Goal: Task Accomplishment & Management: Use online tool/utility

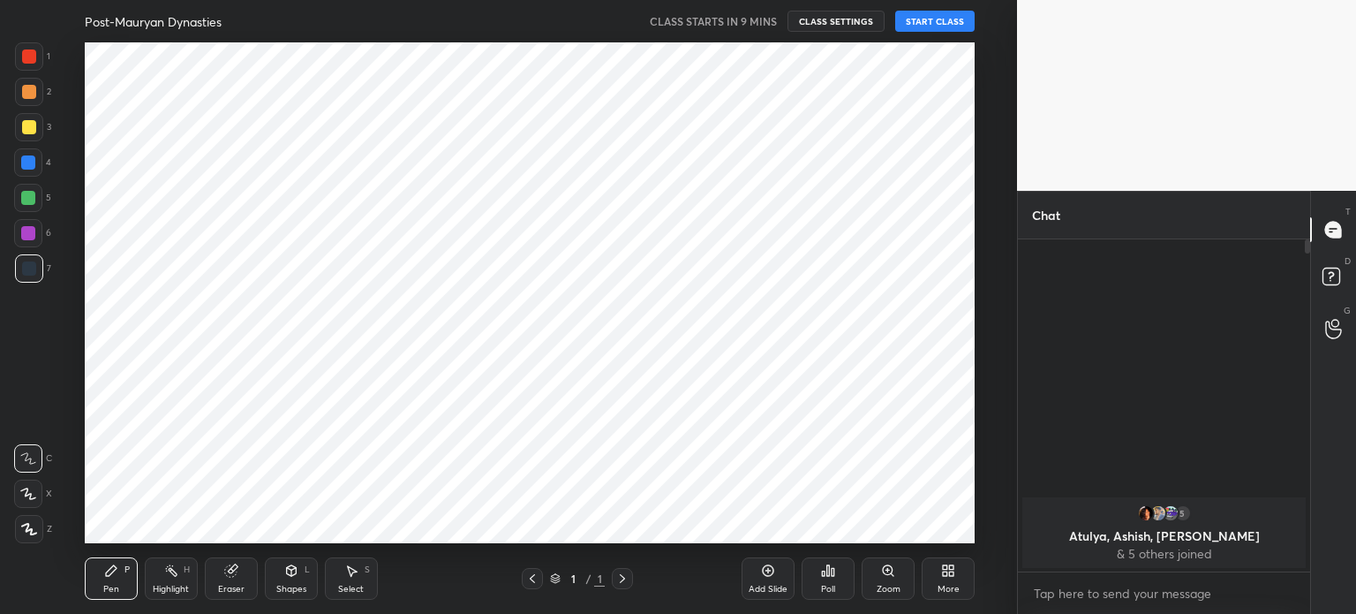
scroll to position [87789, 87344]
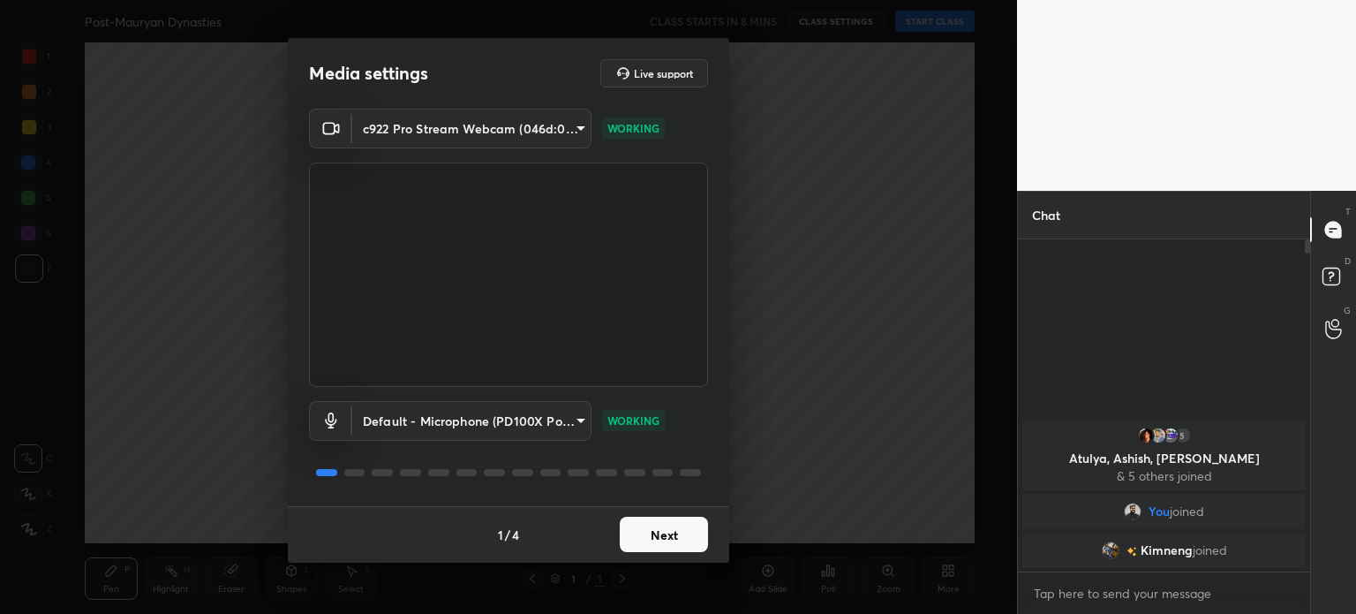
click at [664, 540] on button "Next" at bounding box center [664, 533] width 88 height 35
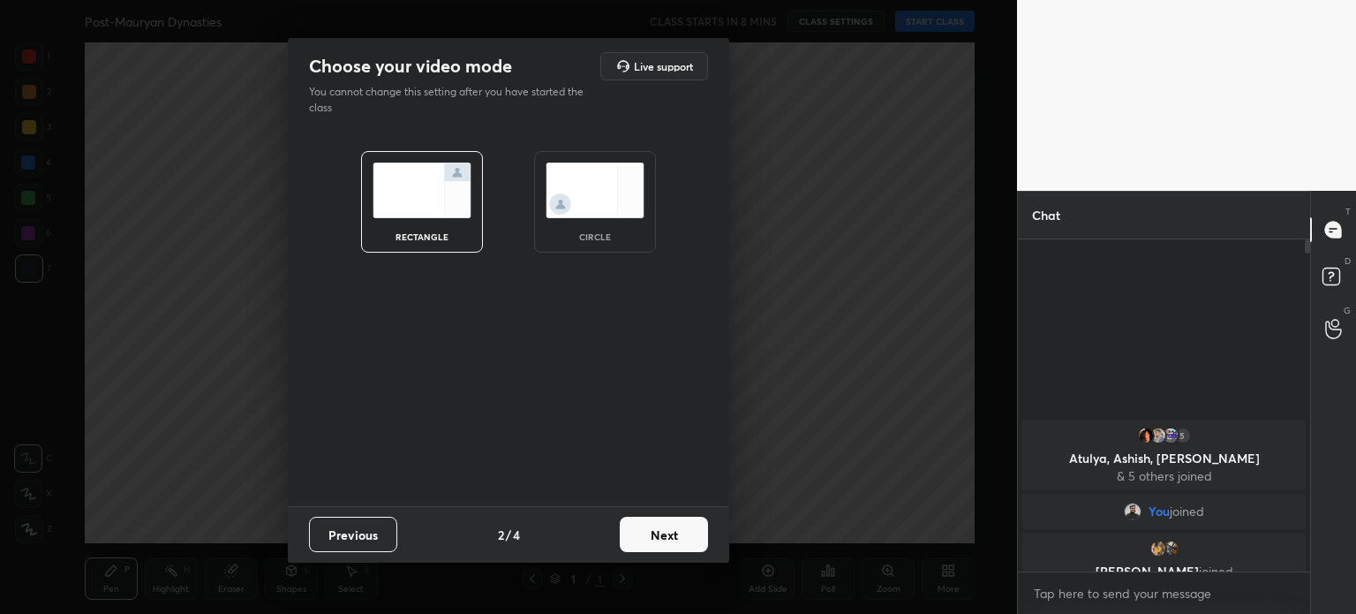
click at [660, 549] on button "Next" at bounding box center [664, 533] width 88 height 35
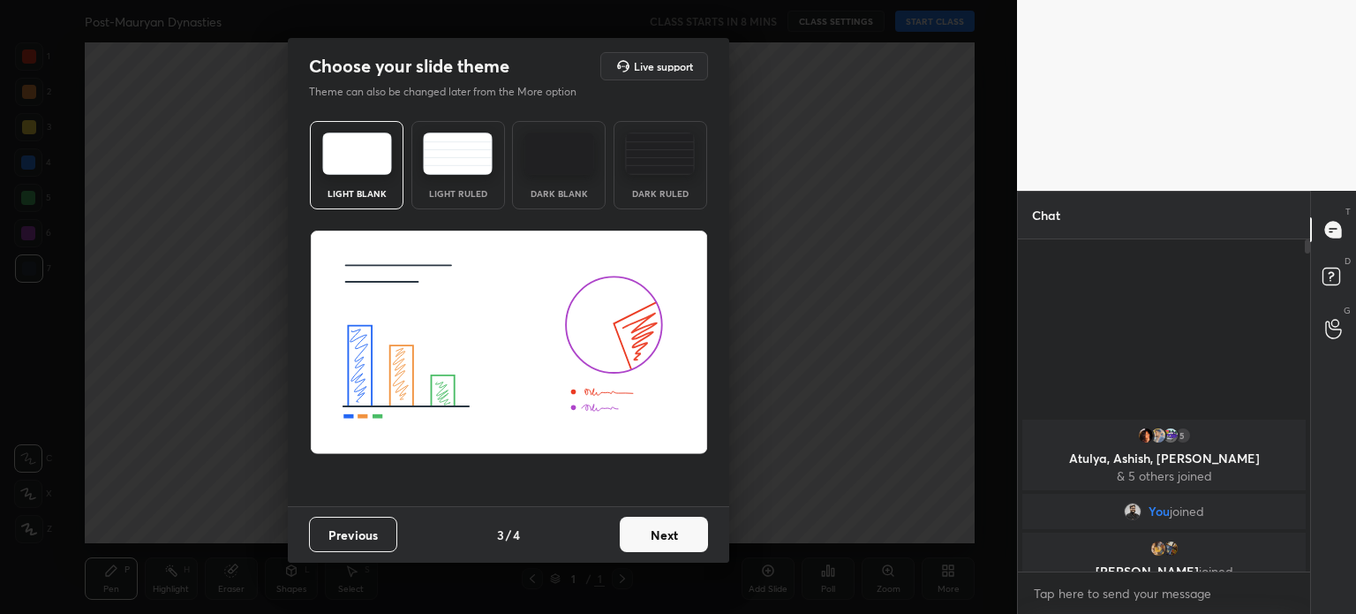
click at [380, 194] on div "Light Blank" at bounding box center [356, 193] width 71 height 9
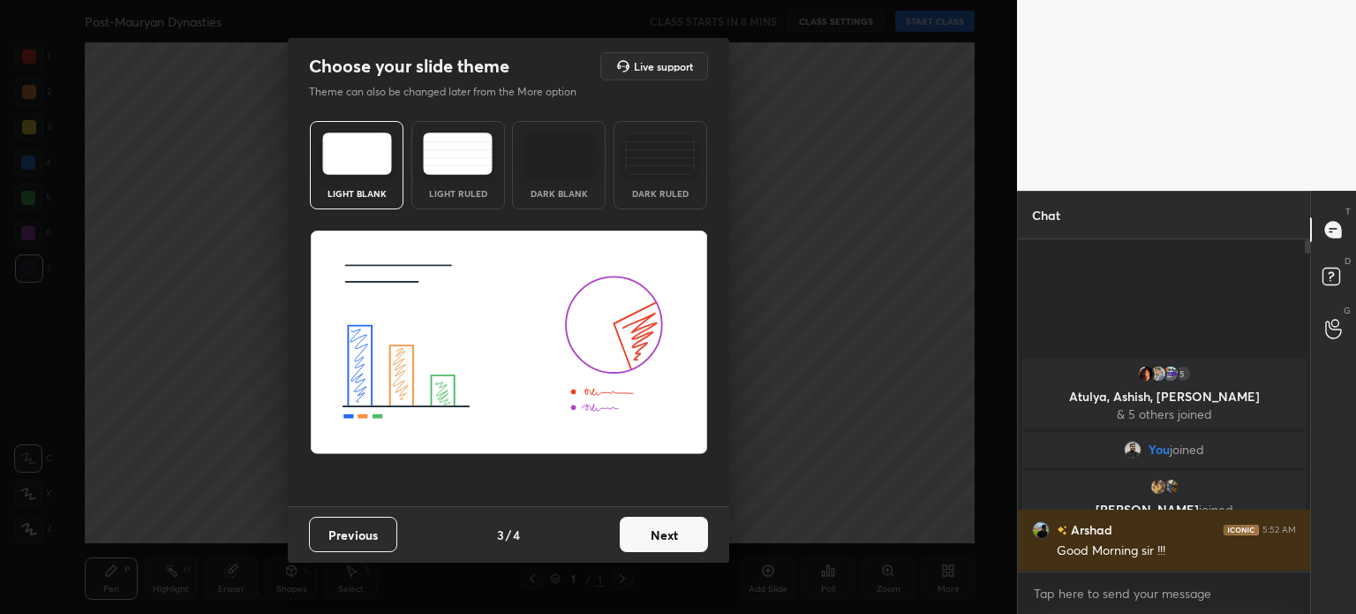
click at [660, 546] on button "Next" at bounding box center [664, 533] width 88 height 35
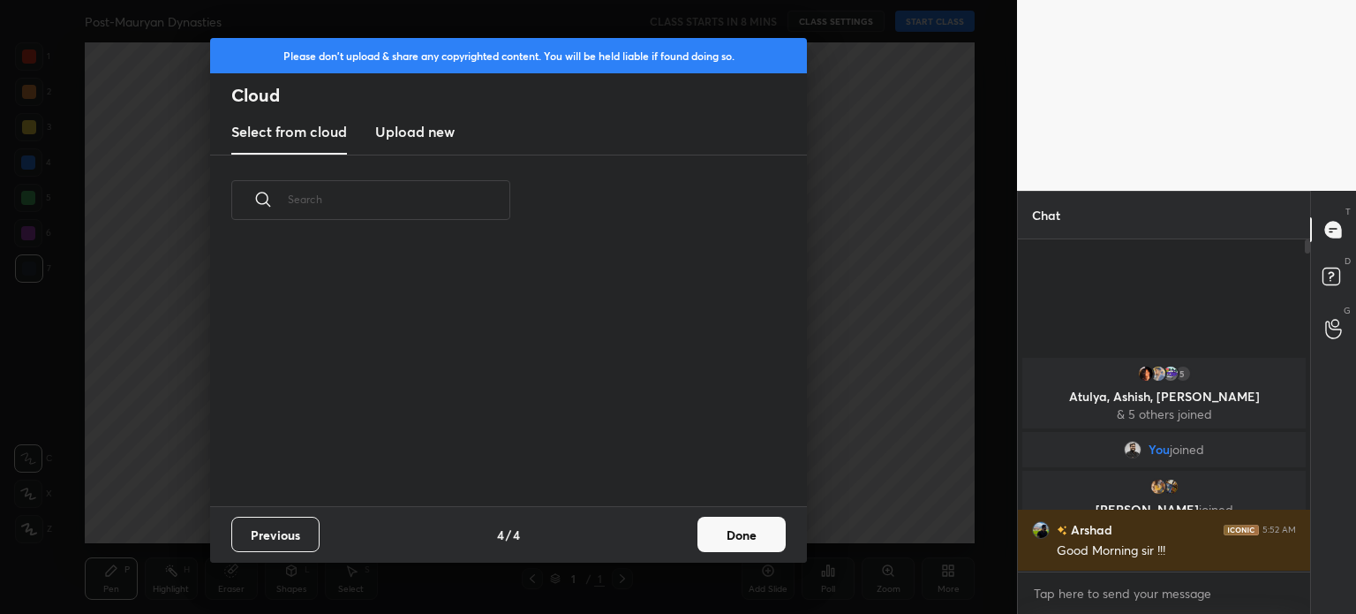
scroll to position [261, 567]
click at [431, 142] on new "Upload new" at bounding box center [414, 132] width 79 height 44
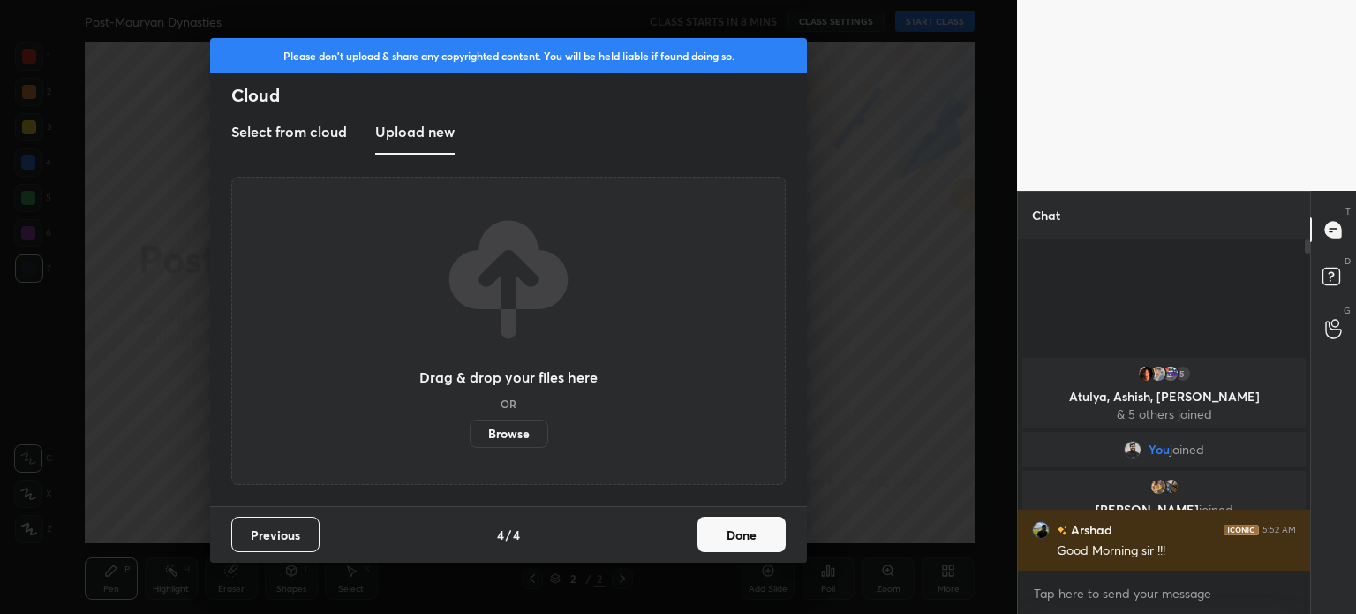
click at [509, 421] on label "Browse" at bounding box center [509, 433] width 79 height 28
click at [470, 421] on input "Browse" at bounding box center [470, 433] width 0 height 28
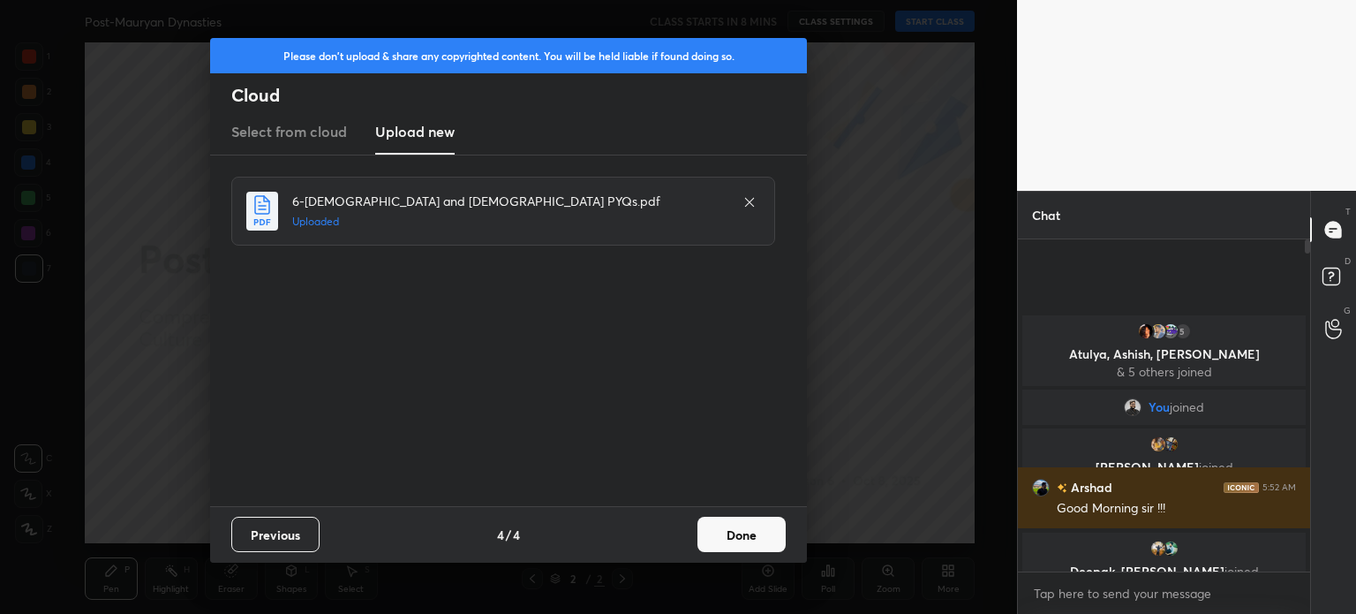
click at [734, 536] on button "Done" at bounding box center [741, 533] width 88 height 35
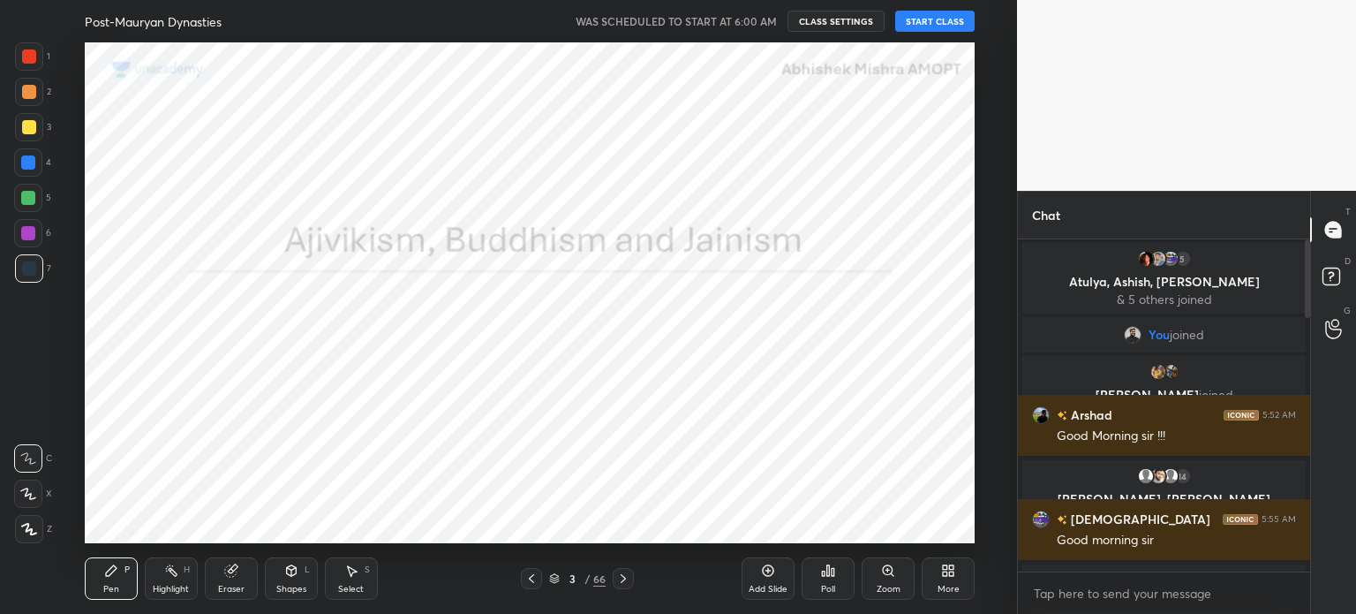
click at [929, 24] on button "START CLASS" at bounding box center [934, 21] width 79 height 21
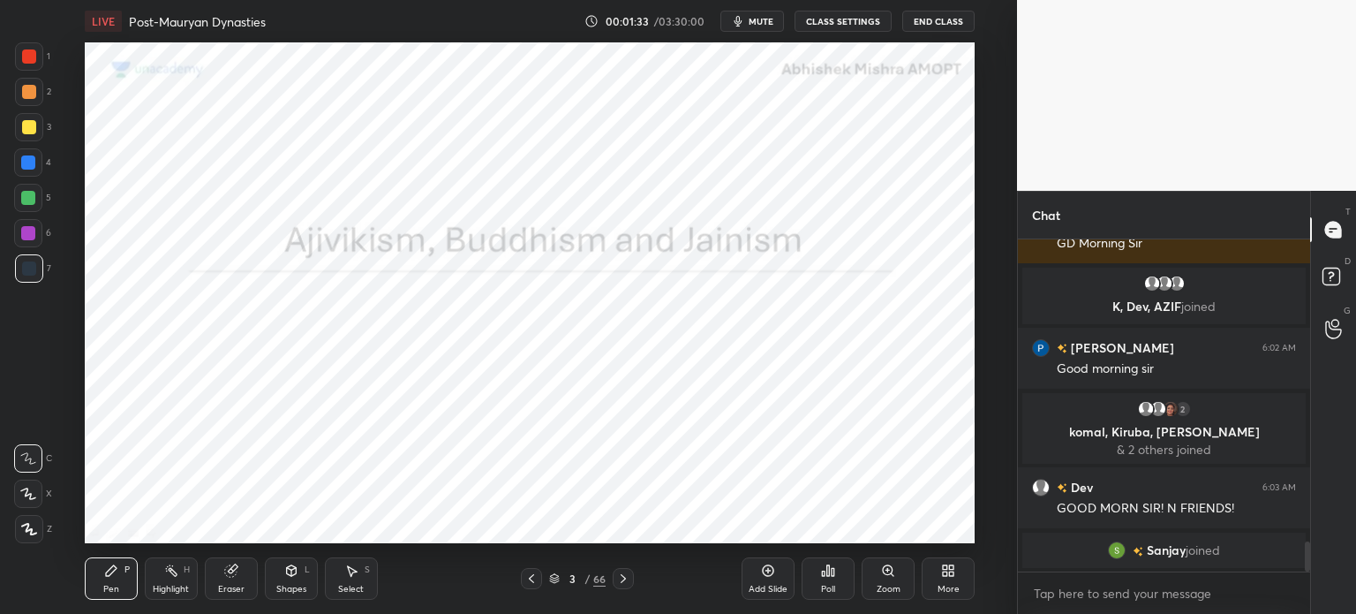
scroll to position [3392, 0]
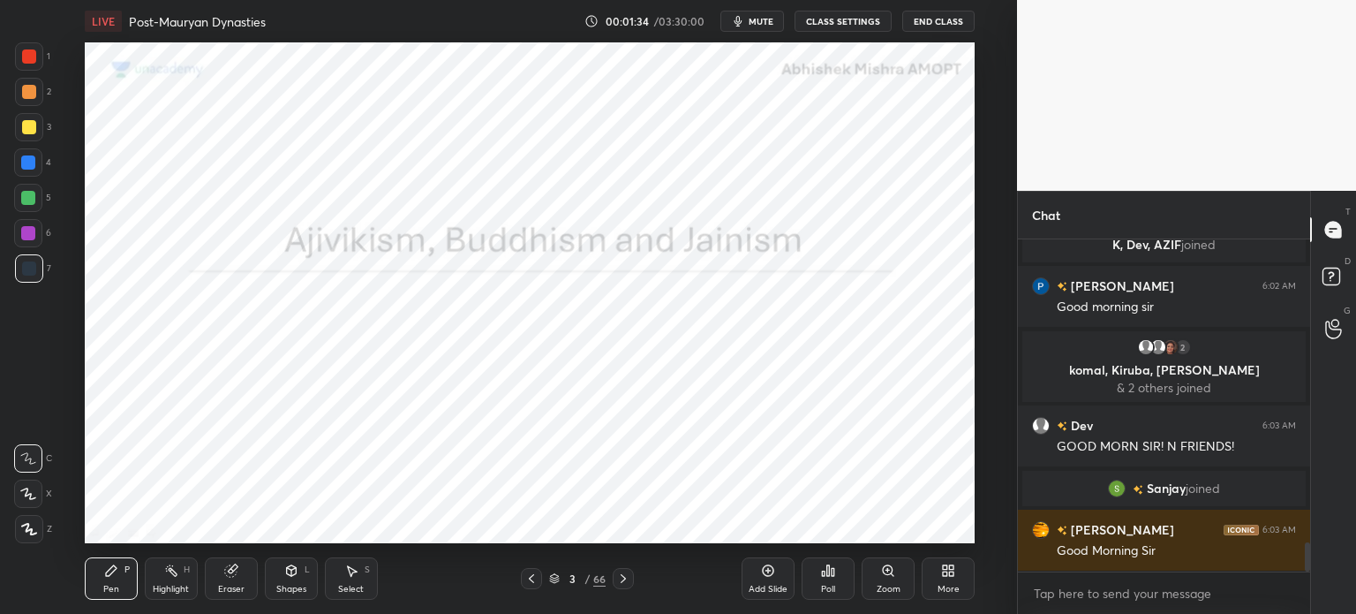
click at [764, 587] on div "Add Slide" at bounding box center [768, 588] width 39 height 9
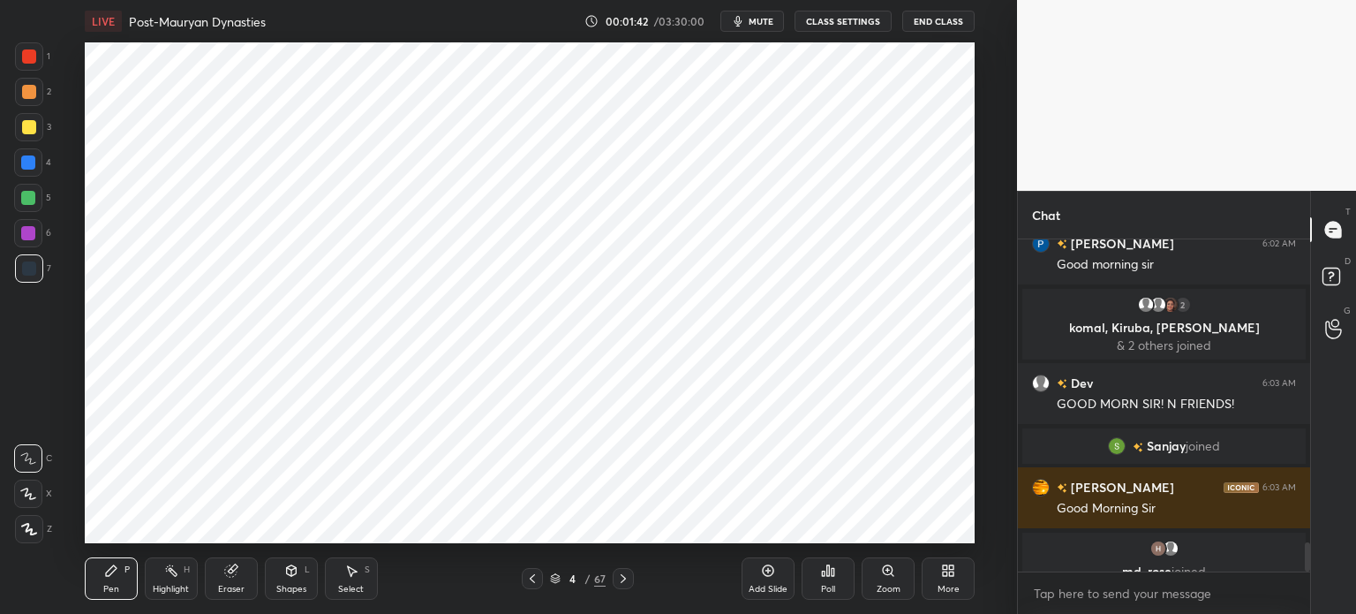
scroll to position [3456, 0]
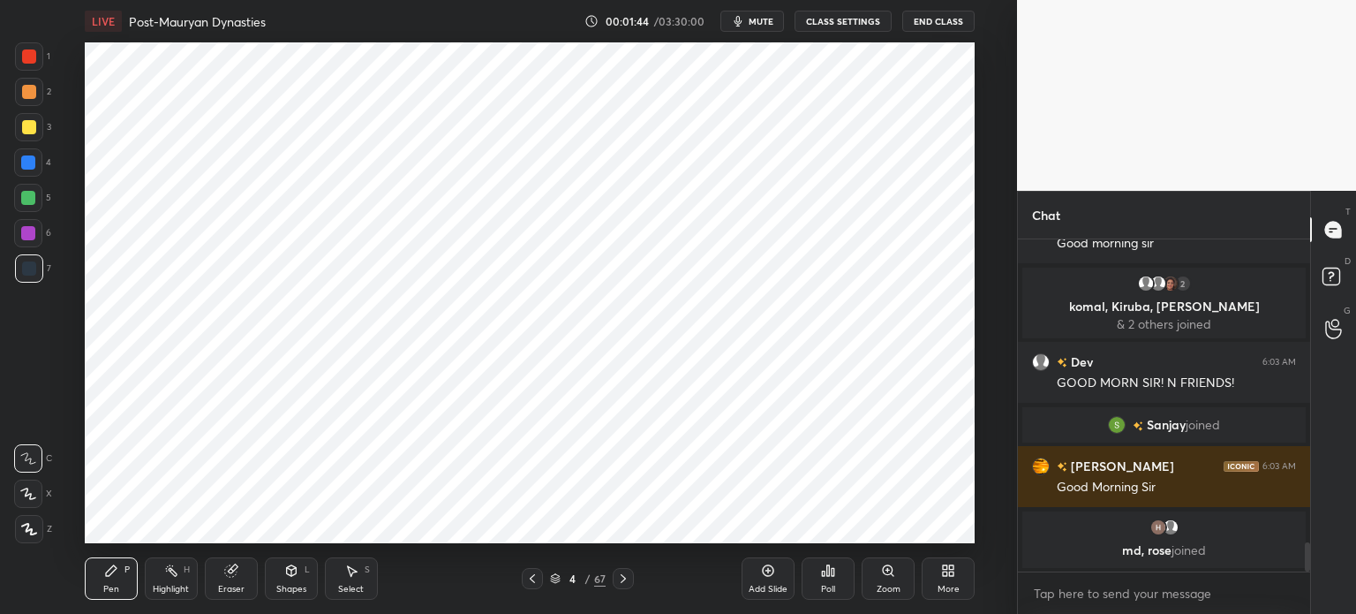
click at [25, 532] on icon at bounding box center [29, 529] width 16 height 12
click at [222, 564] on div "Eraser" at bounding box center [231, 578] width 53 height 42
click at [109, 575] on icon at bounding box center [111, 570] width 11 height 11
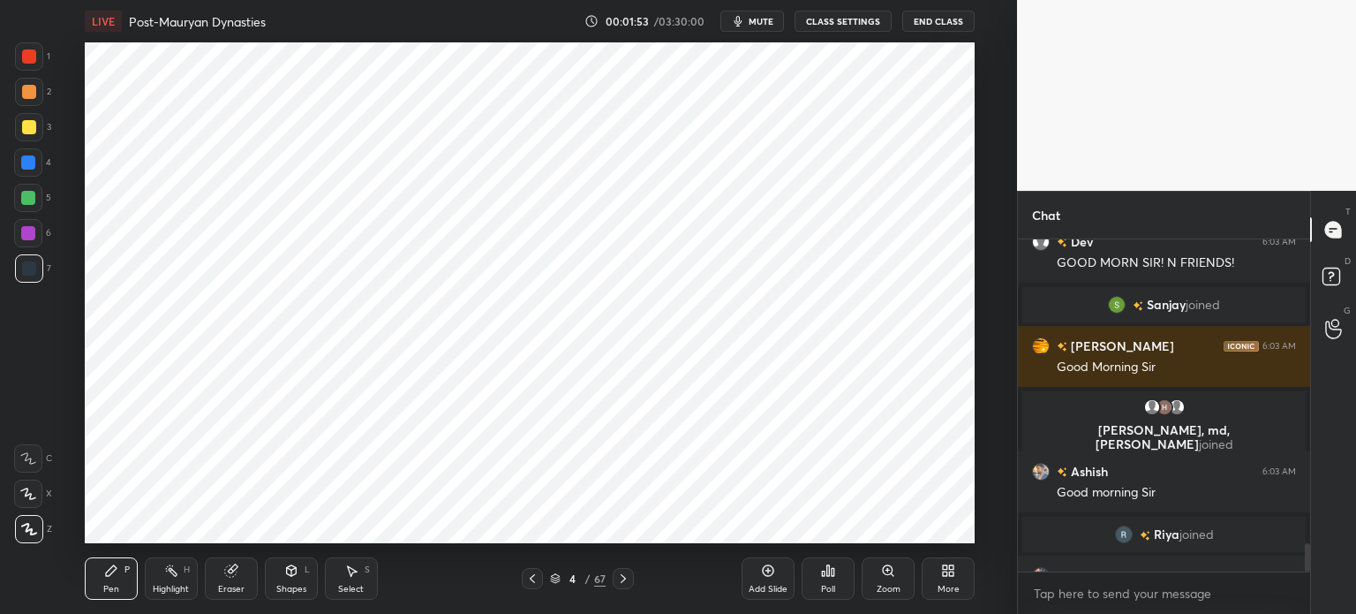
scroll to position [3569, 0]
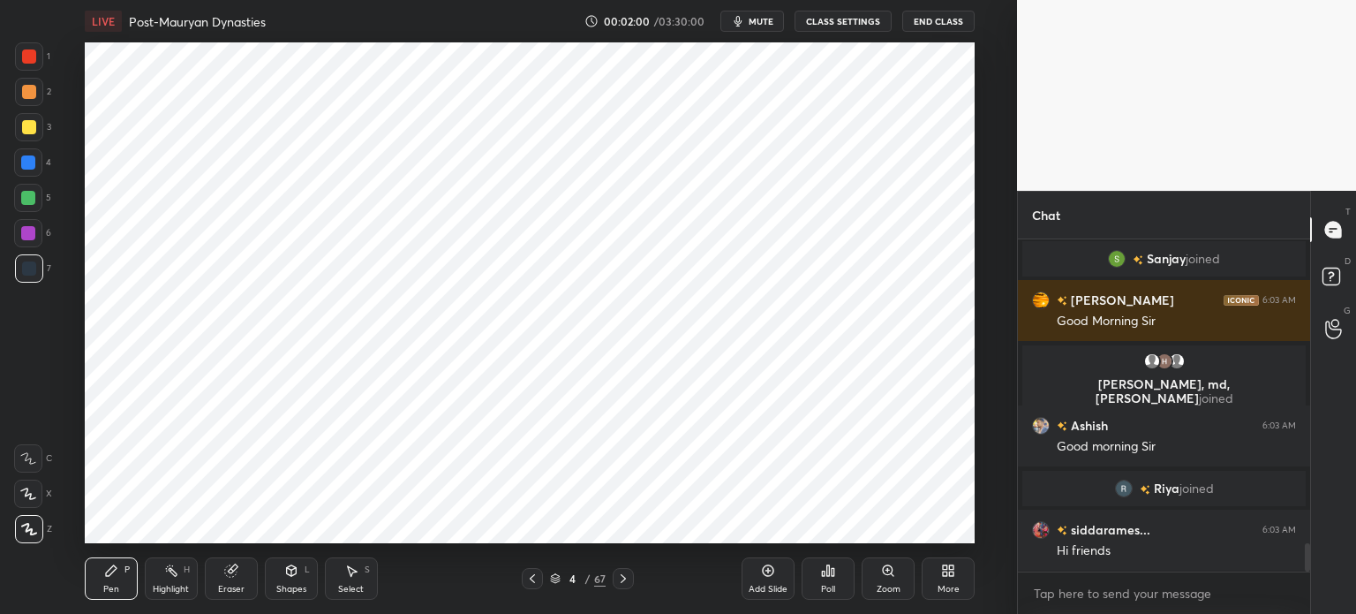
click at [34, 197] on div at bounding box center [28, 198] width 14 height 14
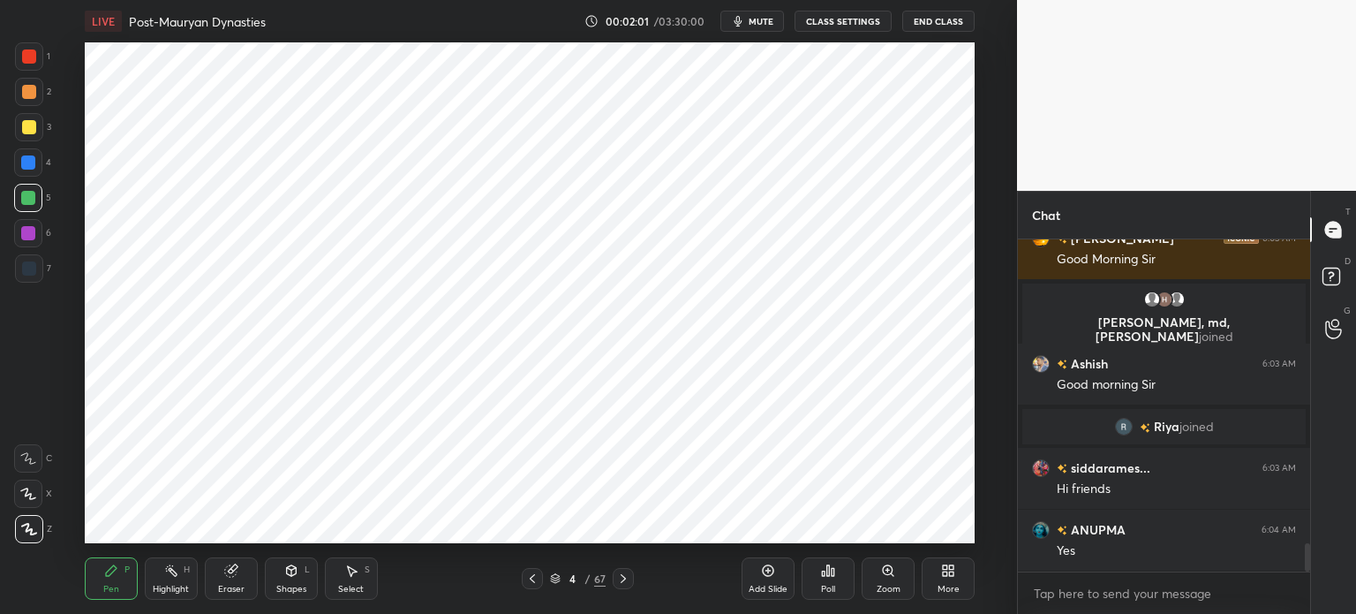
click at [33, 159] on div at bounding box center [28, 162] width 14 height 14
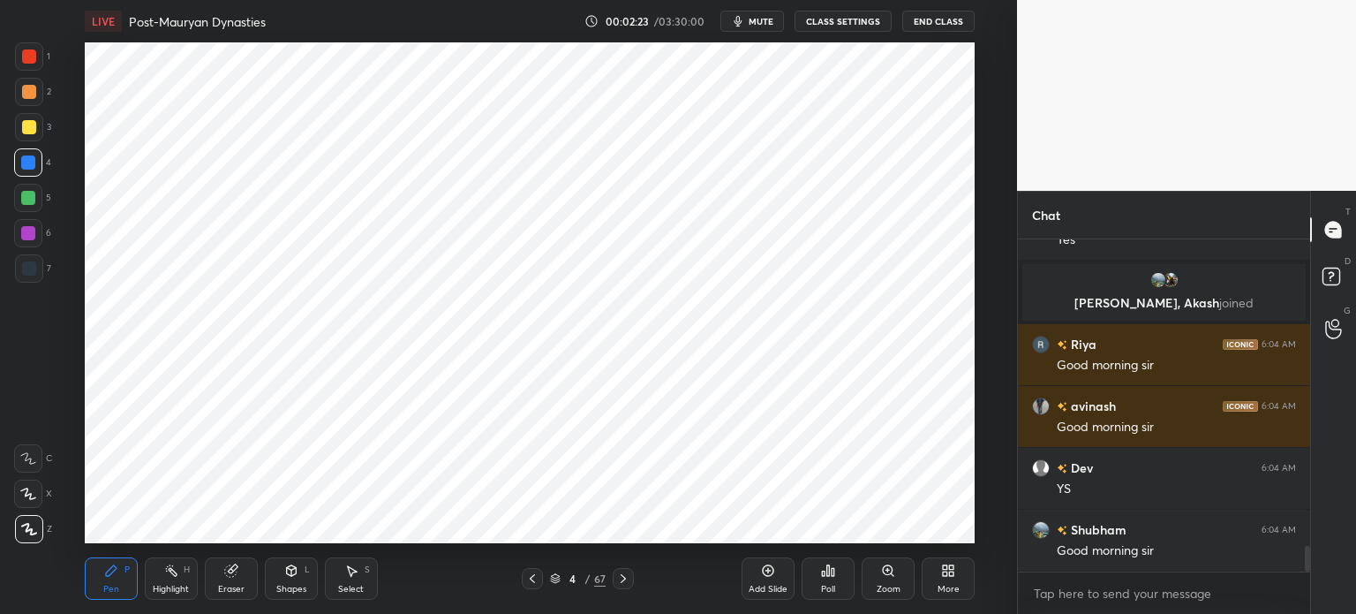
scroll to position [4030, 0]
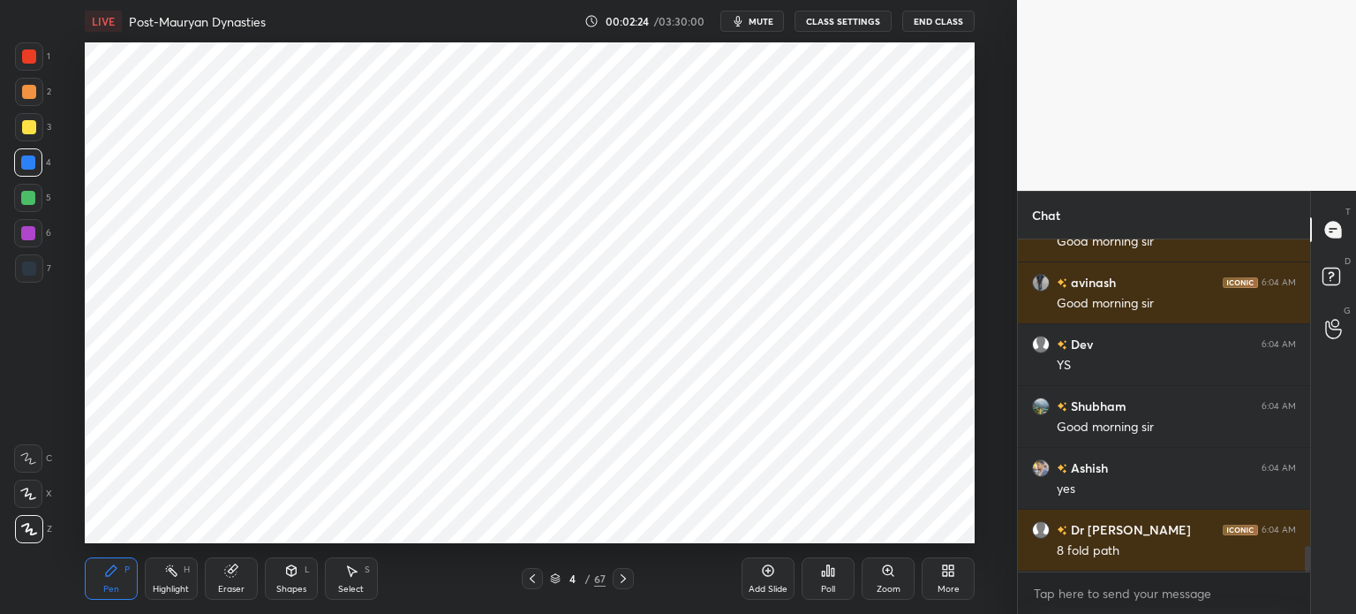
click at [19, 210] on div at bounding box center [28, 198] width 28 height 28
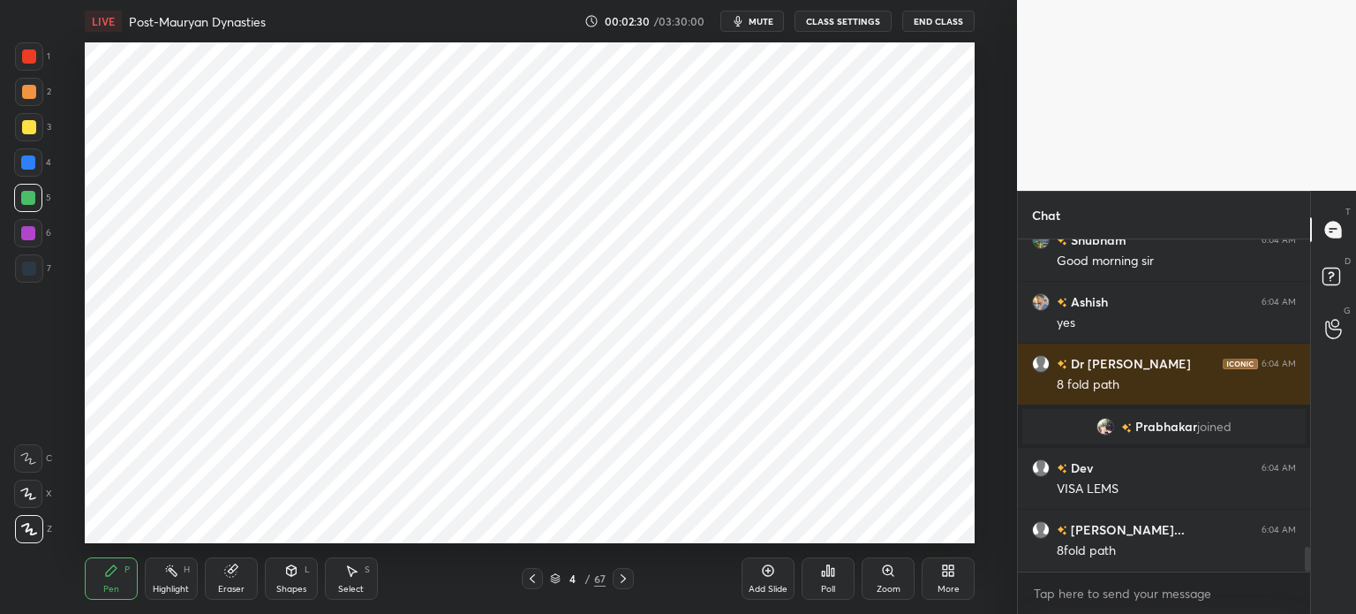
scroll to position [4132, 0]
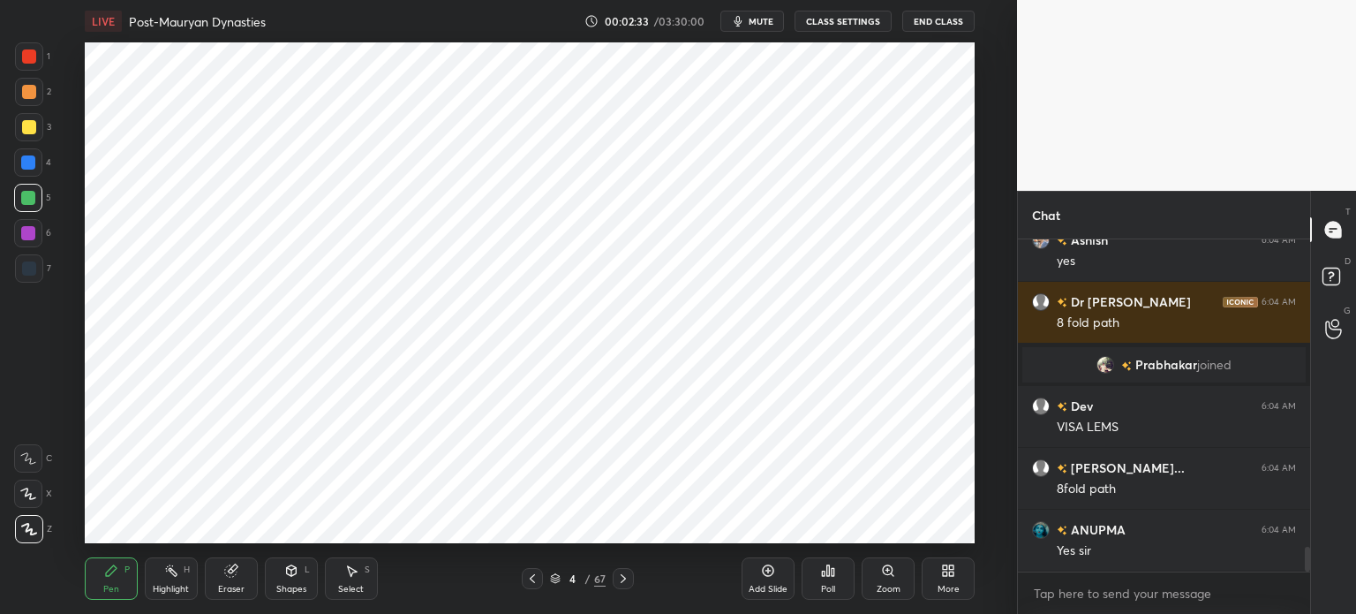
click at [27, 179] on div "4" at bounding box center [32, 165] width 37 height 35
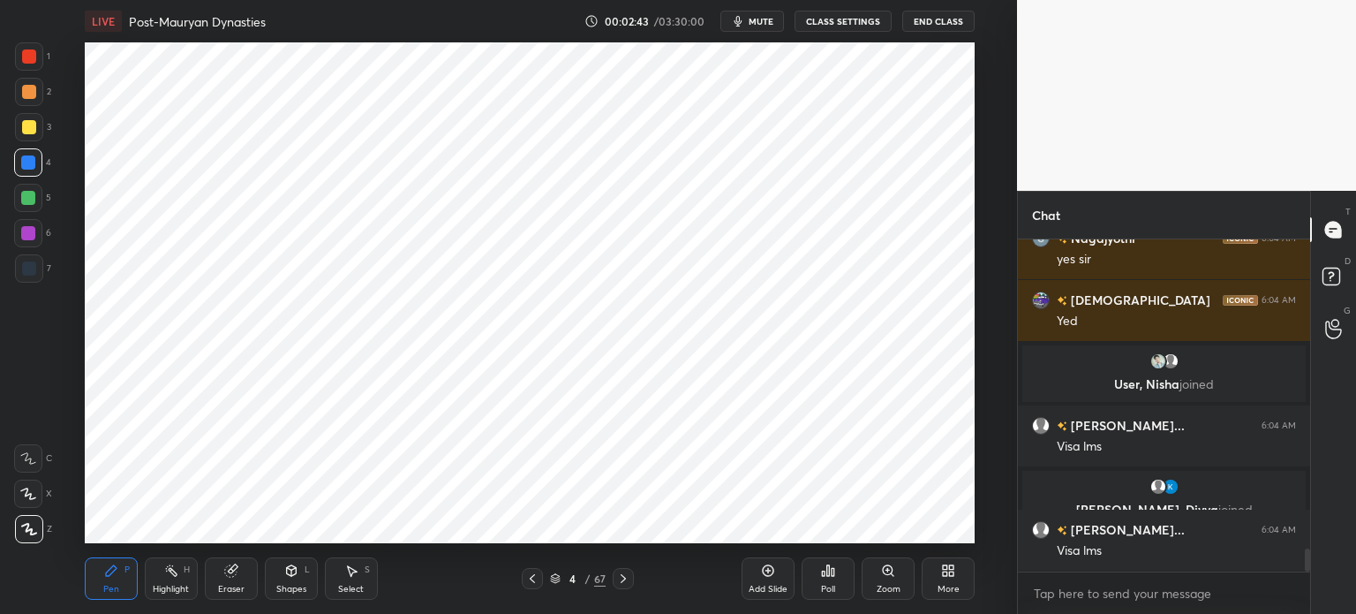
scroll to position [4489, 0]
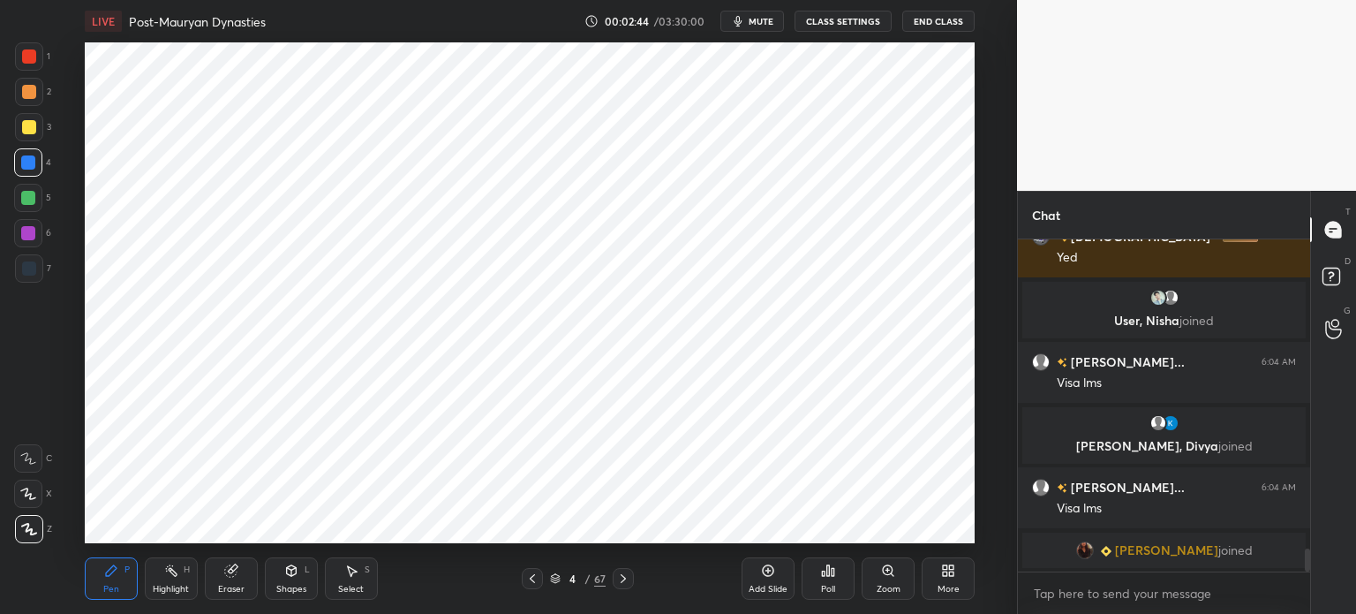
click at [226, 575] on icon at bounding box center [229, 570] width 11 height 11
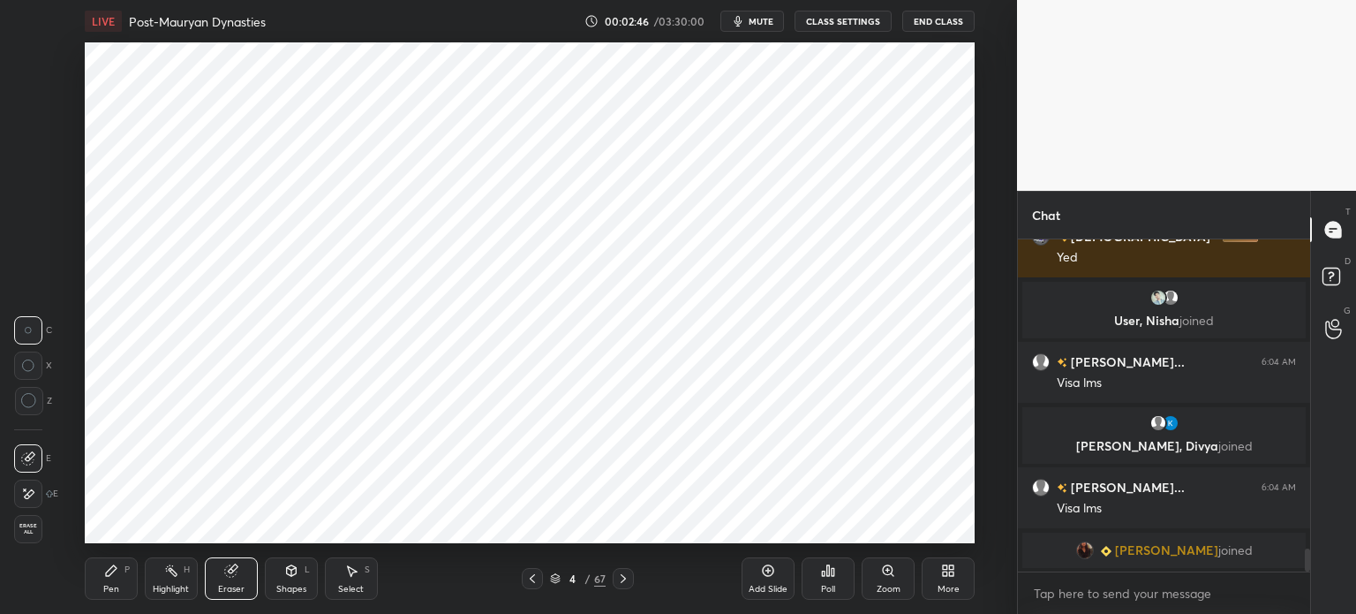
scroll to position [4510, 0]
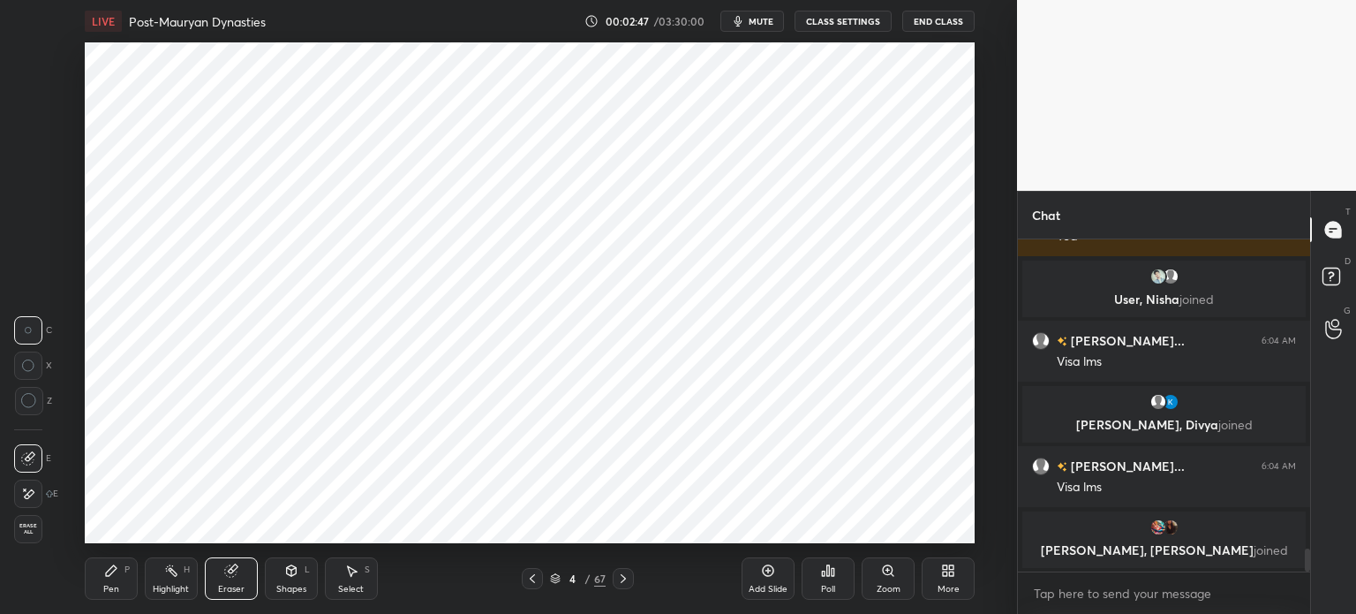
click at [117, 583] on div "Pen P" at bounding box center [111, 578] width 53 height 42
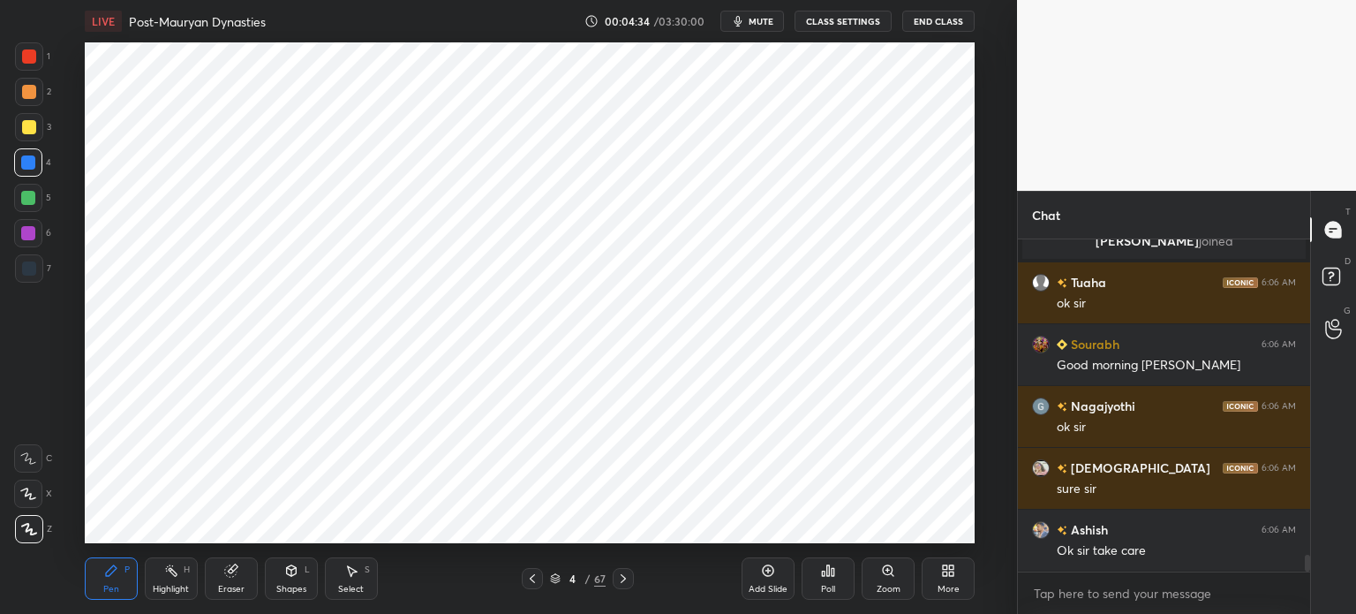
scroll to position [6258, 0]
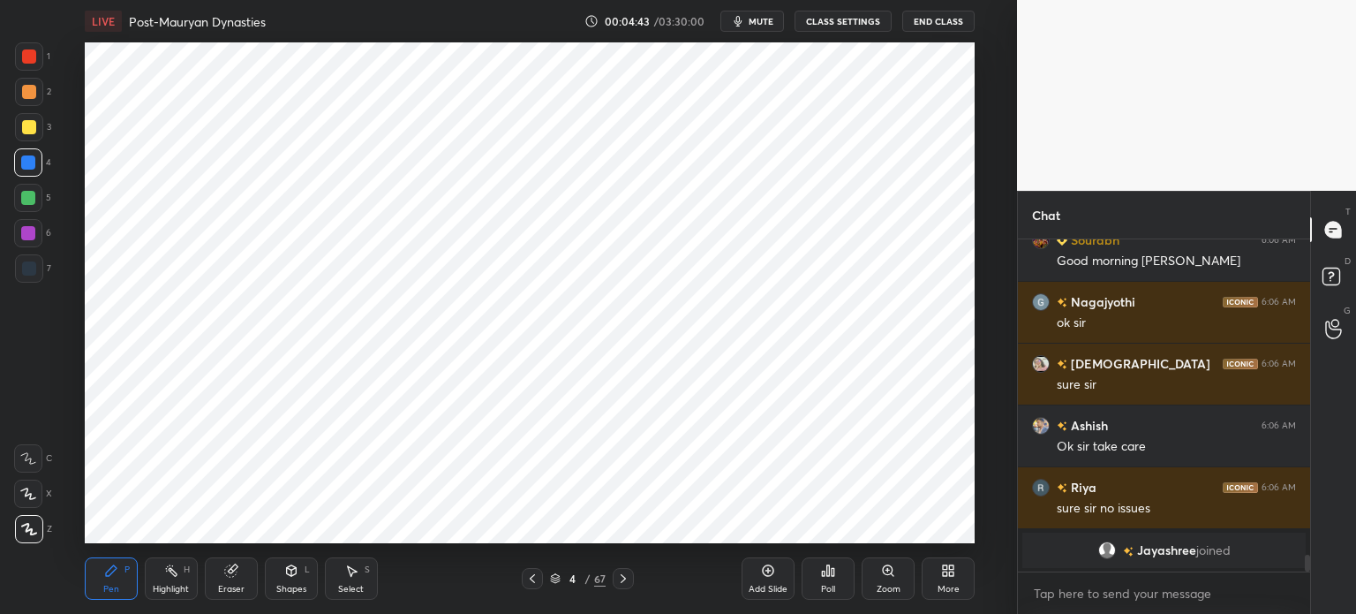
click at [29, 271] on div at bounding box center [29, 268] width 14 height 14
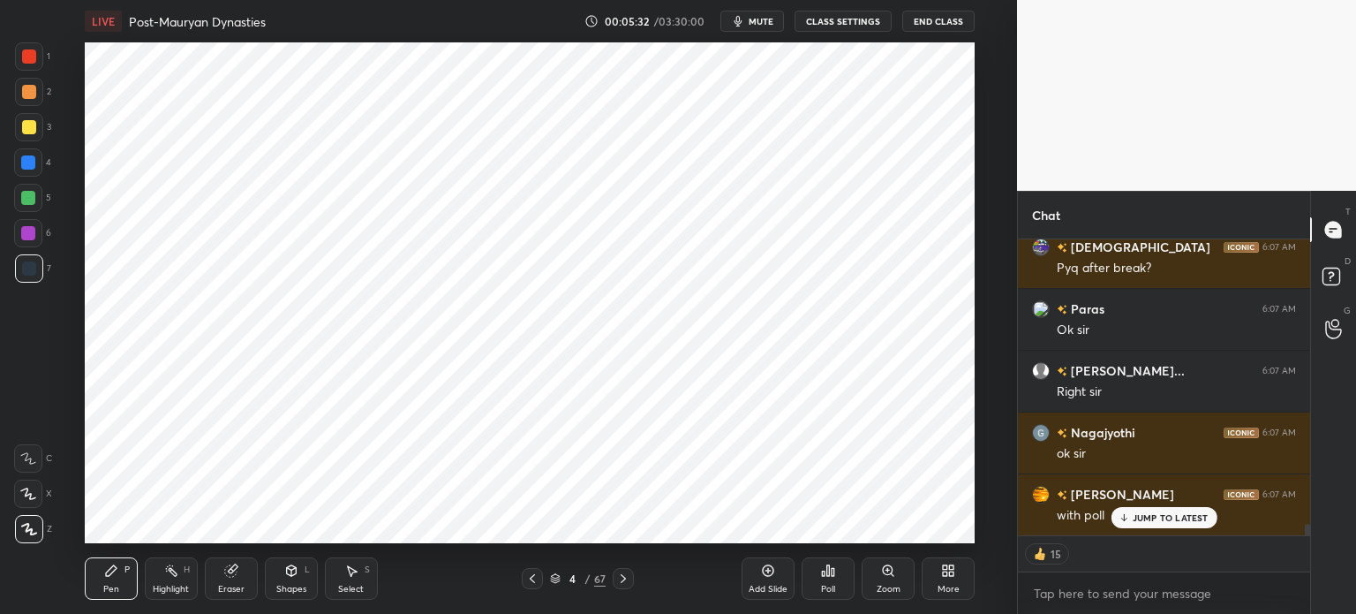
scroll to position [7214, 0]
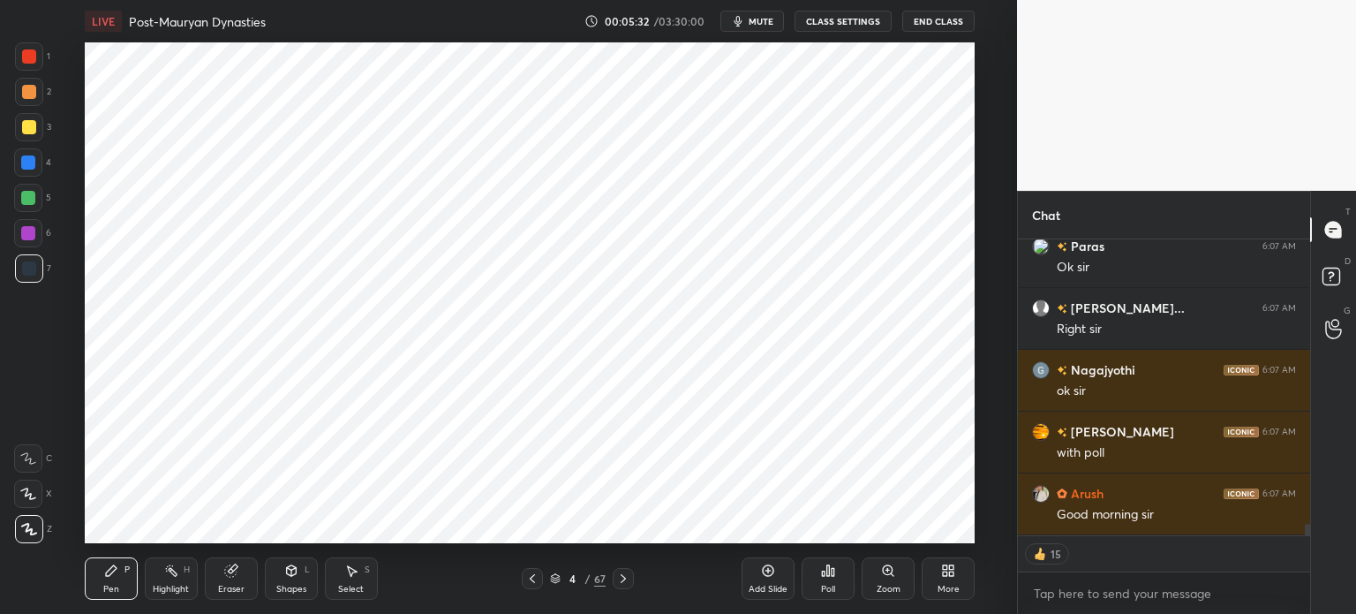
click at [32, 246] on div at bounding box center [28, 233] width 28 height 28
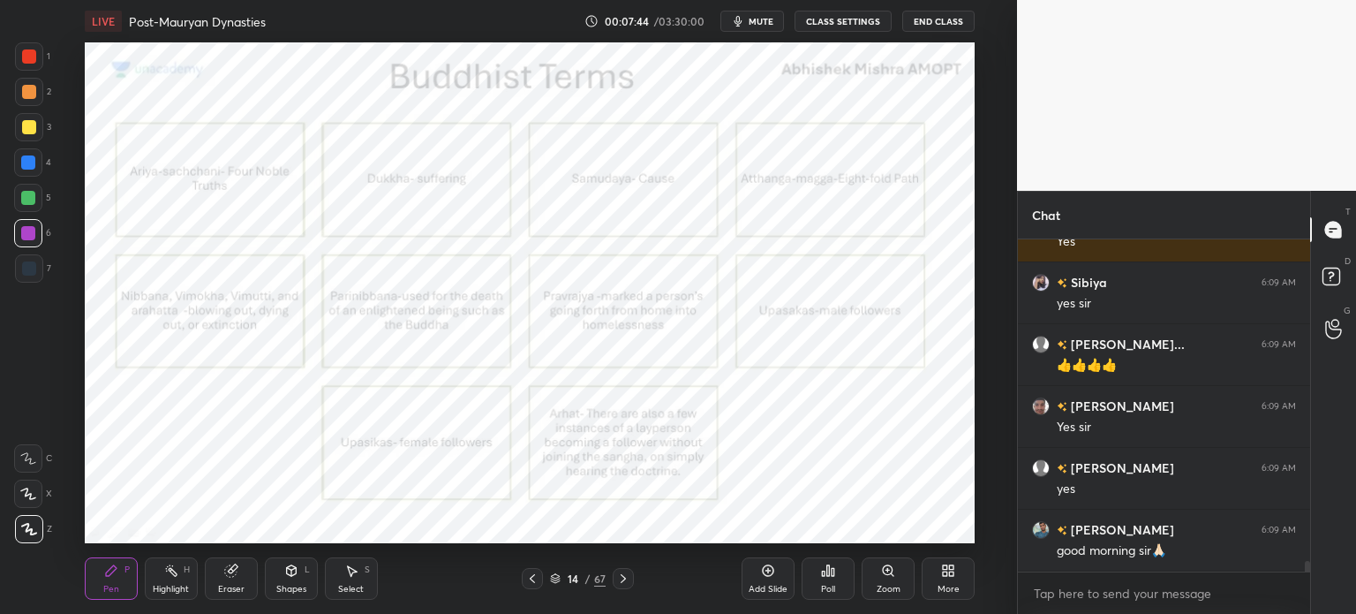
scroll to position [10332, 0]
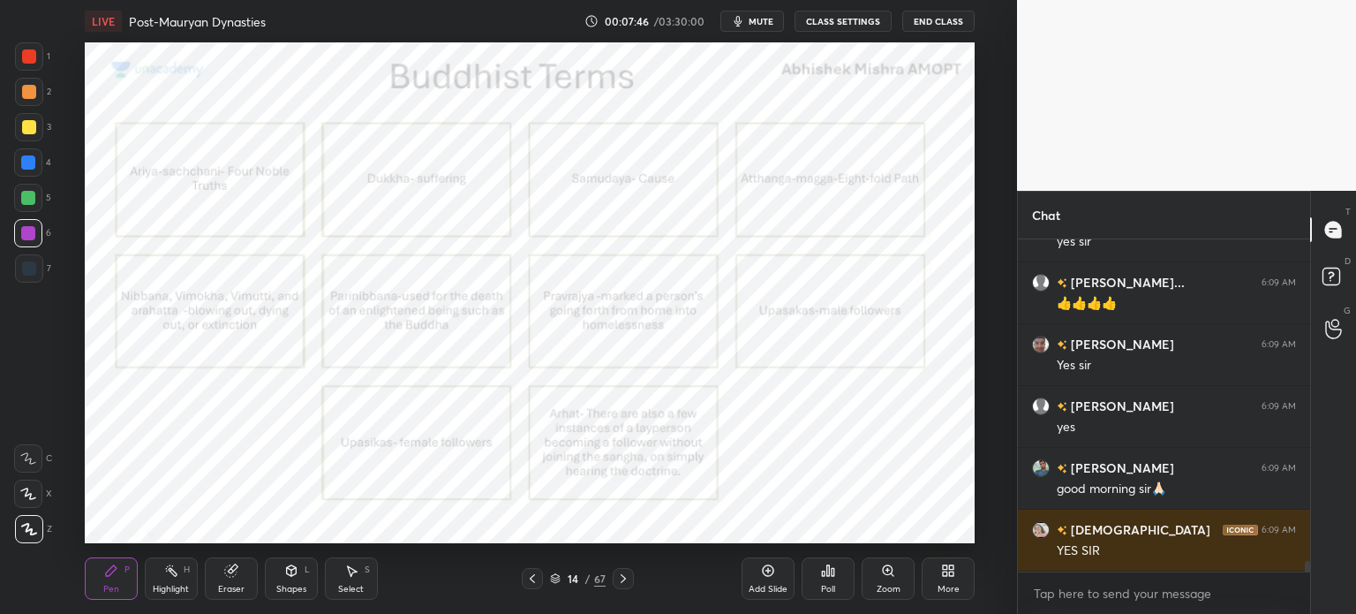
click at [794, 577] on div "Add Slide" at bounding box center [768, 578] width 53 height 42
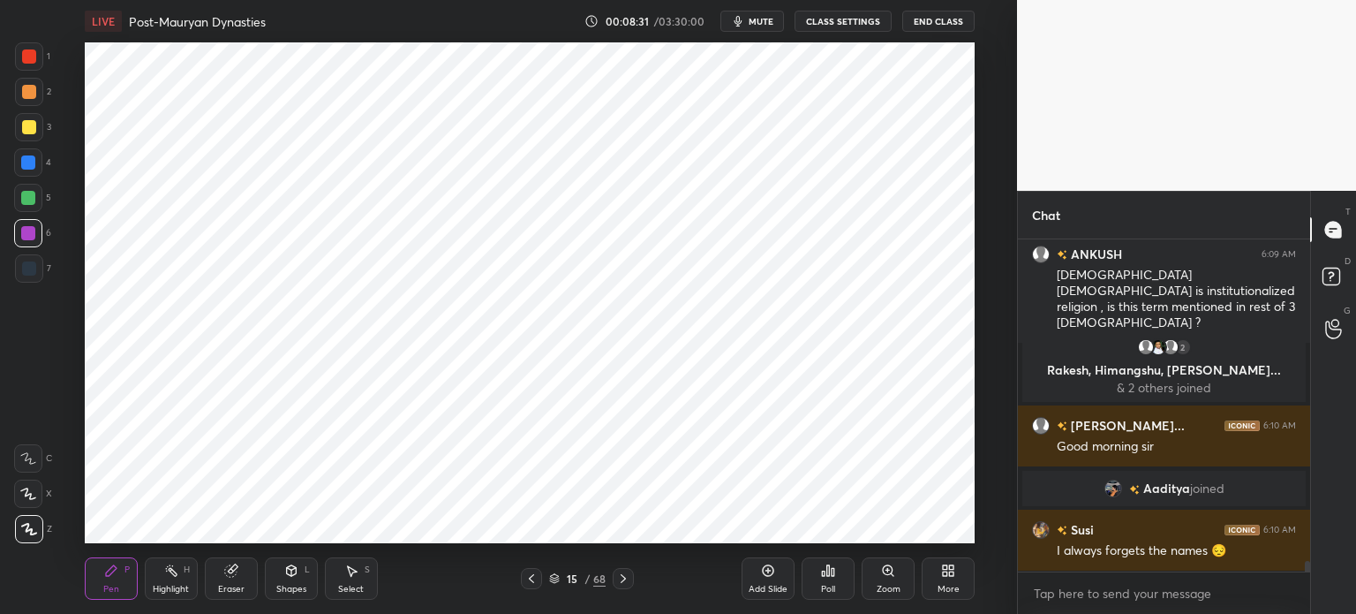
scroll to position [10051, 0]
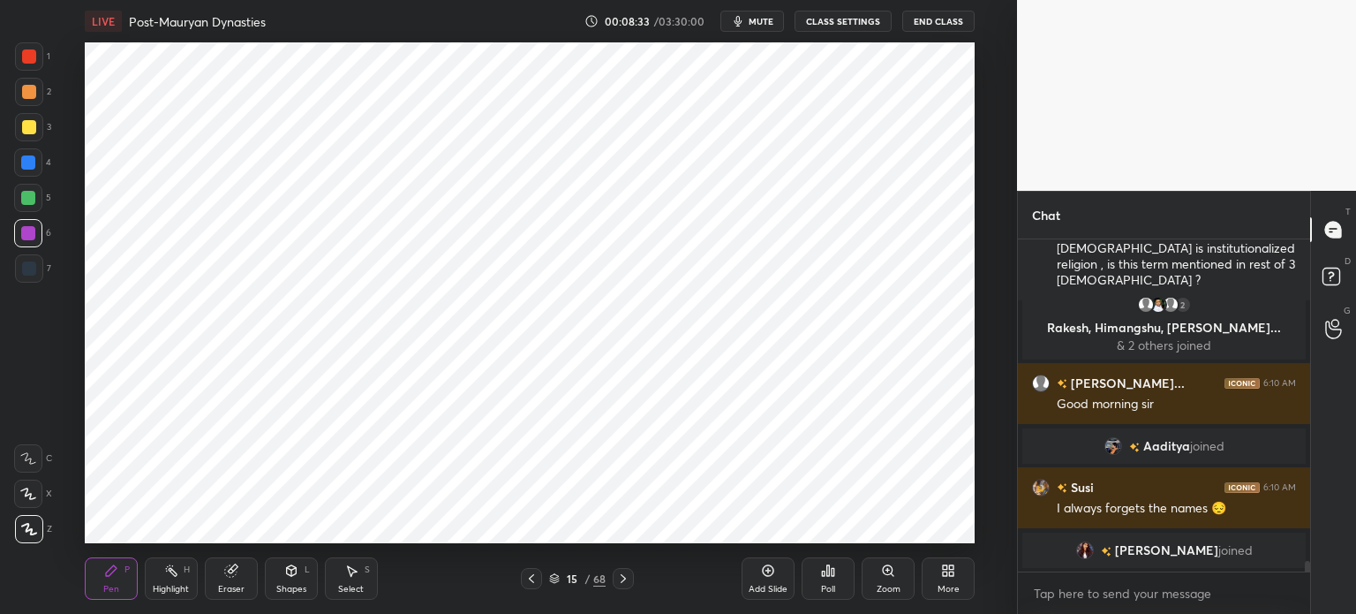
click at [230, 569] on icon at bounding box center [229, 570] width 11 height 11
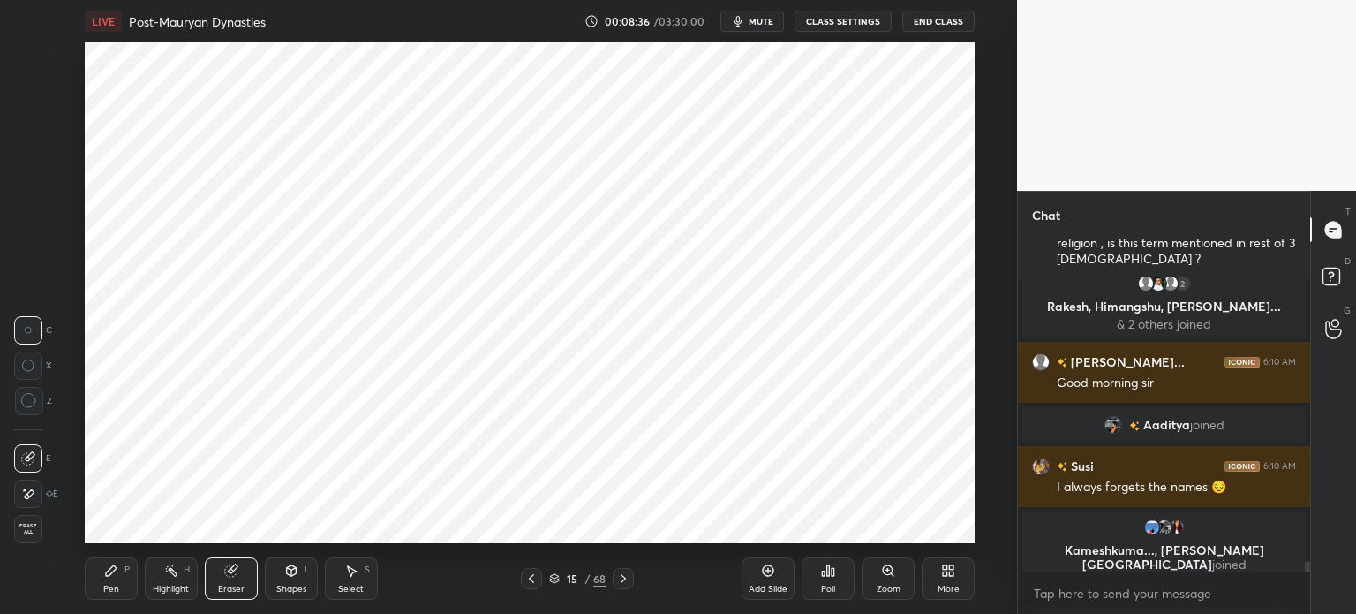
scroll to position [10081, 0]
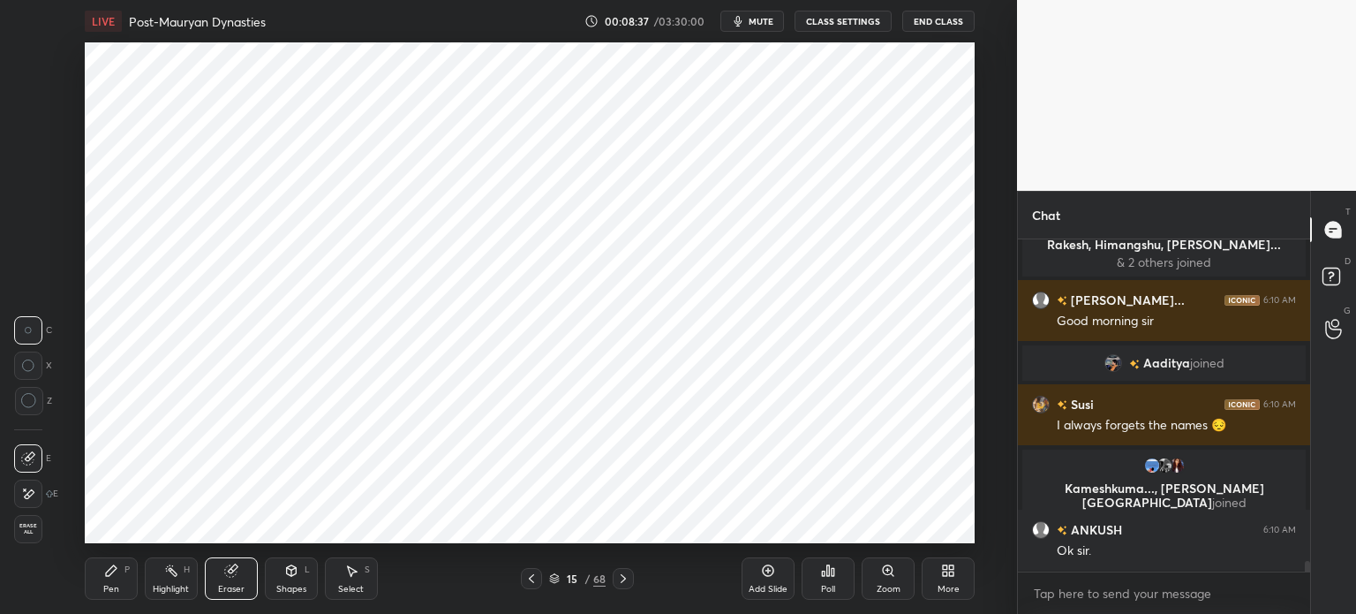
click at [102, 586] on div "Pen P" at bounding box center [111, 578] width 53 height 42
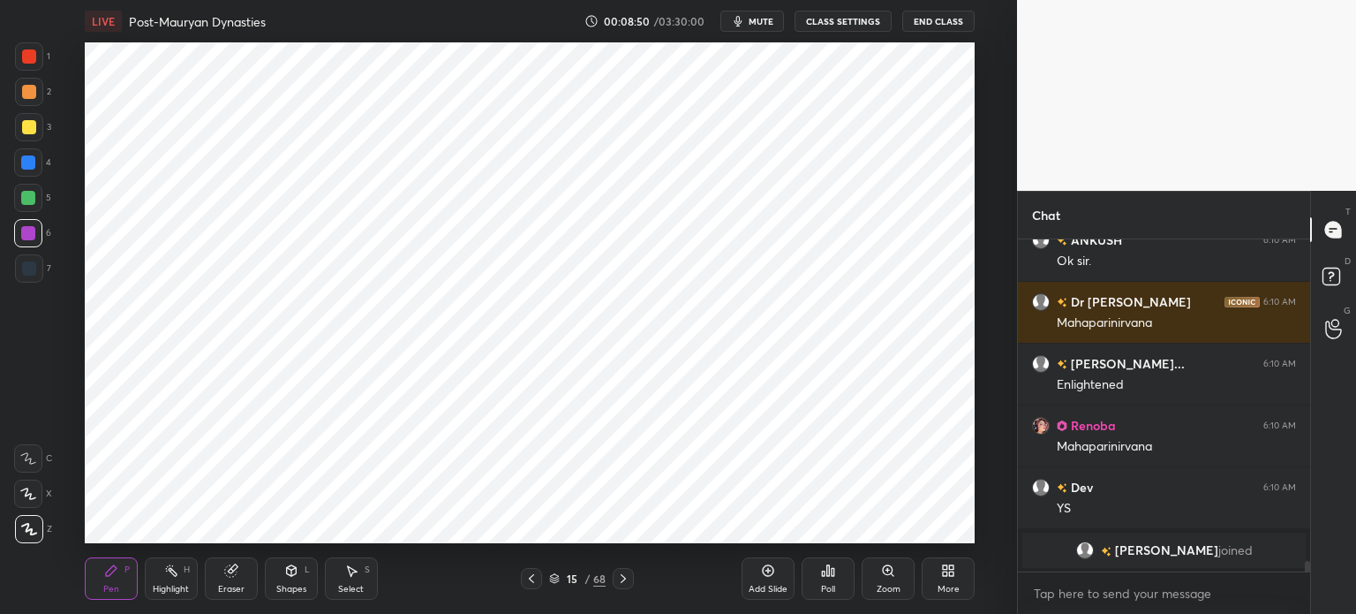
scroll to position [10362, 0]
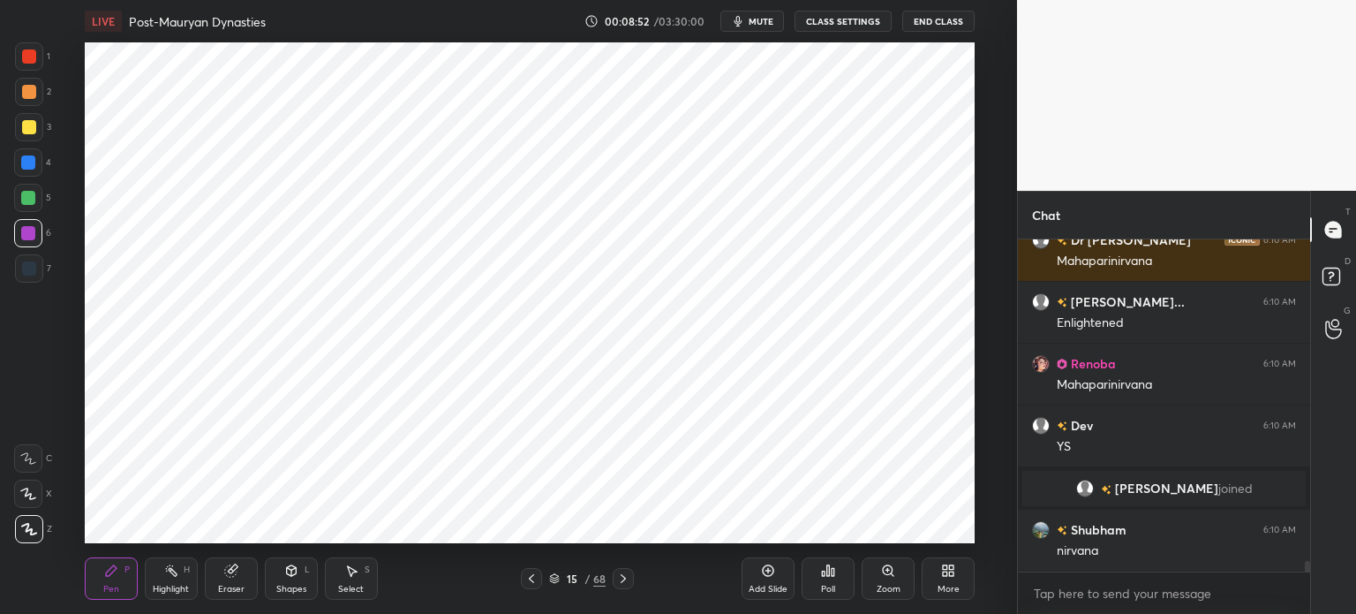
click at [34, 285] on div "7" at bounding box center [33, 271] width 36 height 35
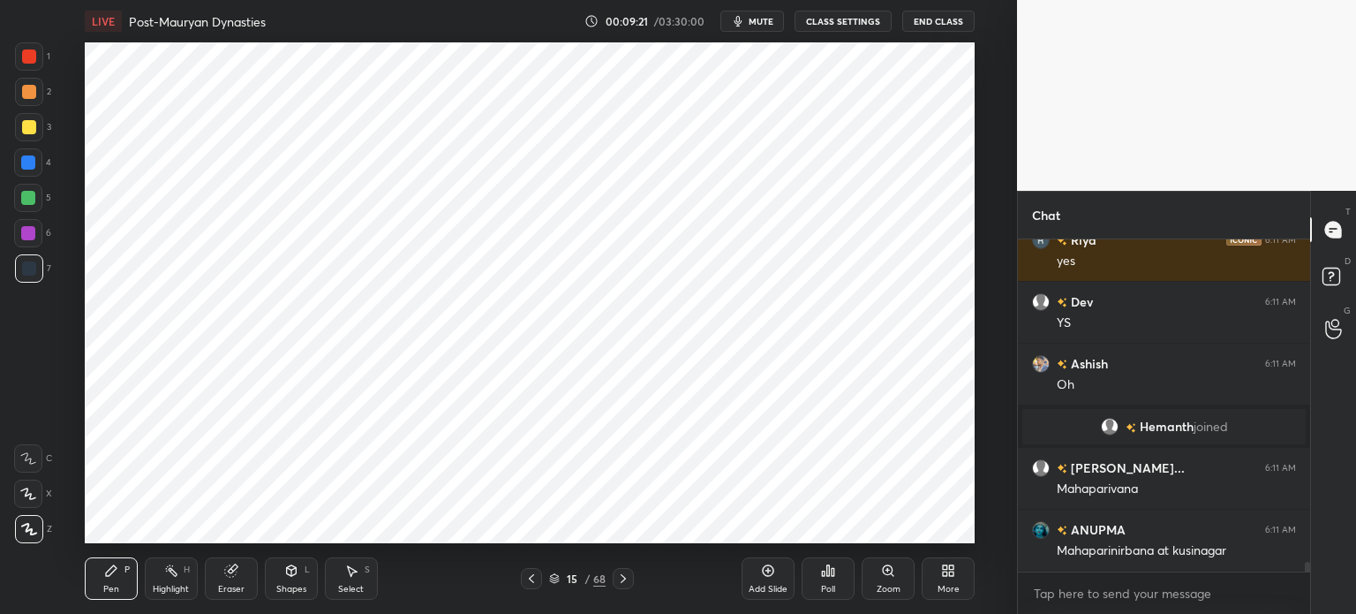
scroll to position [10717, 0]
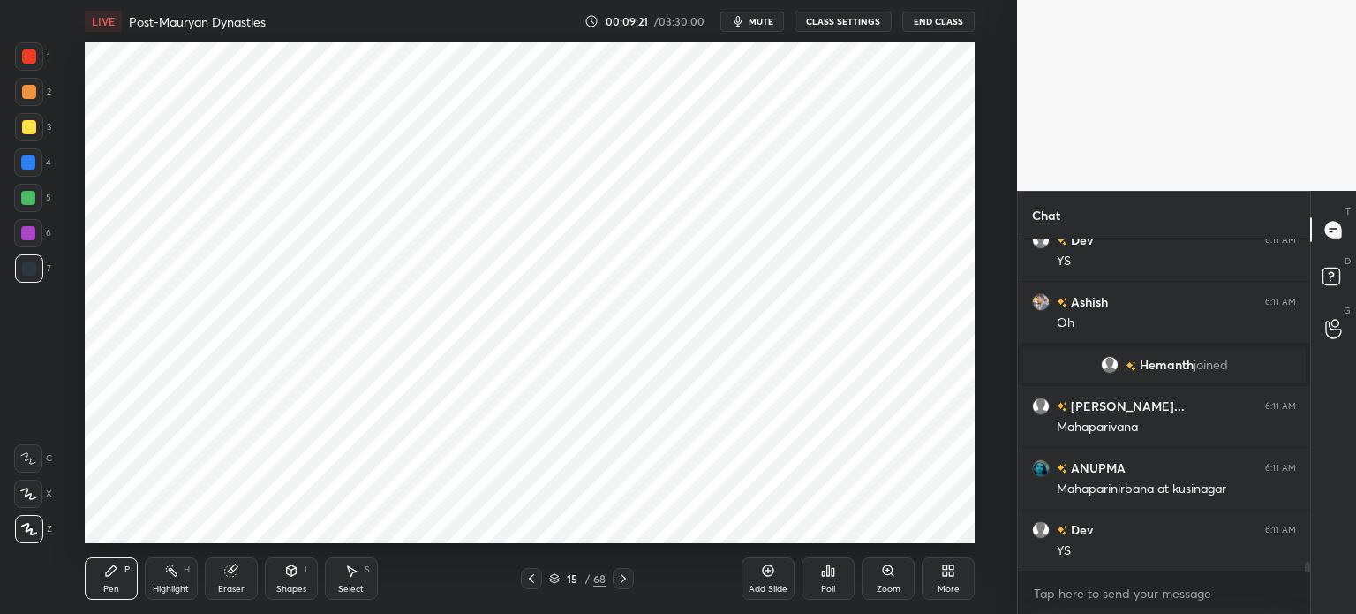
click at [21, 238] on div at bounding box center [28, 233] width 14 height 14
click at [29, 204] on div at bounding box center [28, 198] width 14 height 14
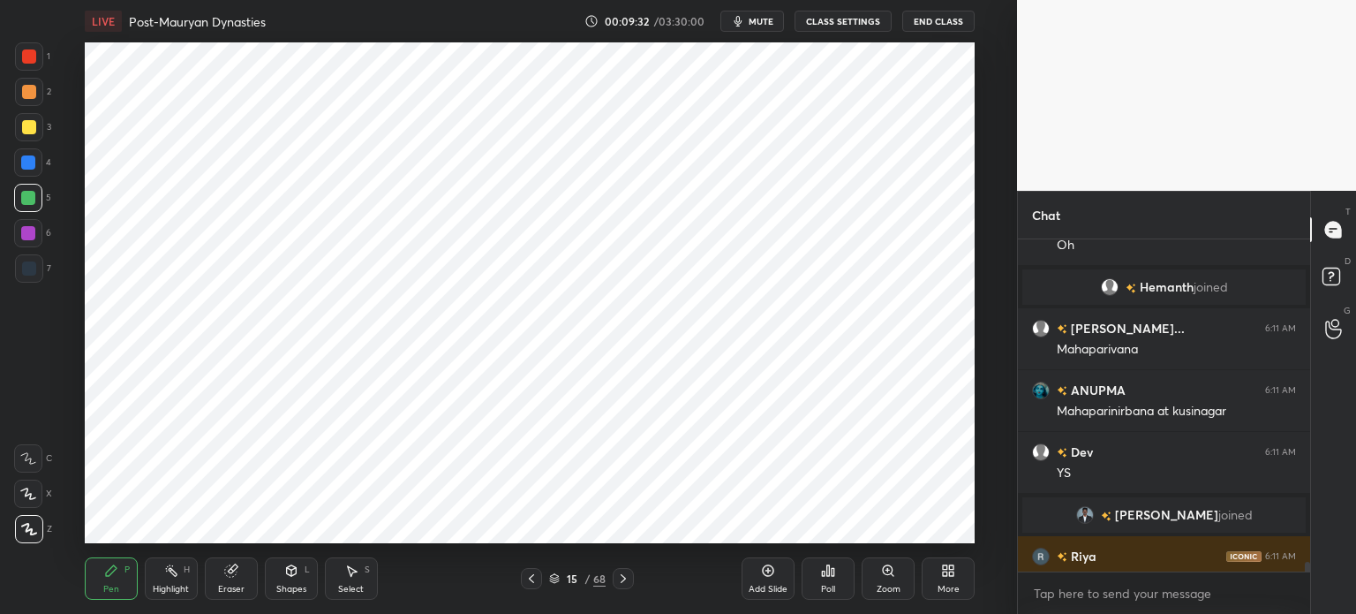
scroll to position [10786, 0]
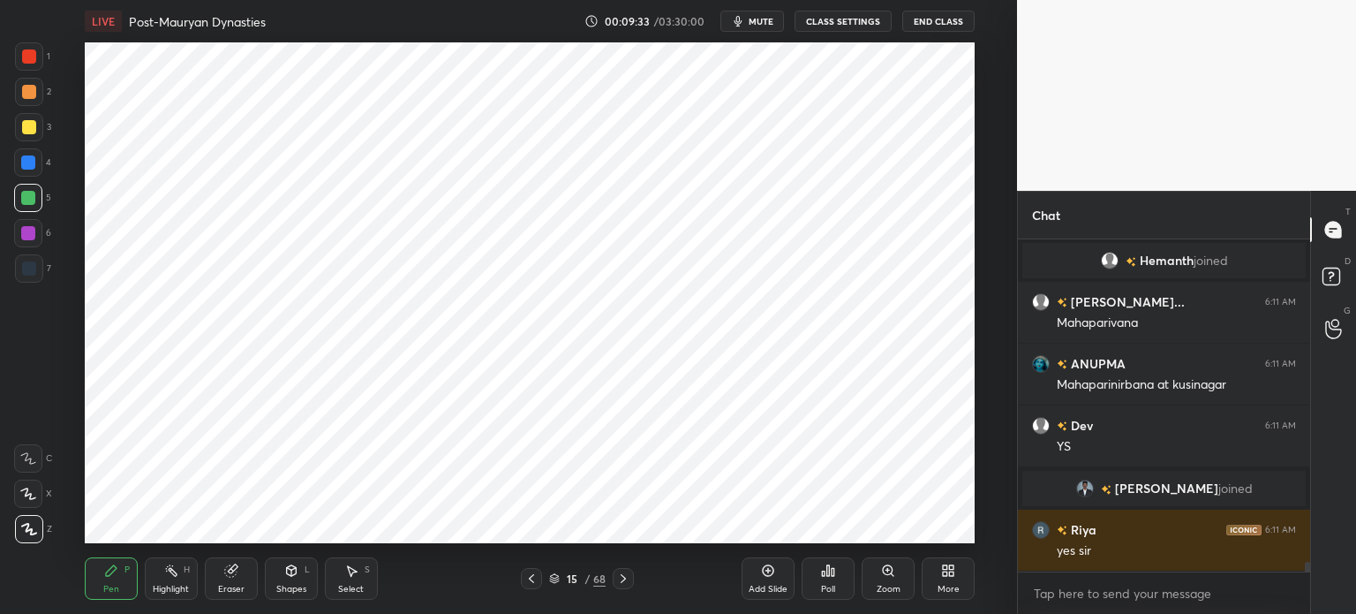
click at [25, 176] on div at bounding box center [28, 162] width 28 height 28
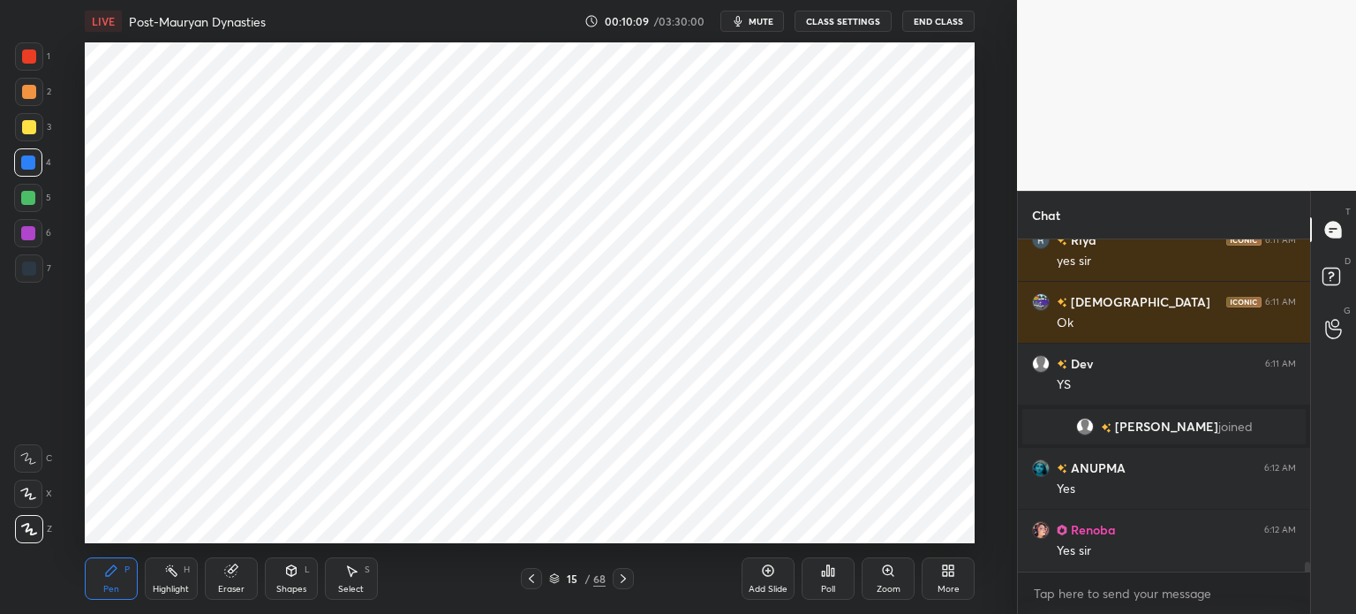
scroll to position [11029, 0]
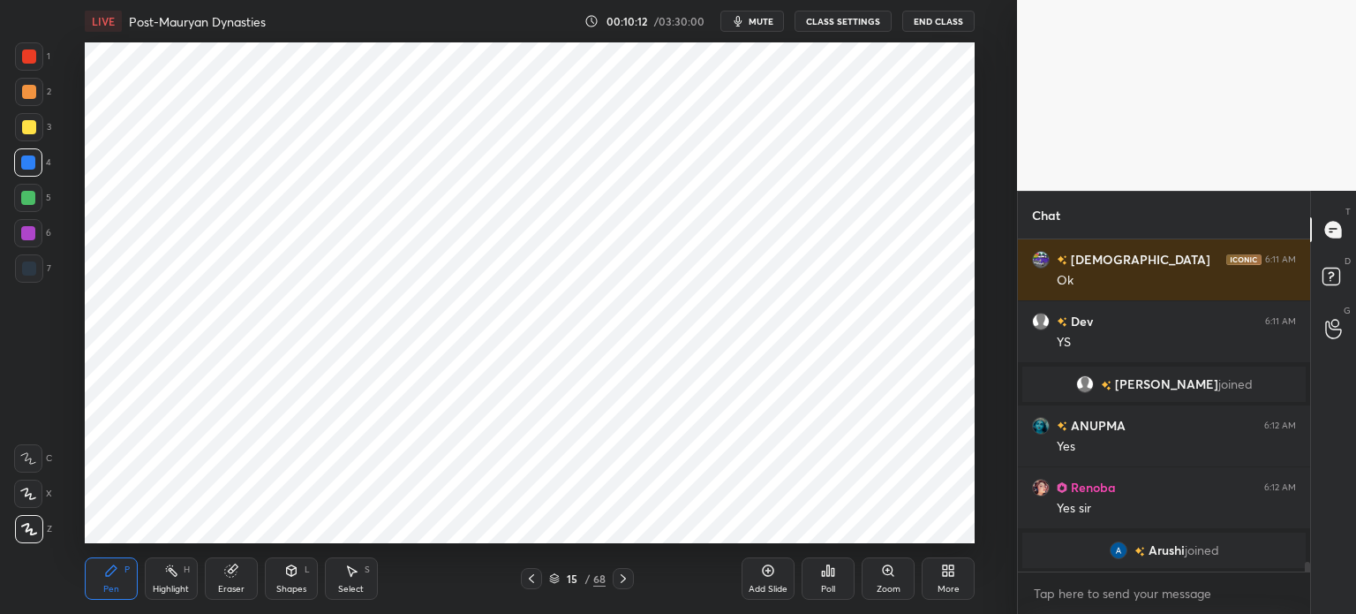
click at [759, 581] on div "Add Slide" at bounding box center [768, 578] width 53 height 42
click at [267, 591] on div "Shapes L" at bounding box center [291, 578] width 53 height 42
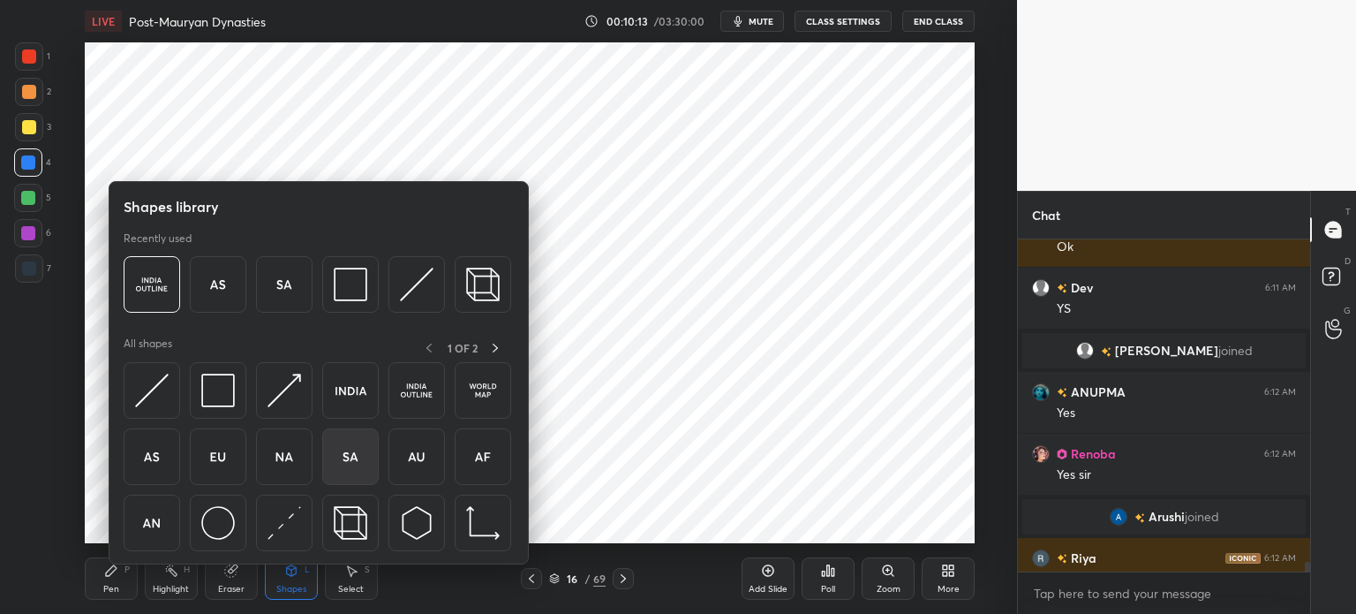
scroll to position [11057, 0]
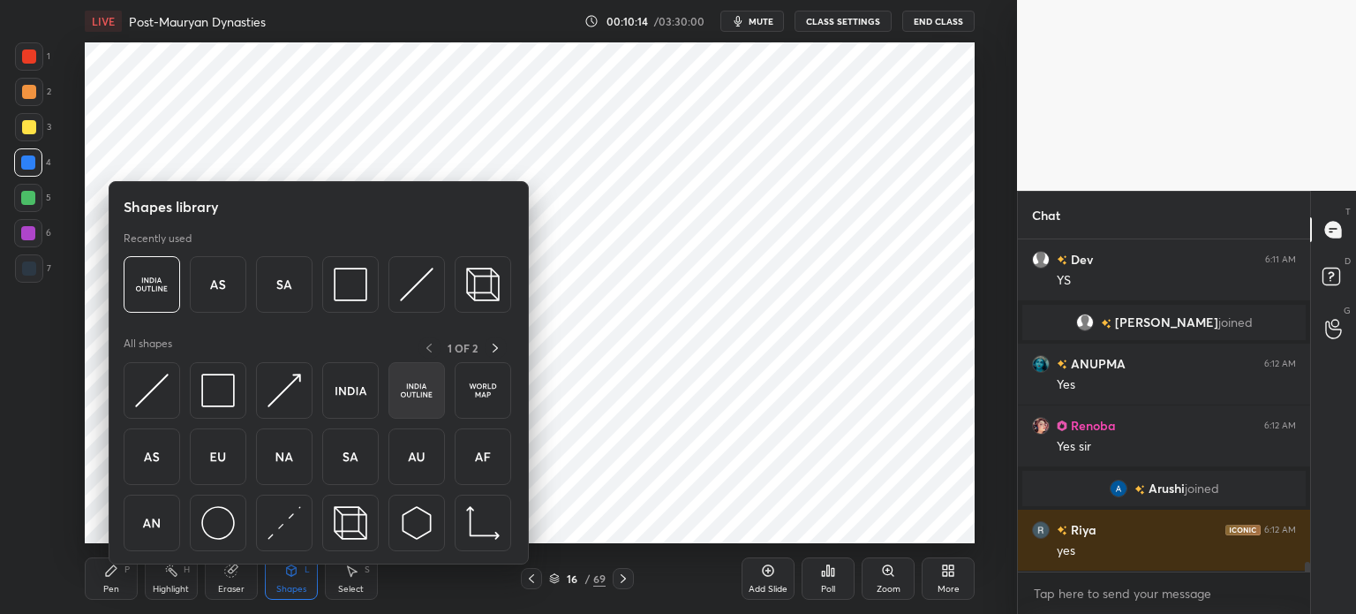
click at [413, 389] on img at bounding box center [417, 390] width 34 height 34
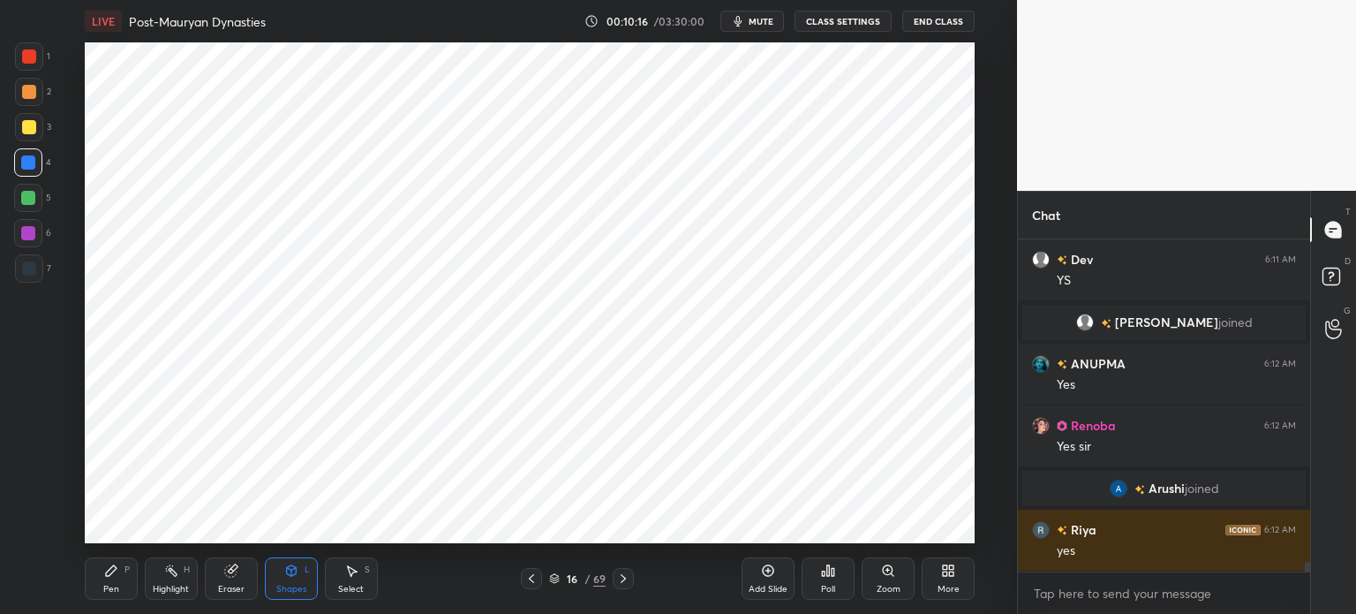
click at [28, 239] on div at bounding box center [28, 233] width 14 height 14
click at [108, 582] on div "Pen P" at bounding box center [111, 578] width 53 height 42
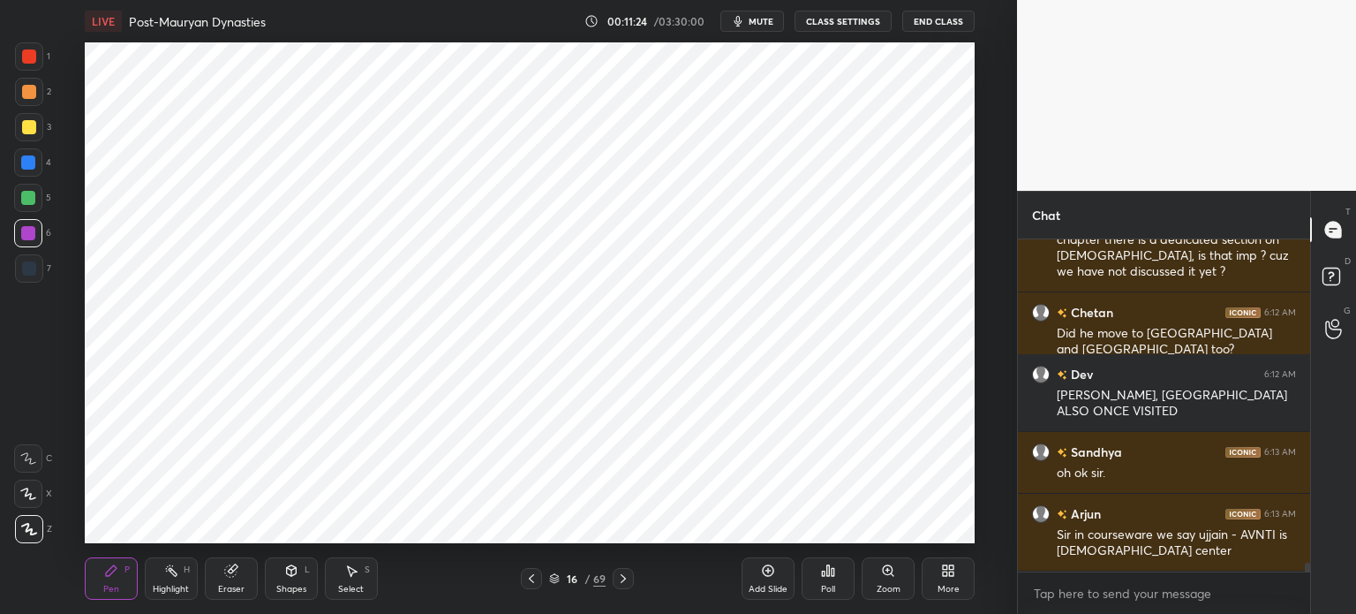
scroll to position [11690, 0]
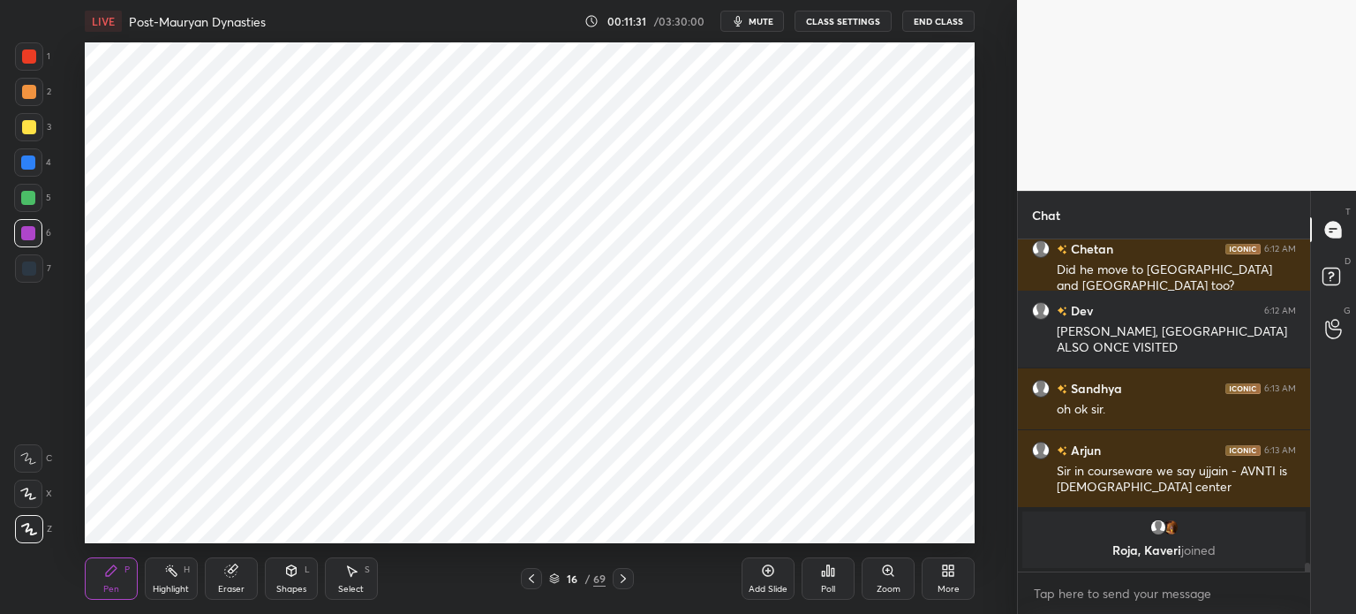
click at [25, 266] on div at bounding box center [29, 268] width 14 height 14
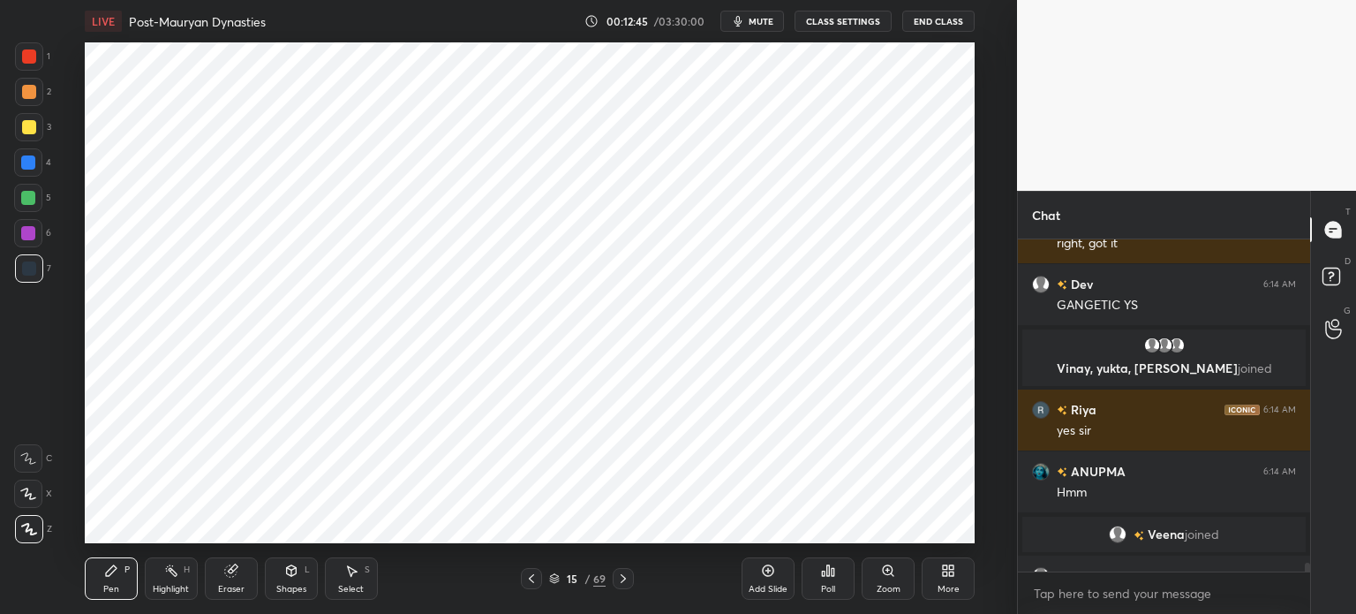
scroll to position [12170, 0]
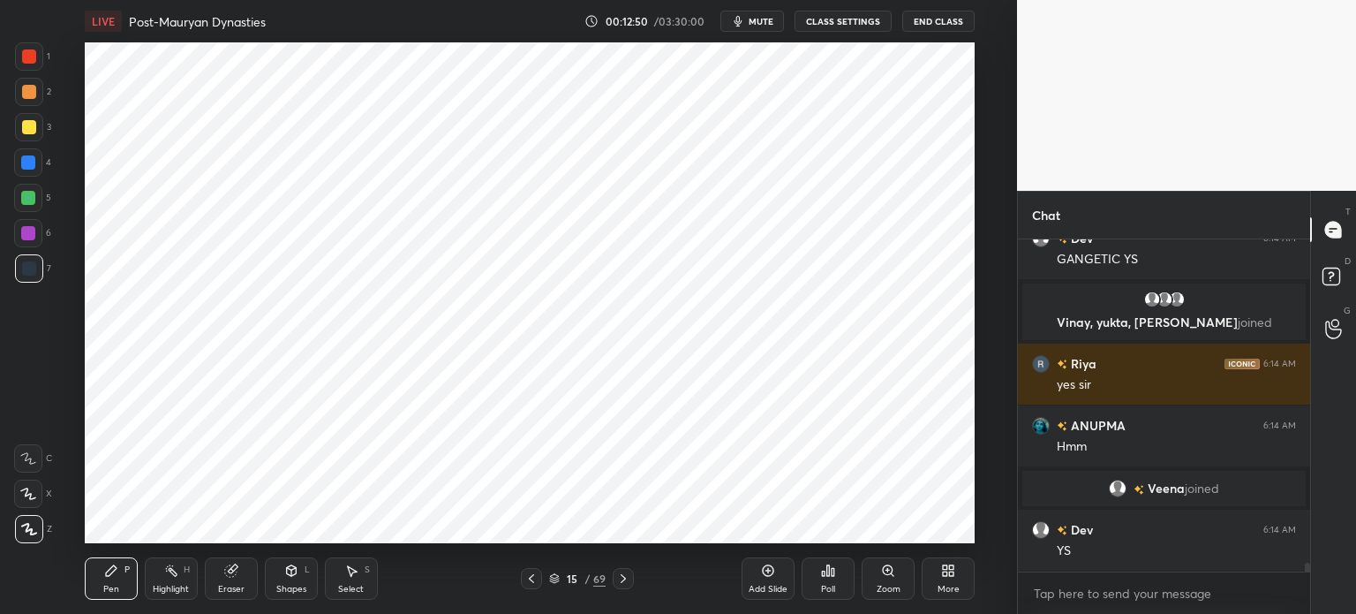
click at [765, 582] on div "Add Slide" at bounding box center [768, 578] width 53 height 42
click at [31, 268] on div at bounding box center [29, 268] width 14 height 14
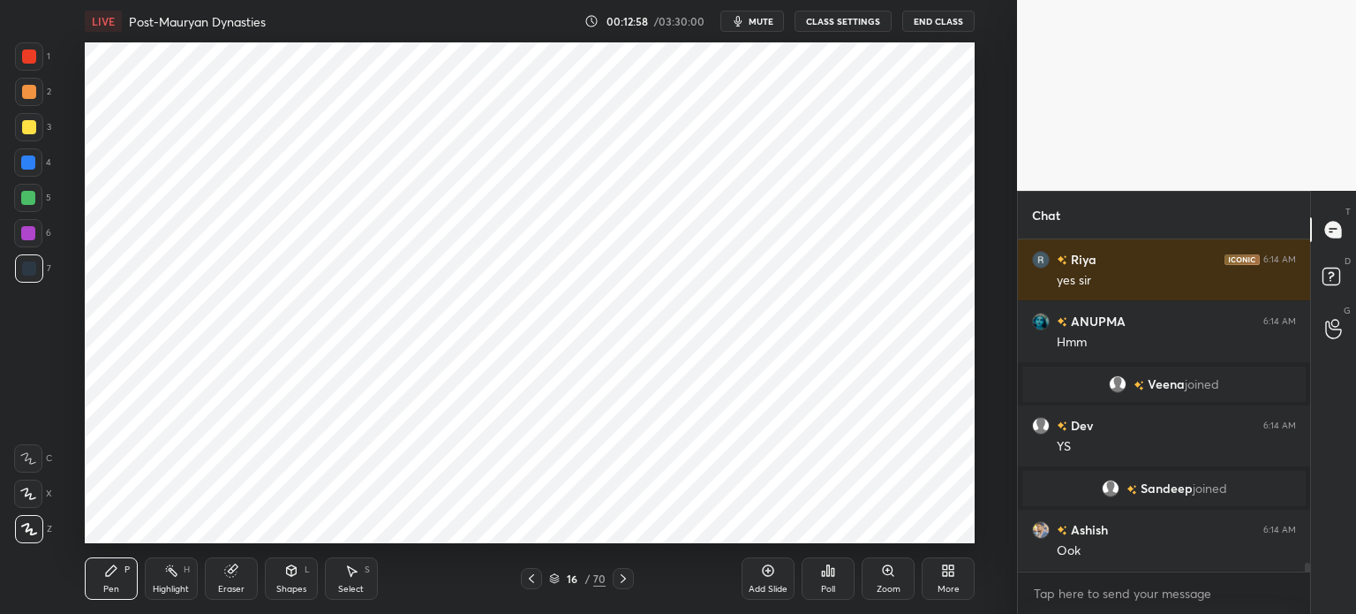
scroll to position [12281, 0]
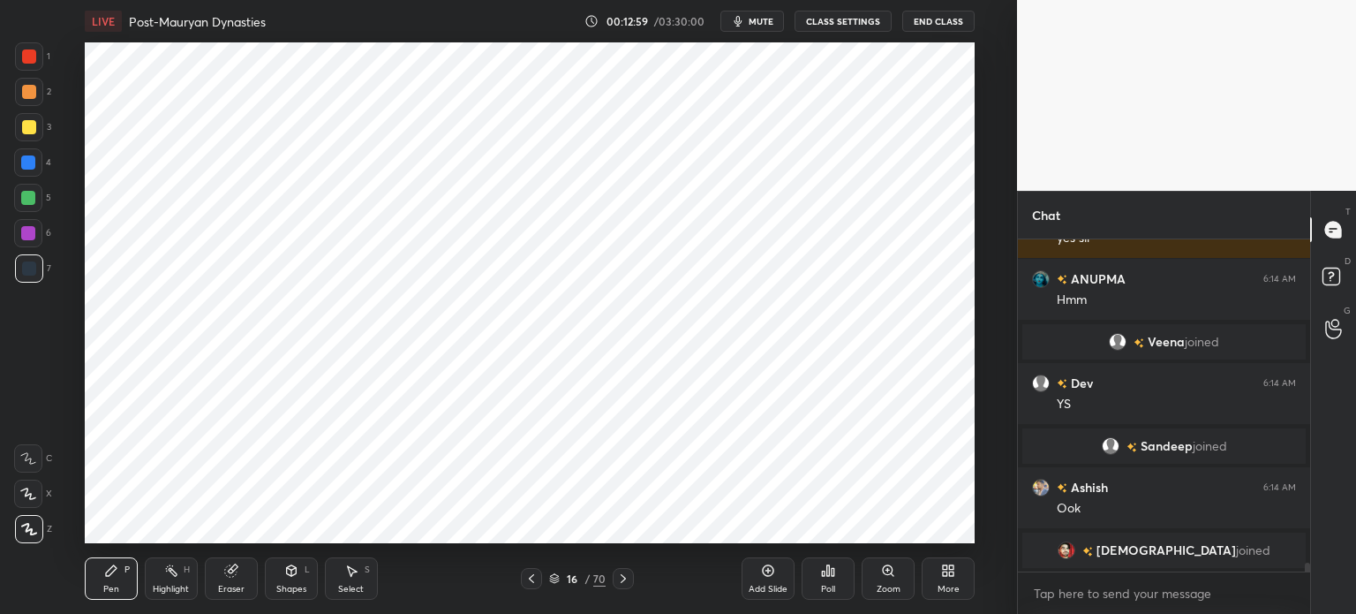
click at [25, 162] on div at bounding box center [28, 162] width 14 height 14
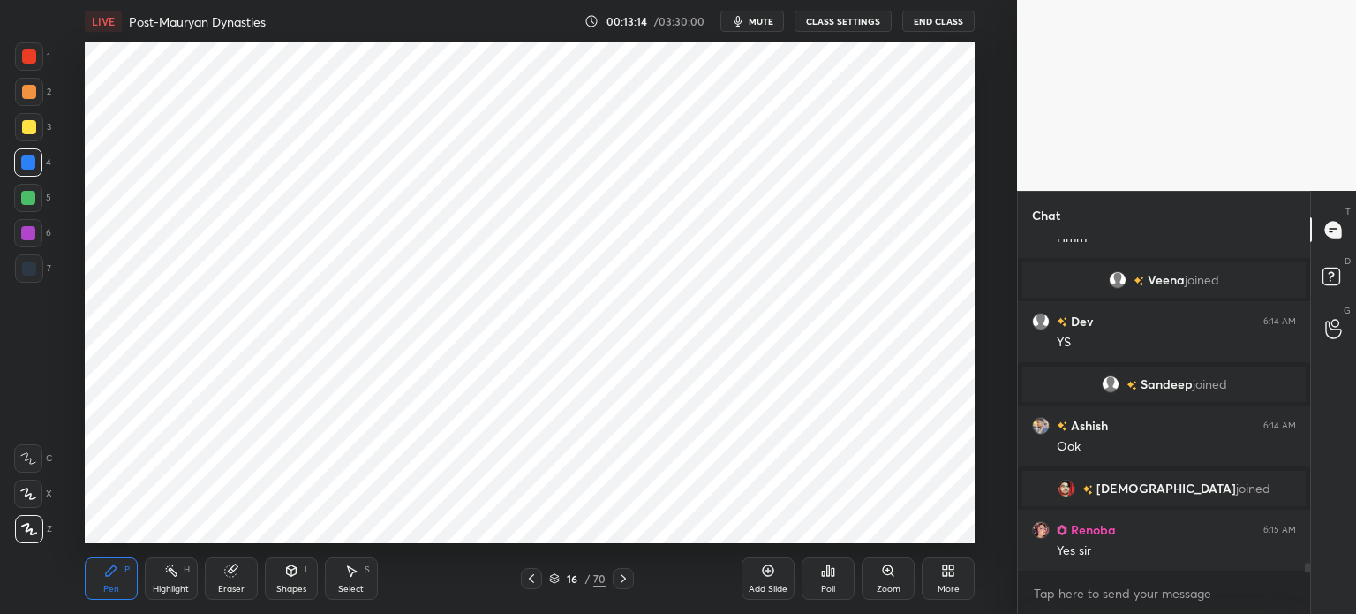
scroll to position [12237, 0]
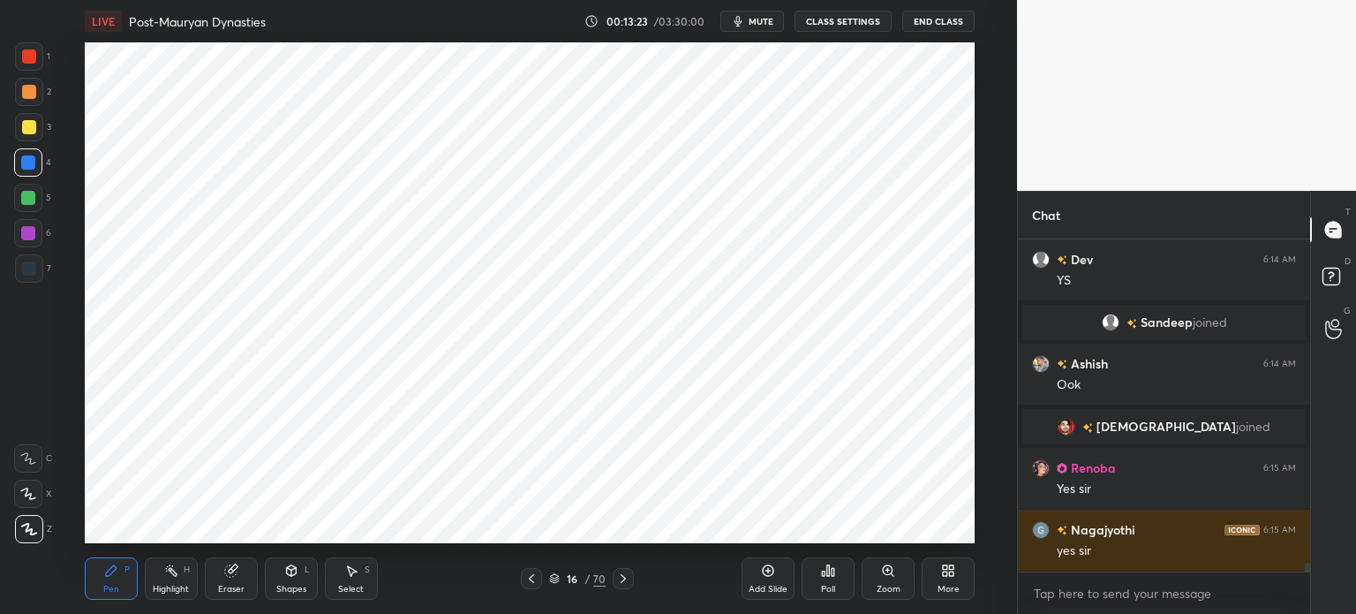
click at [36, 239] on div at bounding box center [28, 233] width 28 height 28
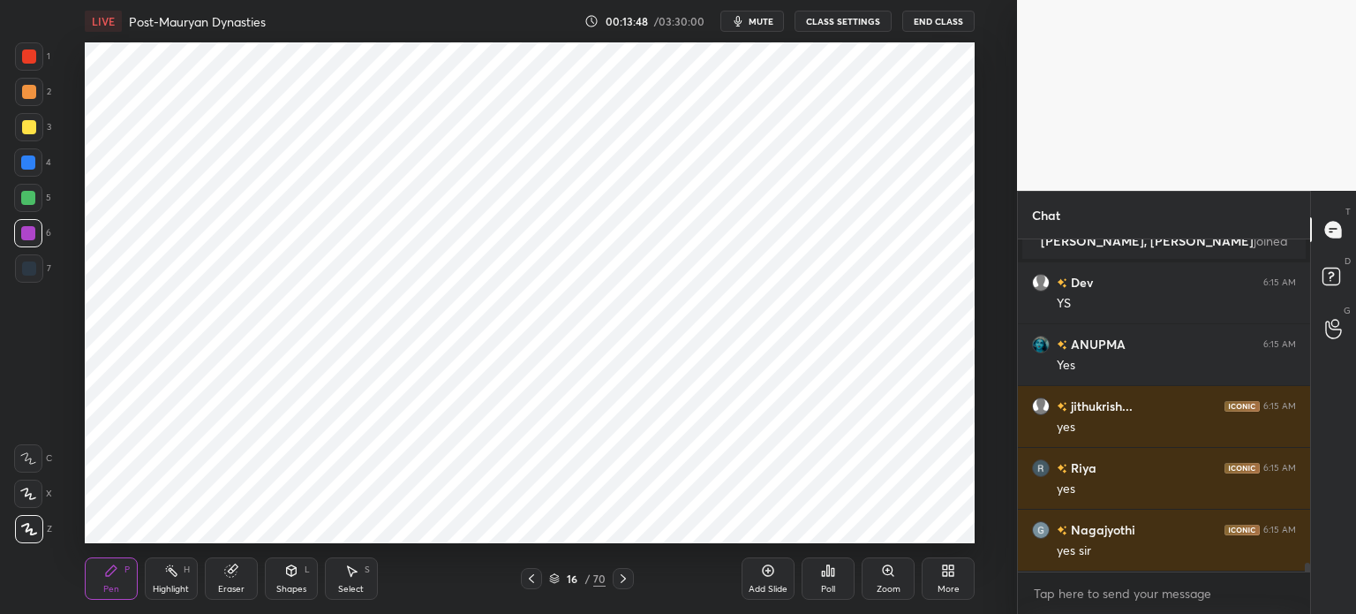
scroll to position [12654, 0]
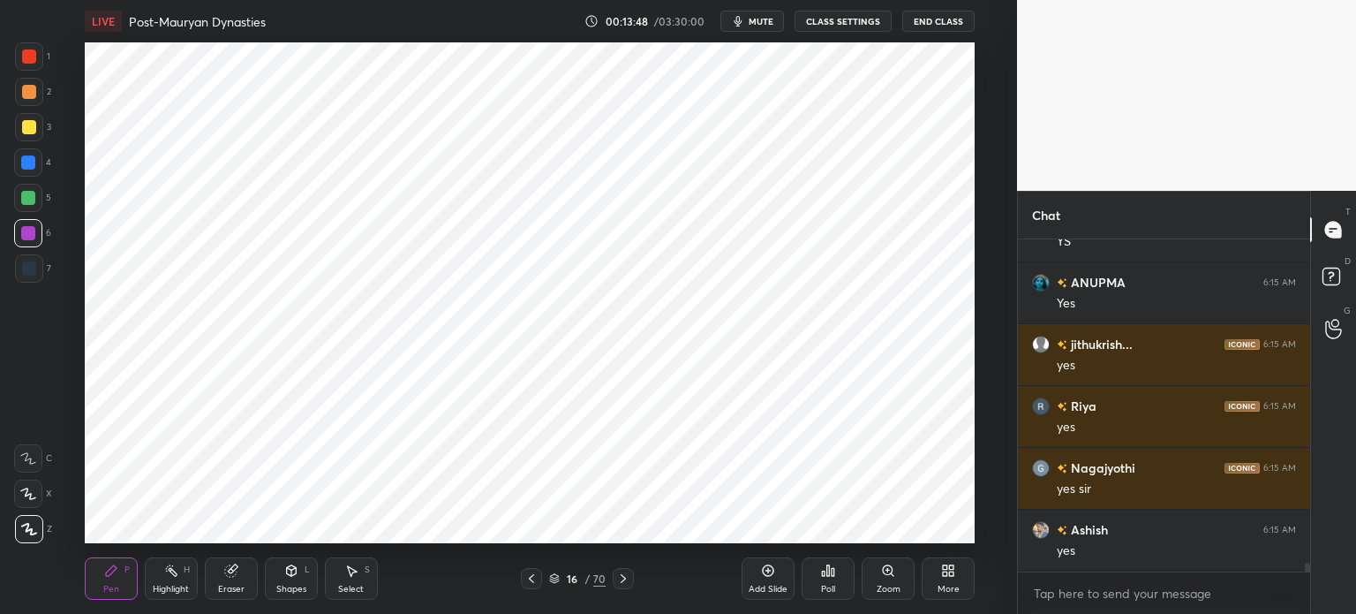
click at [18, 155] on div at bounding box center [28, 162] width 28 height 28
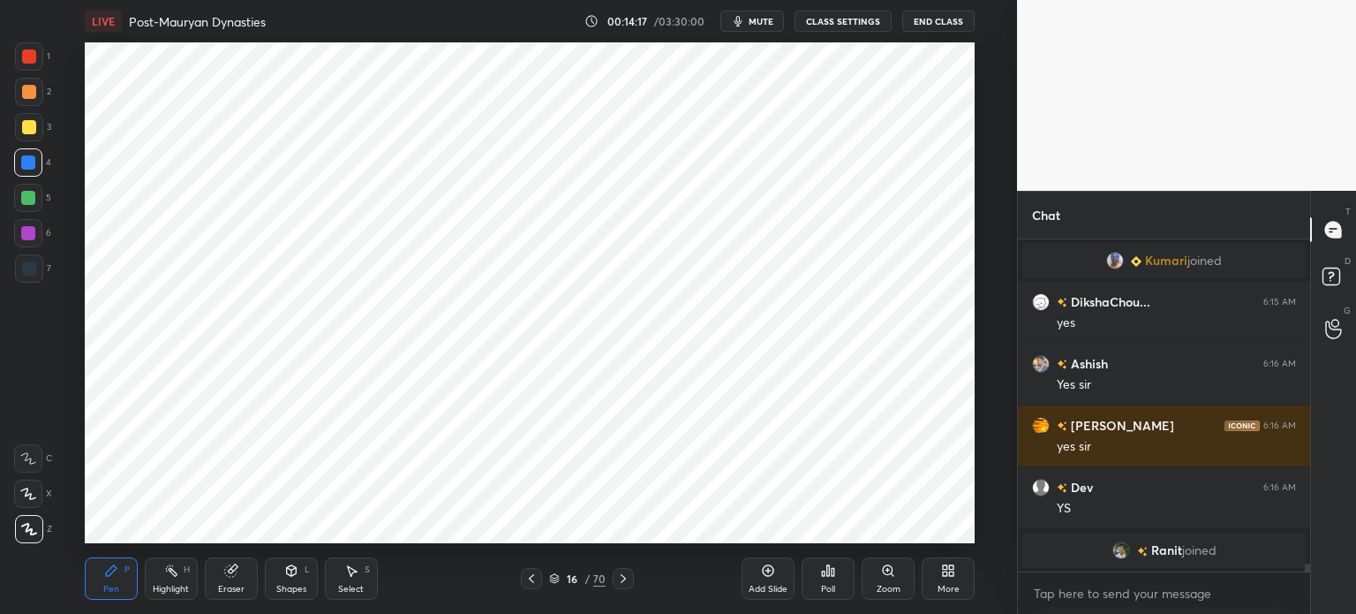
scroll to position [12818, 0]
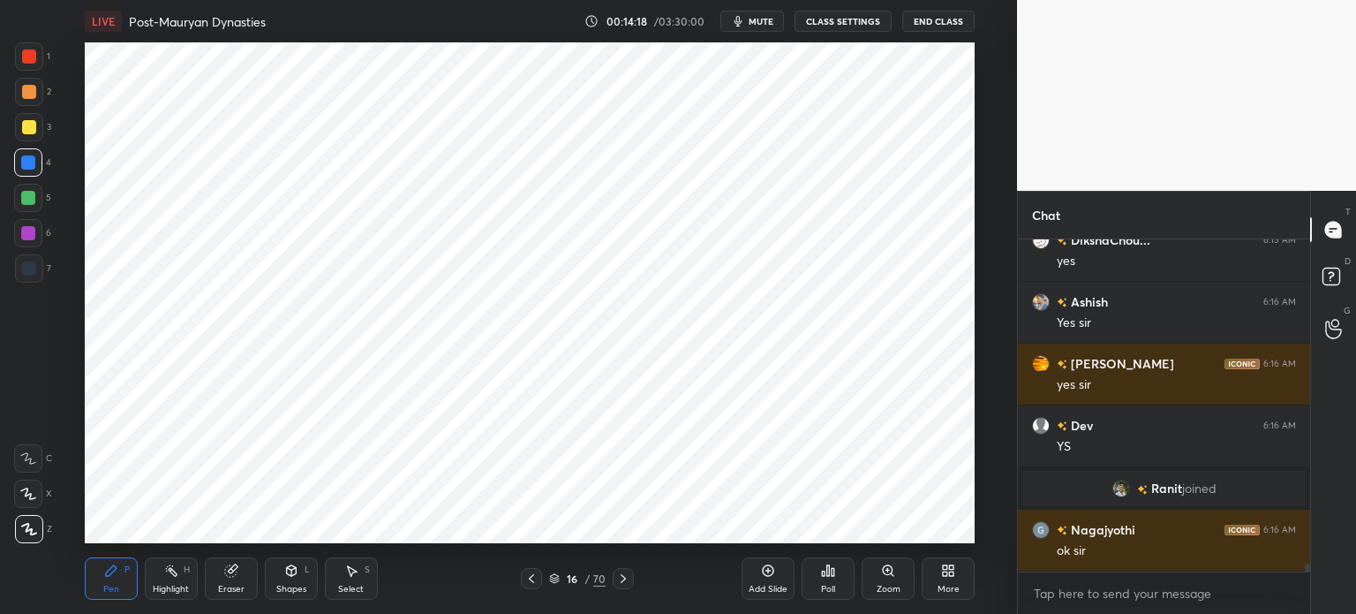
click at [766, 578] on div "Add Slide" at bounding box center [768, 578] width 53 height 42
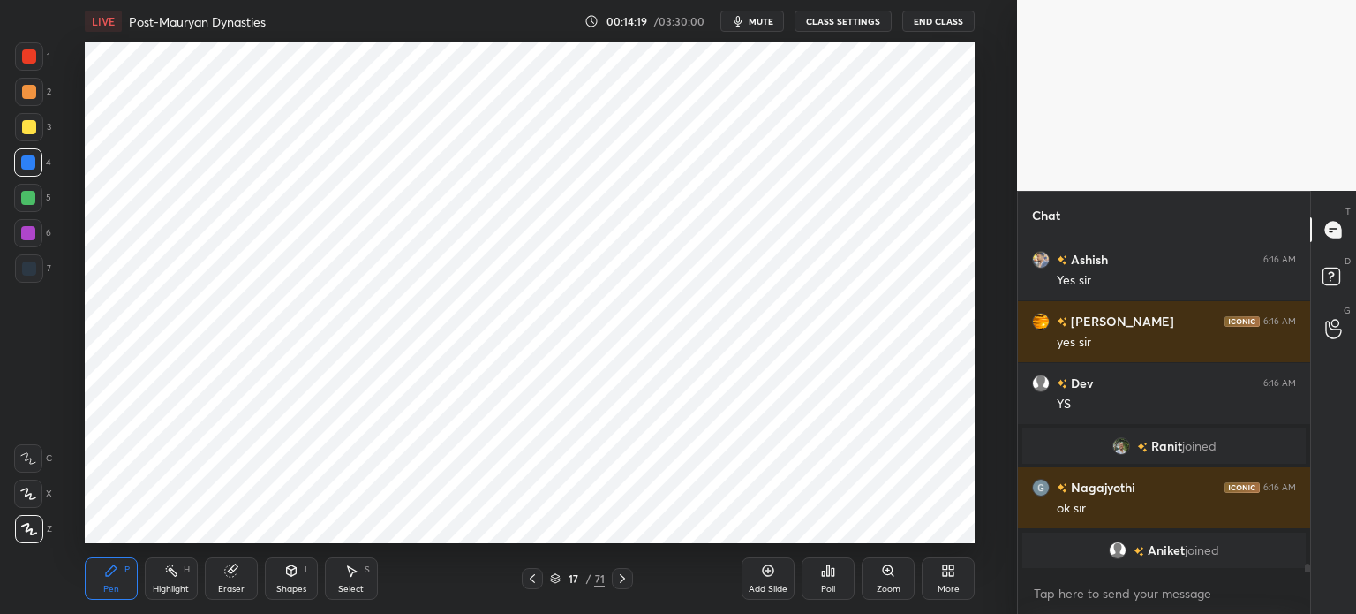
click at [25, 71] on div "1" at bounding box center [32, 59] width 35 height 35
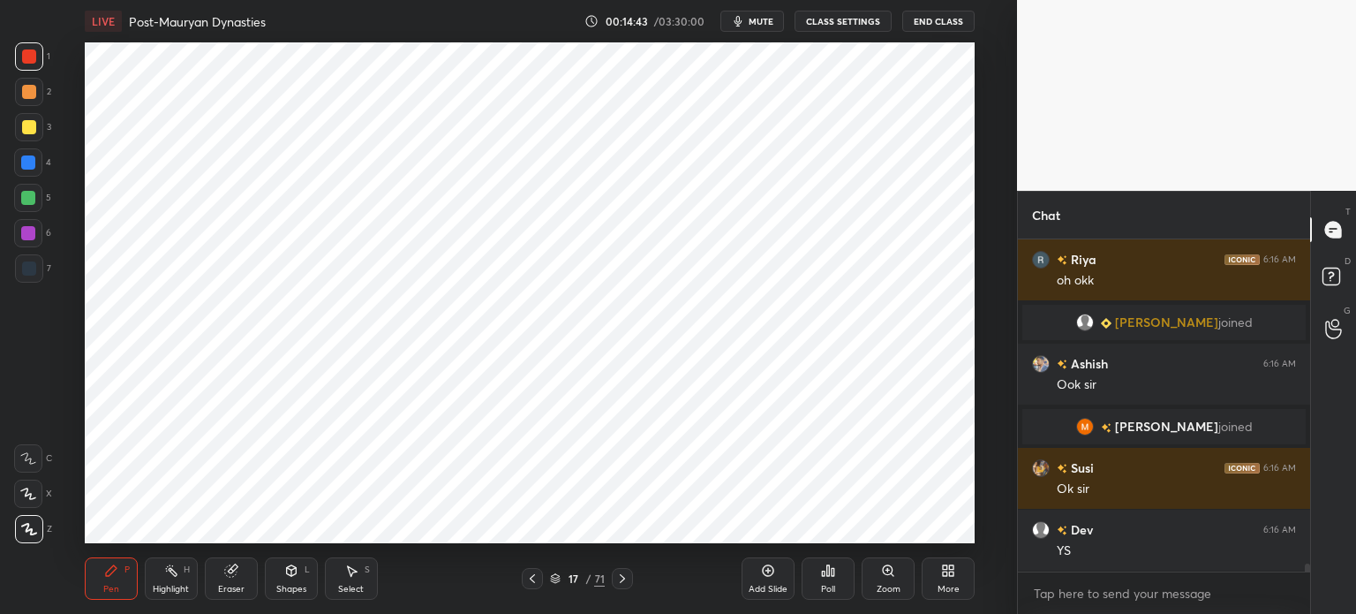
scroll to position [13206, 0]
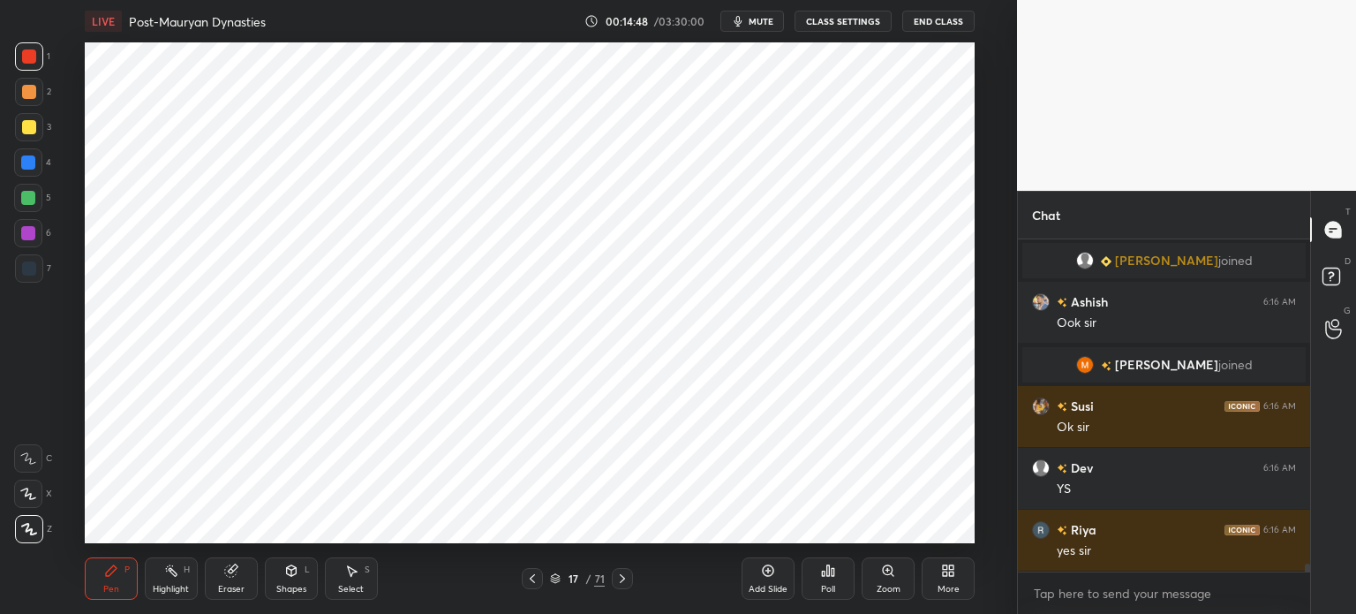
click at [232, 587] on div "Eraser" at bounding box center [231, 588] width 26 height 9
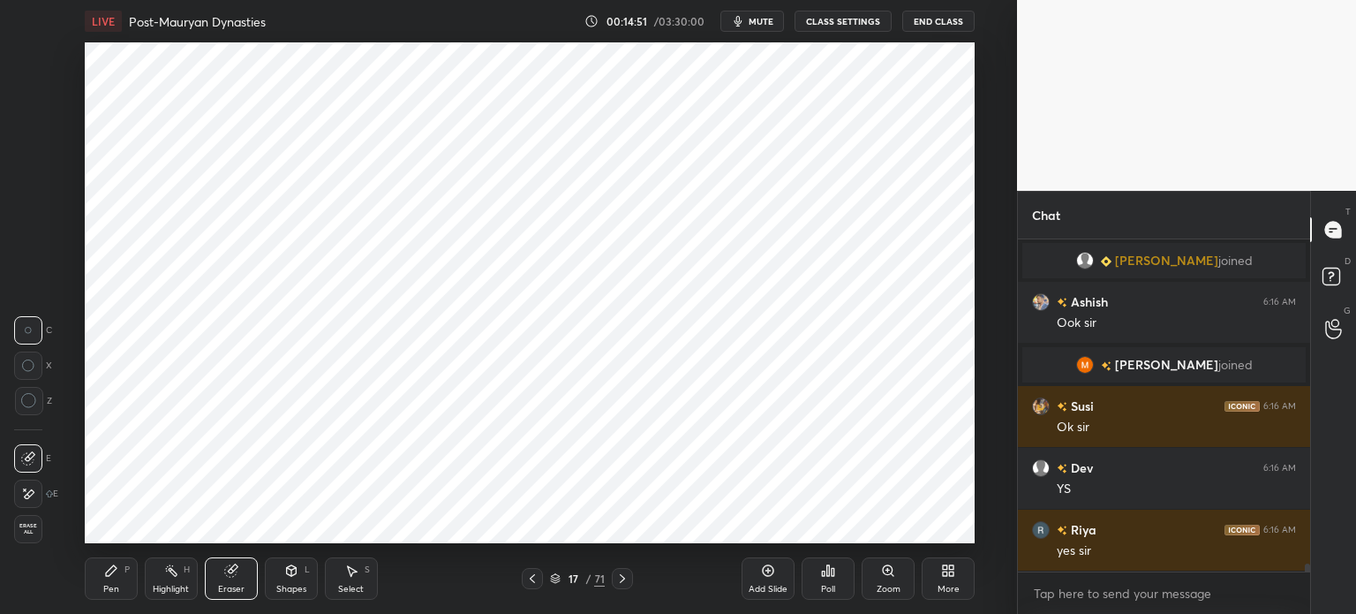
click at [119, 566] on div "Pen P" at bounding box center [111, 578] width 53 height 42
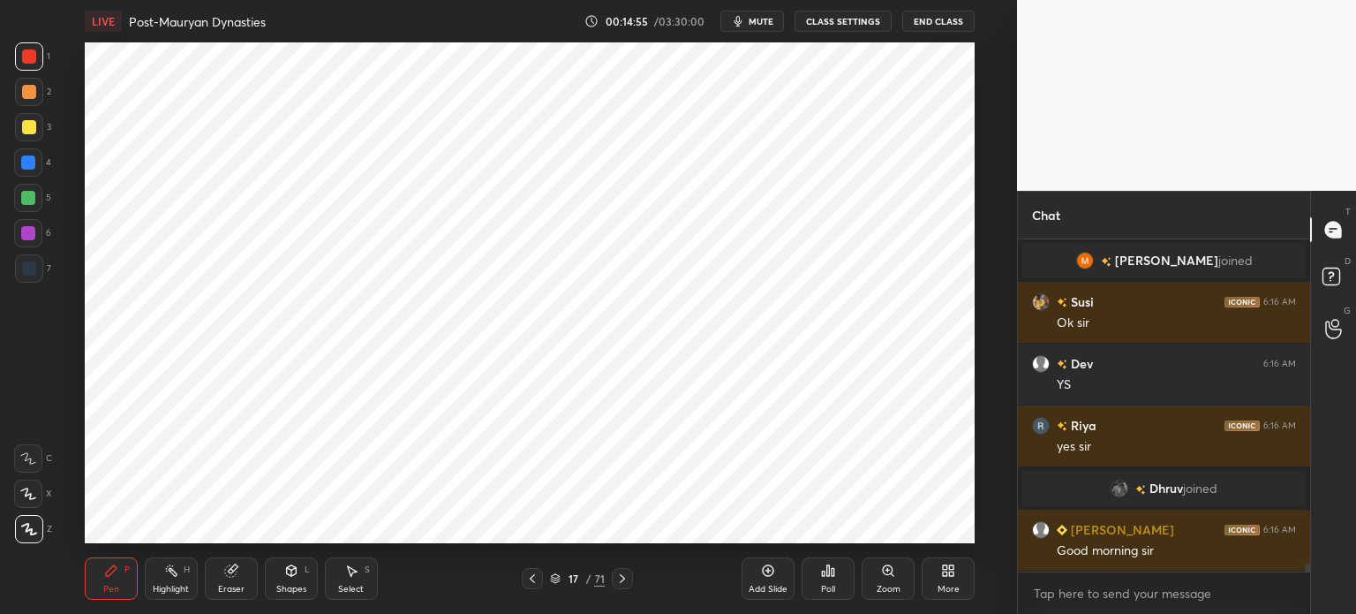
scroll to position [13240, 0]
click at [40, 268] on div at bounding box center [29, 268] width 28 height 28
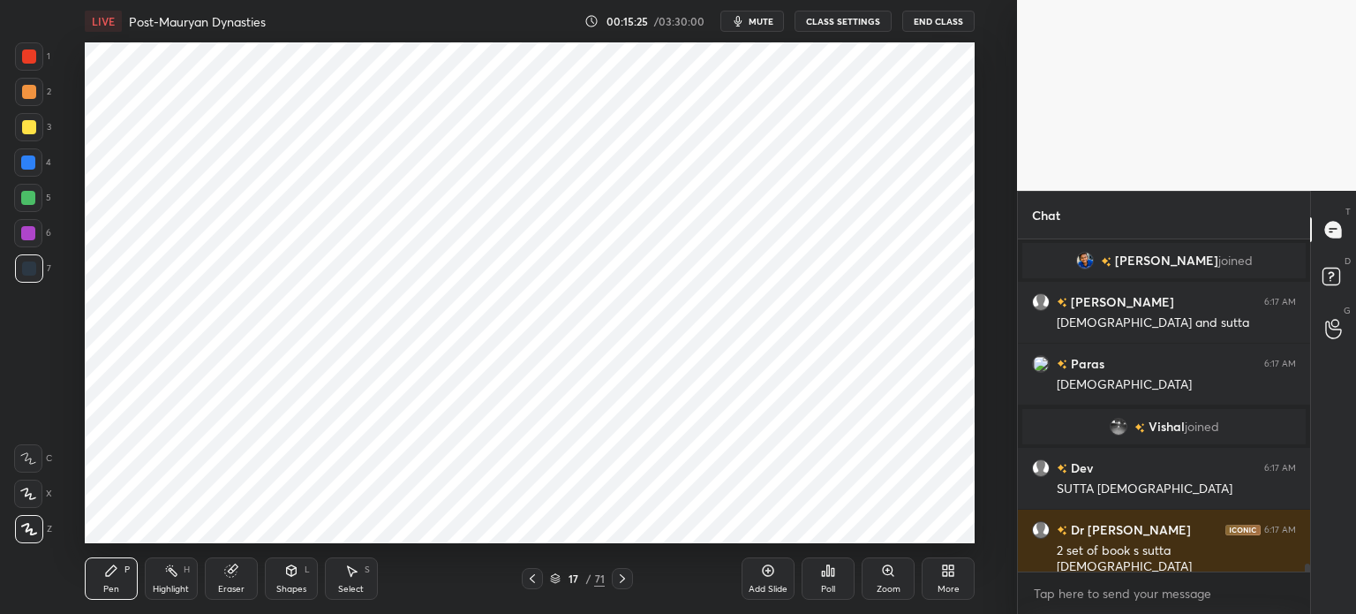
scroll to position [13607, 0]
click at [222, 593] on div "Eraser" at bounding box center [231, 588] width 26 height 9
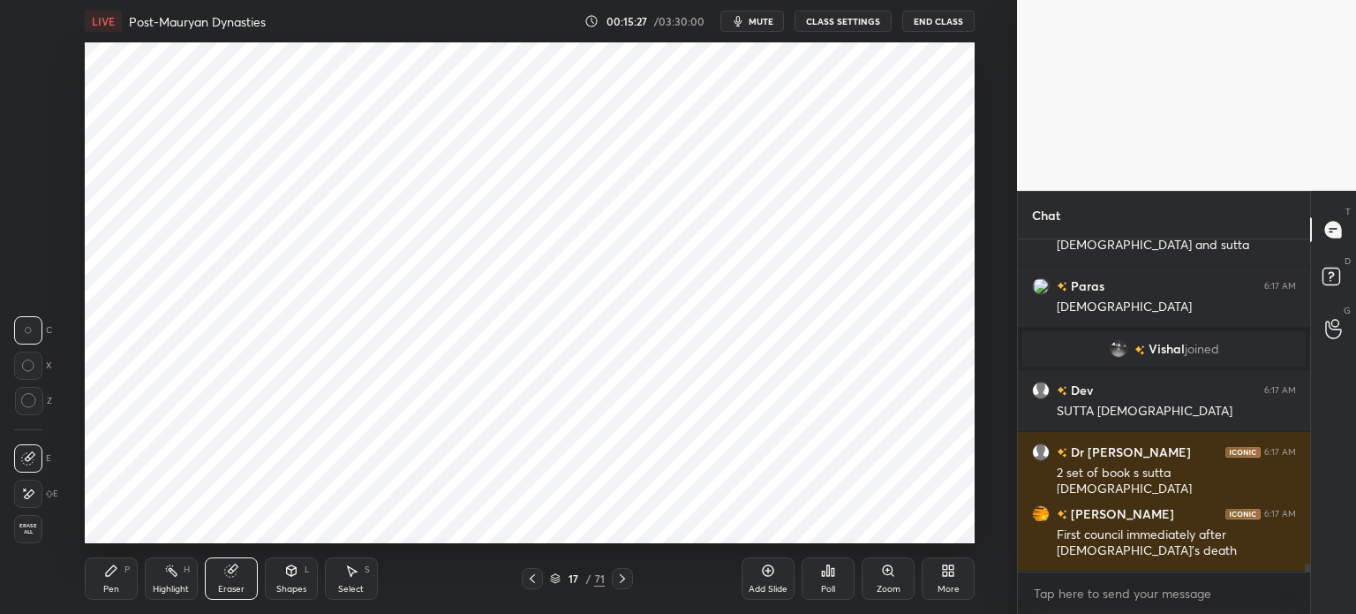
scroll to position [13669, 0]
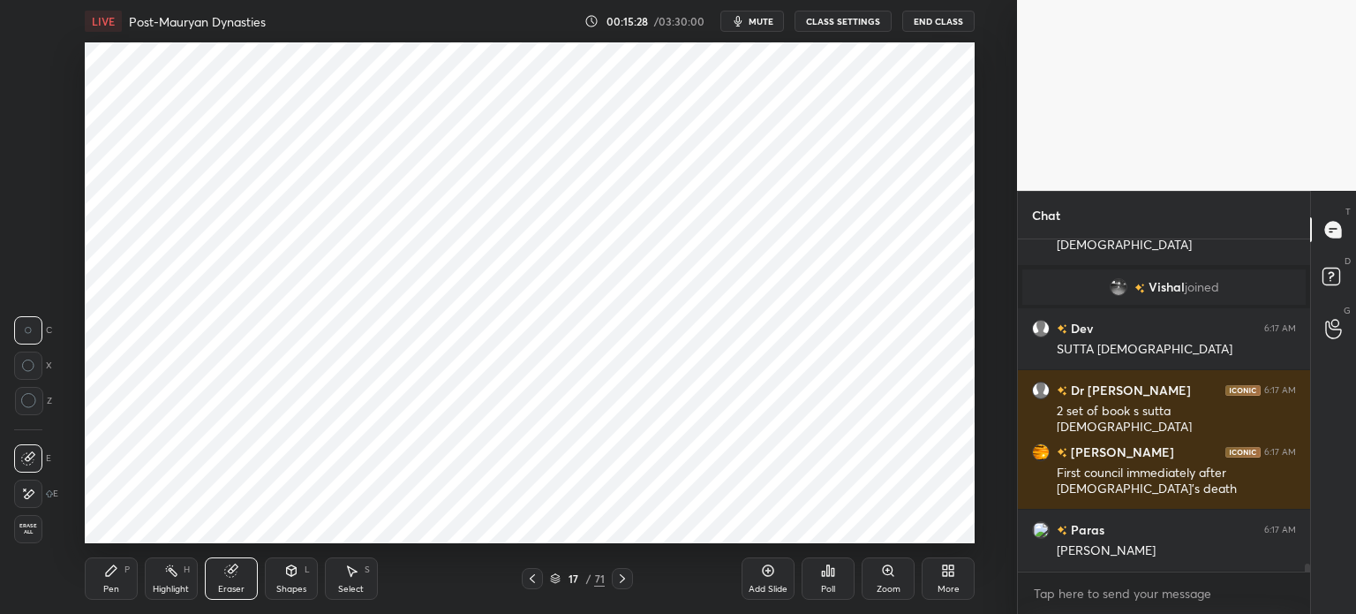
click at [115, 571] on icon at bounding box center [111, 570] width 14 height 14
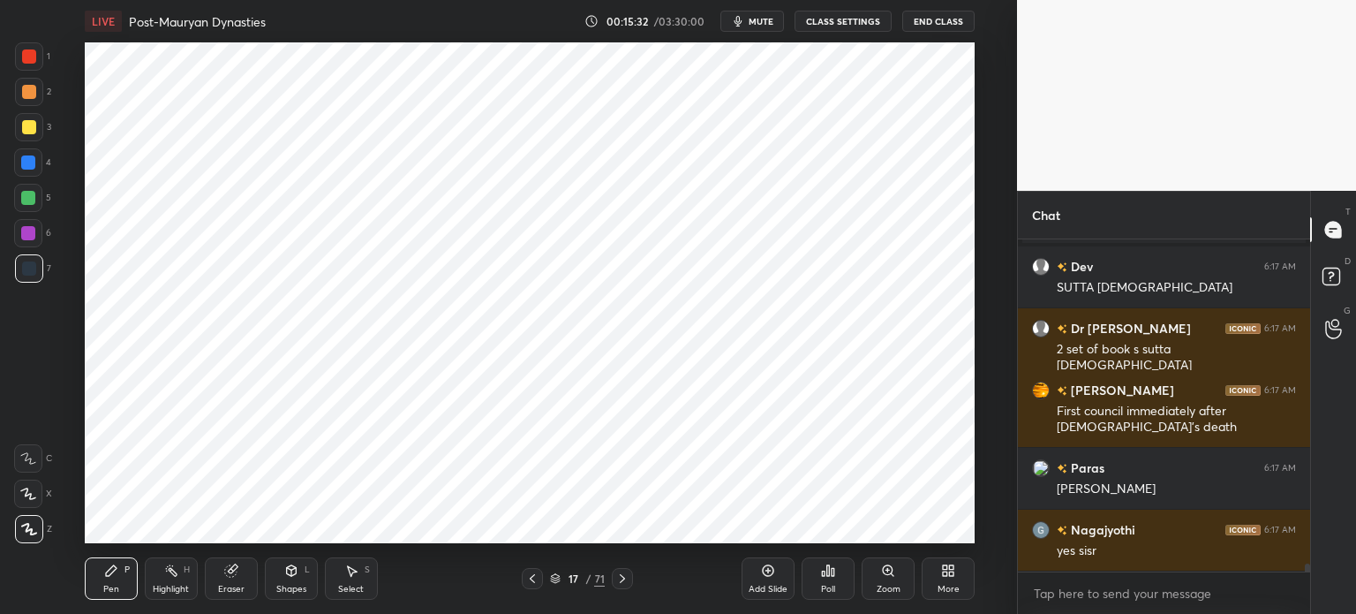
scroll to position [13793, 0]
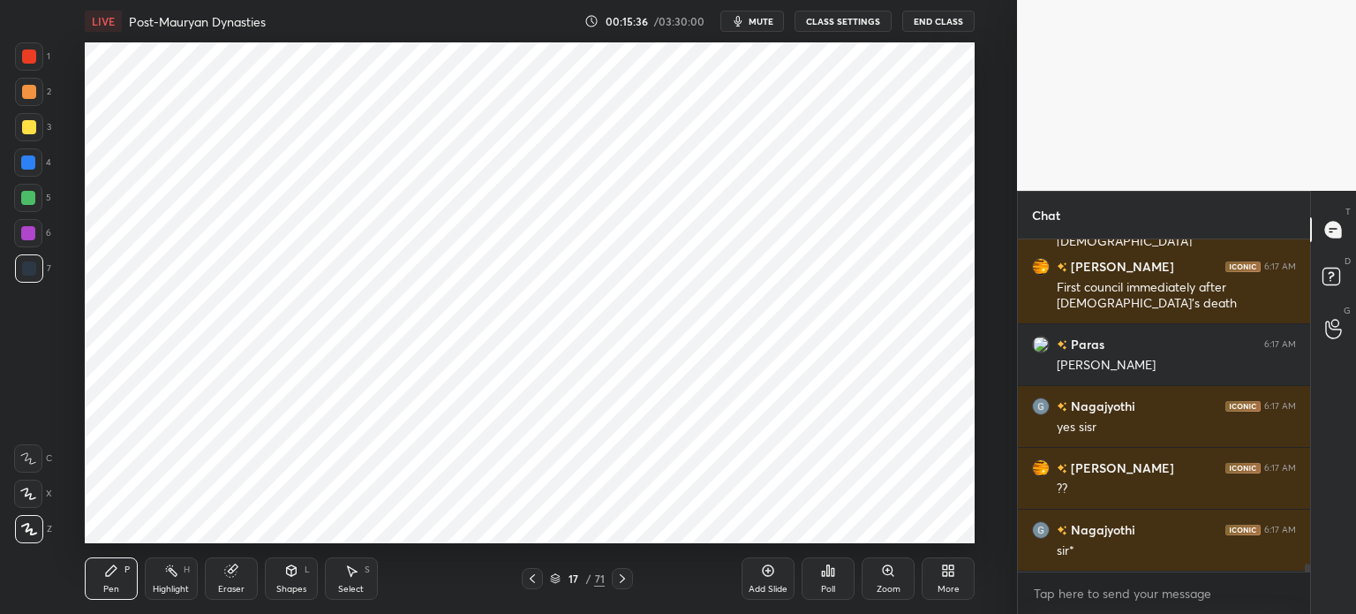
click at [27, 232] on div at bounding box center [28, 233] width 14 height 14
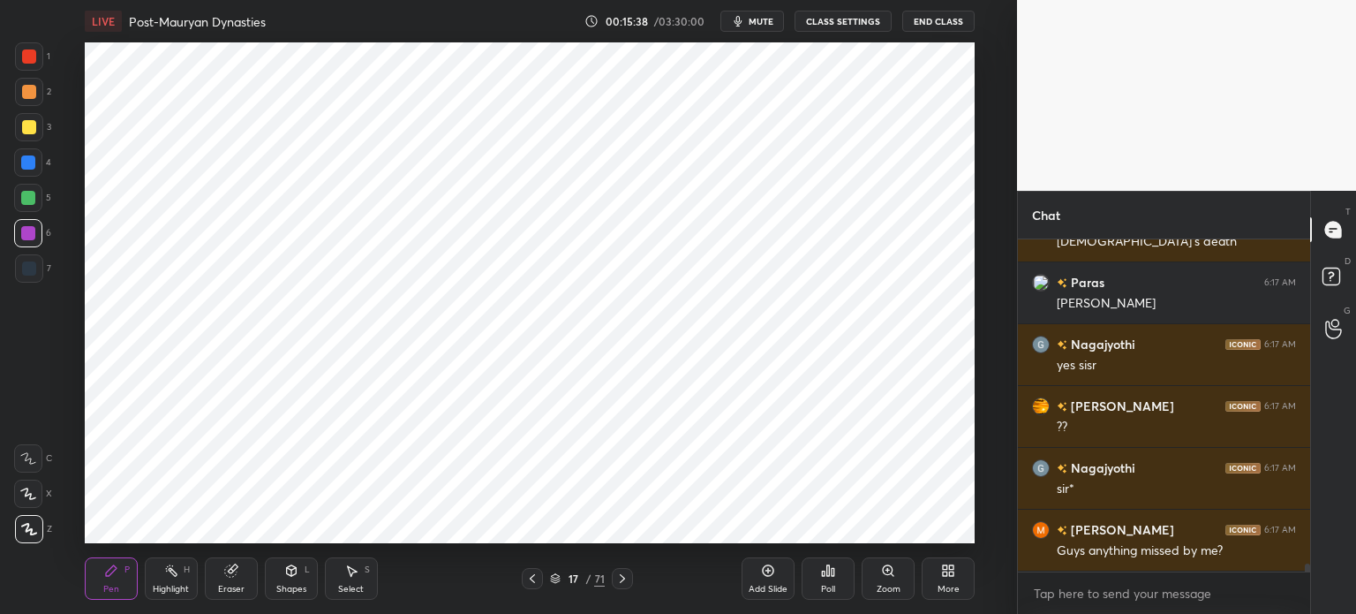
click at [233, 576] on icon at bounding box center [229, 570] width 11 height 11
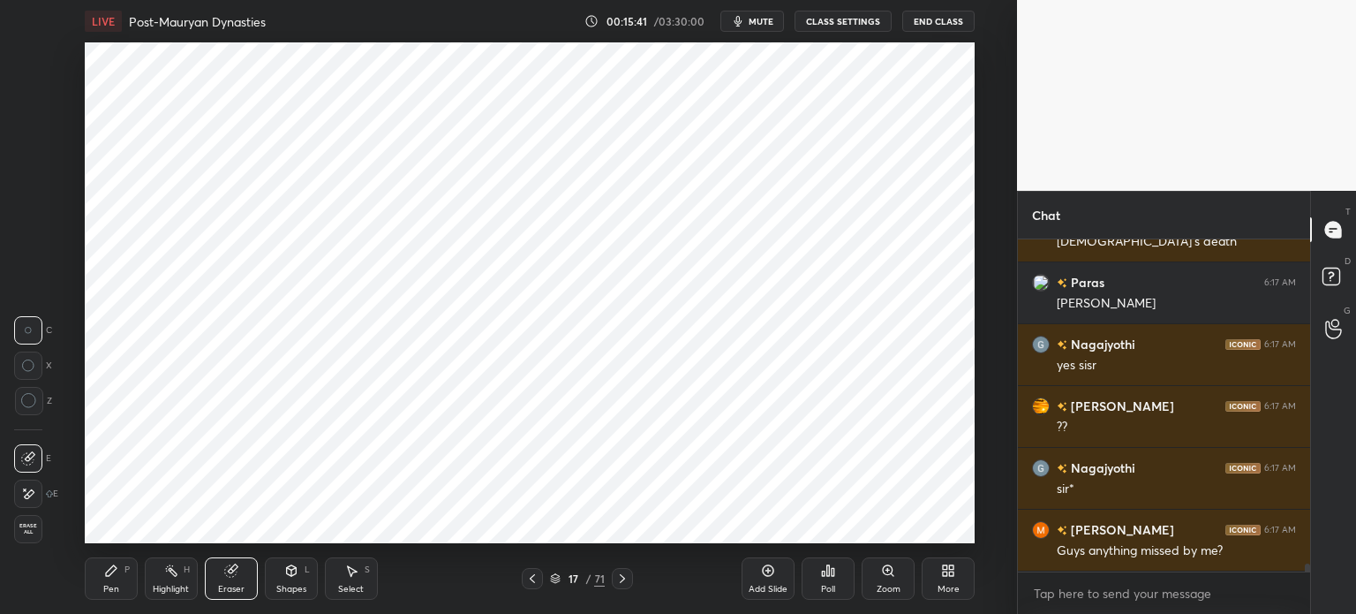
scroll to position [13978, 0]
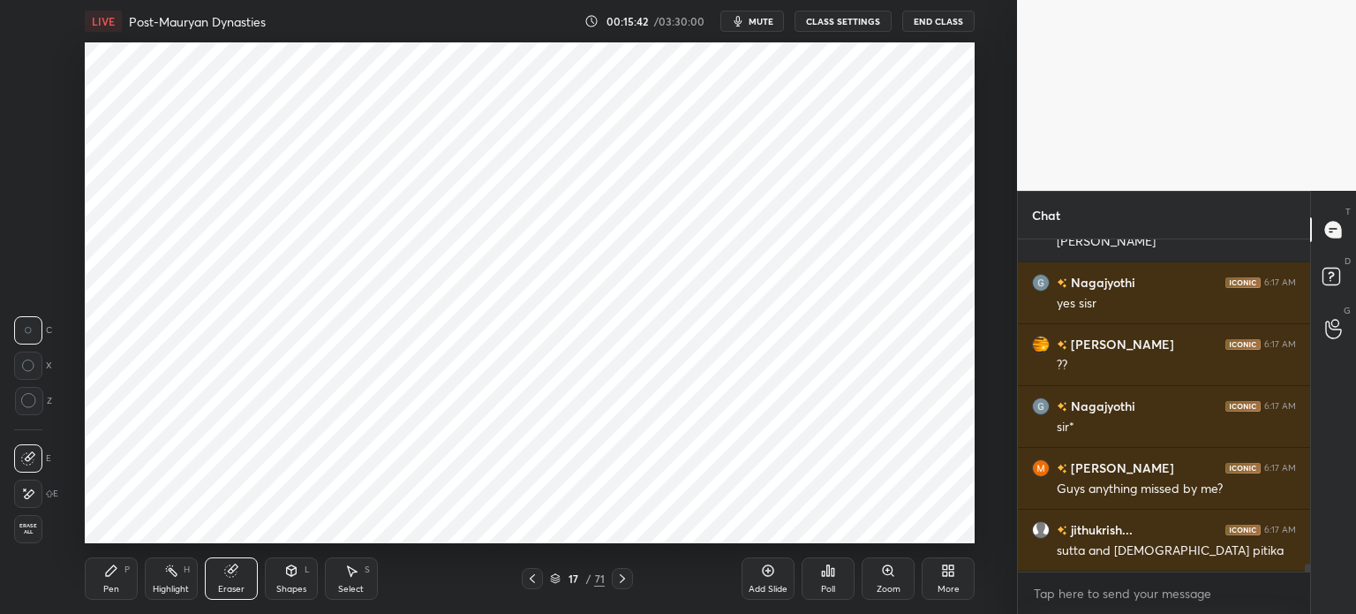
click at [113, 589] on div "Pen" at bounding box center [111, 588] width 16 height 9
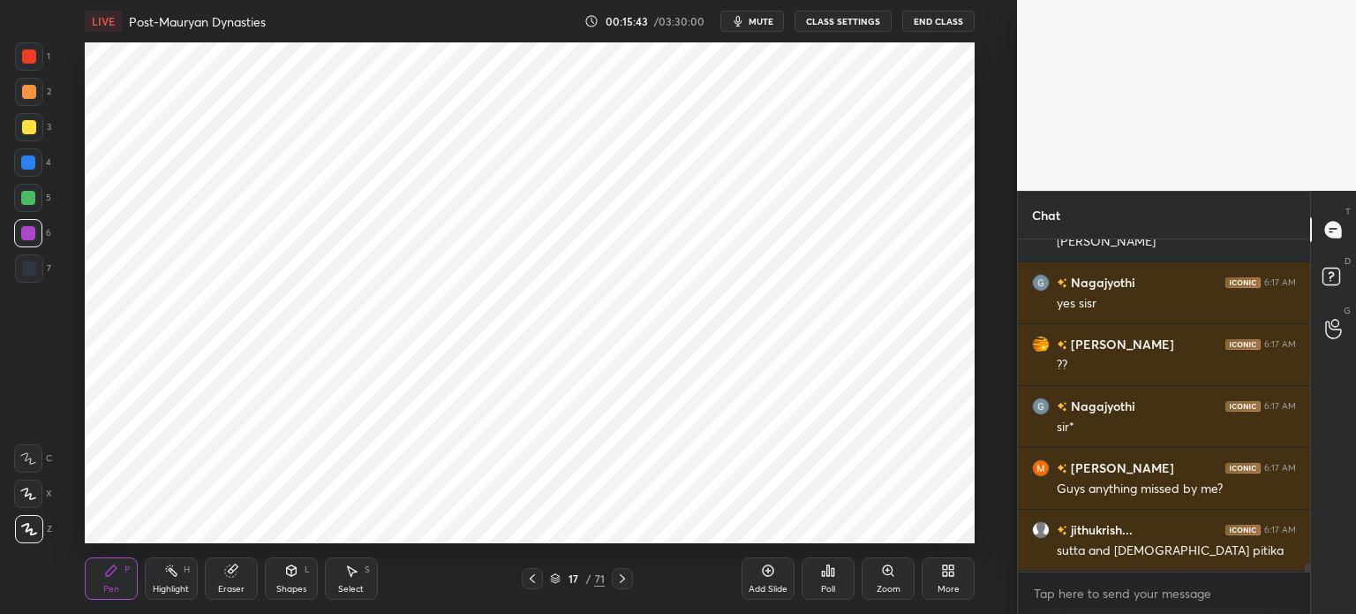
click at [26, 270] on div at bounding box center [29, 268] width 14 height 14
click at [33, 241] on div at bounding box center [28, 233] width 28 height 28
click at [36, 168] on div at bounding box center [28, 162] width 28 height 28
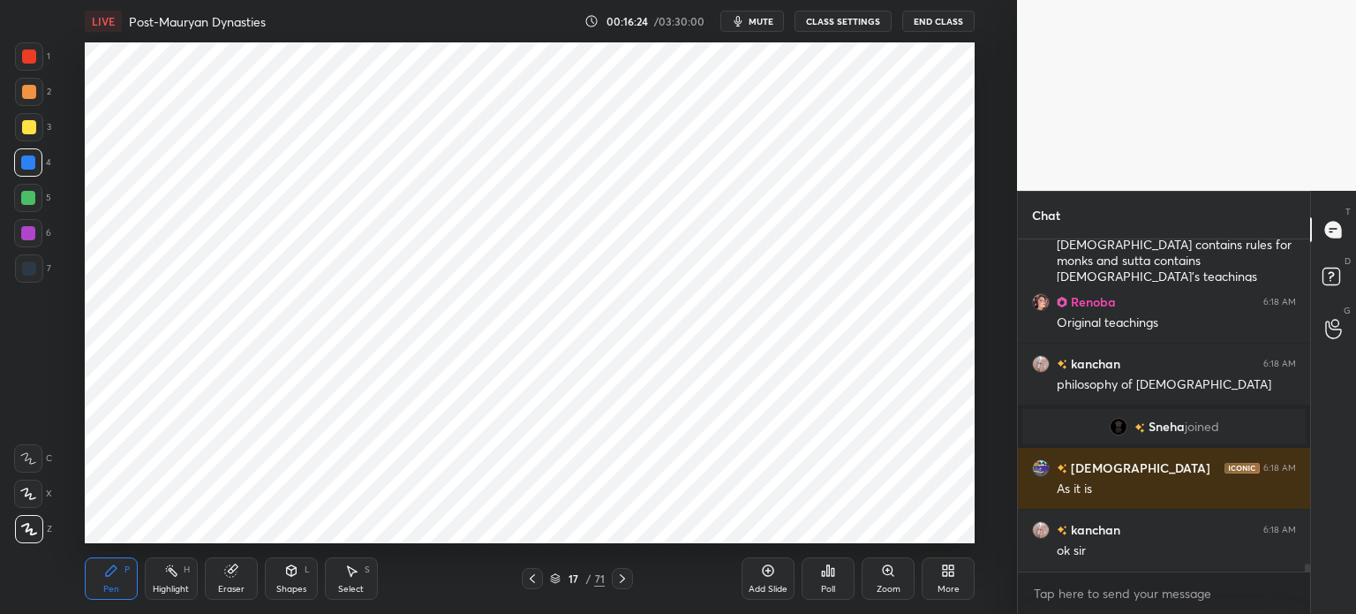
scroll to position [14315, 0]
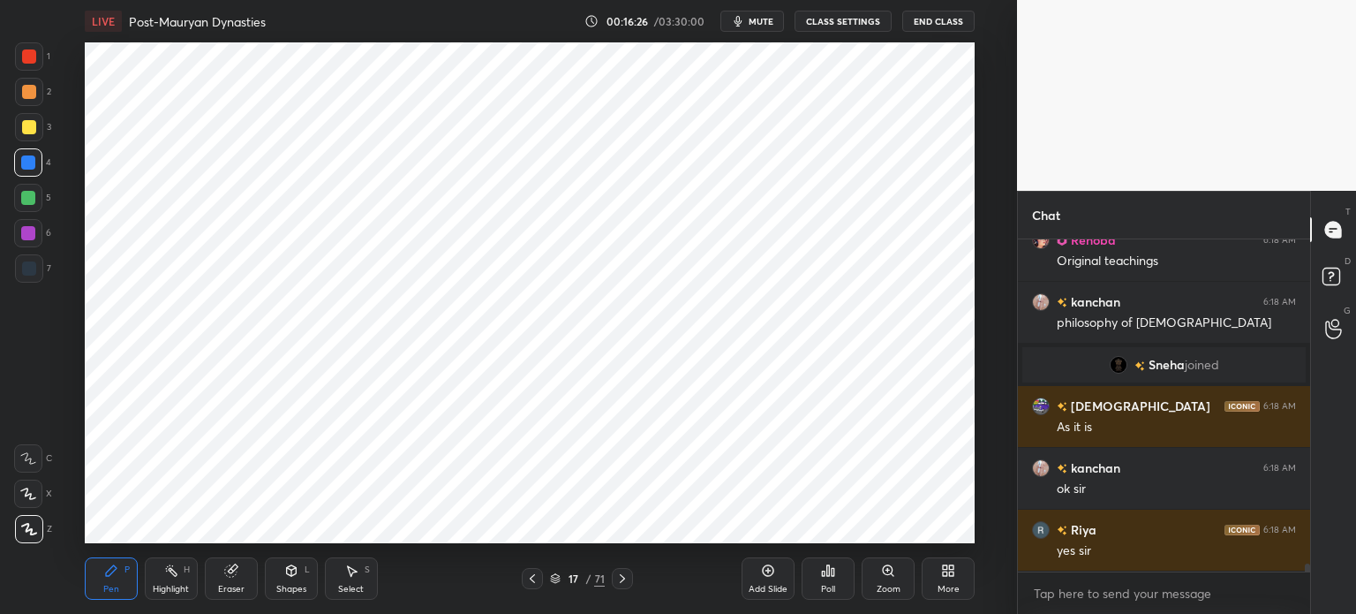
click at [22, 272] on div at bounding box center [29, 268] width 14 height 14
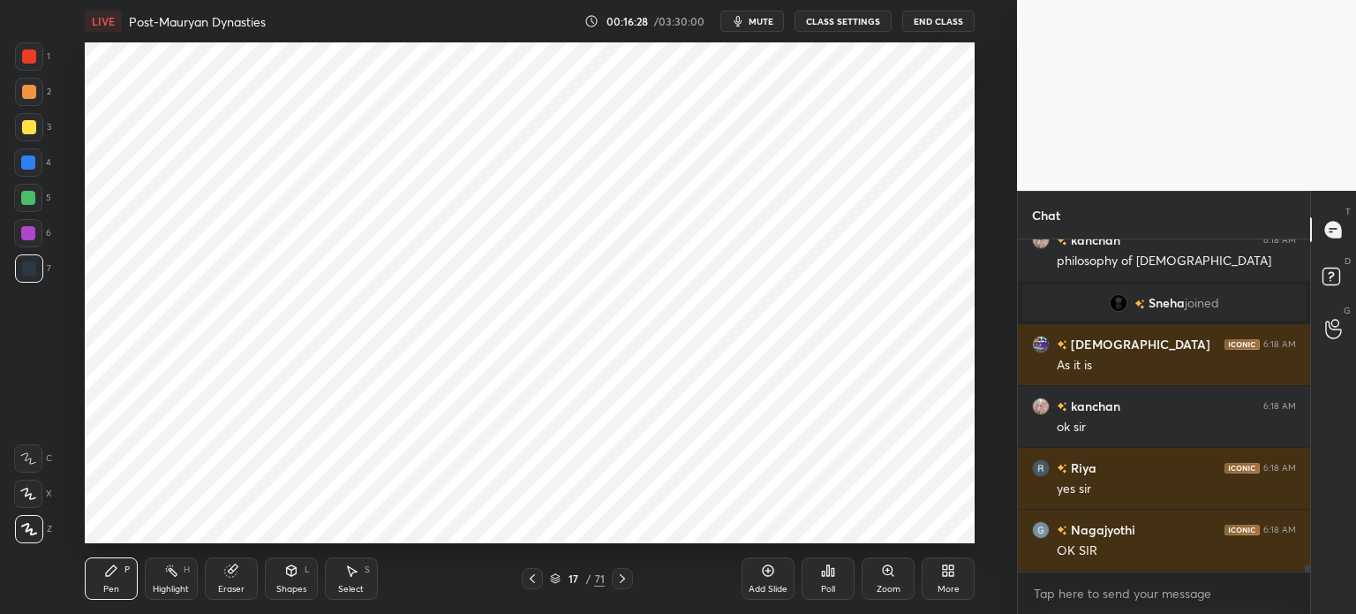
click at [27, 237] on div at bounding box center [28, 233] width 14 height 14
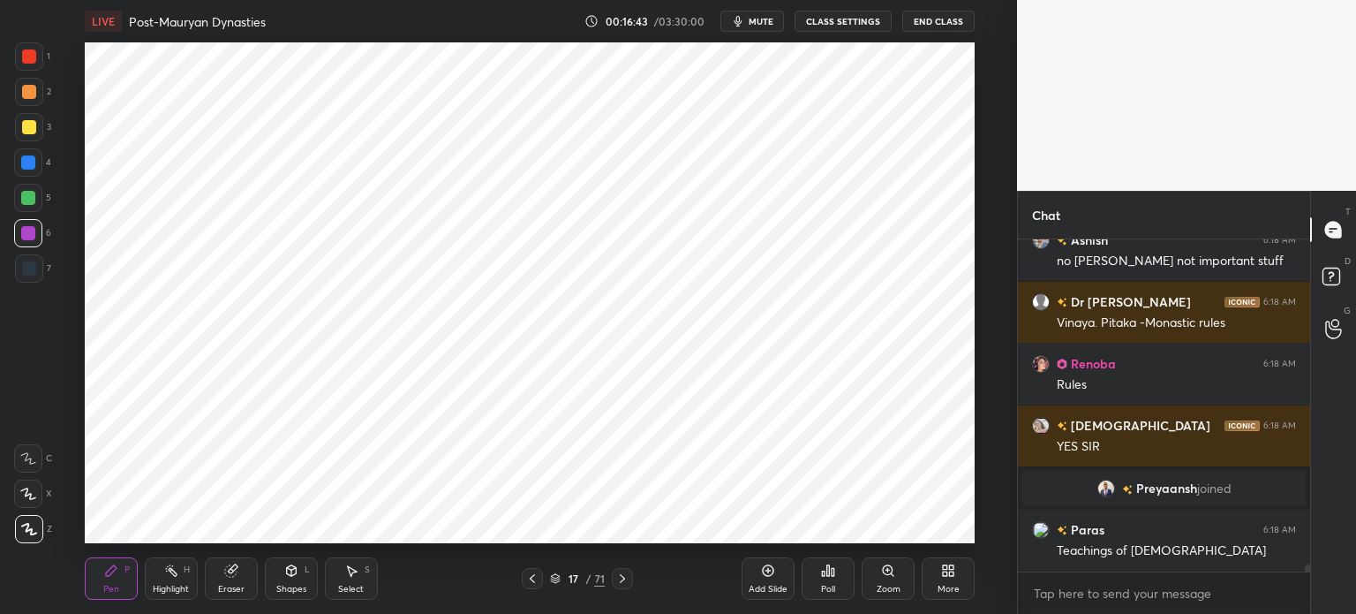
scroll to position [14635, 0]
click at [35, 280] on div at bounding box center [29, 268] width 28 height 28
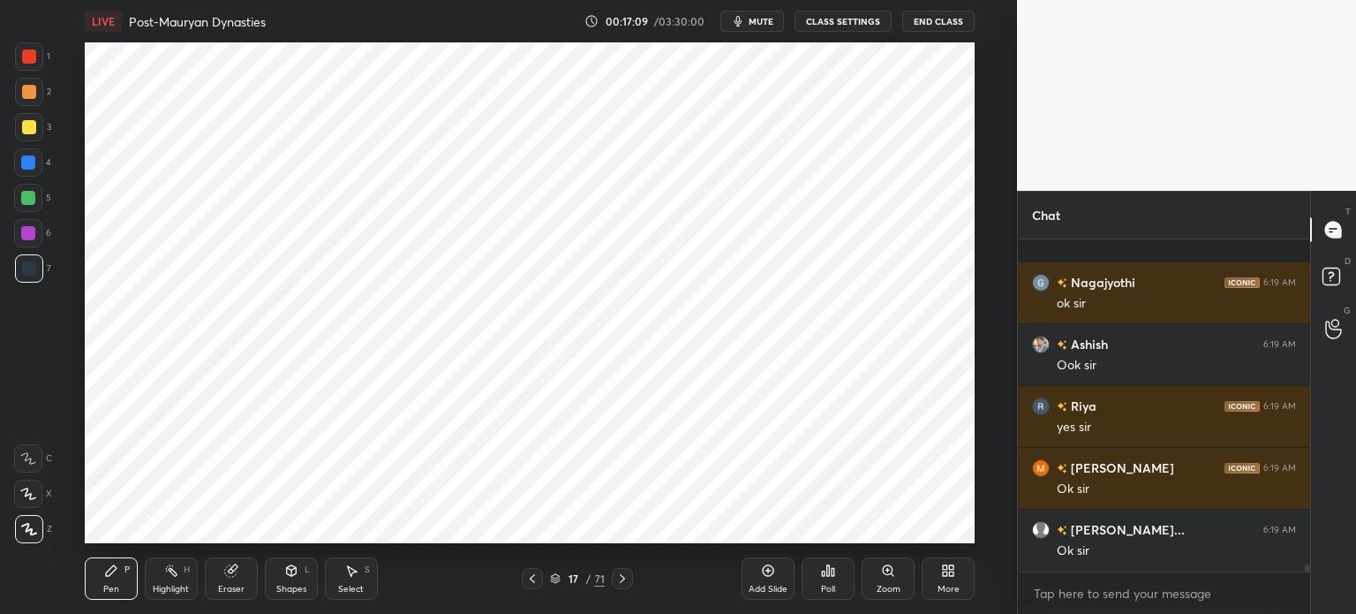
scroll to position [15145, 0]
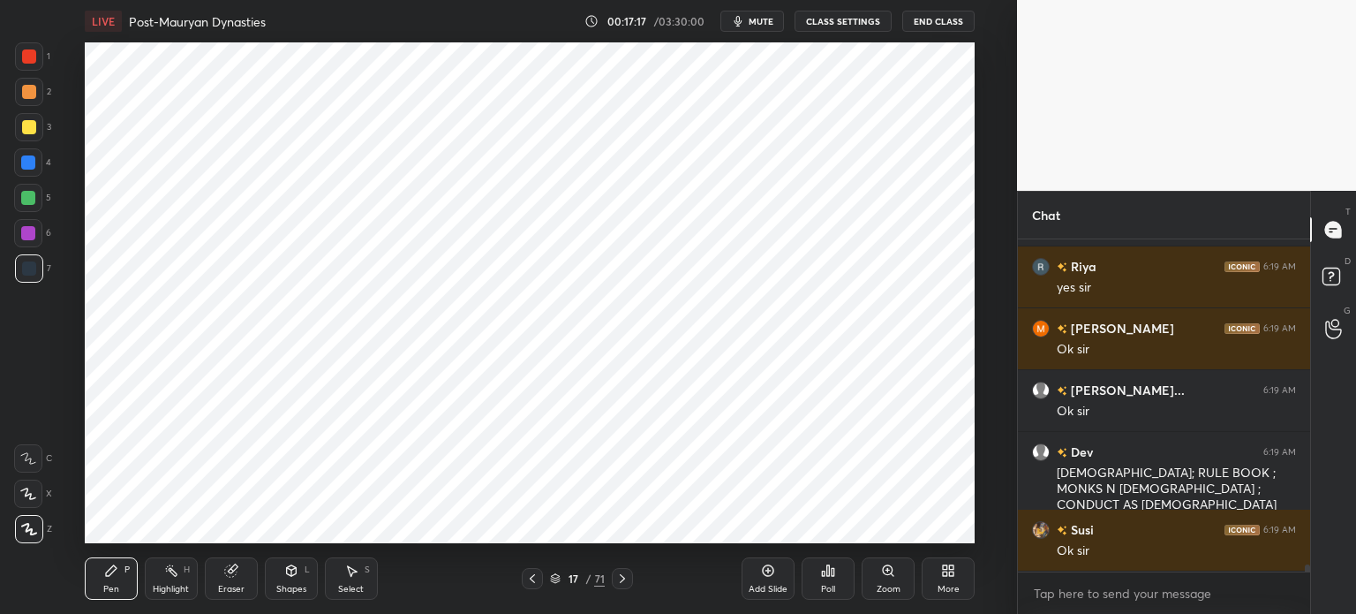
click at [42, 42] on div "1" at bounding box center [32, 56] width 35 height 28
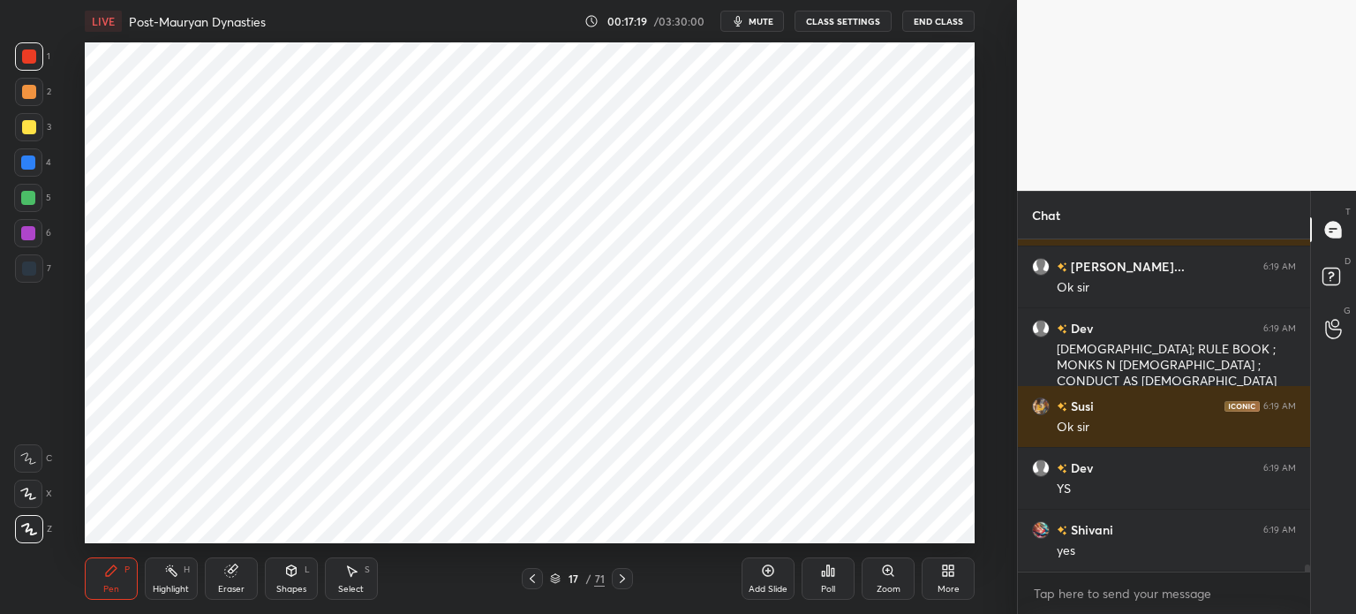
scroll to position [15373, 0]
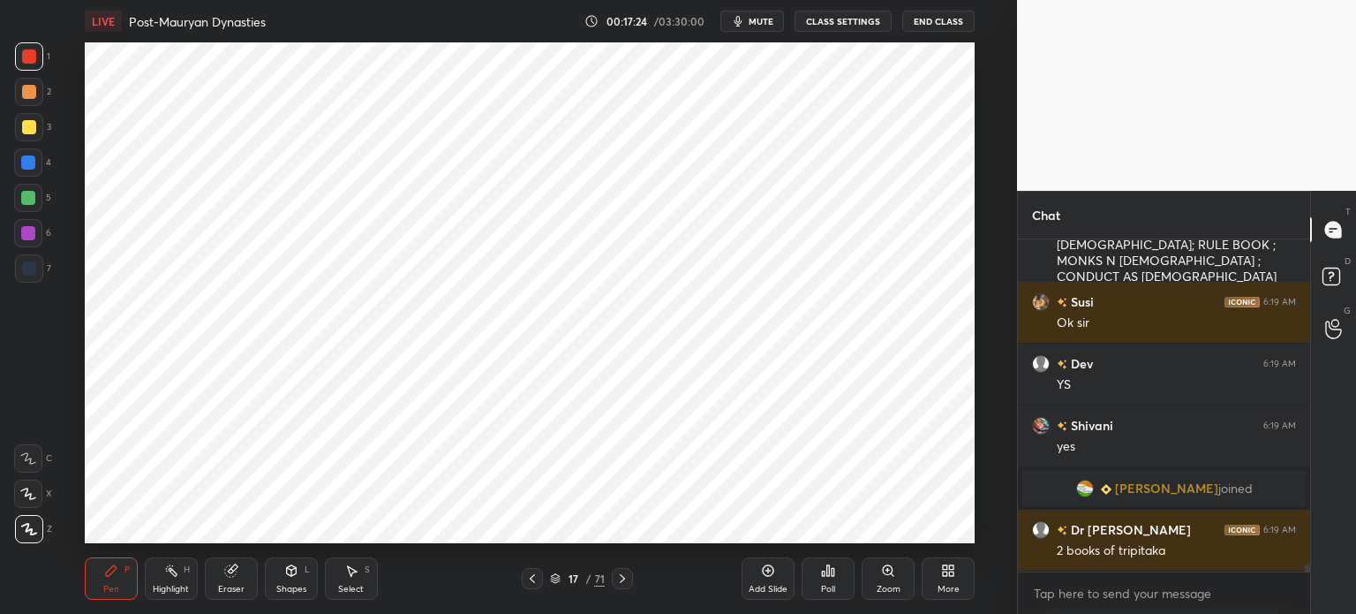
click at [237, 570] on icon at bounding box center [231, 570] width 14 height 14
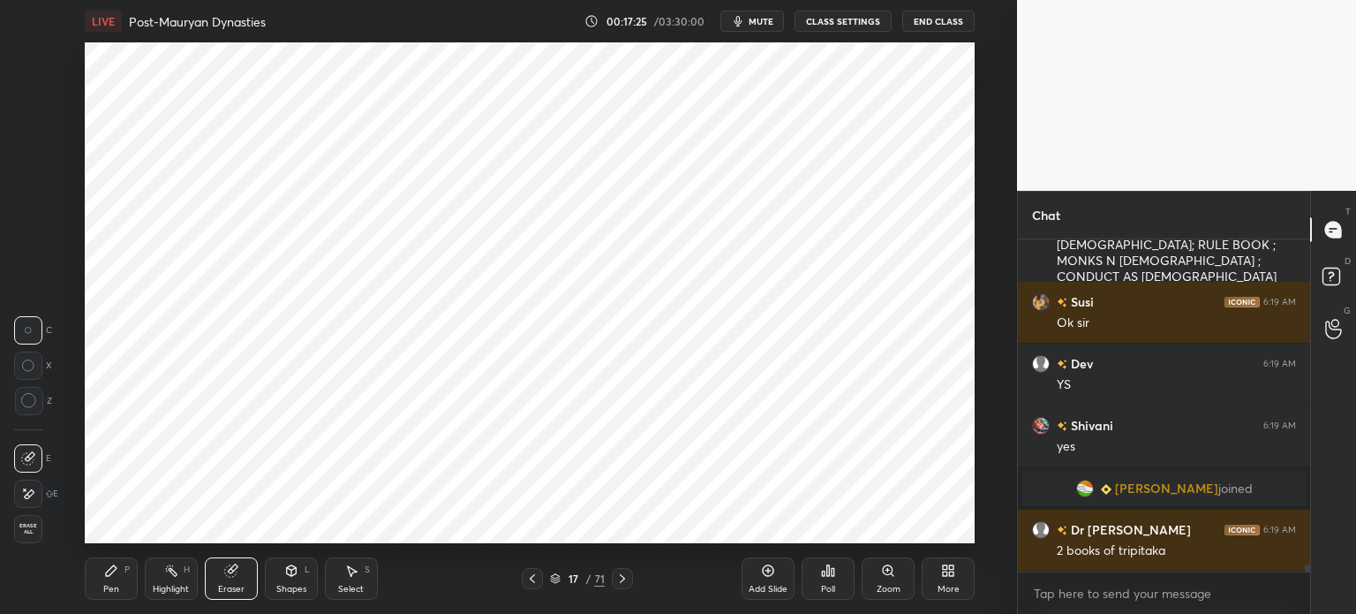
click at [113, 575] on icon at bounding box center [111, 570] width 14 height 14
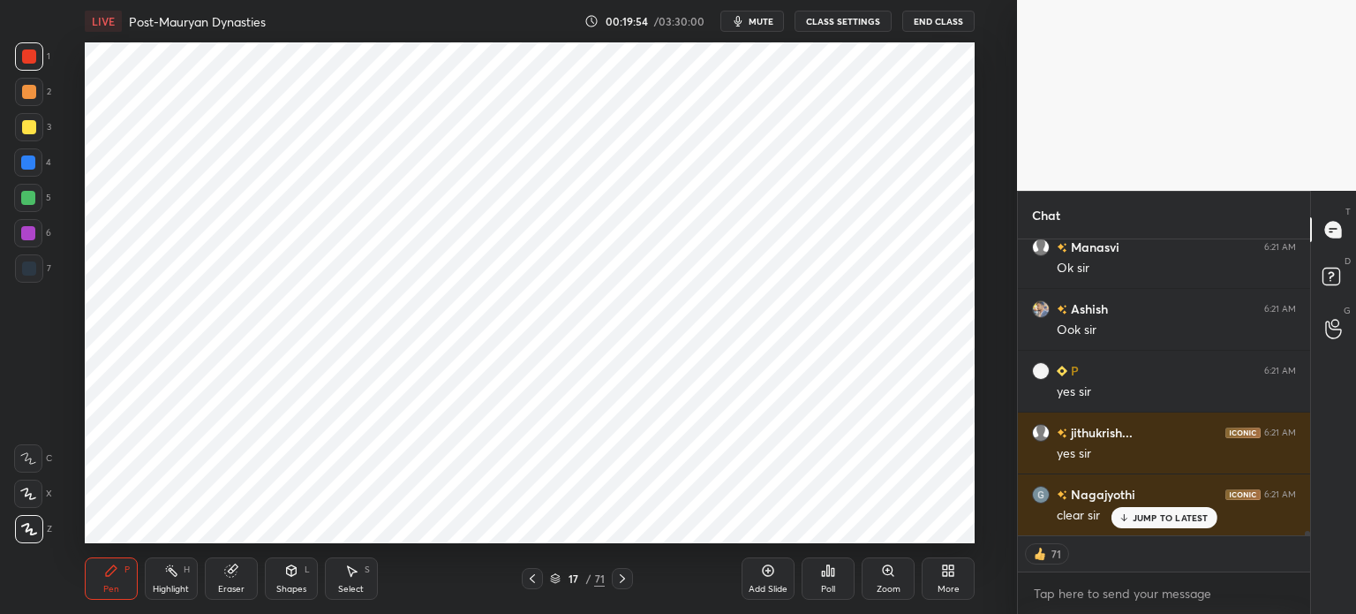
scroll to position [18395, 0]
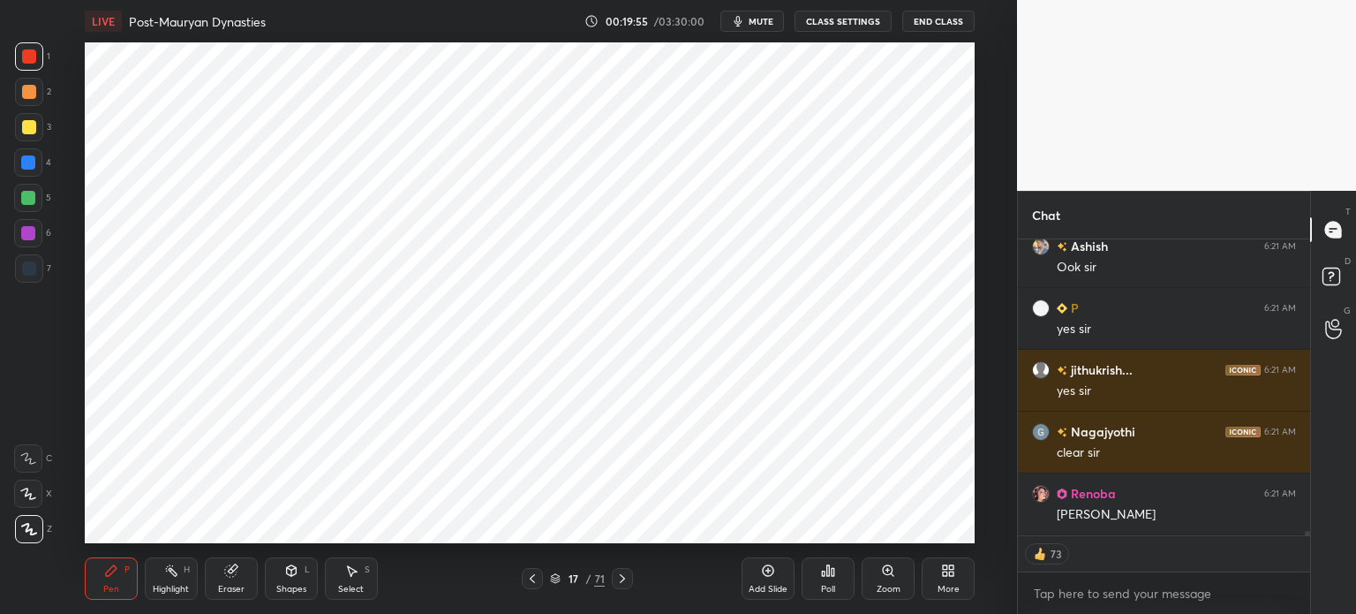
click at [763, 571] on icon at bounding box center [768, 570] width 11 height 11
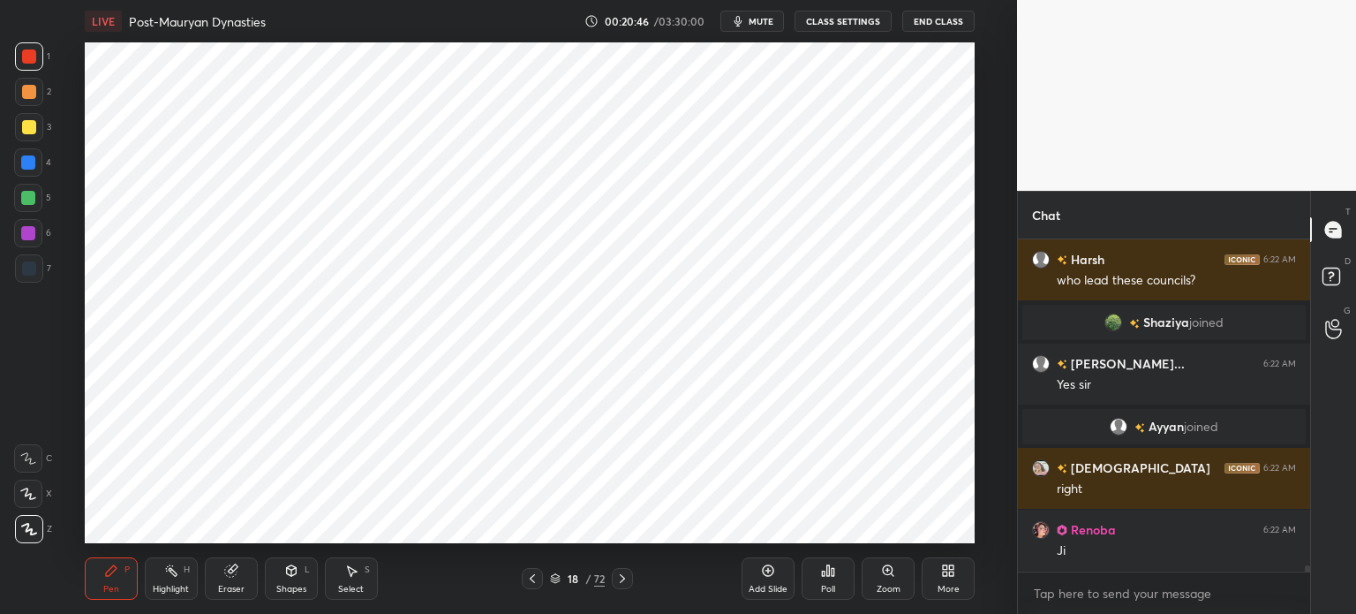
scroll to position [18281, 0]
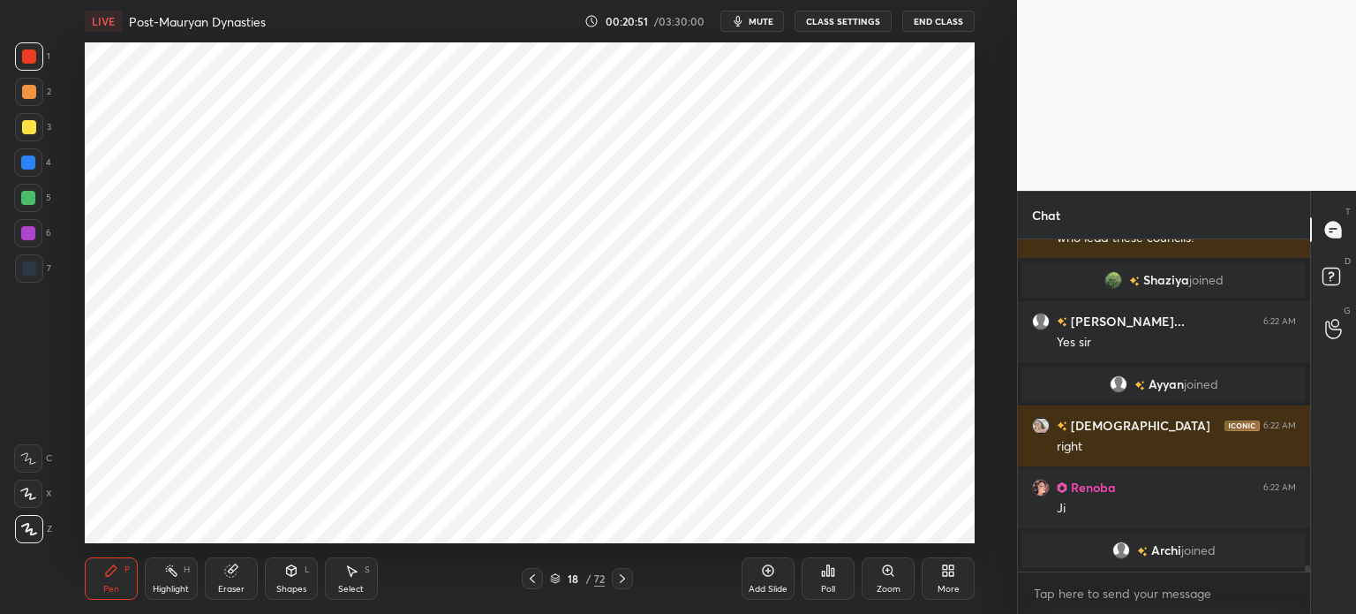
click at [27, 270] on div at bounding box center [29, 268] width 14 height 14
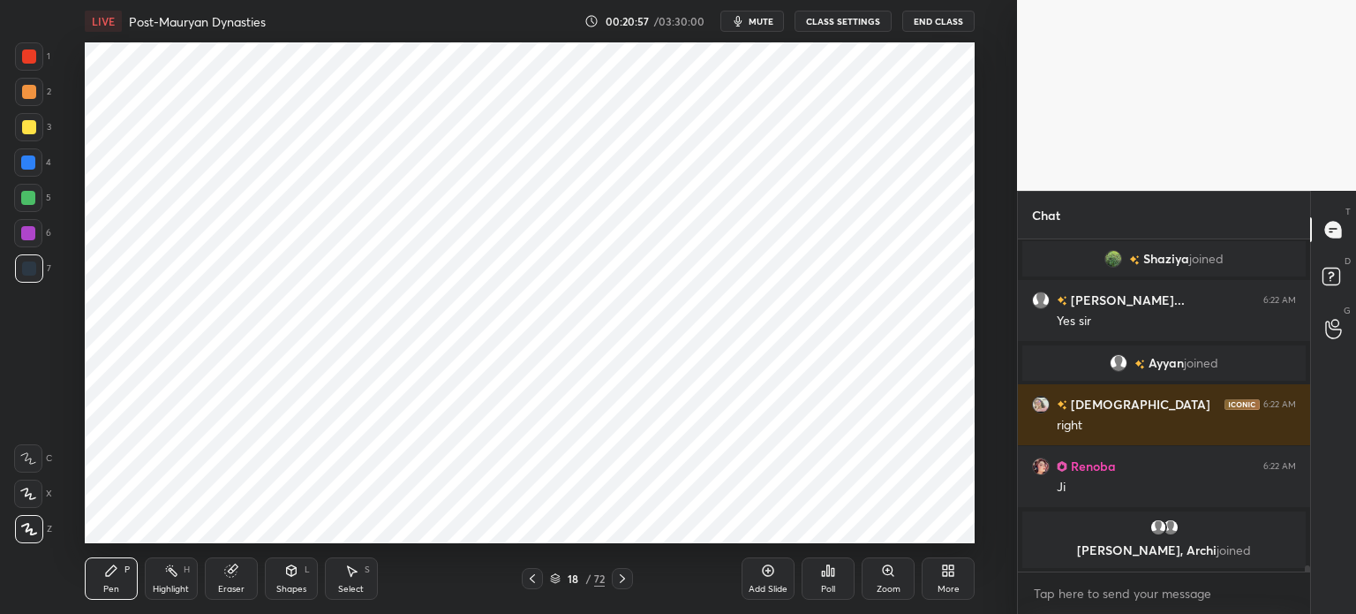
scroll to position [18364, 0]
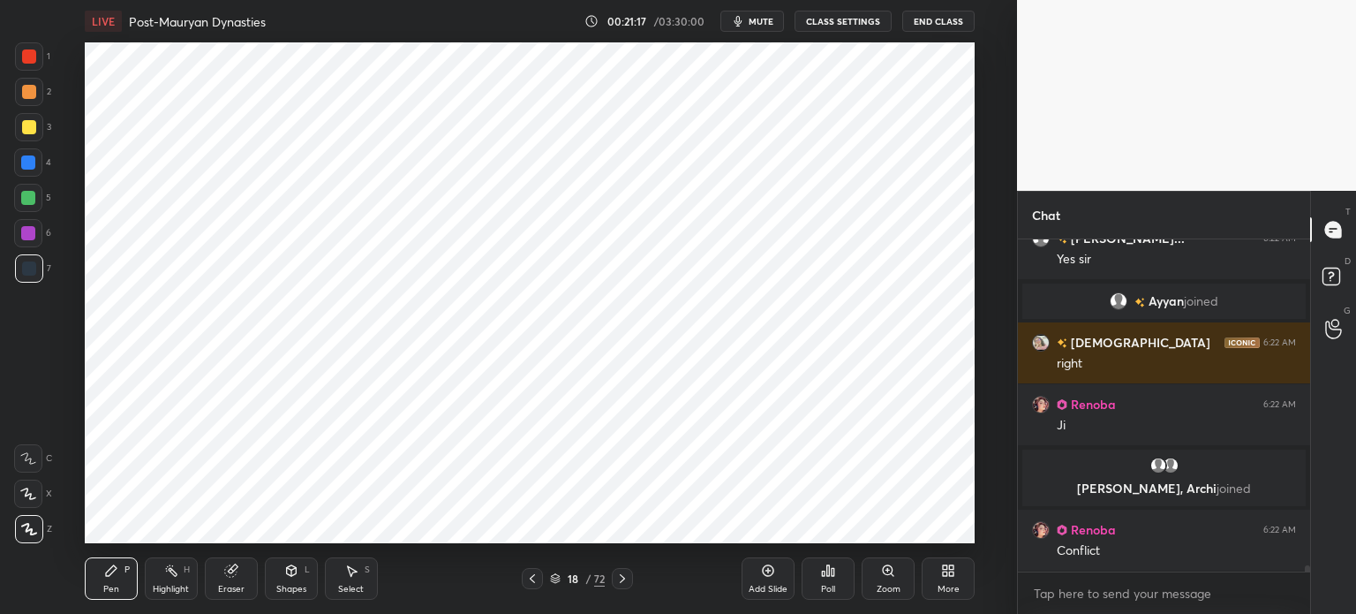
click at [35, 206] on div at bounding box center [28, 198] width 28 height 28
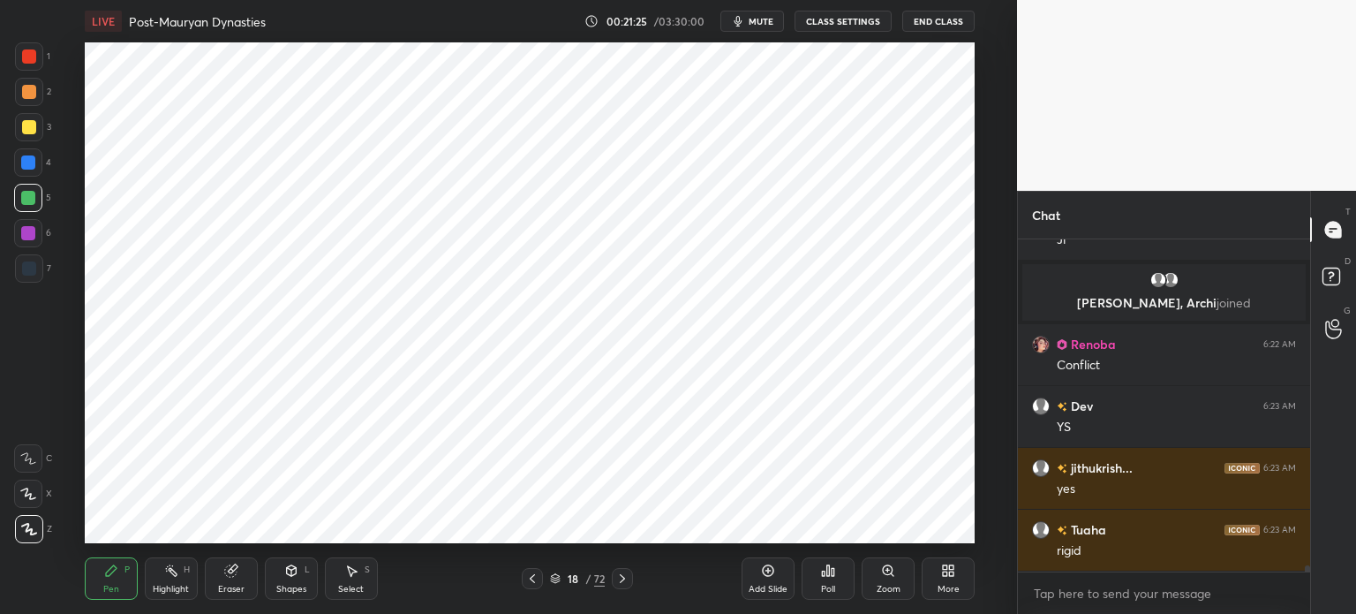
scroll to position [18612, 0]
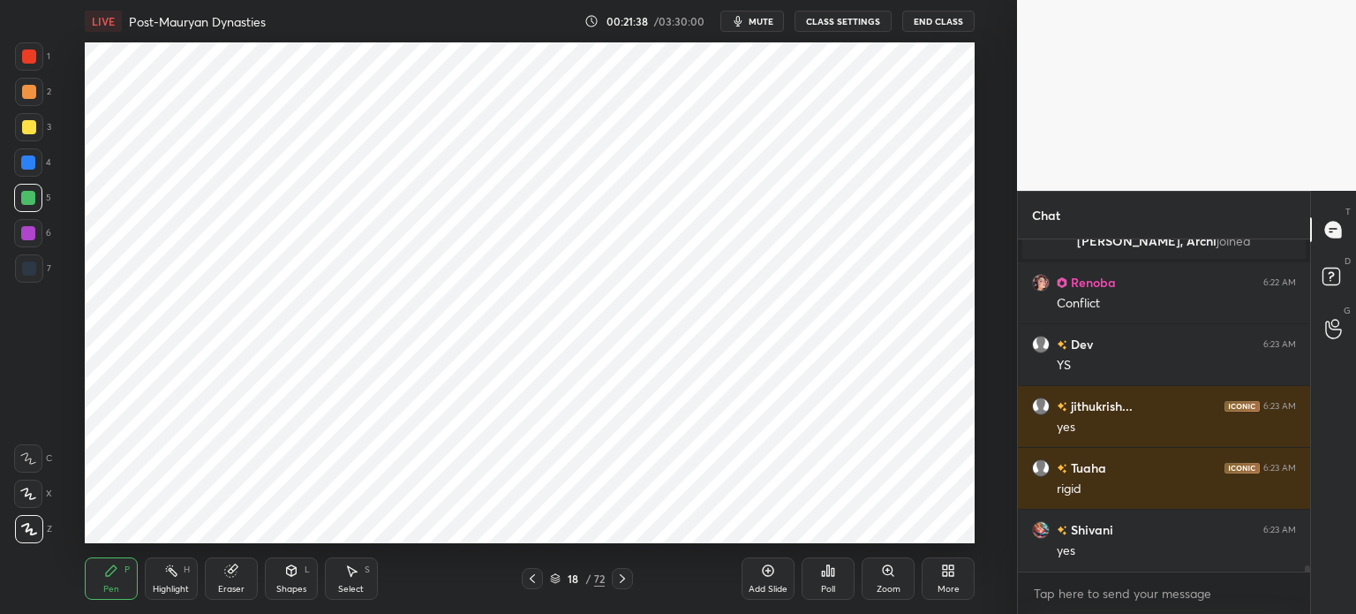
click at [42, 262] on div at bounding box center [29, 268] width 28 height 28
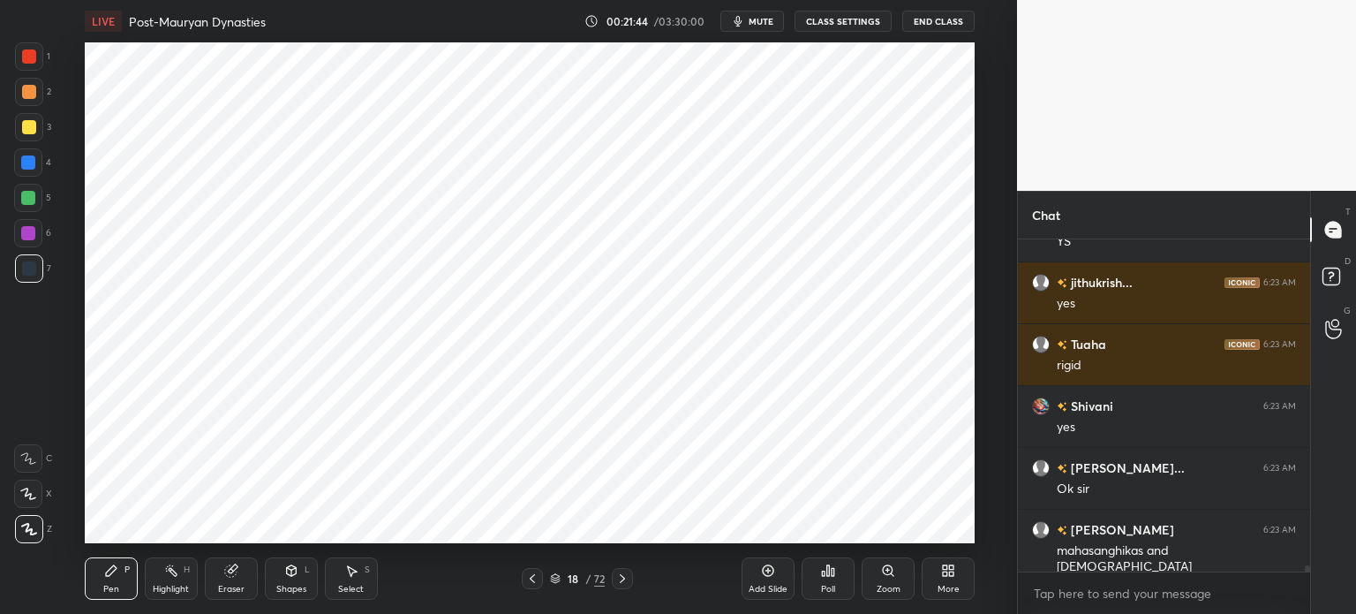
scroll to position [18797, 0]
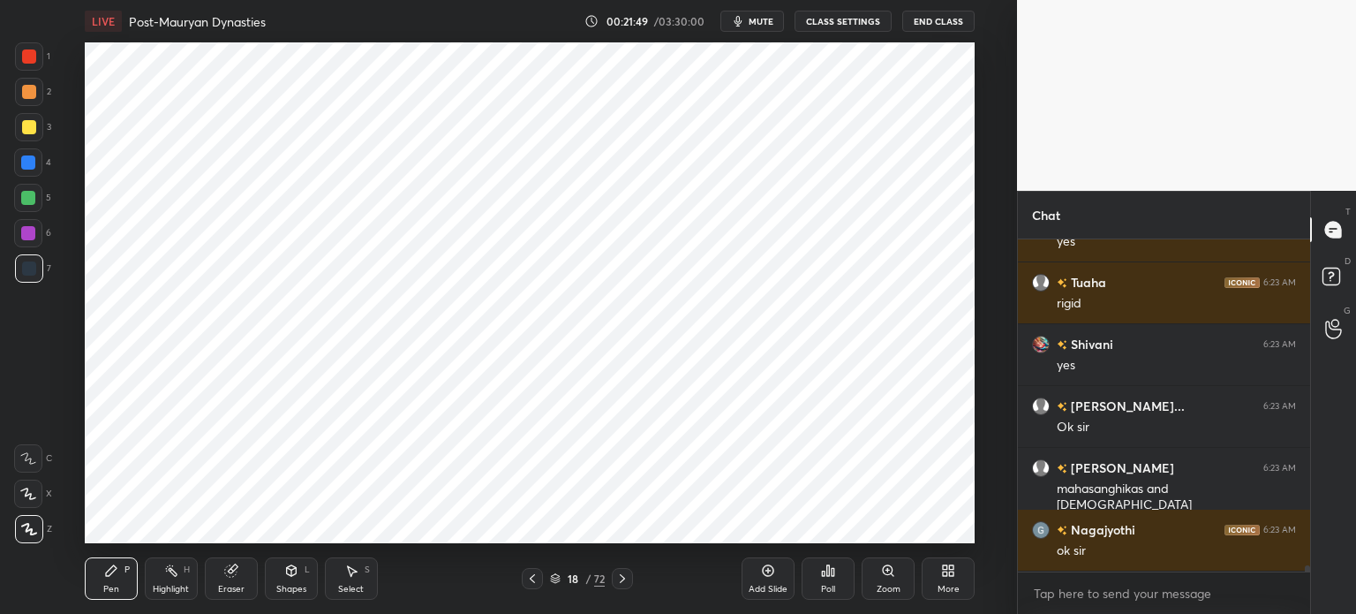
click at [24, 158] on div at bounding box center [28, 162] width 14 height 14
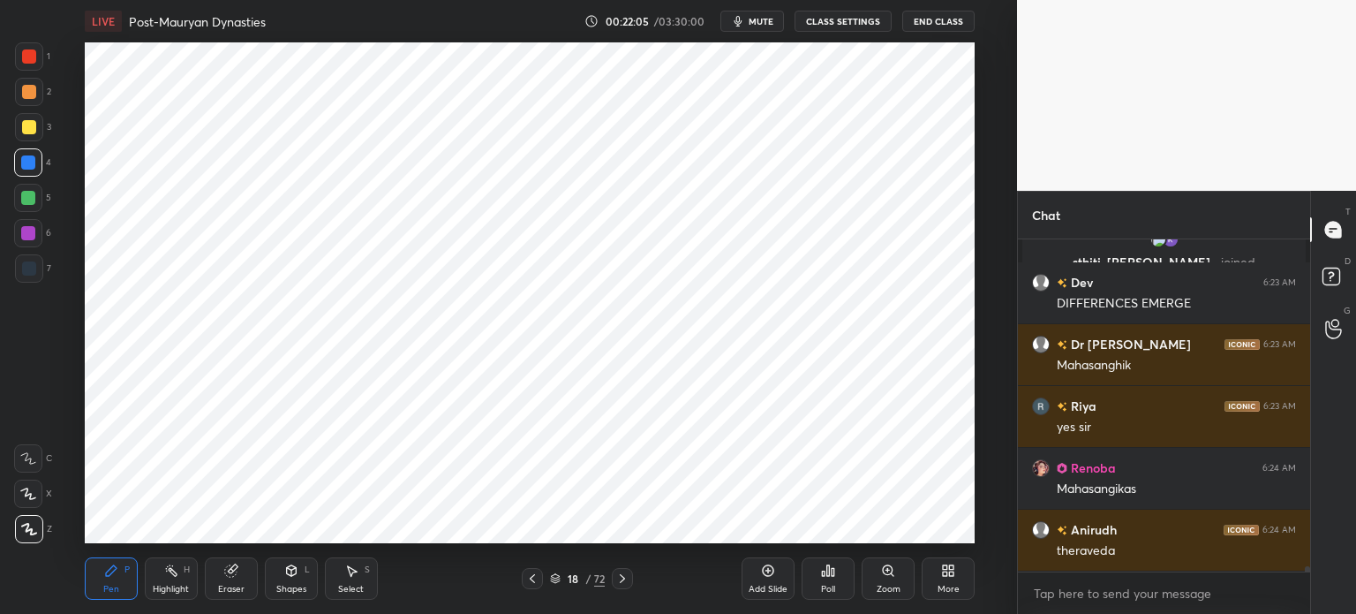
scroll to position [19002, 0]
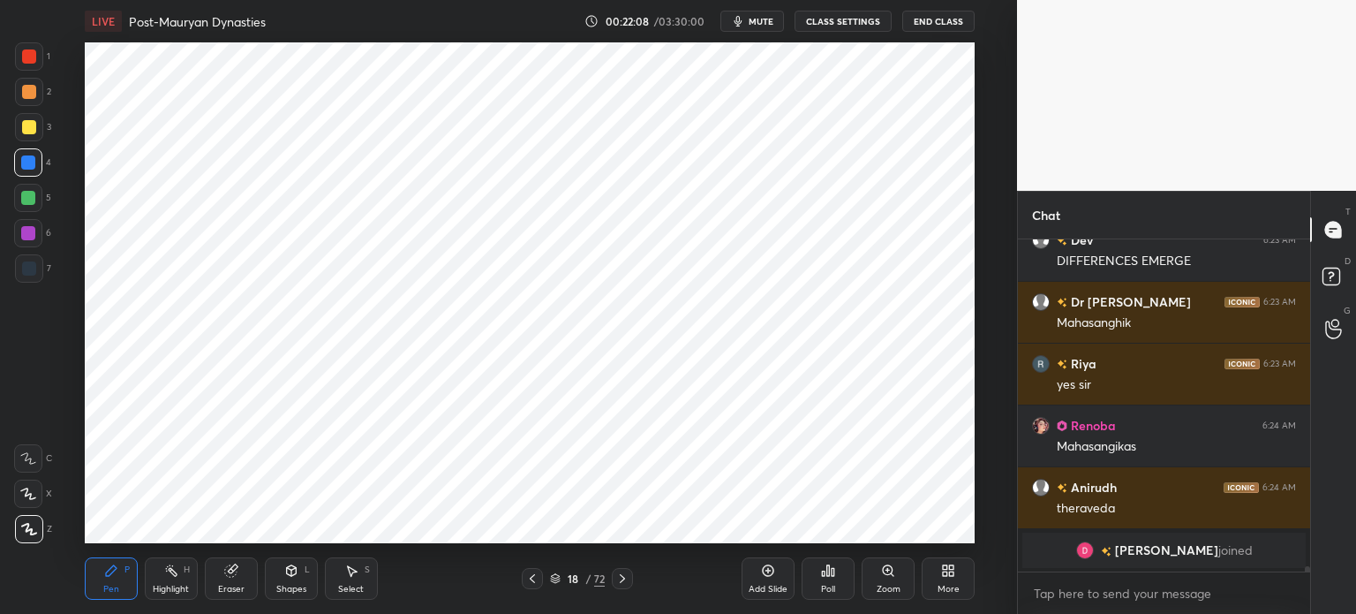
click at [227, 596] on div "Eraser" at bounding box center [231, 578] width 53 height 42
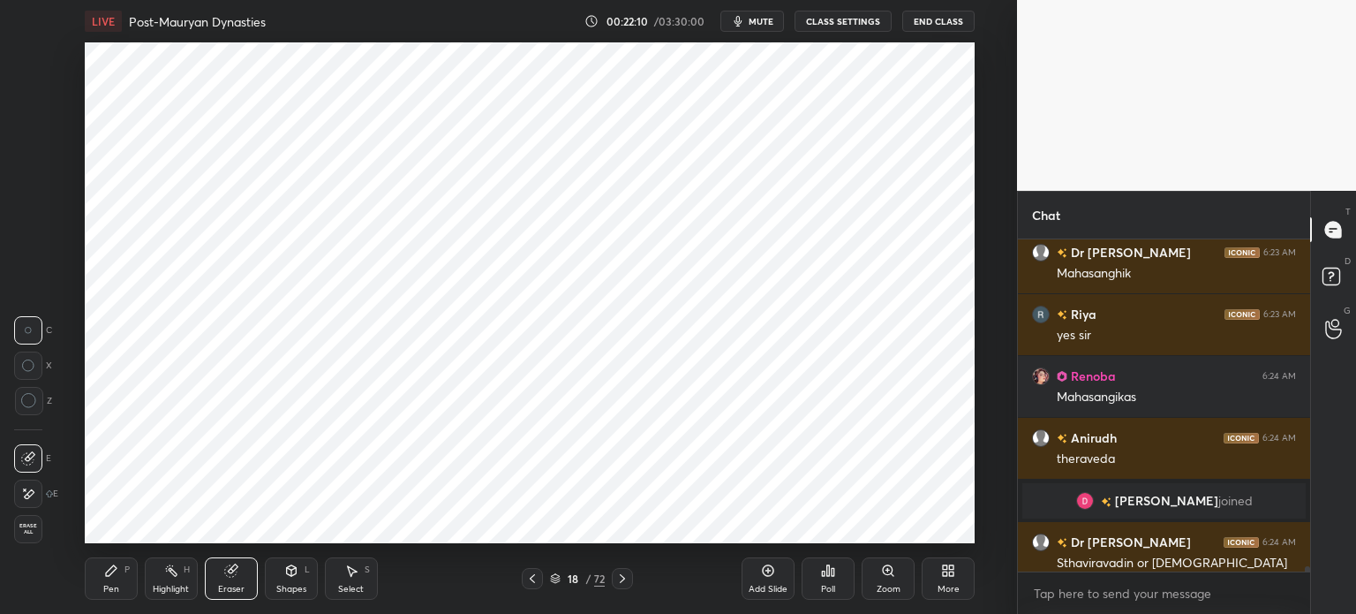
scroll to position [19014, 0]
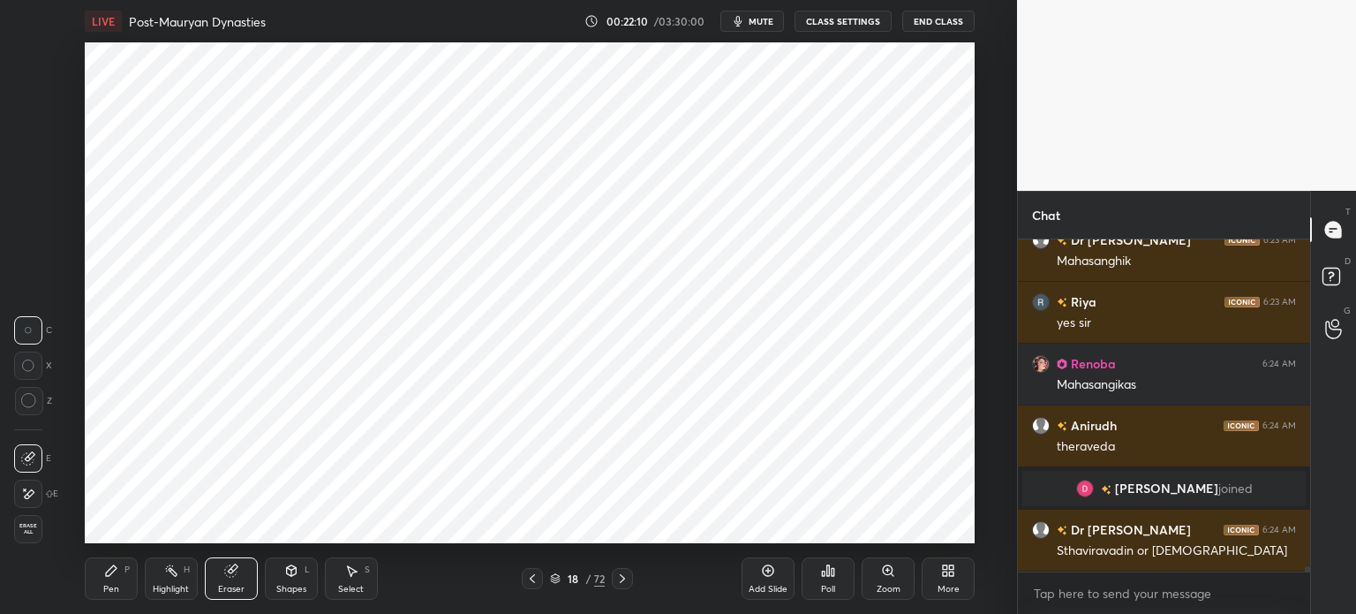
click at [112, 575] on icon at bounding box center [111, 570] width 14 height 14
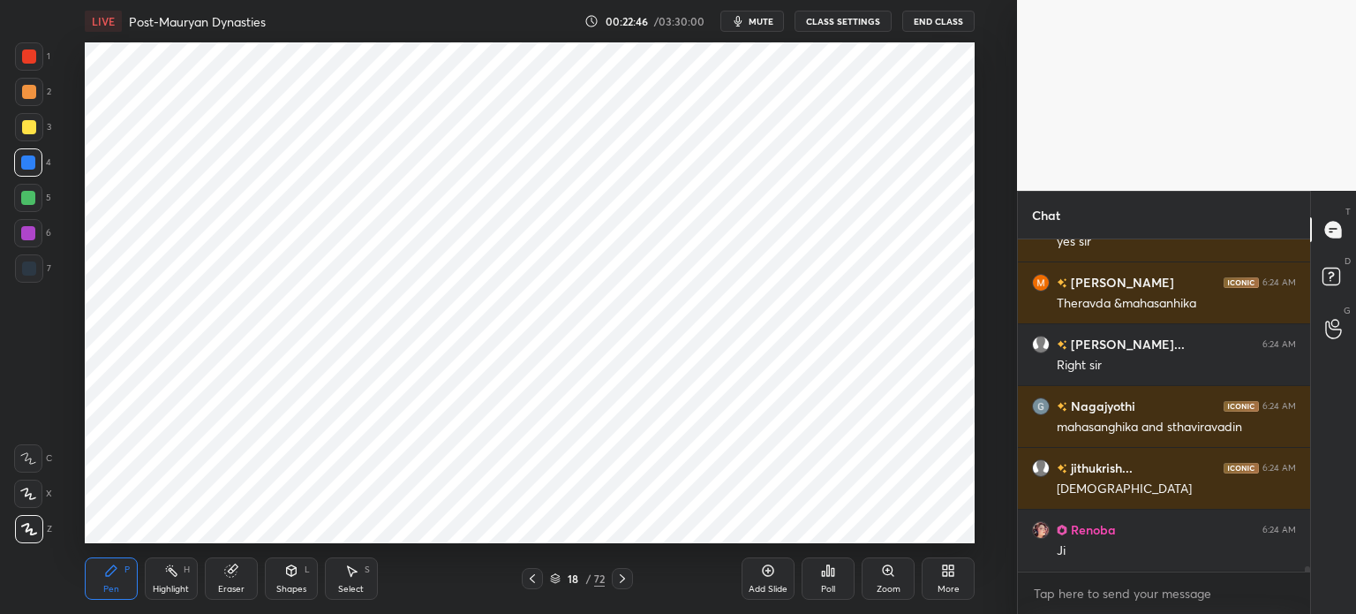
scroll to position [19710, 0]
click at [233, 583] on div "Eraser" at bounding box center [231, 578] width 53 height 42
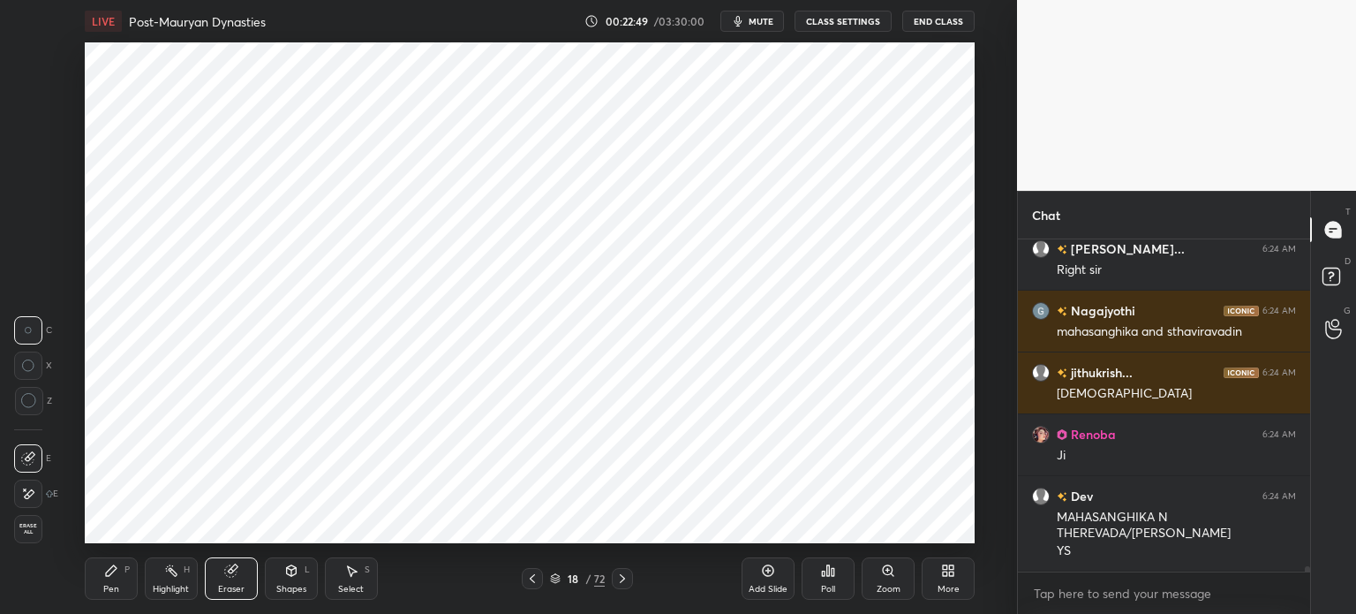
scroll to position [19770, 0]
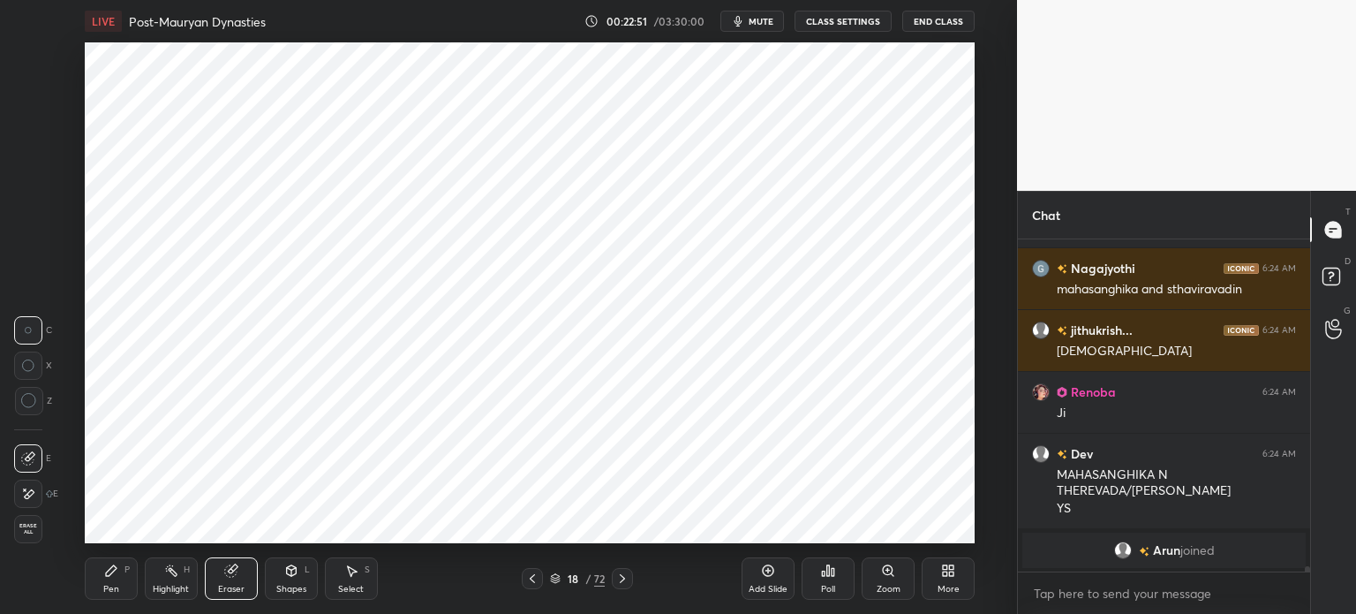
click at [109, 568] on icon at bounding box center [111, 570] width 14 height 14
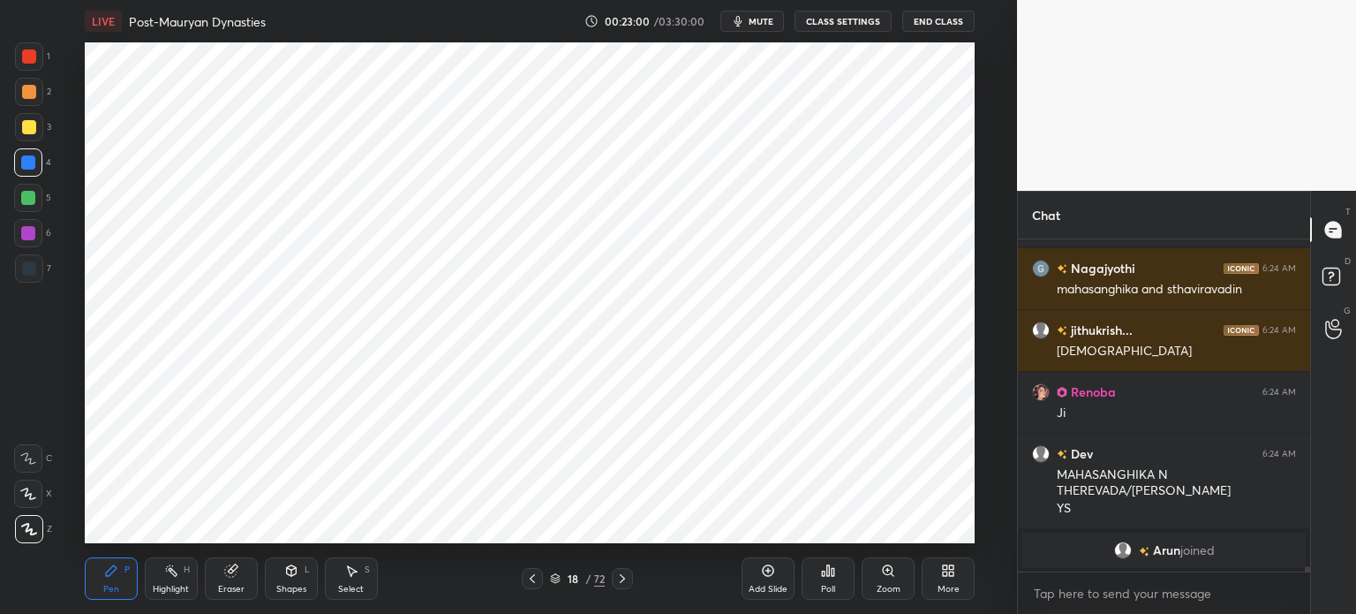
click at [749, 590] on div "Add Slide" at bounding box center [768, 588] width 39 height 9
click at [36, 48] on div at bounding box center [29, 56] width 28 height 28
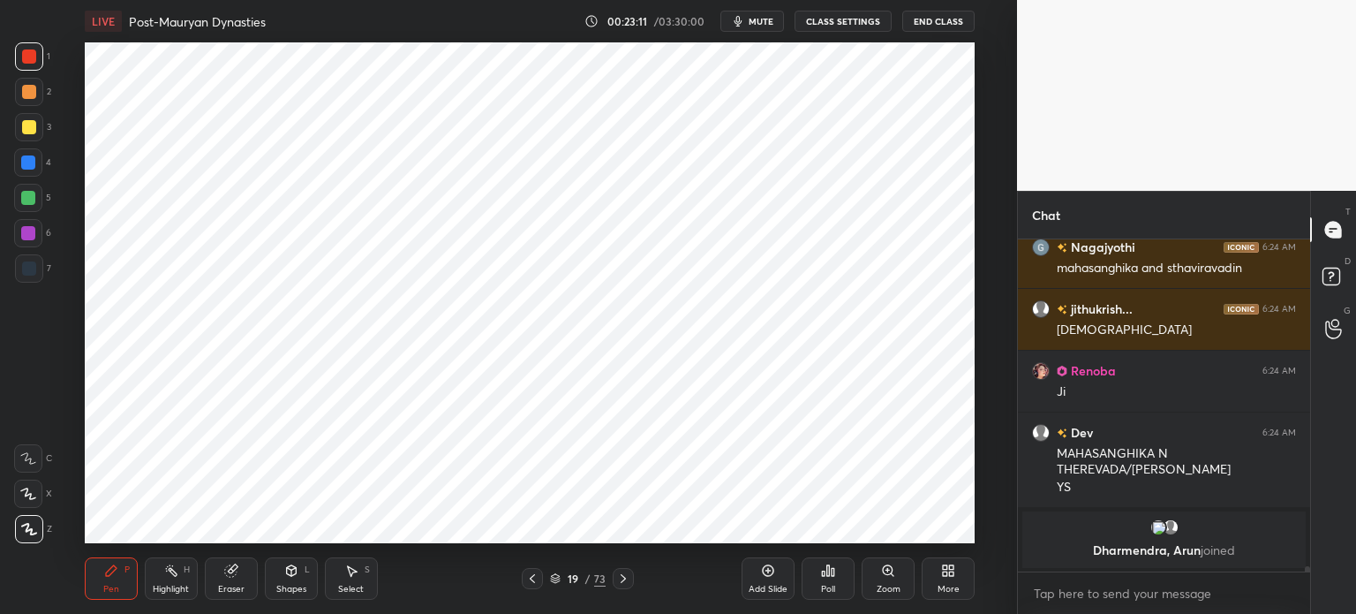
click at [225, 581] on div "Eraser" at bounding box center [231, 578] width 53 height 42
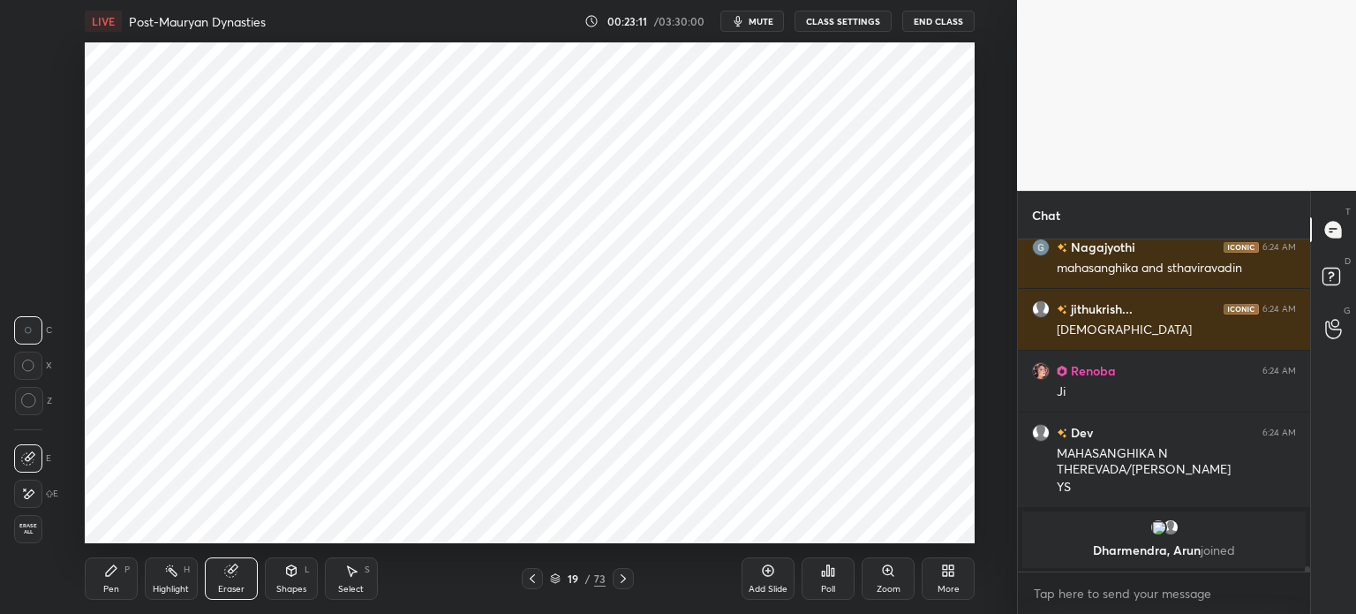
scroll to position [19602, 0]
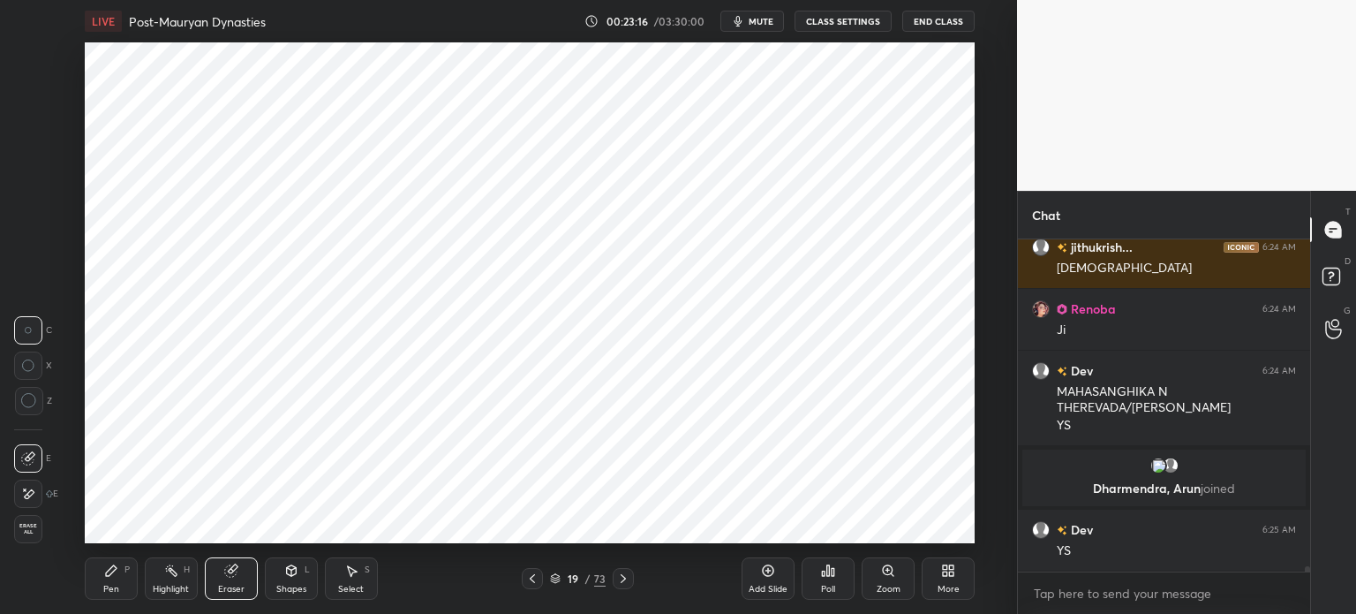
click at [99, 554] on div "Pen P Highlight H Eraser Shapes L Select S 19 / 73 Add Slide Poll Zoom More" at bounding box center [530, 578] width 890 height 71
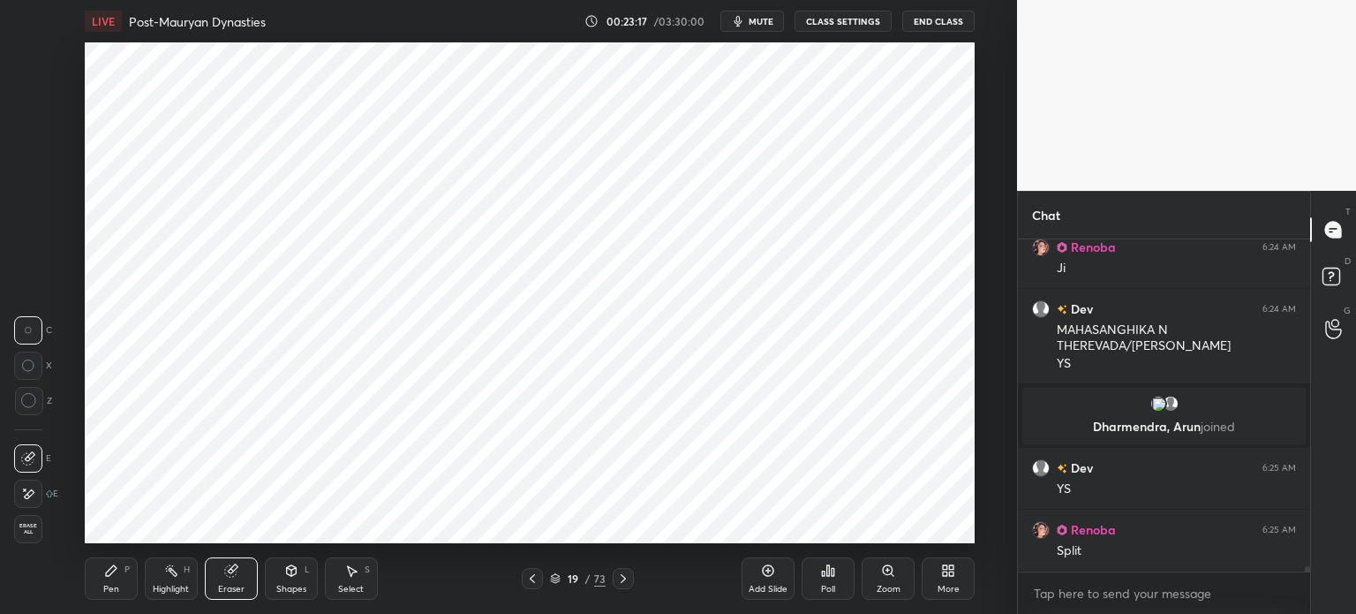
click at [117, 571] on icon at bounding box center [111, 570] width 14 height 14
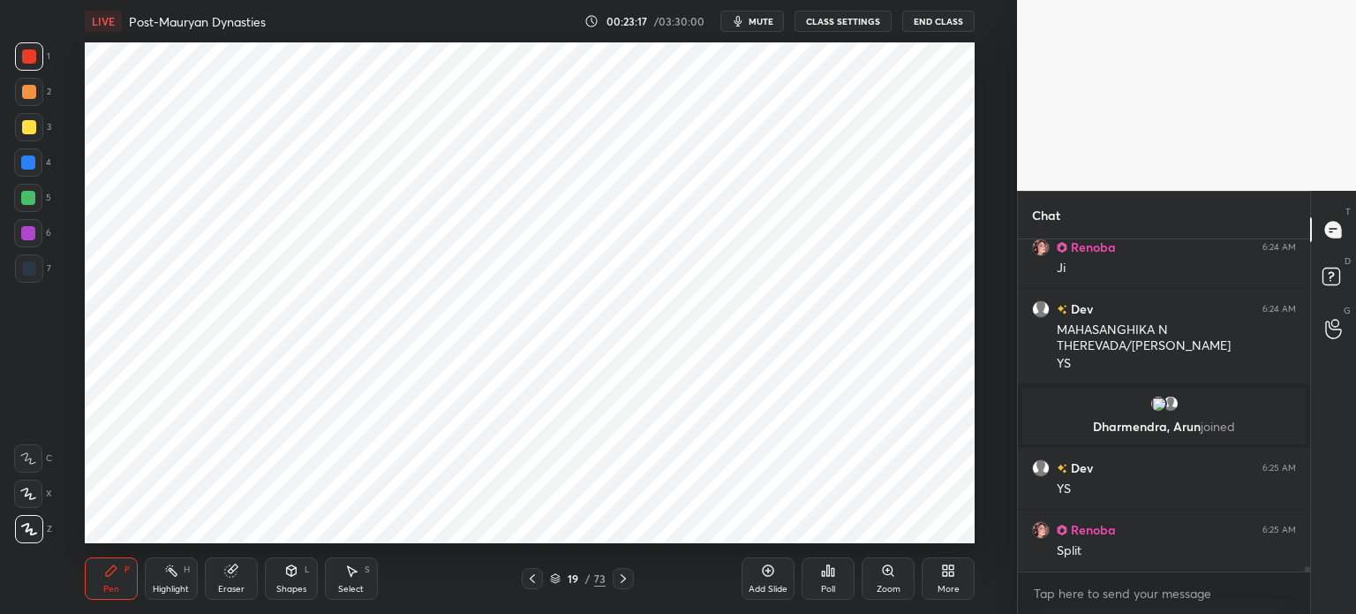
scroll to position [19726, 0]
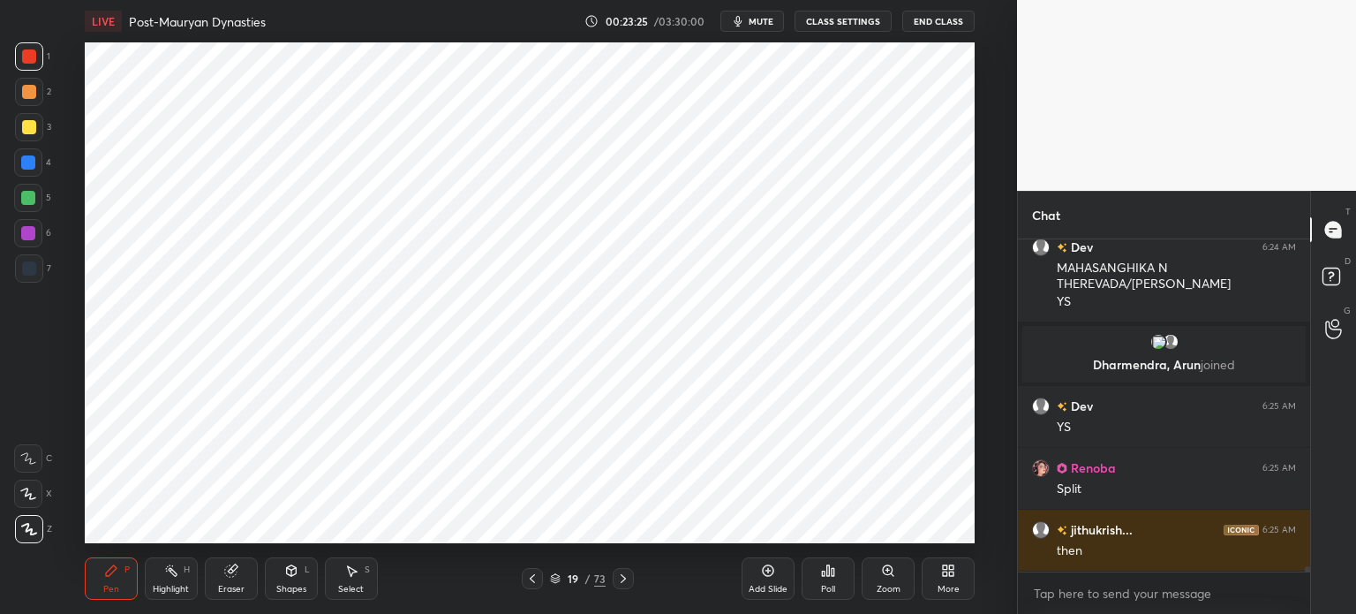
click at [21, 197] on div at bounding box center [28, 198] width 14 height 14
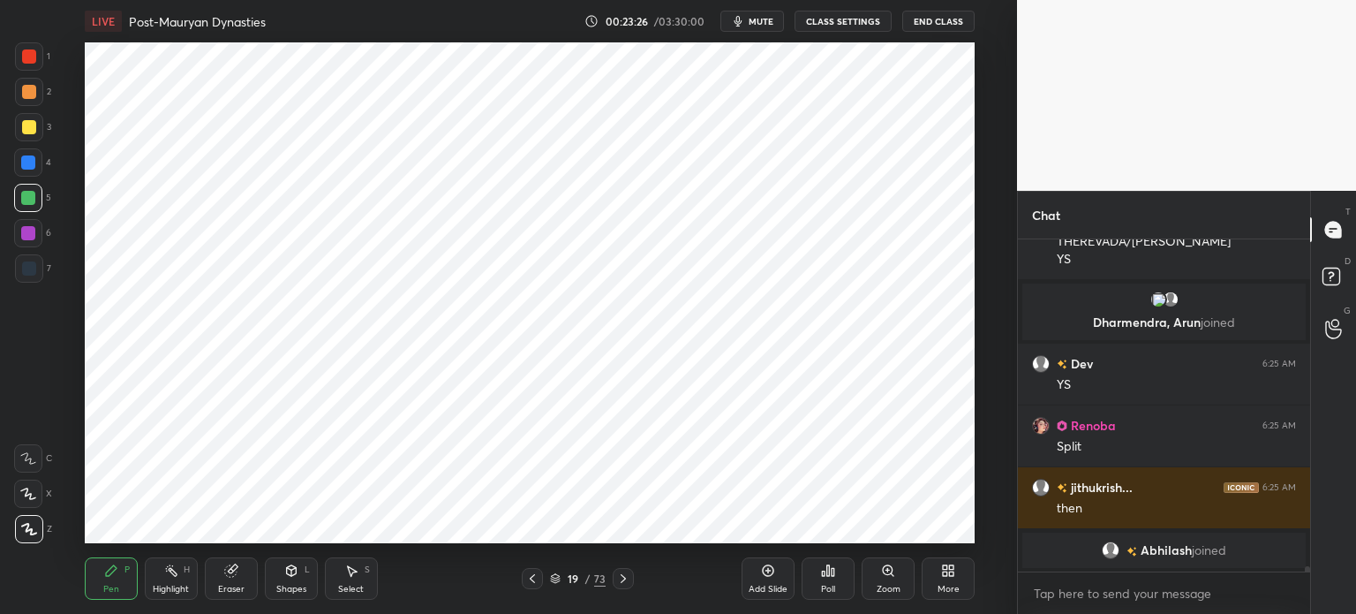
click at [24, 268] on div at bounding box center [29, 268] width 14 height 14
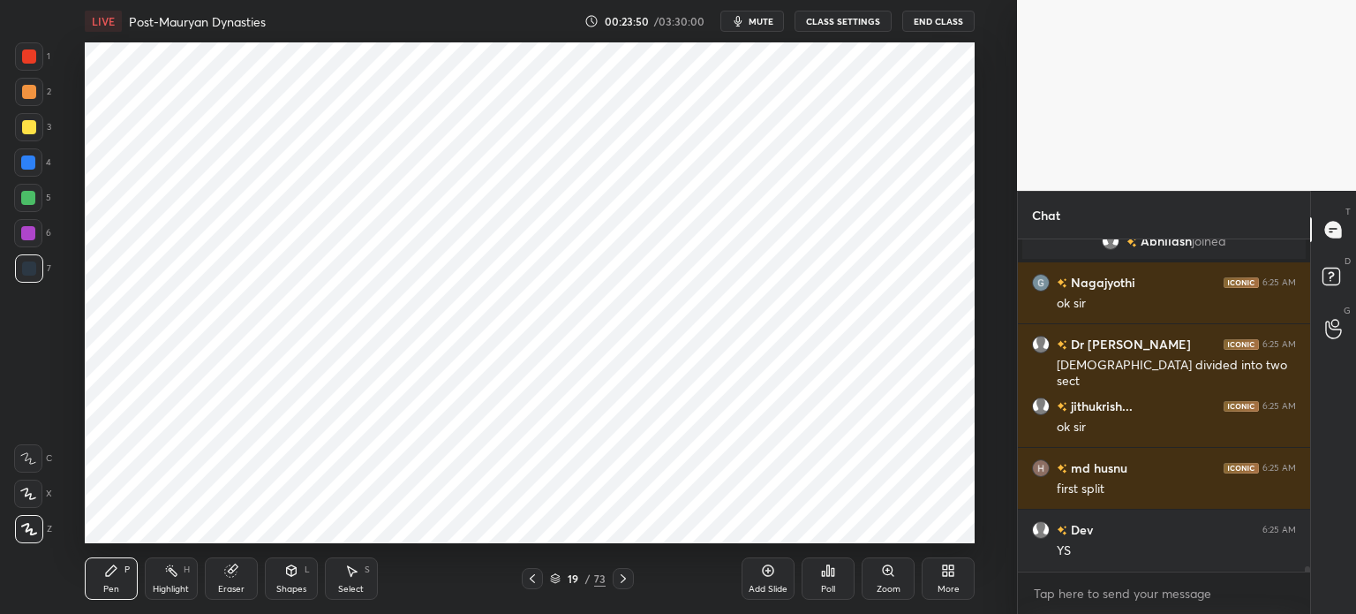
scroll to position [20086, 0]
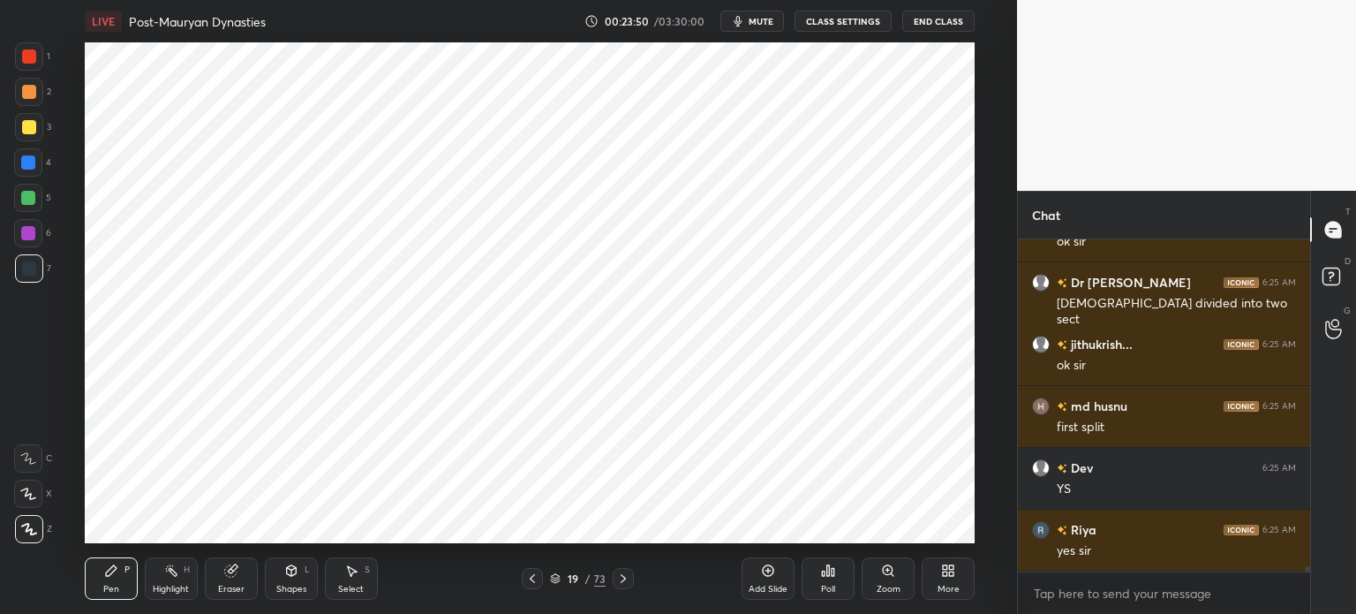
click at [25, 237] on div at bounding box center [28, 233] width 14 height 14
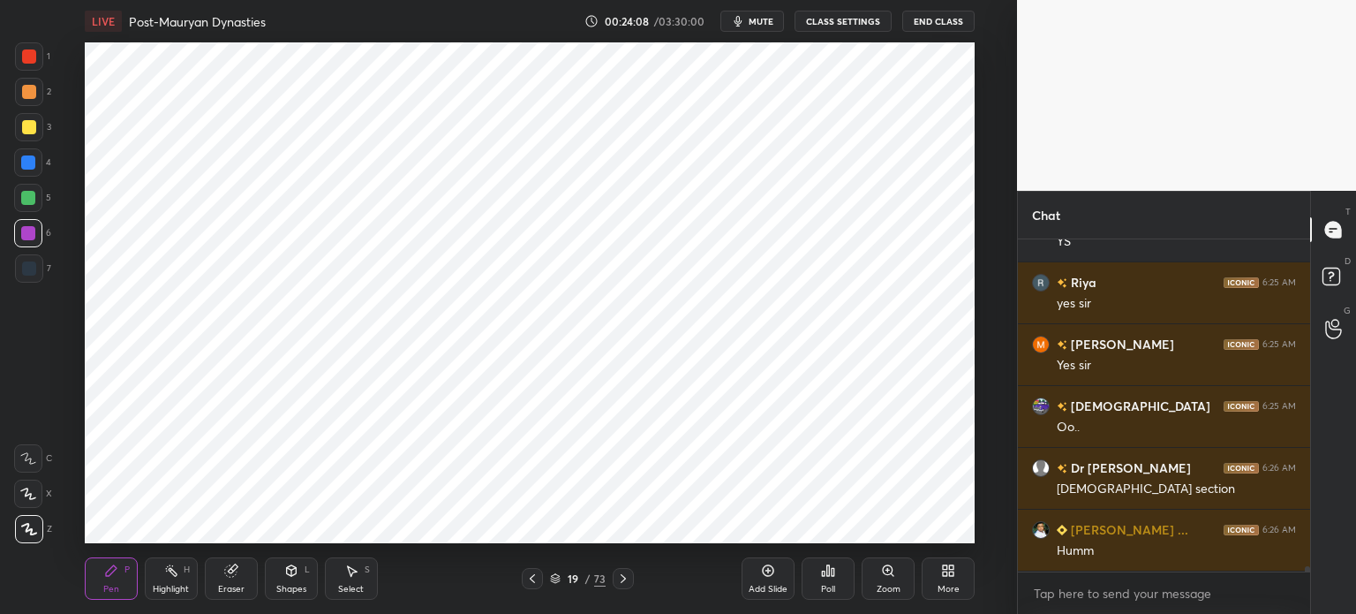
scroll to position [20376, 0]
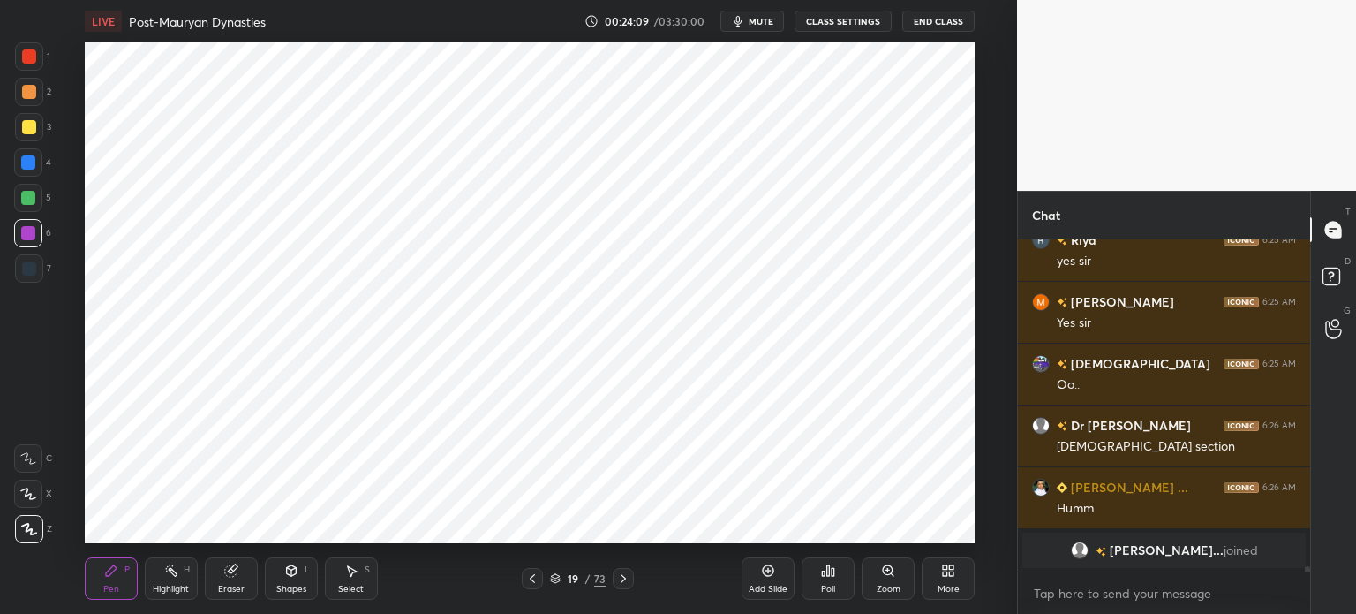
click at [241, 568] on div "Eraser" at bounding box center [231, 578] width 53 height 42
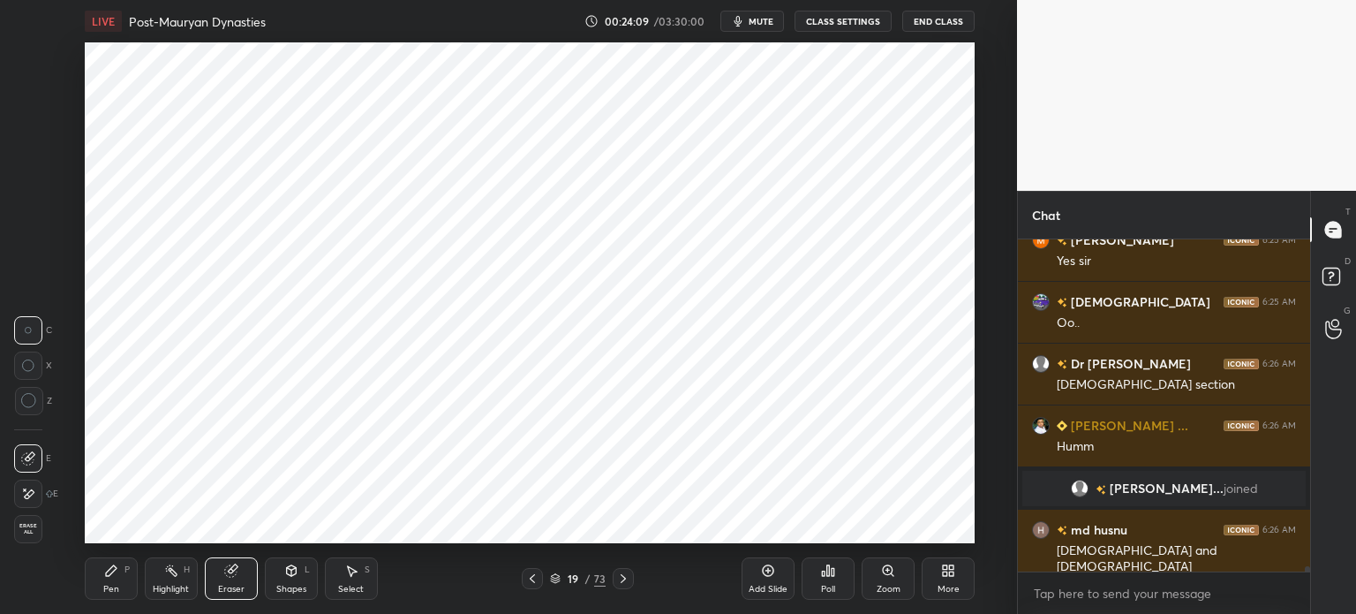
scroll to position [20280, 0]
click at [109, 576] on icon at bounding box center [111, 570] width 14 height 14
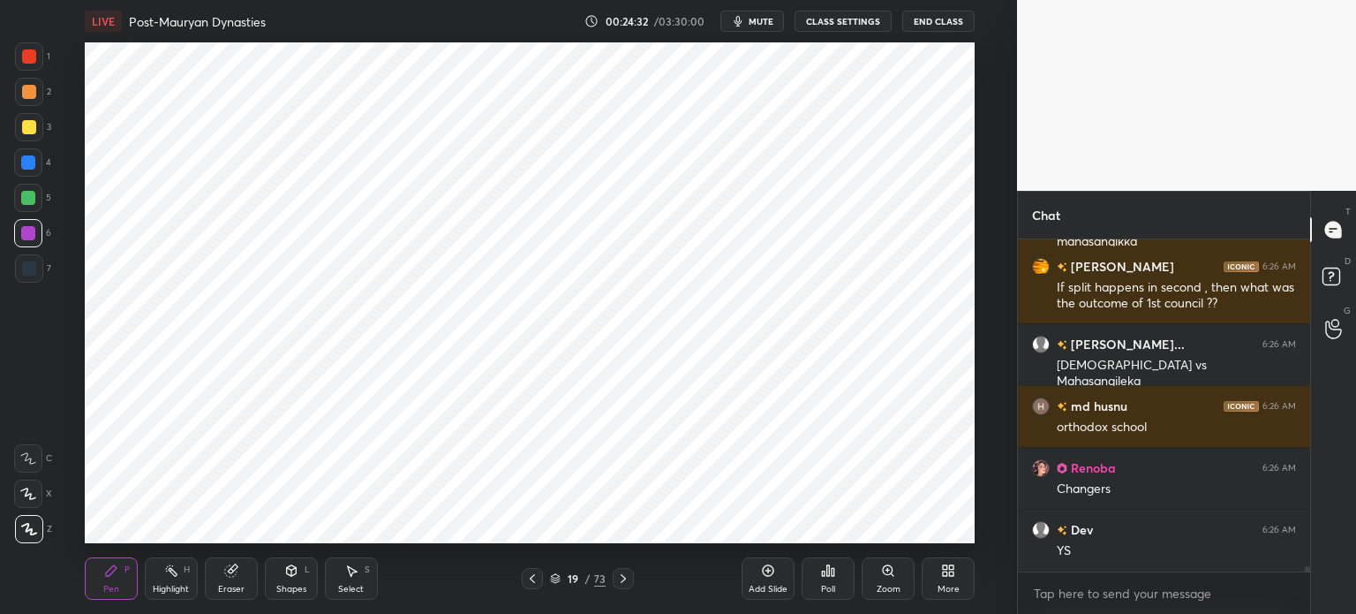
scroll to position [20709, 0]
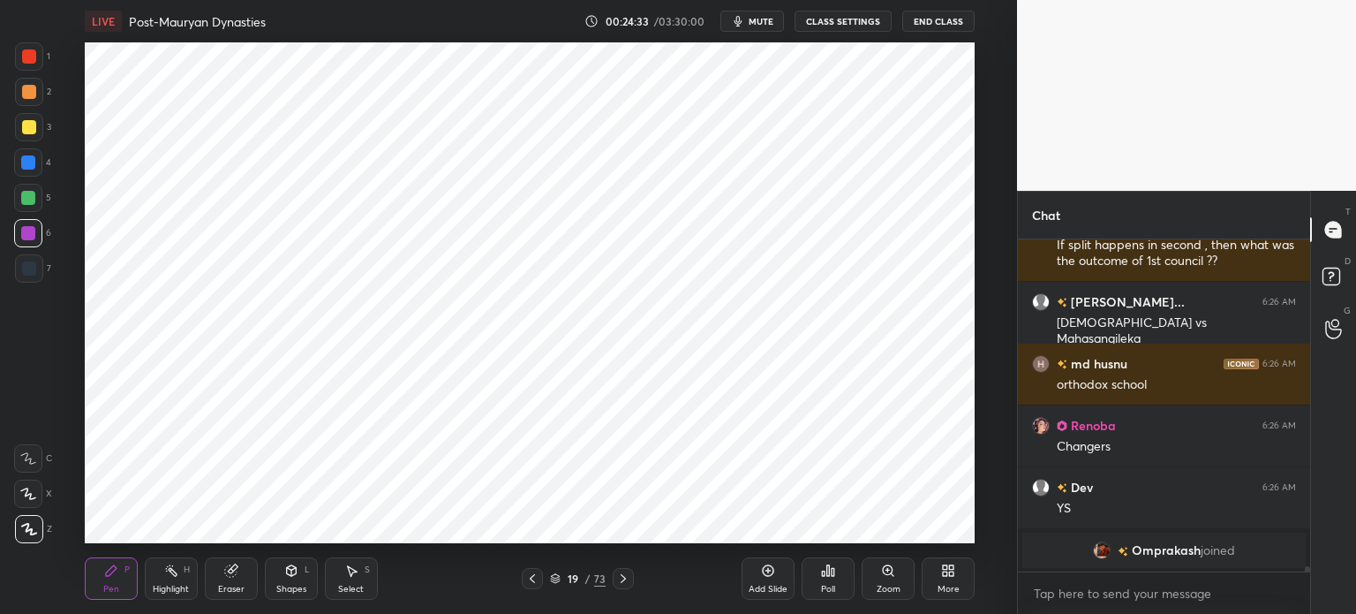
click at [32, 169] on div at bounding box center [28, 162] width 14 height 14
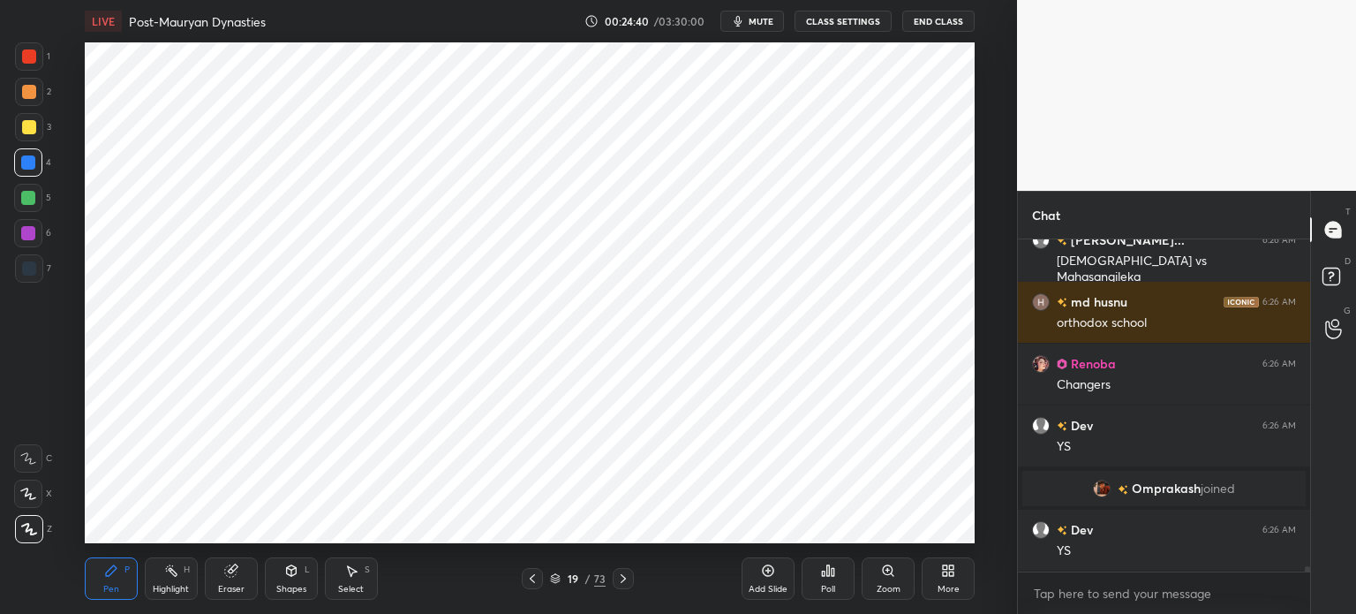
scroll to position [20641, 0]
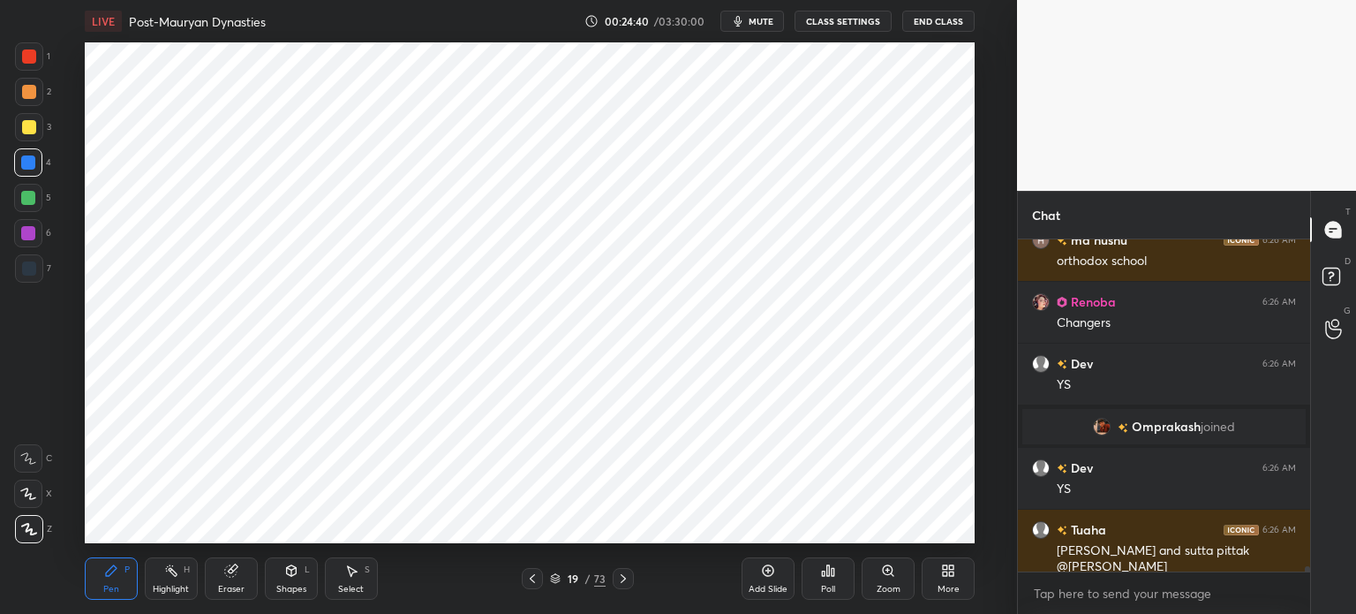
click at [227, 578] on div "Eraser" at bounding box center [231, 578] width 53 height 42
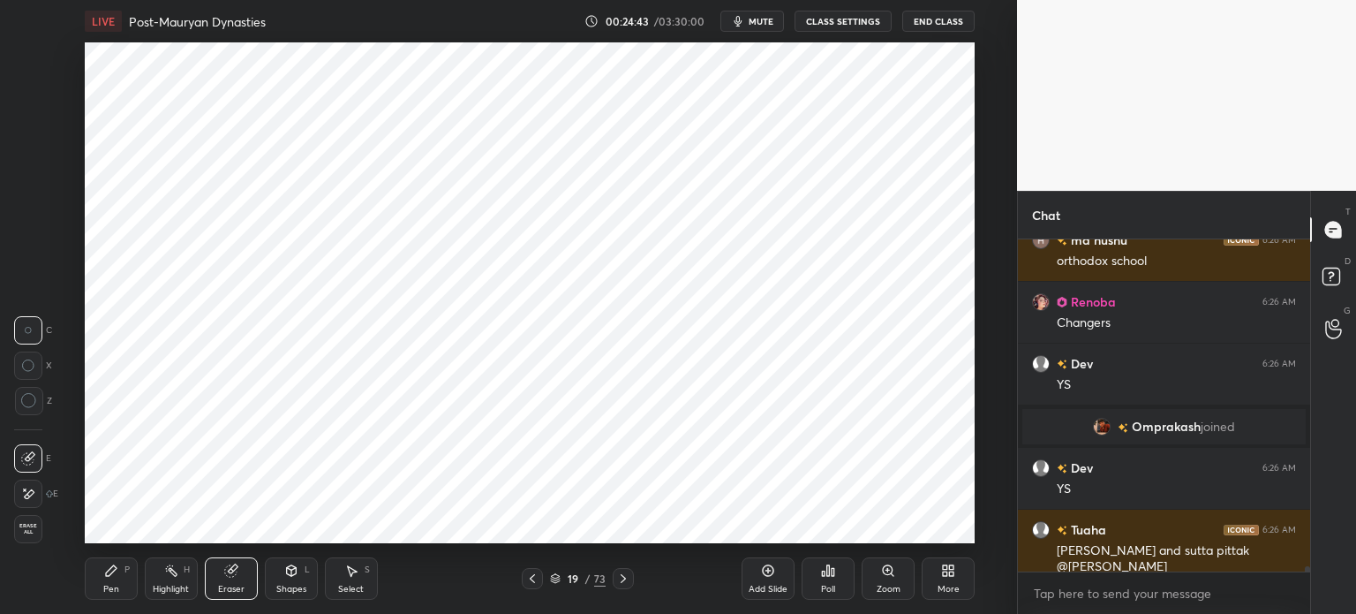
click at [107, 578] on div "Pen P" at bounding box center [111, 578] width 53 height 42
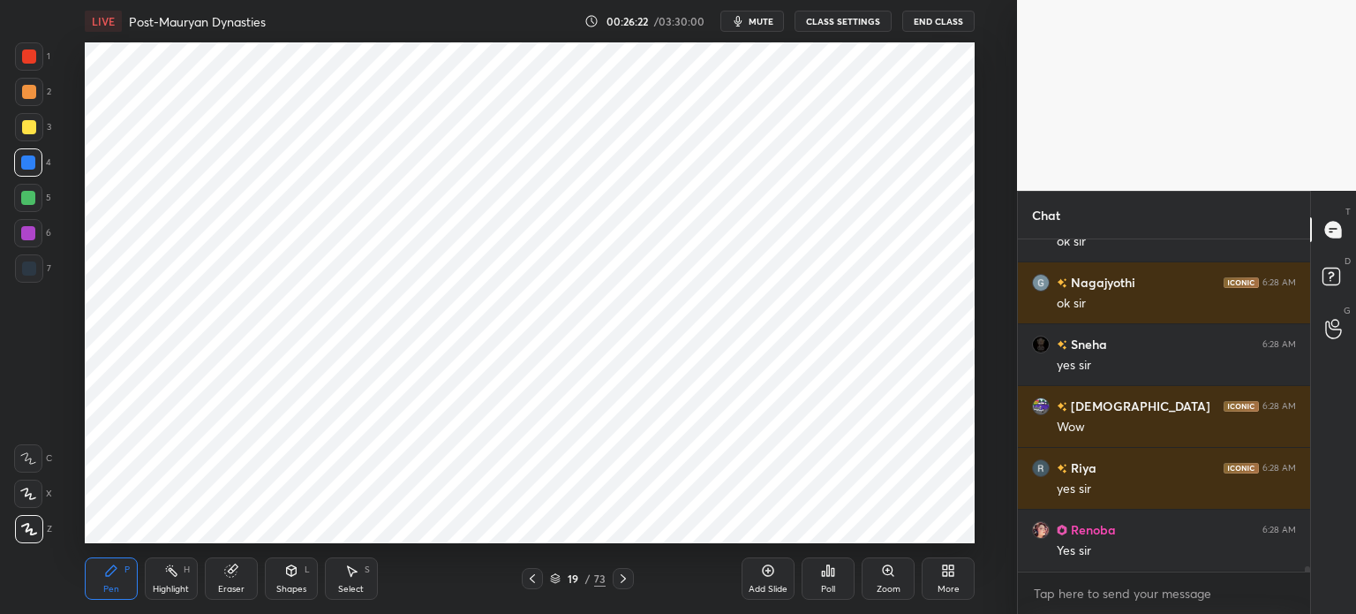
scroll to position [21451, 0]
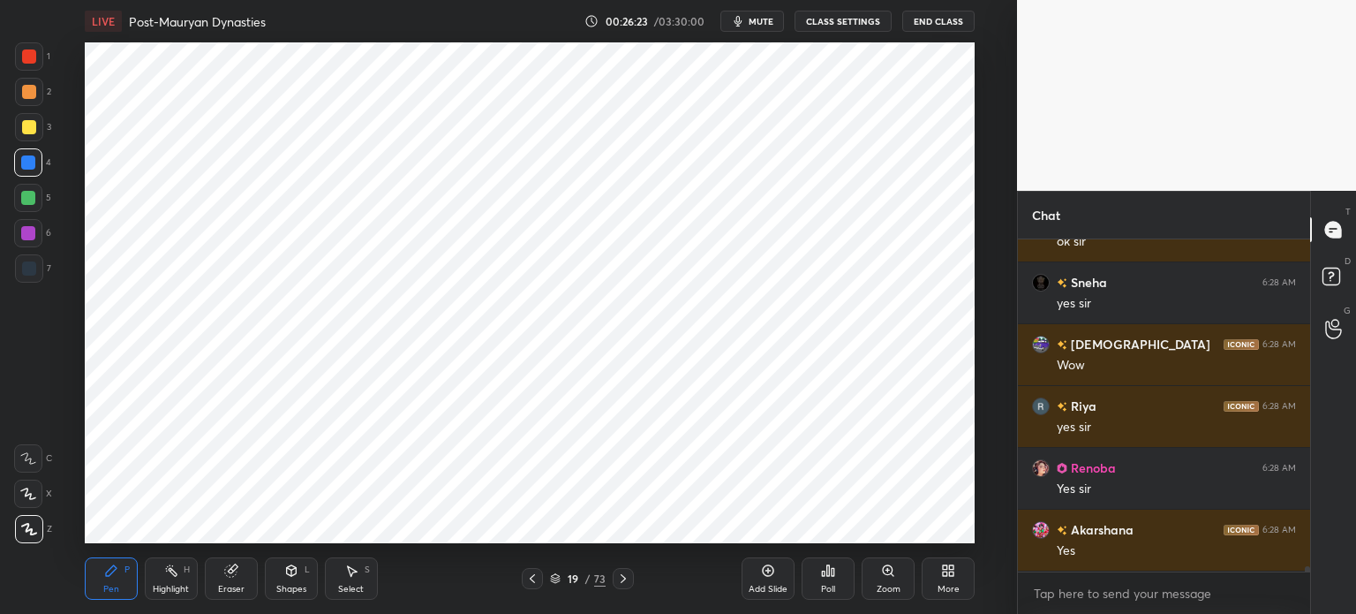
click at [28, 118] on div at bounding box center [29, 127] width 28 height 28
click at [28, 94] on div at bounding box center [29, 92] width 14 height 14
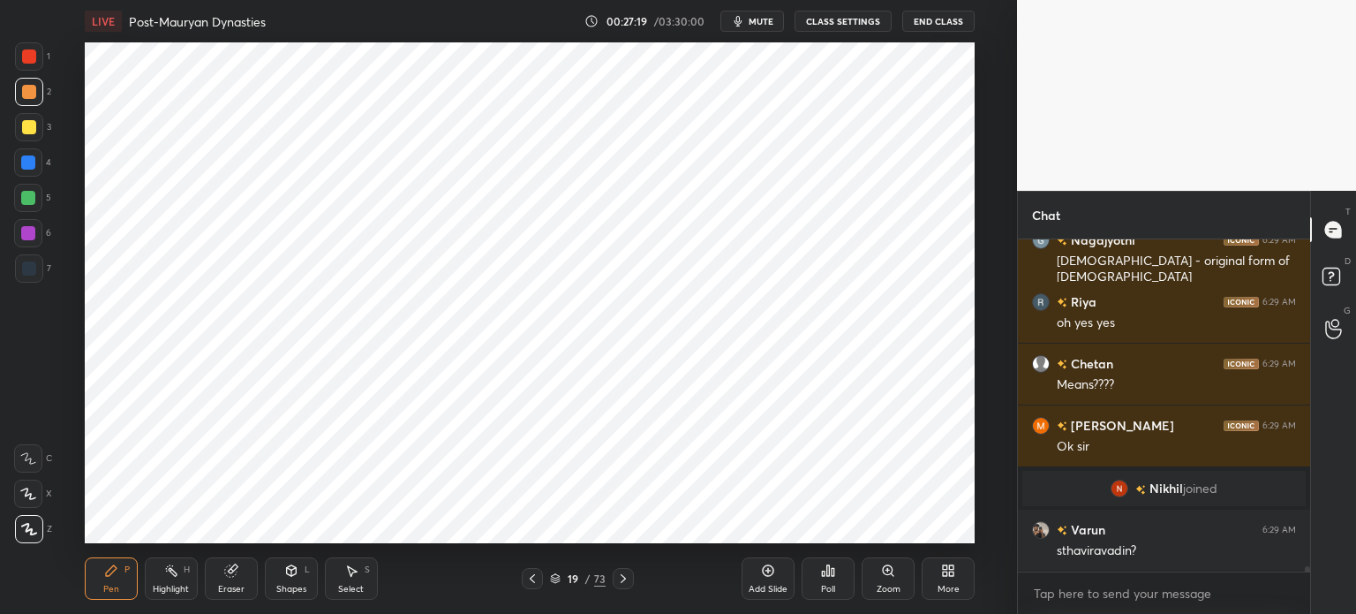
scroll to position [21885, 0]
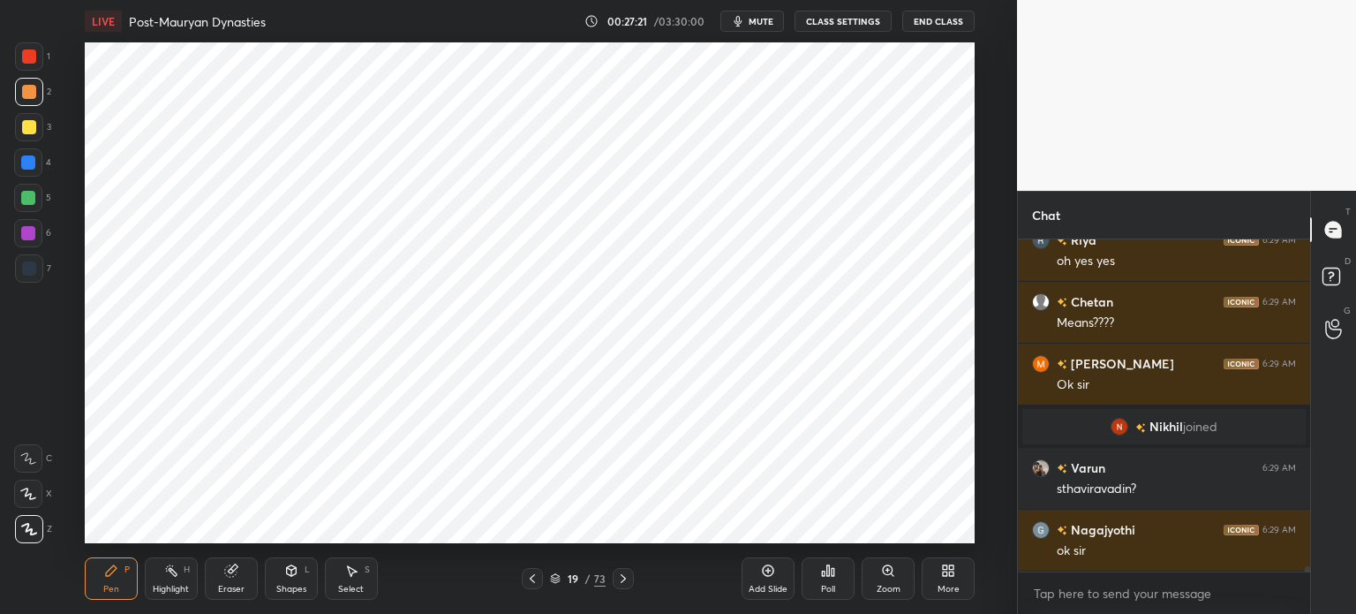
click at [38, 273] on div at bounding box center [29, 268] width 28 height 28
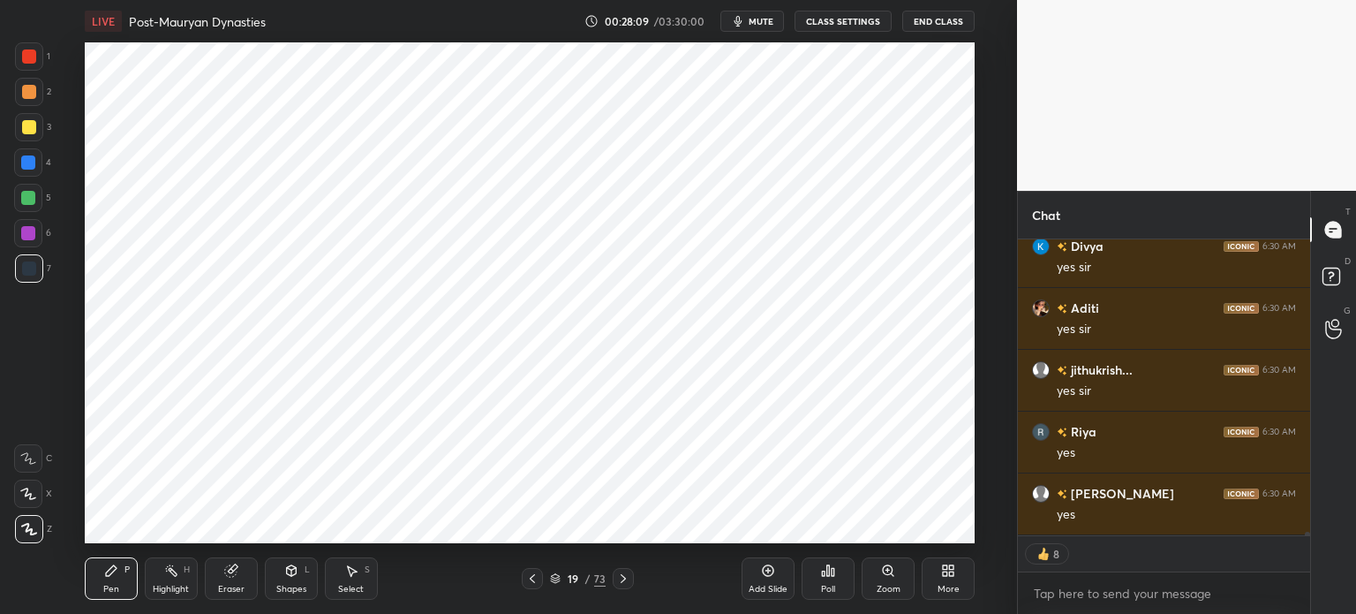
scroll to position [24336, 0]
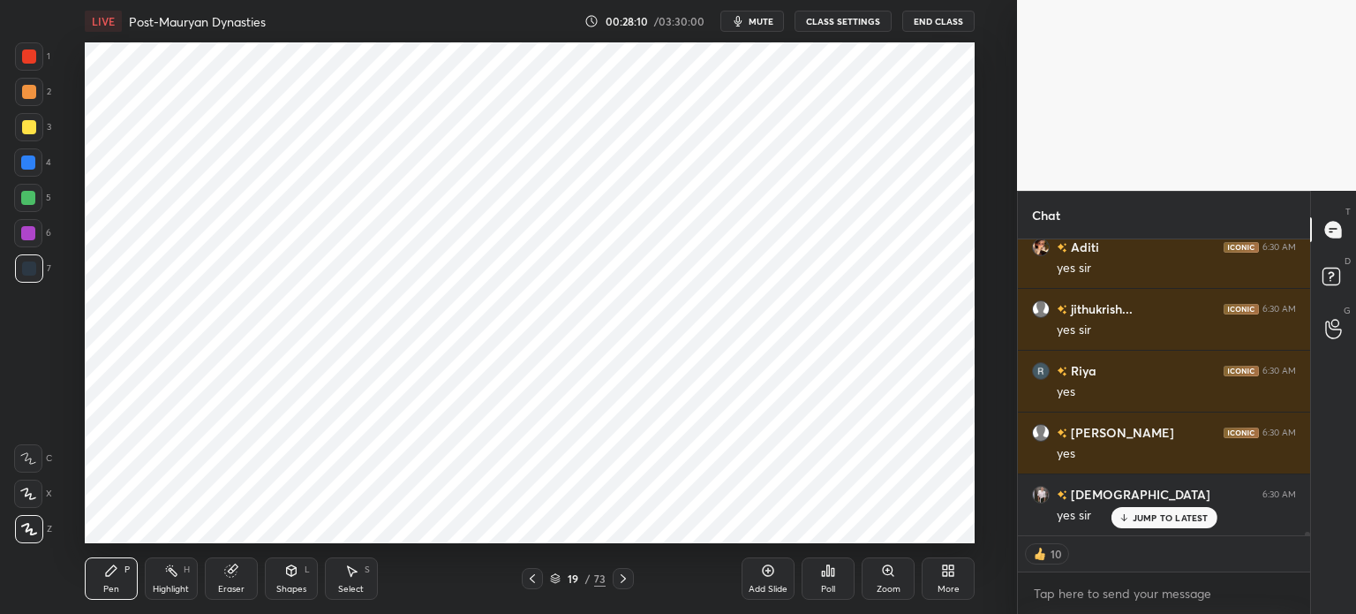
click at [763, 575] on icon at bounding box center [768, 570] width 14 height 14
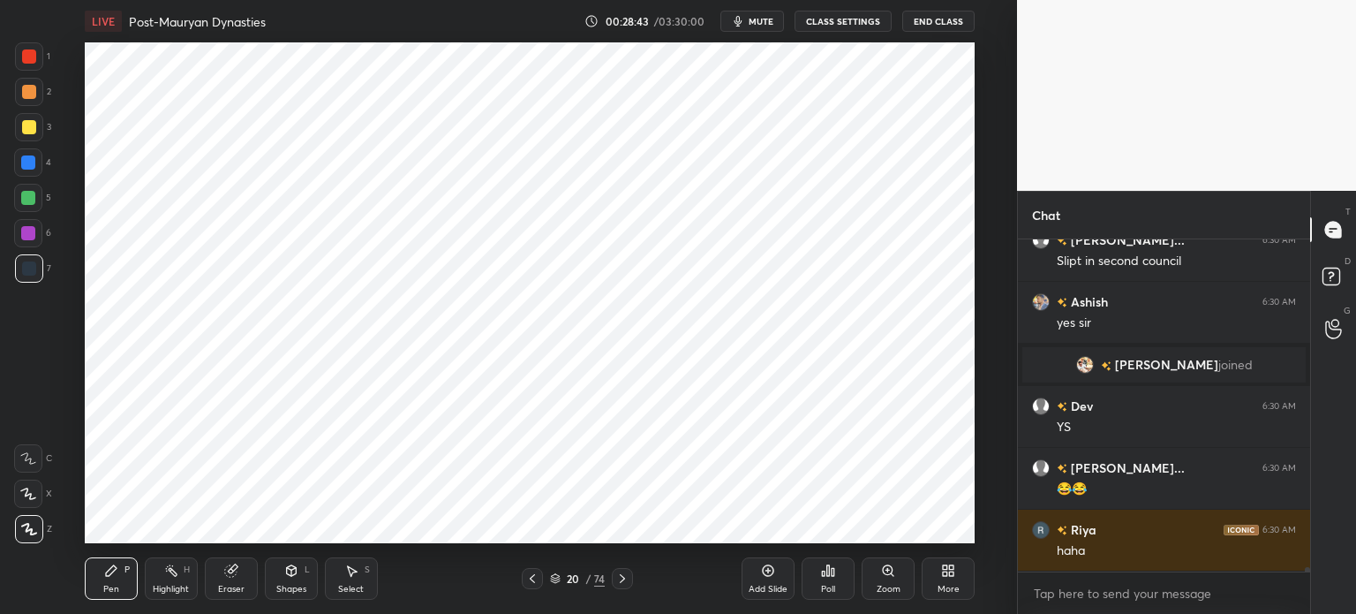
scroll to position [24211, 0]
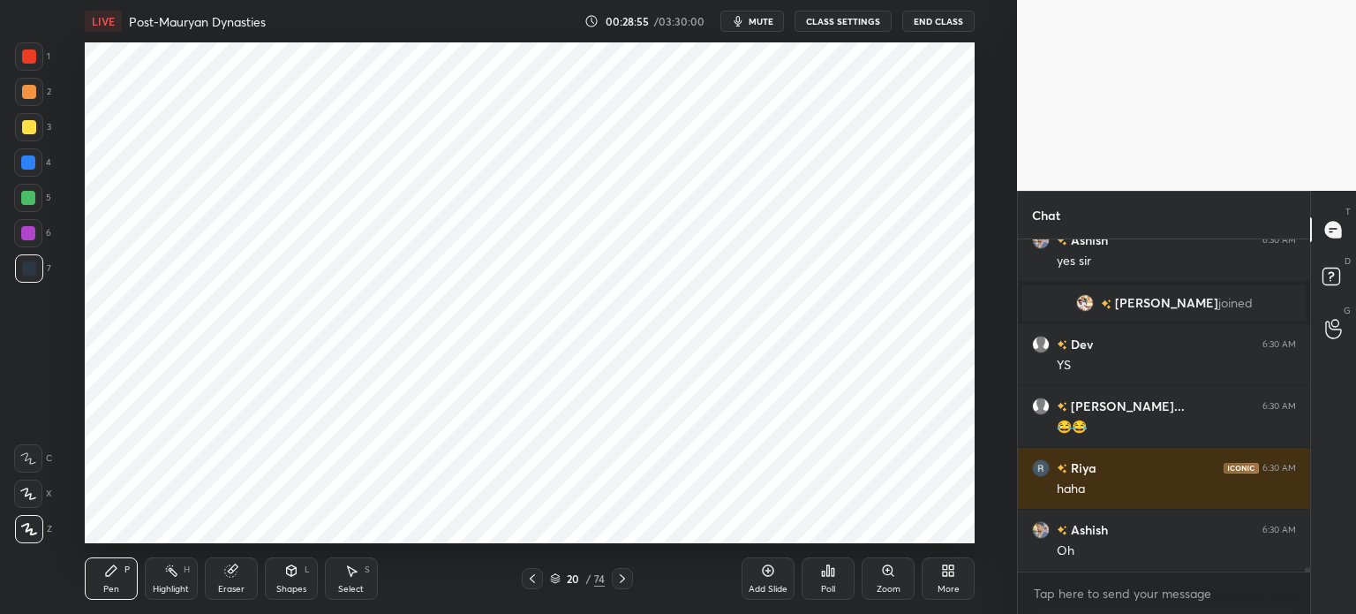
click at [35, 260] on div at bounding box center [29, 268] width 28 height 28
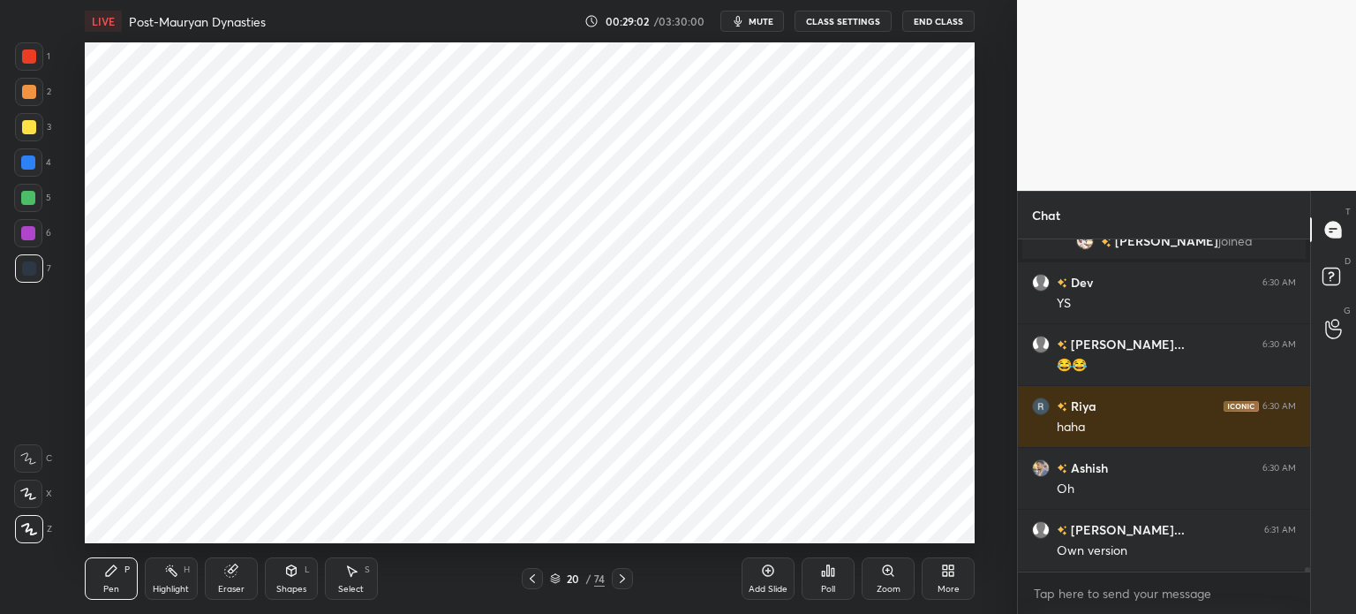
click at [28, 236] on div at bounding box center [28, 233] width 14 height 14
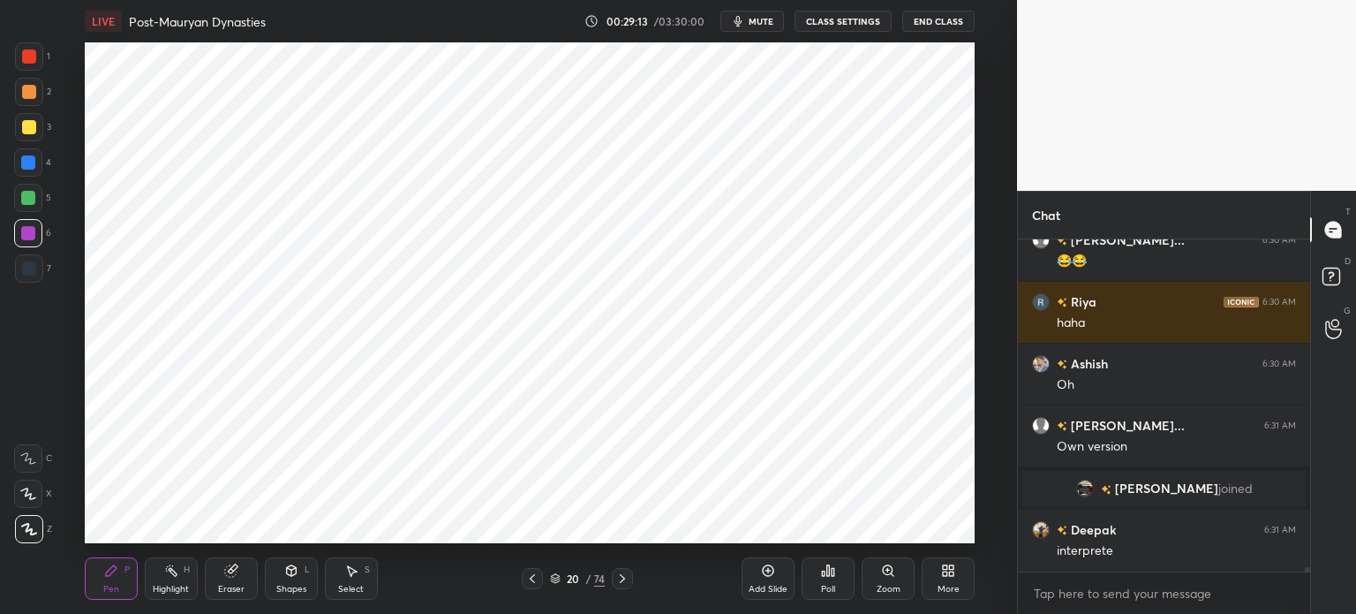
scroll to position [24289, 0]
click at [34, 268] on div at bounding box center [29, 268] width 14 height 14
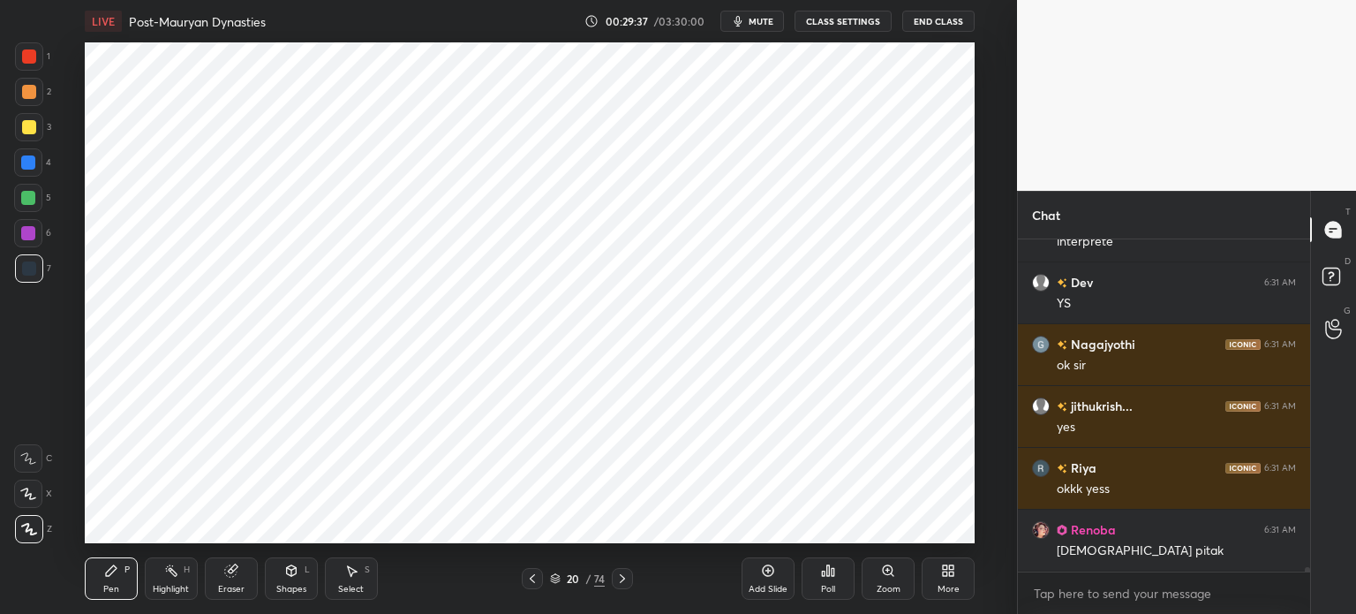
scroll to position [24675, 0]
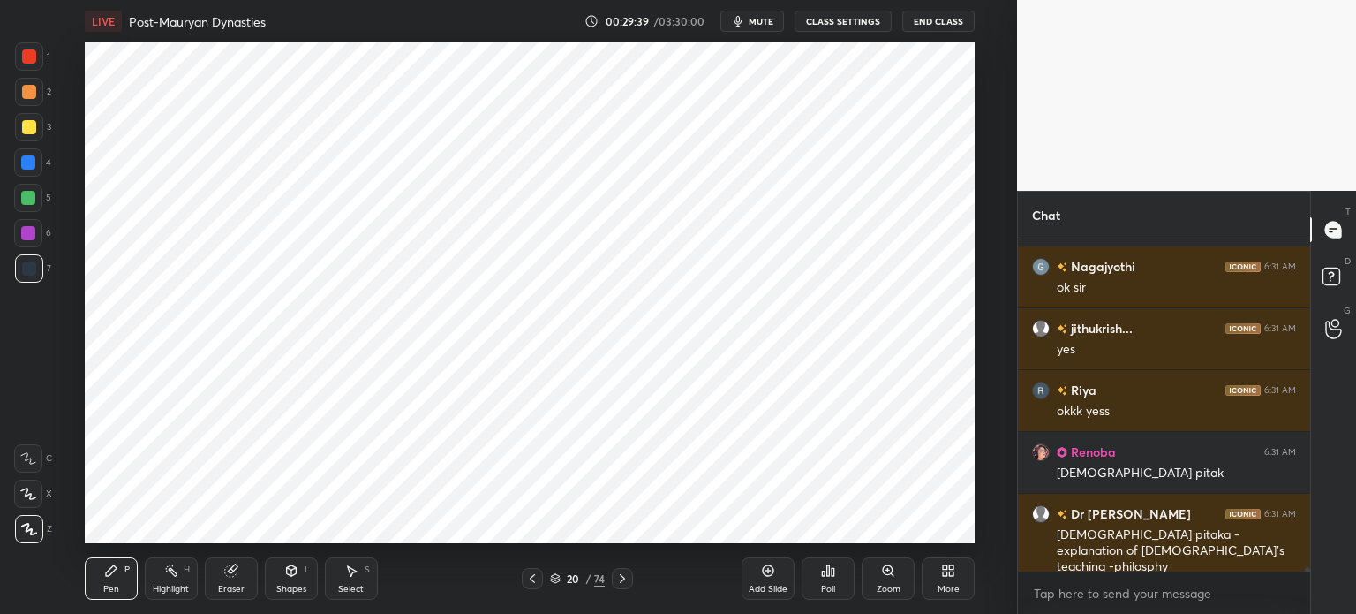
click at [32, 231] on div at bounding box center [28, 233] width 14 height 14
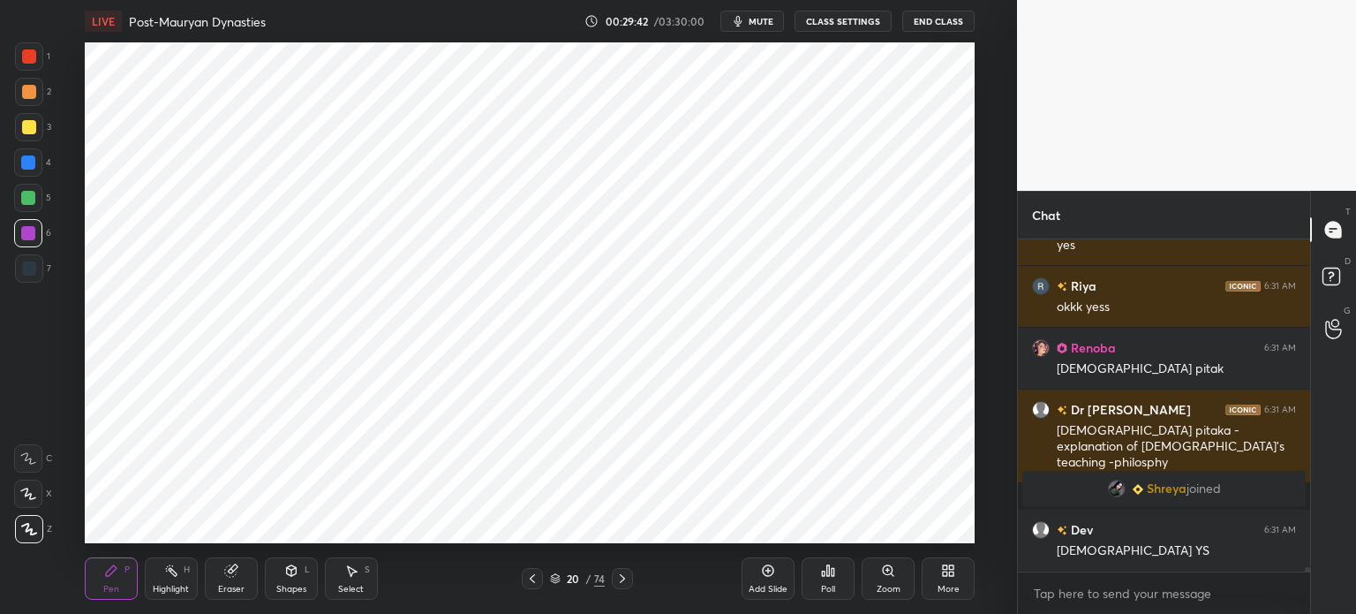
scroll to position [24621, 0]
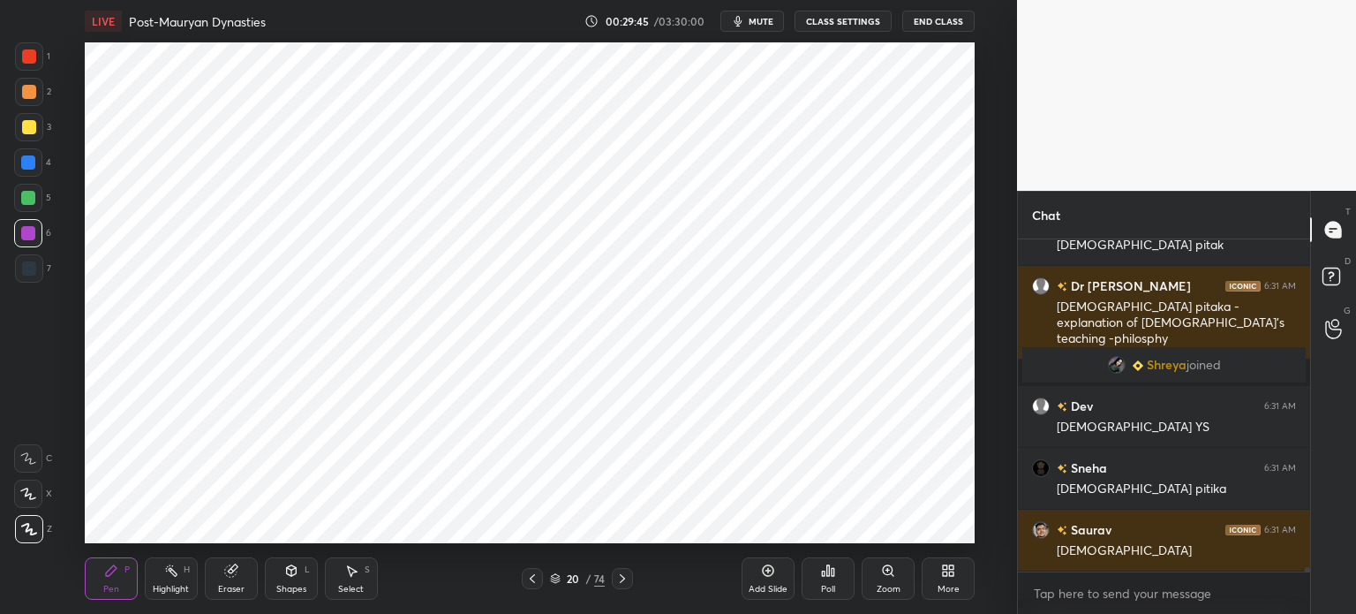
click at [27, 207] on div at bounding box center [28, 198] width 28 height 28
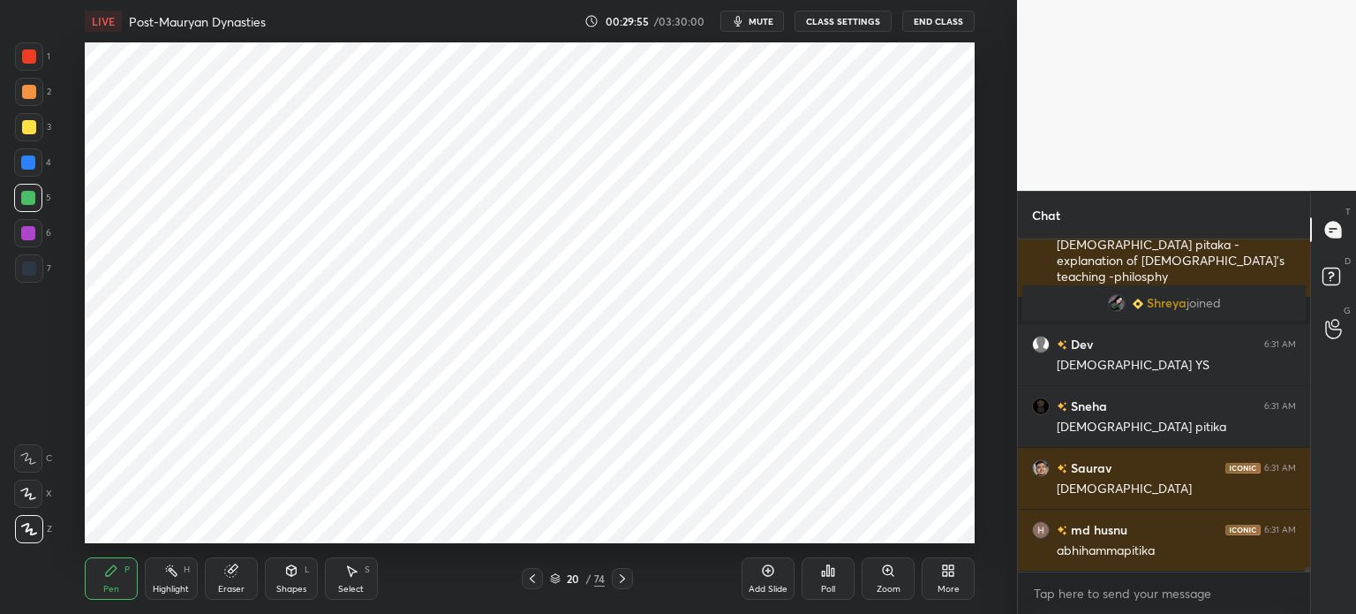
click at [22, 59] on div at bounding box center [29, 56] width 14 height 14
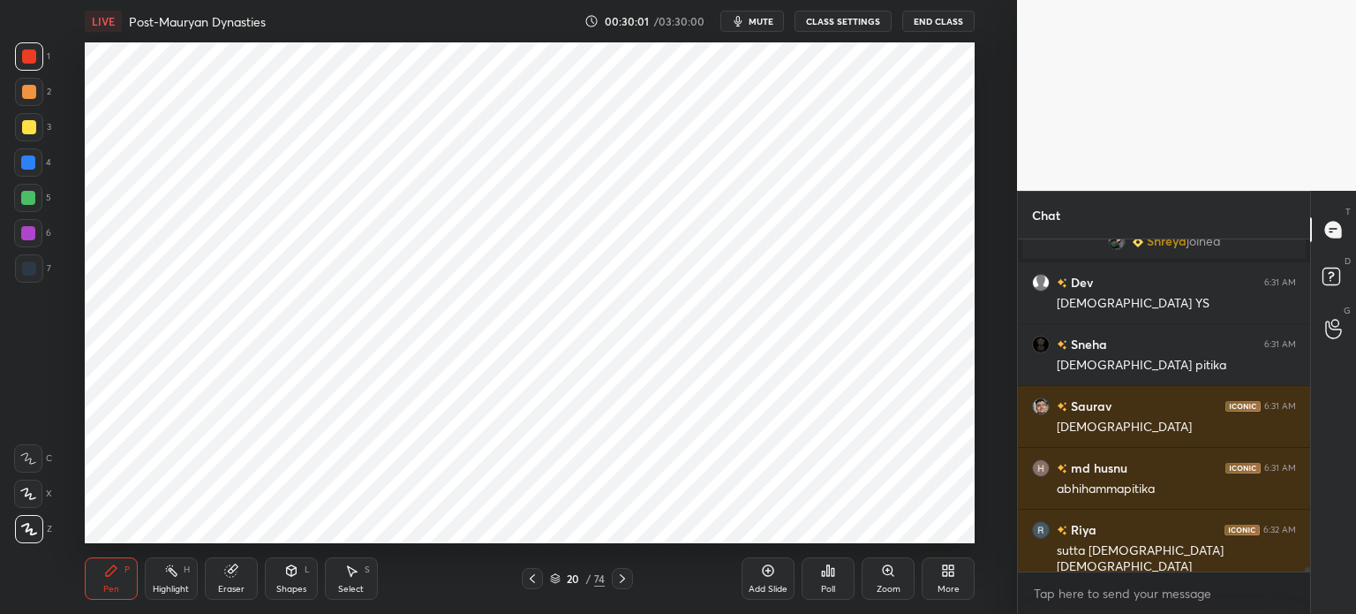
scroll to position [24930, 0]
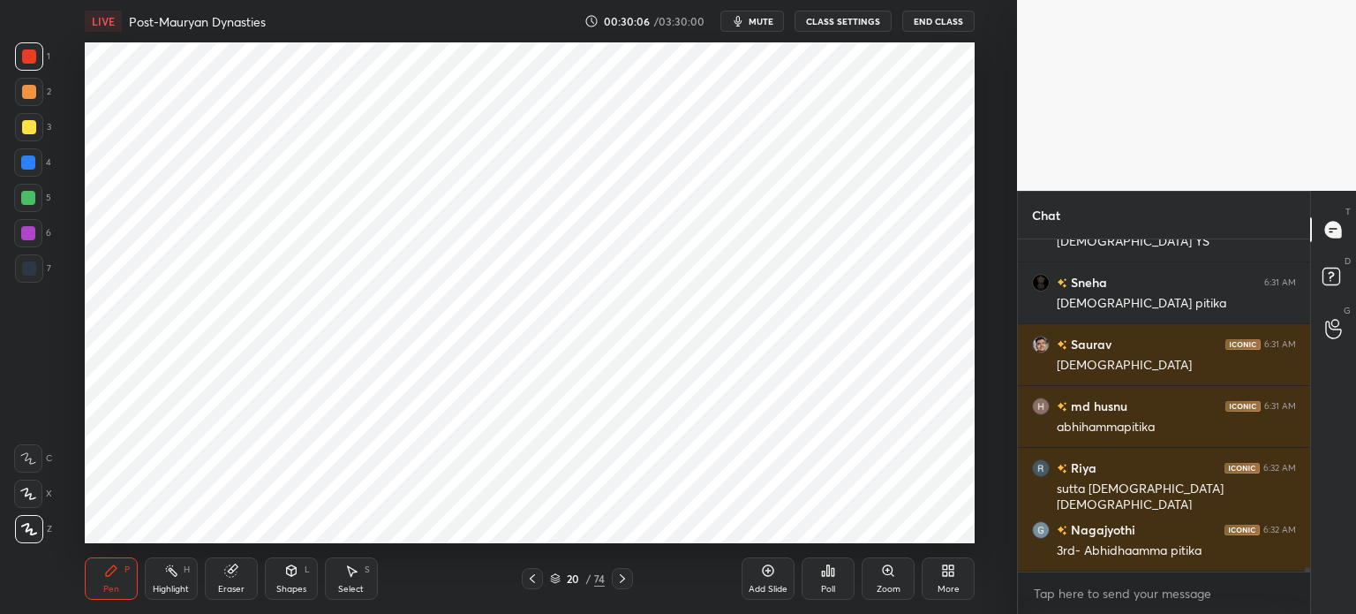
click at [30, 161] on div at bounding box center [28, 162] width 14 height 14
click at [25, 271] on div at bounding box center [29, 268] width 14 height 14
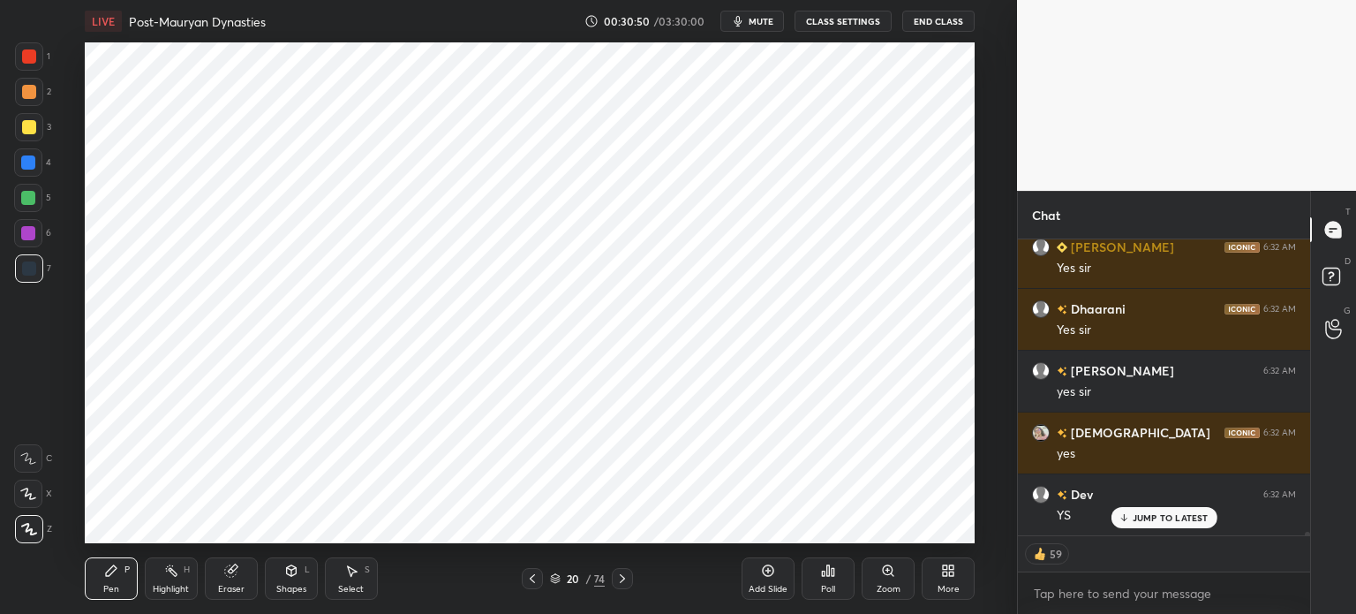
scroll to position [27063, 0]
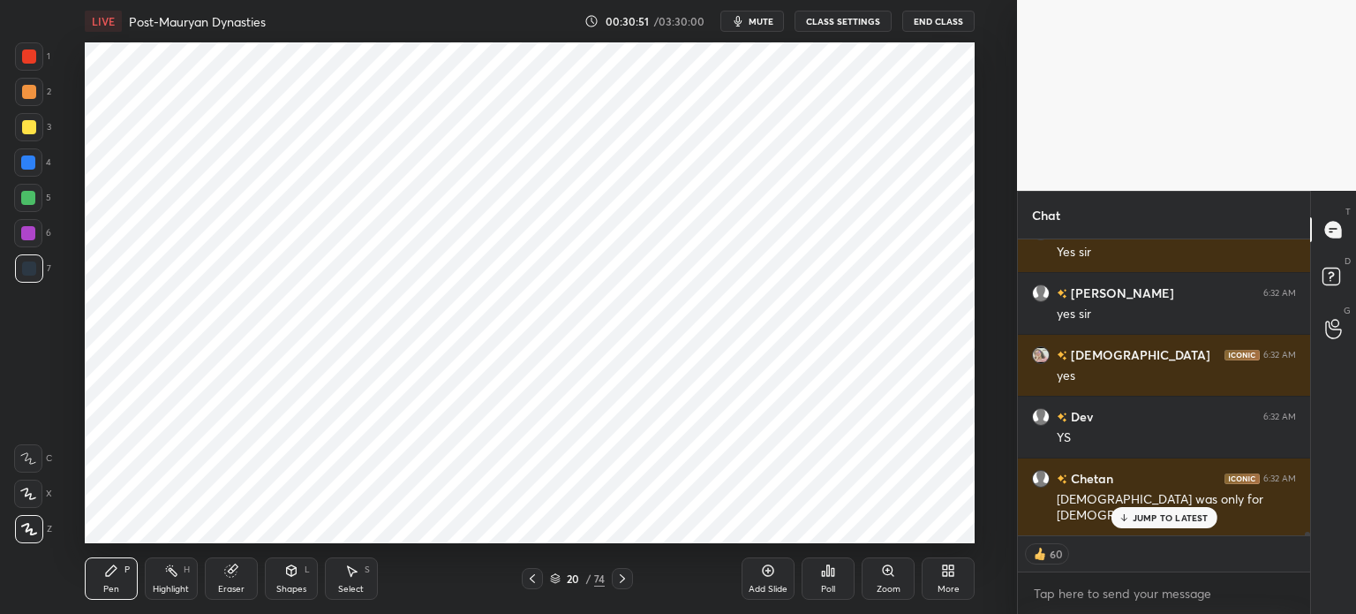
click at [766, 584] on div "Add Slide" at bounding box center [768, 588] width 39 height 9
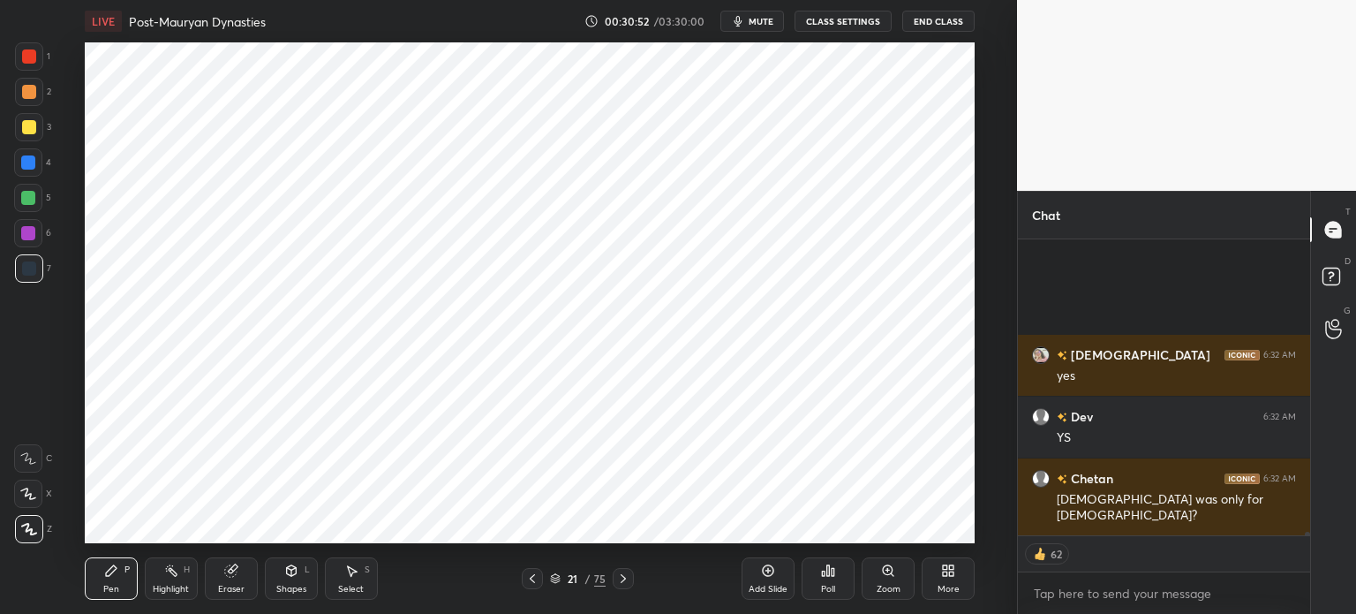
scroll to position [27249, 0]
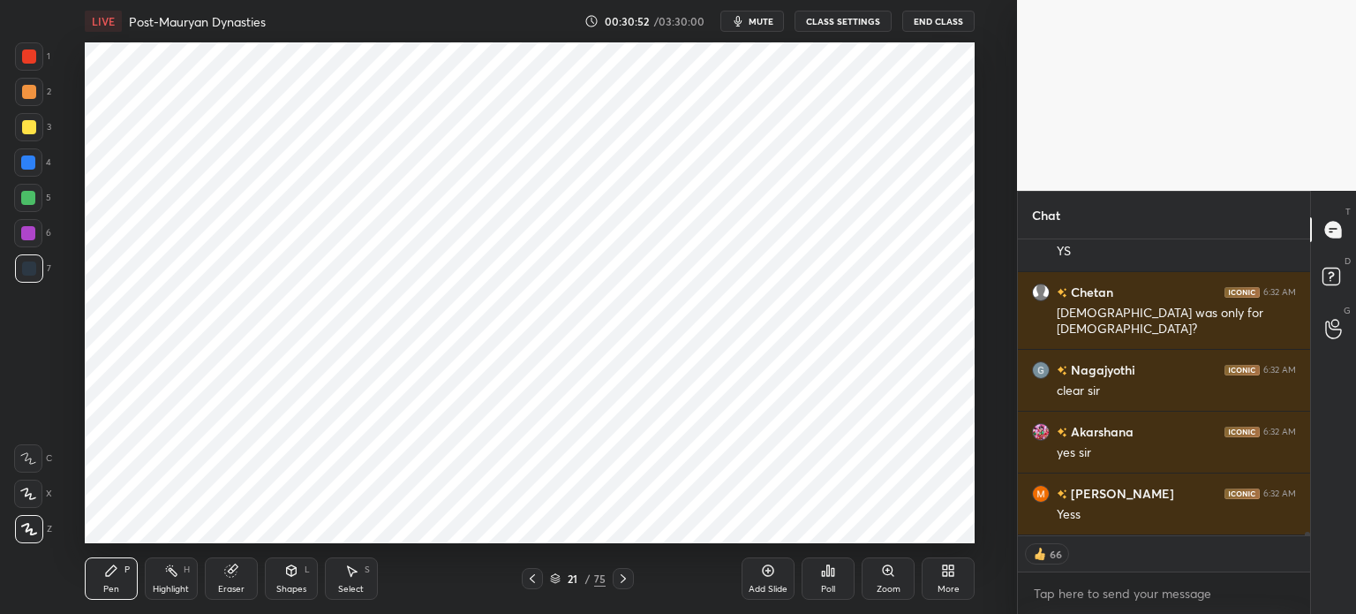
click at [29, 94] on div at bounding box center [29, 92] width 14 height 14
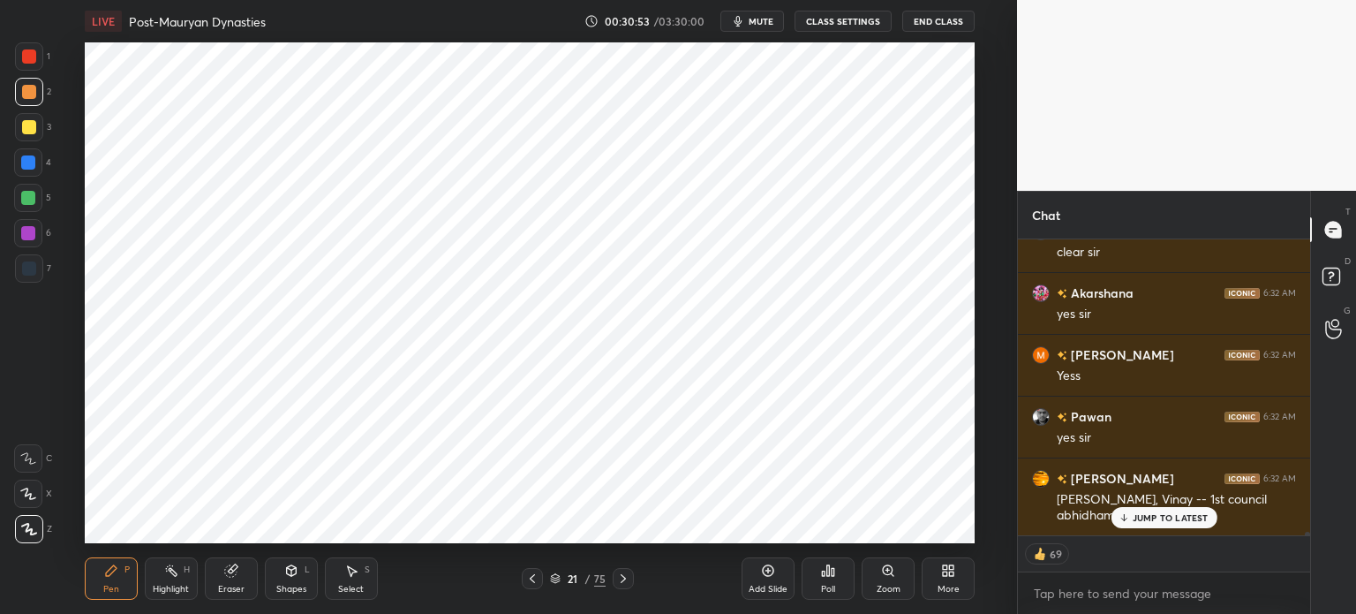
click at [34, 267] on div at bounding box center [29, 268] width 14 height 14
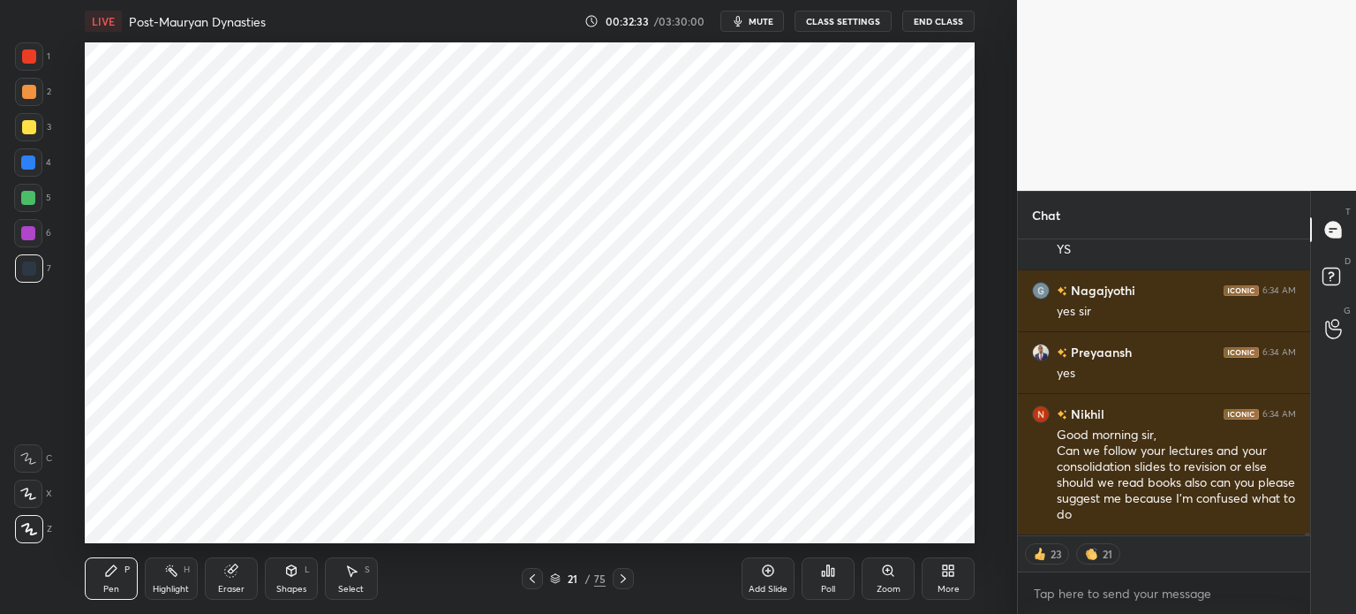
scroll to position [29718, 0]
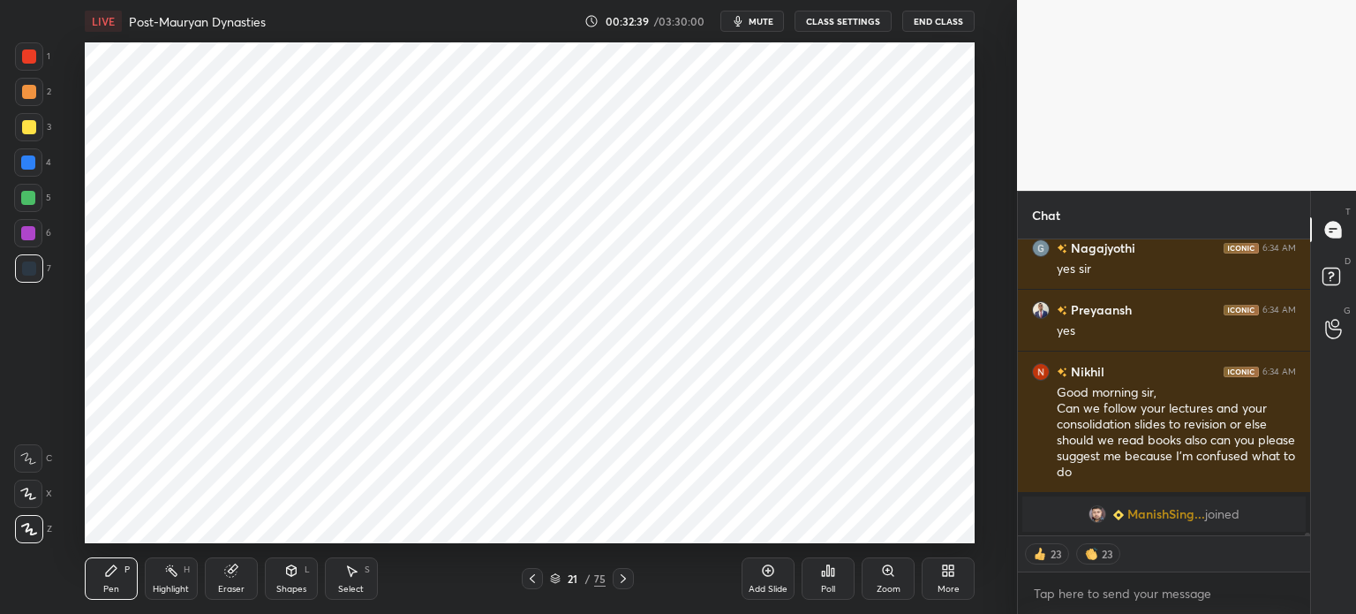
click at [38, 239] on div at bounding box center [28, 233] width 28 height 28
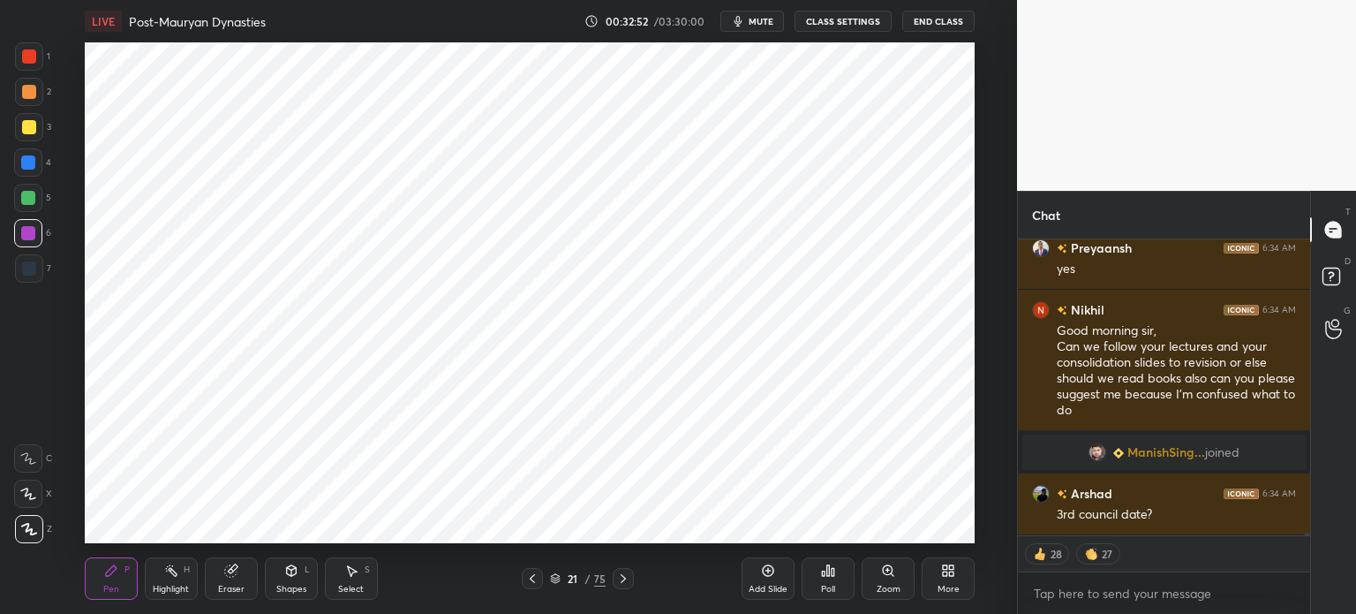
scroll to position [28460, 0]
click at [42, 275] on div "7" at bounding box center [33, 268] width 36 height 28
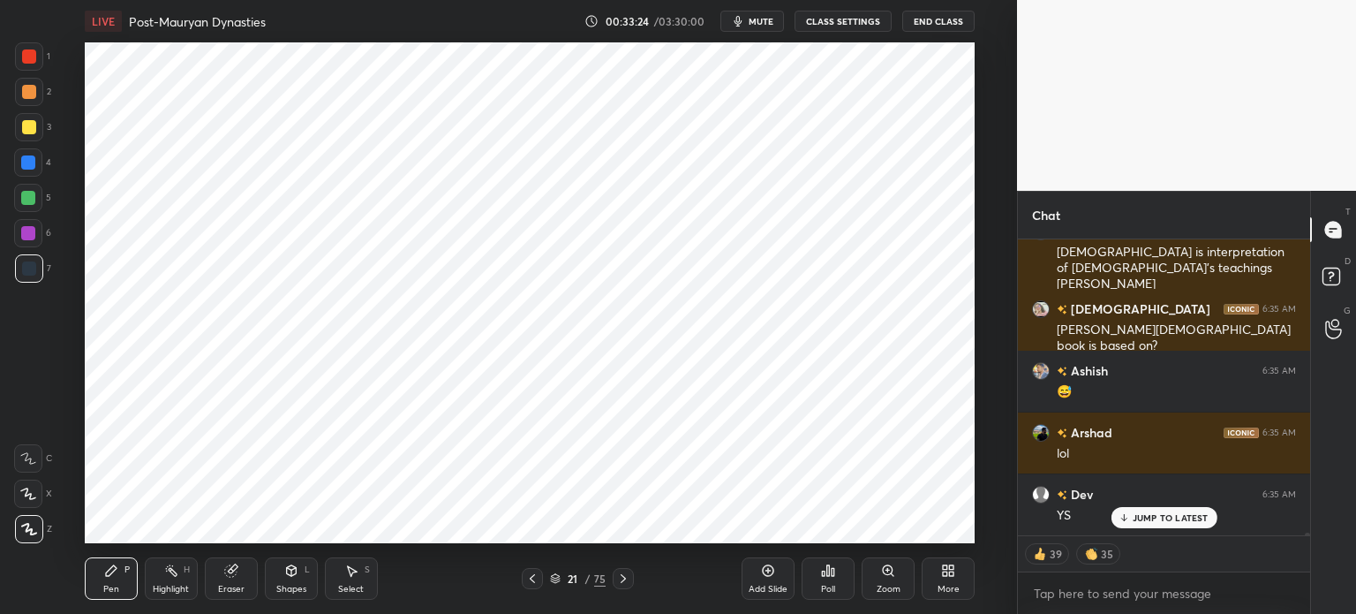
scroll to position [28898, 0]
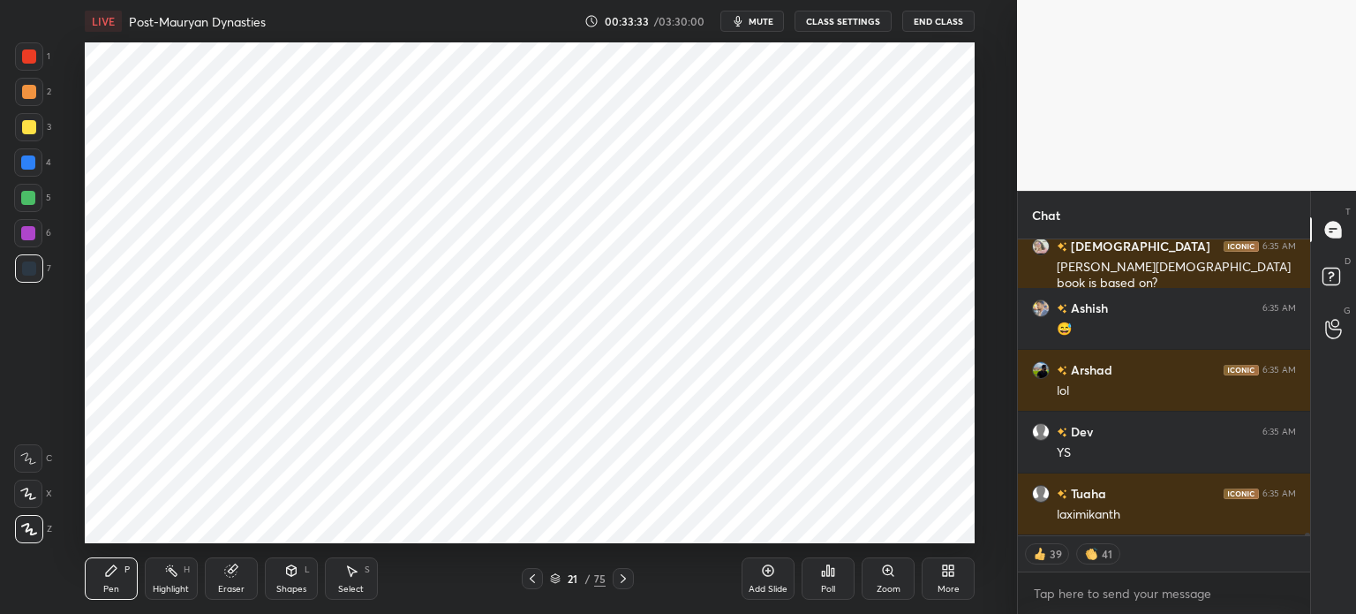
click at [33, 200] on div at bounding box center [28, 198] width 14 height 14
click at [29, 147] on div "3" at bounding box center [33, 130] width 36 height 35
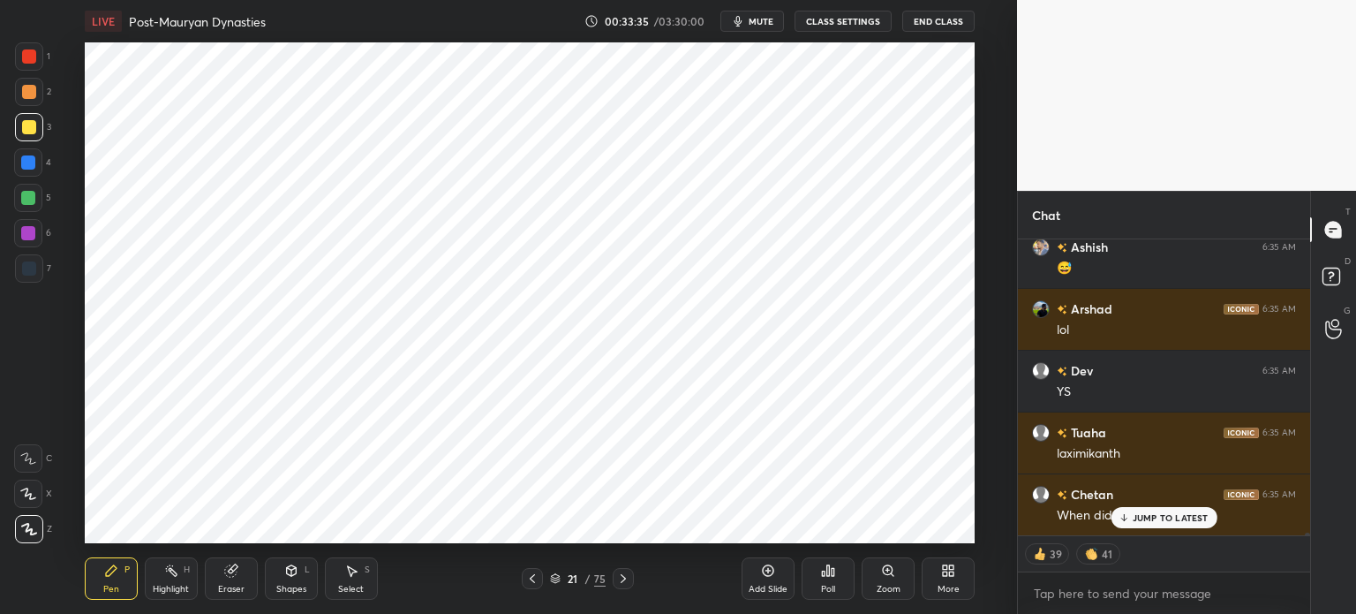
click at [31, 88] on div at bounding box center [29, 92] width 14 height 14
click at [29, 234] on div at bounding box center [28, 233] width 14 height 14
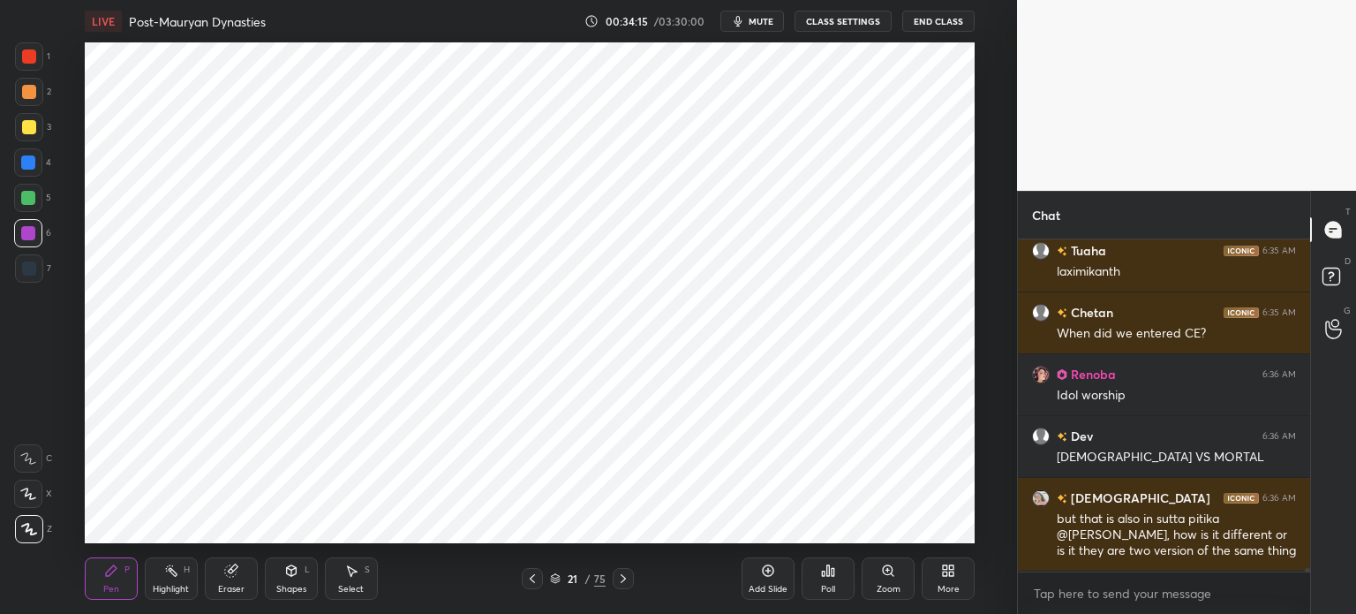
scroll to position [29203, 0]
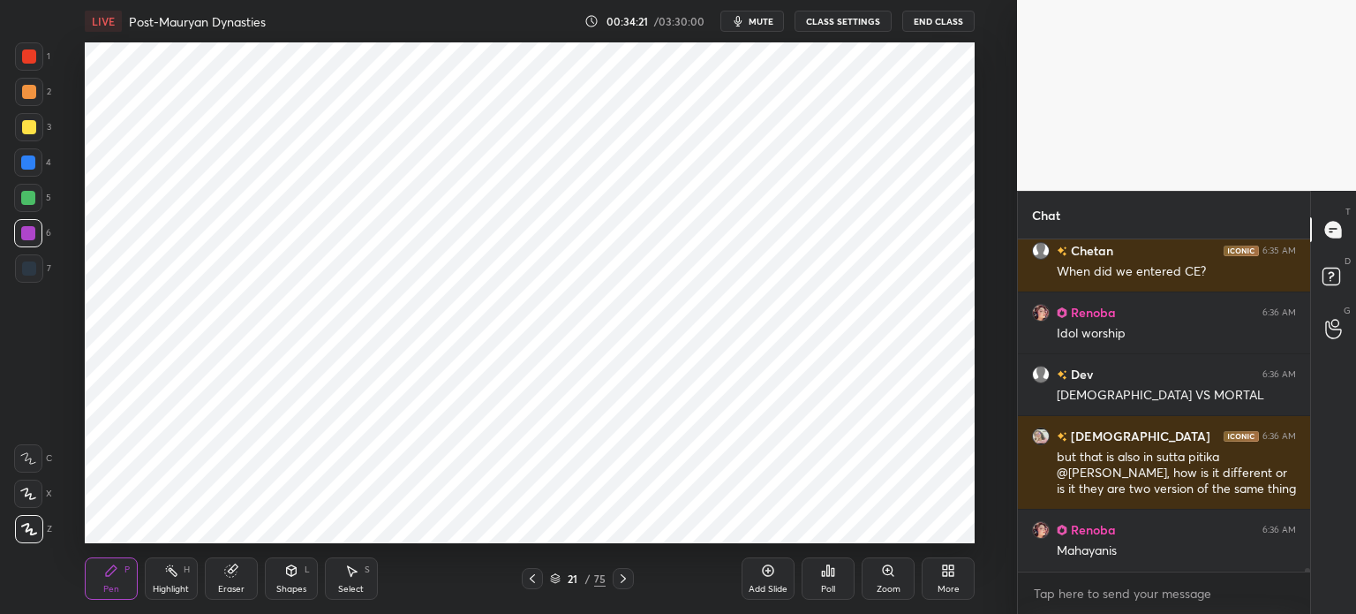
click at [235, 567] on icon at bounding box center [233, 568] width 10 height 9
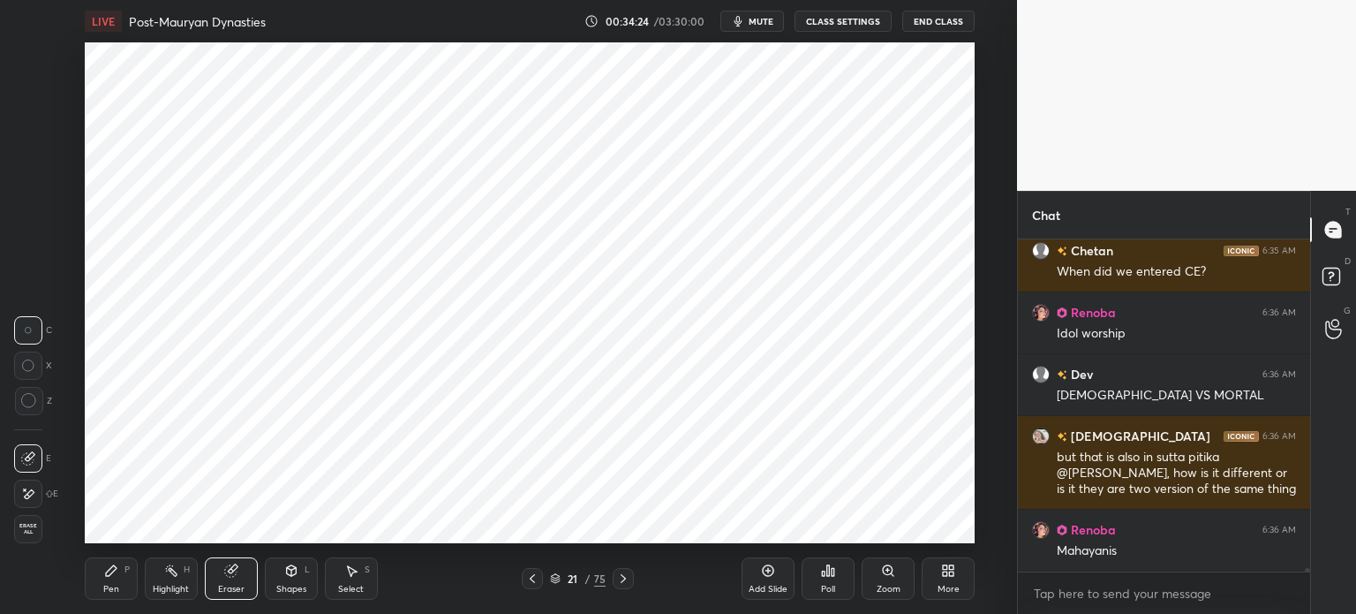
click at [102, 580] on div "Pen P" at bounding box center [111, 578] width 53 height 42
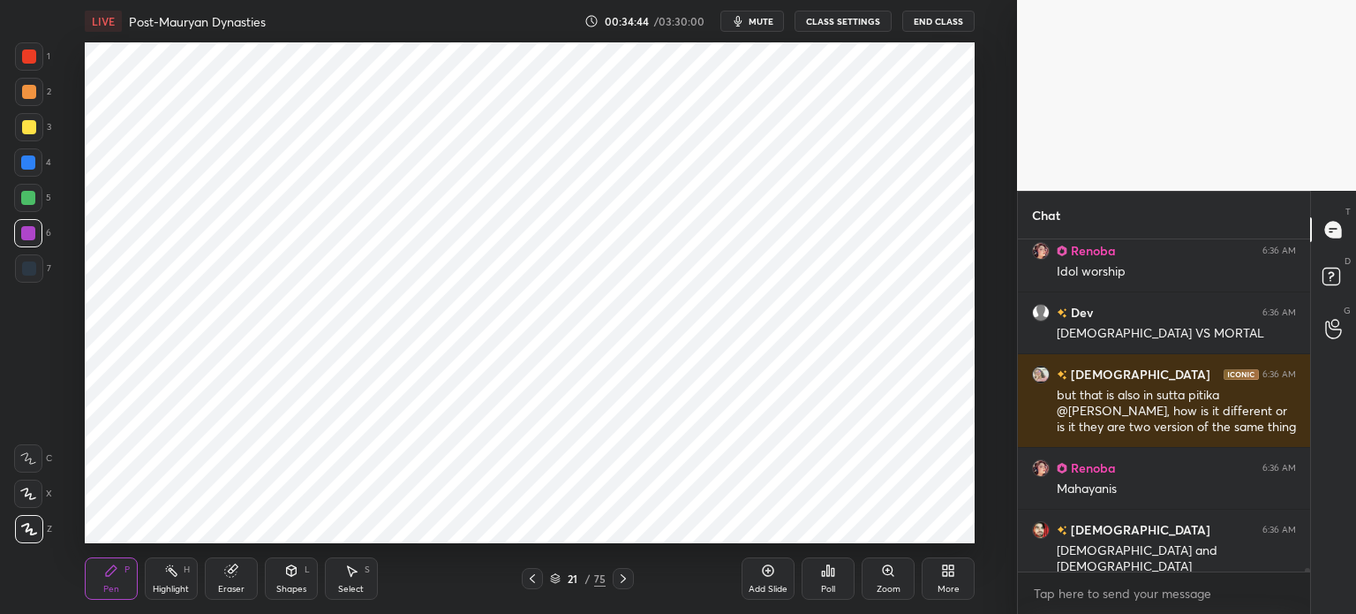
scroll to position [29327, 0]
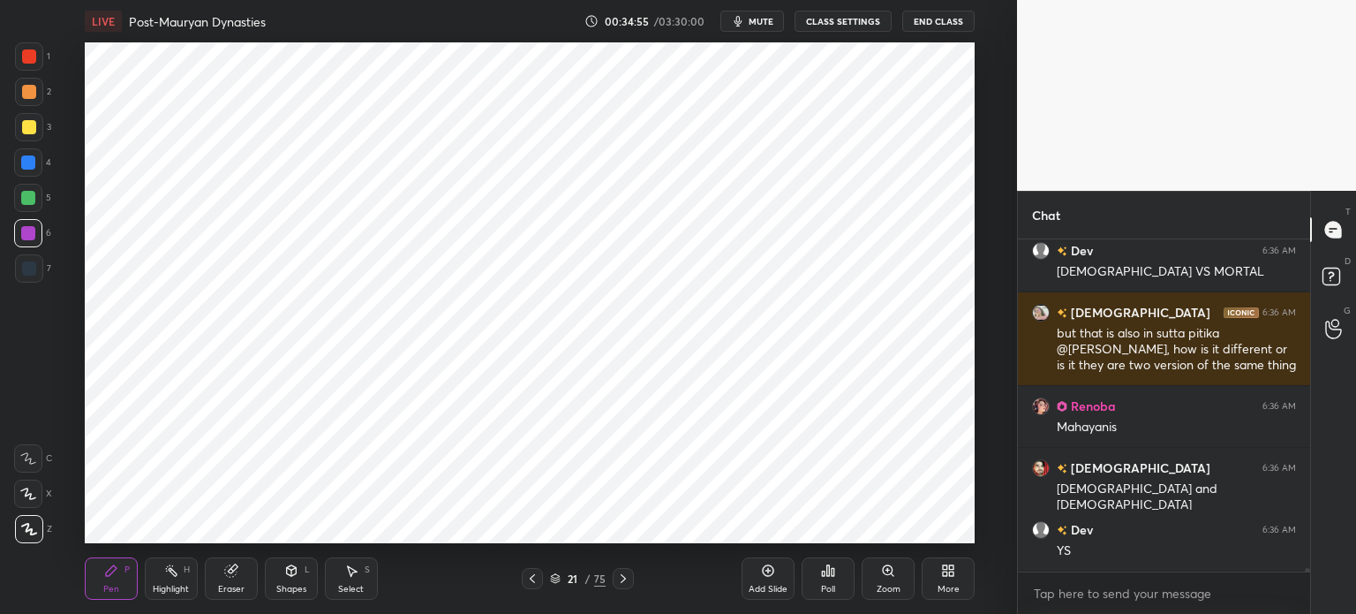
click at [29, 197] on div at bounding box center [28, 198] width 14 height 14
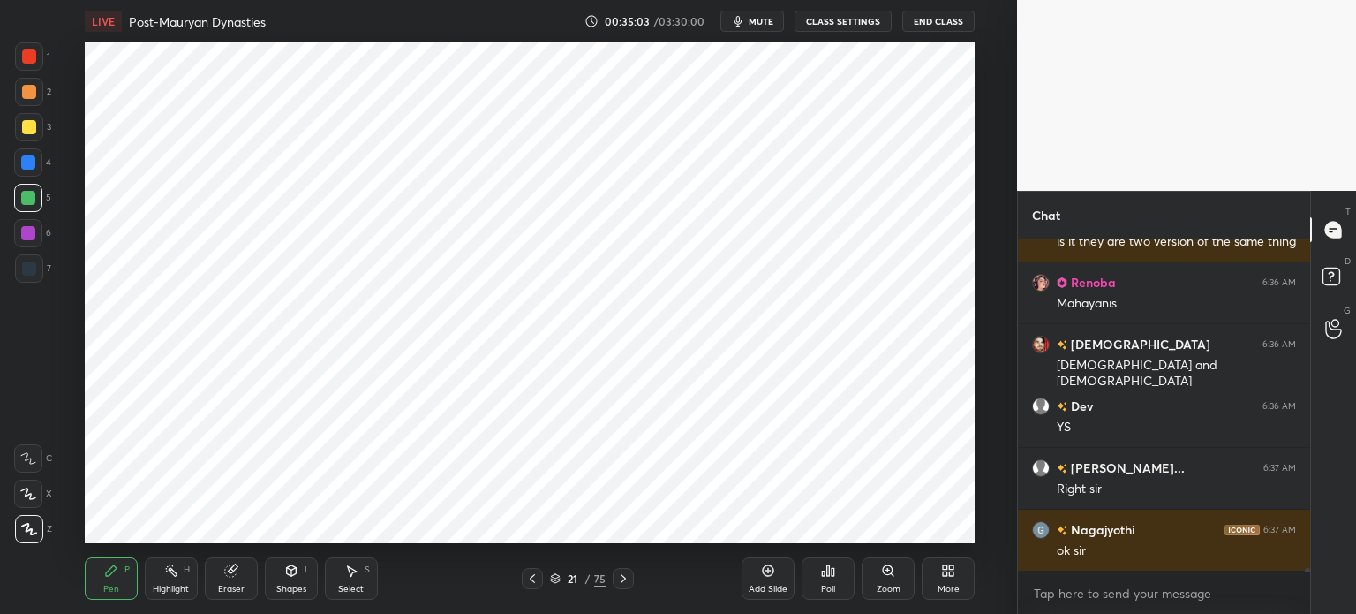
scroll to position [29512, 0]
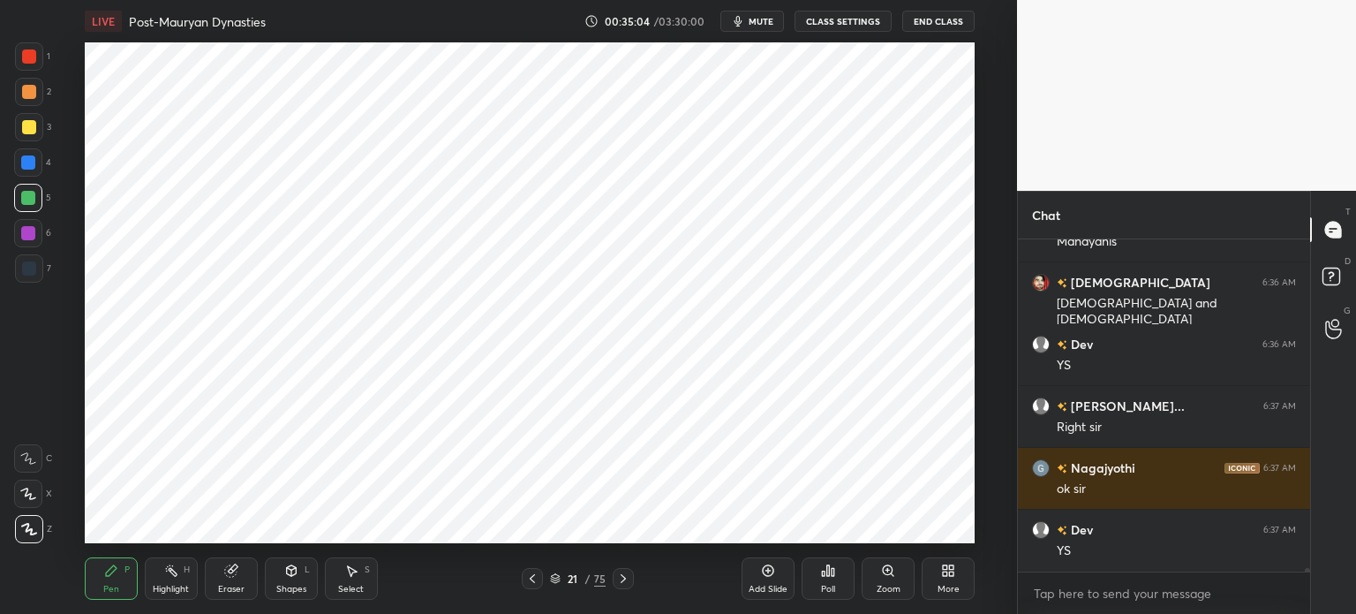
click at [778, 585] on div "Add Slide" at bounding box center [768, 588] width 39 height 9
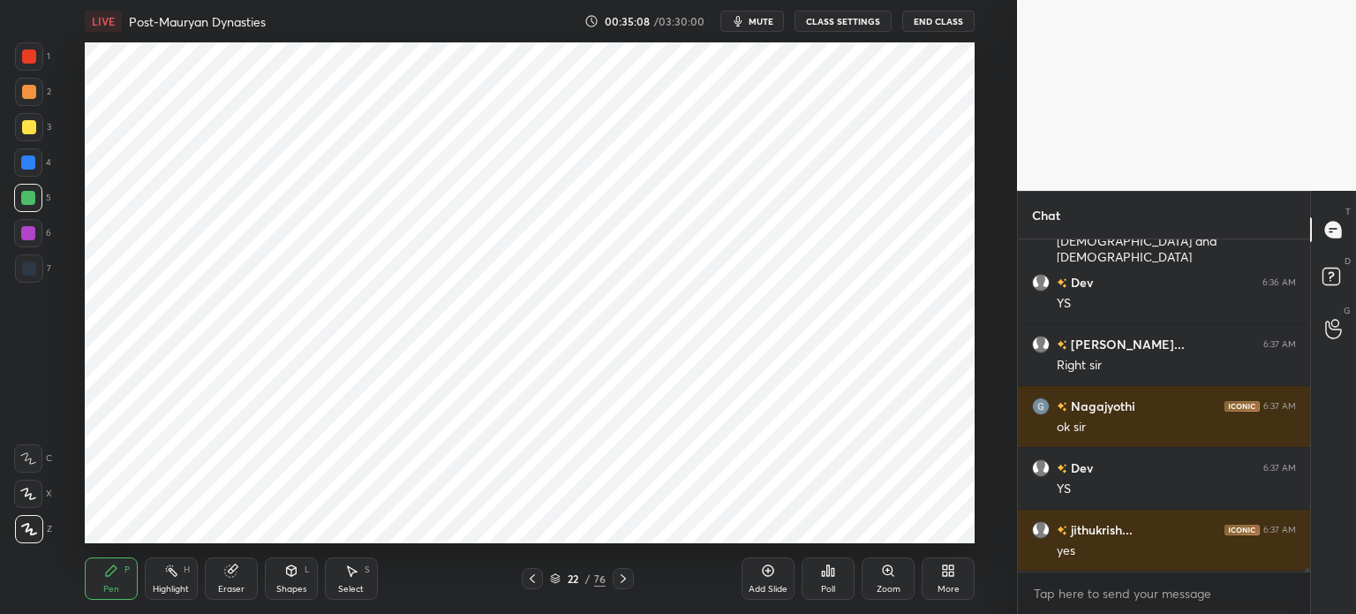
click at [35, 258] on div at bounding box center [29, 268] width 28 height 28
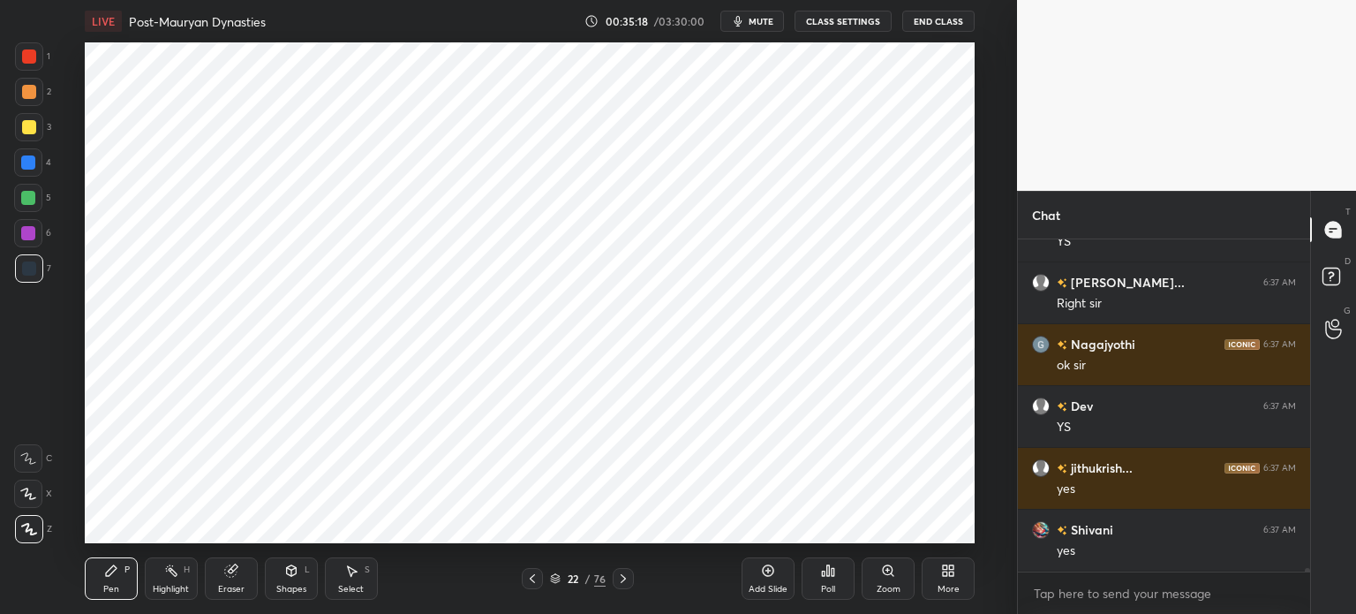
scroll to position [29729, 0]
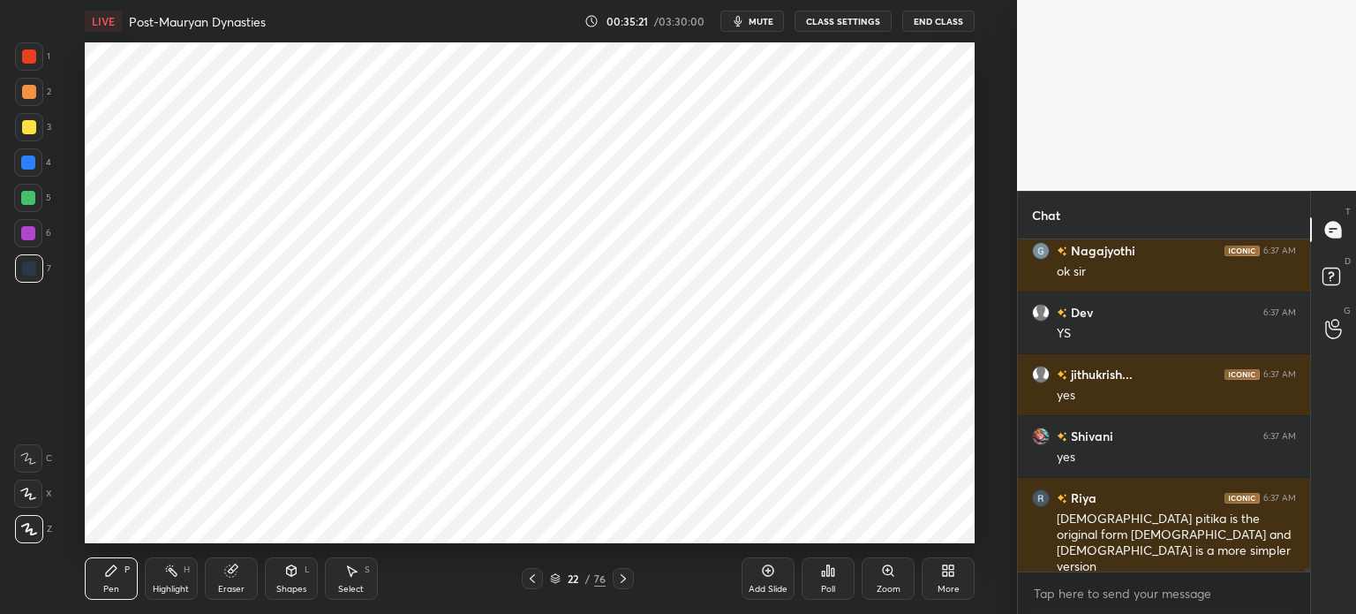
click at [31, 272] on div at bounding box center [29, 268] width 14 height 14
click at [35, 239] on div at bounding box center [28, 233] width 28 height 28
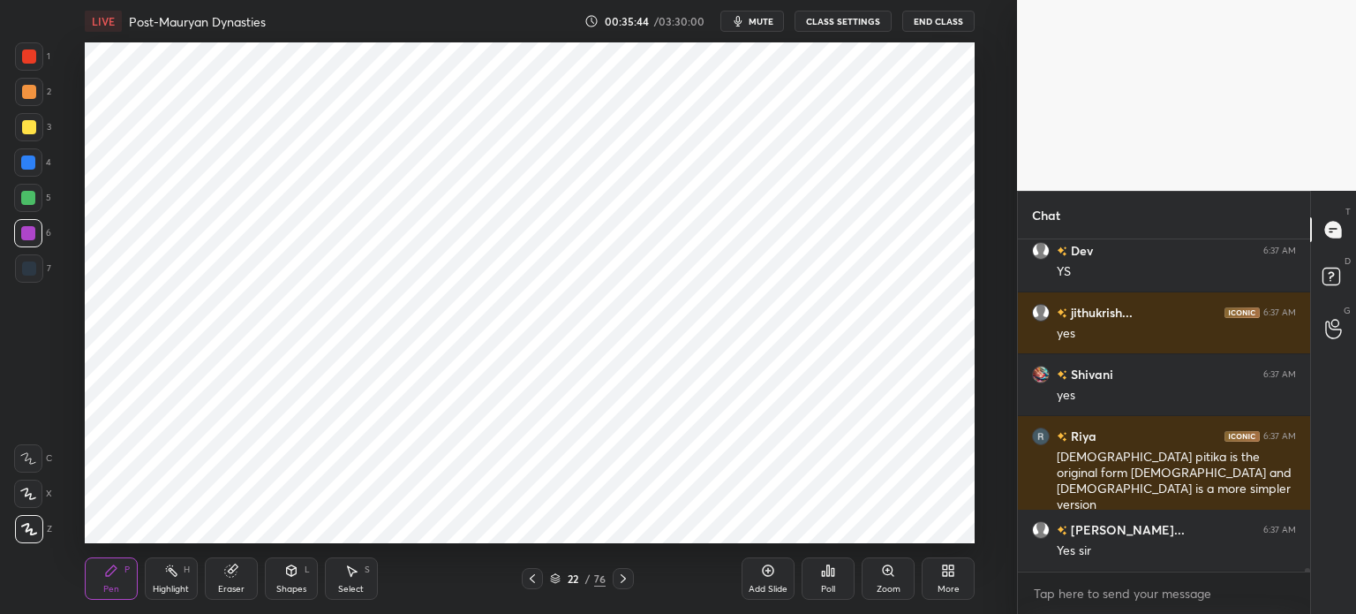
scroll to position [29853, 0]
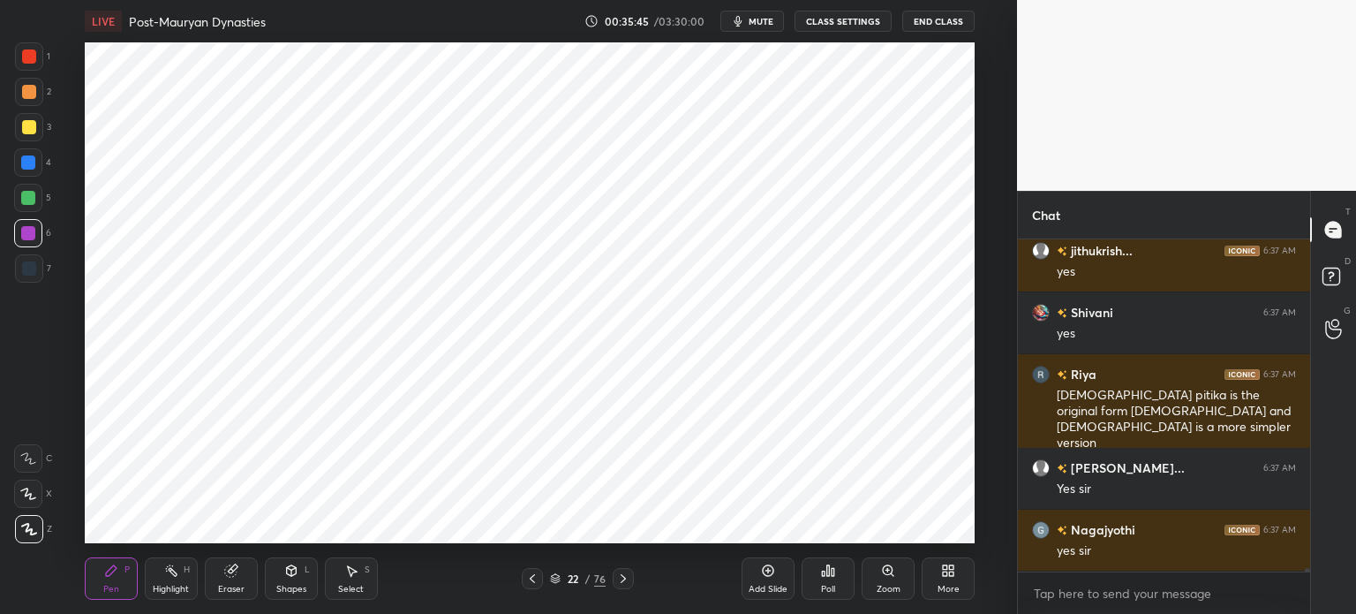
click at [35, 202] on div at bounding box center [28, 198] width 28 height 28
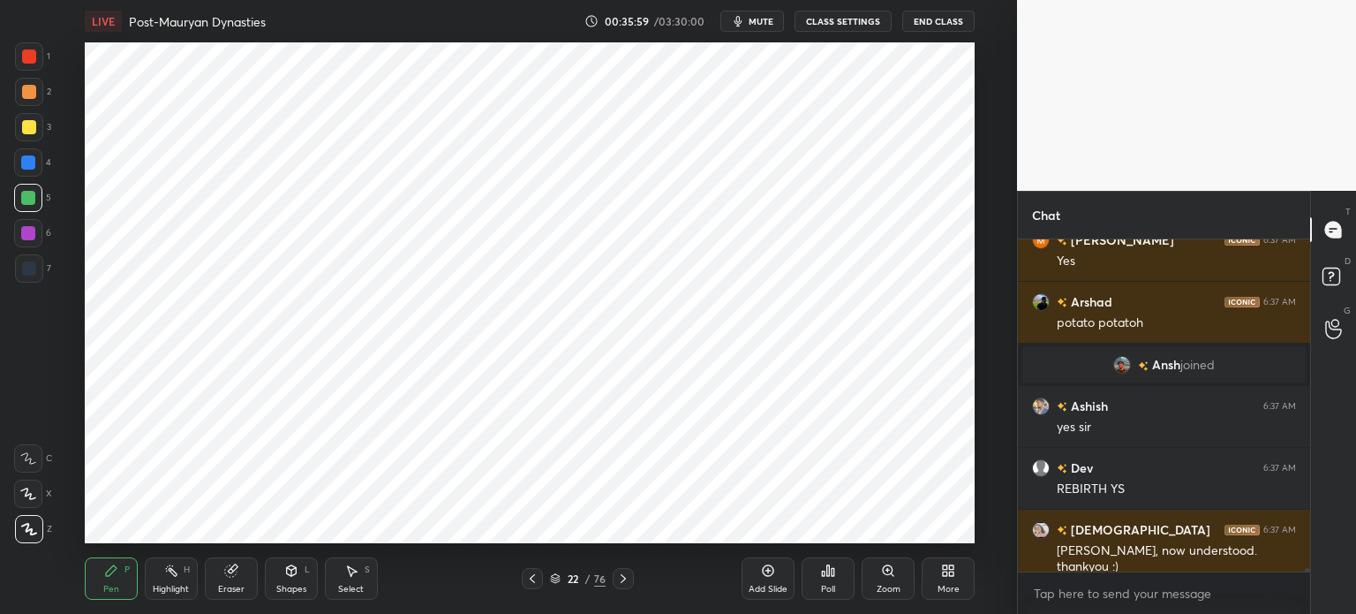
scroll to position [29915, 0]
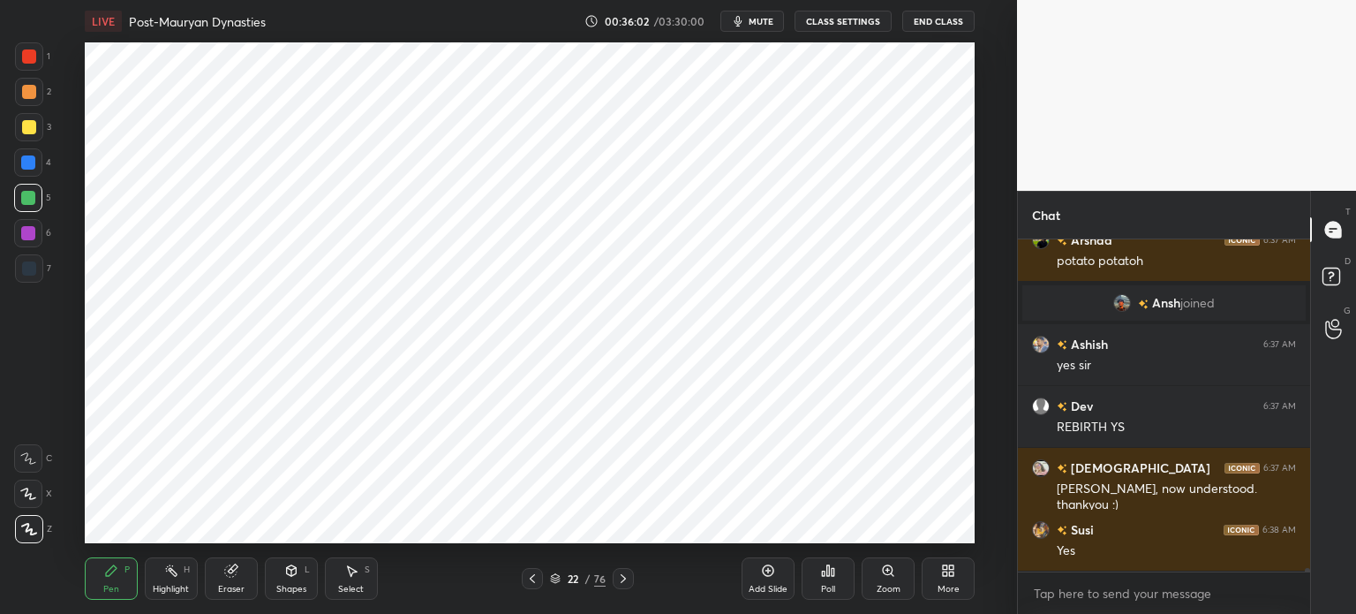
click at [36, 158] on div at bounding box center [28, 162] width 28 height 28
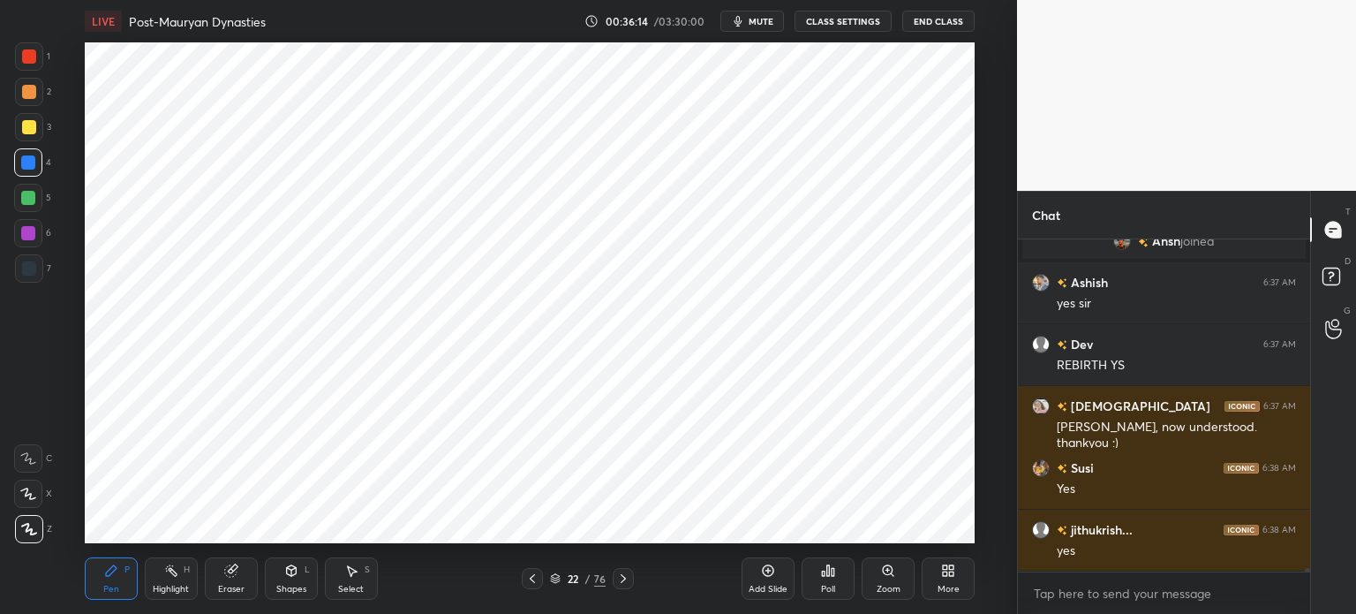
scroll to position [30038, 0]
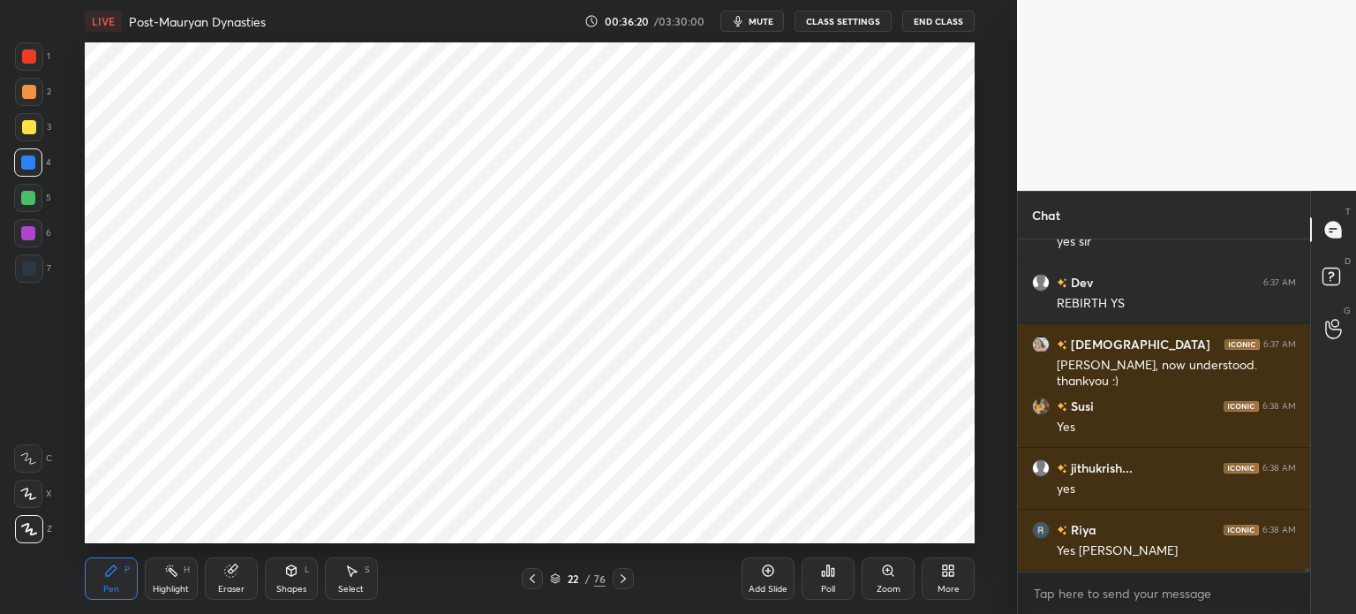
click at [31, 232] on div at bounding box center [28, 233] width 14 height 14
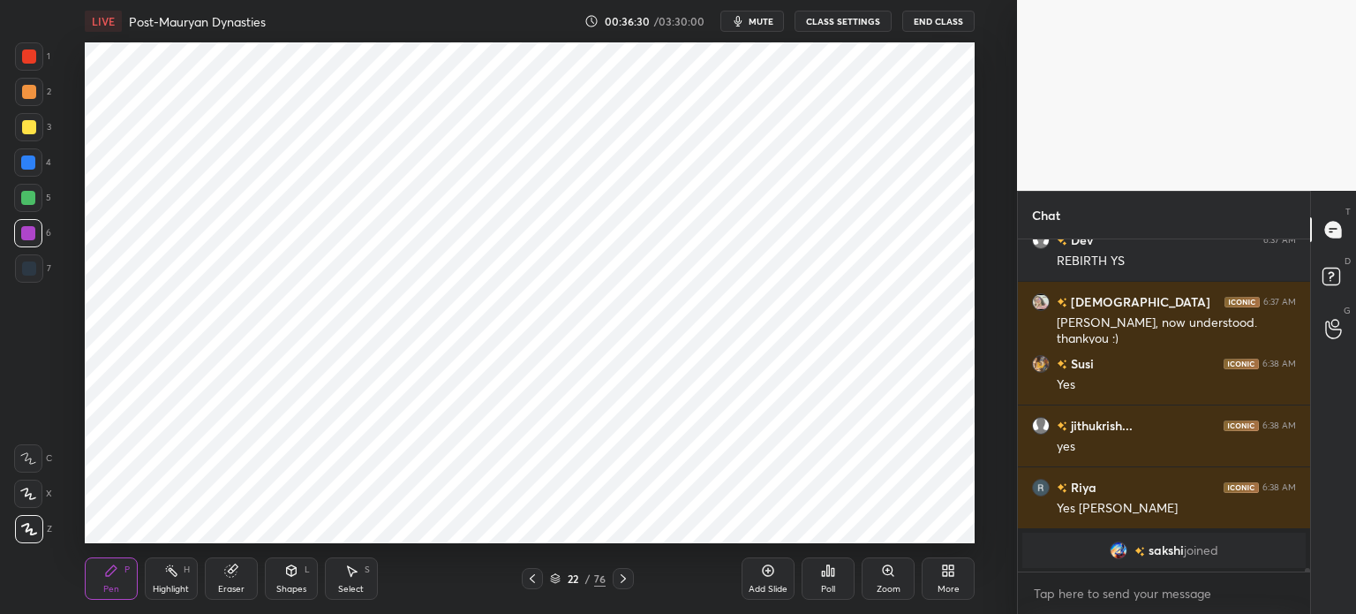
click at [235, 574] on icon at bounding box center [229, 570] width 11 height 11
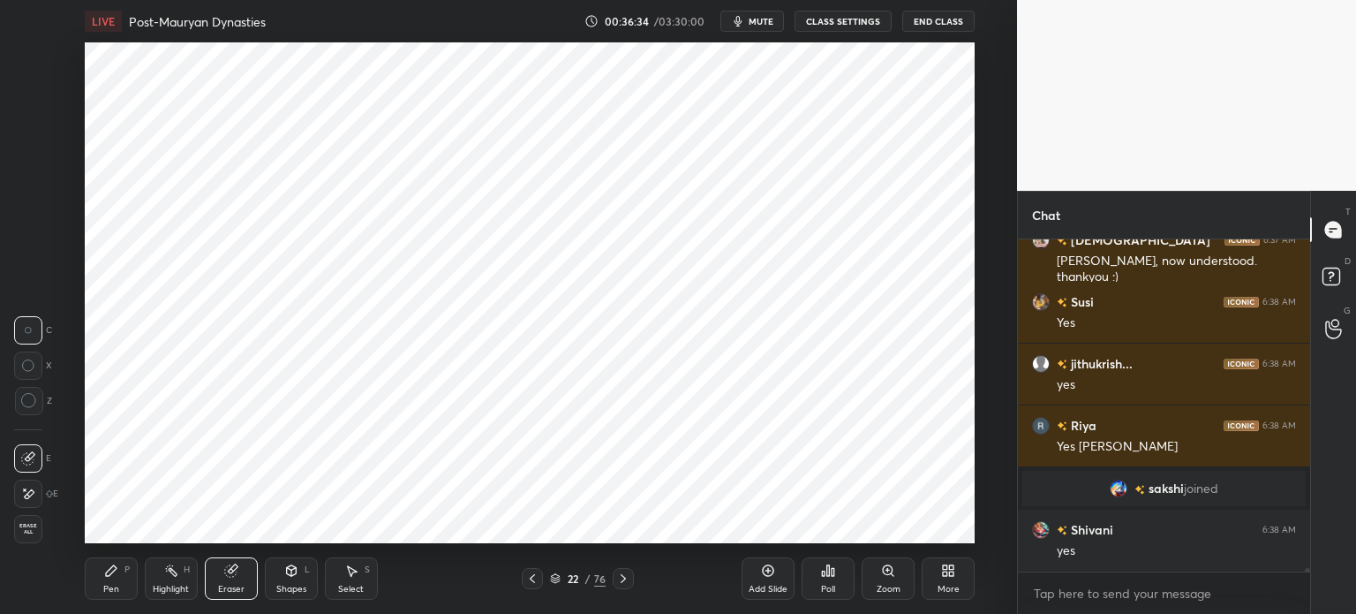
scroll to position [29969, 0]
click at [135, 573] on div "Pen P" at bounding box center [111, 578] width 53 height 42
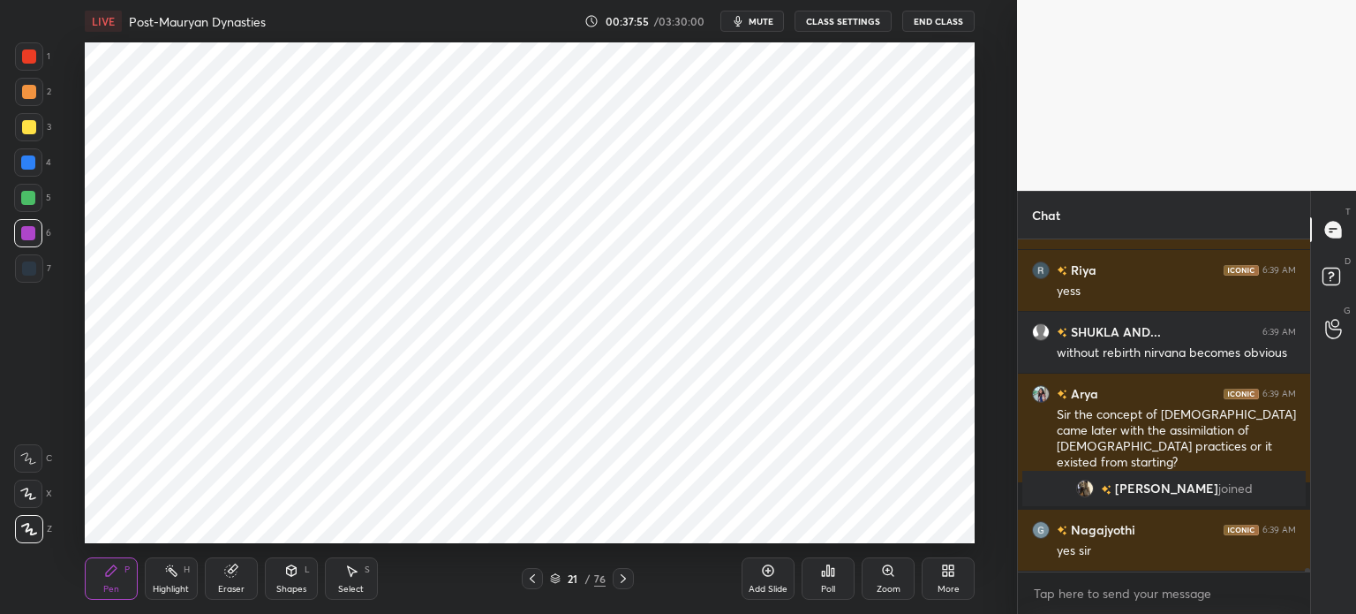
scroll to position [31403, 0]
click at [766, 588] on div "Add Slide" at bounding box center [768, 588] width 39 height 9
click at [28, 98] on div at bounding box center [29, 92] width 14 height 14
click at [31, 158] on div at bounding box center [28, 162] width 14 height 14
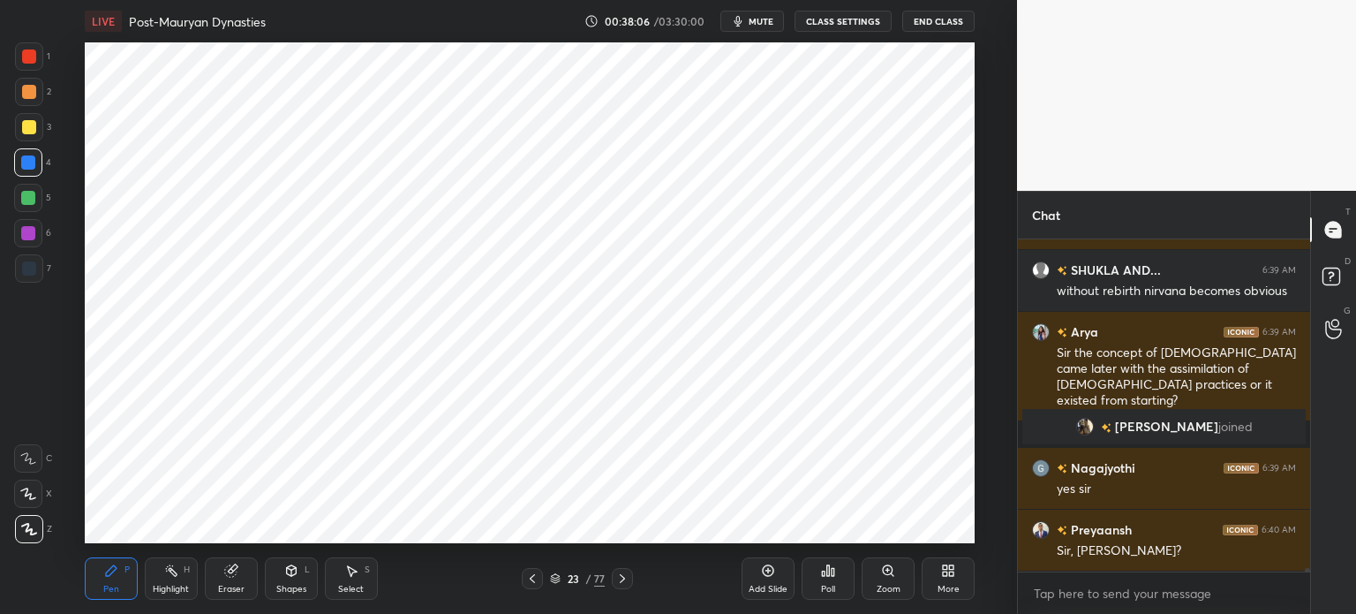
click at [26, 238] on div at bounding box center [28, 233] width 14 height 14
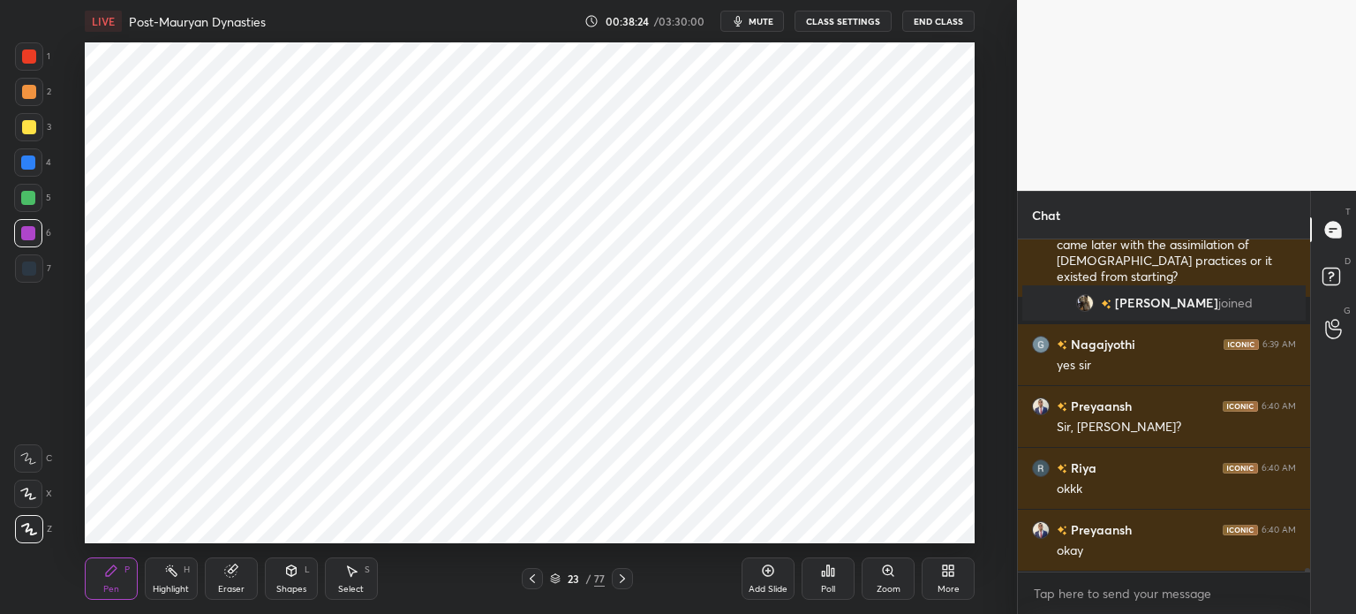
scroll to position [31650, 0]
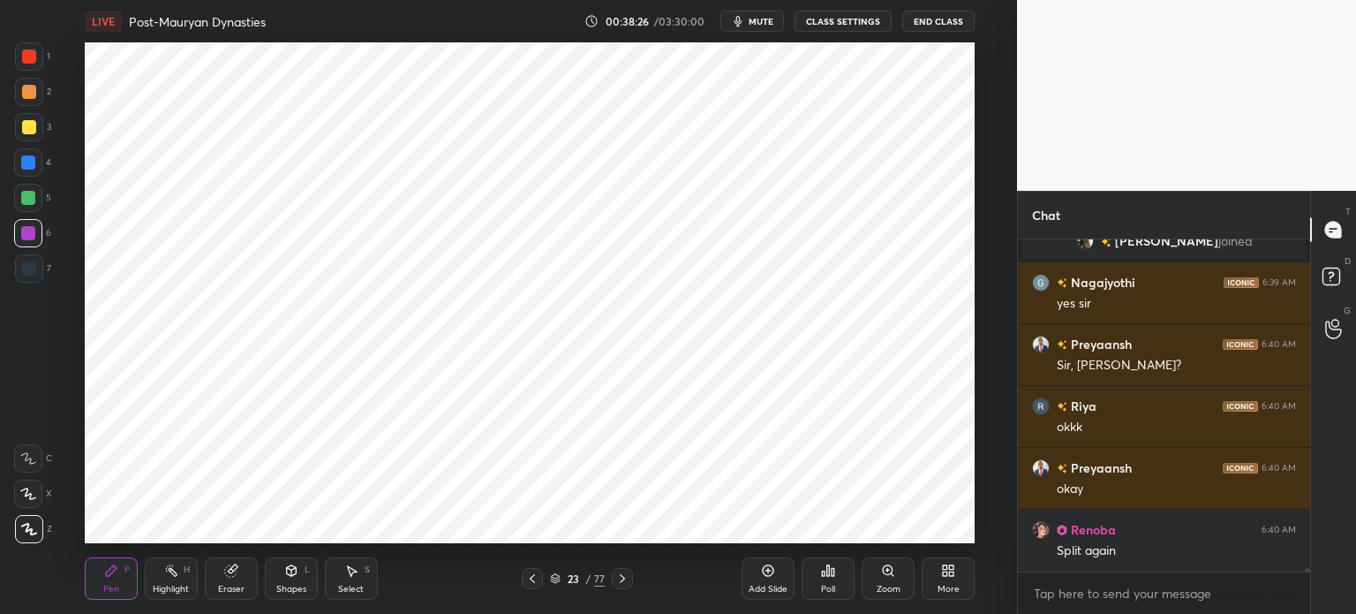
click at [34, 260] on div at bounding box center [29, 268] width 28 height 28
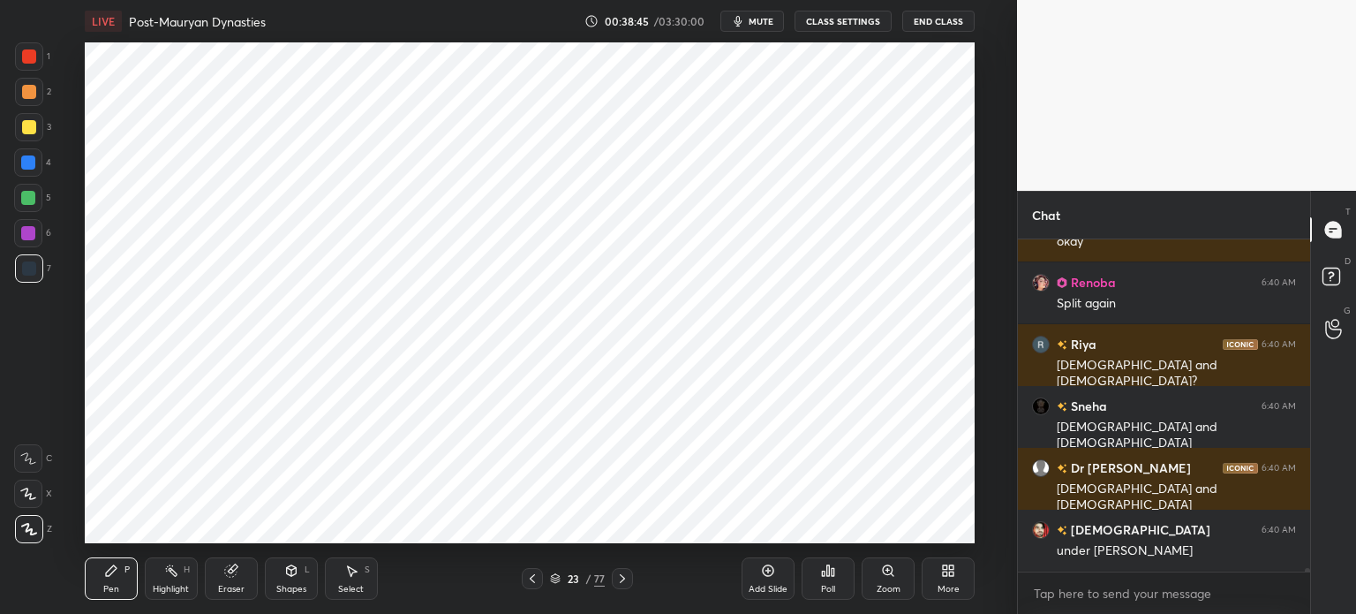
scroll to position [31959, 0]
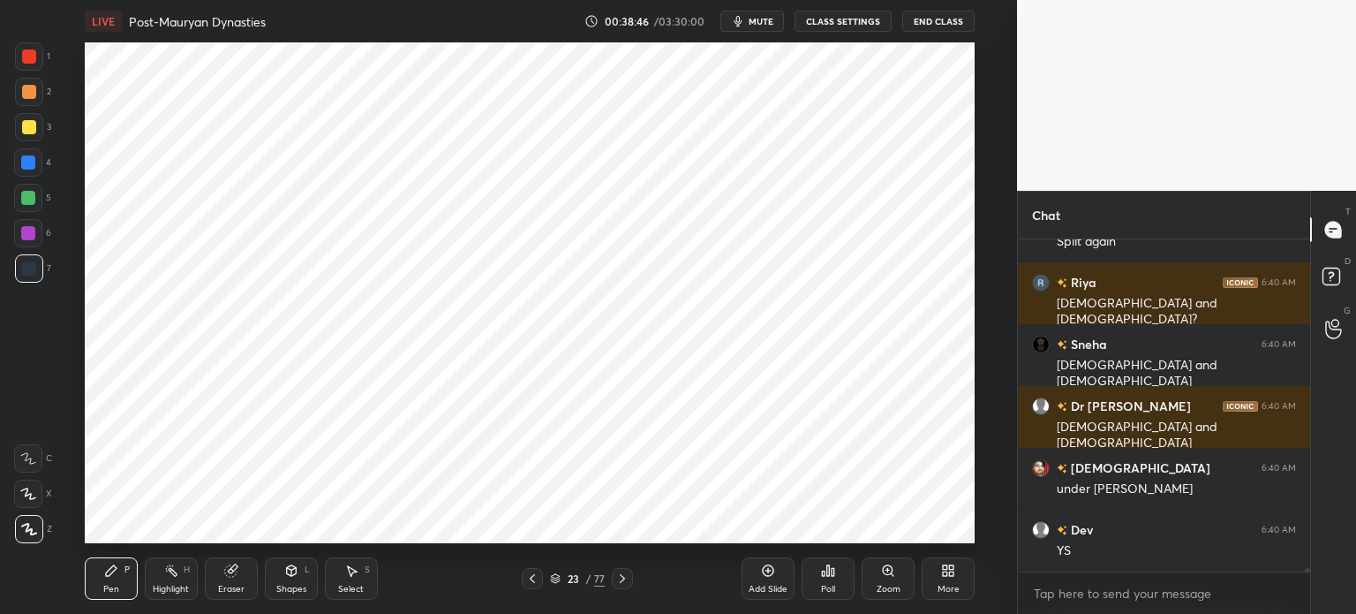
click at [32, 102] on div at bounding box center [29, 92] width 28 height 28
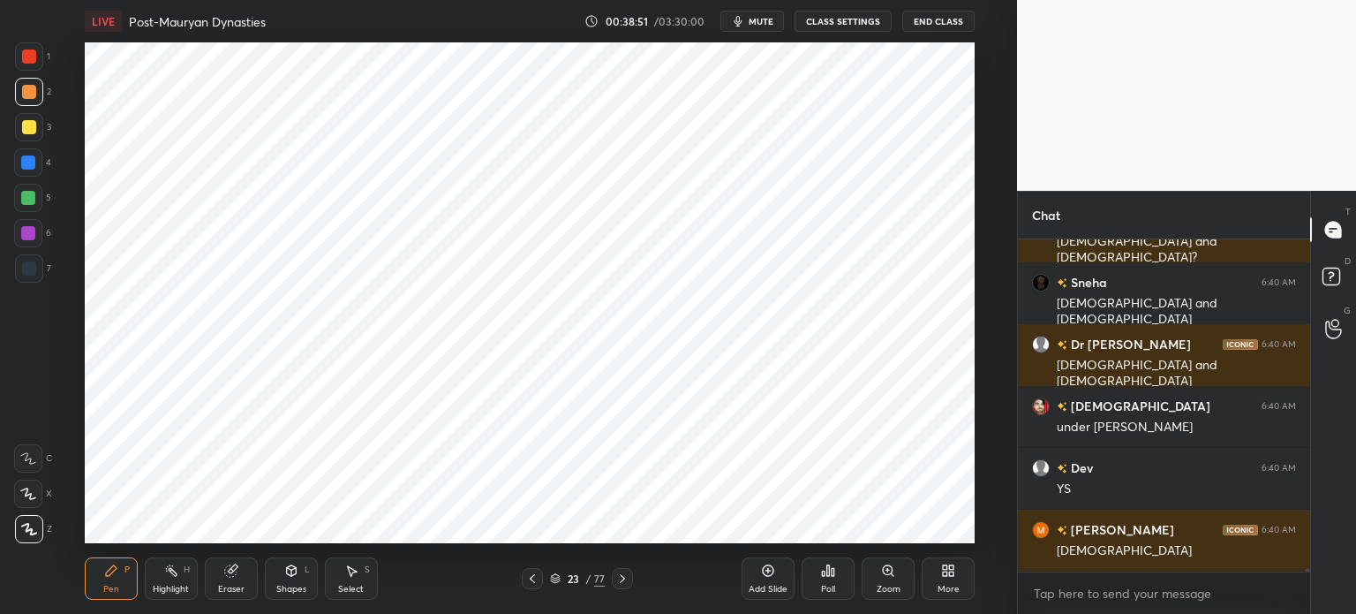
click at [22, 271] on div at bounding box center [29, 268] width 14 height 14
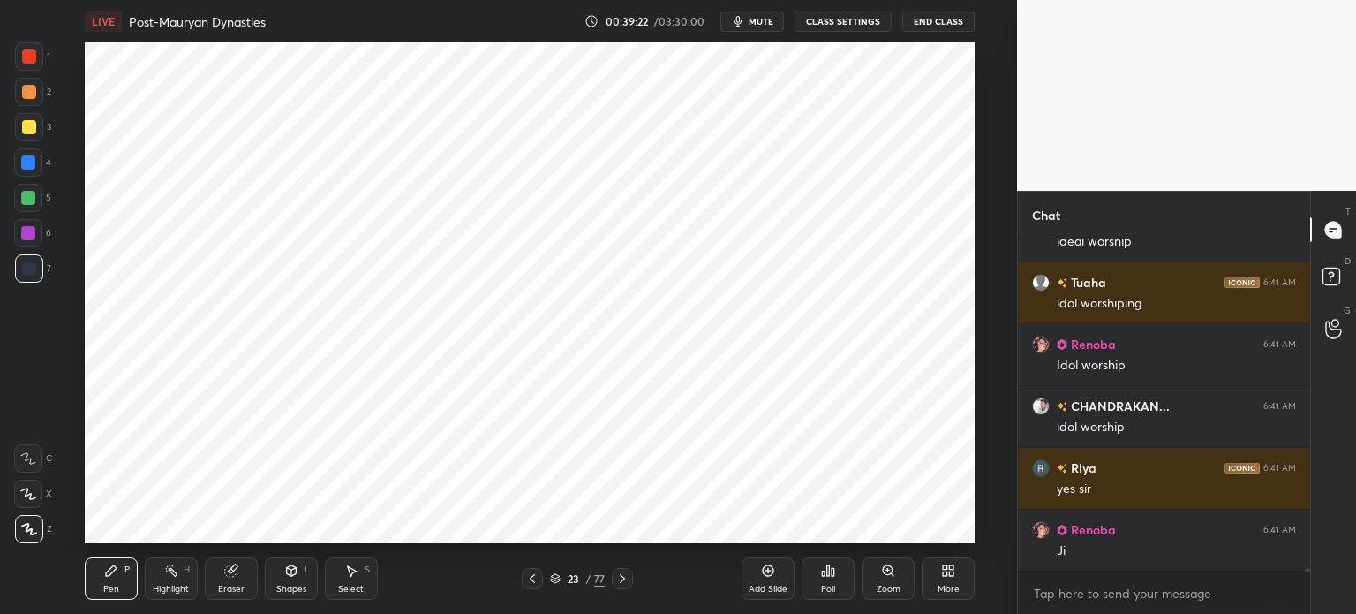
scroll to position [32639, 0]
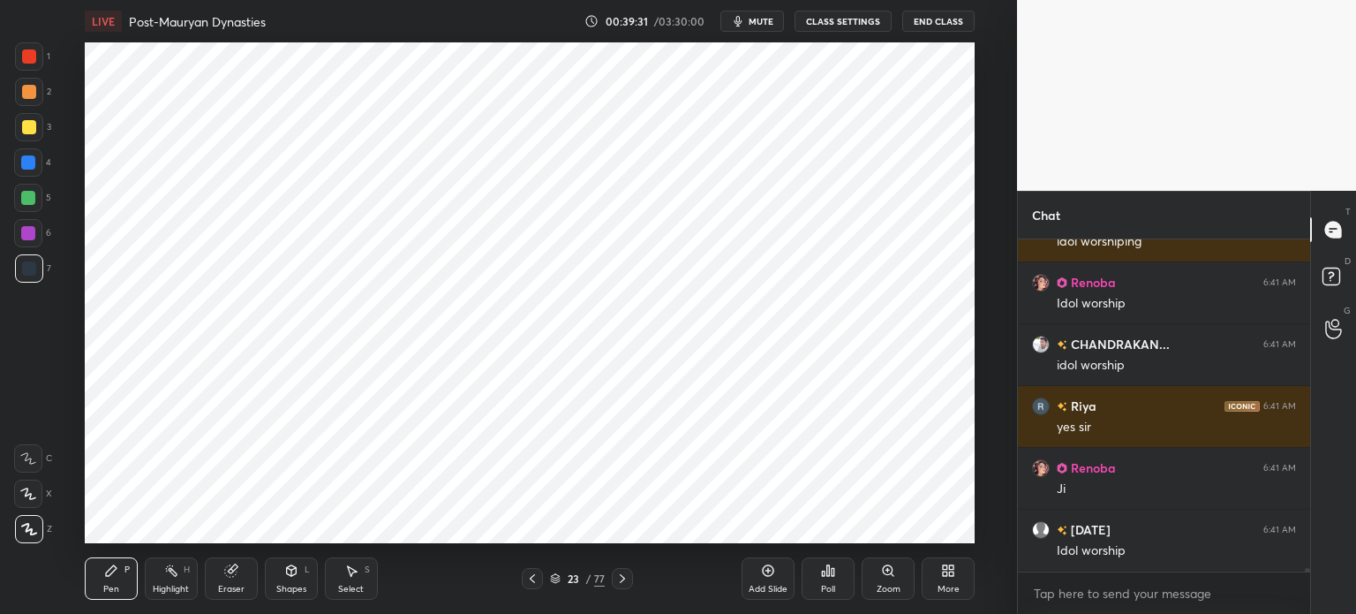
click at [21, 169] on div at bounding box center [28, 162] width 14 height 14
click at [34, 239] on div at bounding box center [28, 233] width 14 height 14
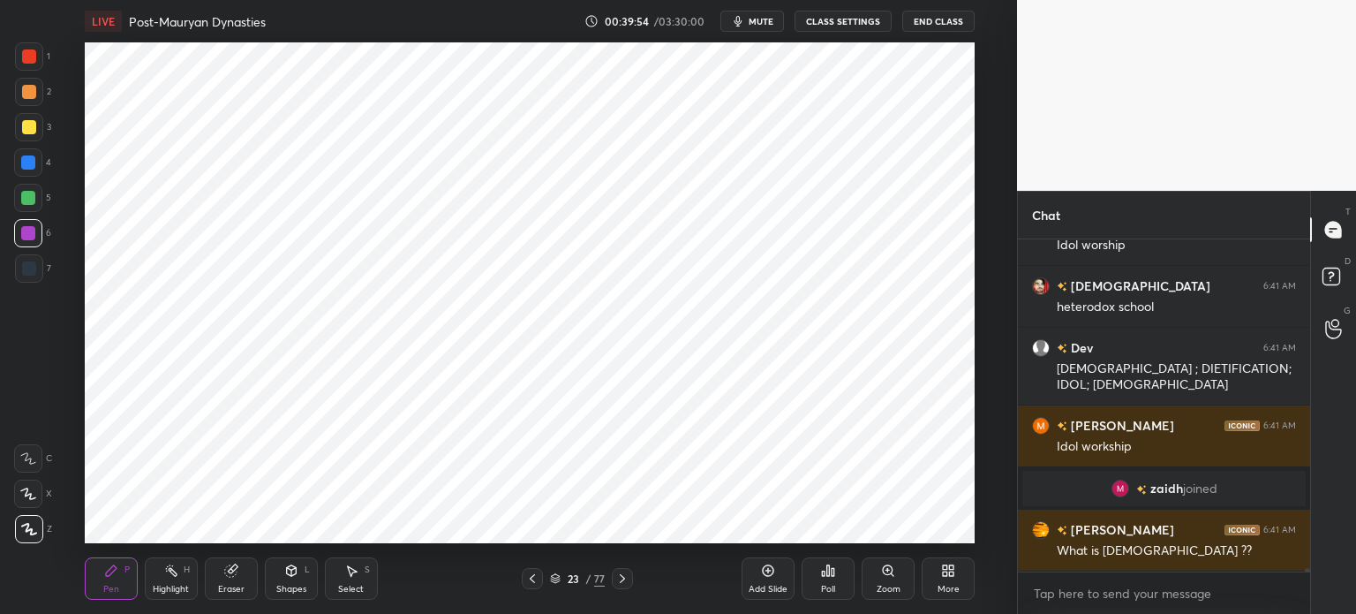
scroll to position [32535, 0]
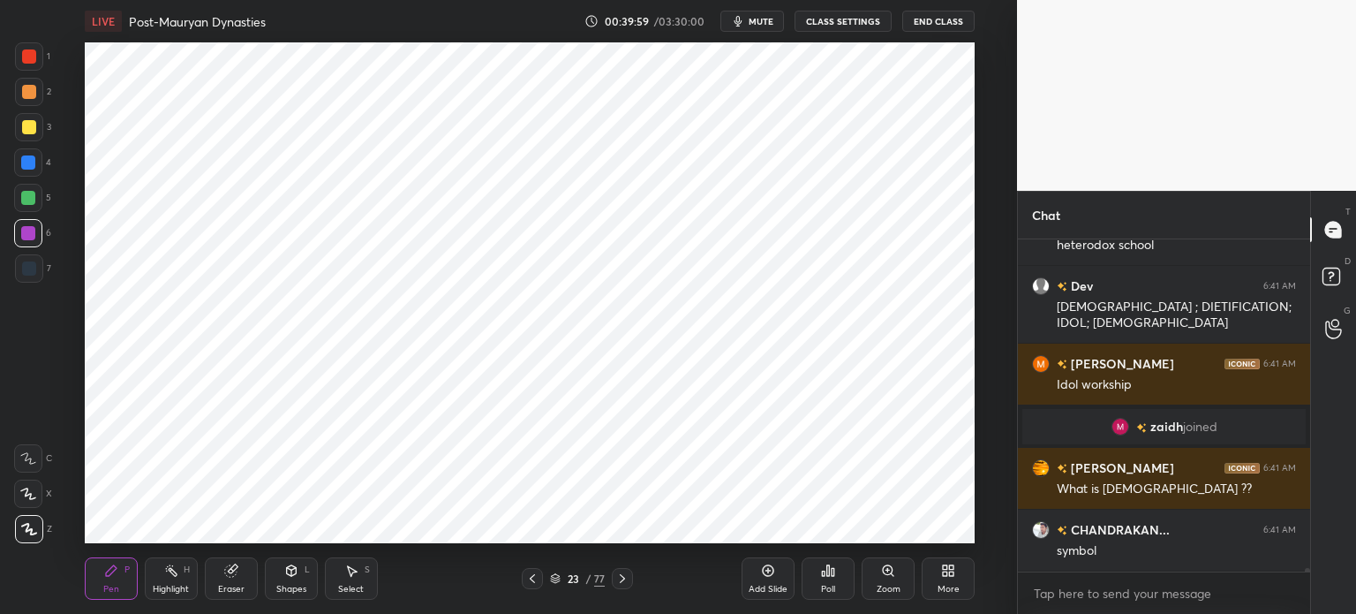
click at [235, 583] on div "Eraser" at bounding box center [231, 578] width 53 height 42
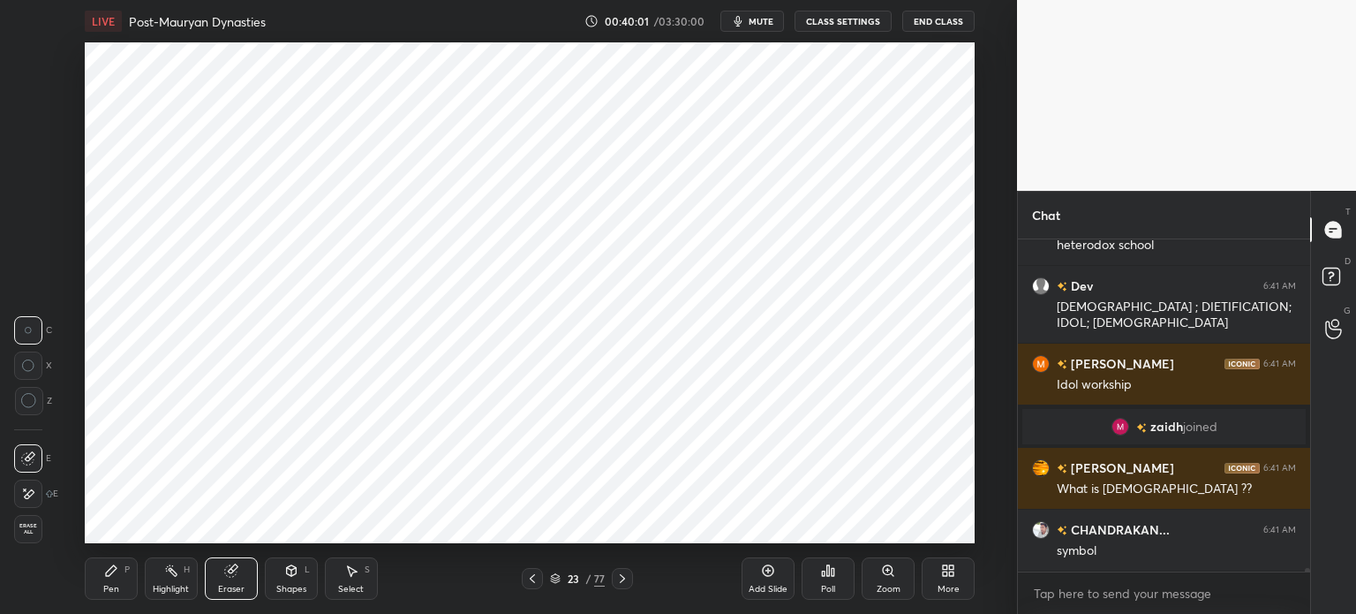
click at [117, 571] on icon at bounding box center [111, 570] width 14 height 14
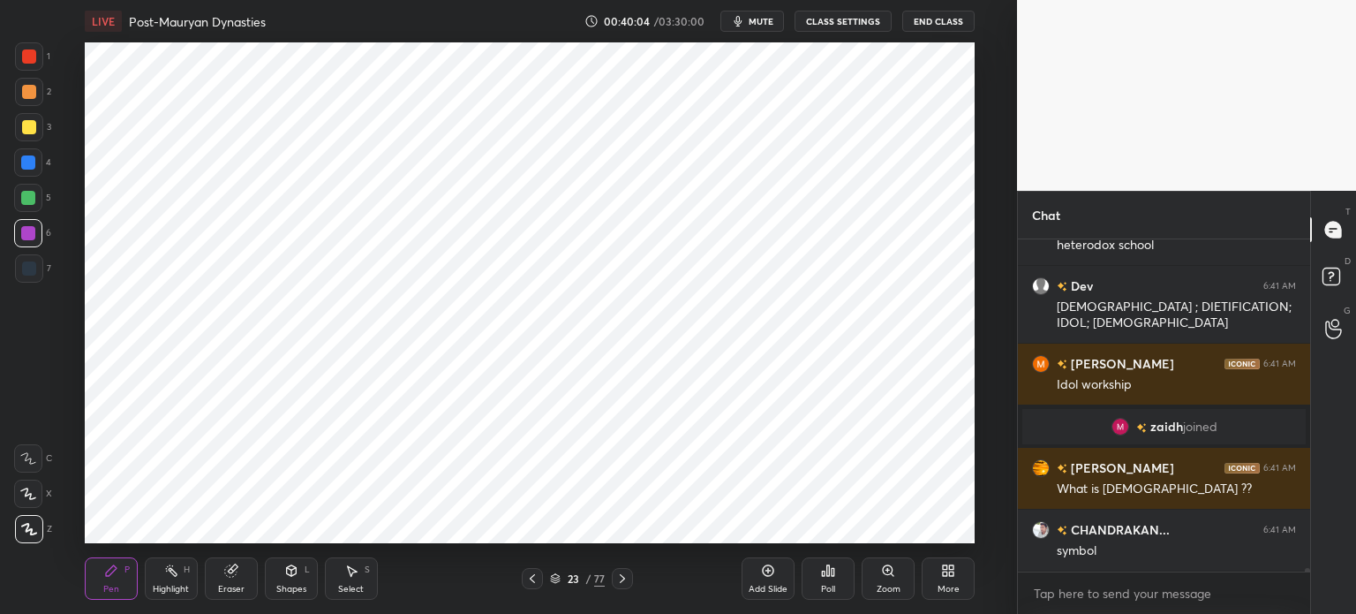
scroll to position [32597, 0]
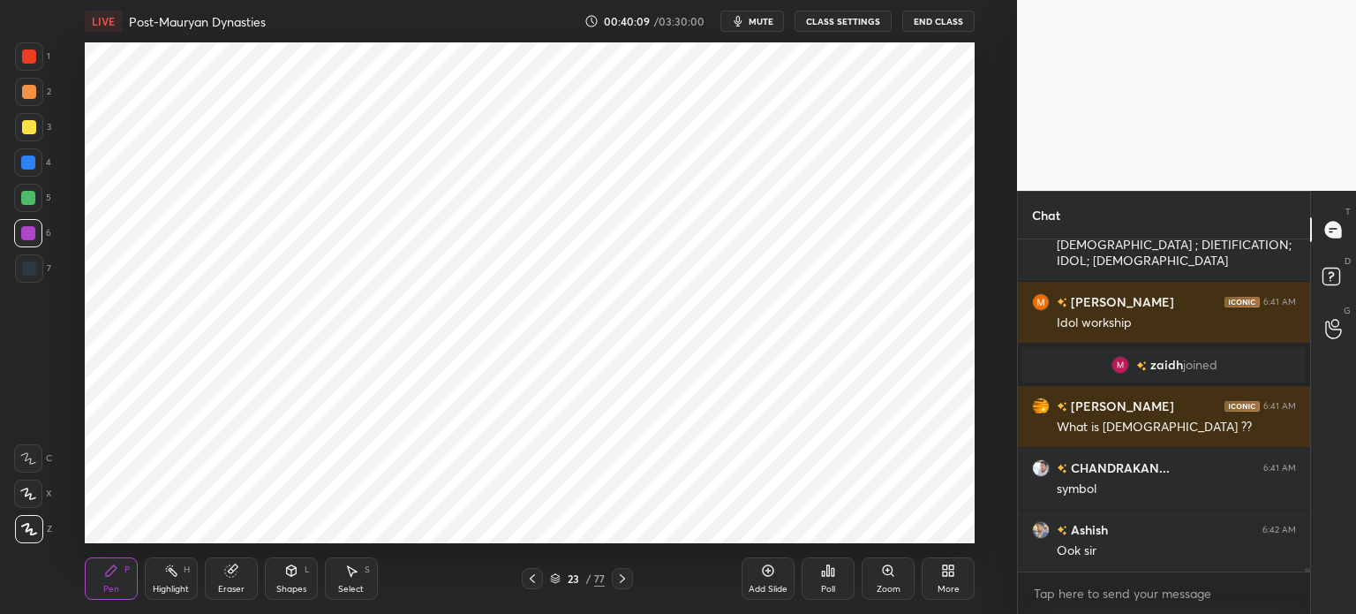
click at [35, 278] on div at bounding box center [29, 268] width 28 height 28
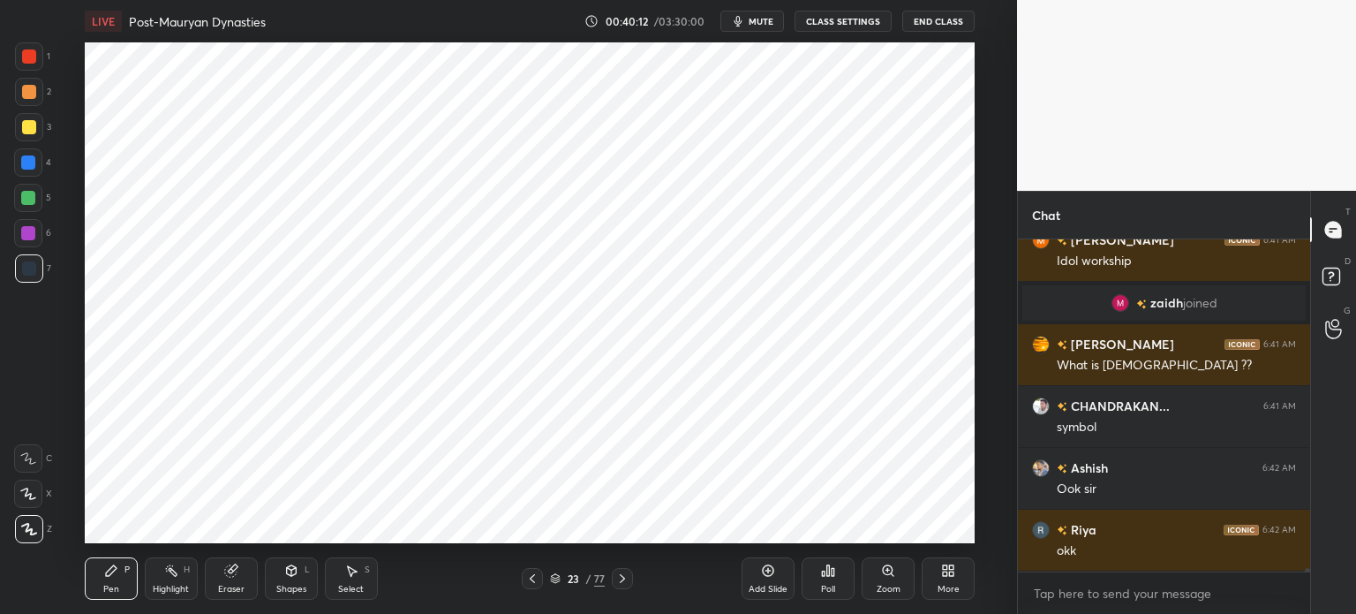
scroll to position [32720, 0]
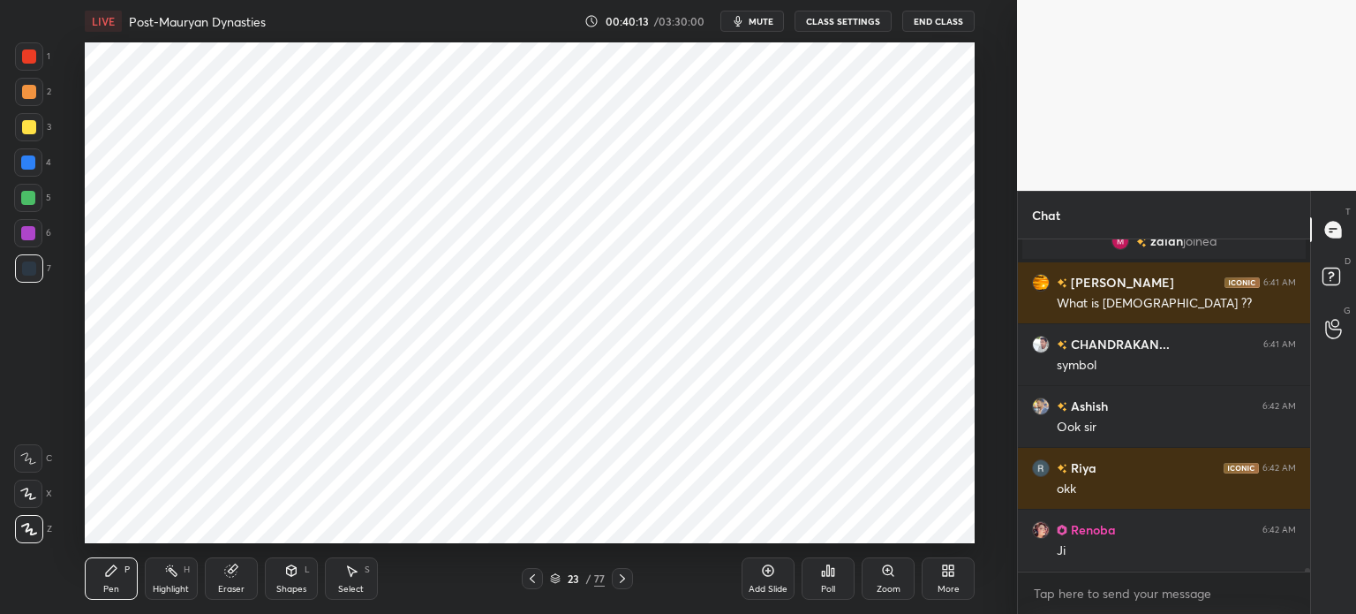
click at [769, 575] on icon at bounding box center [768, 570] width 14 height 14
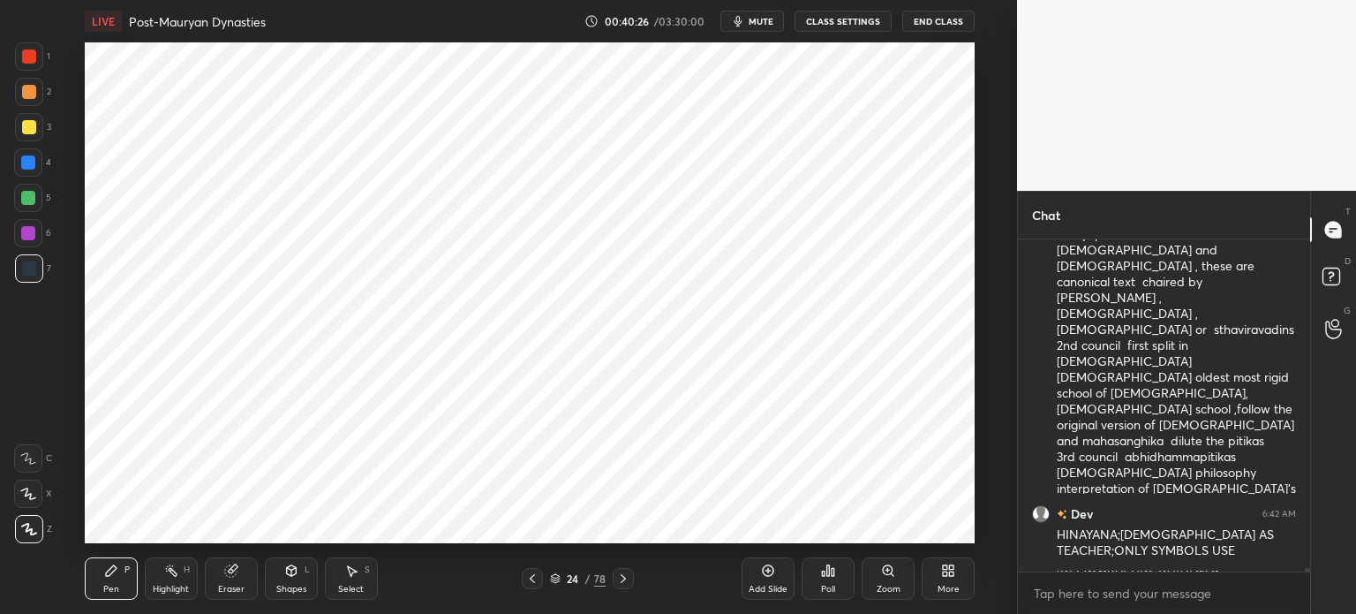
scroll to position [33224, 0]
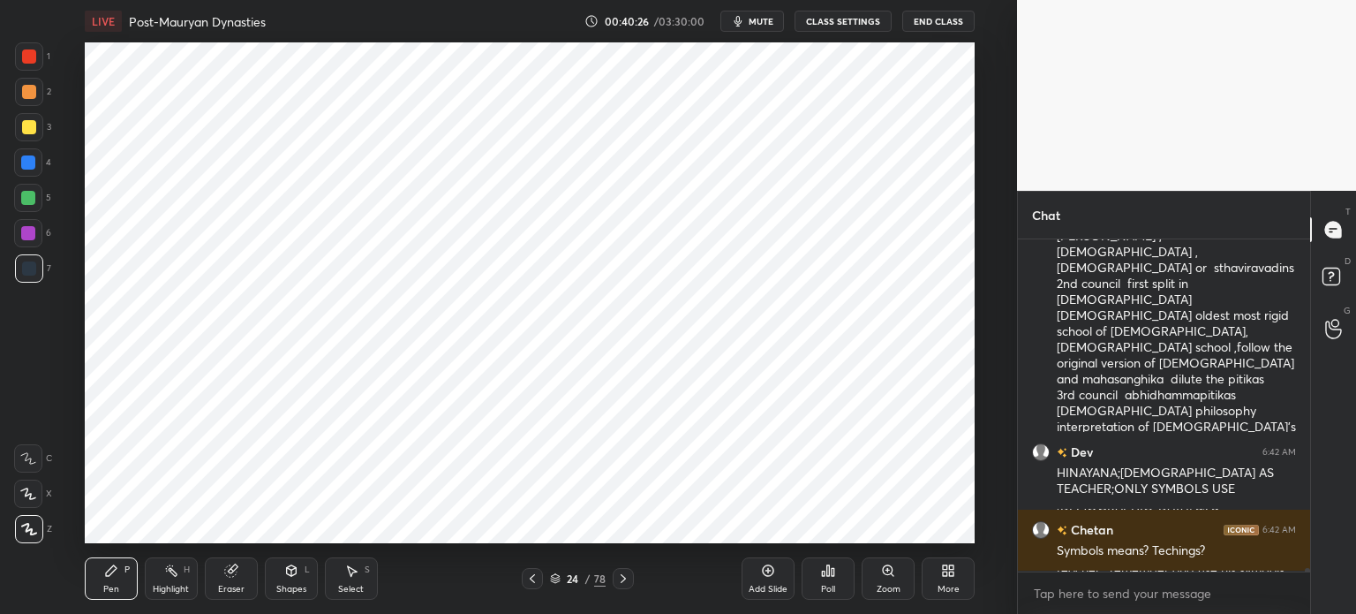
click at [25, 131] on div at bounding box center [29, 127] width 14 height 14
click at [25, 92] on div at bounding box center [29, 92] width 14 height 14
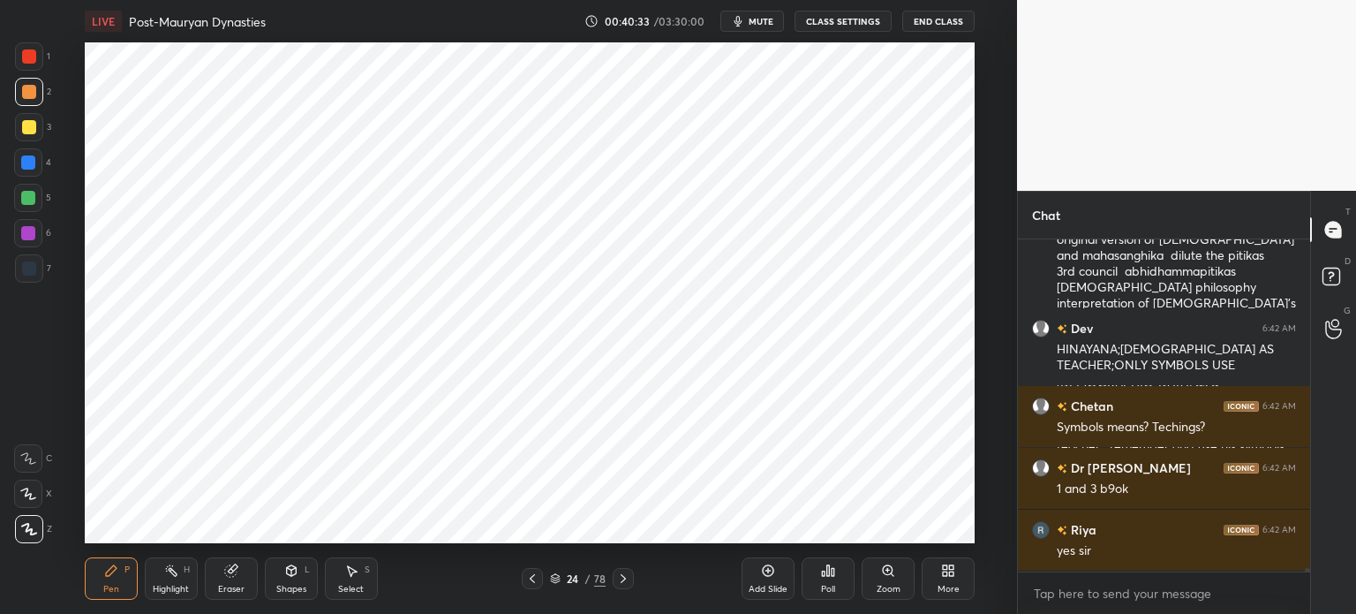
scroll to position [33409, 0]
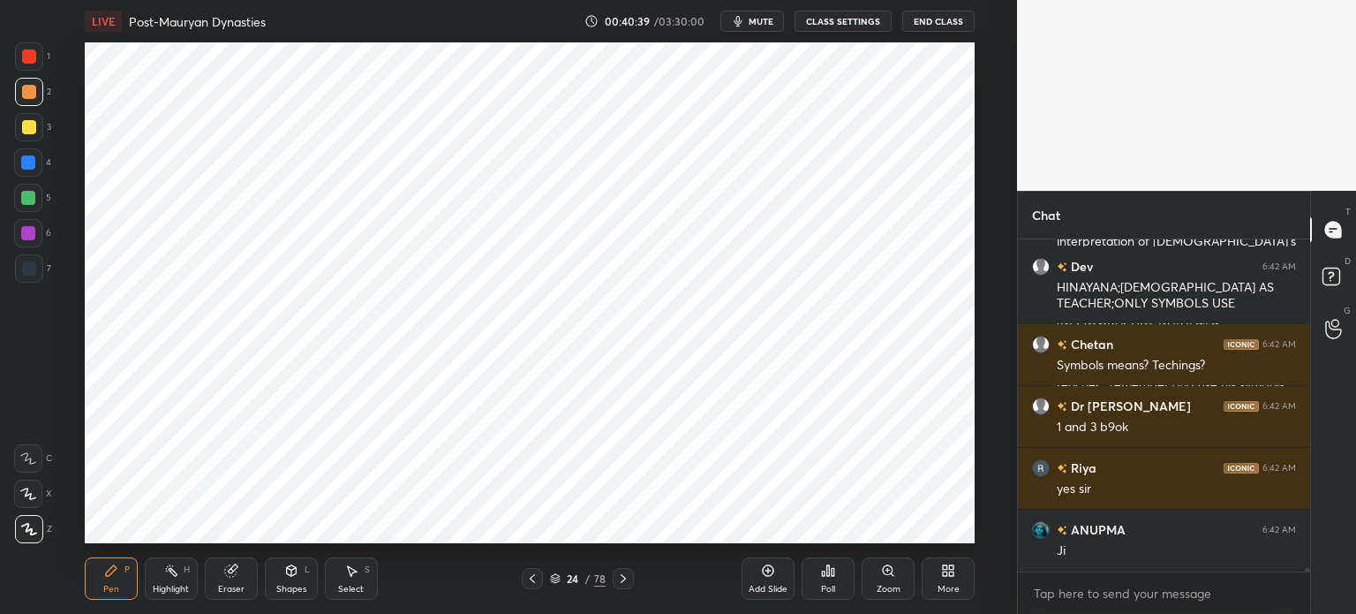
click at [24, 158] on div at bounding box center [28, 162] width 14 height 14
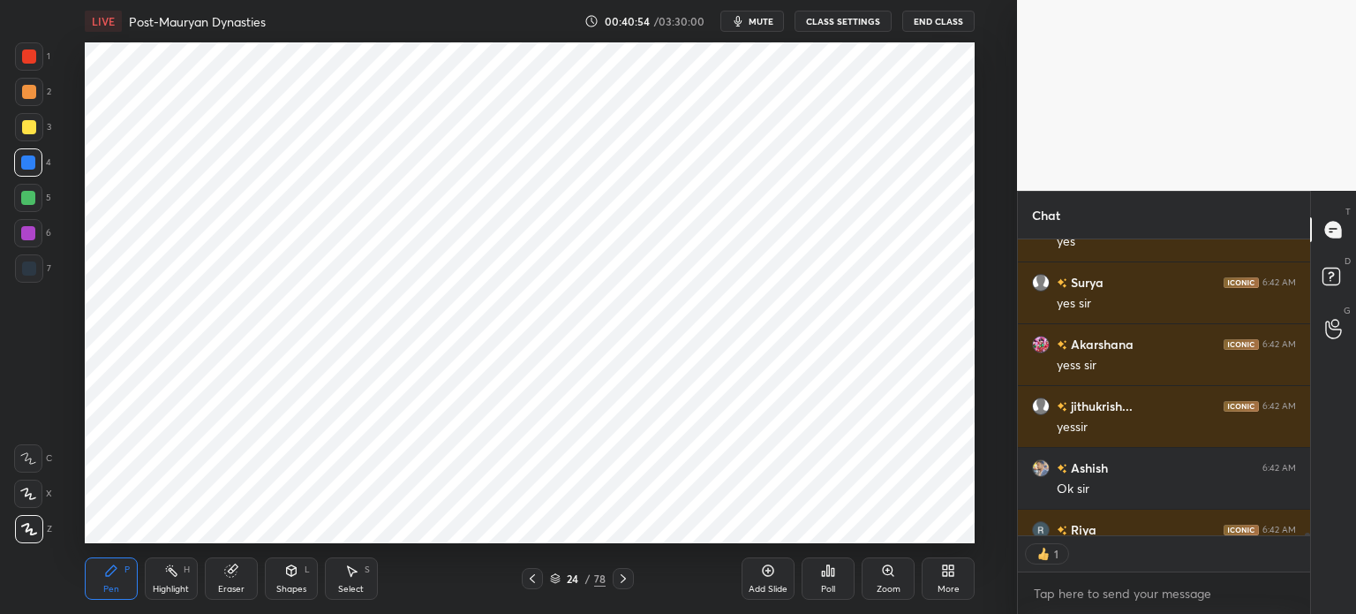
scroll to position [5, 5]
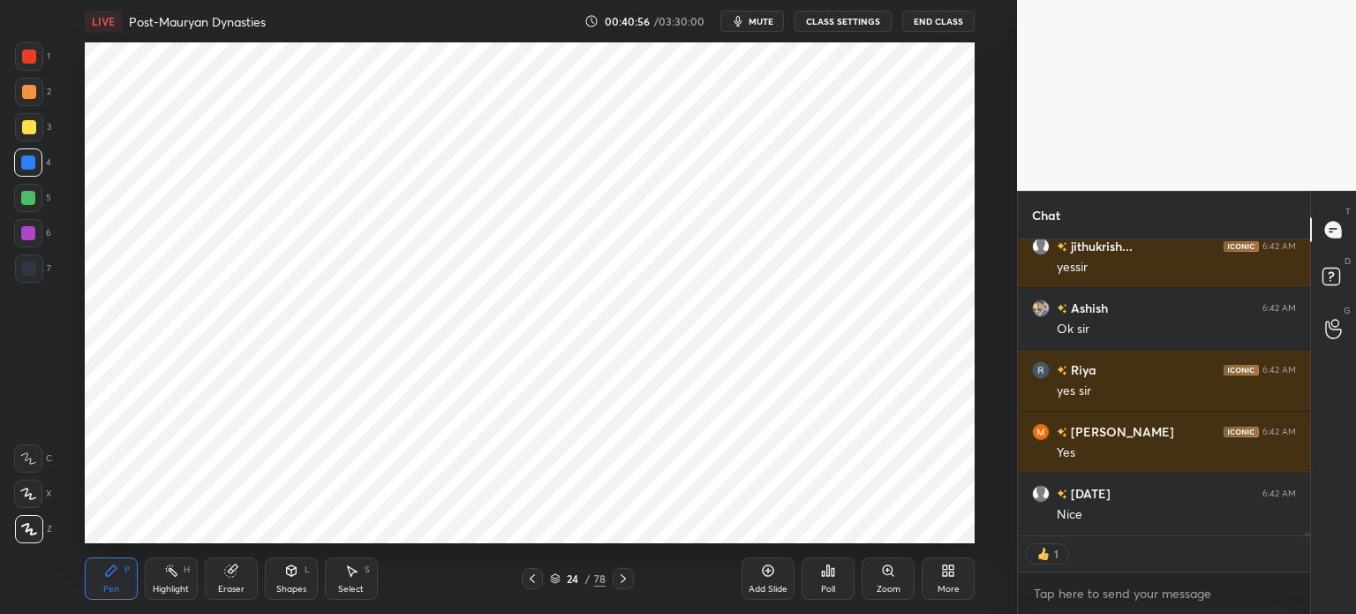
click at [25, 63] on div at bounding box center [29, 56] width 14 height 14
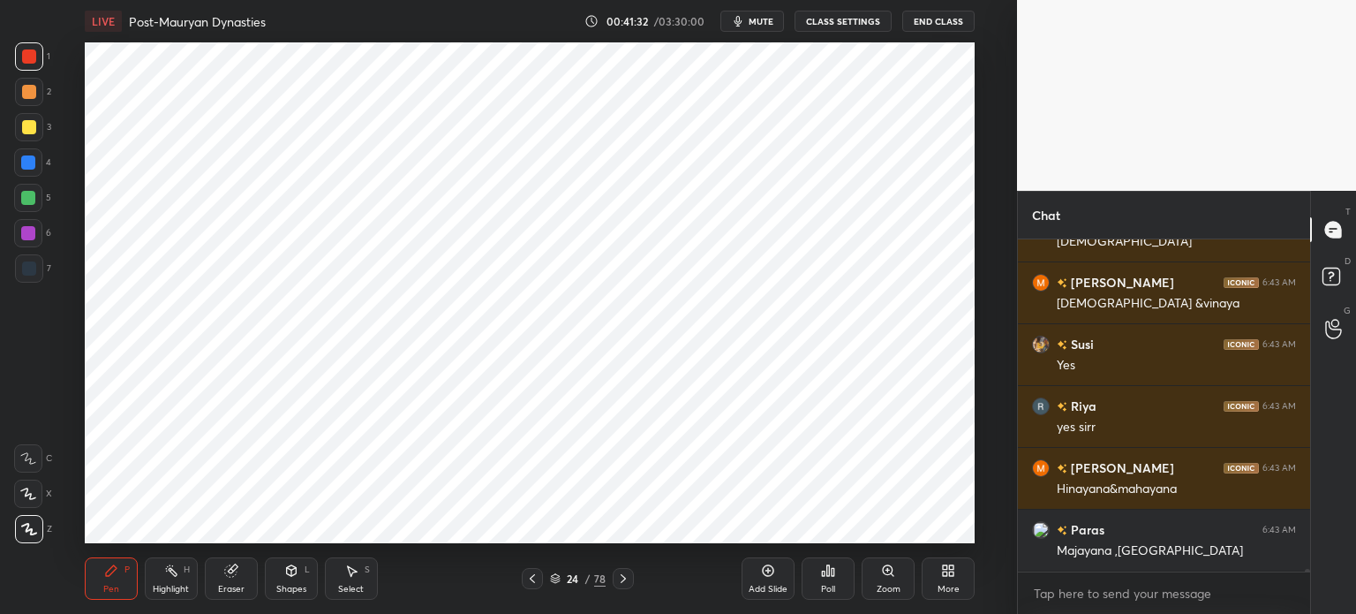
scroll to position [35510, 0]
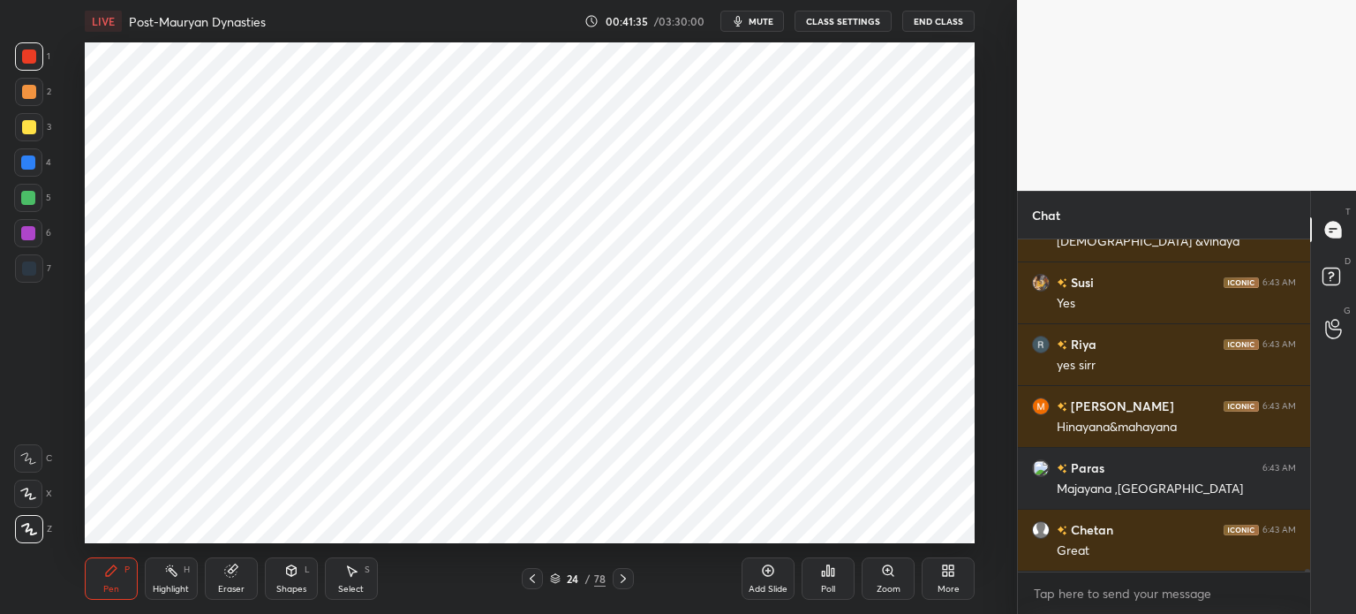
click at [763, 581] on div "Add Slide" at bounding box center [768, 578] width 53 height 42
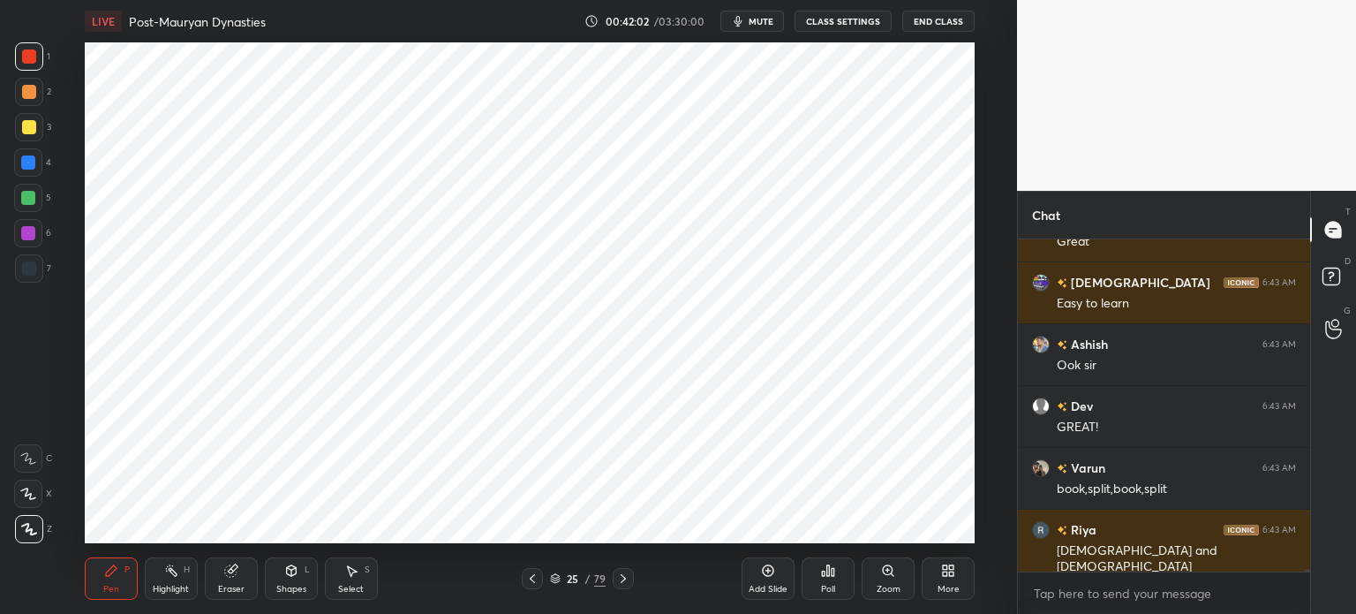
scroll to position [35881, 0]
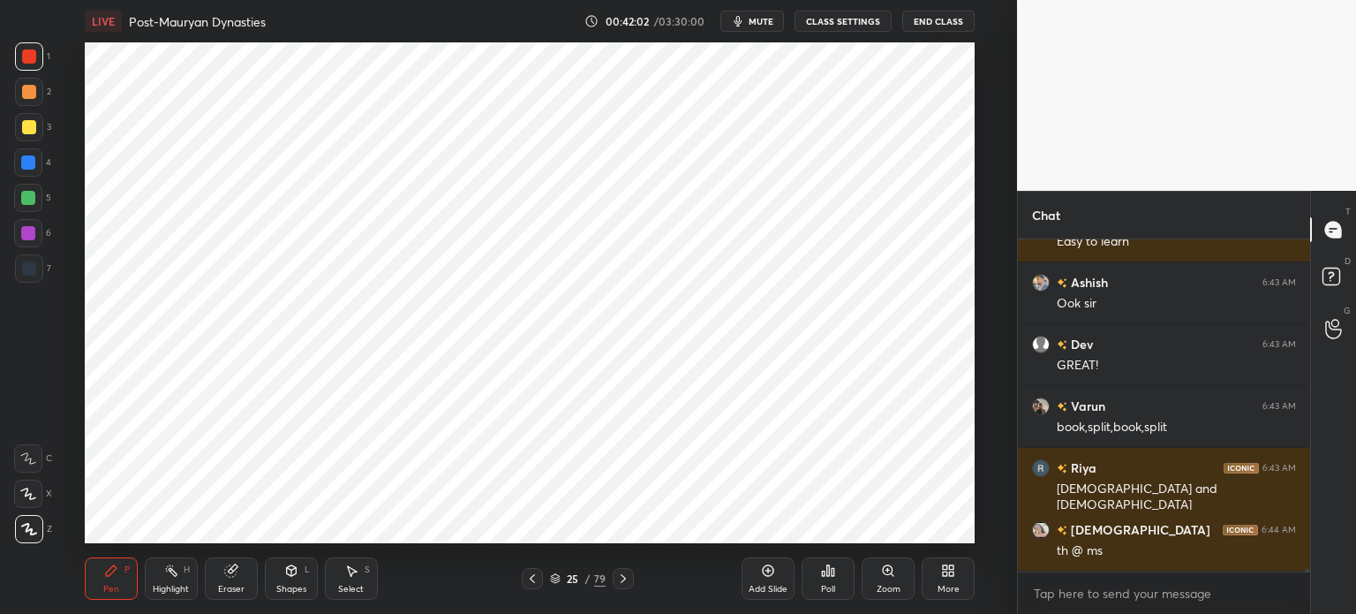
click at [34, 225] on div at bounding box center [28, 233] width 28 height 28
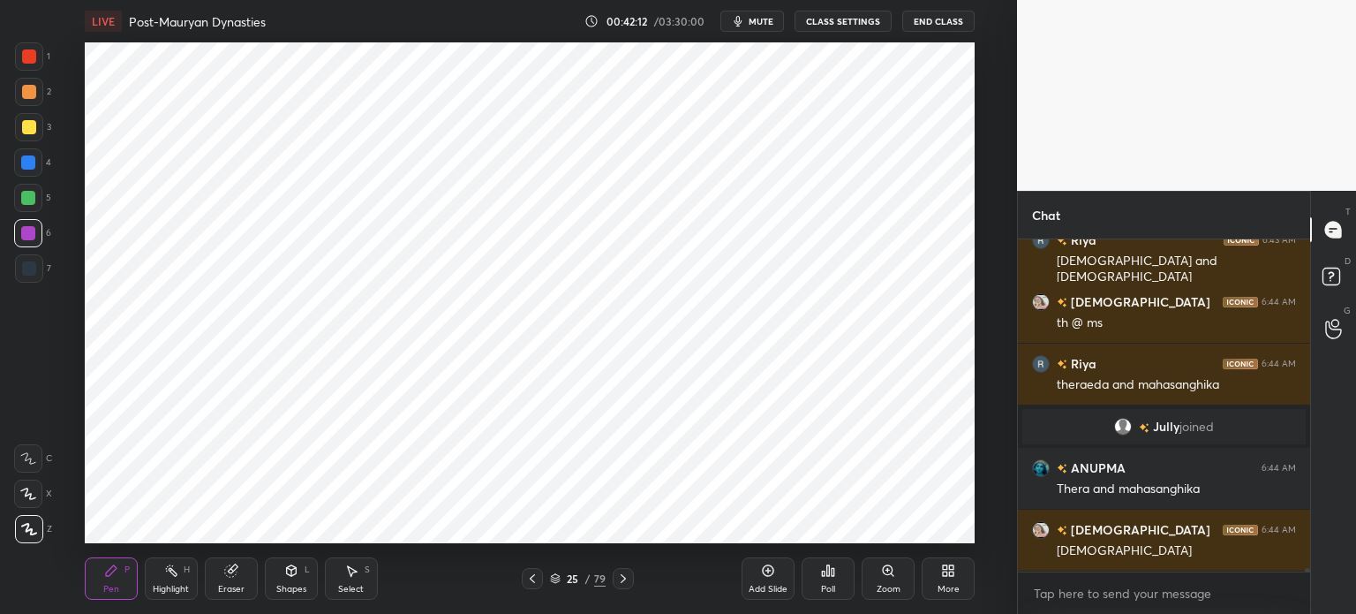
scroll to position [34938, 0]
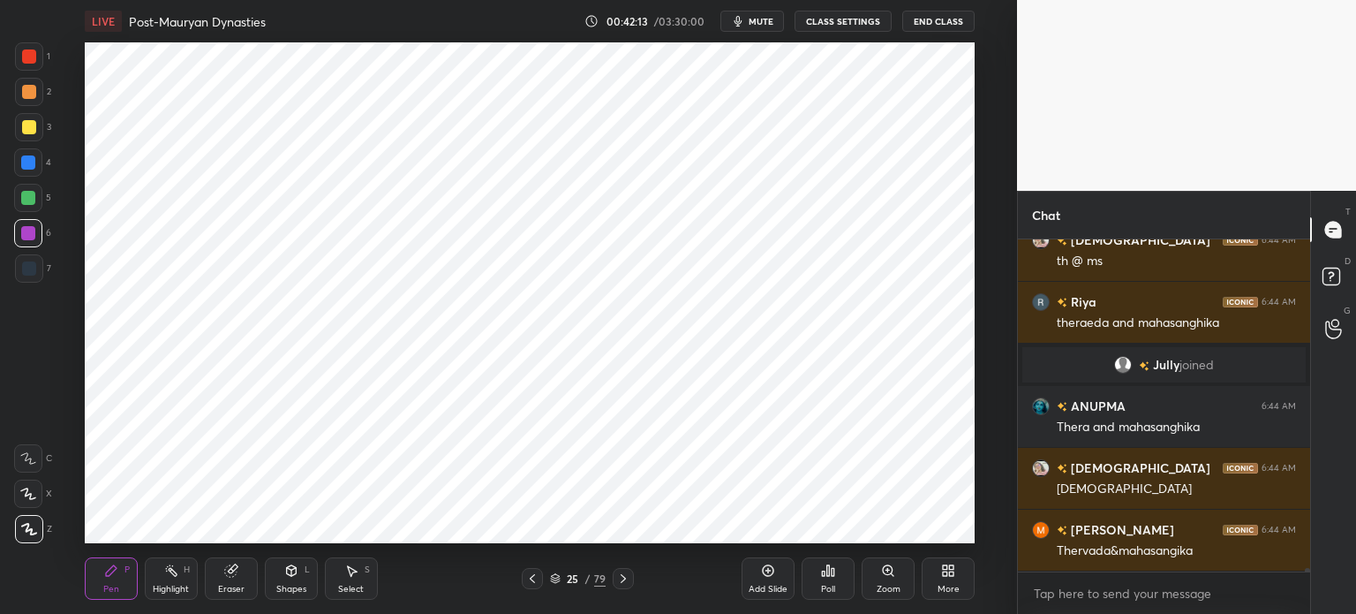
click at [16, 260] on div at bounding box center [29, 268] width 28 height 28
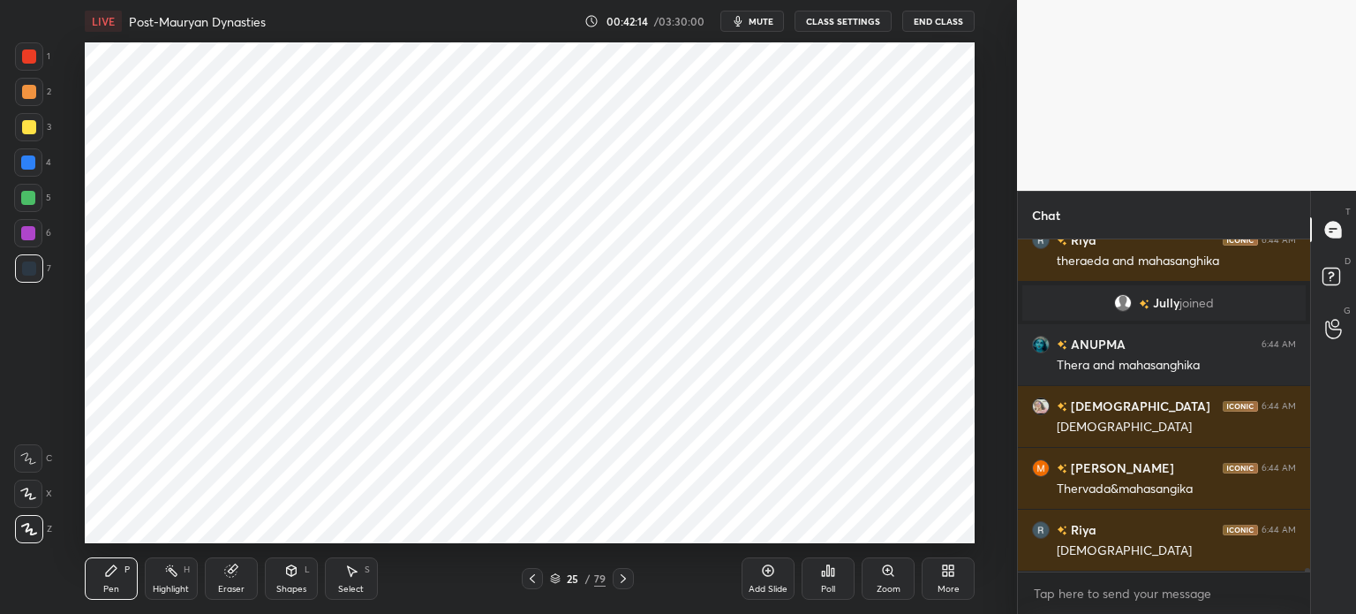
click at [35, 271] on div at bounding box center [29, 268] width 14 height 14
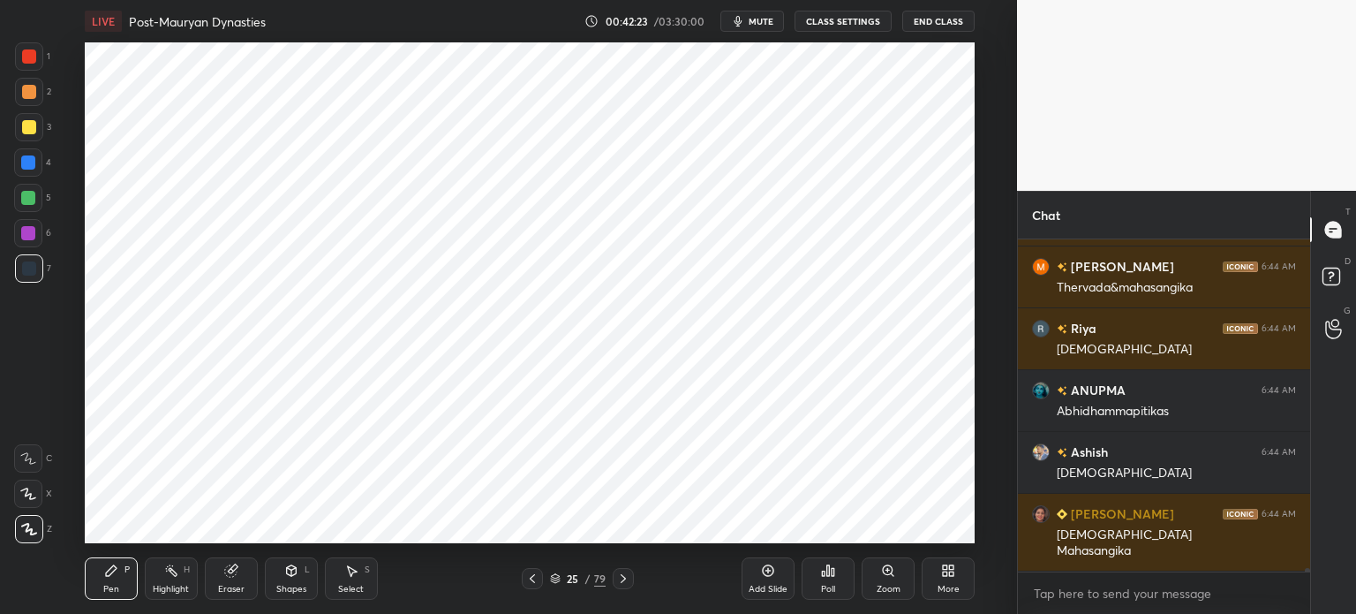
scroll to position [35263, 0]
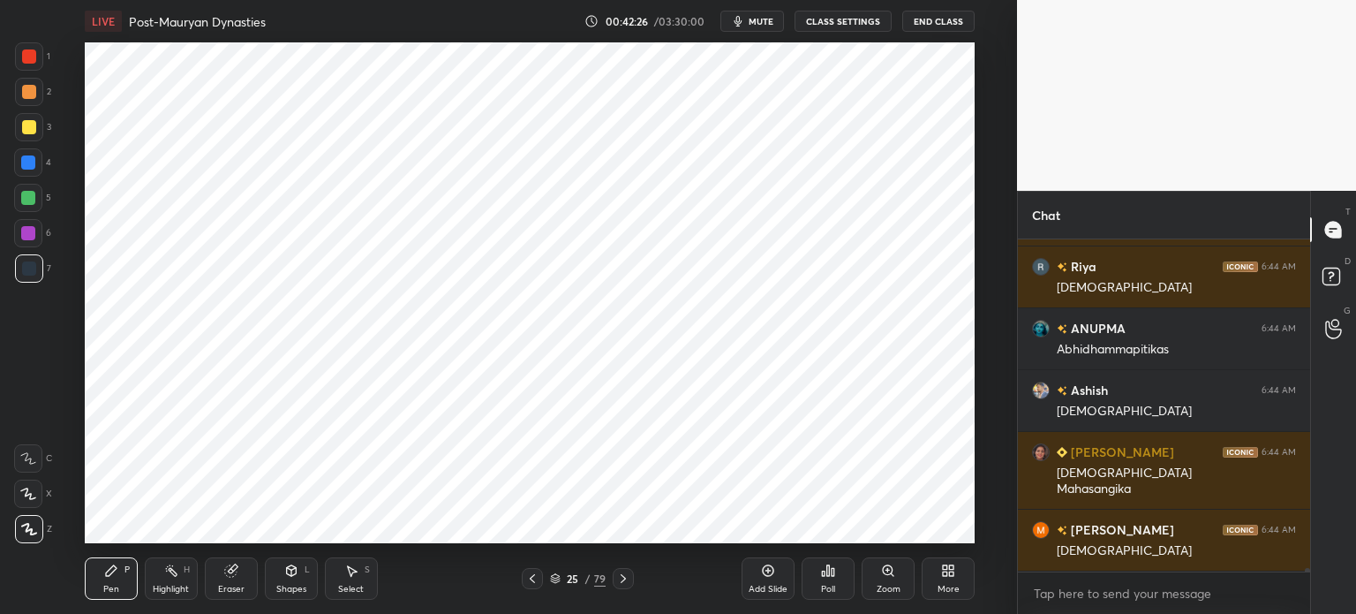
click at [17, 242] on div at bounding box center [28, 233] width 28 height 28
click at [30, 207] on div at bounding box center [28, 198] width 28 height 28
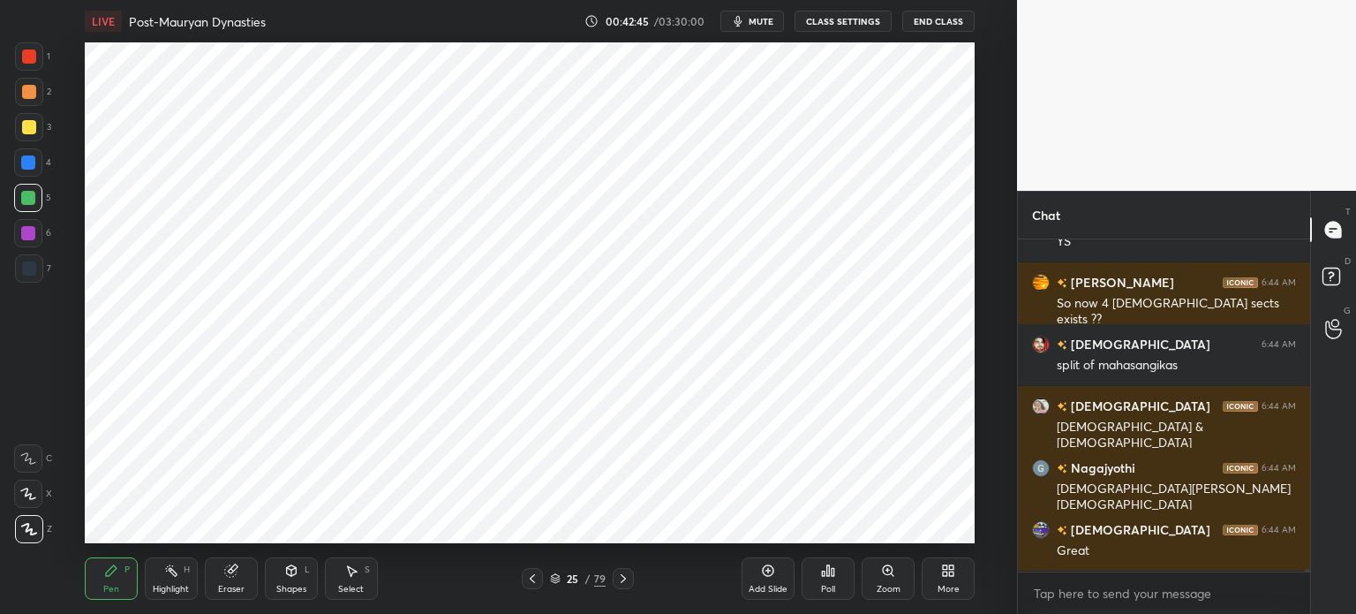
scroll to position [35924, 0]
click at [25, 240] on div at bounding box center [28, 233] width 28 height 28
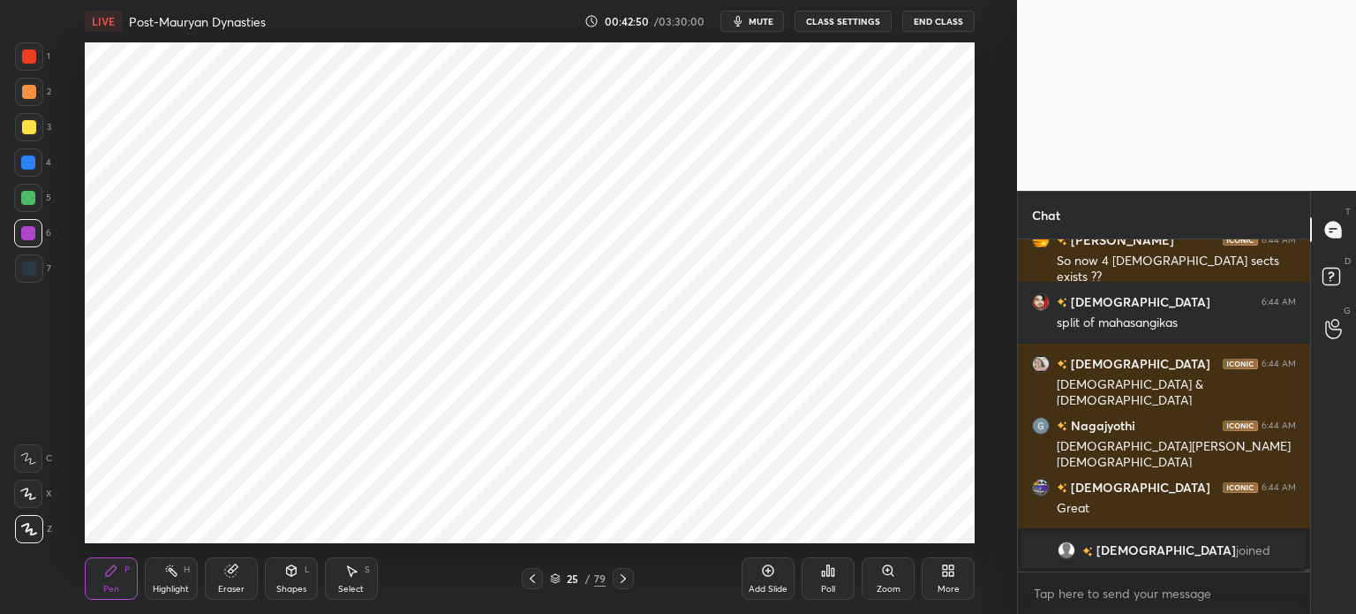
click at [976, 423] on div "Setting up your live class Poll for secs No correct answer Start poll" at bounding box center [530, 292] width 946 height 501
click at [982, 418] on div "Setting up your live class Poll for secs No correct answer Start poll" at bounding box center [530, 292] width 946 height 501
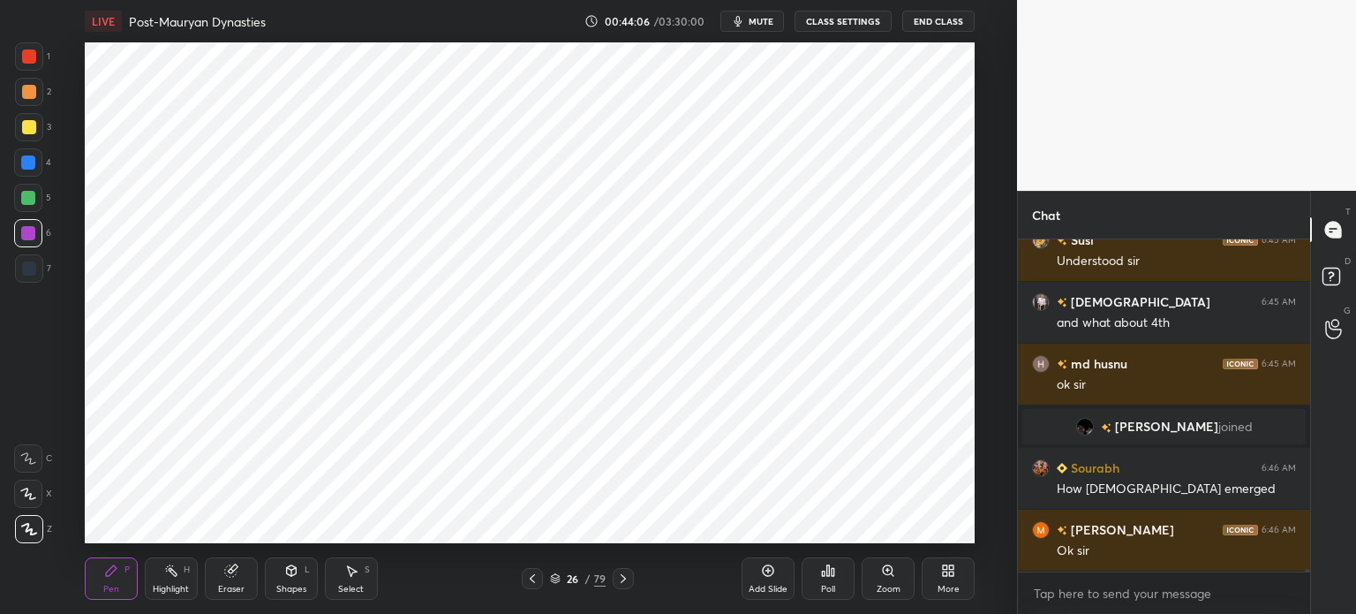
scroll to position [37135, 0]
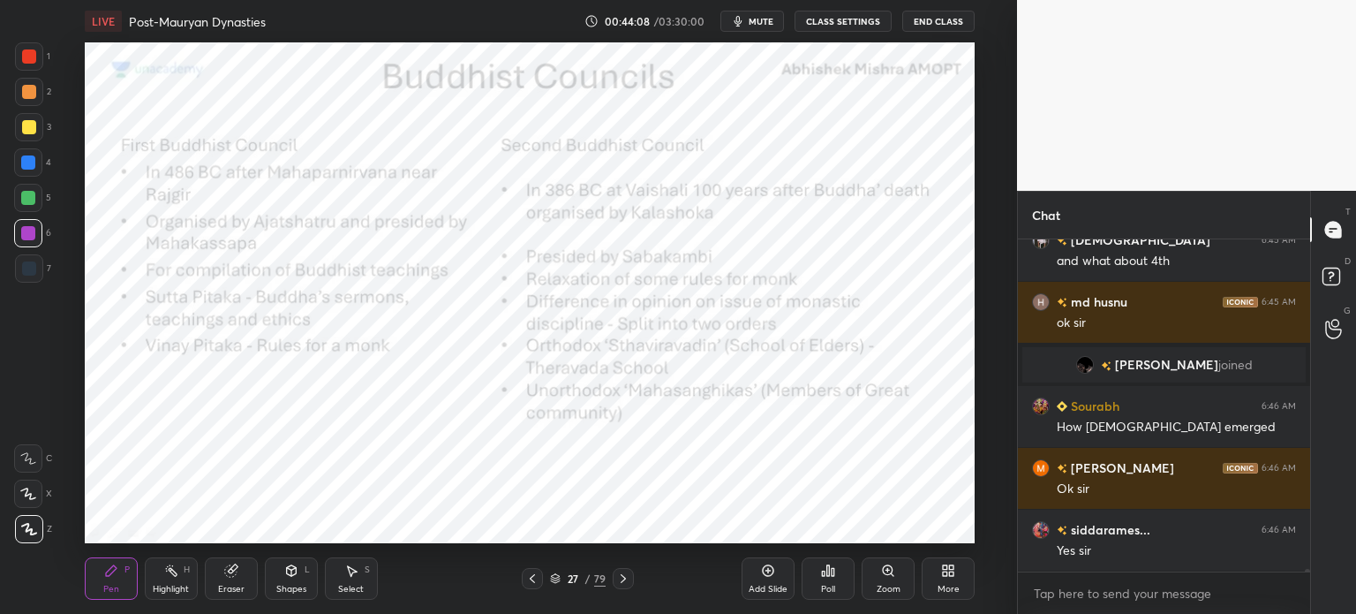
click at [229, 591] on div "Eraser" at bounding box center [231, 588] width 26 height 9
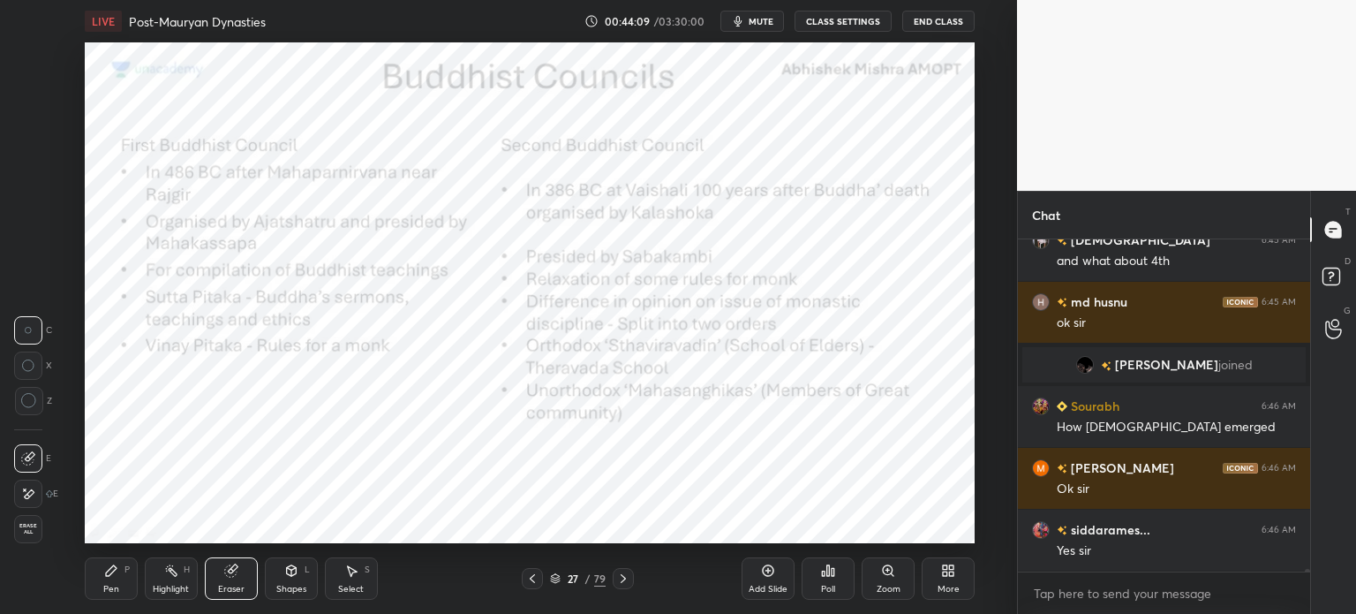
scroll to position [37197, 0]
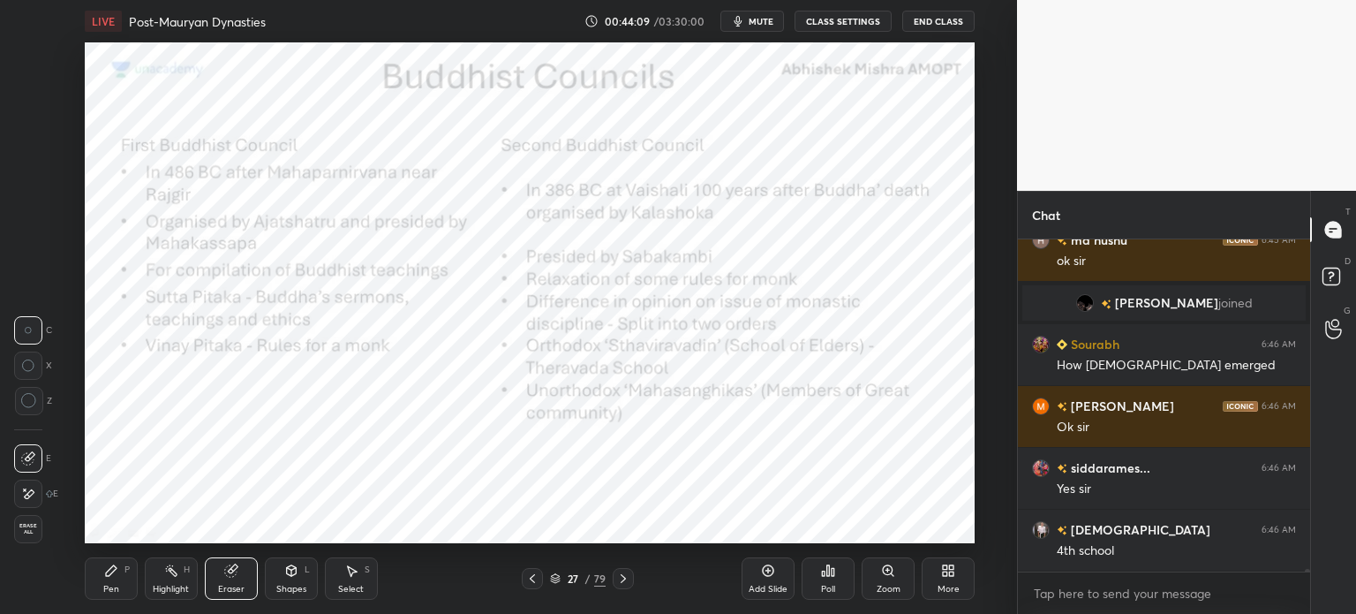
click at [26, 529] on span "Erase all" at bounding box center [28, 529] width 26 height 12
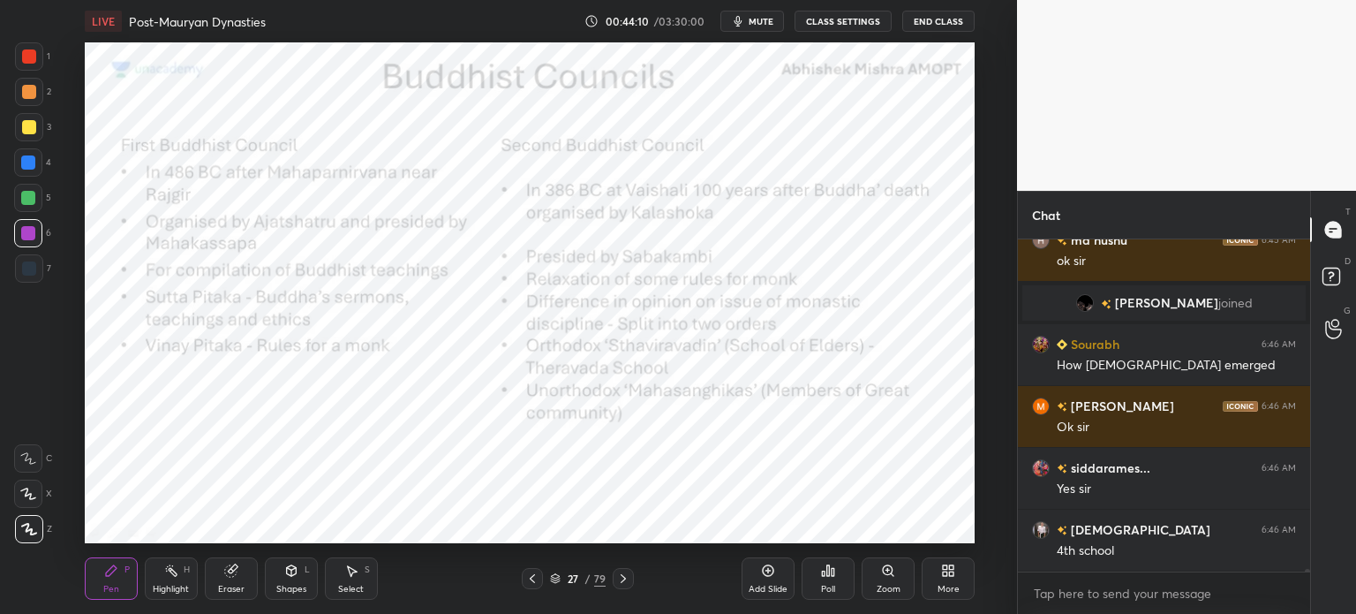
scroll to position [37259, 0]
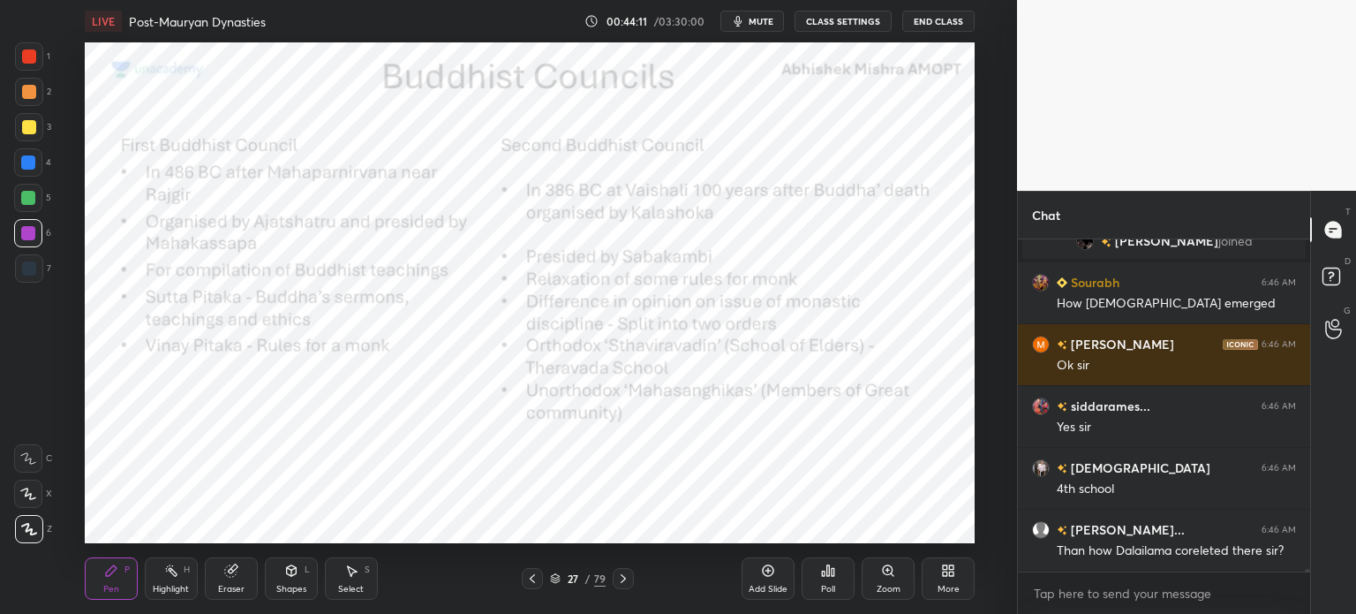
click at [28, 55] on div at bounding box center [29, 56] width 14 height 14
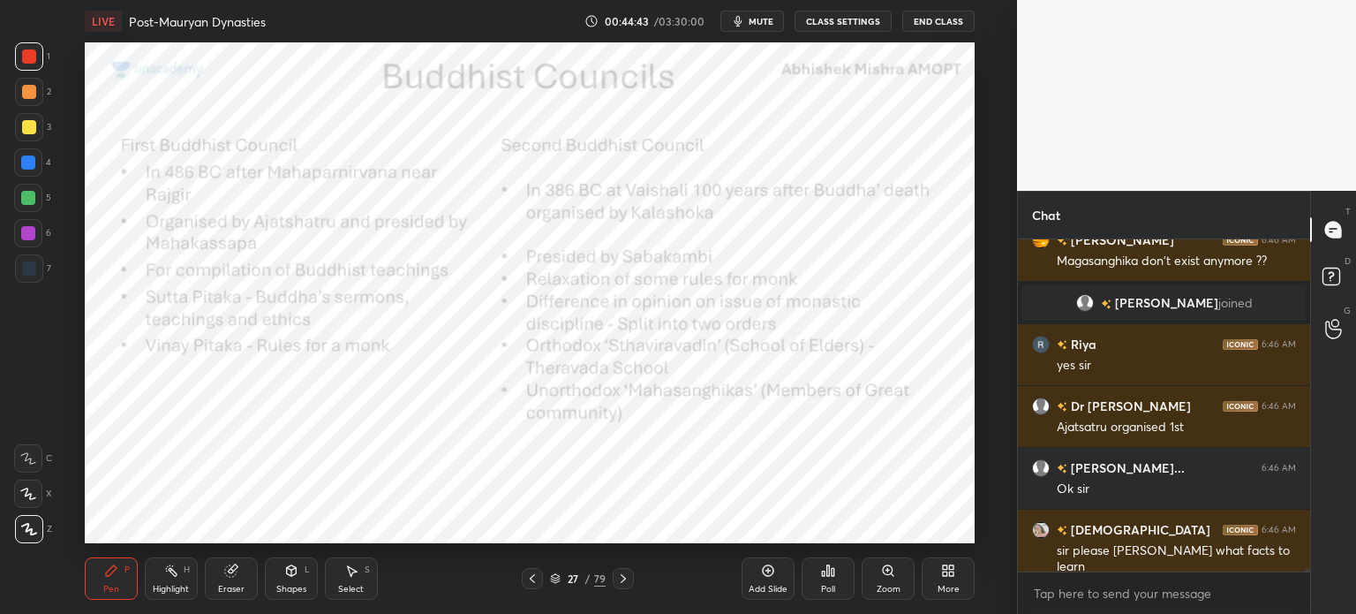
scroll to position [37559, 0]
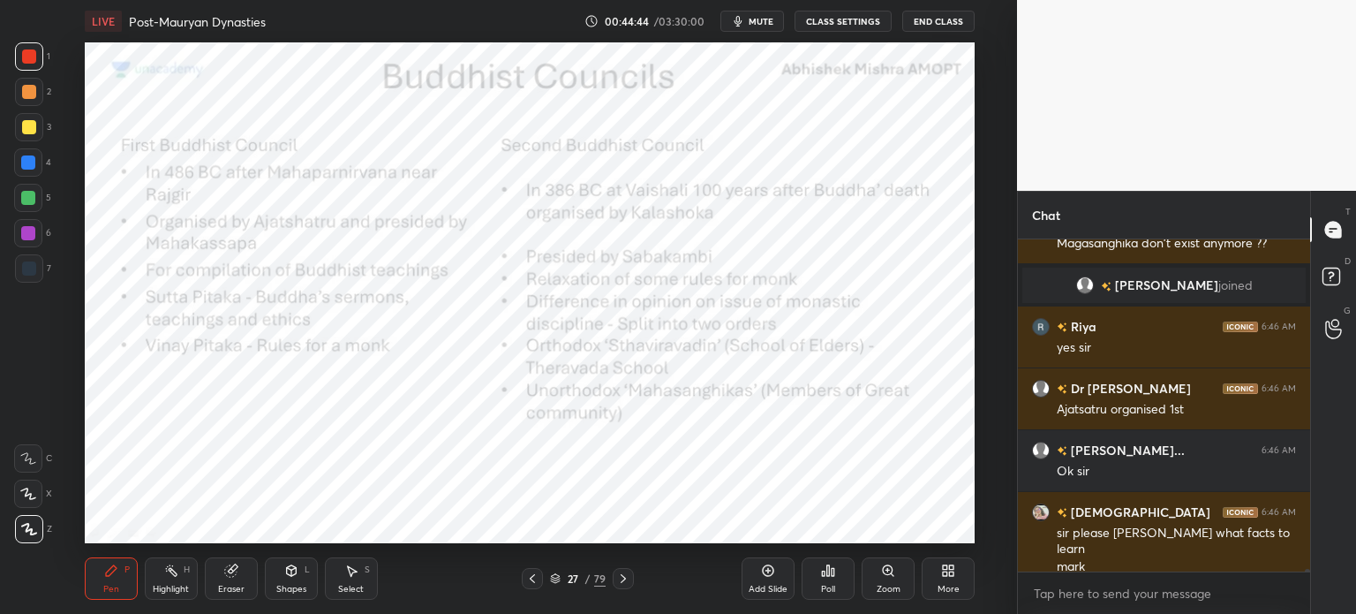
click at [32, 236] on div at bounding box center [28, 233] width 14 height 14
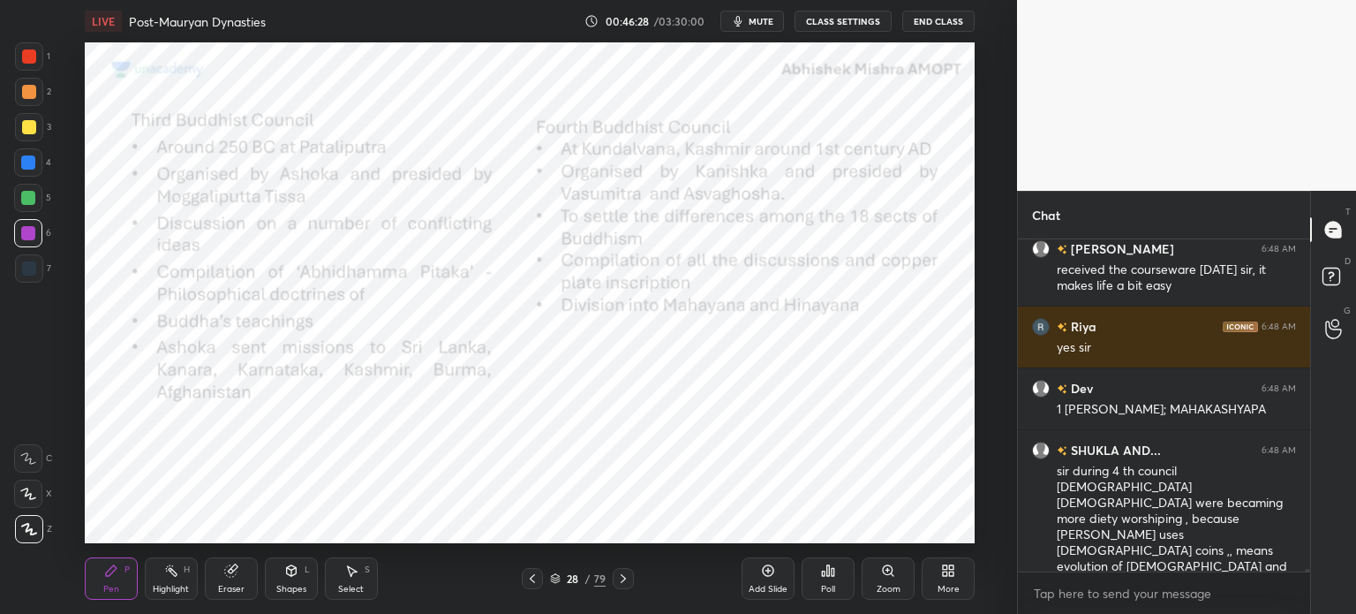
scroll to position [39056, 0]
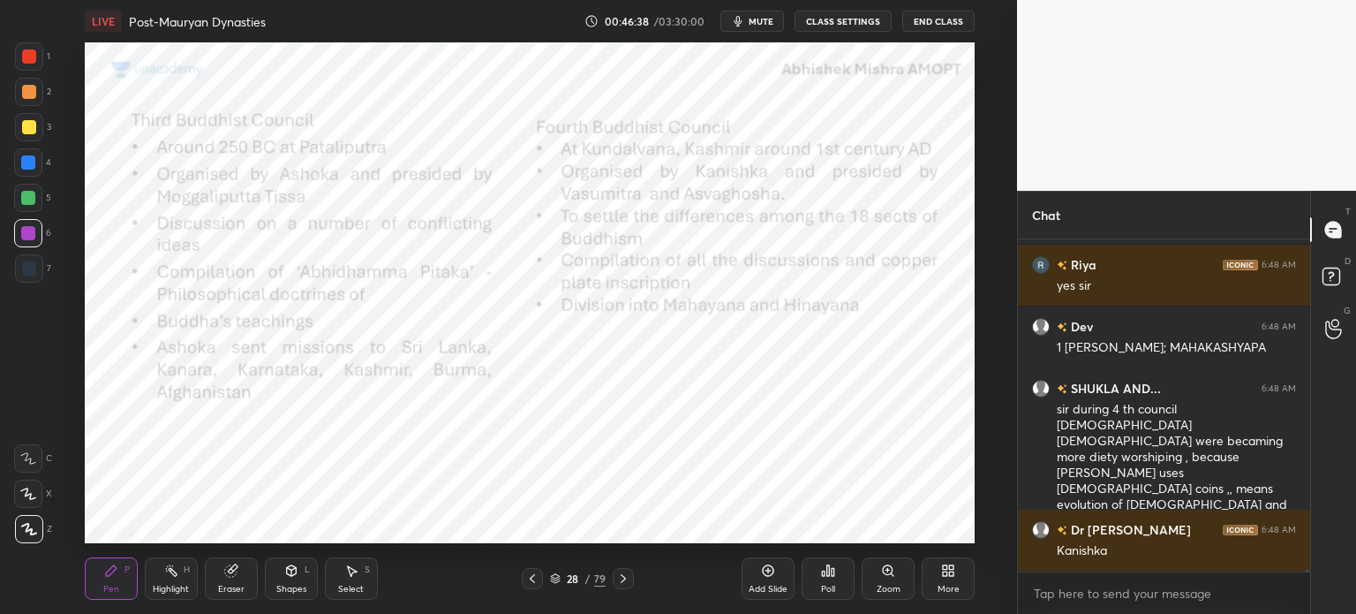
click at [32, 204] on div at bounding box center [28, 198] width 14 height 14
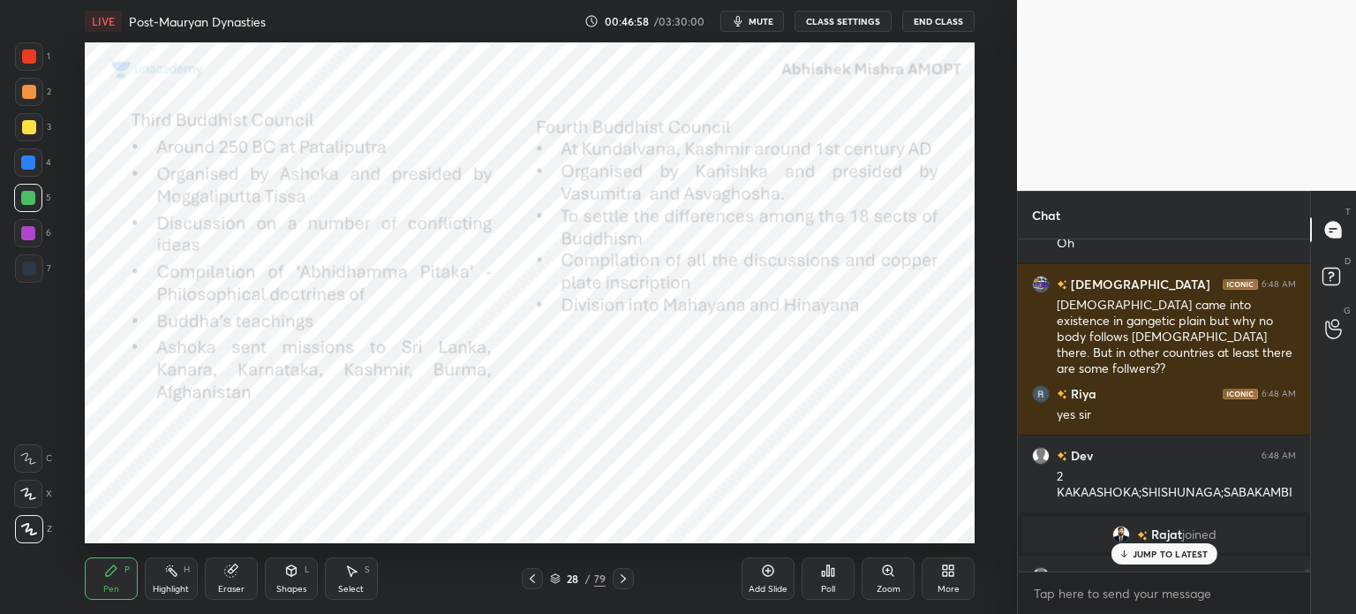
scroll to position [39097, 0]
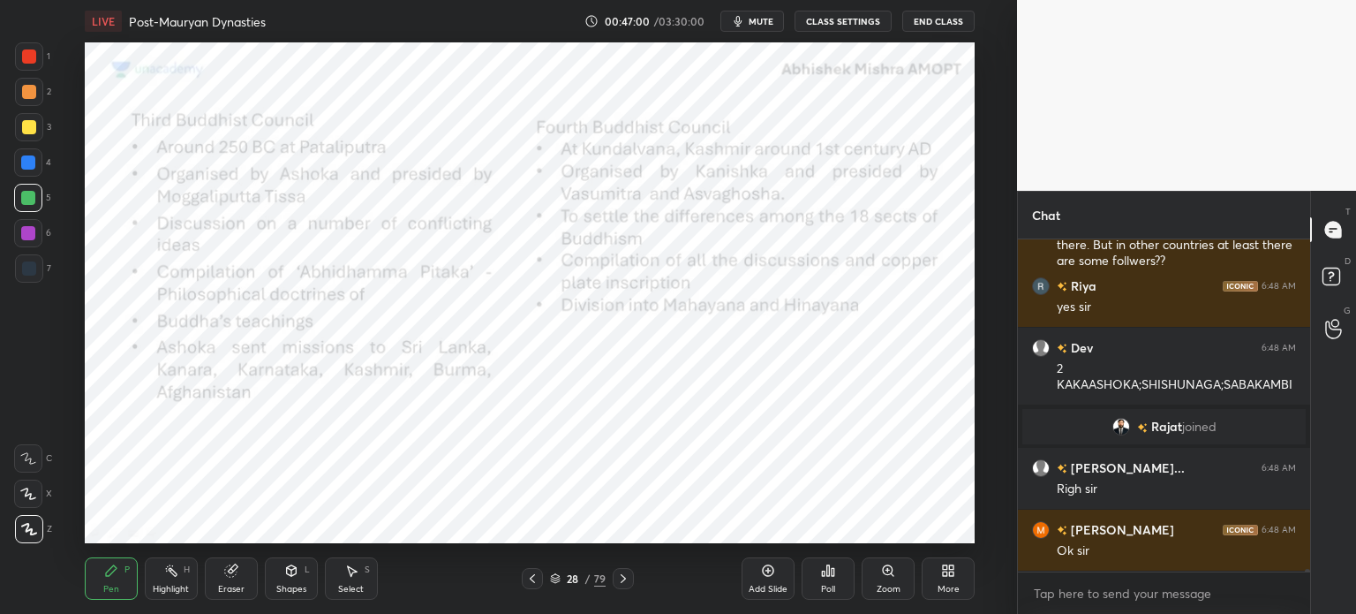
click at [28, 277] on div at bounding box center [29, 268] width 28 height 28
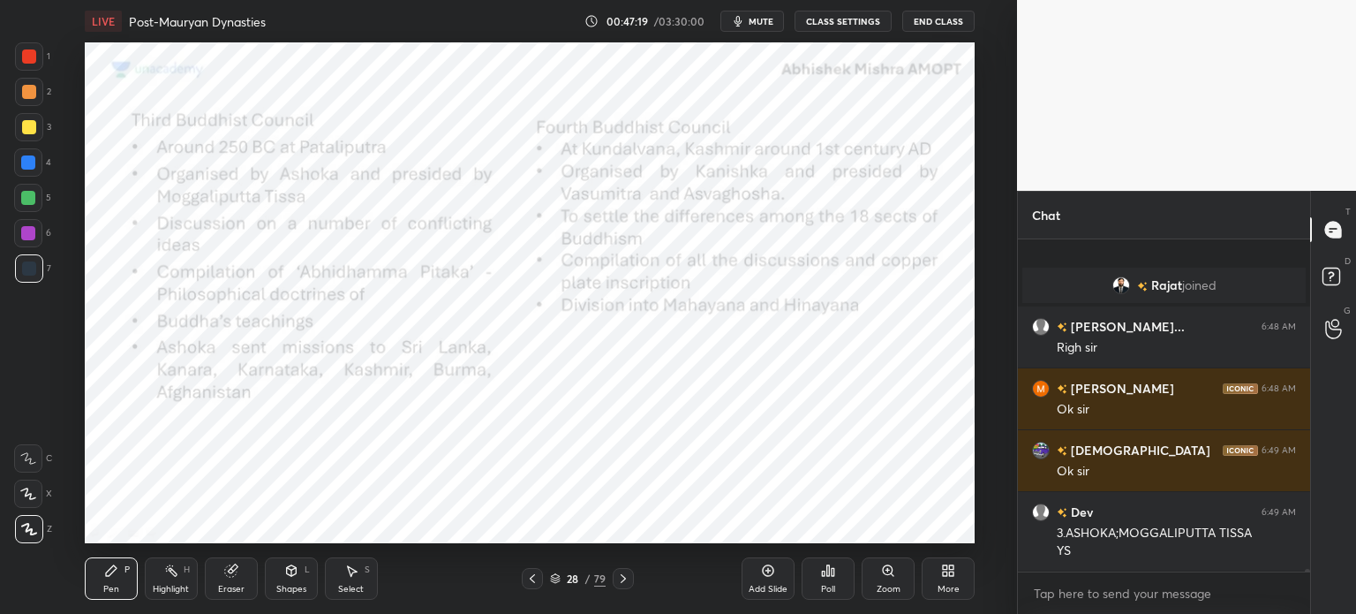
scroll to position [39316, 0]
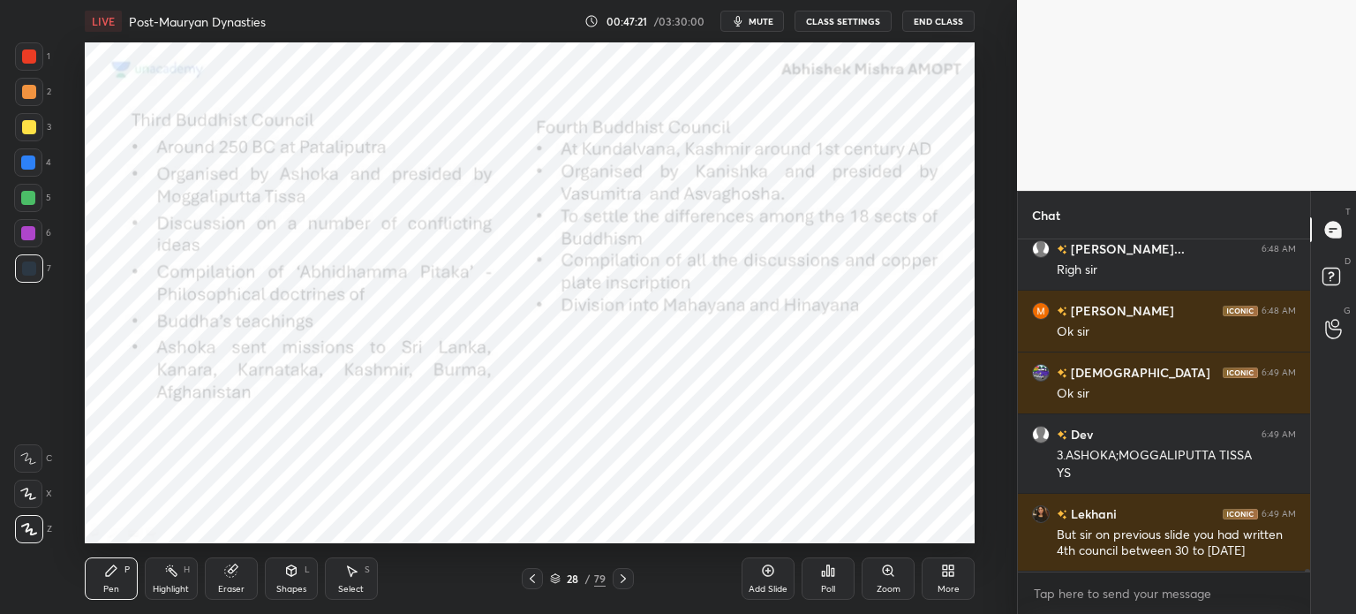
click at [773, 575] on icon at bounding box center [768, 570] width 14 height 14
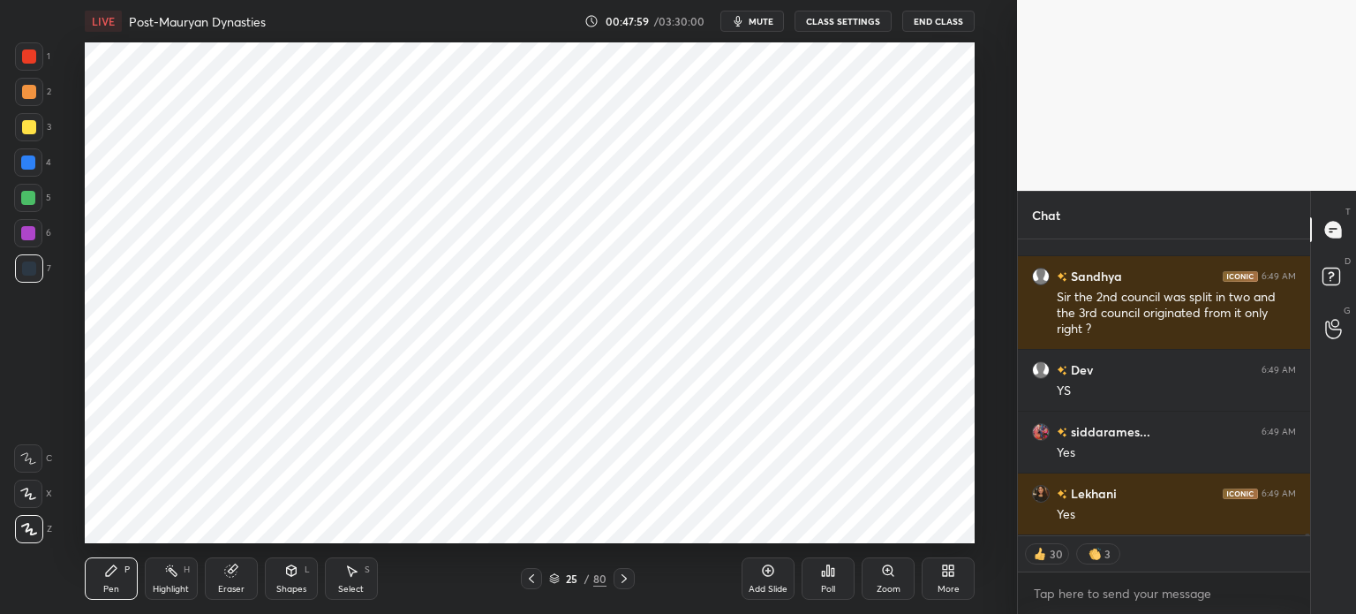
scroll to position [42418, 0]
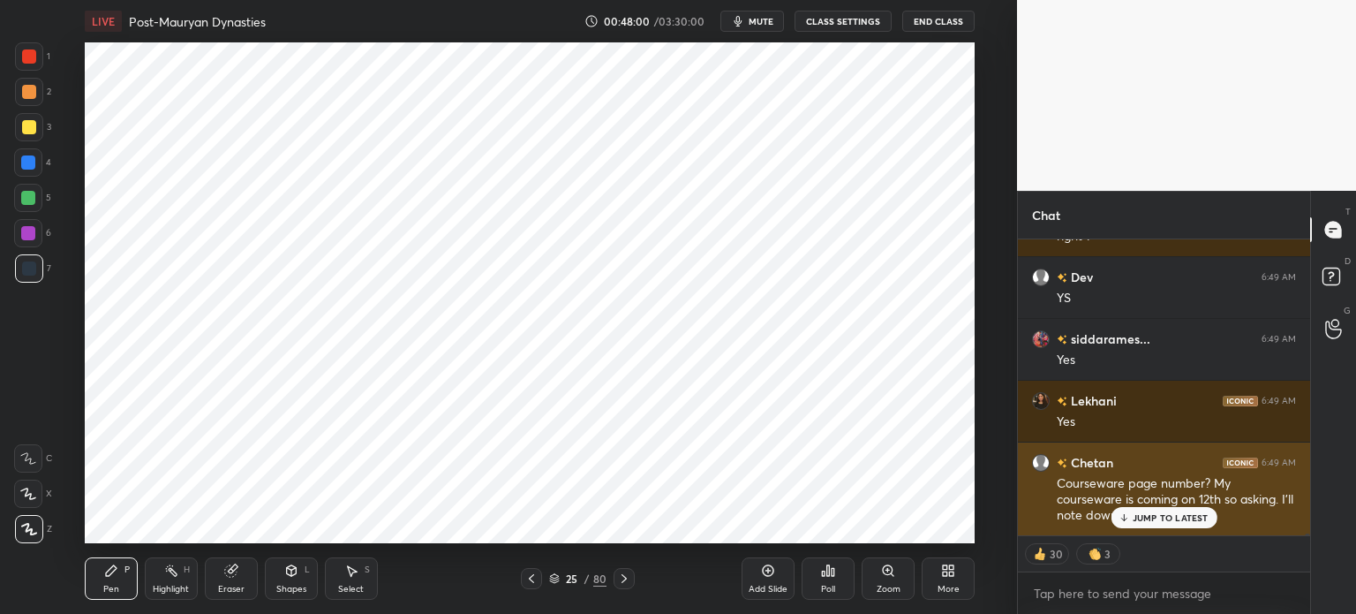
click at [1148, 522] on p "JUMP TO LATEST" at bounding box center [1171, 517] width 76 height 11
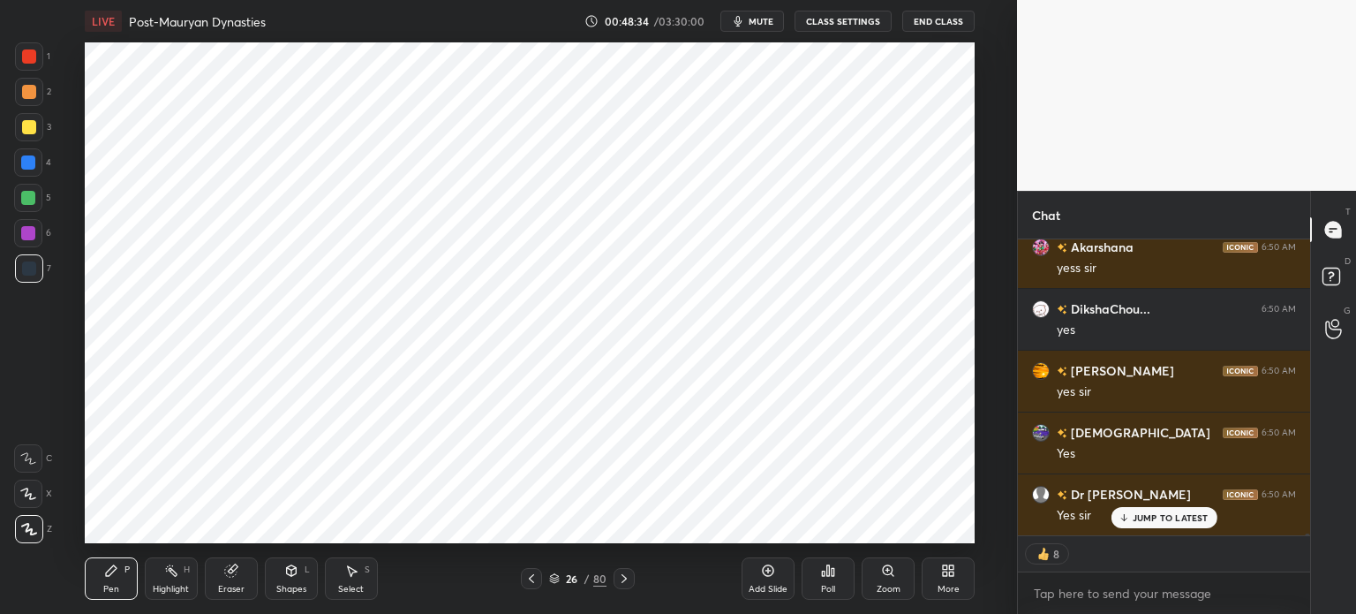
scroll to position [43717, 0]
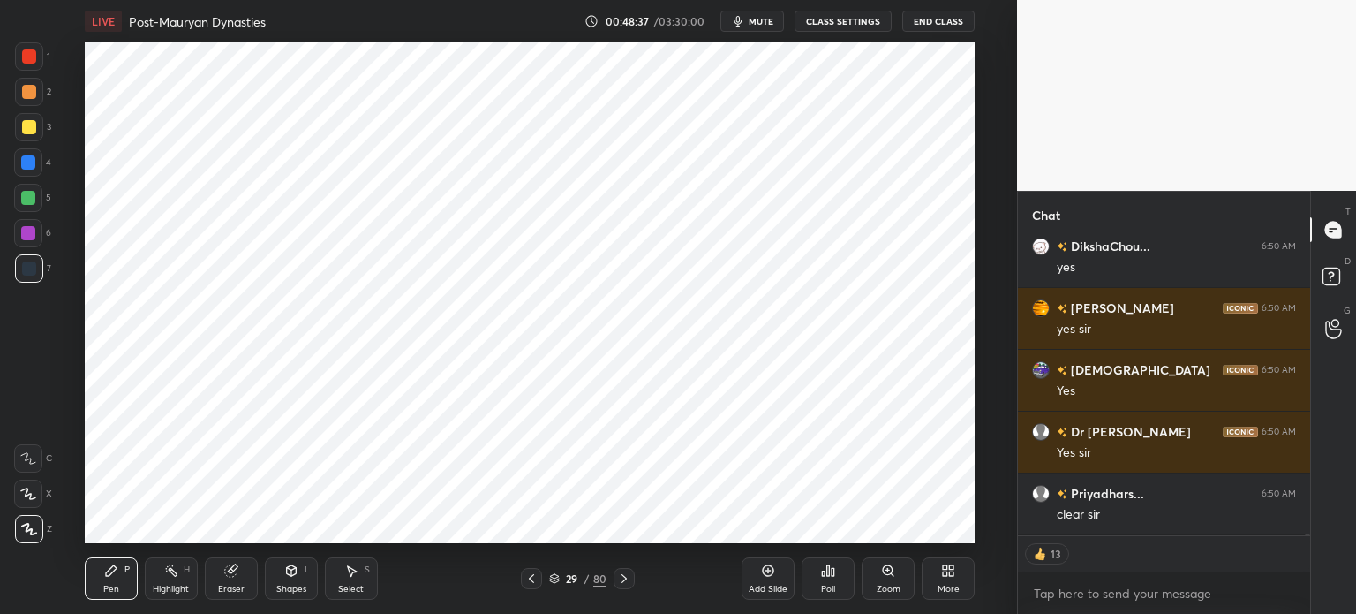
click at [34, 195] on div at bounding box center [28, 198] width 14 height 14
click at [32, 94] on div at bounding box center [29, 92] width 14 height 14
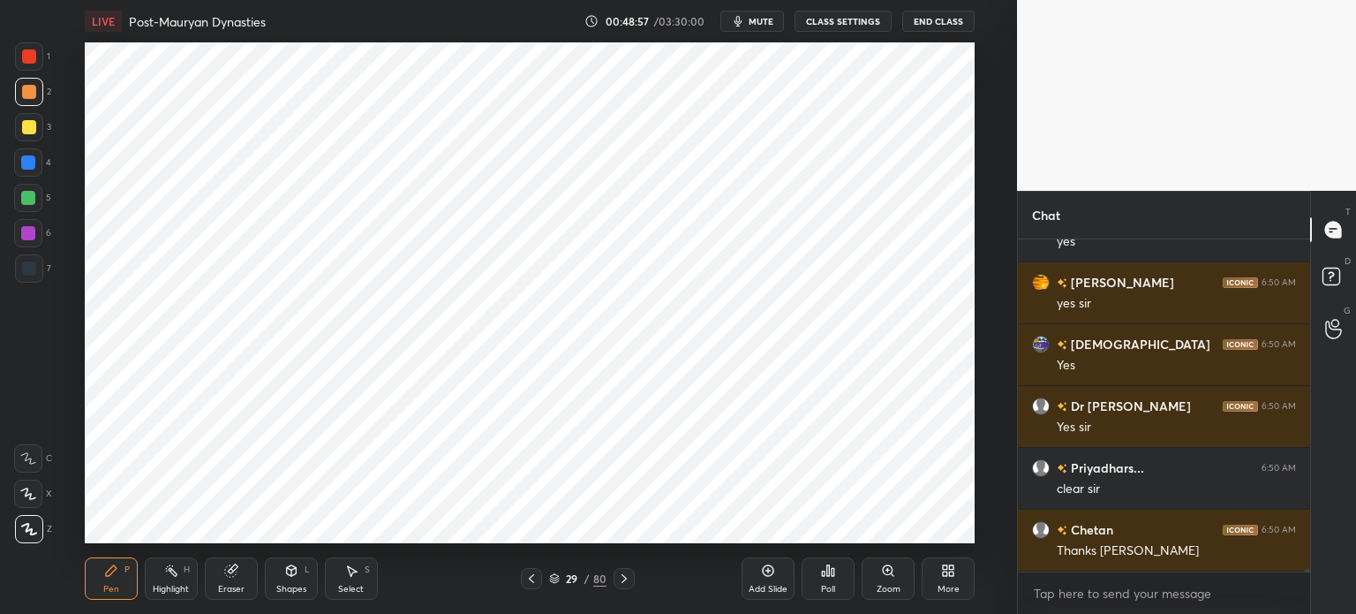
scroll to position [43804, 0]
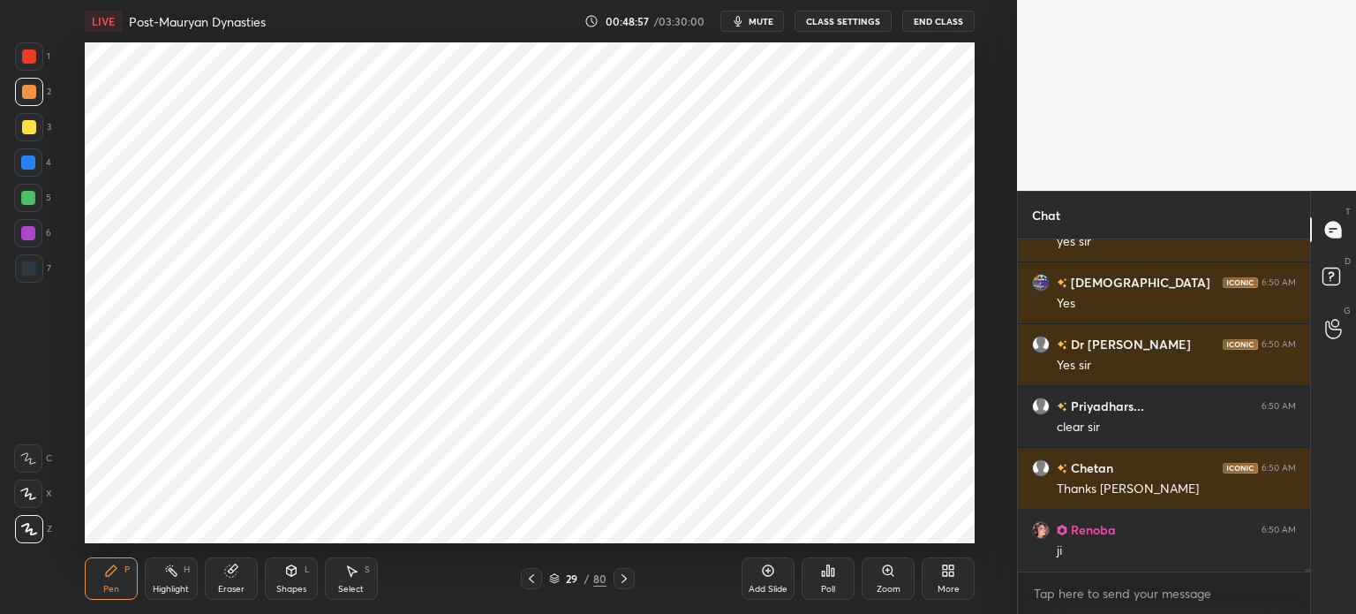
click at [34, 202] on div at bounding box center [28, 198] width 14 height 14
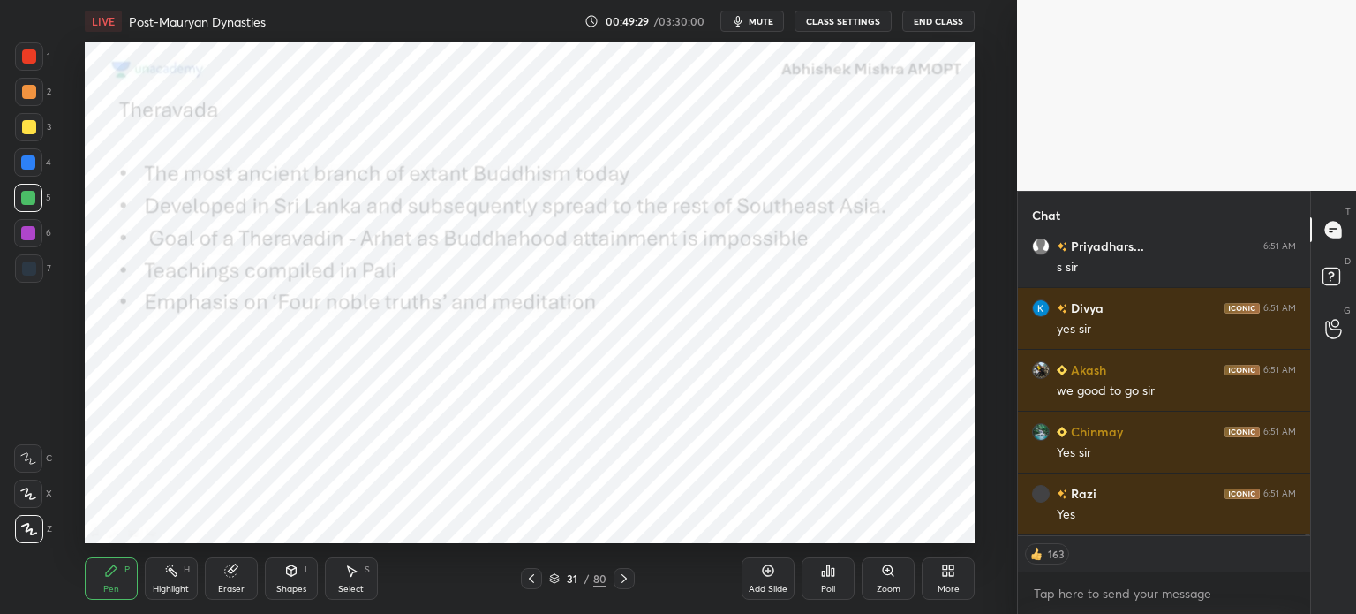
scroll to position [46514, 0]
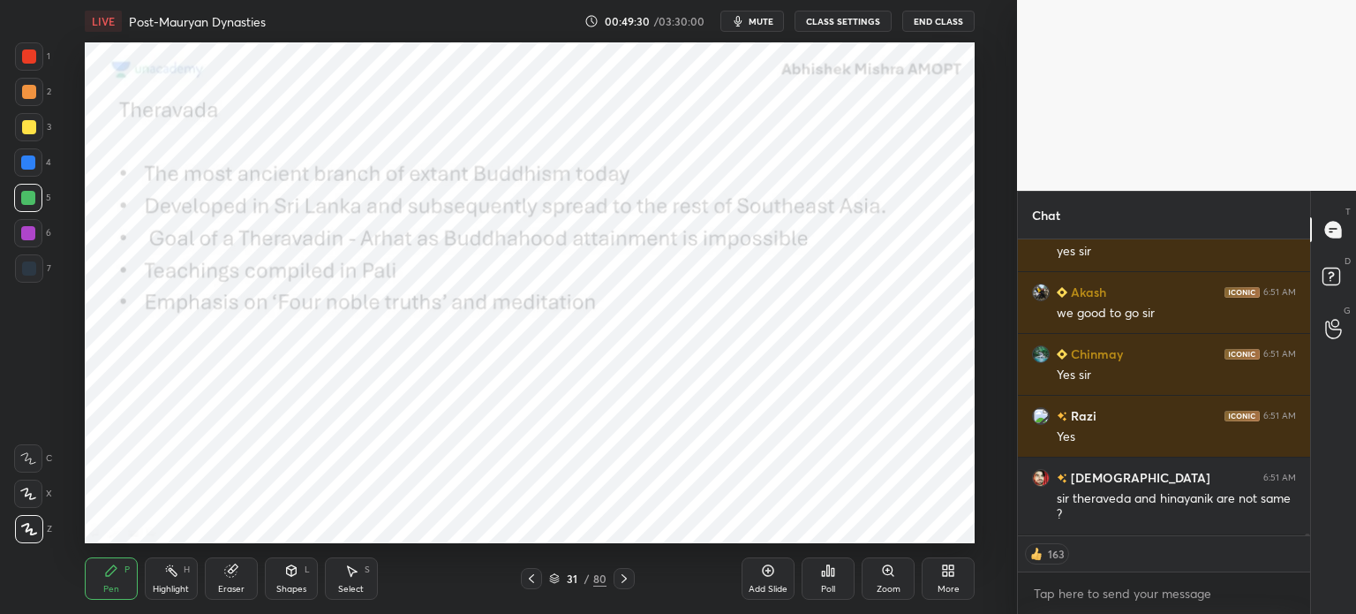
click at [18, 62] on div at bounding box center [29, 56] width 28 height 28
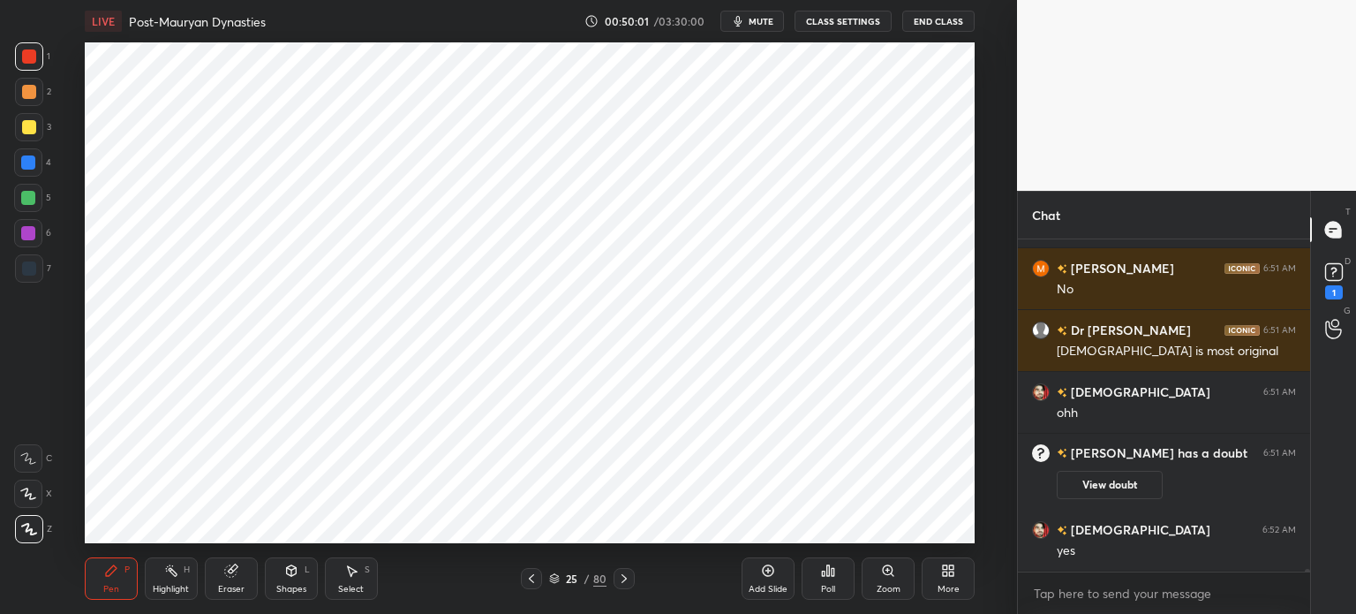
scroll to position [44576, 0]
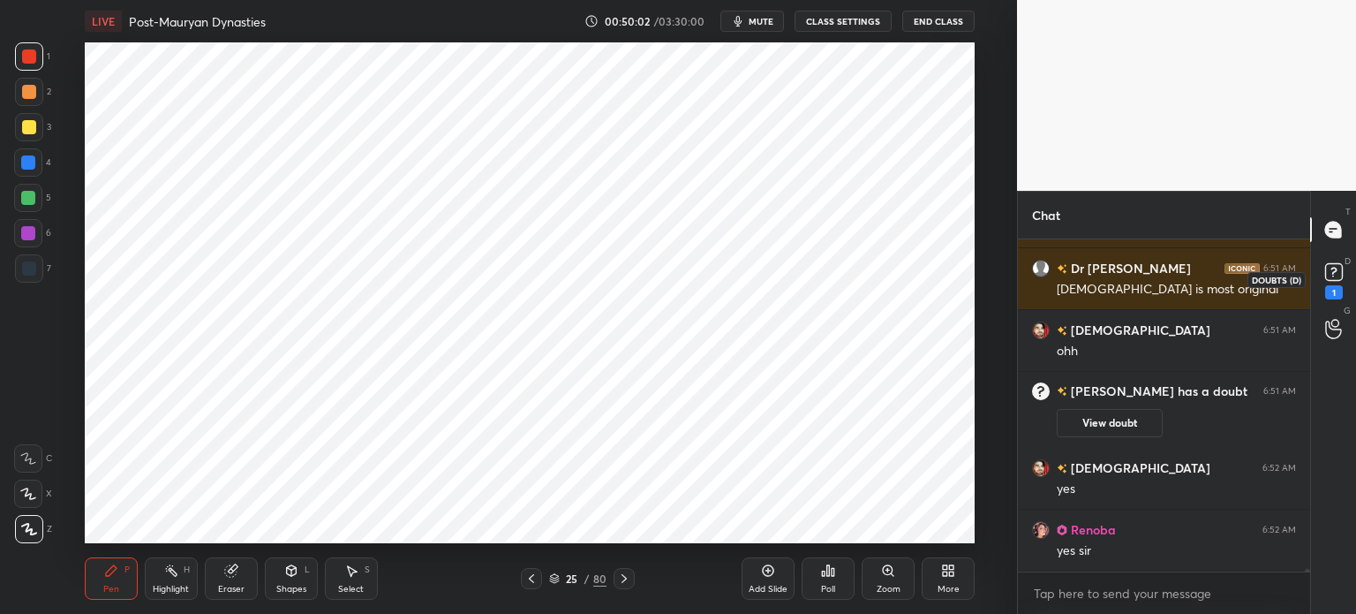
click at [1333, 278] on rect at bounding box center [1333, 272] width 17 height 17
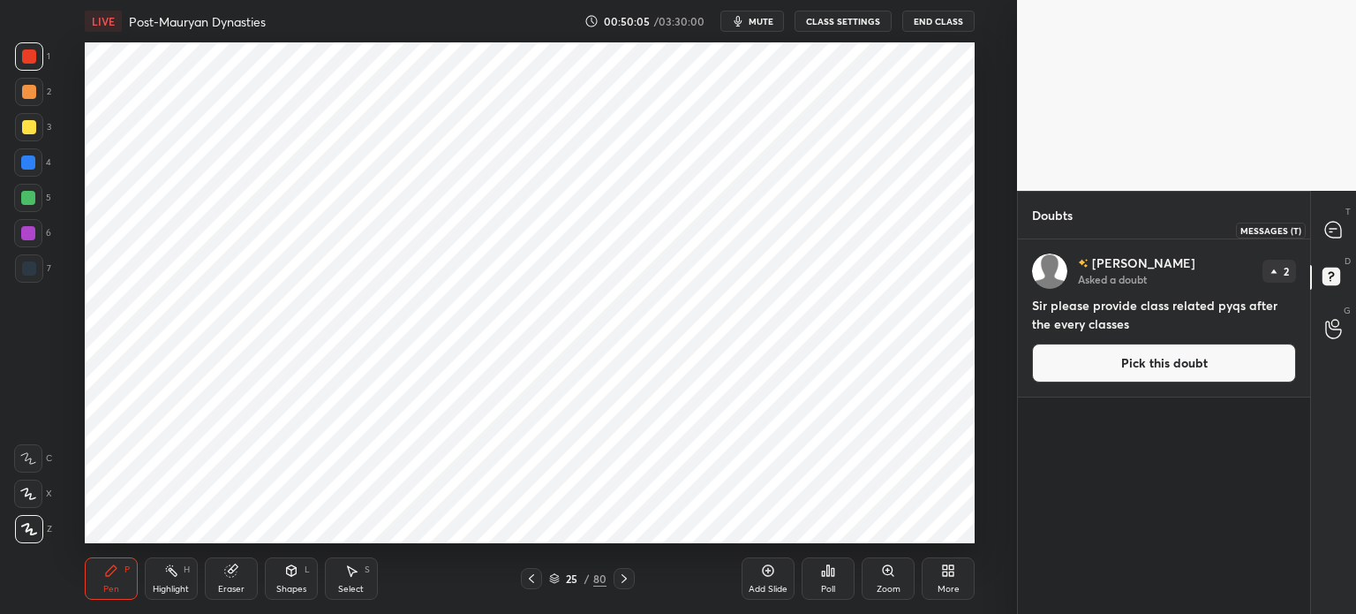
click at [1331, 235] on icon at bounding box center [1333, 230] width 16 height 16
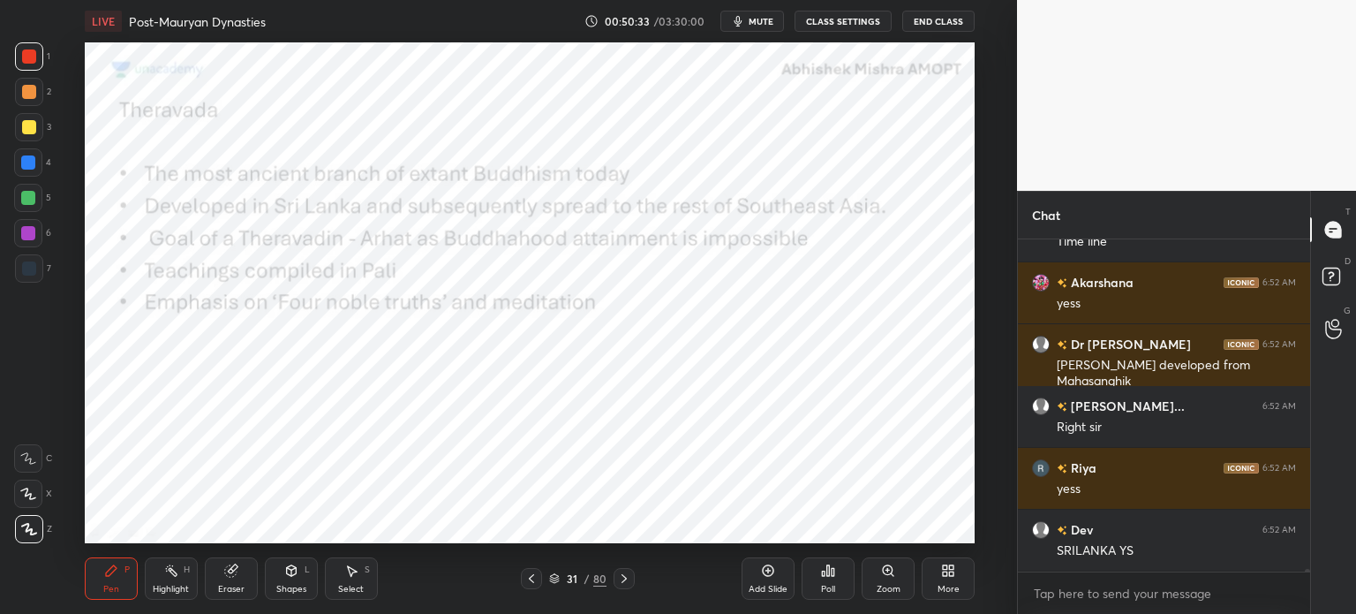
scroll to position [44963, 0]
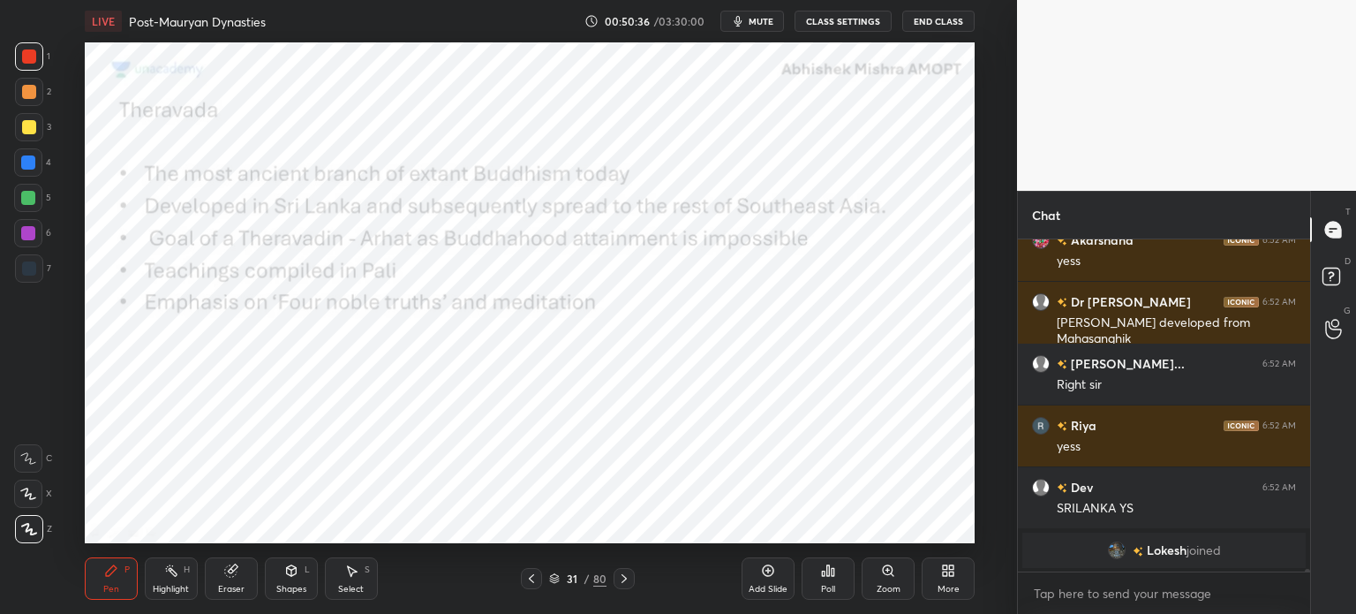
click at [208, 588] on div "Eraser" at bounding box center [231, 578] width 53 height 42
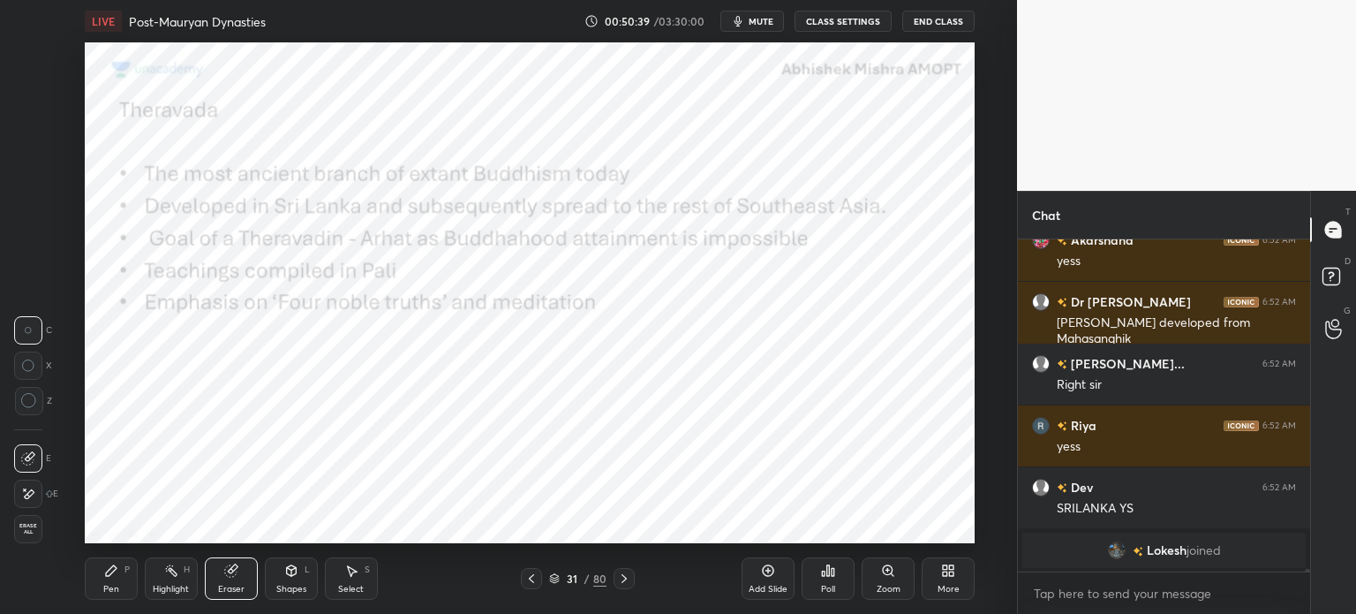
click at [113, 585] on div "Pen" at bounding box center [111, 588] width 16 height 9
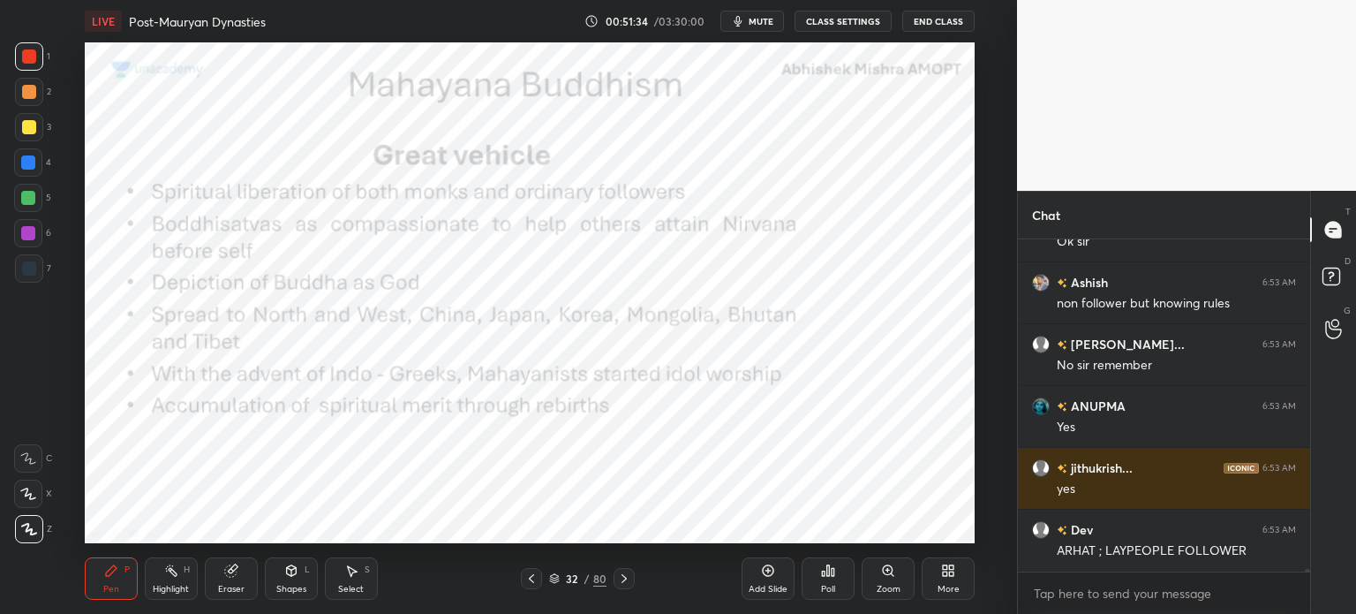
scroll to position [45731, 0]
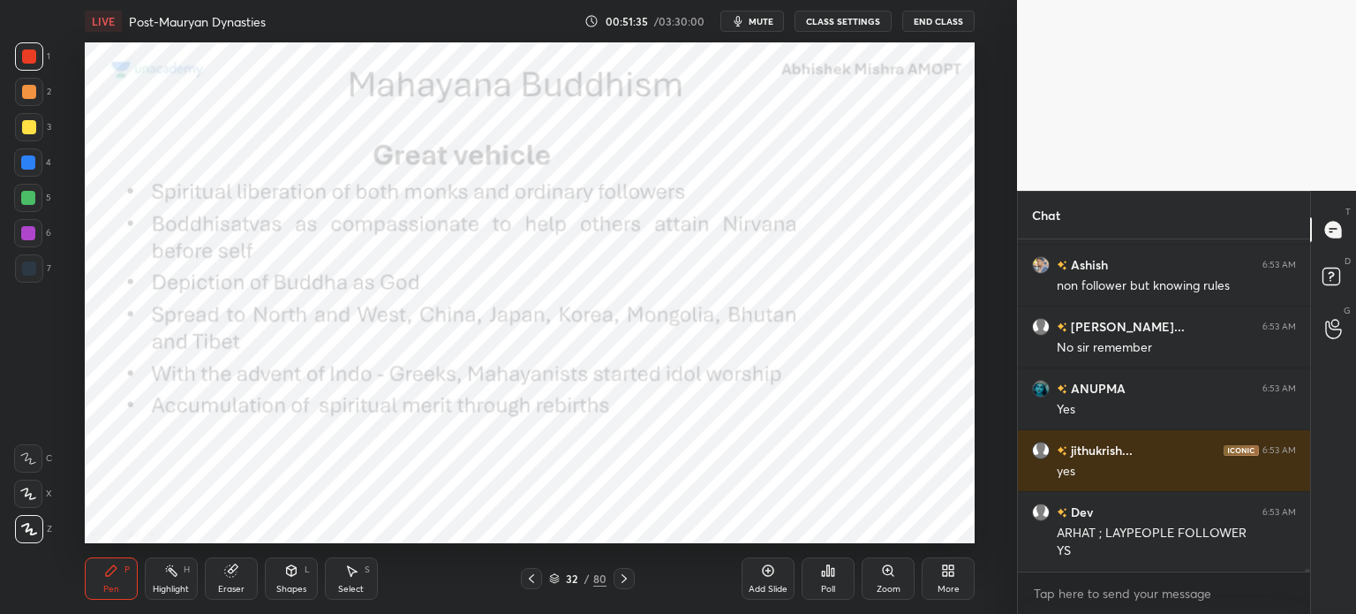
click at [29, 122] on div at bounding box center [29, 127] width 14 height 14
click at [21, 73] on div "1" at bounding box center [32, 59] width 35 height 35
click at [35, 94] on div at bounding box center [29, 92] width 28 height 28
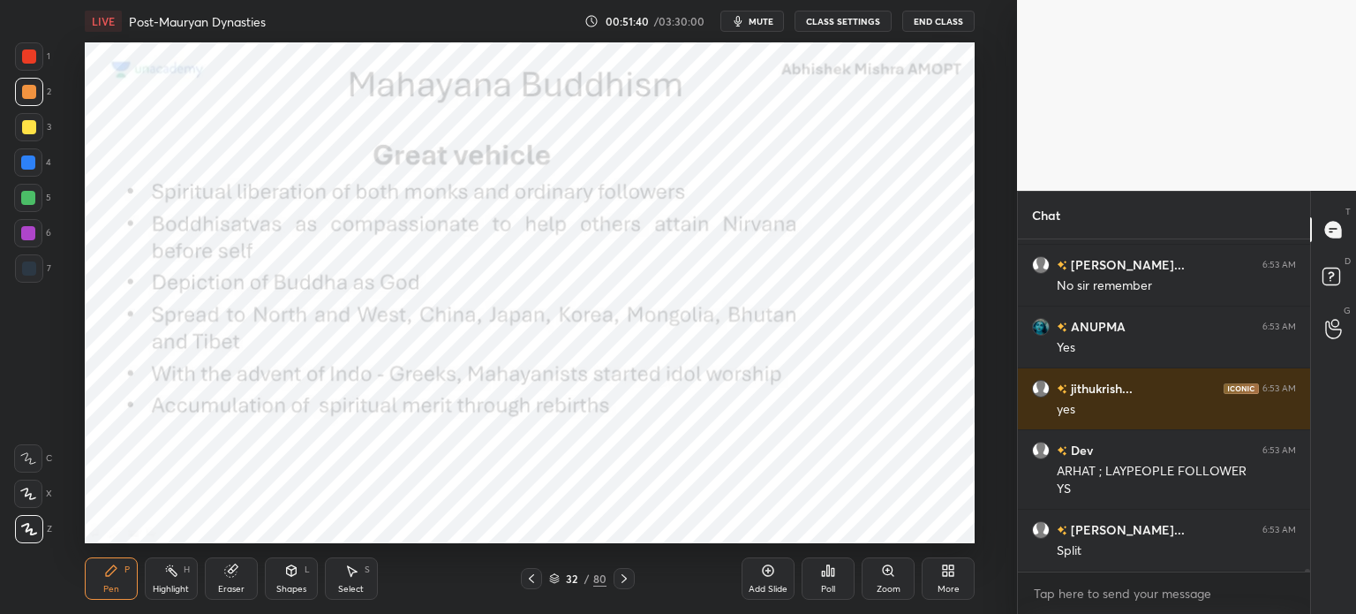
scroll to position [45854, 0]
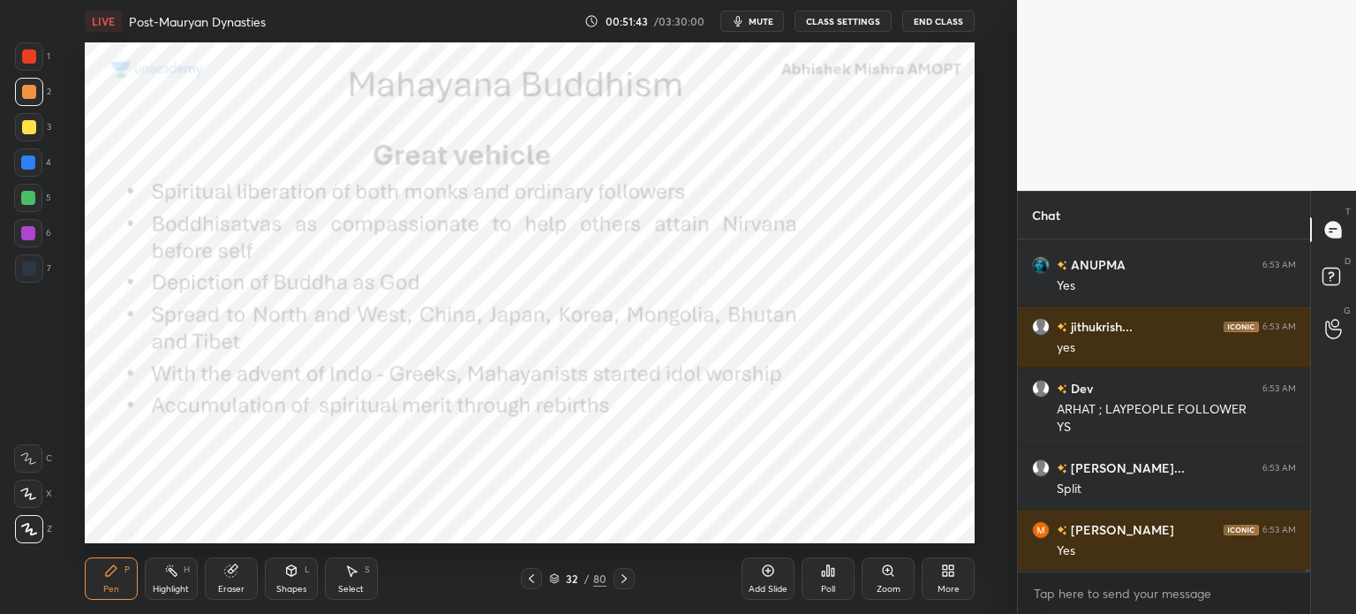
click at [29, 169] on div at bounding box center [28, 162] width 14 height 14
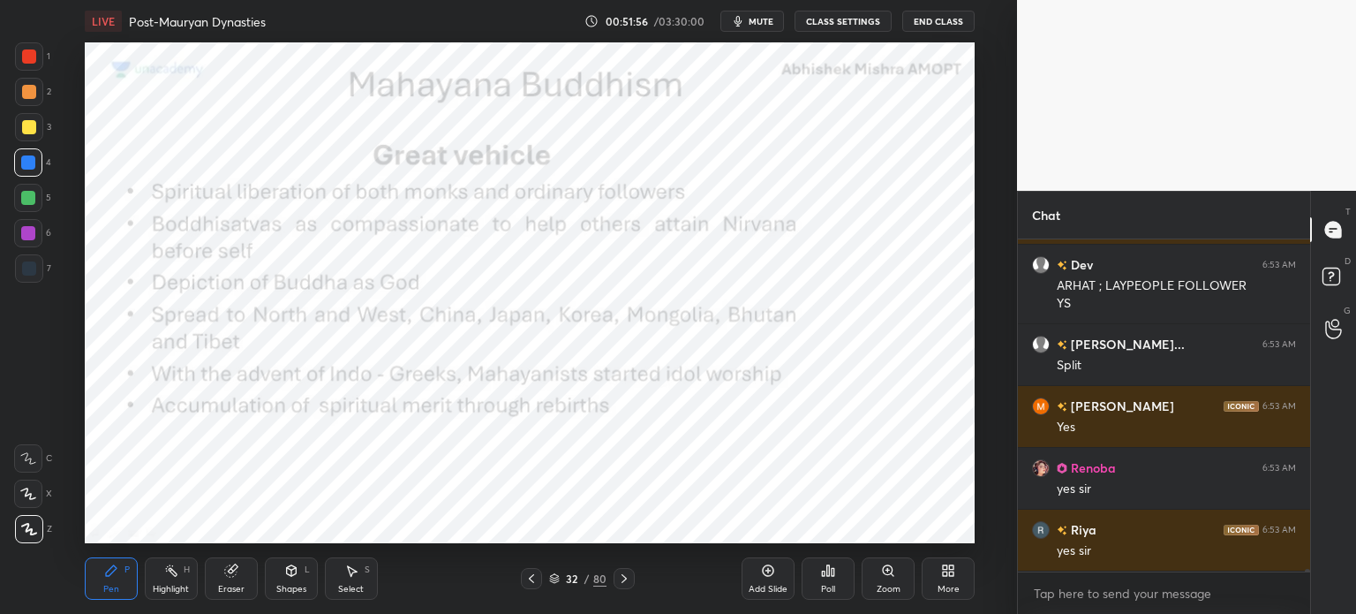
scroll to position [46056, 0]
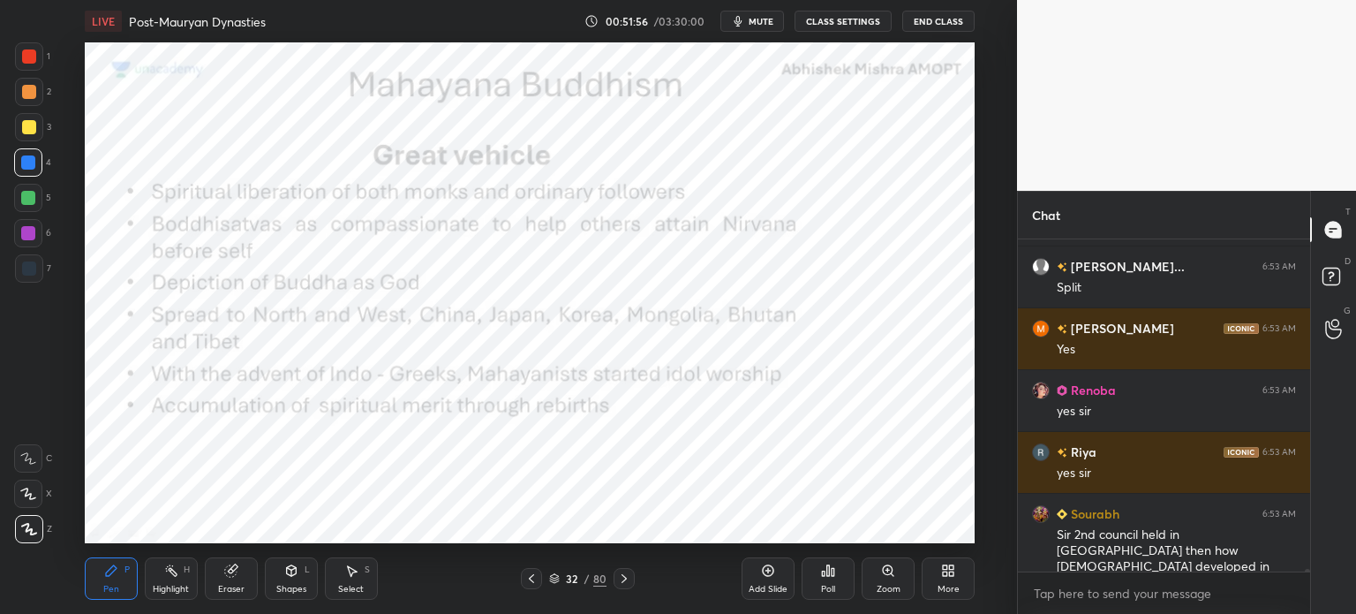
click at [29, 236] on div at bounding box center [28, 233] width 14 height 14
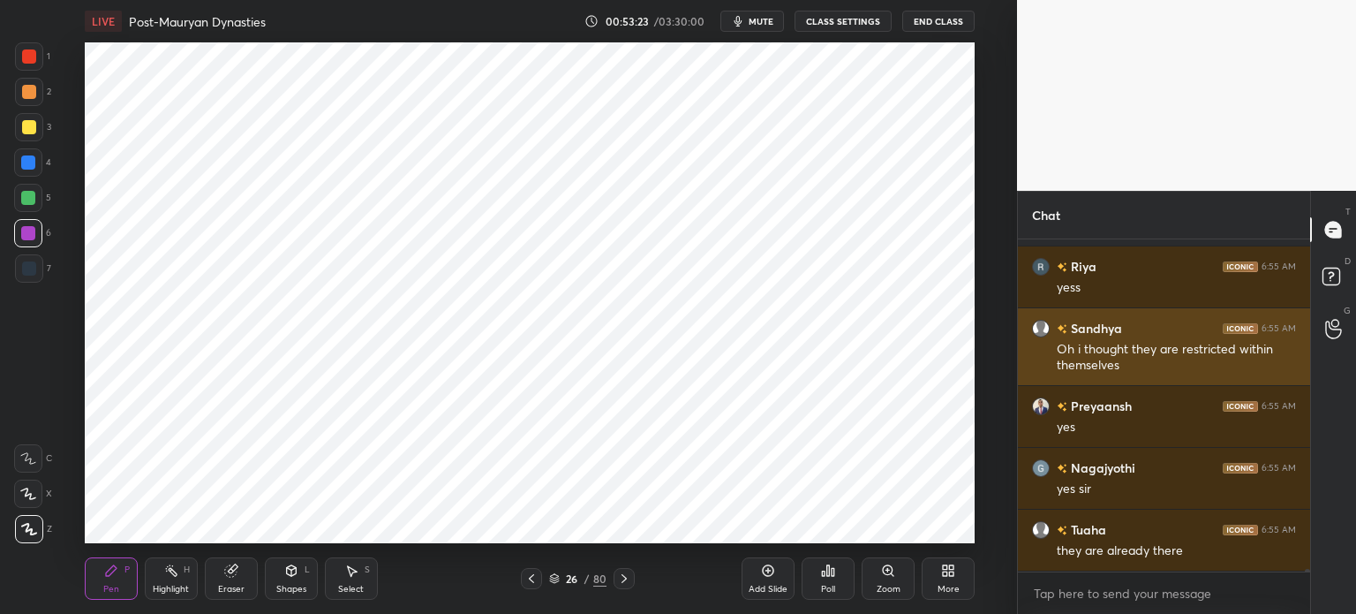
scroll to position [47214, 0]
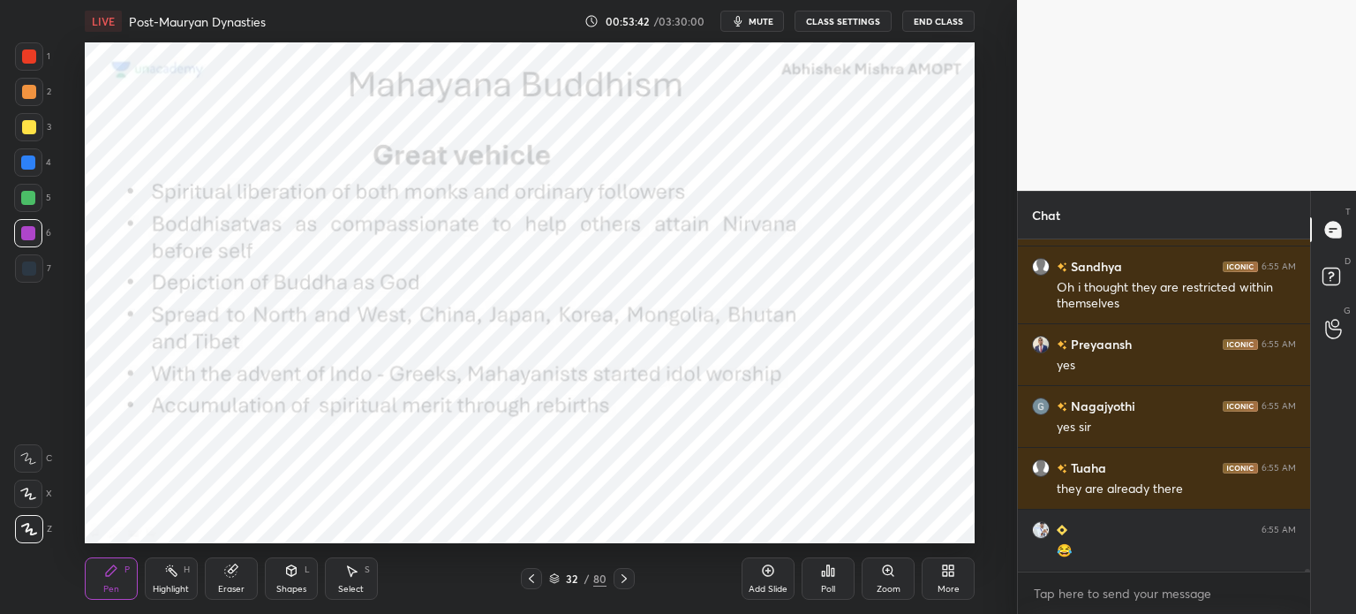
click at [786, 579] on div "Add Slide" at bounding box center [768, 578] width 53 height 42
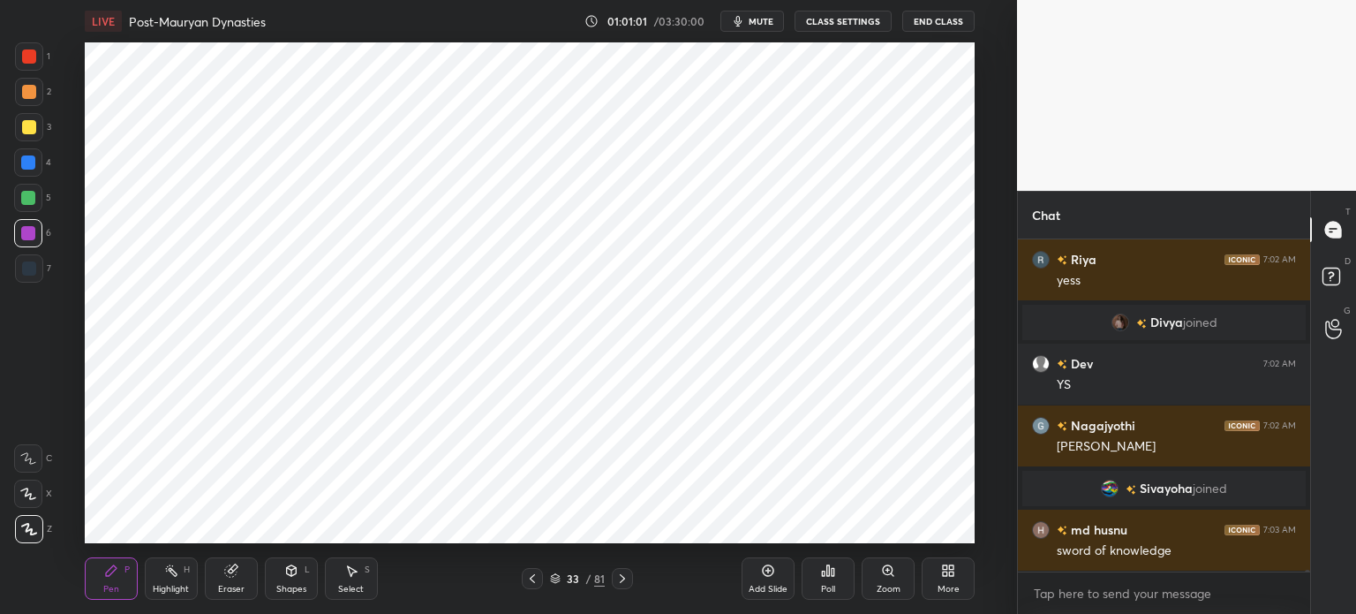
scroll to position [53354, 0]
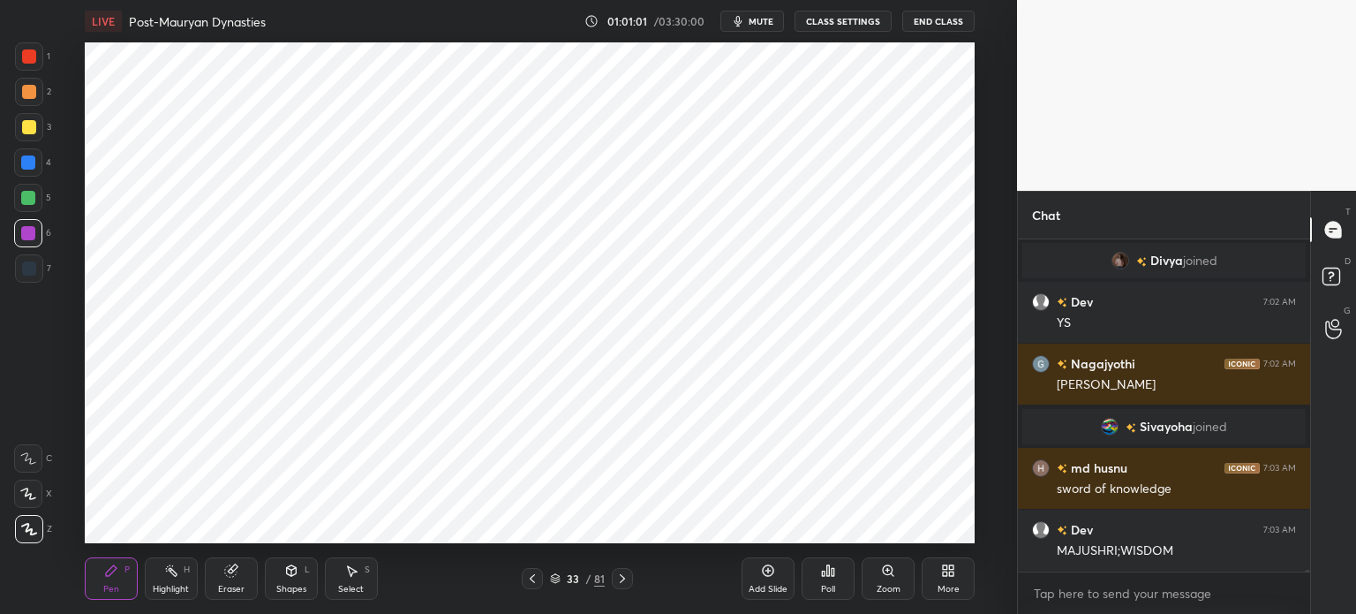
click at [46, 133] on div "3" at bounding box center [33, 127] width 36 height 28
click at [30, 209] on div at bounding box center [28, 198] width 28 height 28
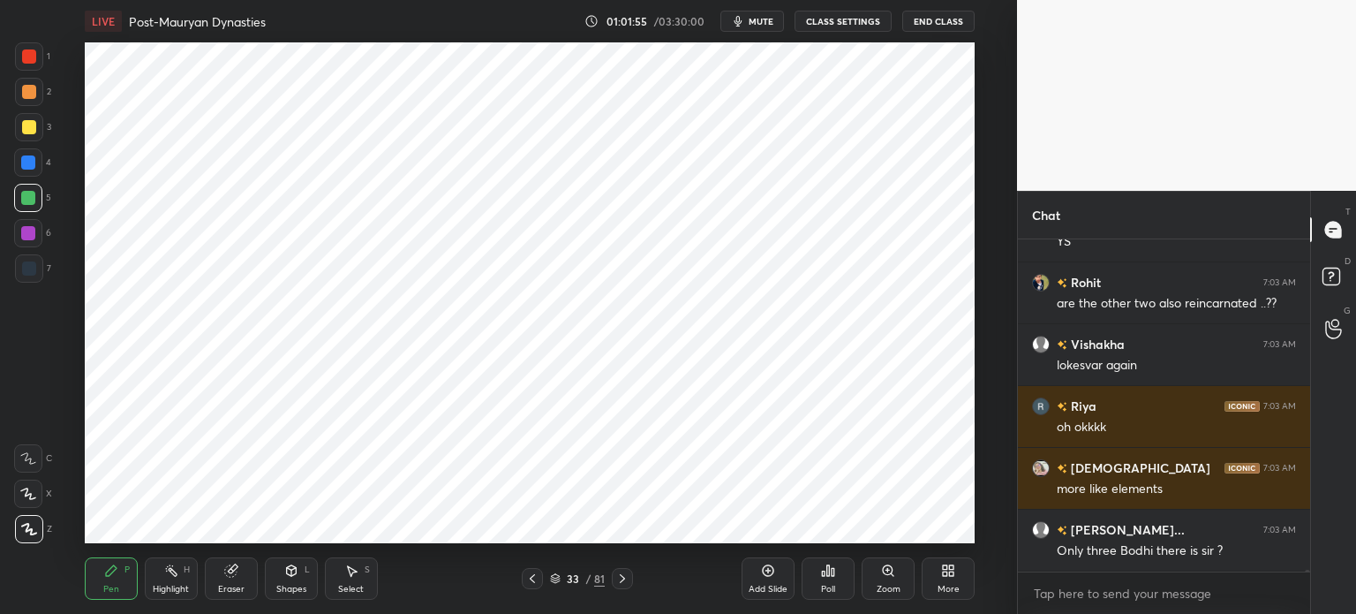
scroll to position [54788, 0]
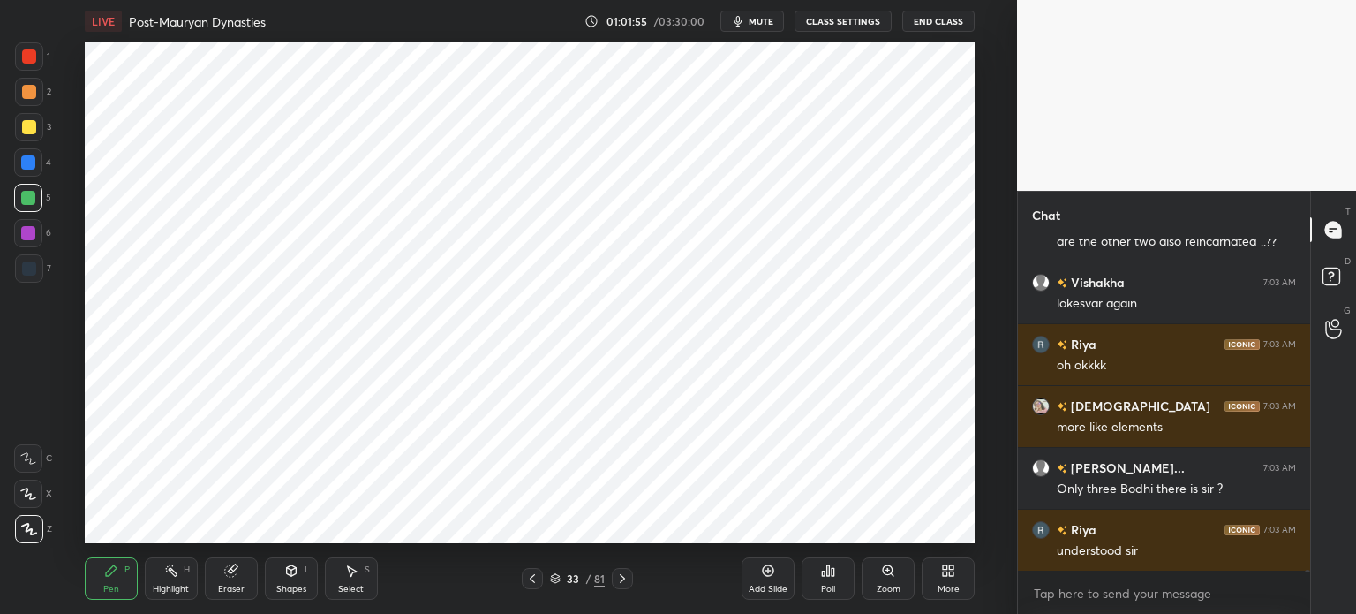
click at [24, 96] on div at bounding box center [29, 92] width 14 height 14
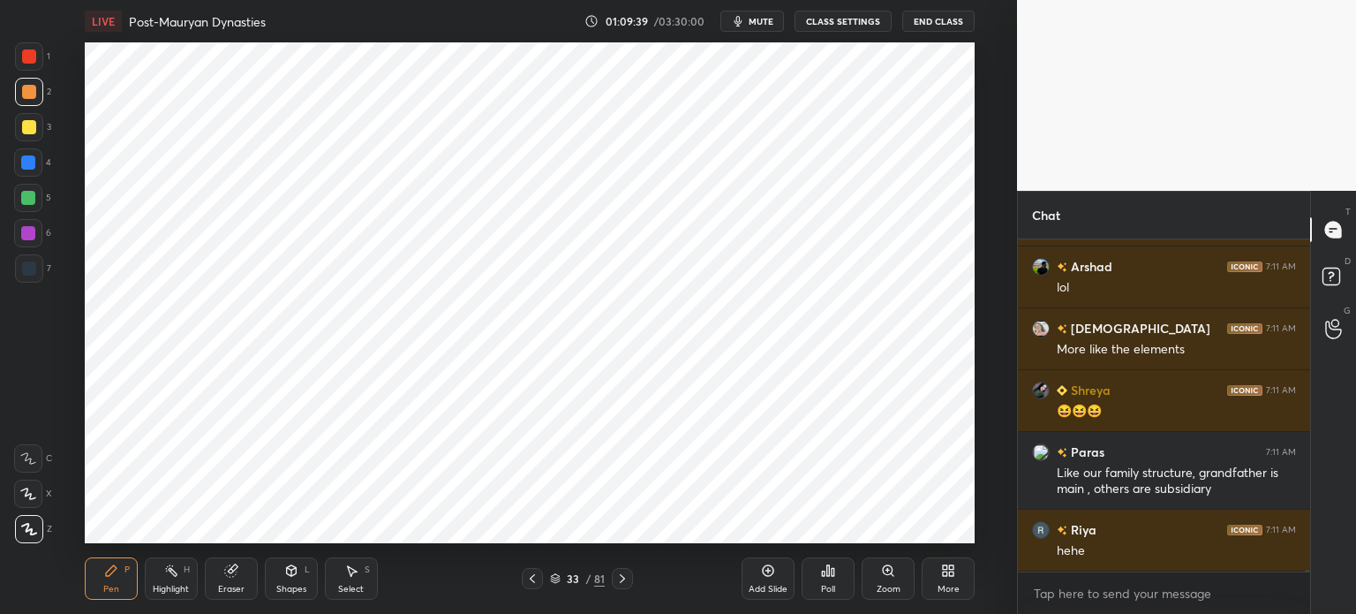
scroll to position [70000, 0]
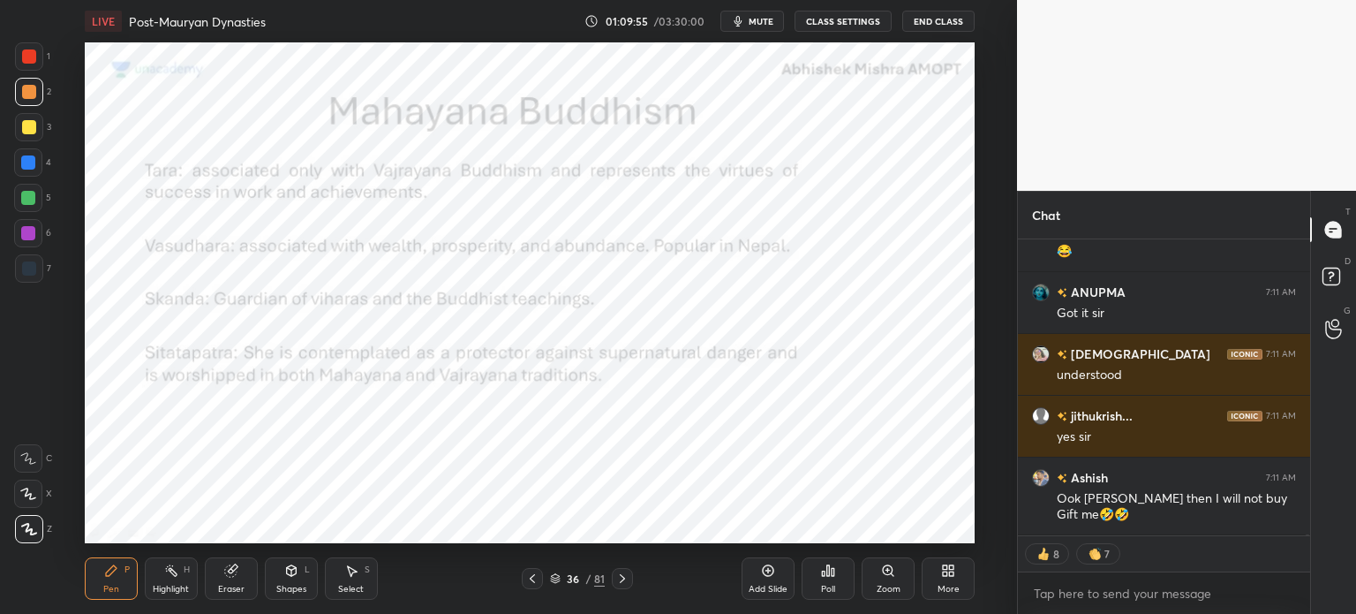
click at [32, 64] on div at bounding box center [29, 56] width 28 height 28
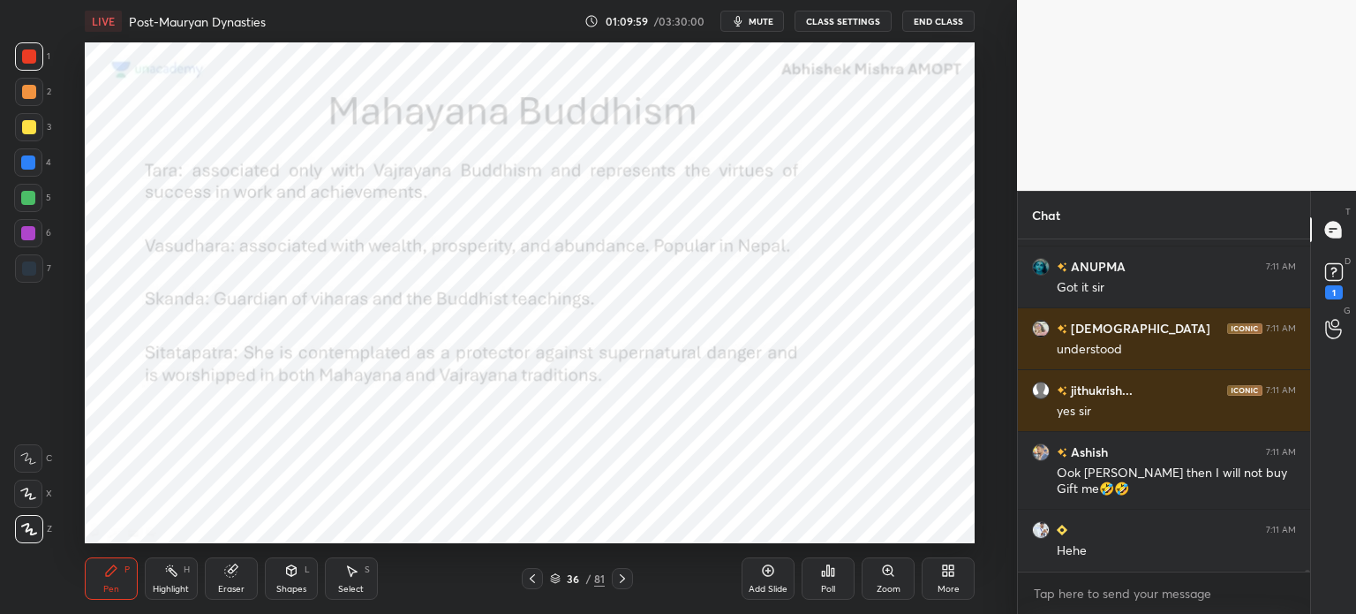
click at [1330, 283] on icon at bounding box center [1334, 272] width 26 height 26
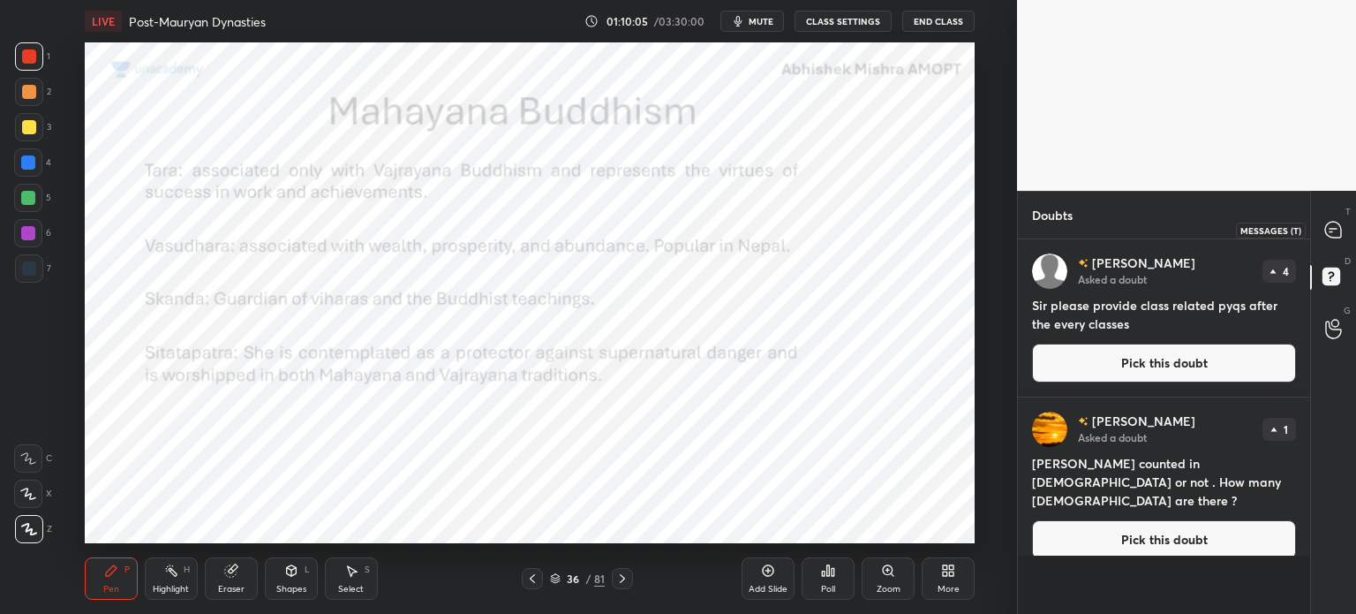
click at [1333, 229] on icon at bounding box center [1333, 229] width 7 height 0
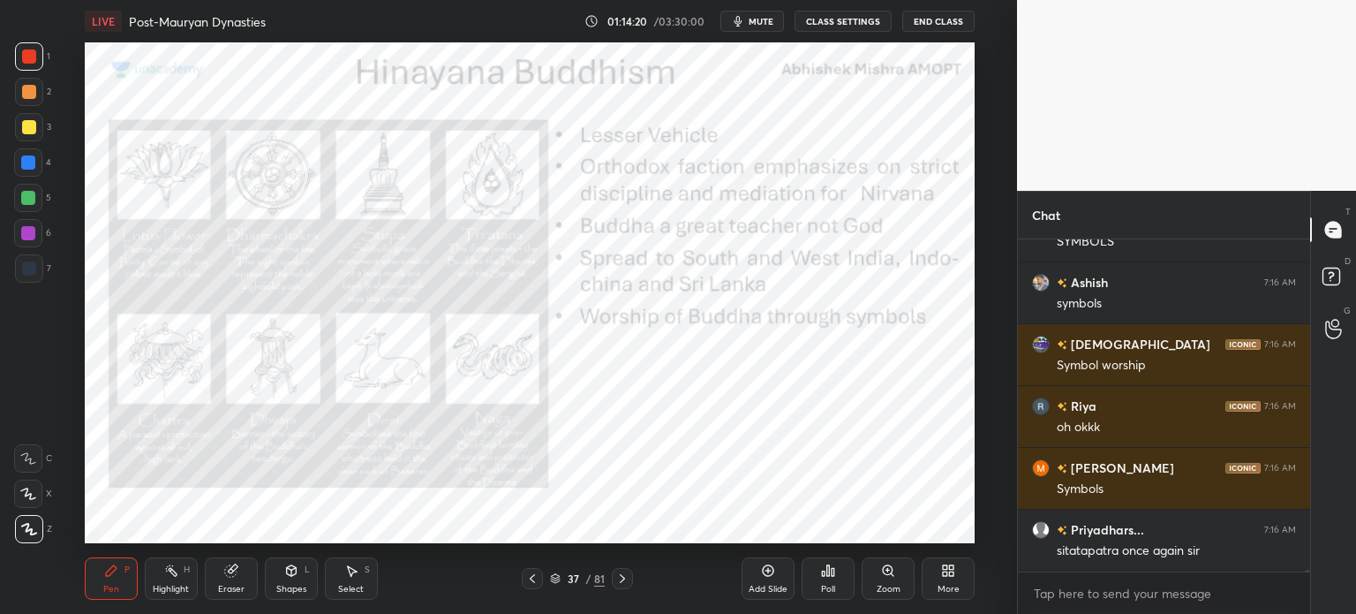
scroll to position [78896, 0]
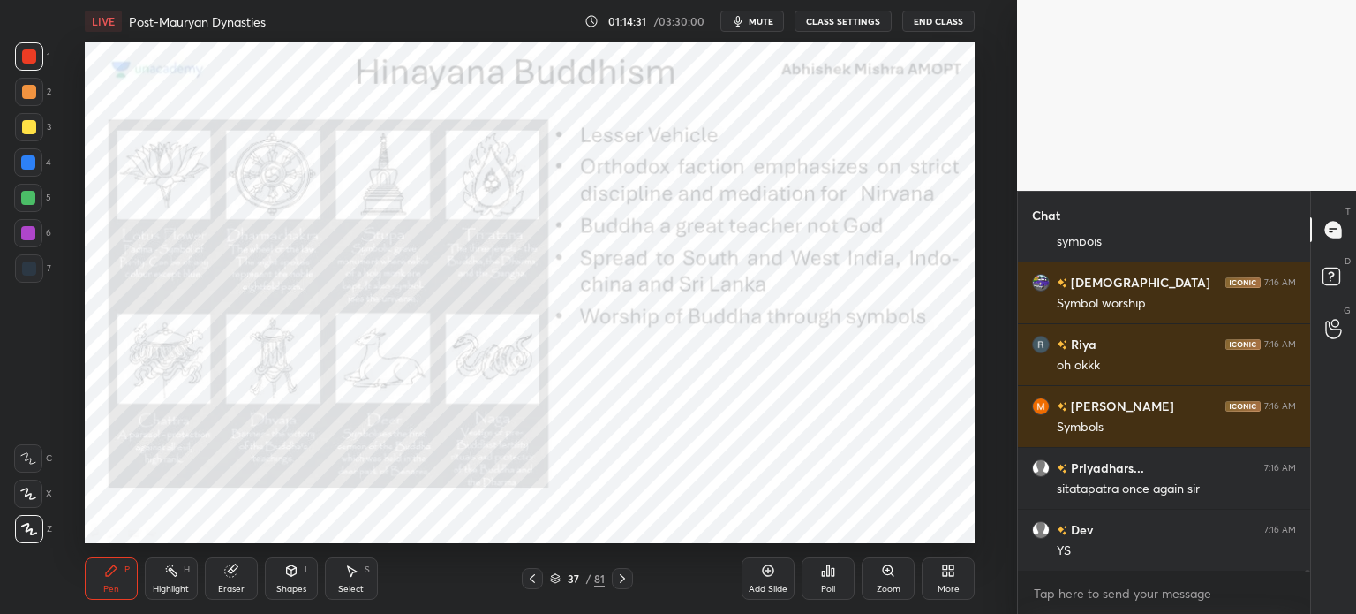
click at [749, 584] on div "Add Slide" at bounding box center [768, 588] width 39 height 9
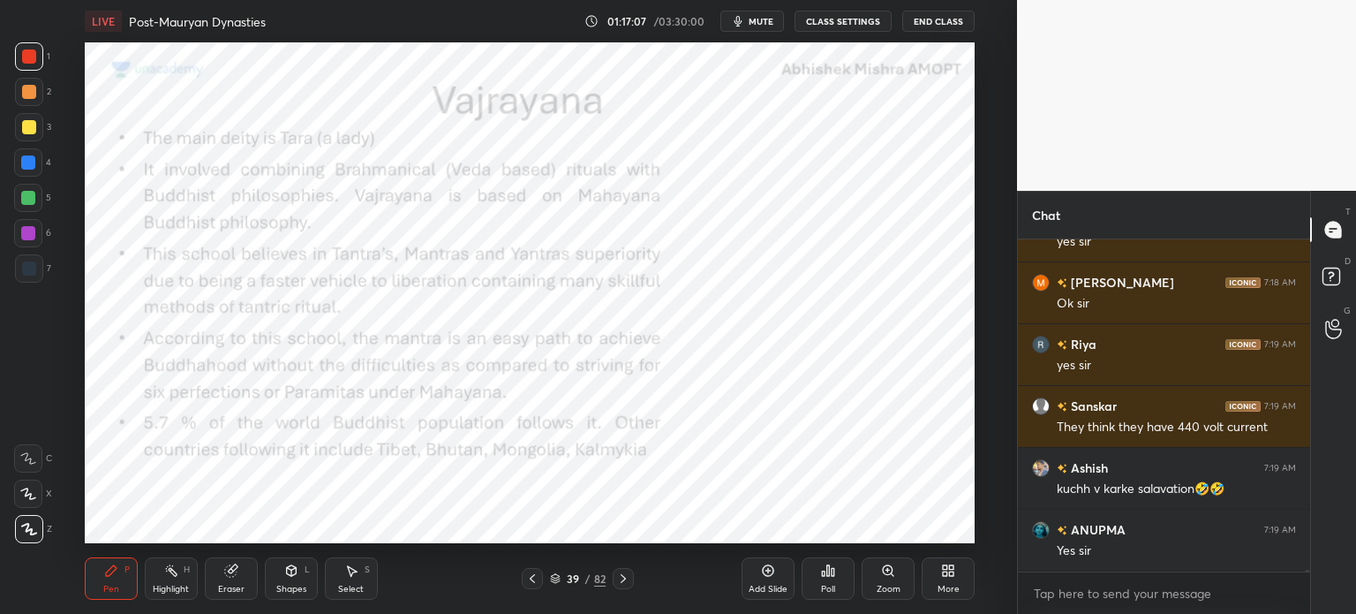
scroll to position [76980, 0]
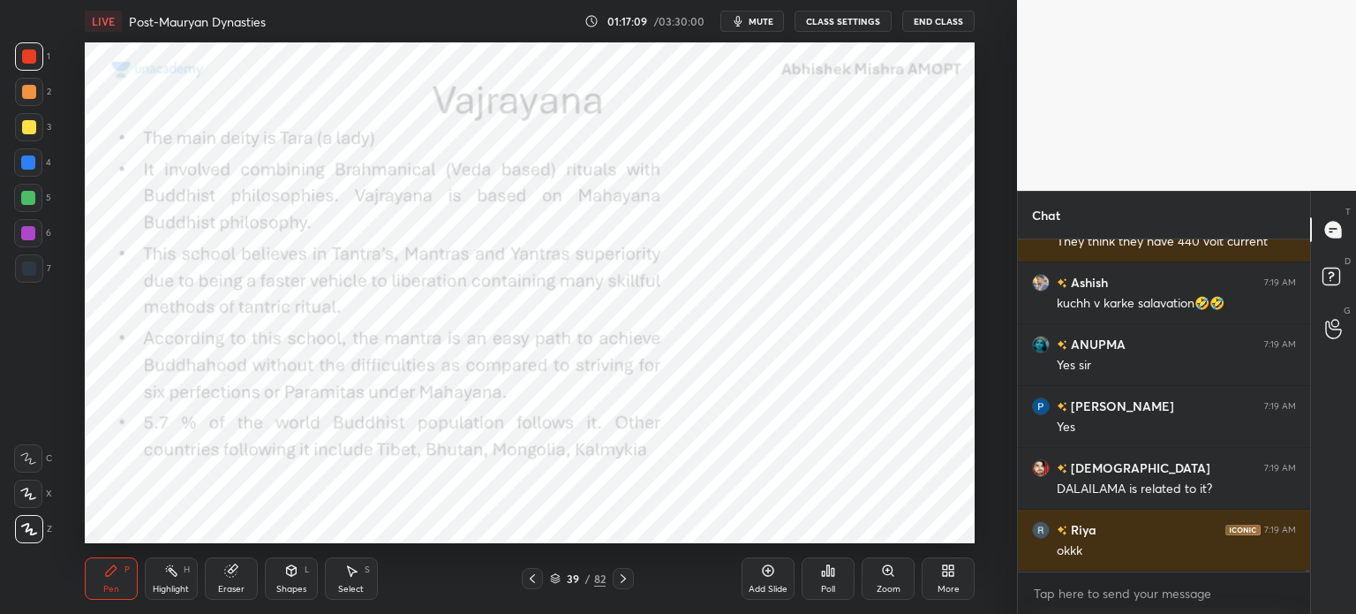
click at [770, 581] on div "Add Slide" at bounding box center [768, 578] width 53 height 42
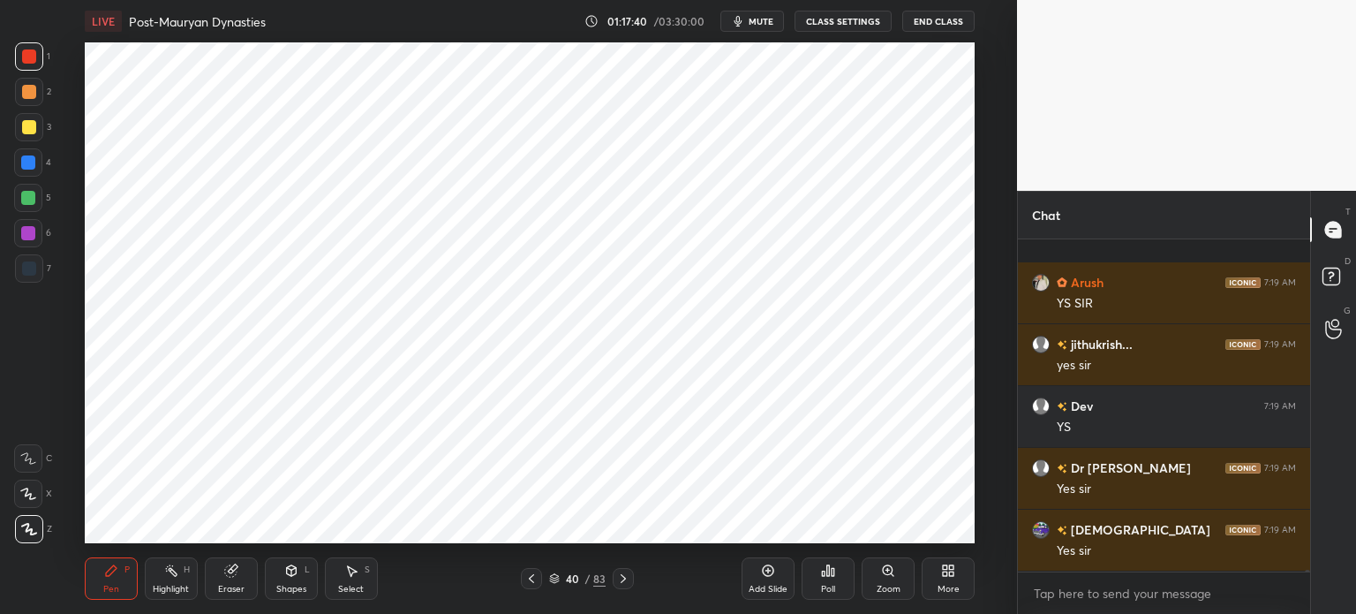
scroll to position [78481, 0]
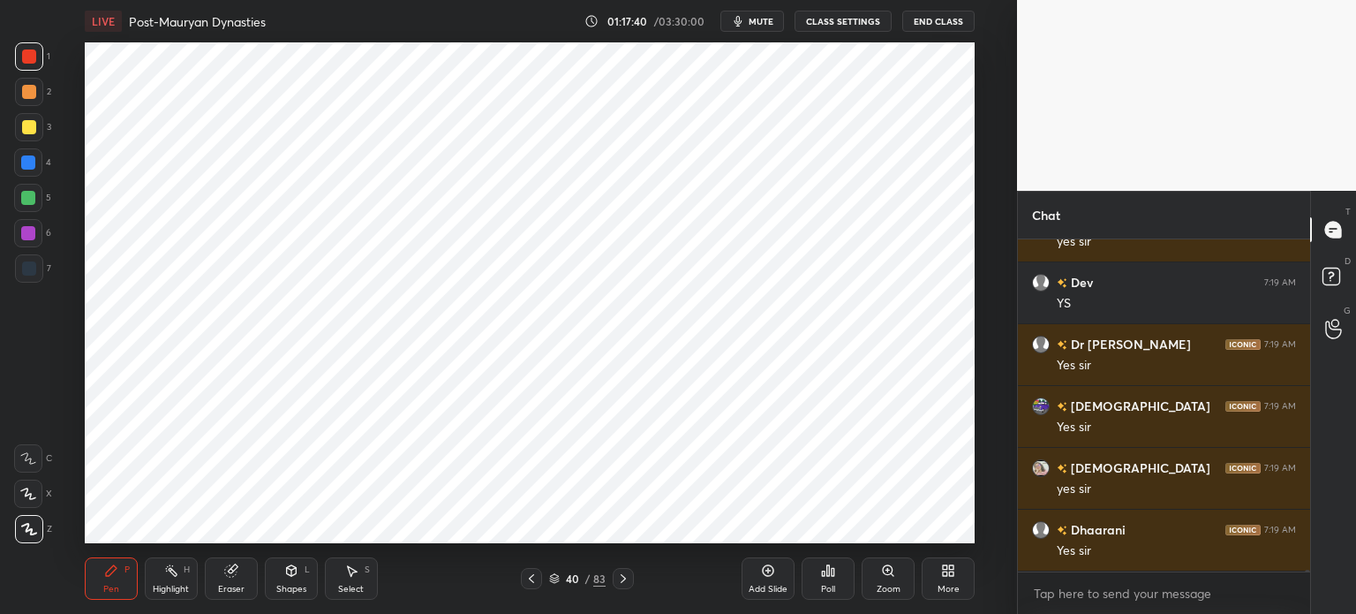
click at [28, 163] on div at bounding box center [28, 162] width 14 height 14
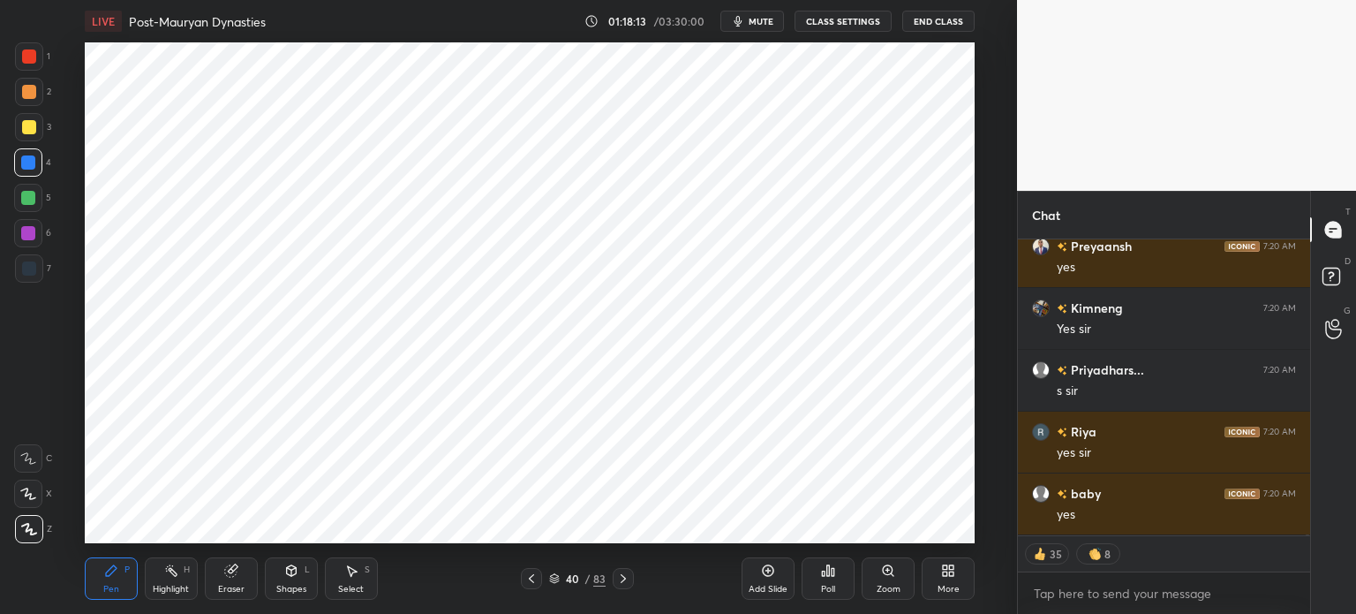
scroll to position [80803, 0]
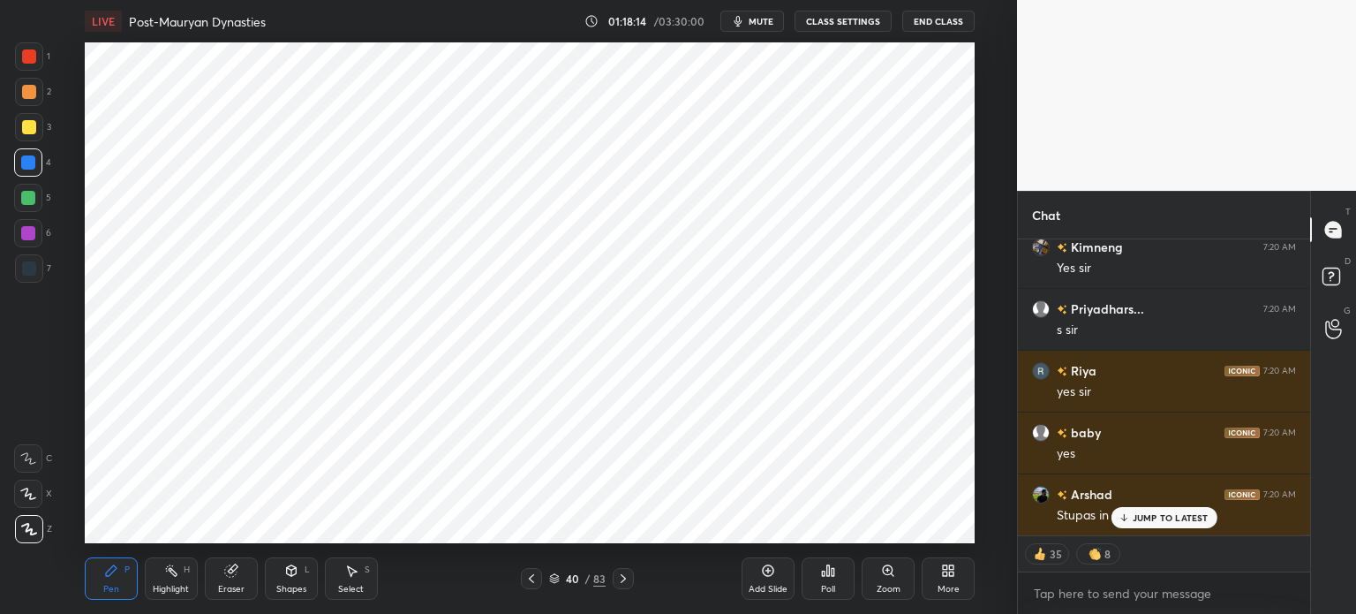
click at [22, 215] on div "5" at bounding box center [32, 201] width 37 height 35
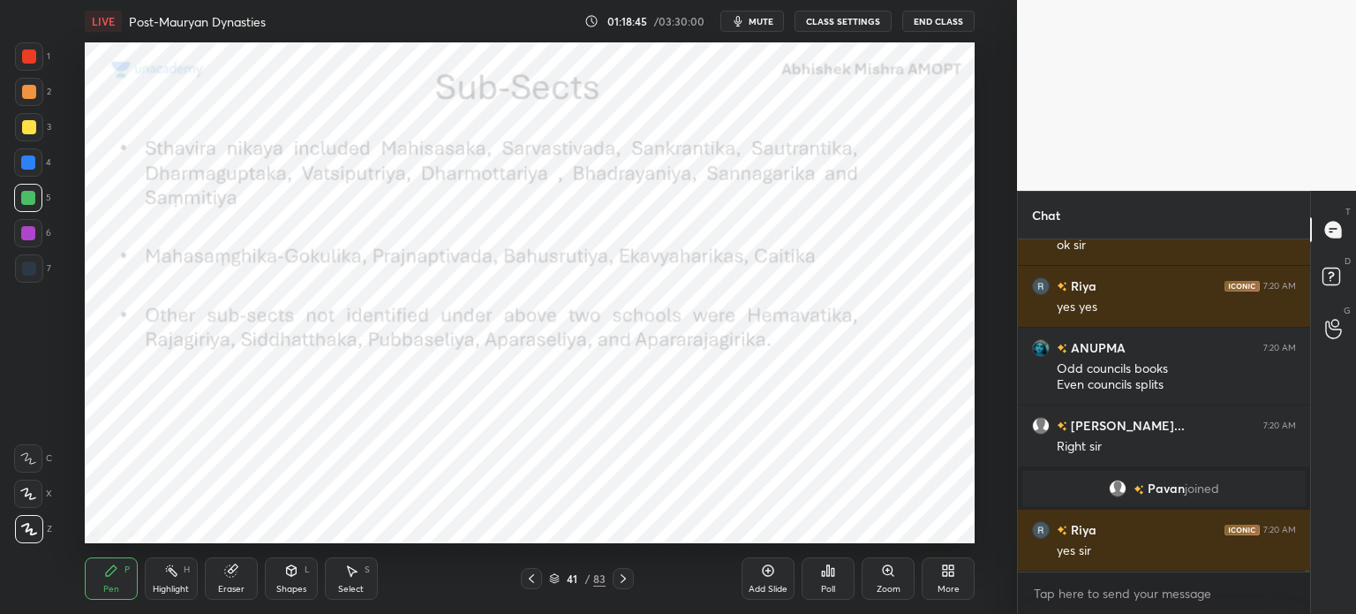
scroll to position [79594, 0]
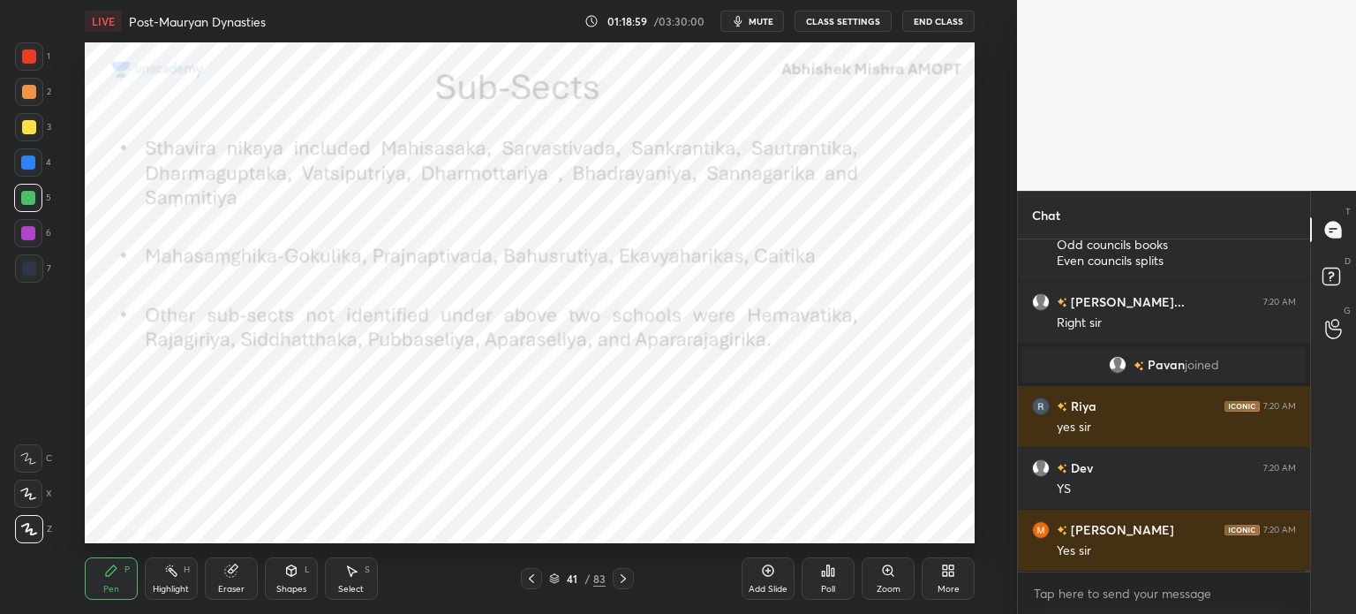
click at [19, 167] on div at bounding box center [28, 162] width 28 height 28
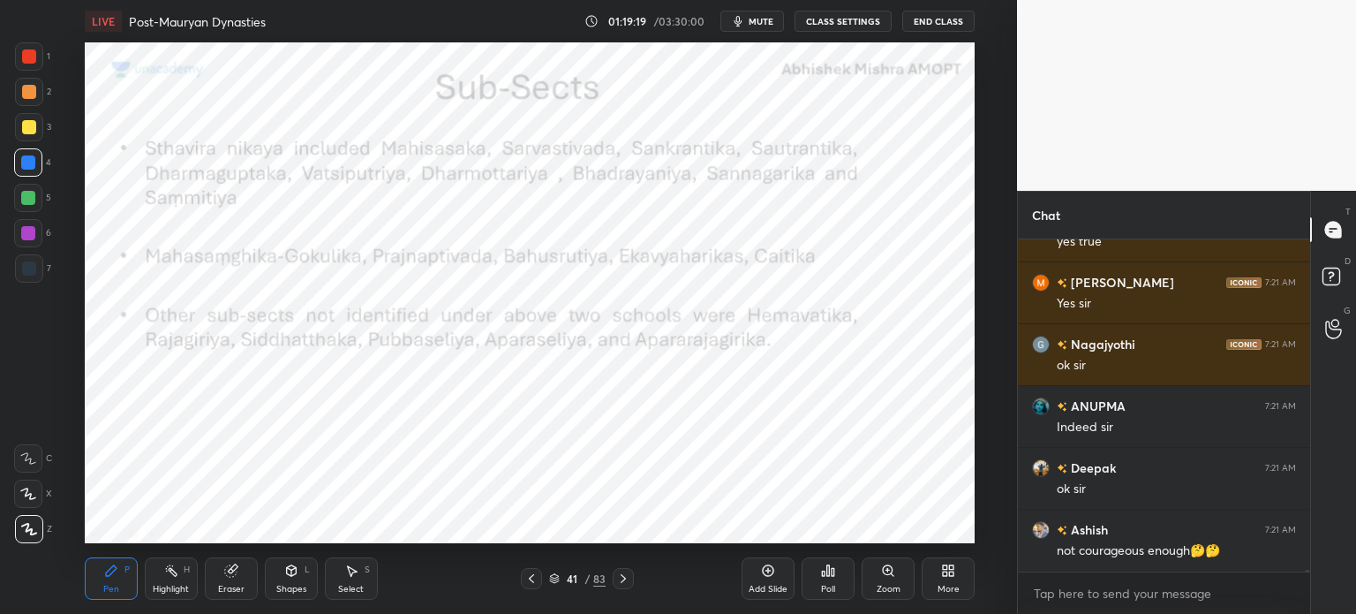
scroll to position [80706, 0]
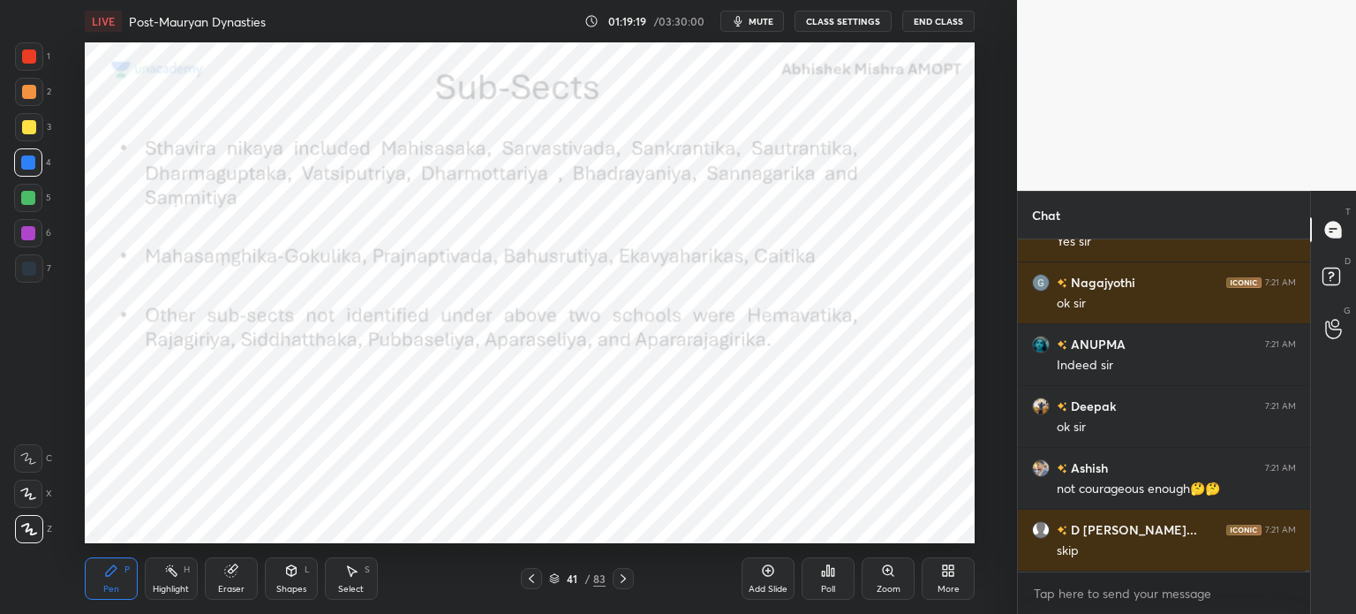
click at [783, 572] on div "Add Slide" at bounding box center [768, 578] width 53 height 42
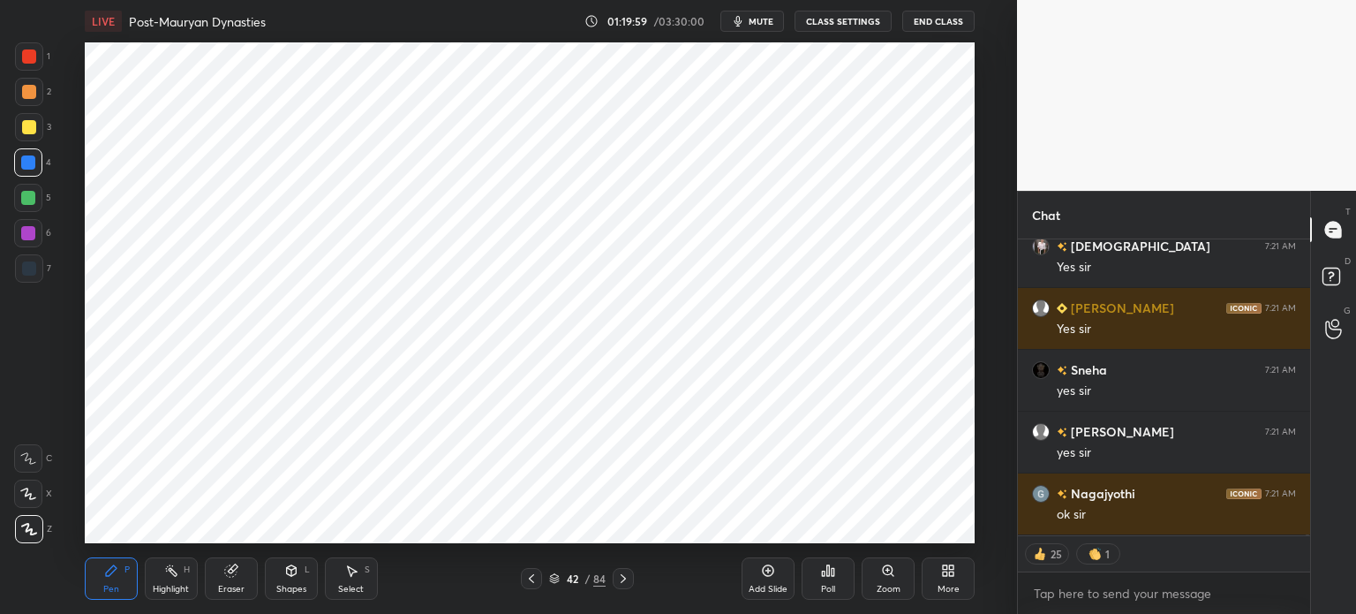
scroll to position [82781, 0]
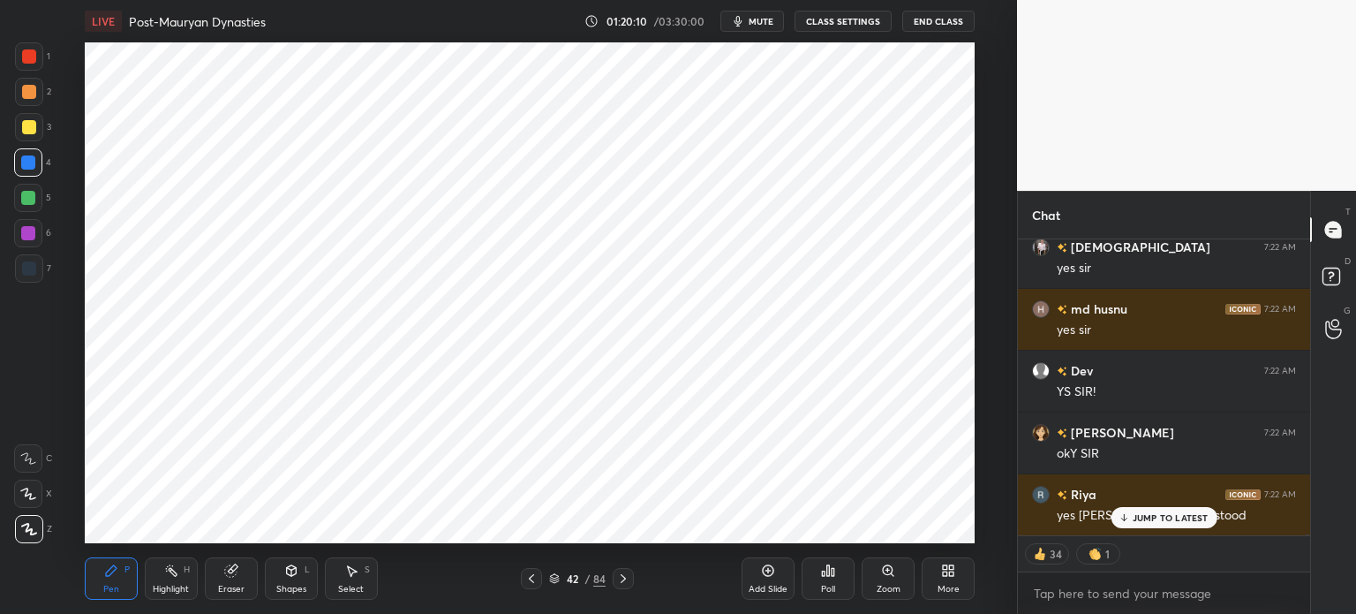
click at [1141, 524] on div "JUMP TO LATEST" at bounding box center [1164, 517] width 106 height 21
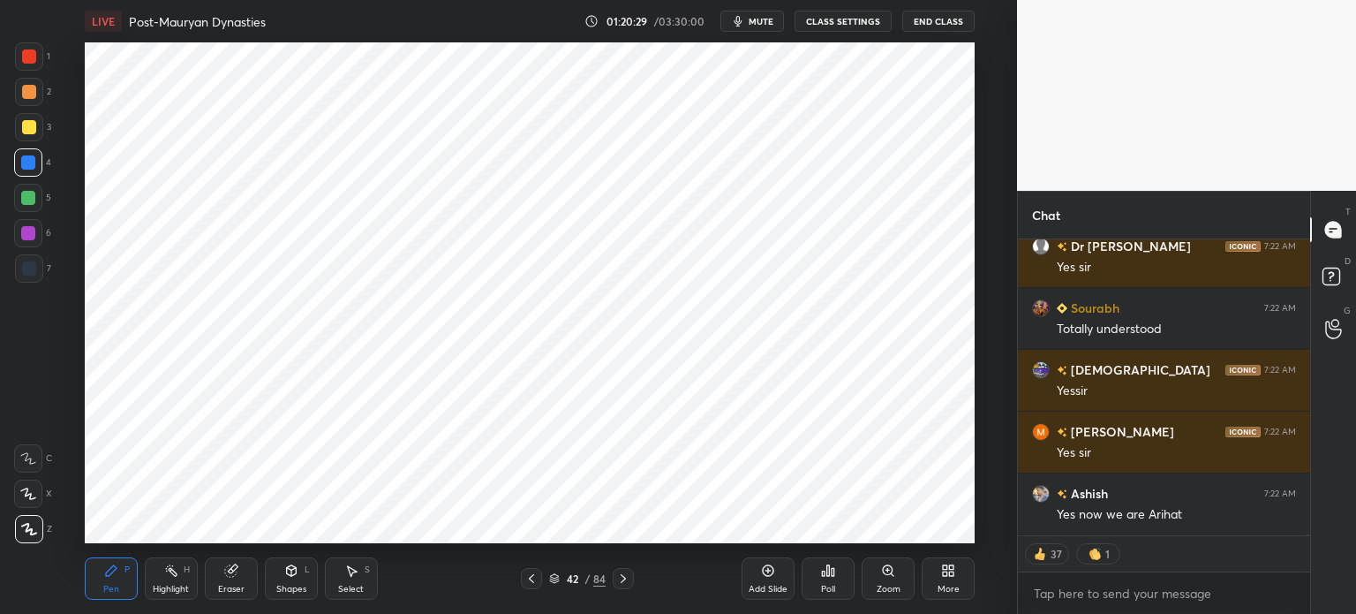
type textarea "x"
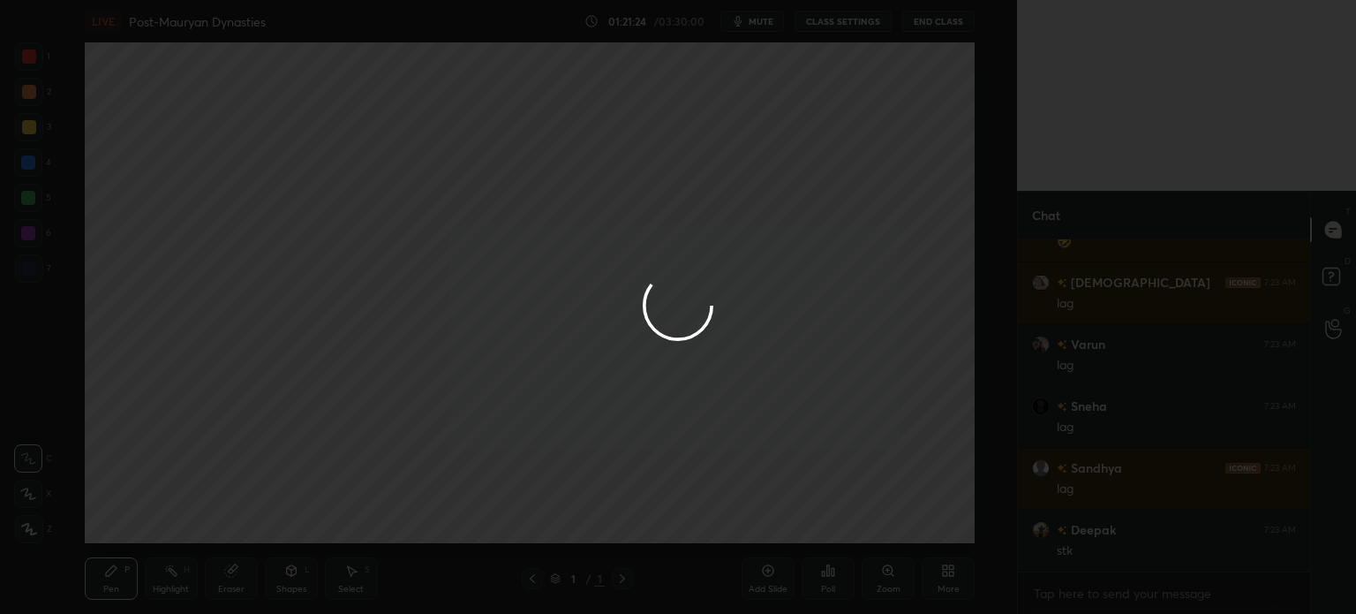
scroll to position [86223, 0]
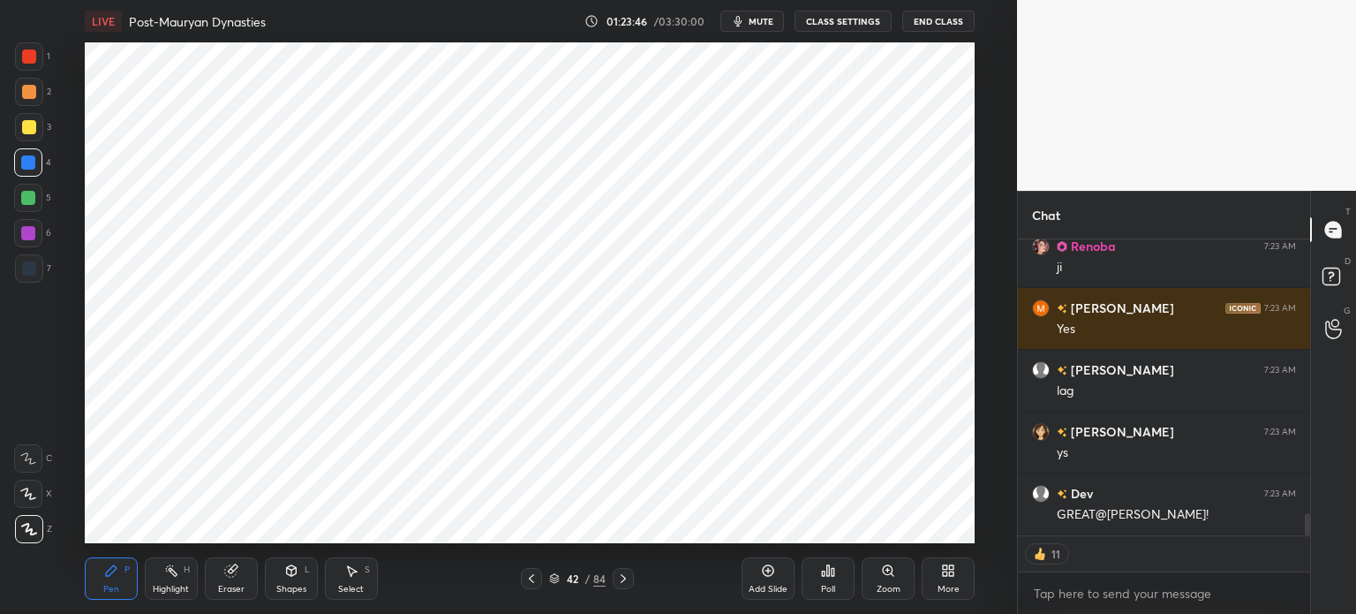
scroll to position [3747, 0]
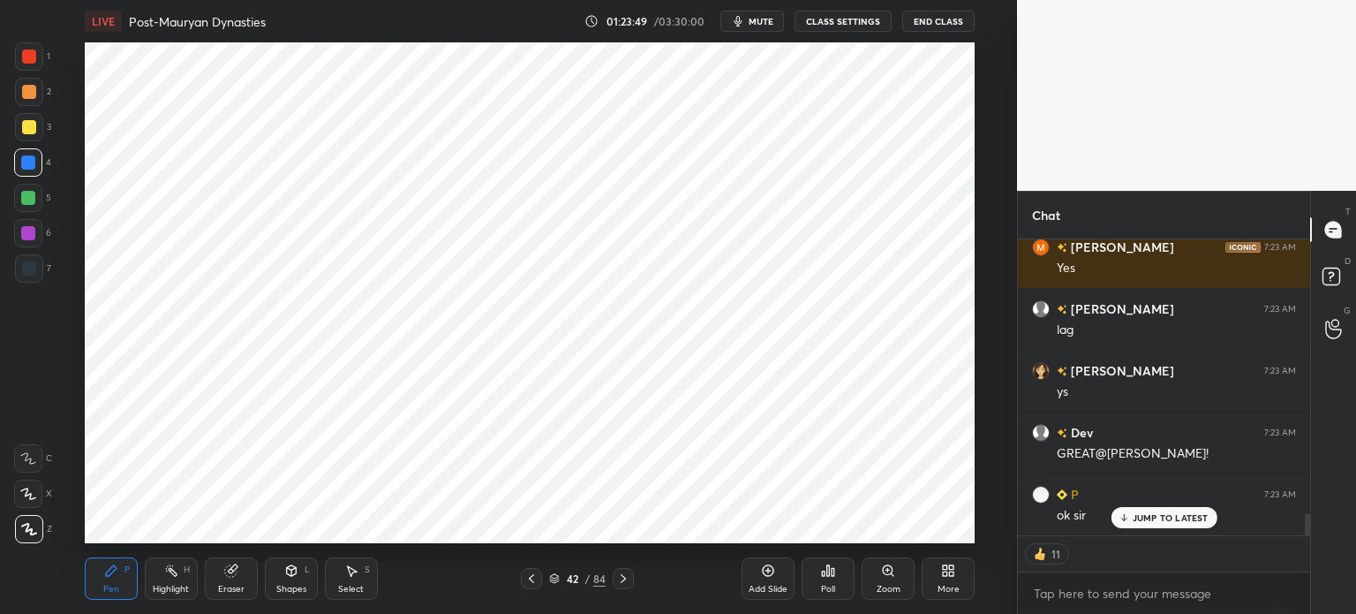
type textarea "x"
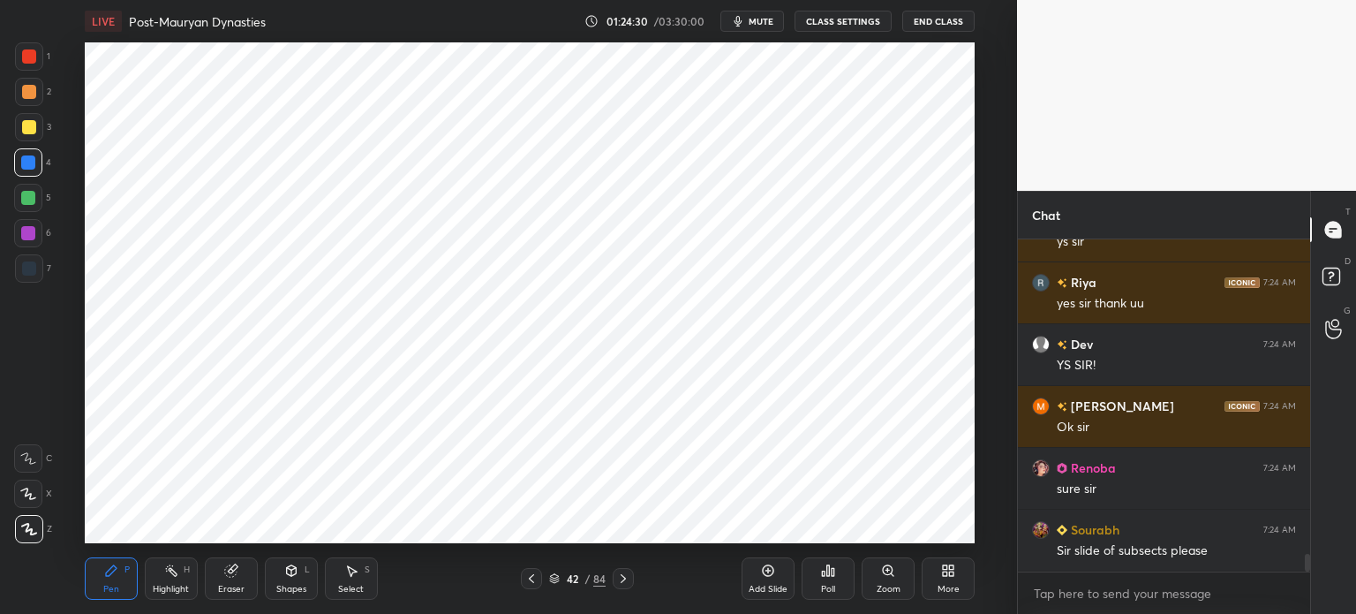
click at [751, 24] on button "mute" at bounding box center [752, 21] width 64 height 21
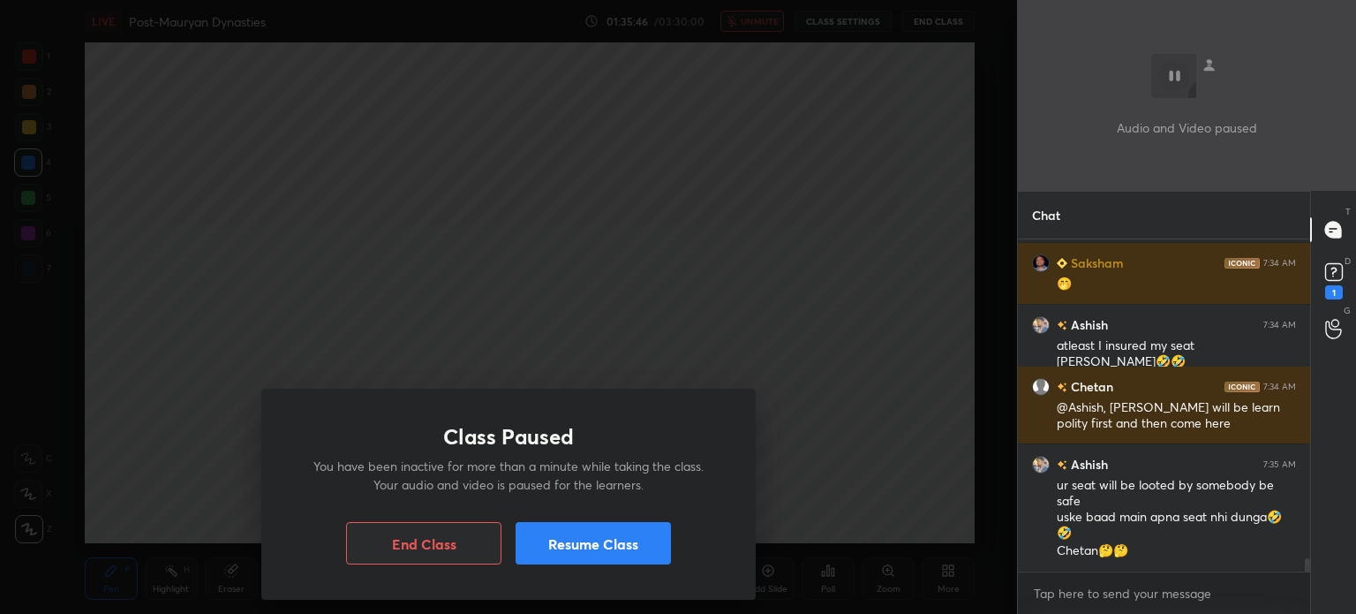
scroll to position [8158, 0]
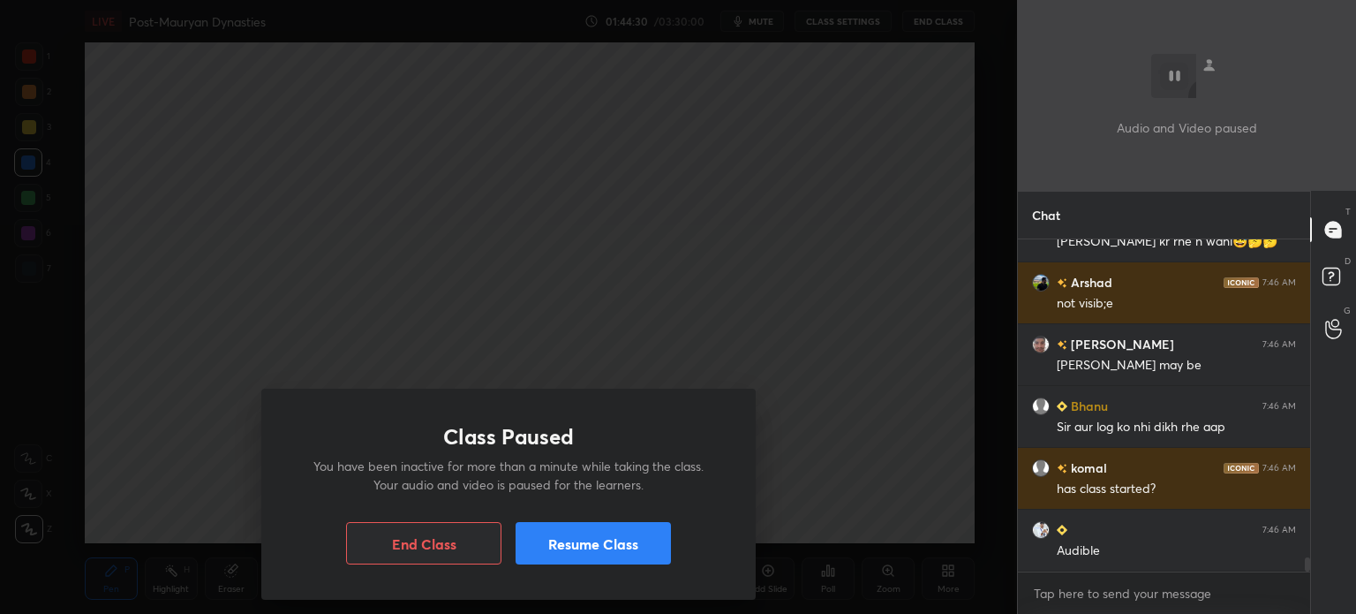
scroll to position [7529, 0]
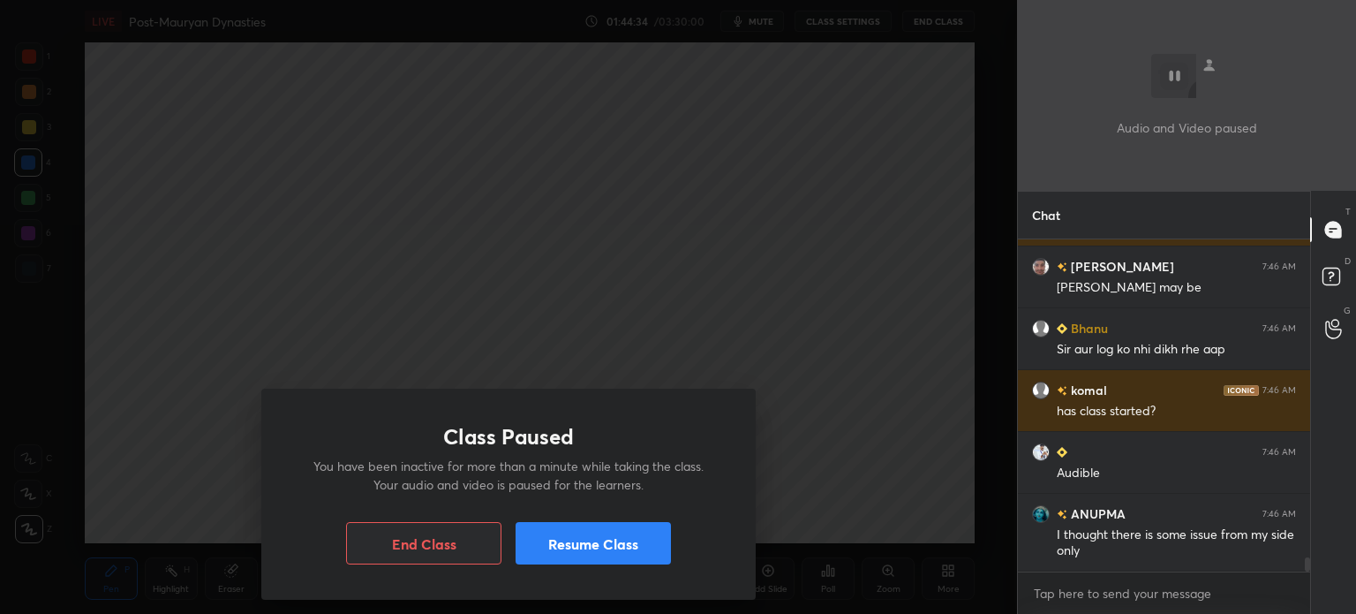
click at [586, 556] on button "Resume Class" at bounding box center [593, 543] width 155 height 42
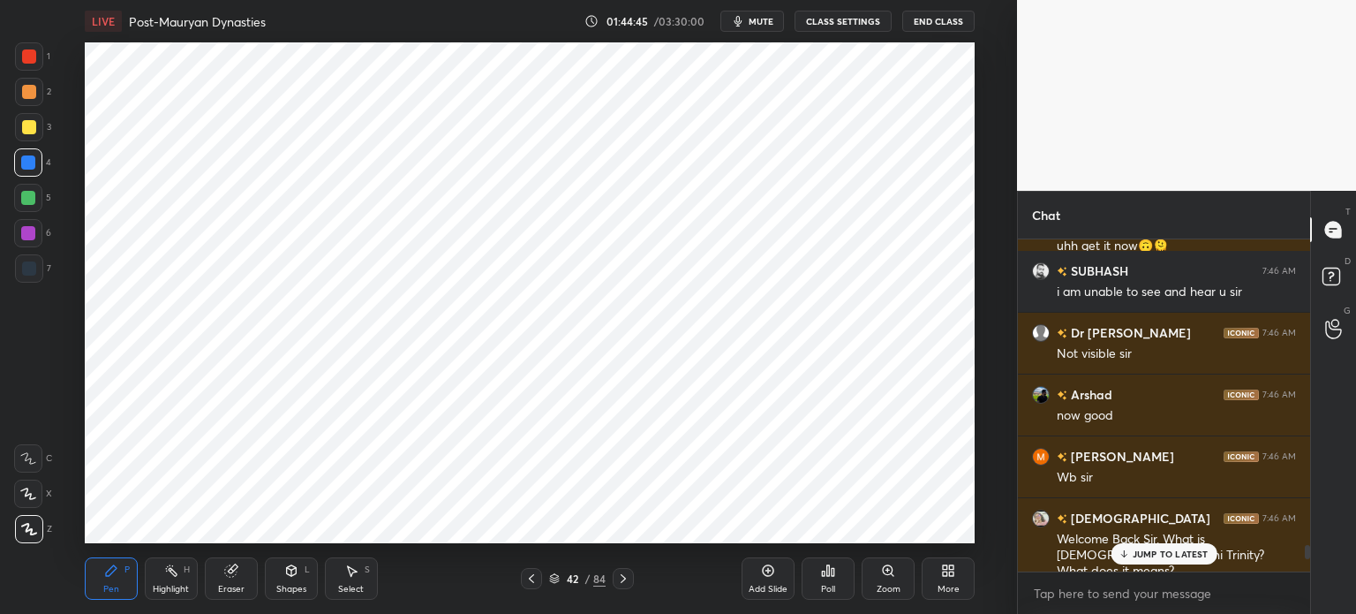
scroll to position [7155, 0]
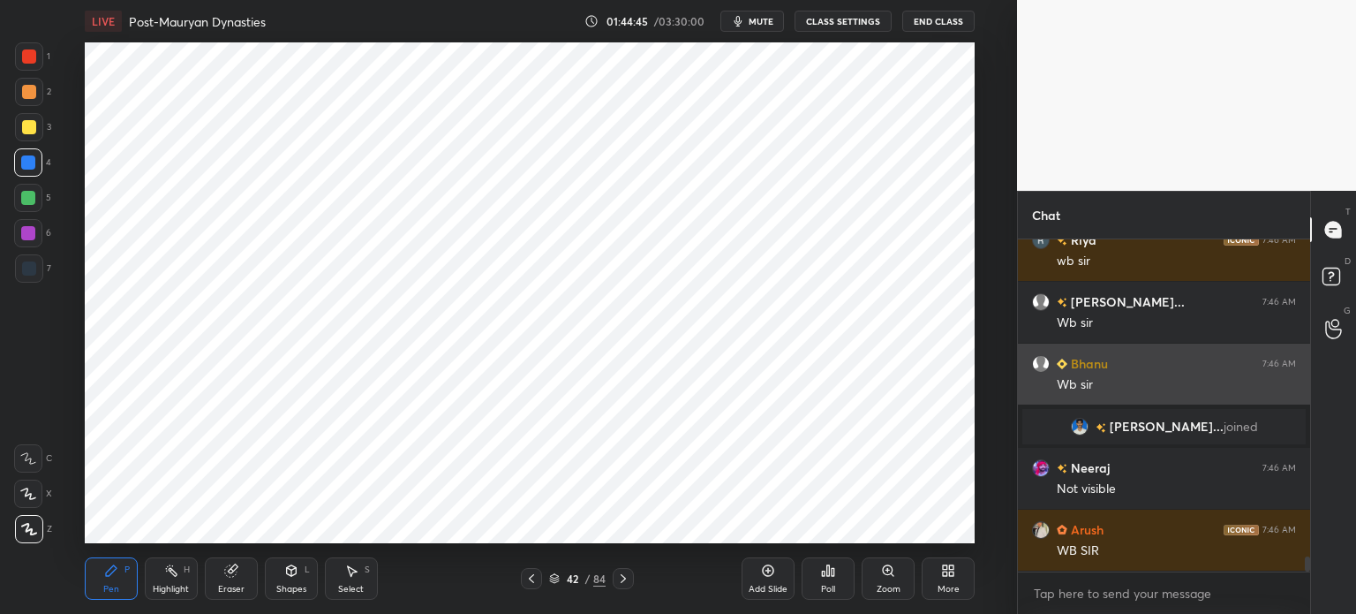
click at [1142, 401] on div "[PERSON_NAME] 7:46 AM Wb sir" at bounding box center [1164, 373] width 292 height 61
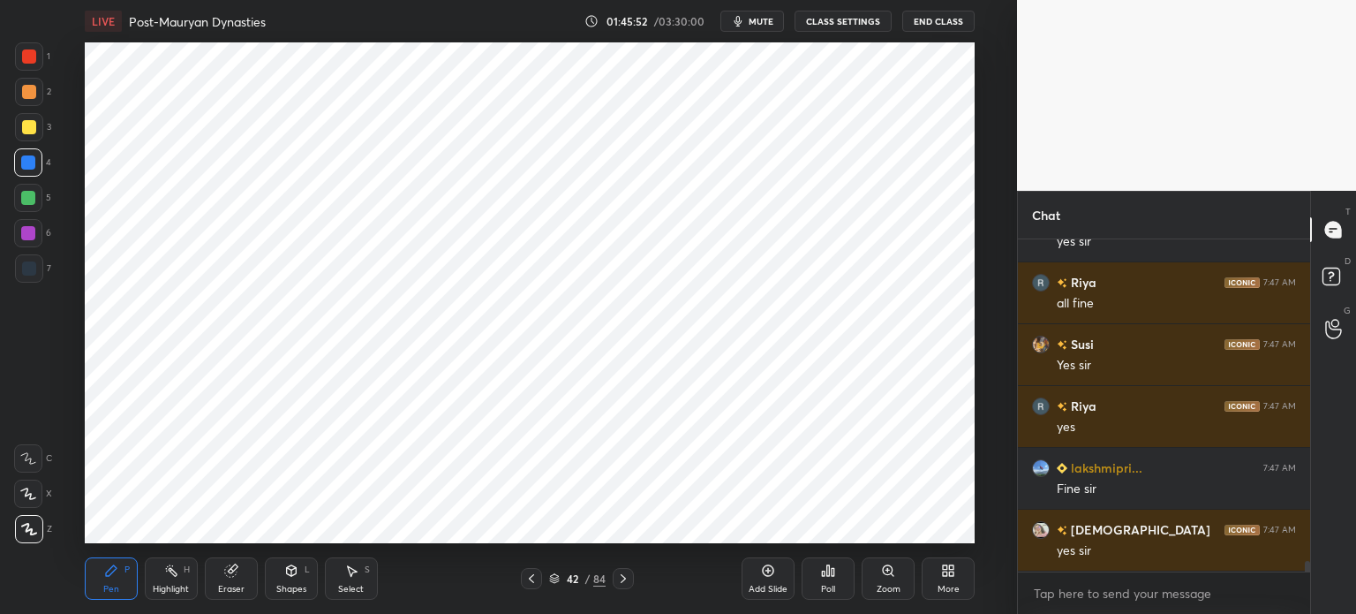
scroll to position [291, 287]
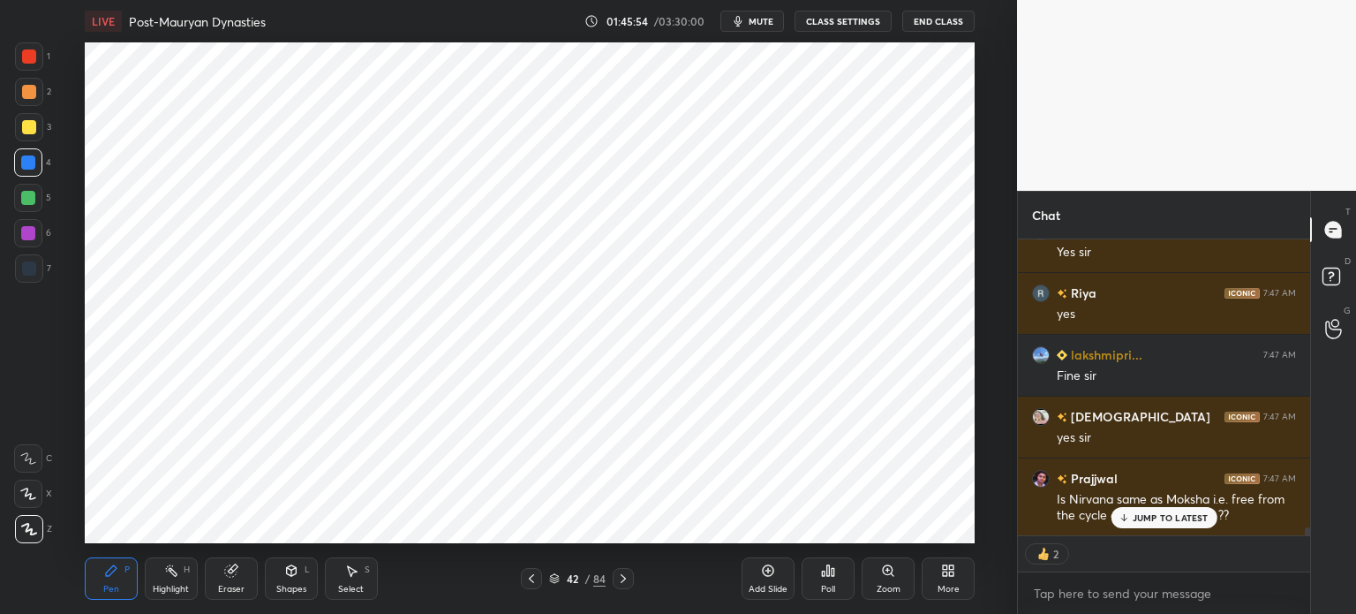
click at [21, 236] on div at bounding box center [28, 233] width 14 height 14
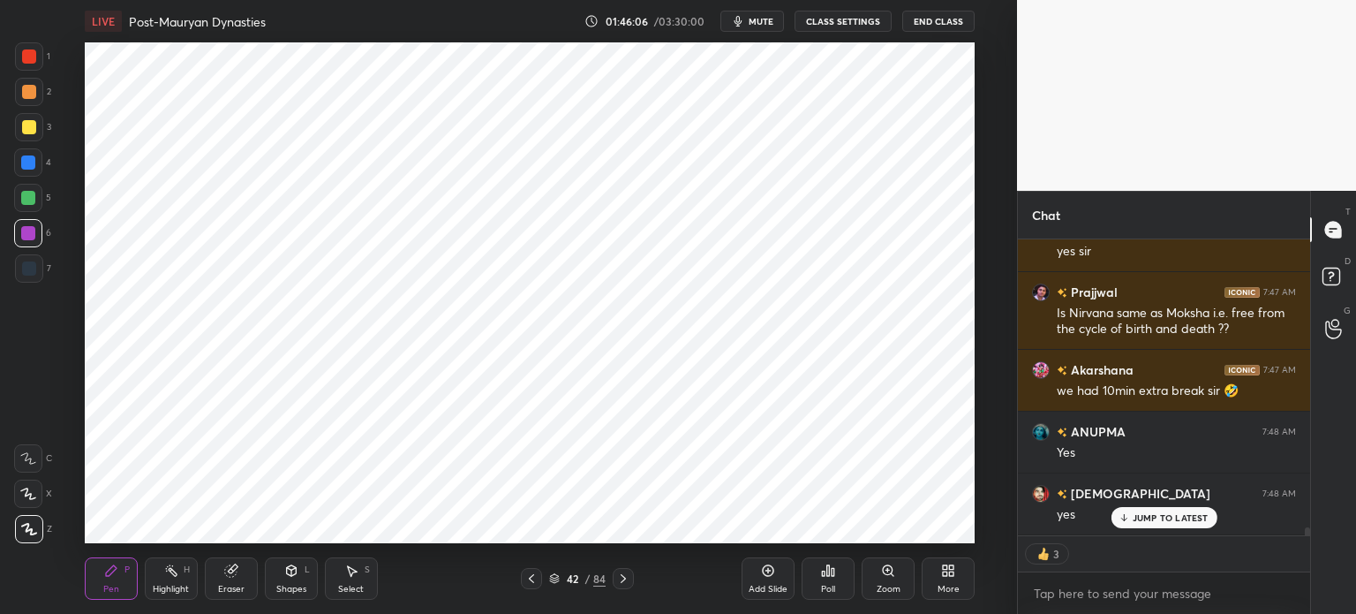
scroll to position [10867, 0]
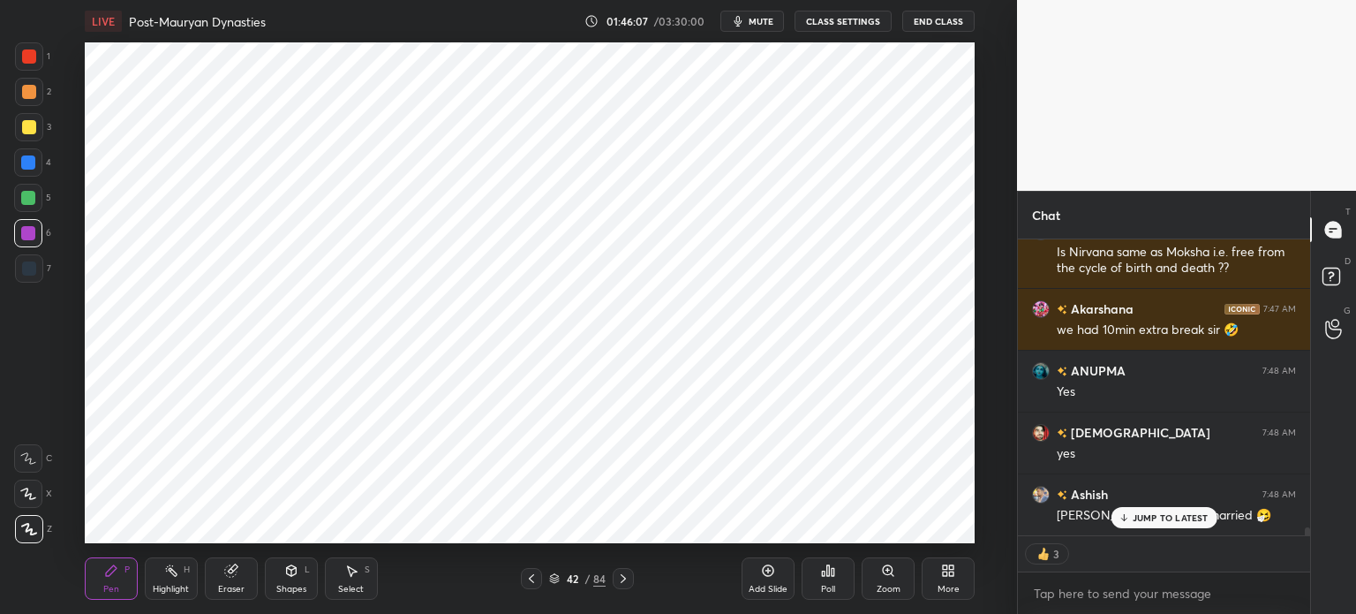
click at [34, 208] on div at bounding box center [28, 198] width 28 height 28
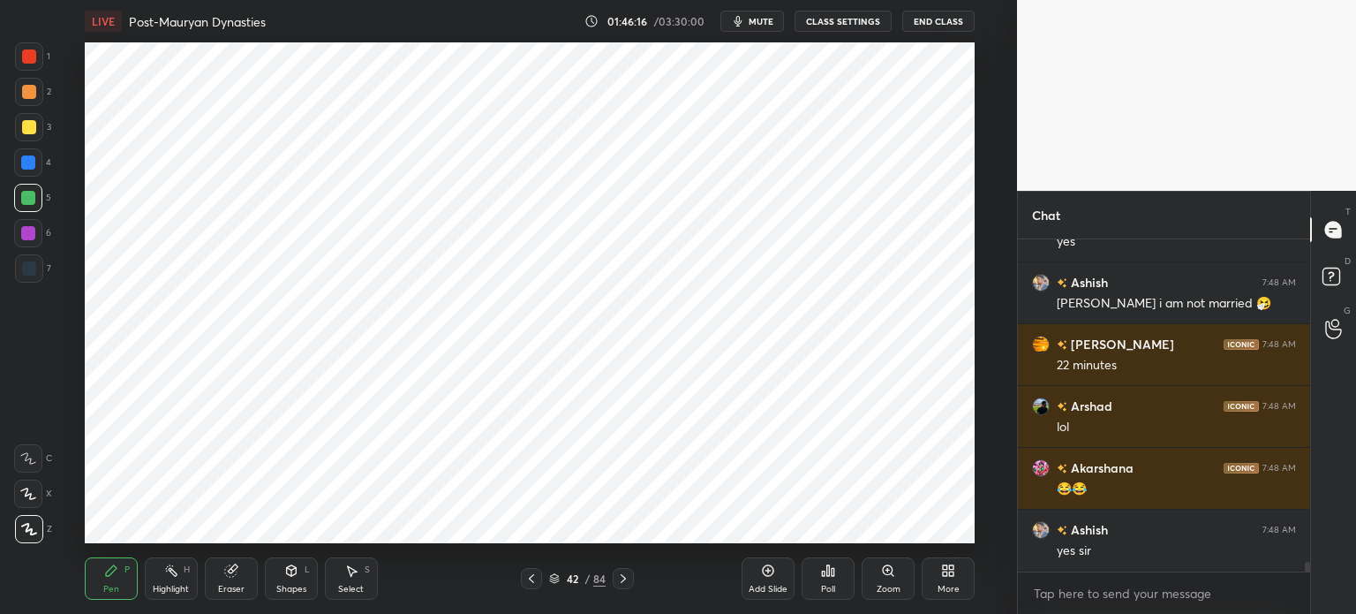
click at [25, 162] on div at bounding box center [28, 162] width 14 height 14
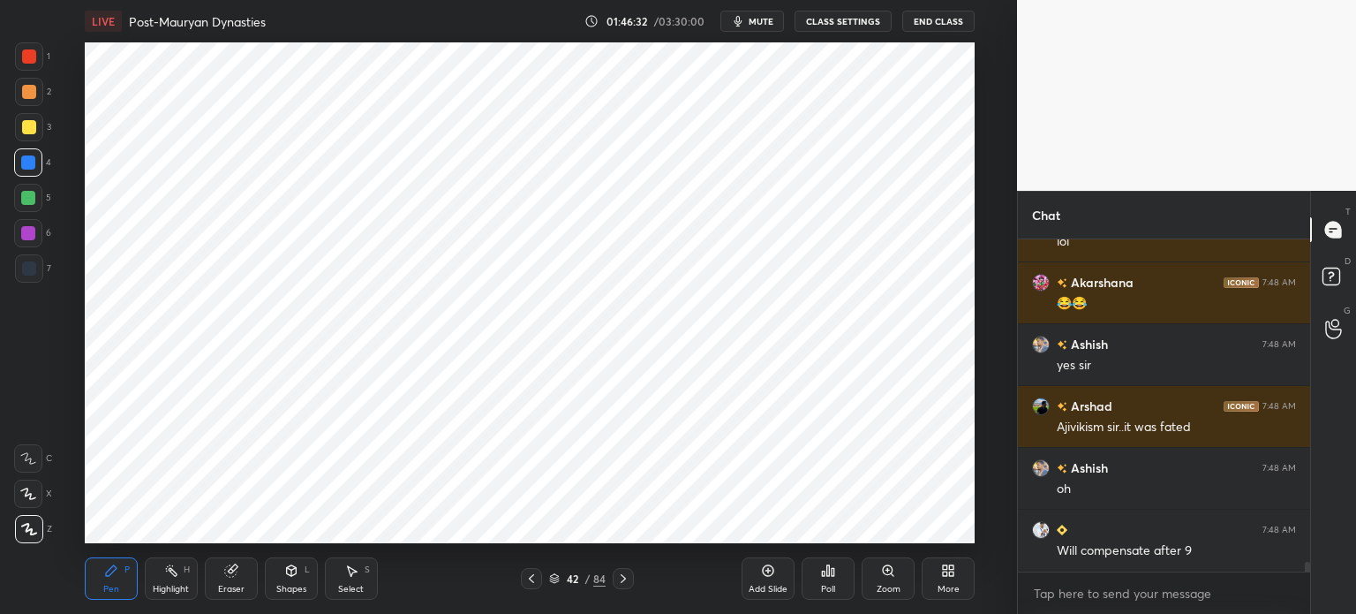
click at [31, 238] on div at bounding box center [28, 233] width 14 height 14
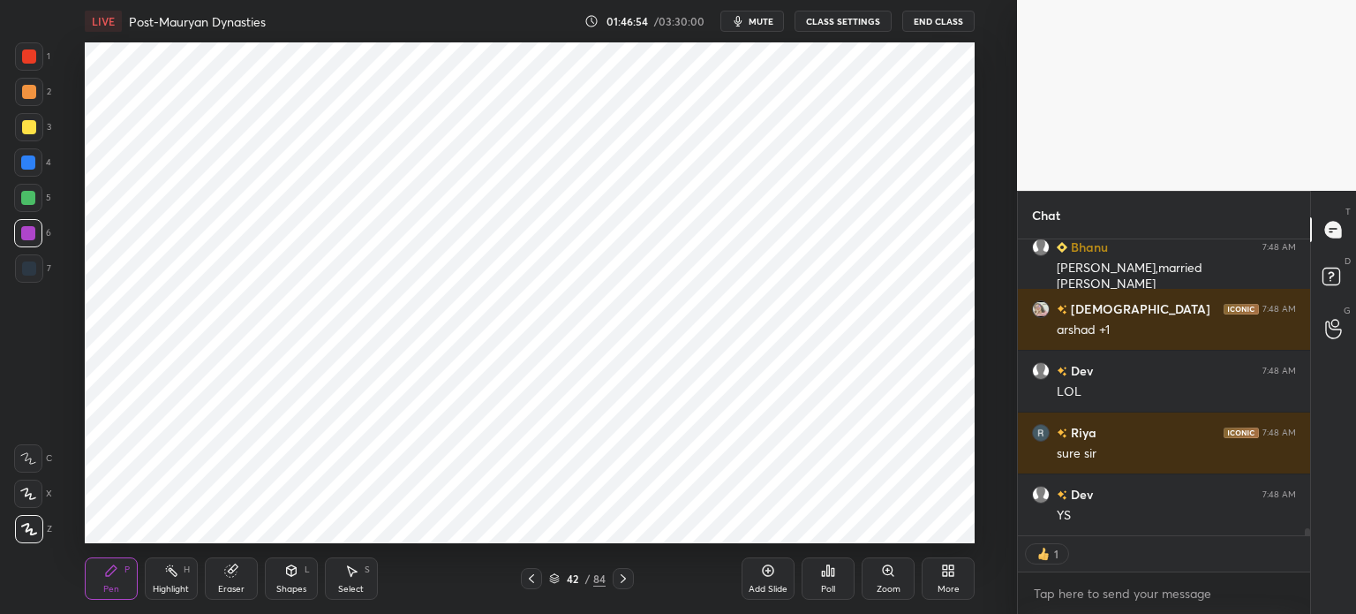
scroll to position [11671, 0]
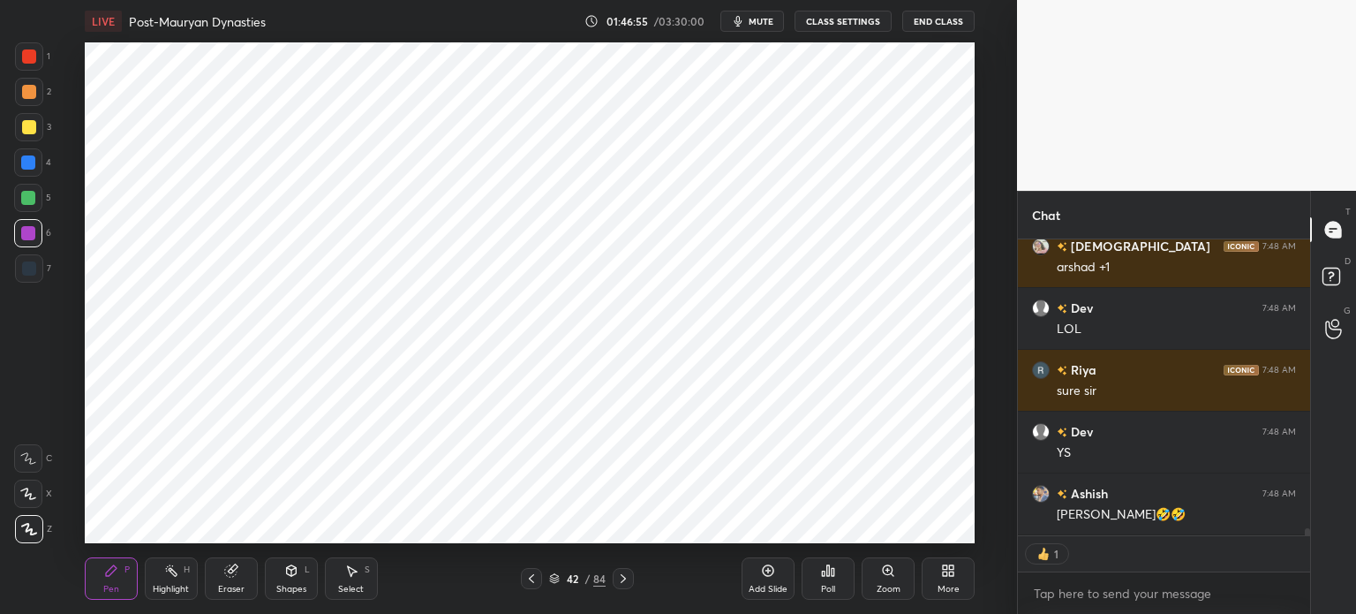
click at [24, 85] on div at bounding box center [29, 92] width 14 height 14
click at [27, 59] on div at bounding box center [29, 56] width 14 height 14
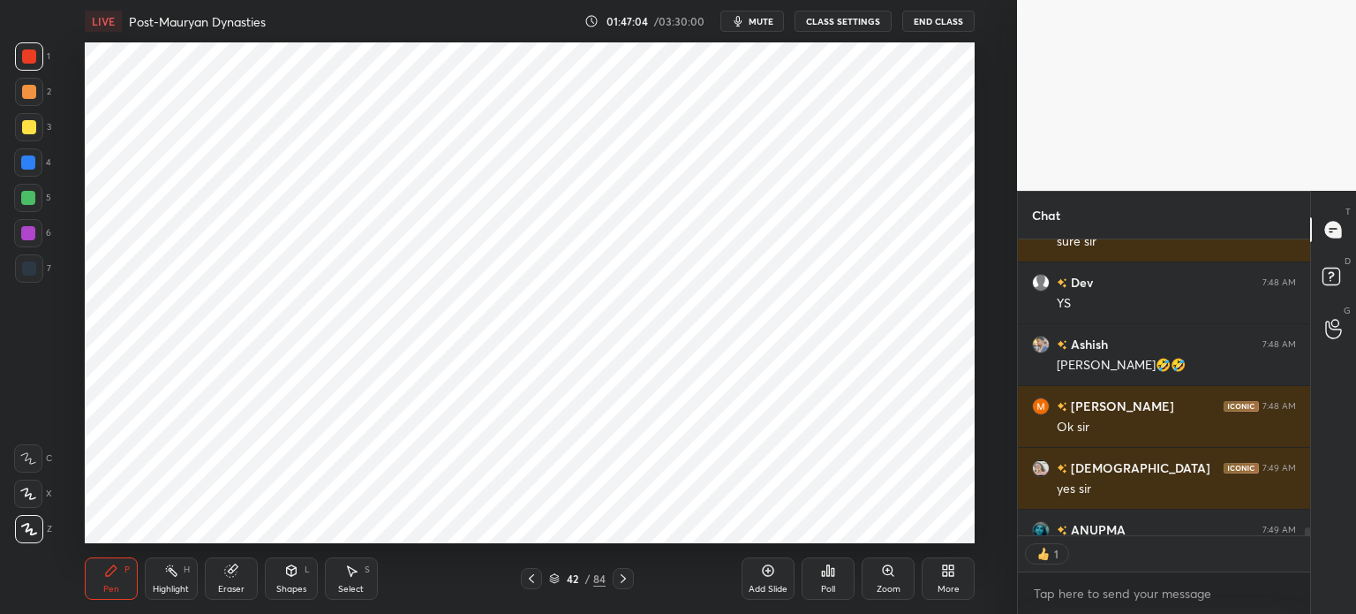
scroll to position [291, 287]
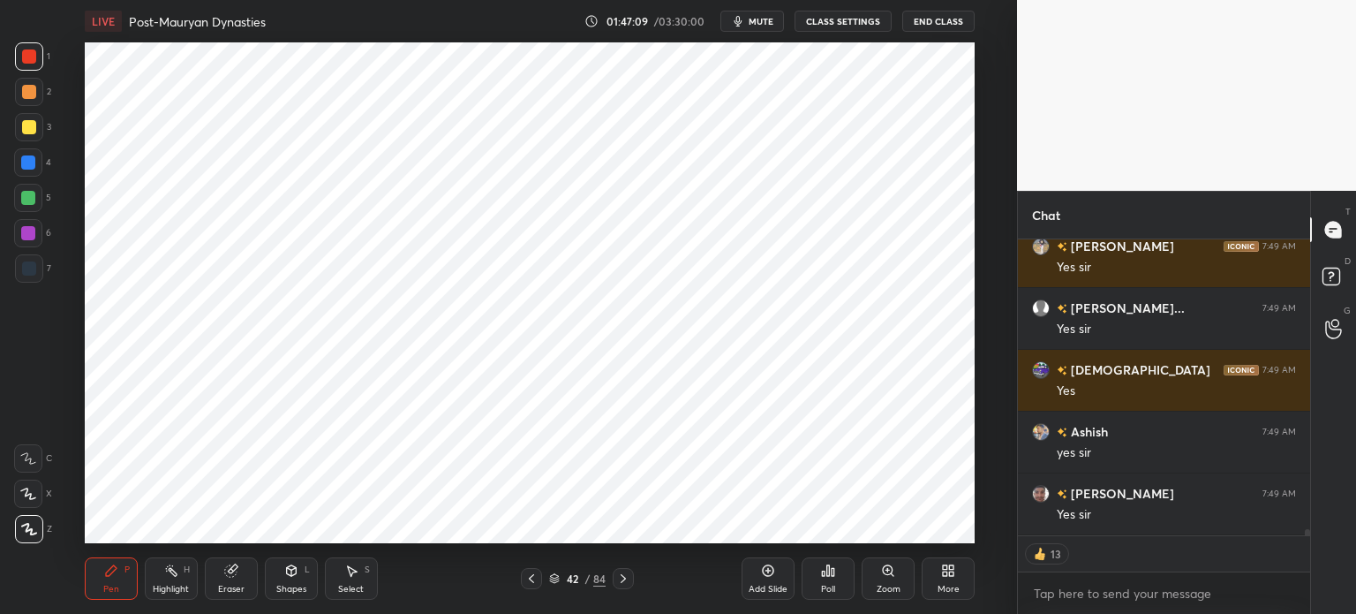
click at [762, 578] on div "Add Slide" at bounding box center [768, 578] width 53 height 42
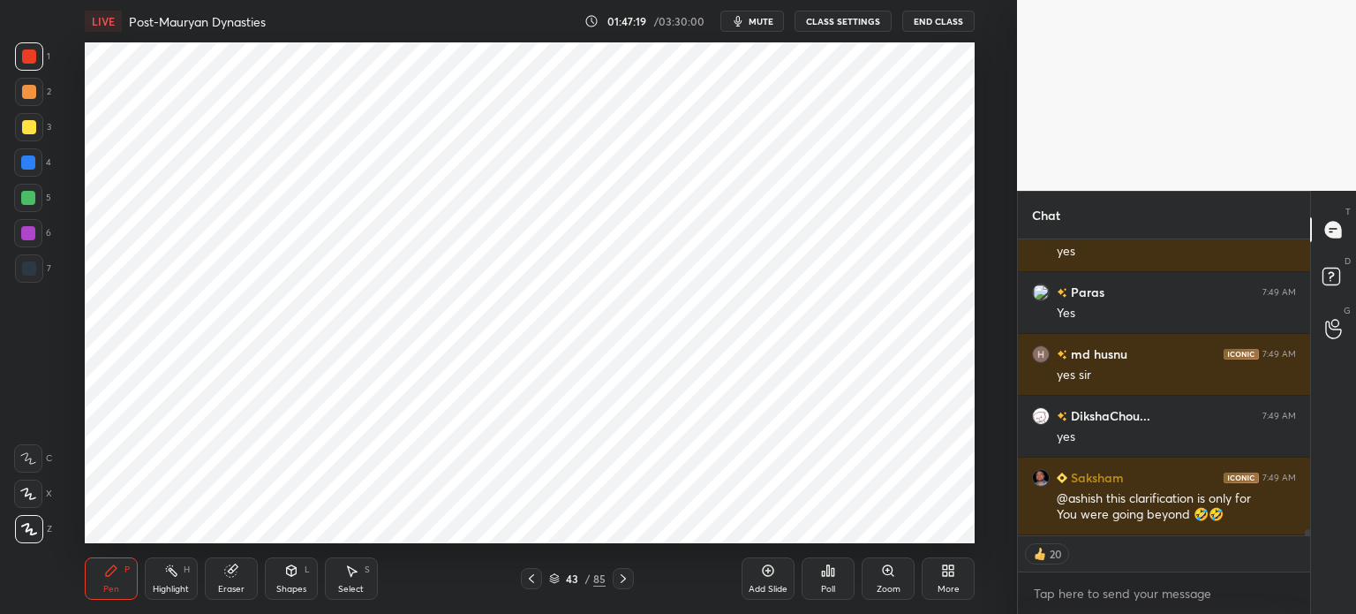
scroll to position [13742, 0]
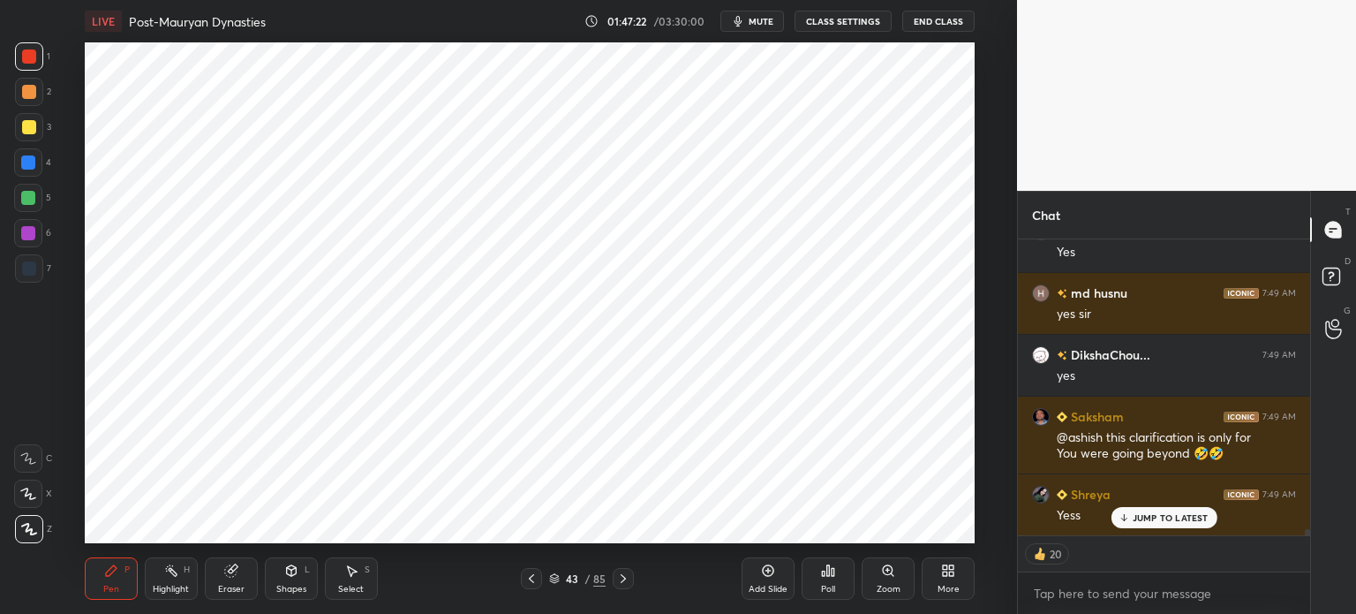
click at [32, 273] on div at bounding box center [29, 268] width 14 height 14
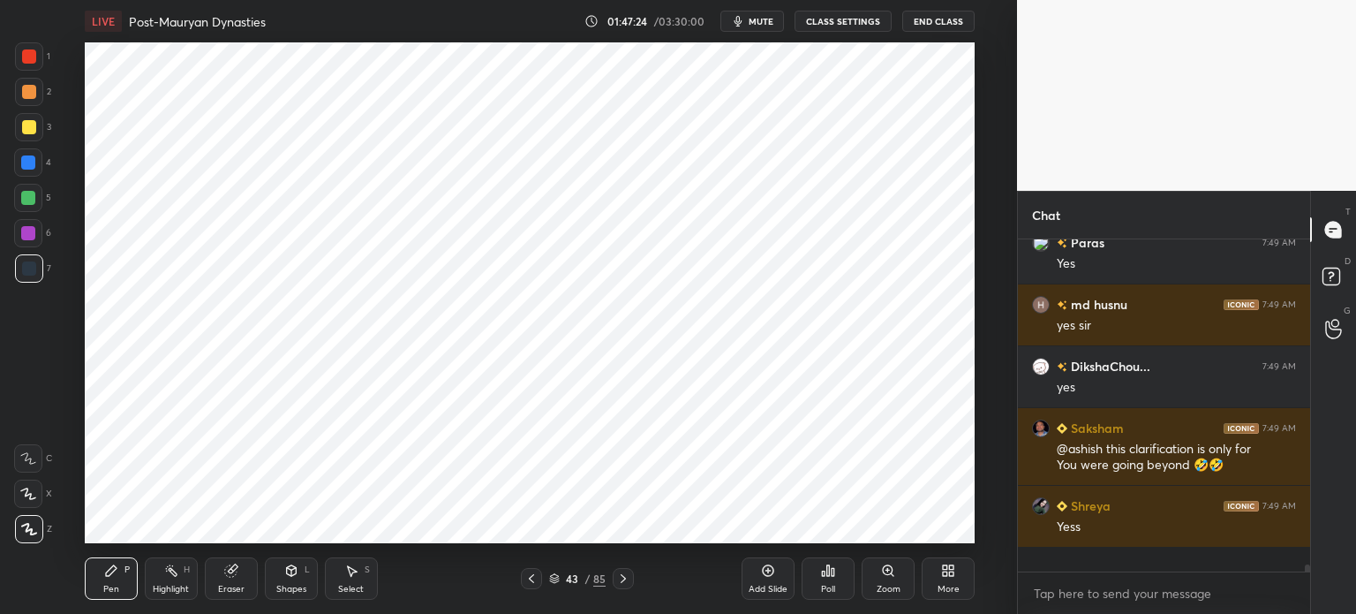
scroll to position [13706, 0]
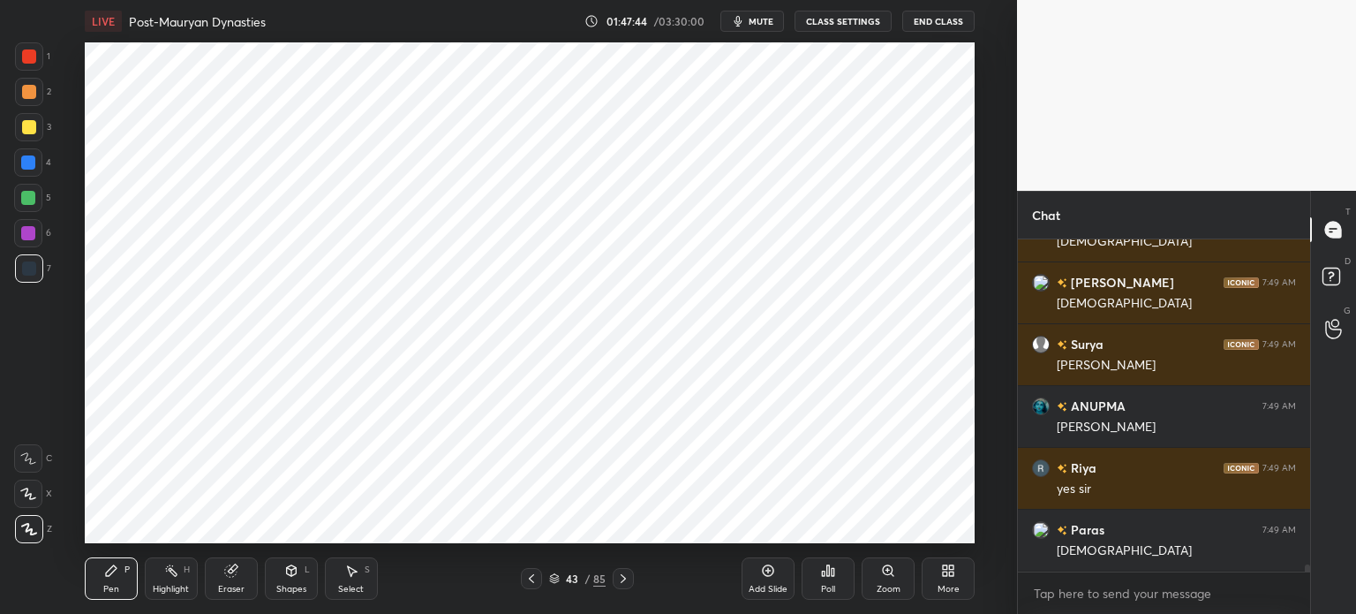
click at [756, 577] on div "Add Slide" at bounding box center [768, 578] width 53 height 42
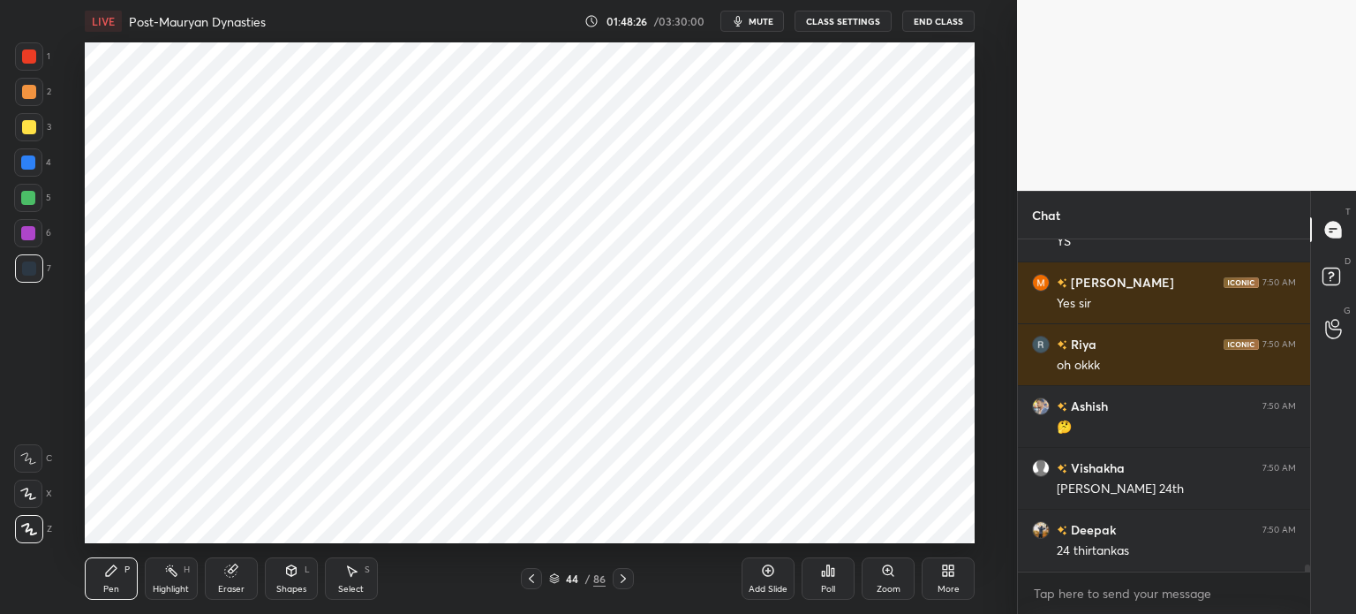
scroll to position [16071, 0]
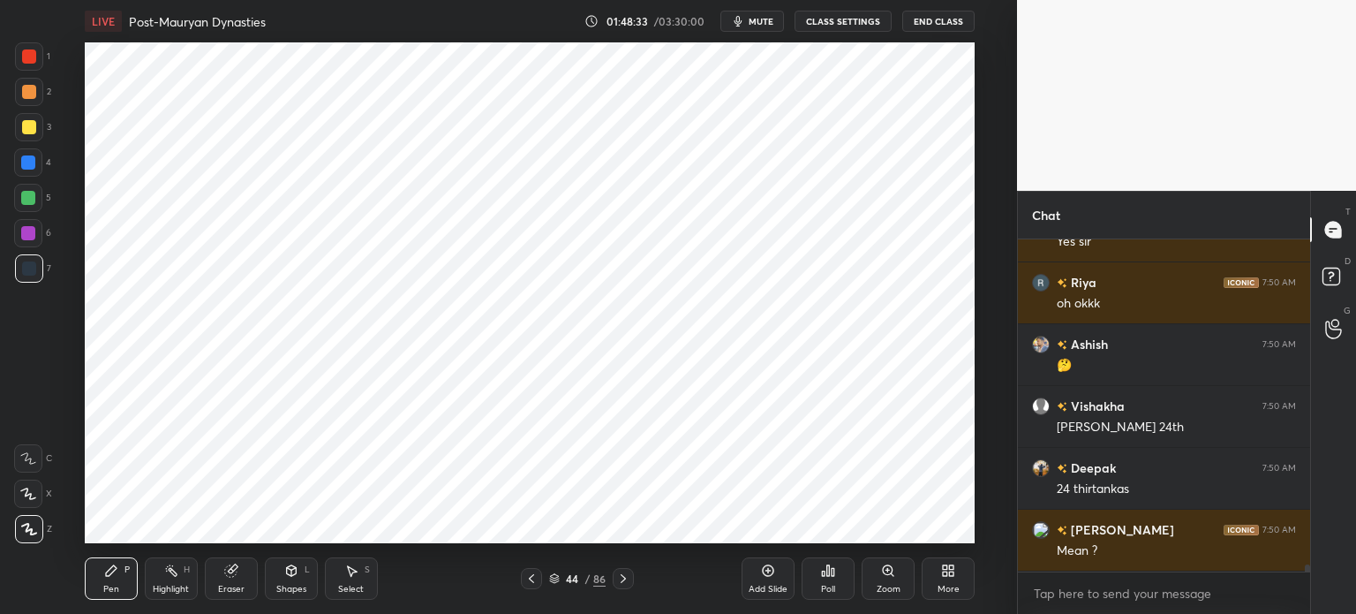
click at [33, 232] on div at bounding box center [28, 233] width 14 height 14
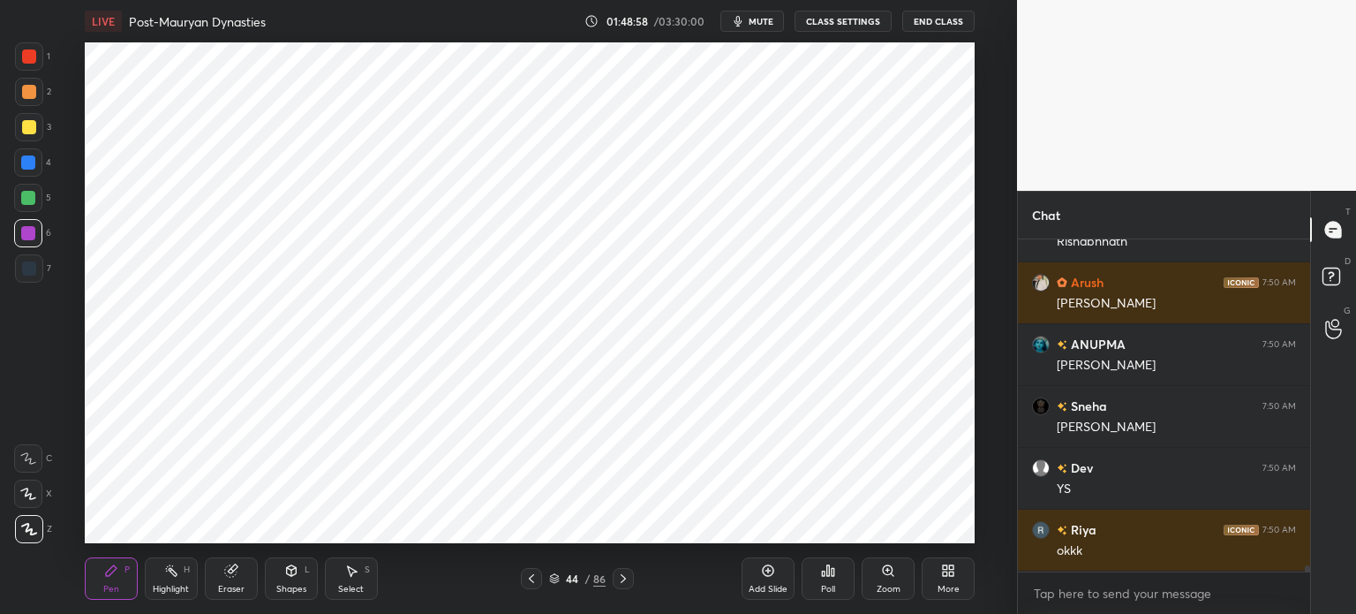
scroll to position [17121, 0]
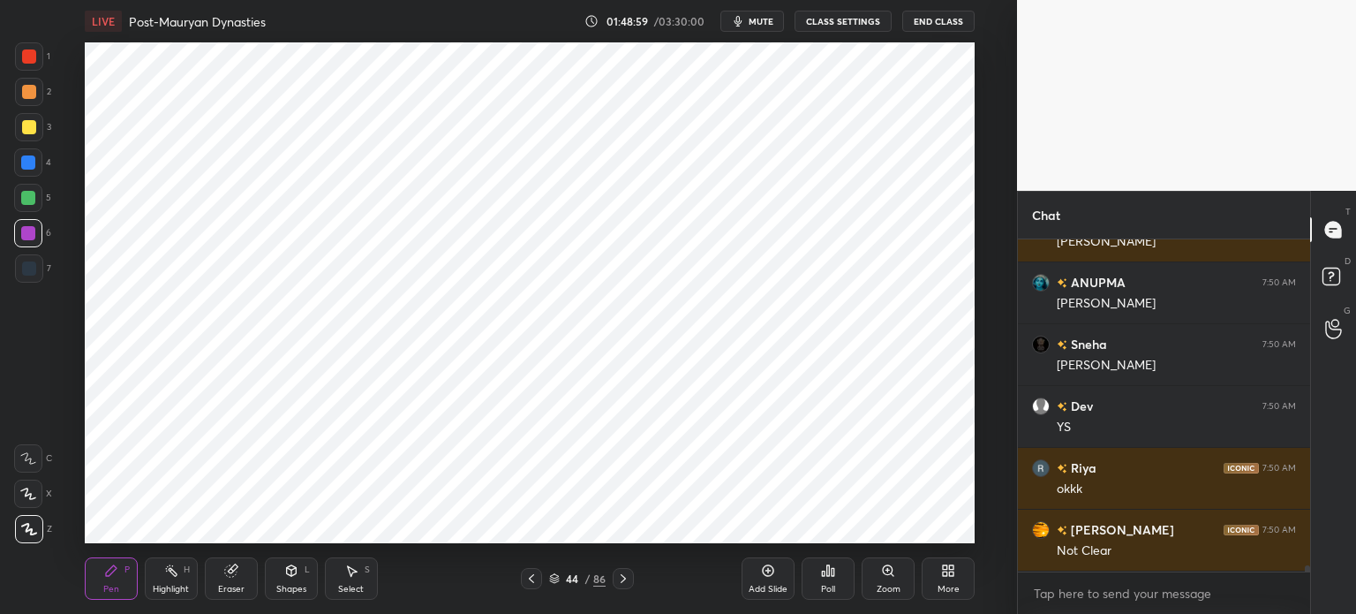
click at [19, 198] on div at bounding box center [28, 198] width 28 height 28
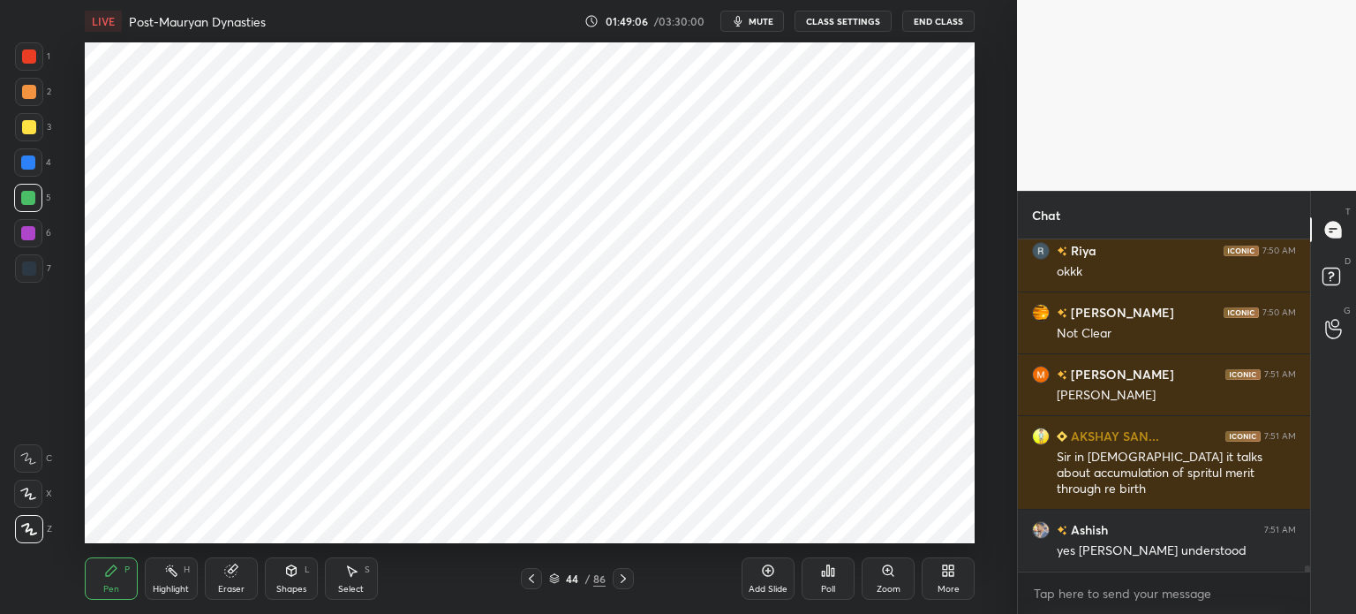
scroll to position [17400, 0]
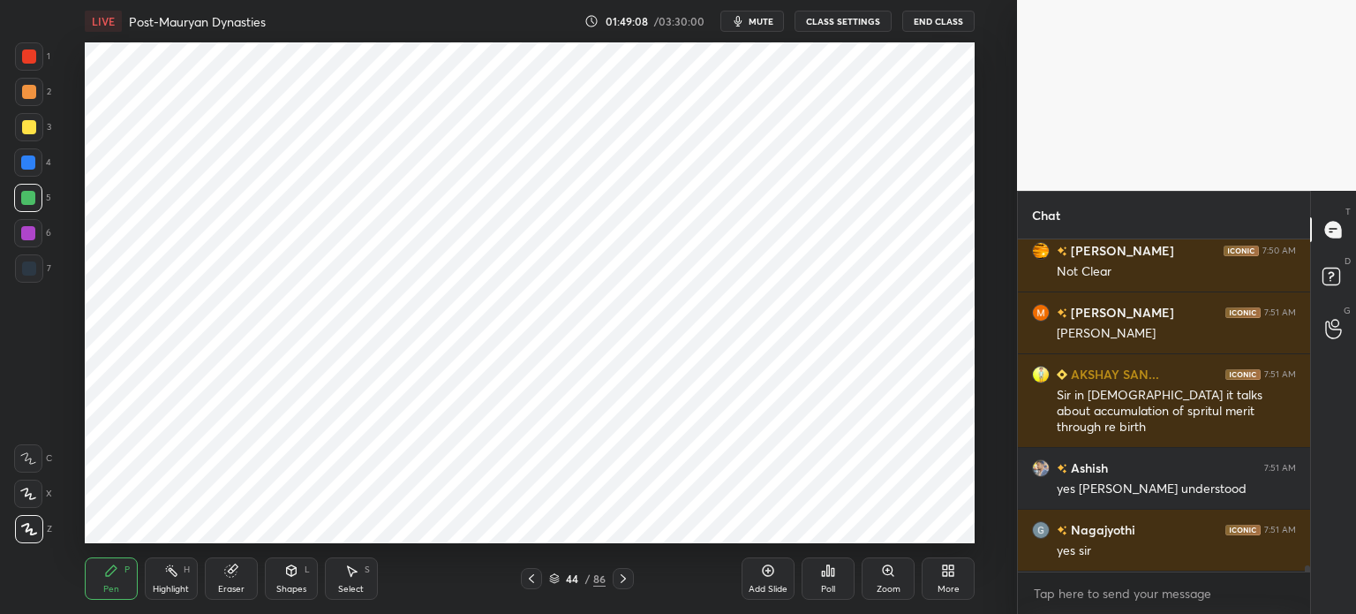
click at [764, 581] on div "Add Slide" at bounding box center [768, 578] width 53 height 42
click at [30, 233] on div at bounding box center [28, 233] width 14 height 14
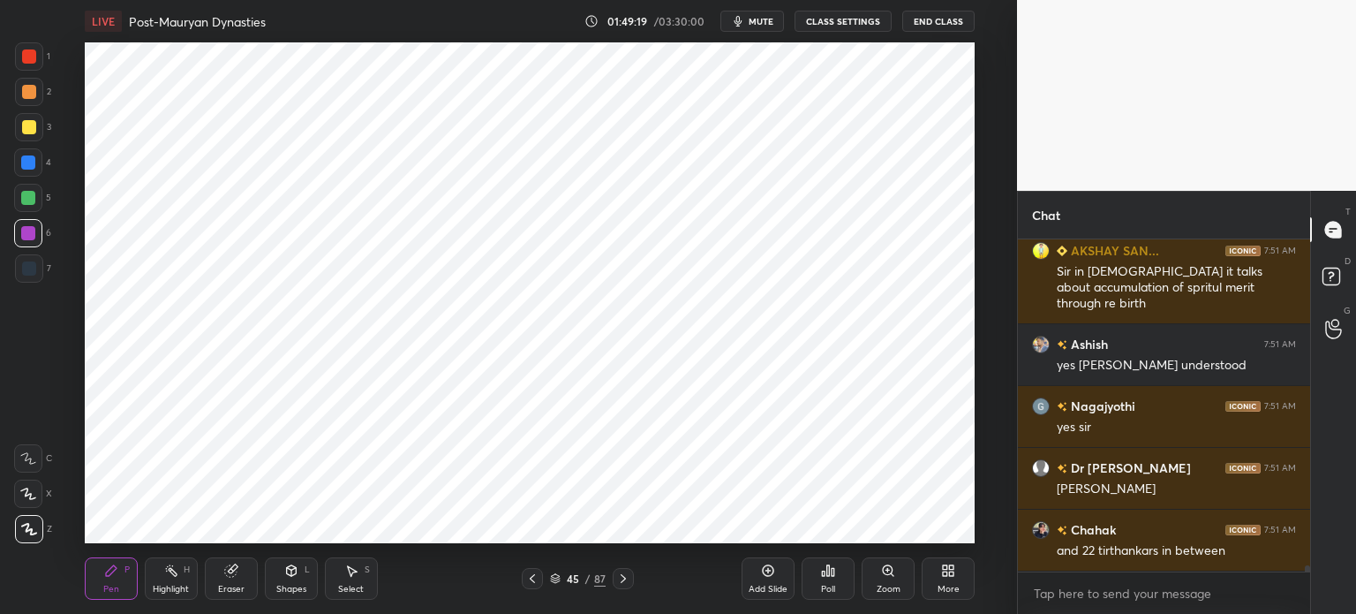
scroll to position [17586, 0]
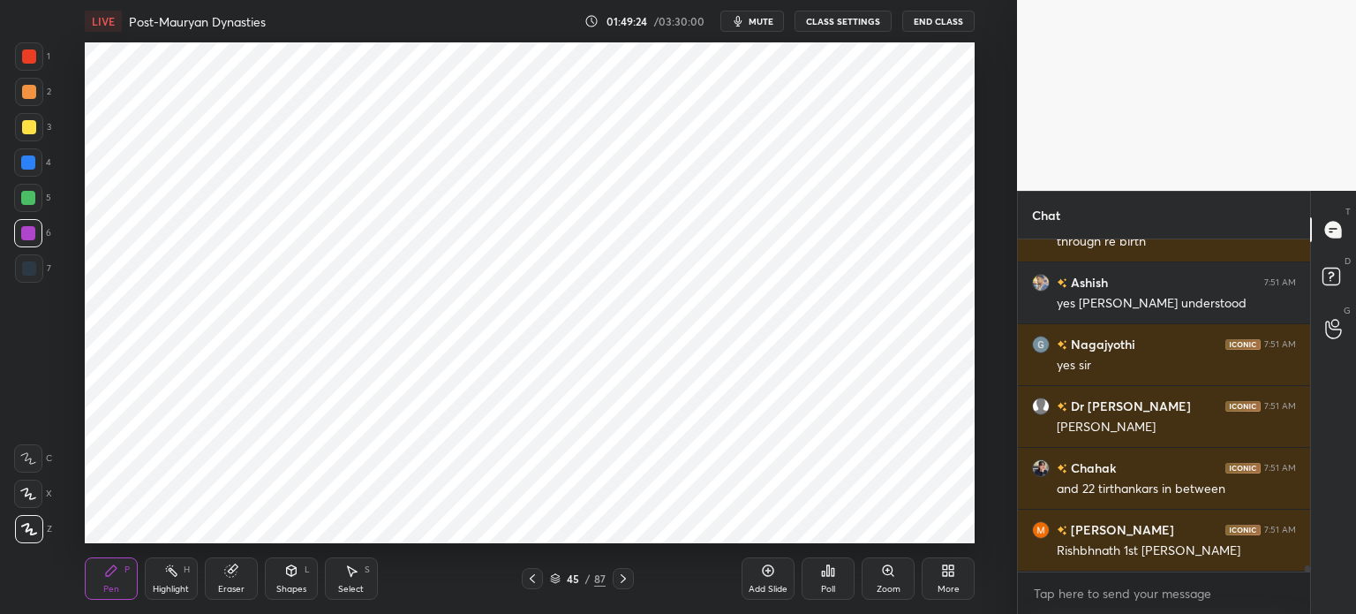
click at [225, 579] on div "Eraser" at bounding box center [231, 578] width 53 height 42
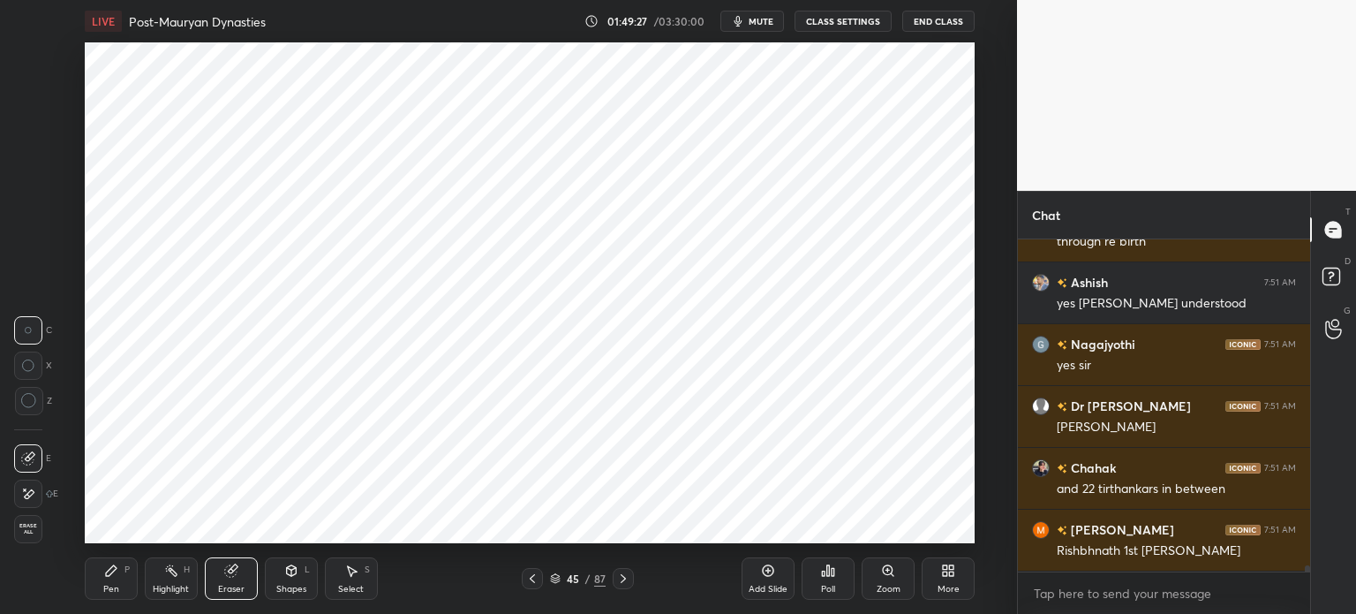
click at [109, 582] on div "Pen P" at bounding box center [111, 578] width 53 height 42
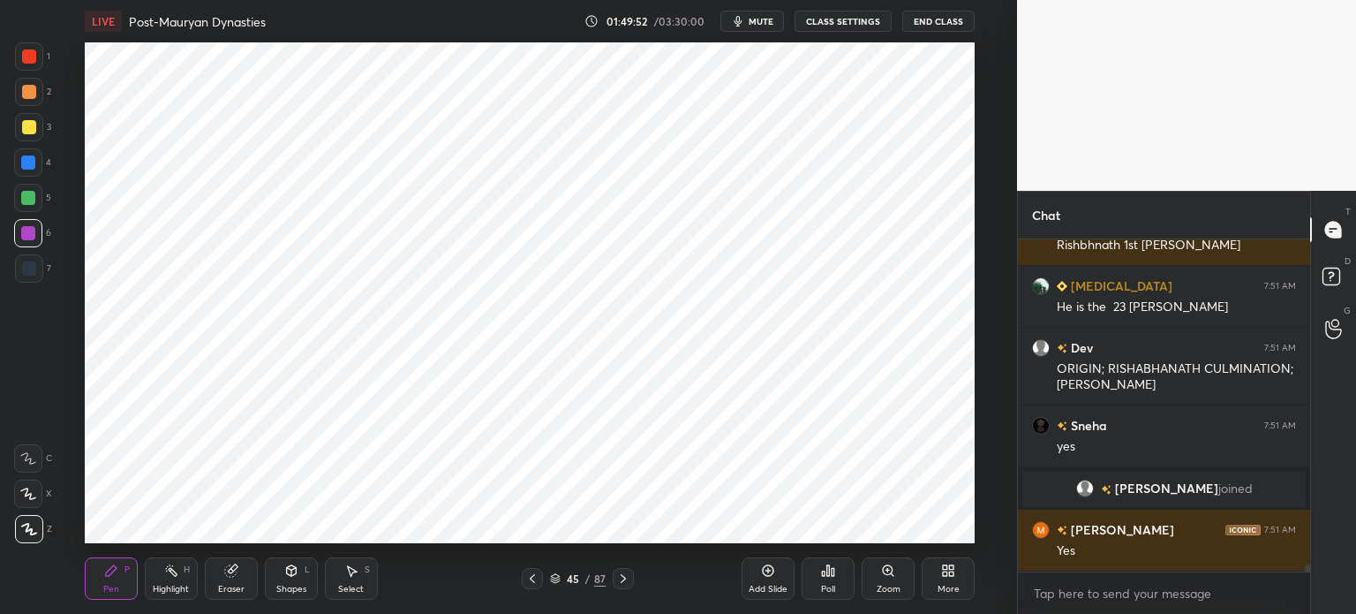
scroll to position [15121, 0]
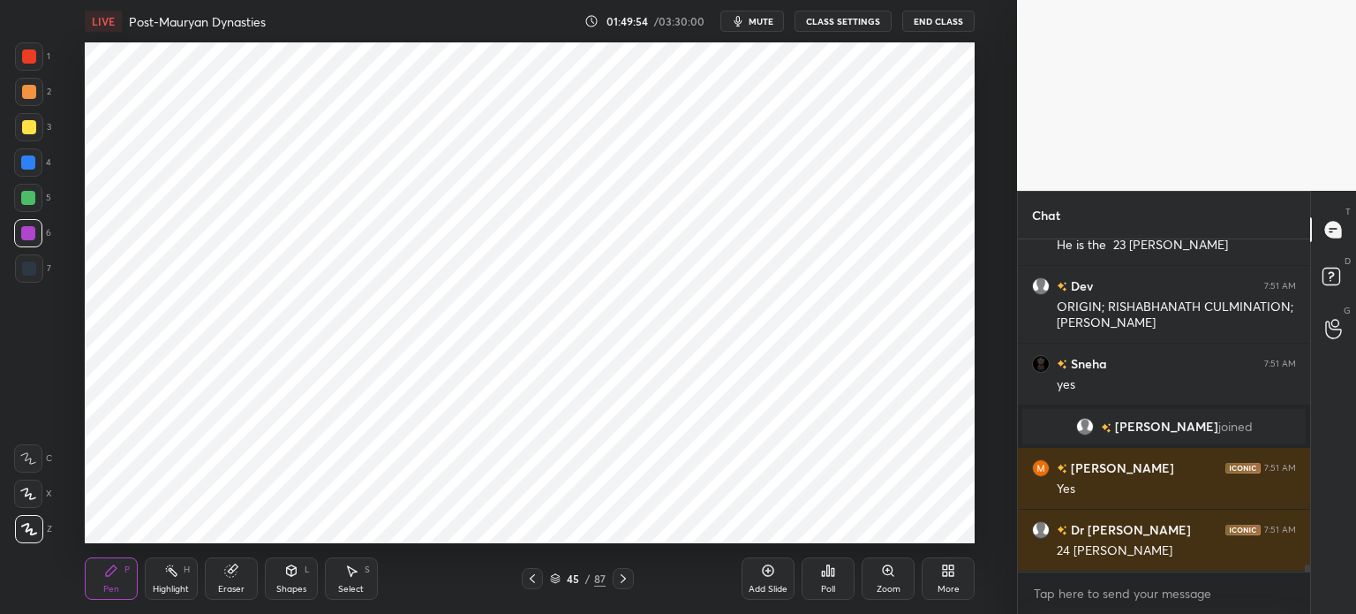
click at [31, 259] on div at bounding box center [29, 268] width 28 height 28
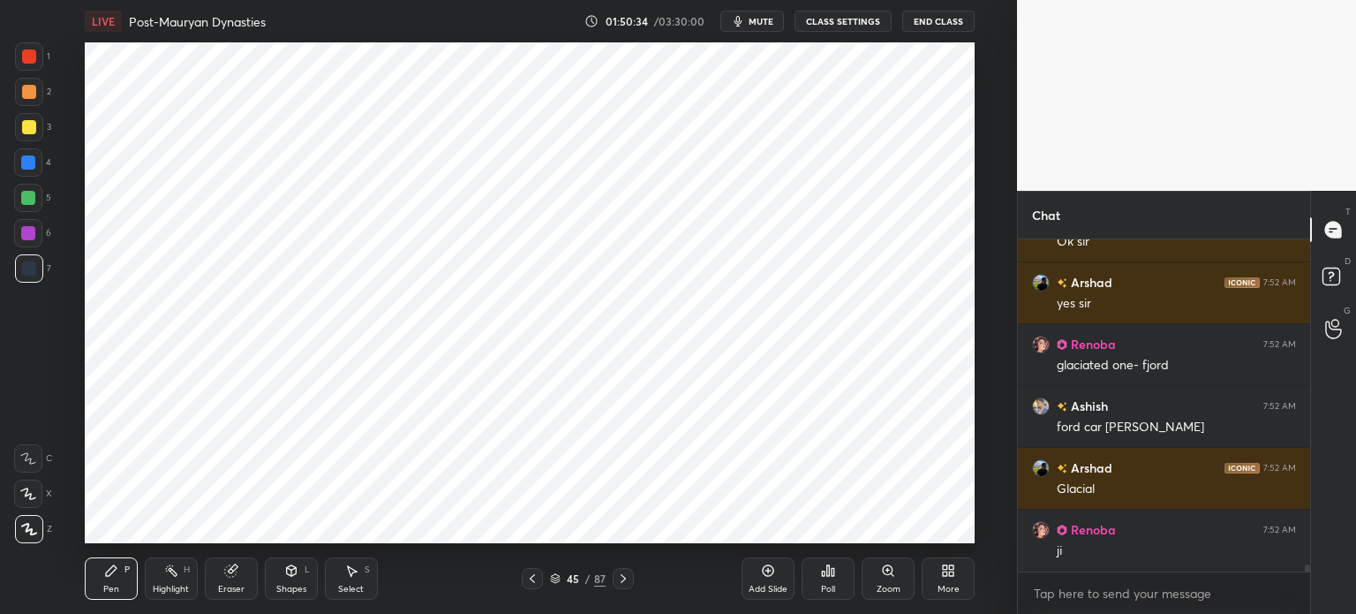
scroll to position [15986, 0]
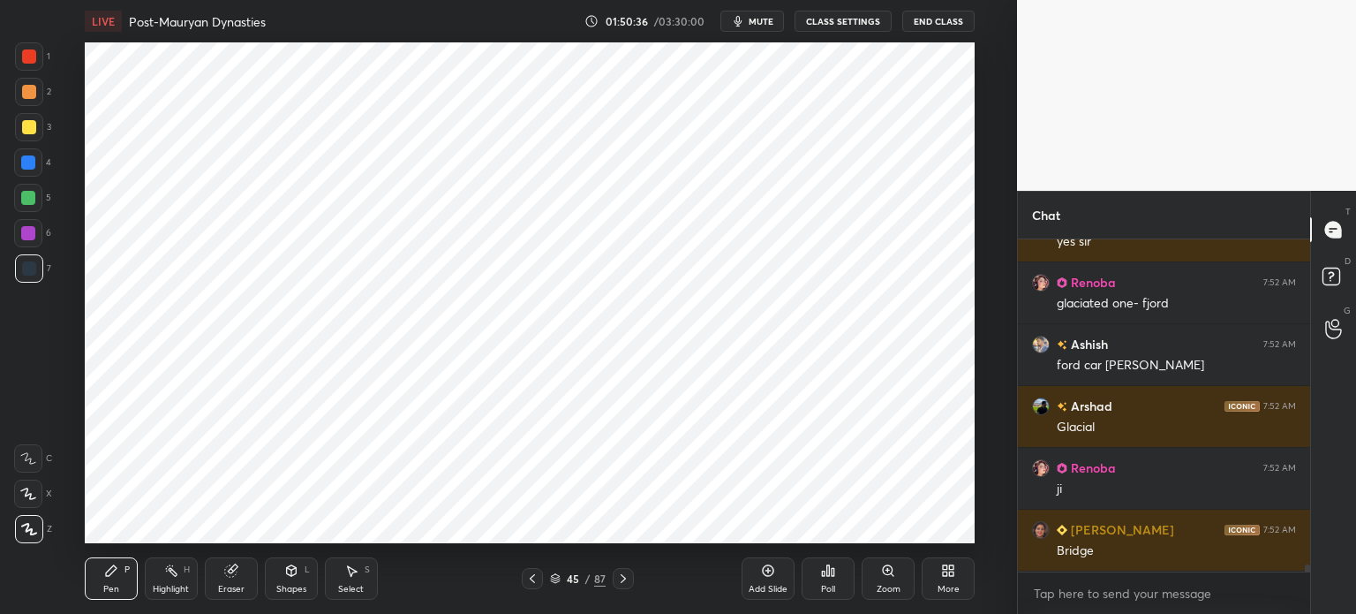
click at [35, 239] on div at bounding box center [28, 233] width 28 height 28
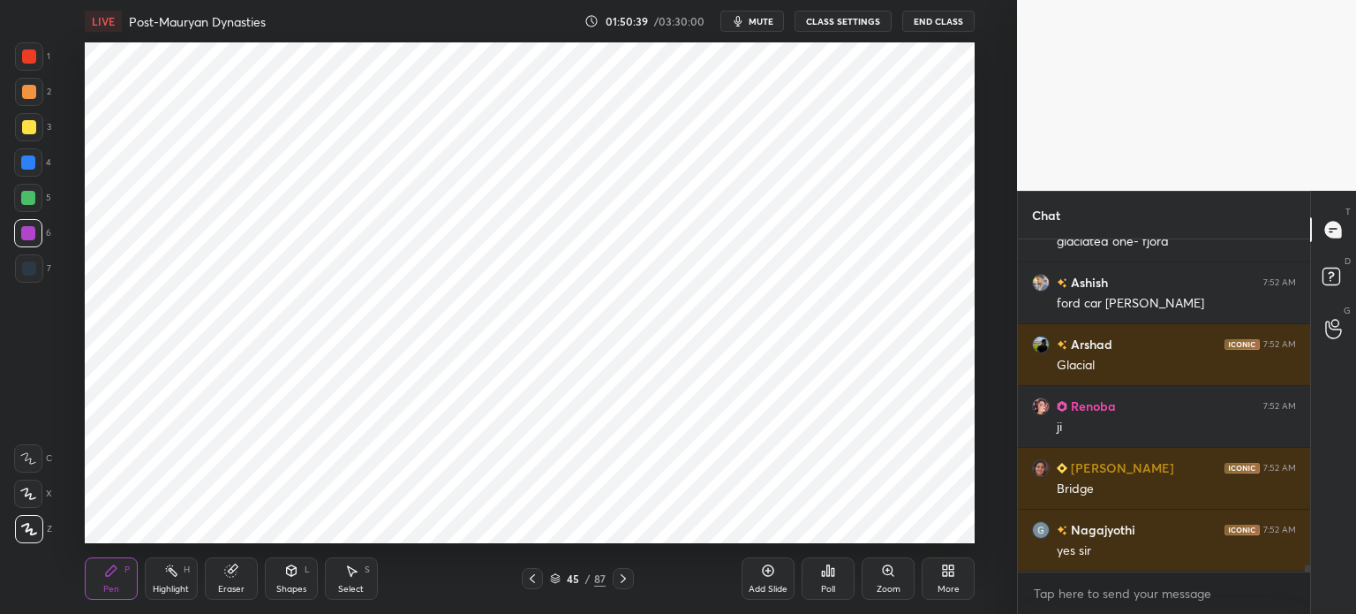
scroll to position [16109, 0]
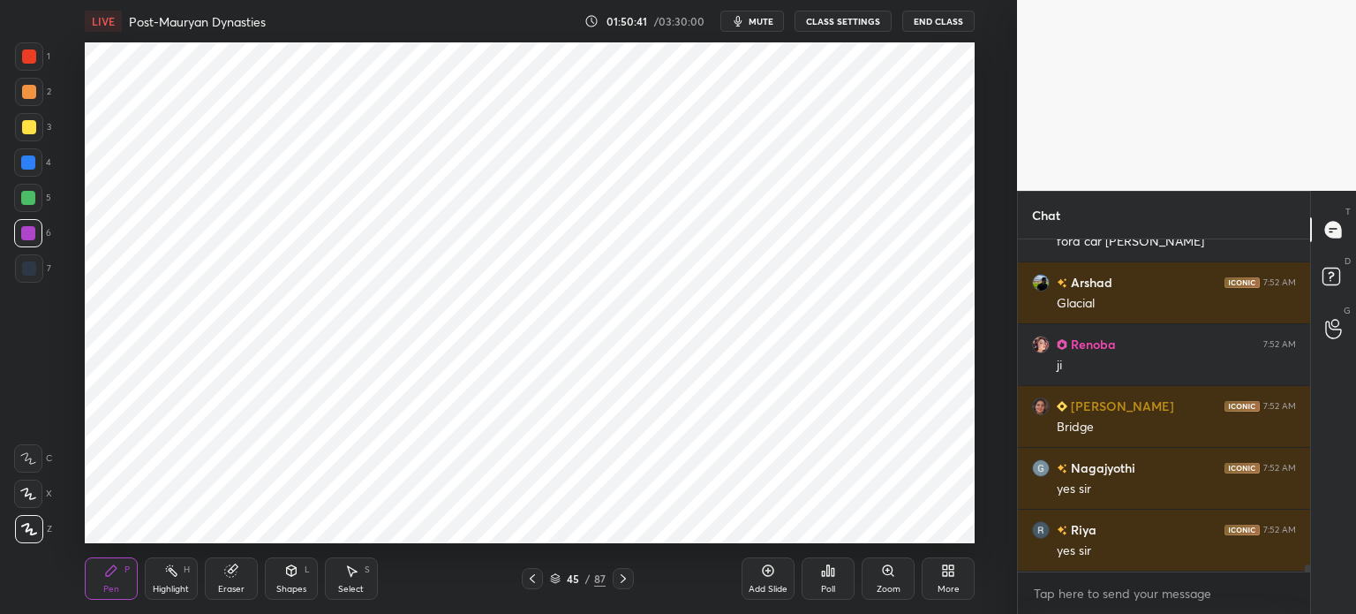
click at [39, 196] on div at bounding box center [28, 198] width 28 height 28
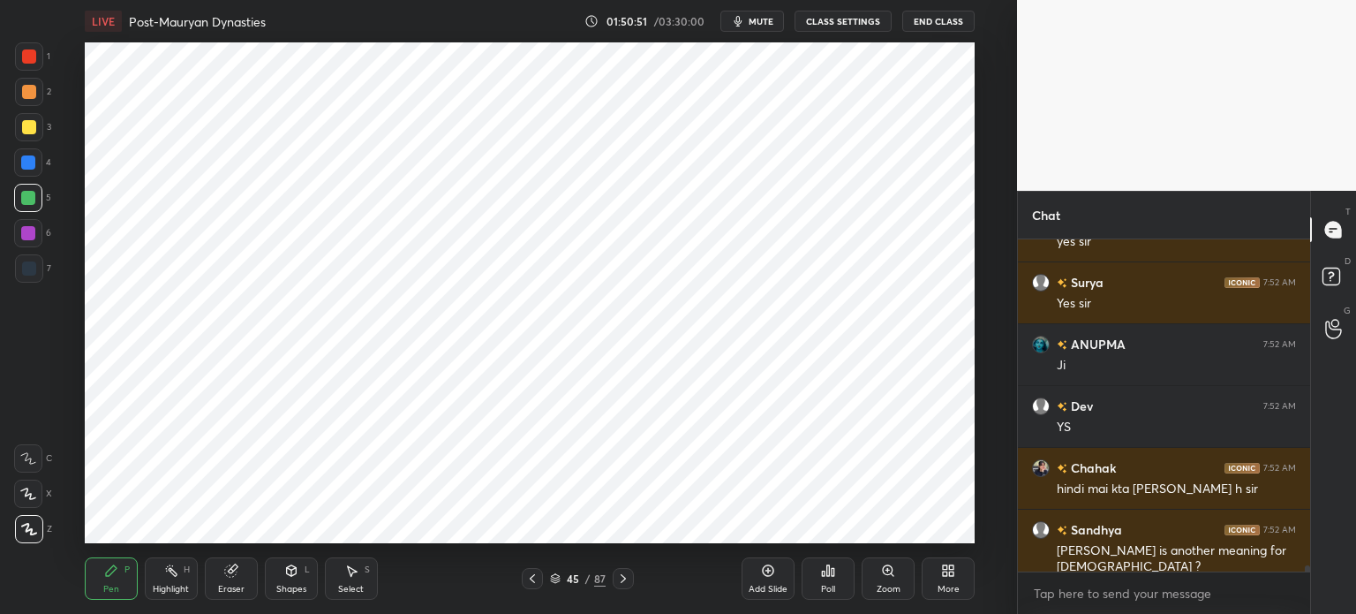
scroll to position [16480, 0]
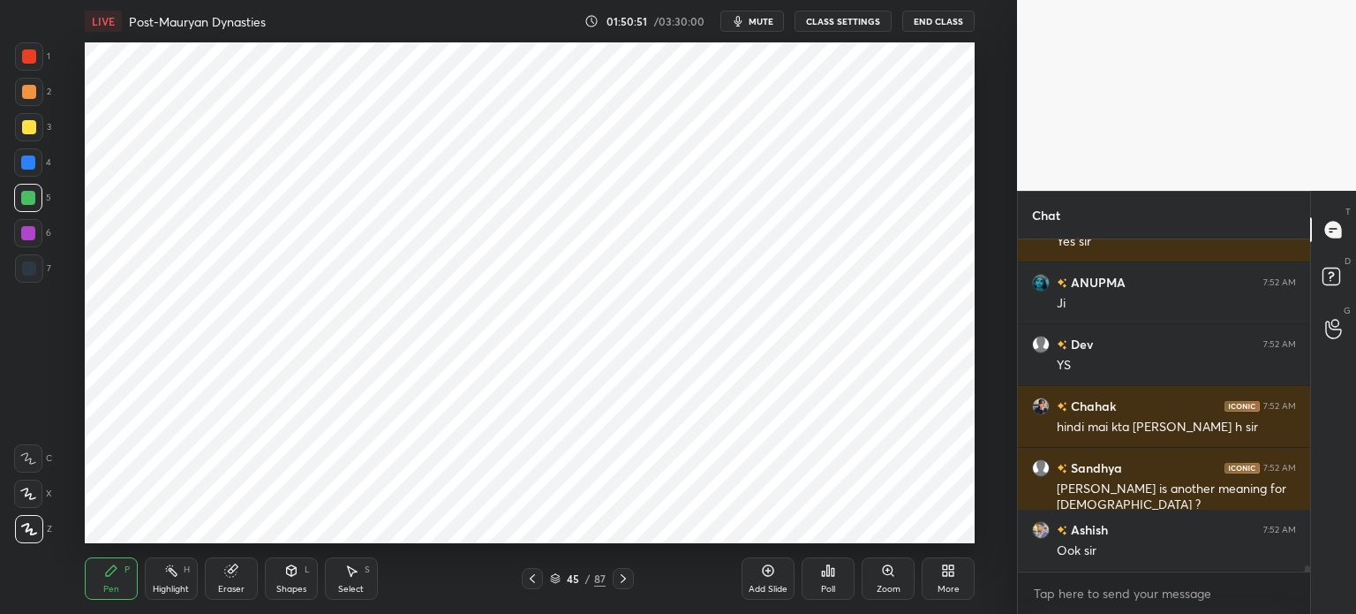
click at [240, 578] on div "Eraser" at bounding box center [231, 578] width 53 height 42
click at [109, 584] on div "Pen" at bounding box center [111, 588] width 16 height 9
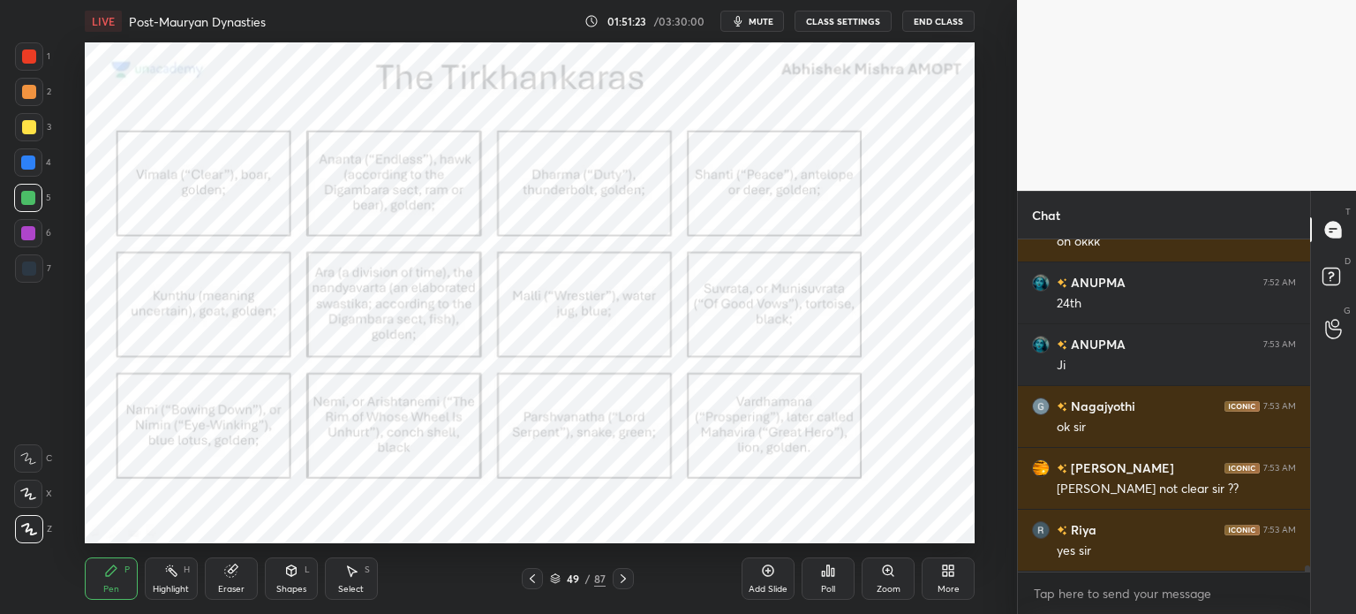
scroll to position [16913, 0]
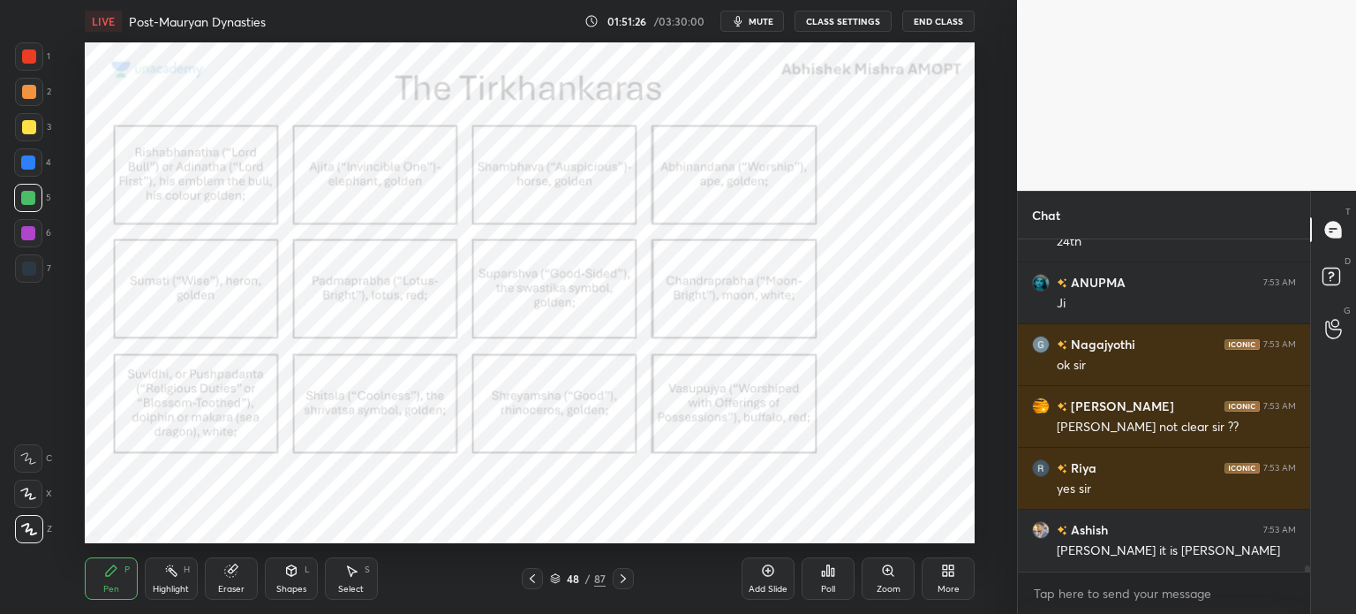
click at [25, 50] on div at bounding box center [29, 56] width 14 height 14
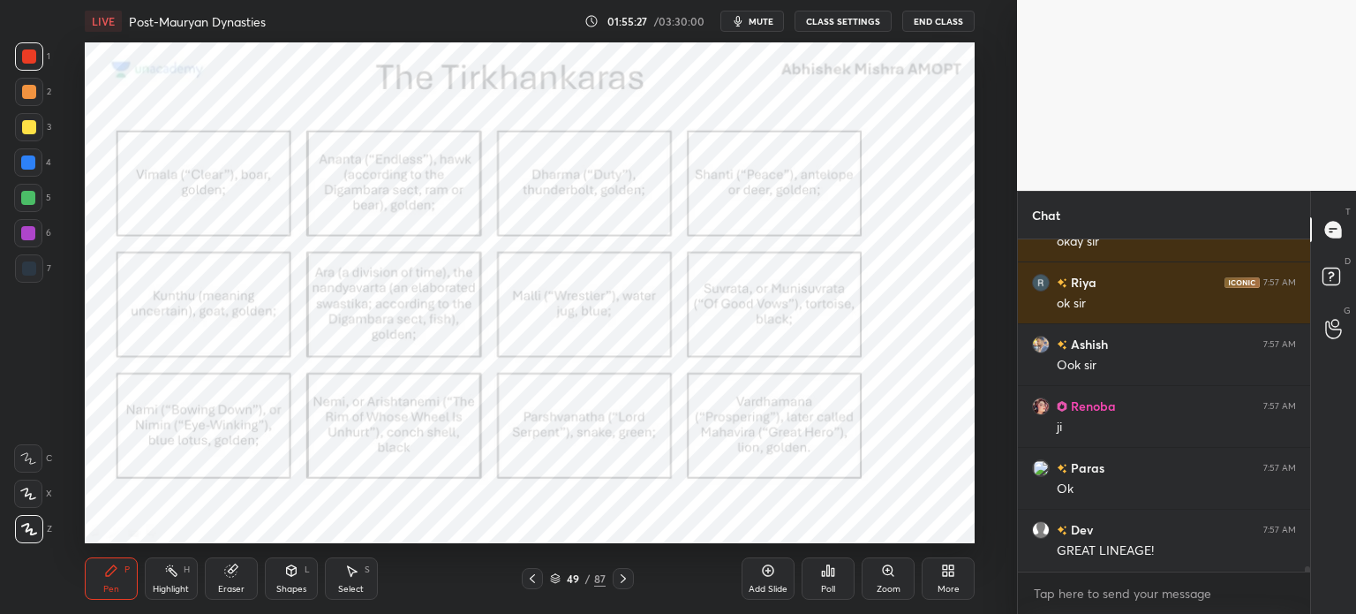
scroll to position [20888, 0]
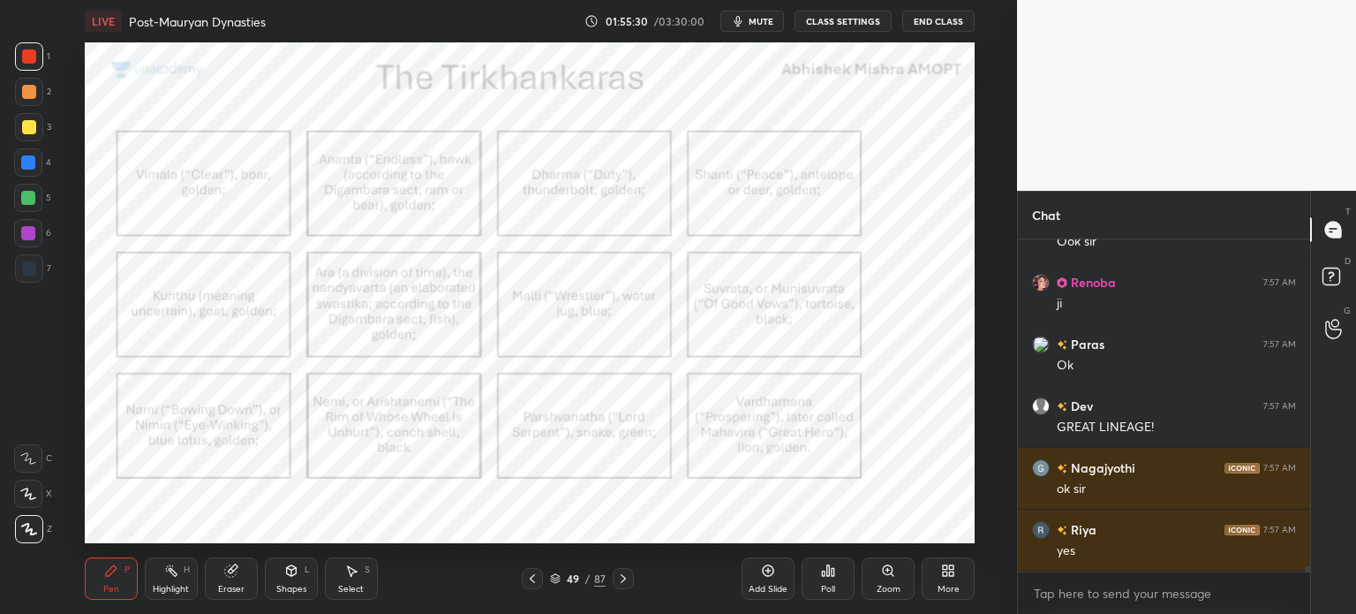
click at [773, 571] on icon at bounding box center [768, 570] width 11 height 11
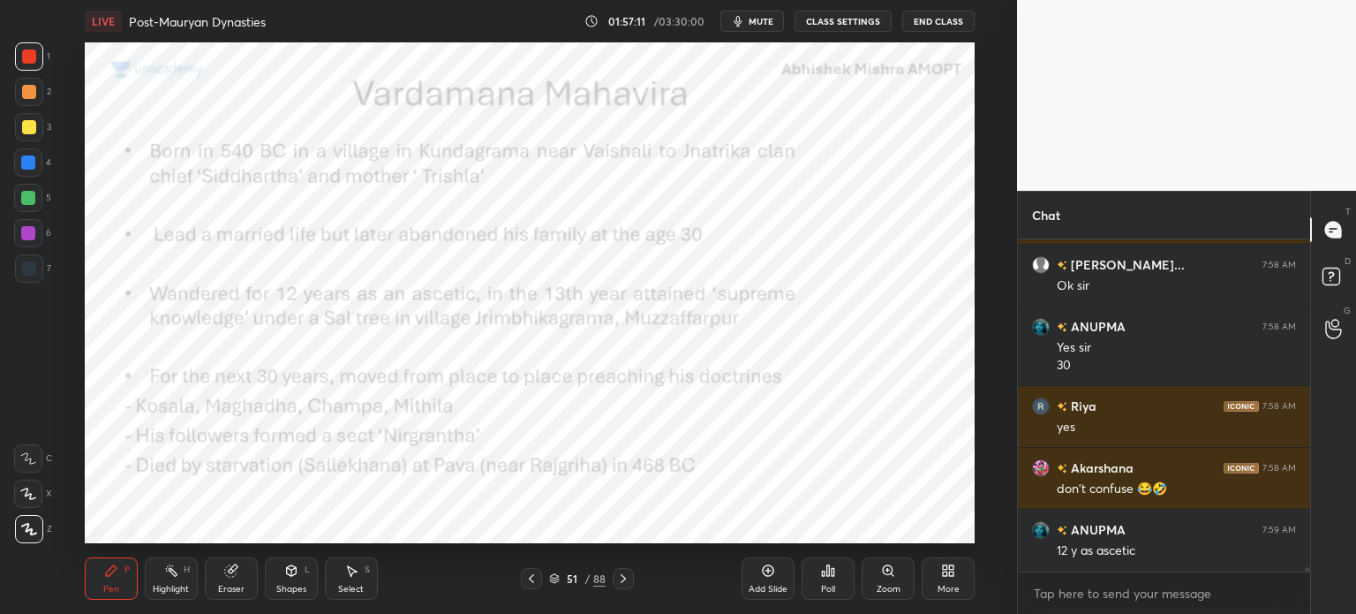
scroll to position [25232, 0]
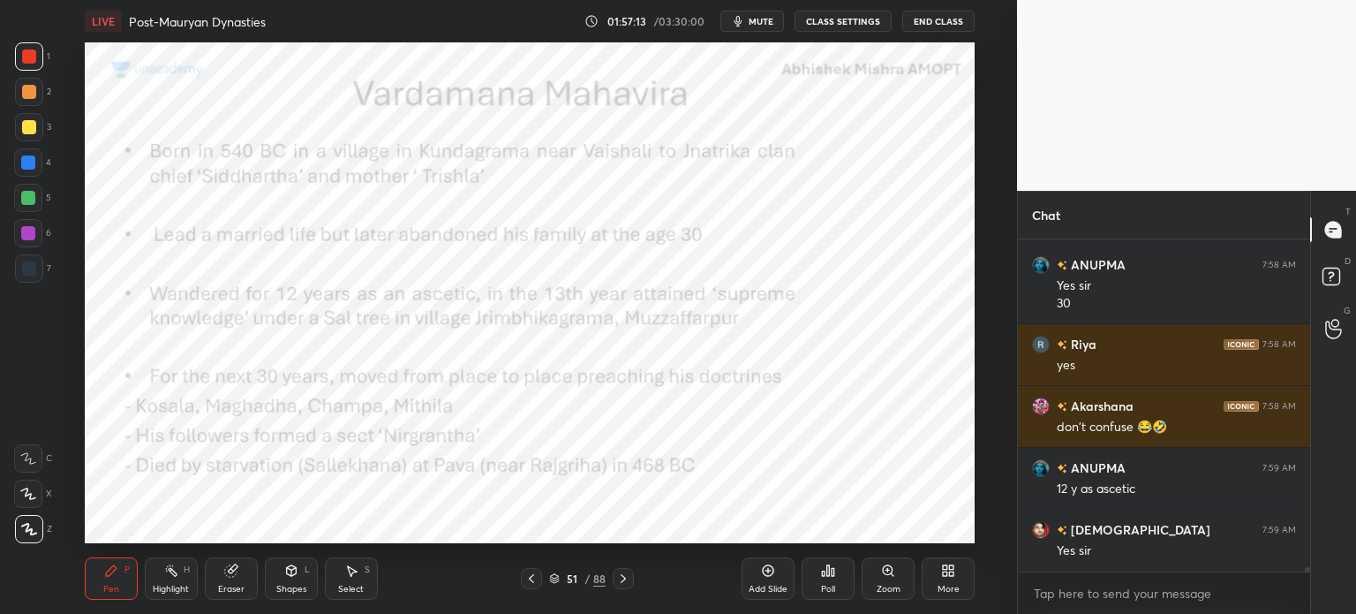
click at [215, 582] on div "Eraser" at bounding box center [231, 578] width 53 height 42
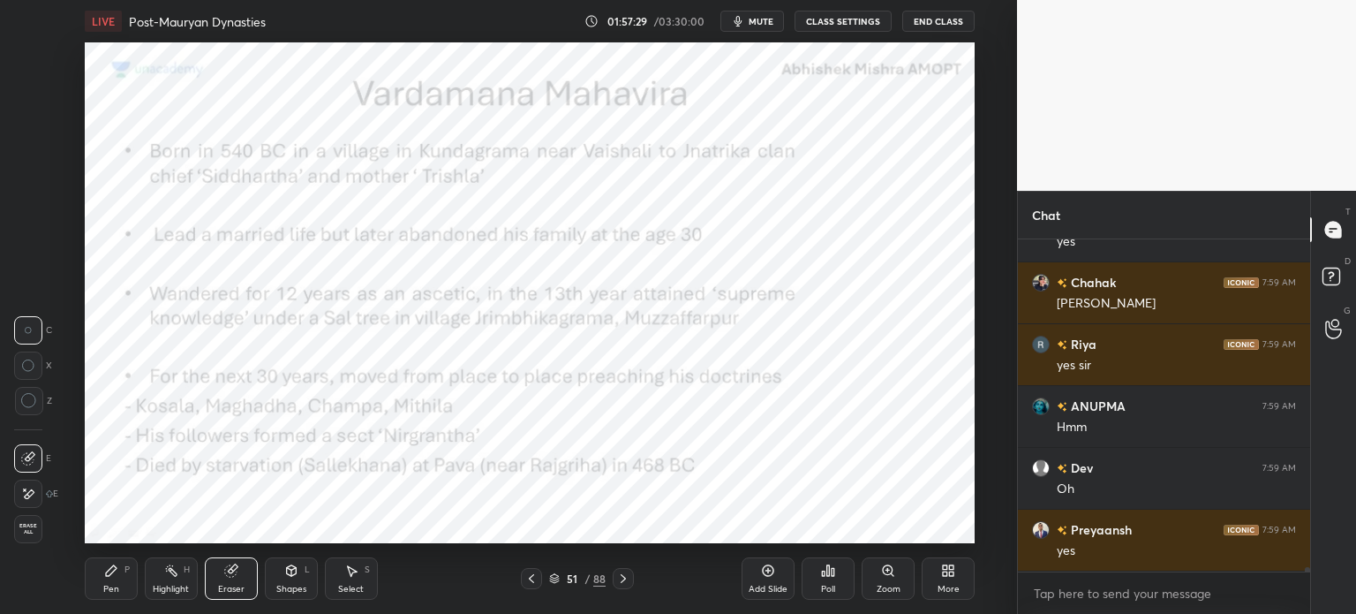
scroll to position [25788, 0]
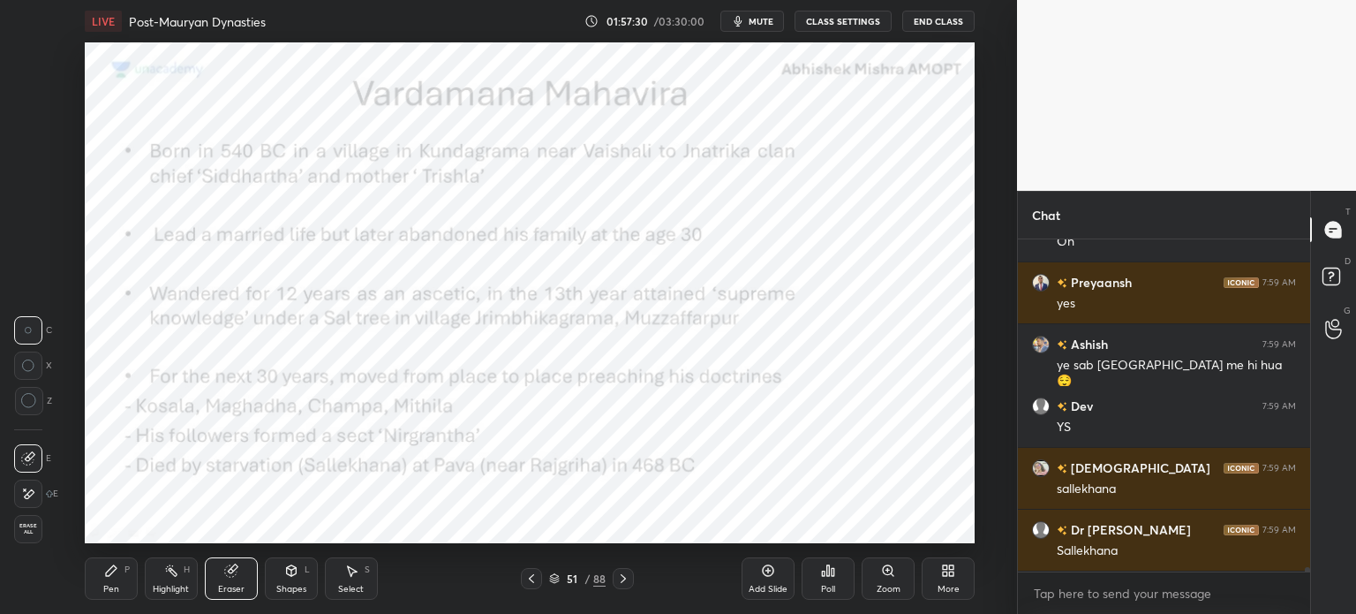
click at [119, 572] on div "Pen P" at bounding box center [111, 578] width 53 height 42
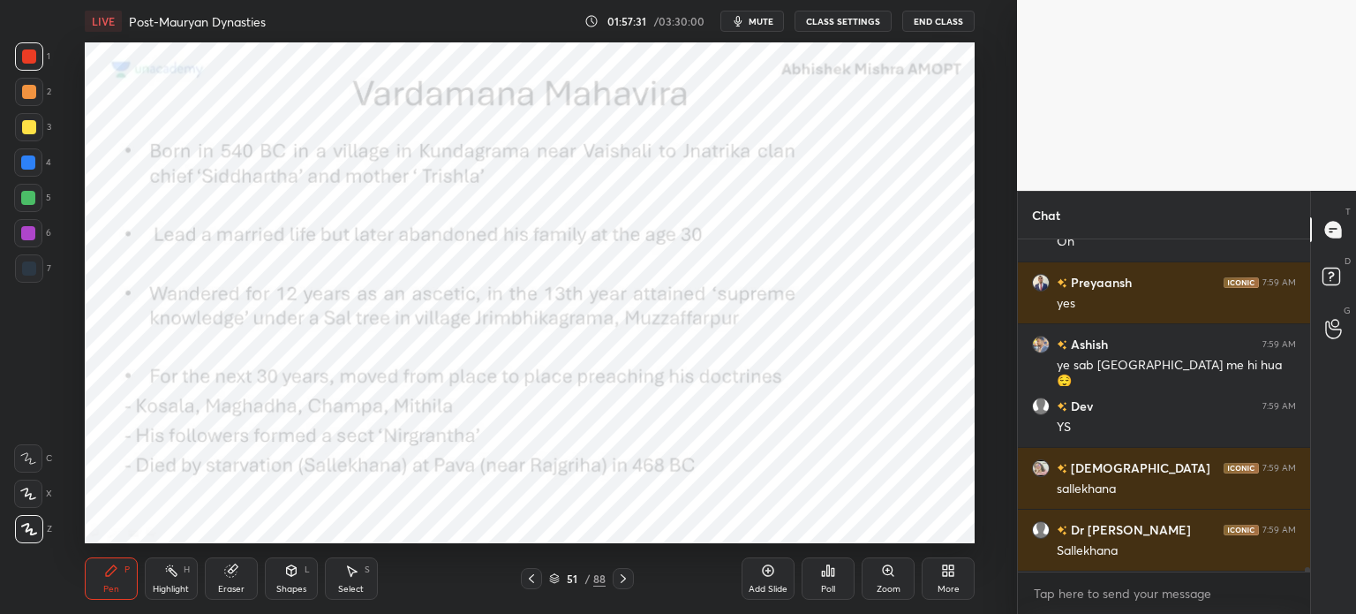
scroll to position [26035, 0]
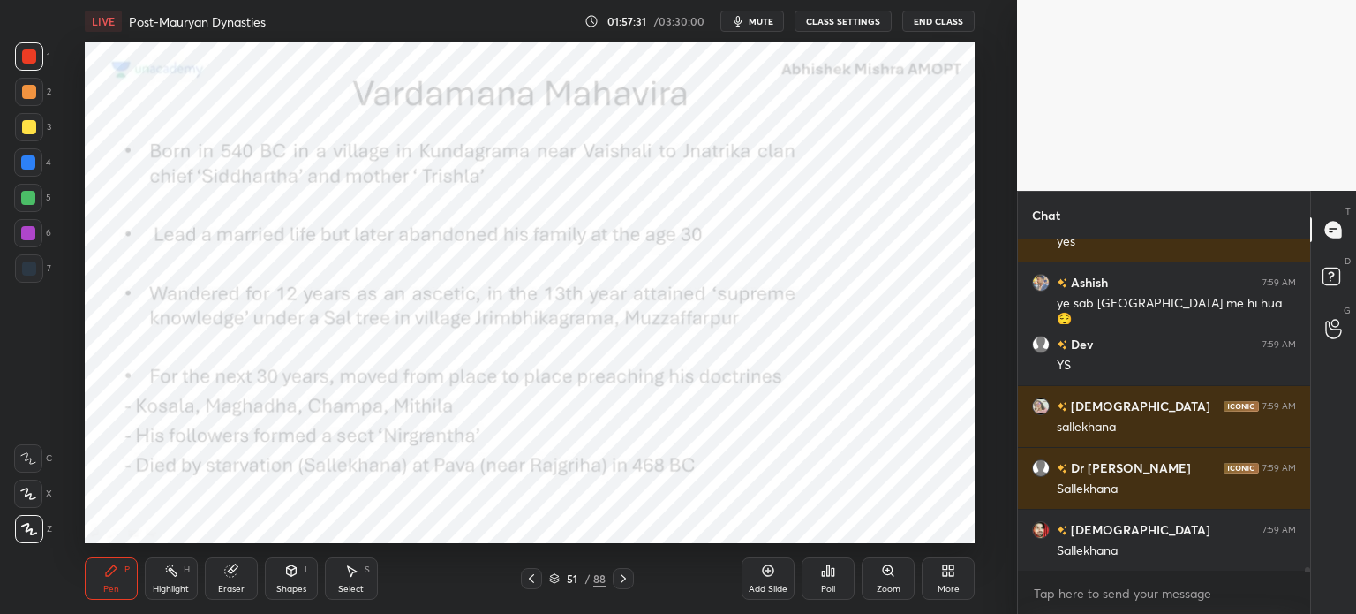
click at [13, 285] on div "1 2 3 4 5 6 7 C X Z C X Z E E Erase all H H" at bounding box center [28, 292] width 57 height 501
click at [22, 276] on div at bounding box center [29, 268] width 28 height 28
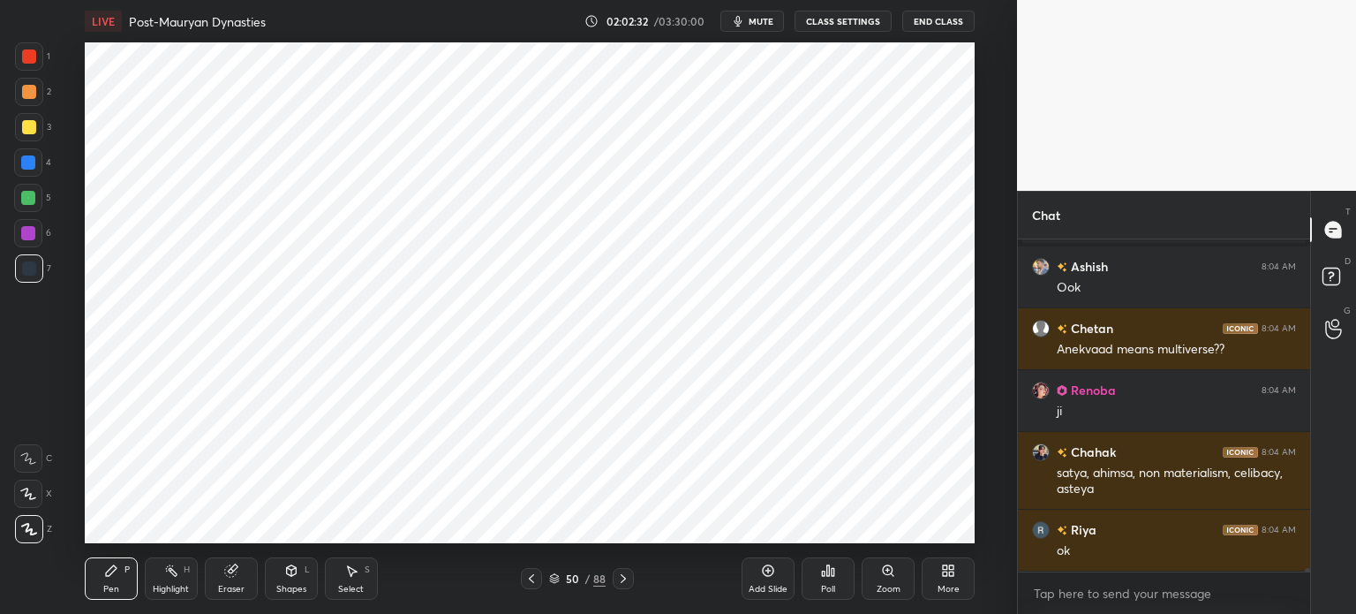
scroll to position [29106, 0]
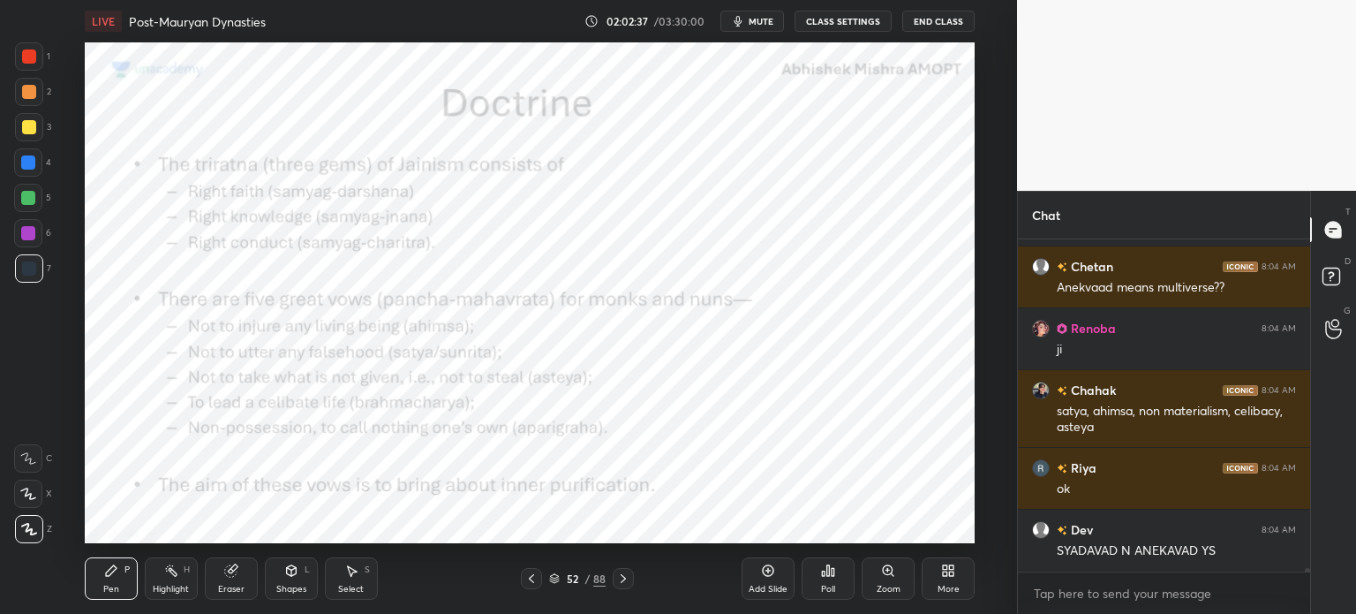
click at [28, 86] on div at bounding box center [29, 92] width 14 height 14
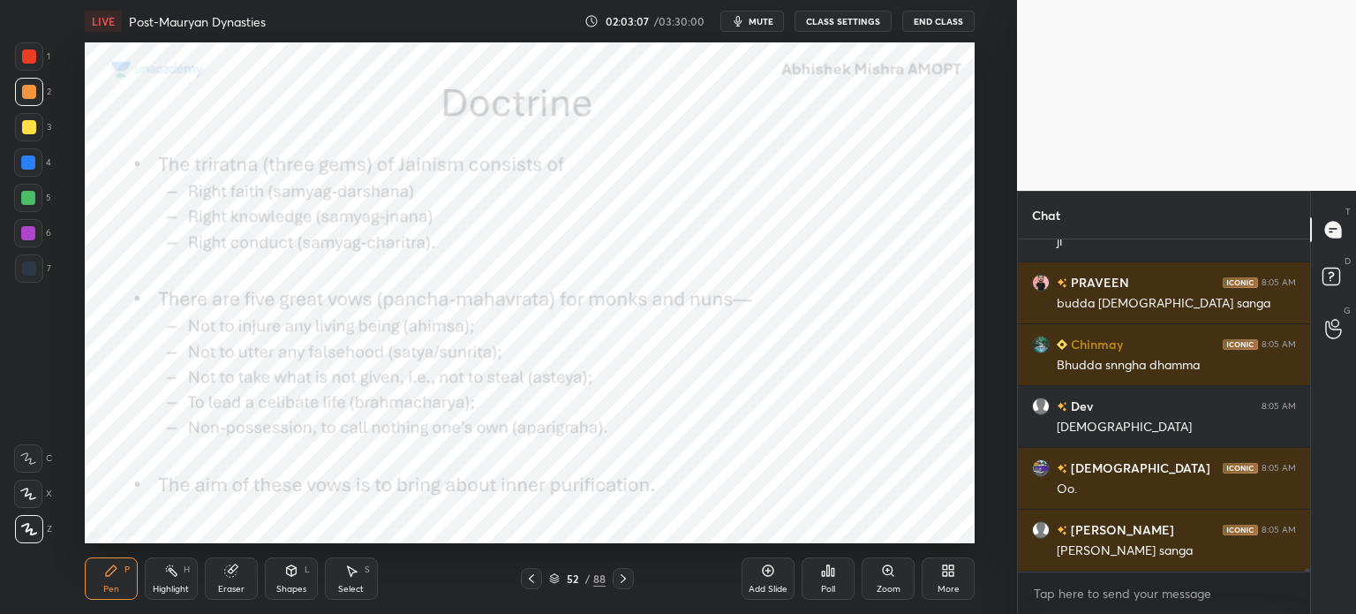
scroll to position [30806, 0]
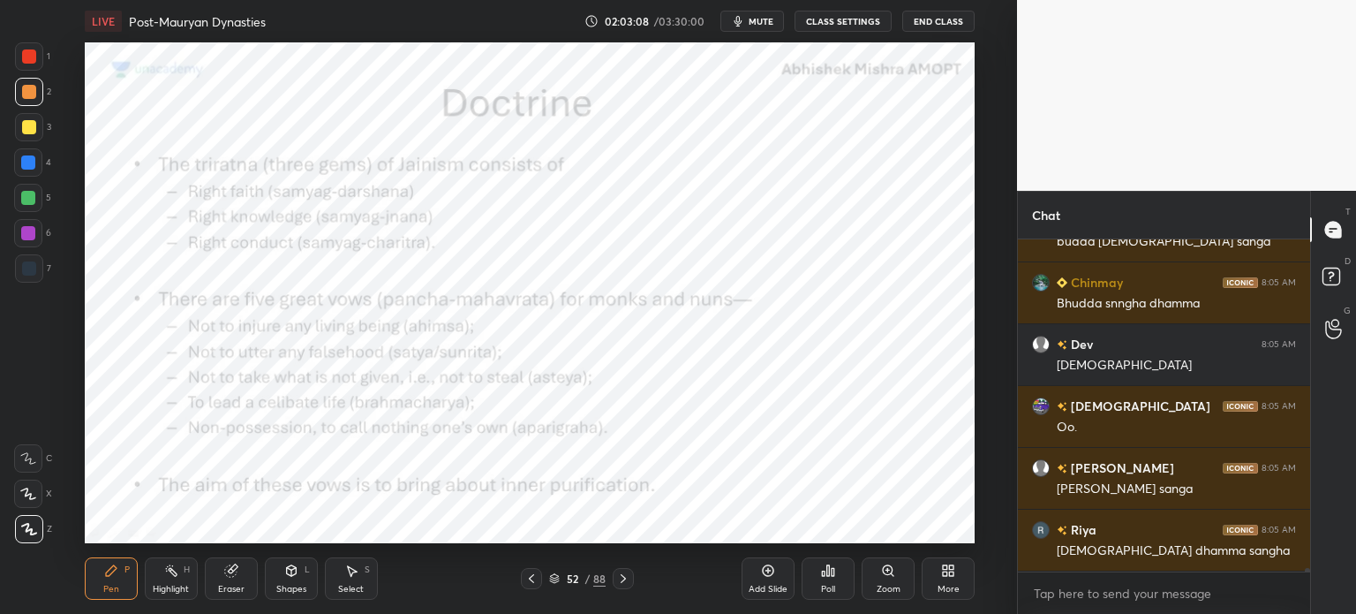
click at [30, 67] on div at bounding box center [29, 56] width 28 height 28
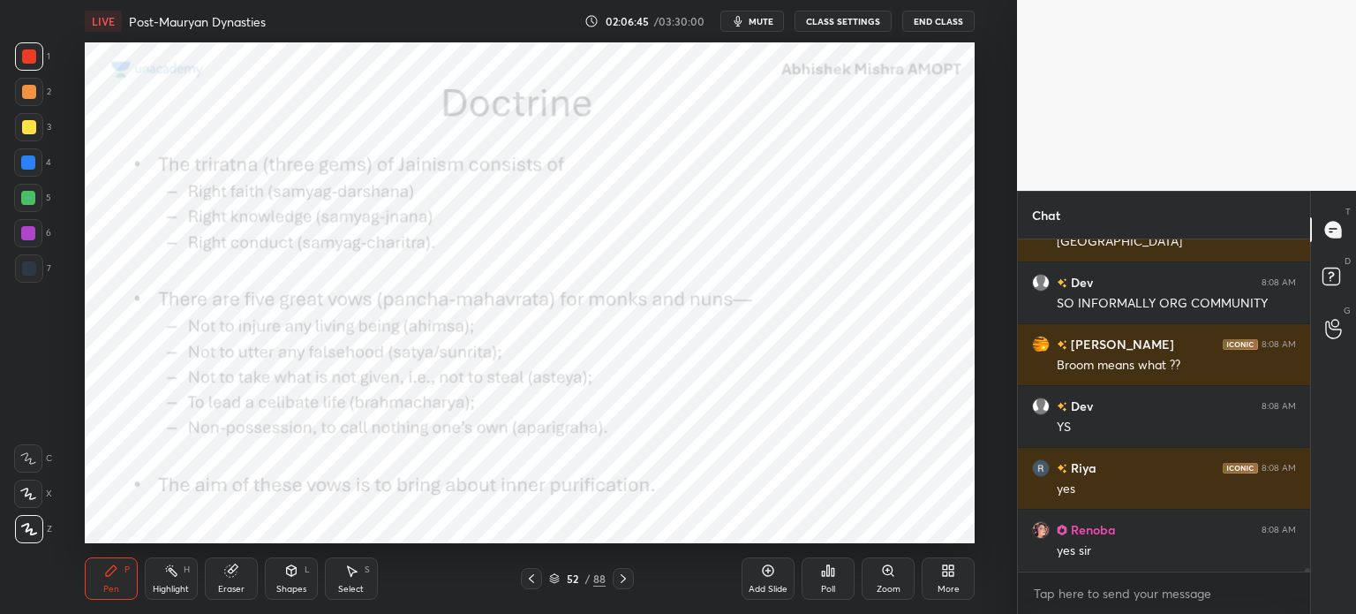
scroll to position [35080, 0]
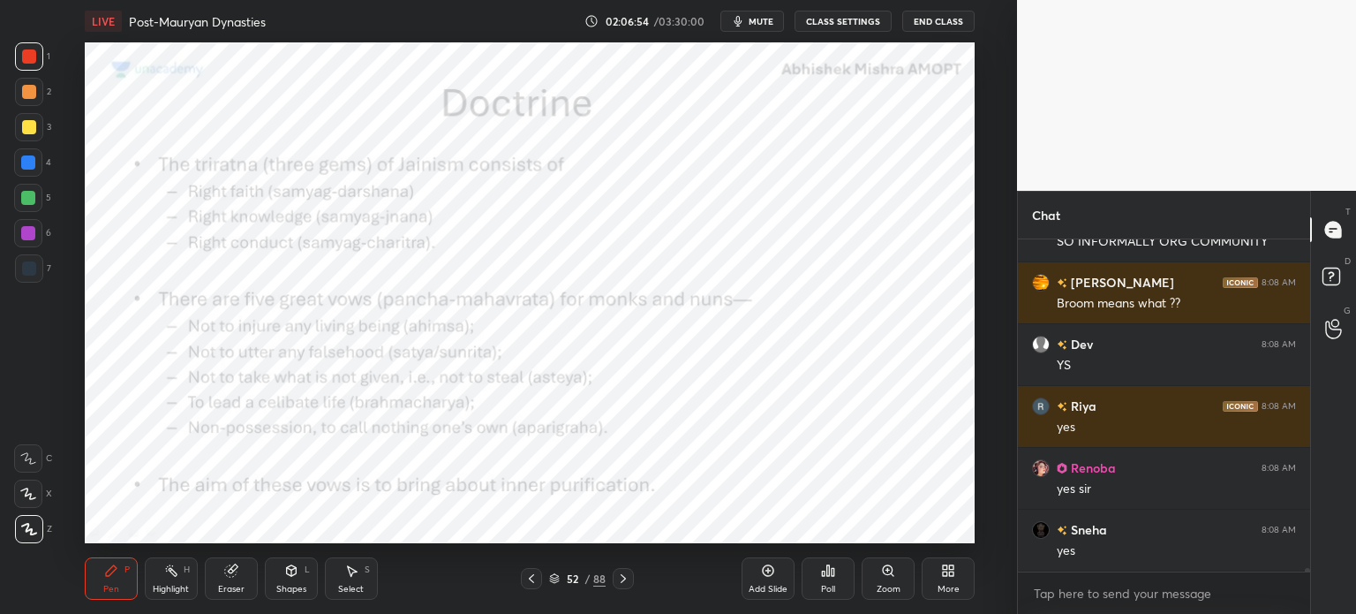
click at [761, 577] on icon at bounding box center [768, 570] width 14 height 14
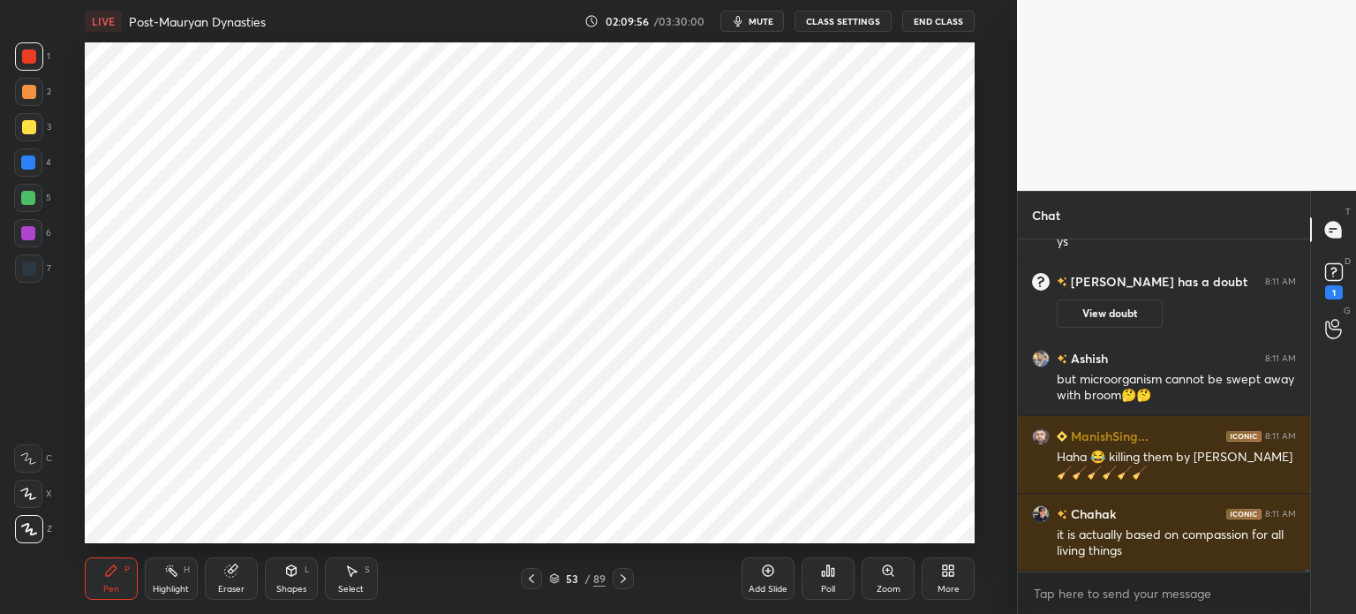
scroll to position [36909, 0]
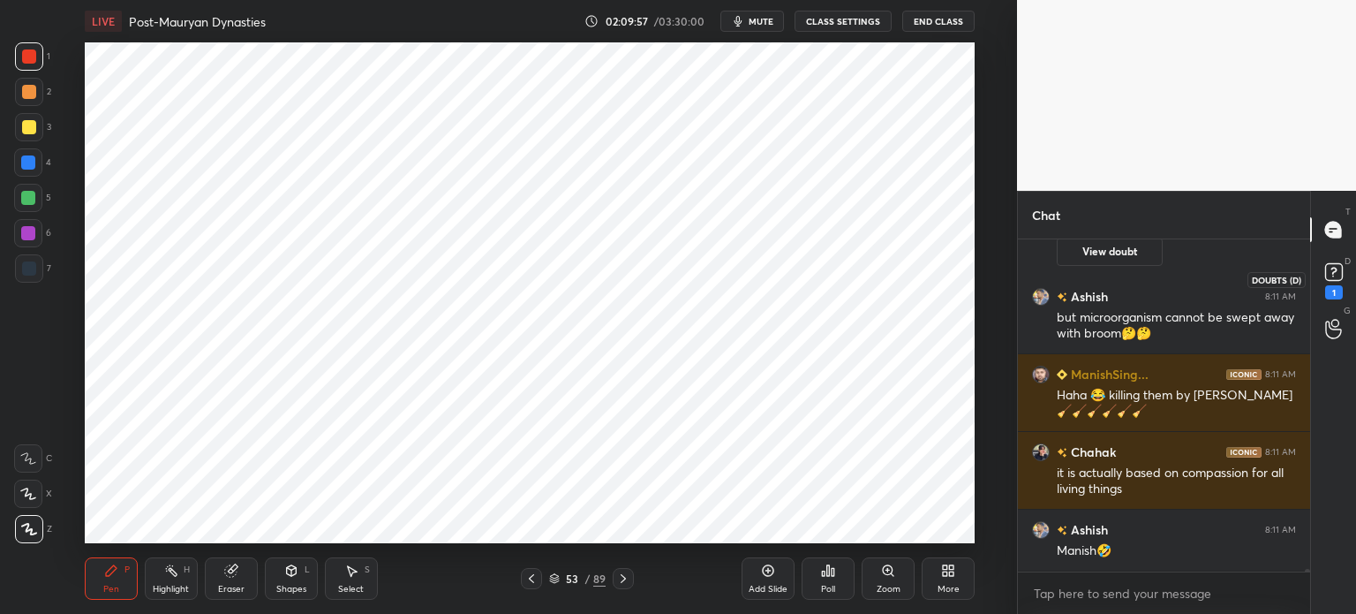
click at [1336, 282] on icon at bounding box center [1334, 272] width 26 height 26
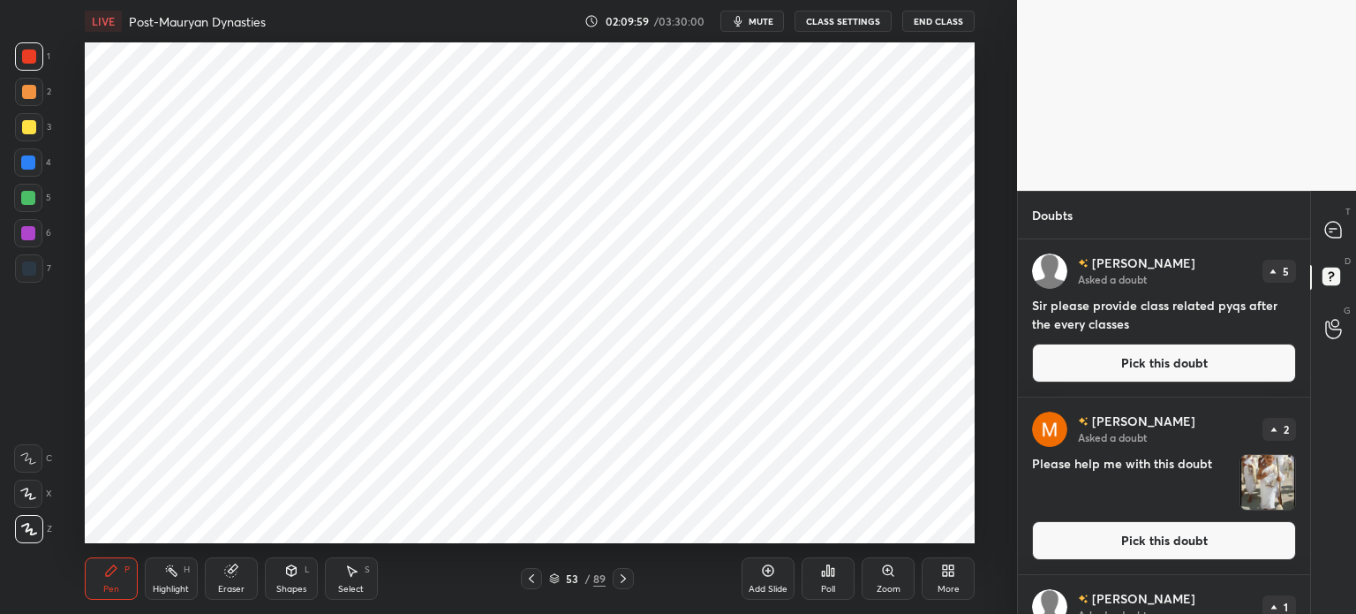
click at [1338, 225] on icon at bounding box center [1333, 230] width 16 height 16
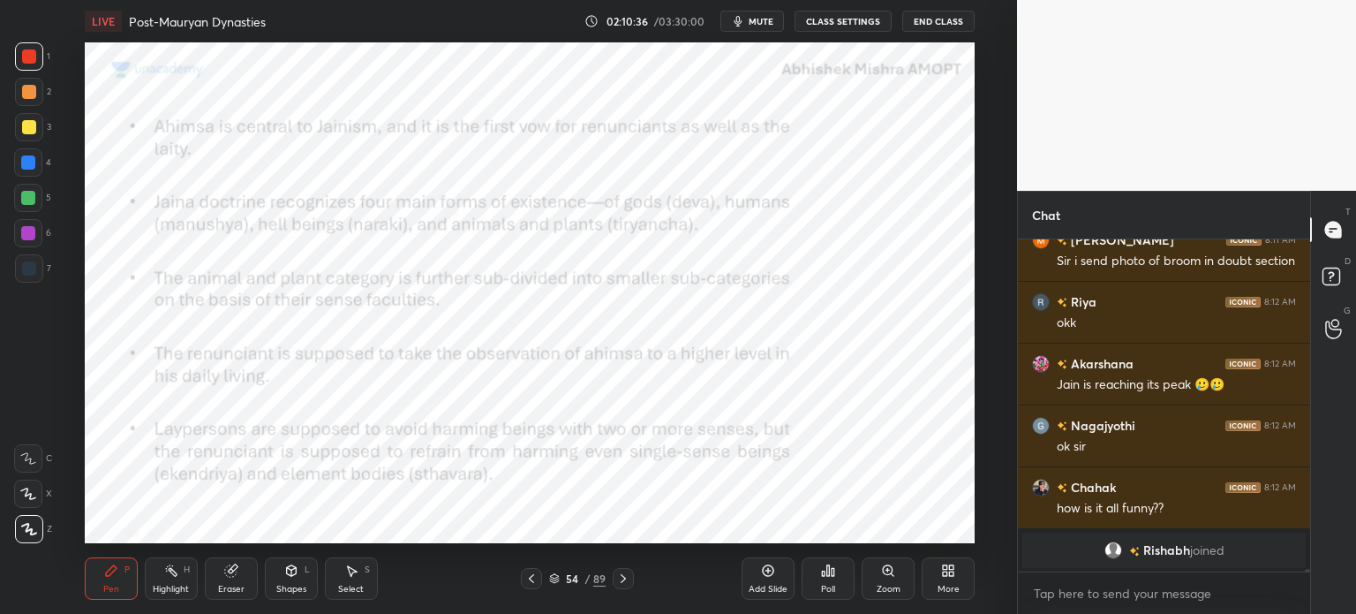
scroll to position [37251, 0]
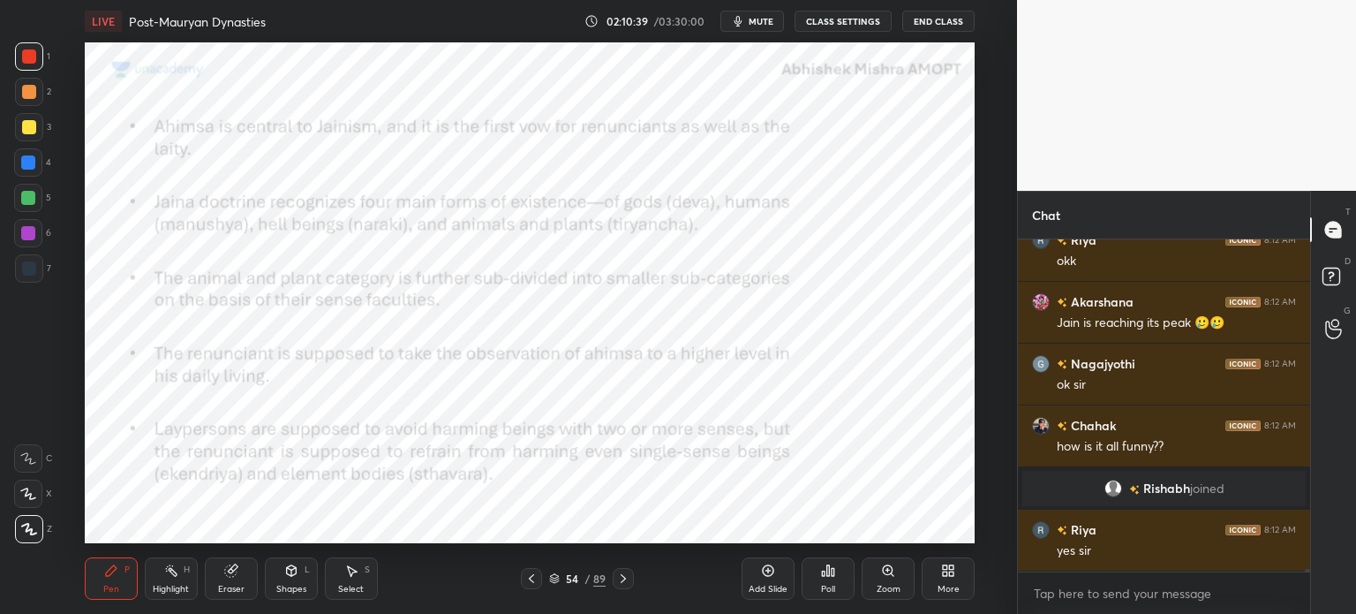
click at [766, 558] on div "Add Slide" at bounding box center [768, 578] width 53 height 42
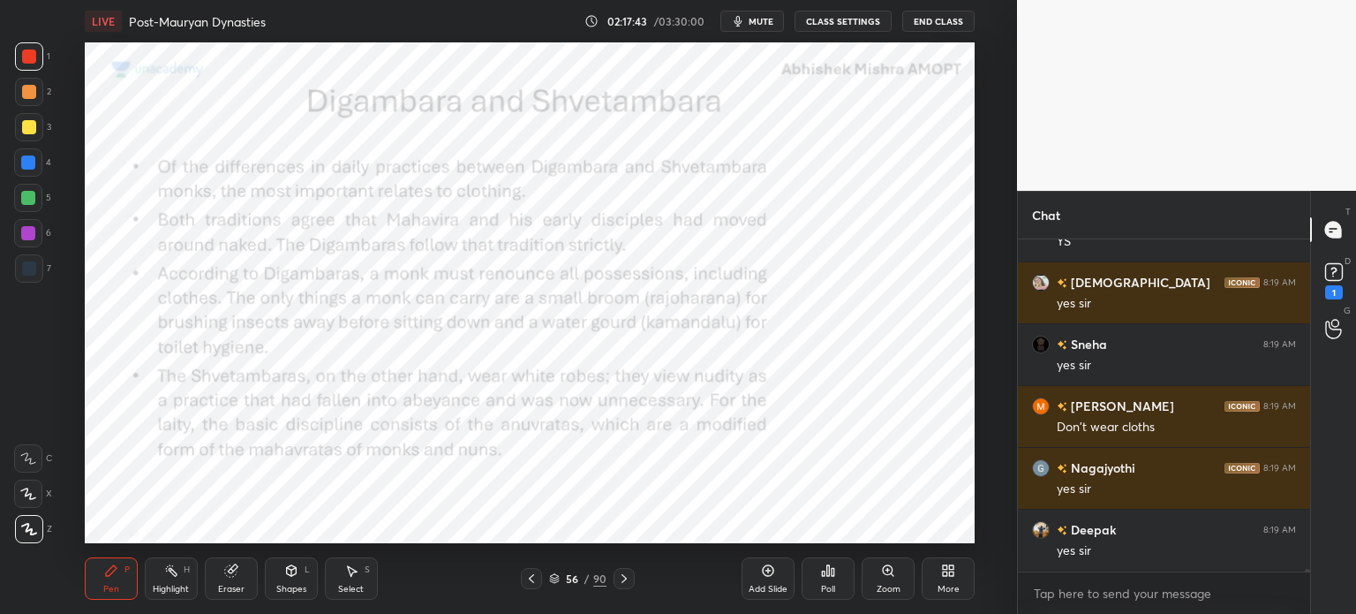
scroll to position [46810, 0]
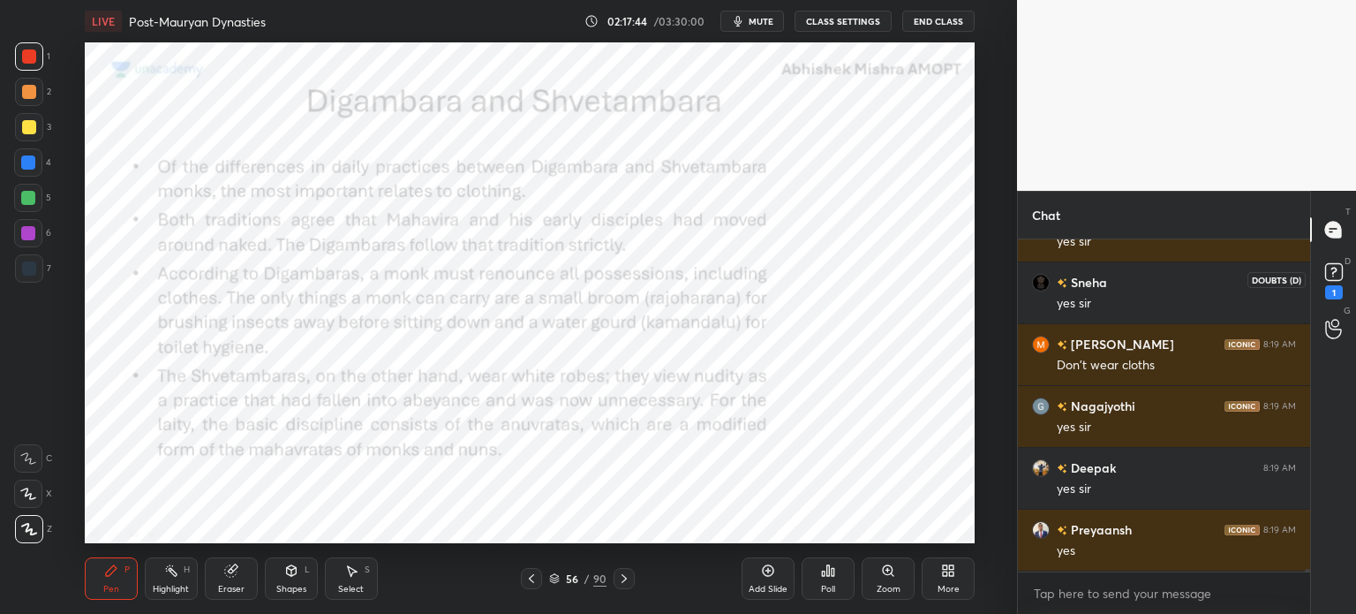
click at [1338, 291] on div "1" at bounding box center [1334, 292] width 18 height 14
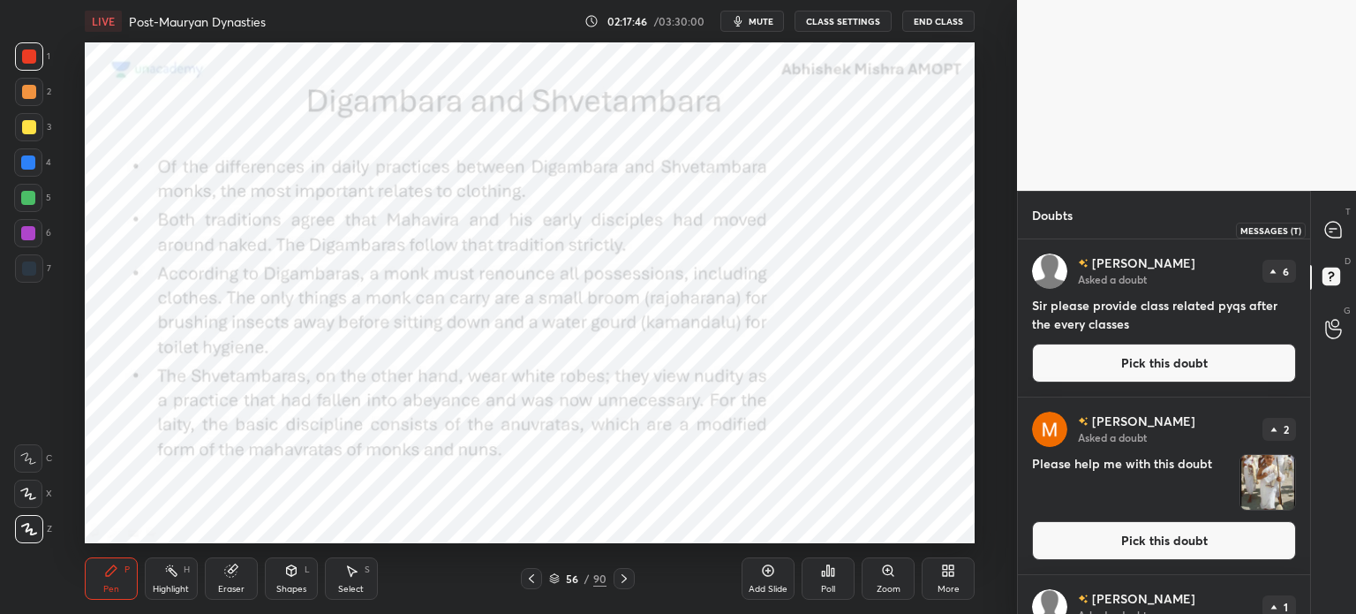
click at [1338, 226] on icon at bounding box center [1333, 230] width 16 height 16
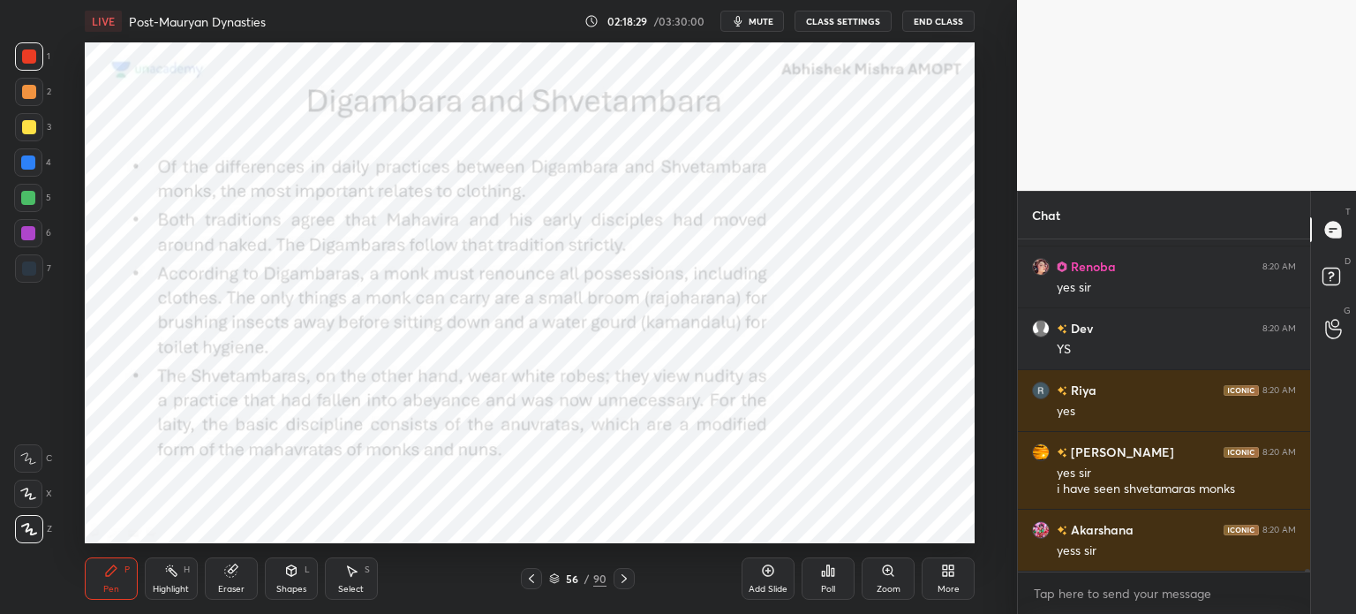
scroll to position [49026, 0]
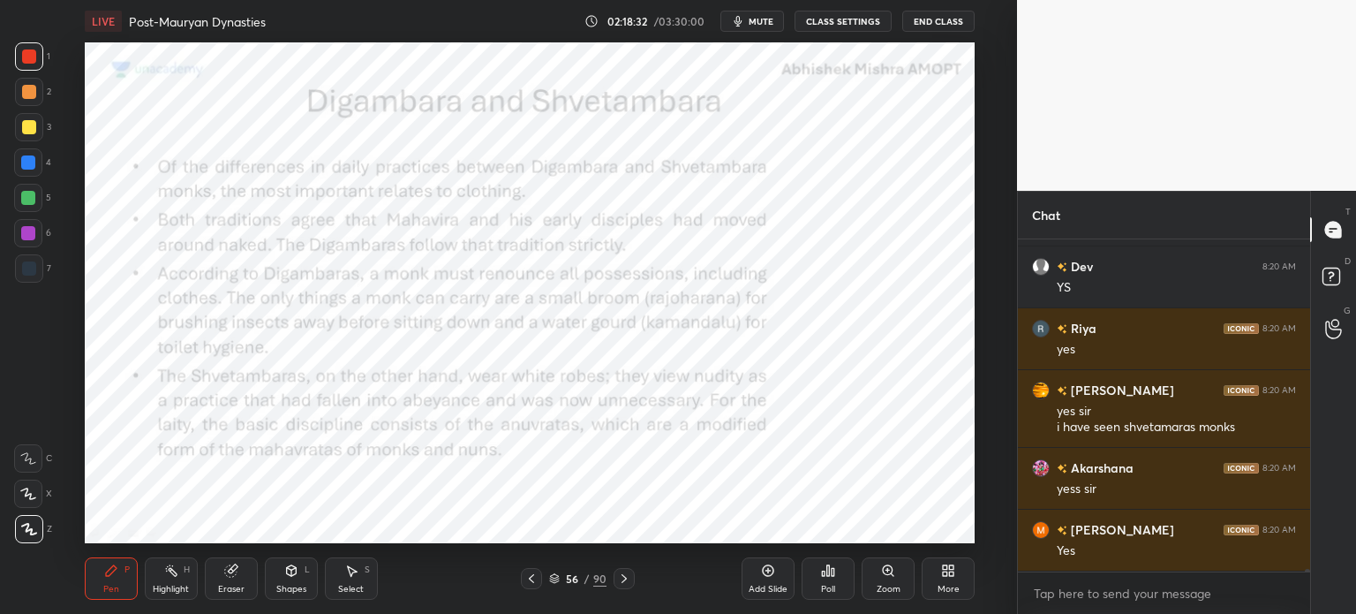
click at [765, 570] on icon at bounding box center [768, 570] width 14 height 14
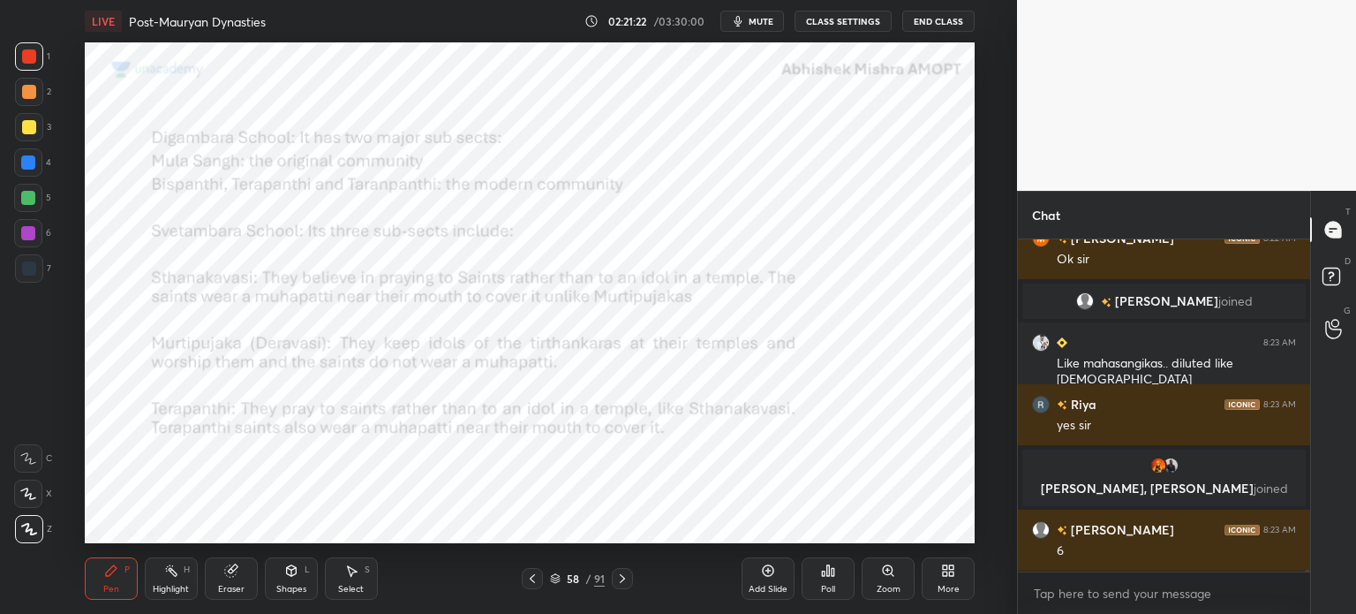
scroll to position [50122, 0]
click at [771, 583] on div "Add Slide" at bounding box center [768, 578] width 53 height 42
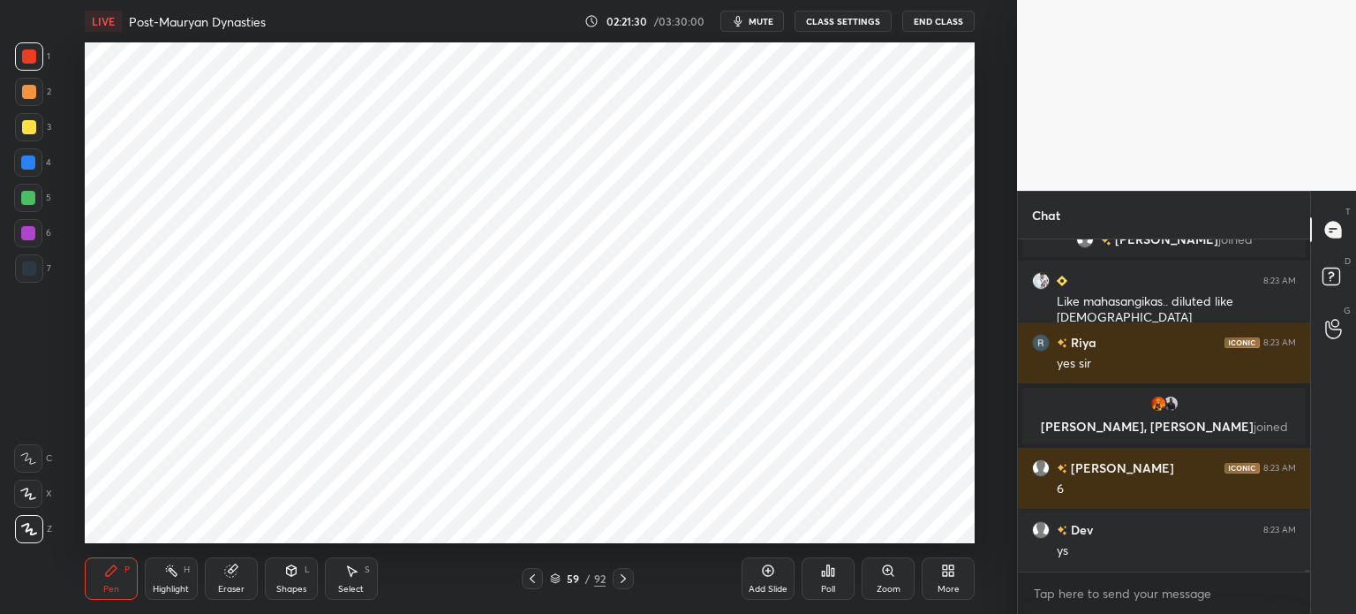
scroll to position [50246, 0]
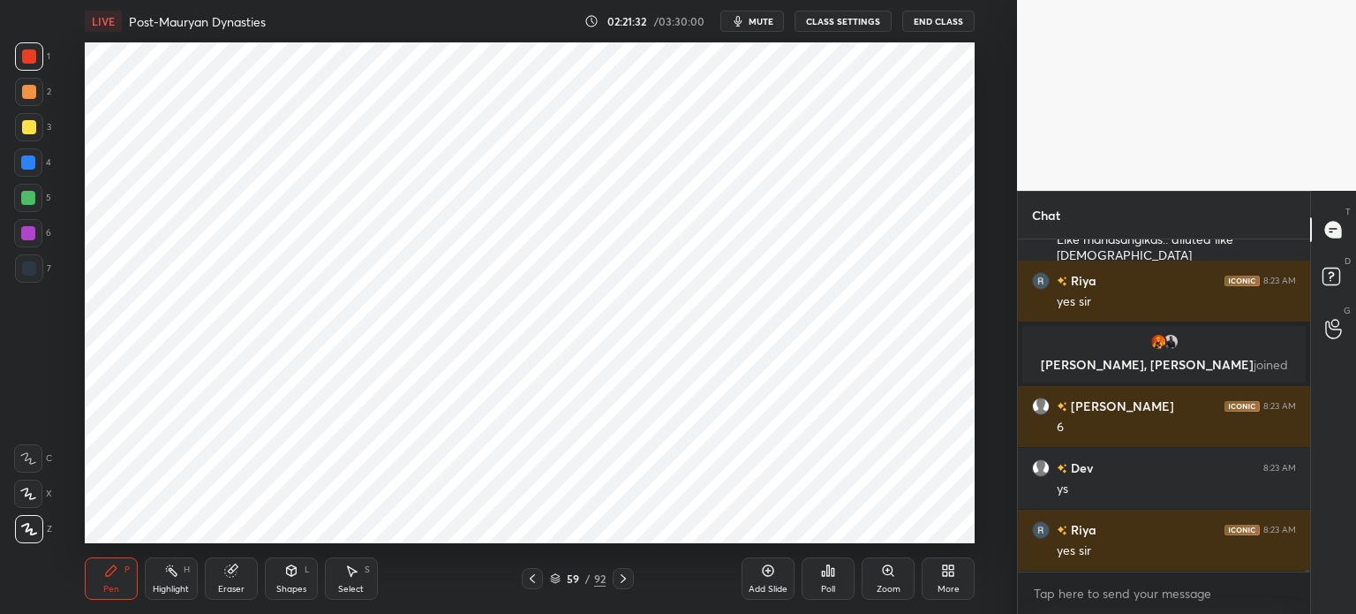
click at [33, 274] on div at bounding box center [29, 268] width 14 height 14
click at [25, 207] on div at bounding box center [28, 198] width 28 height 28
click at [28, 166] on div at bounding box center [28, 162] width 14 height 14
click at [32, 95] on div at bounding box center [29, 92] width 14 height 14
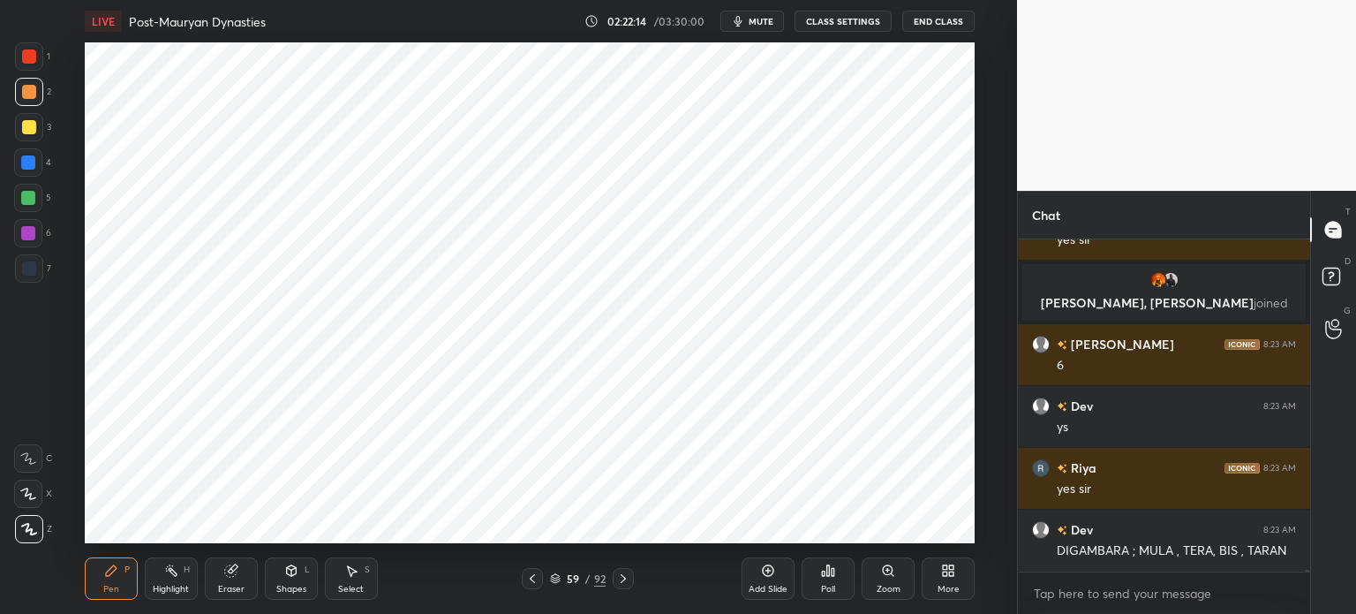
click at [32, 199] on div at bounding box center [28, 198] width 14 height 14
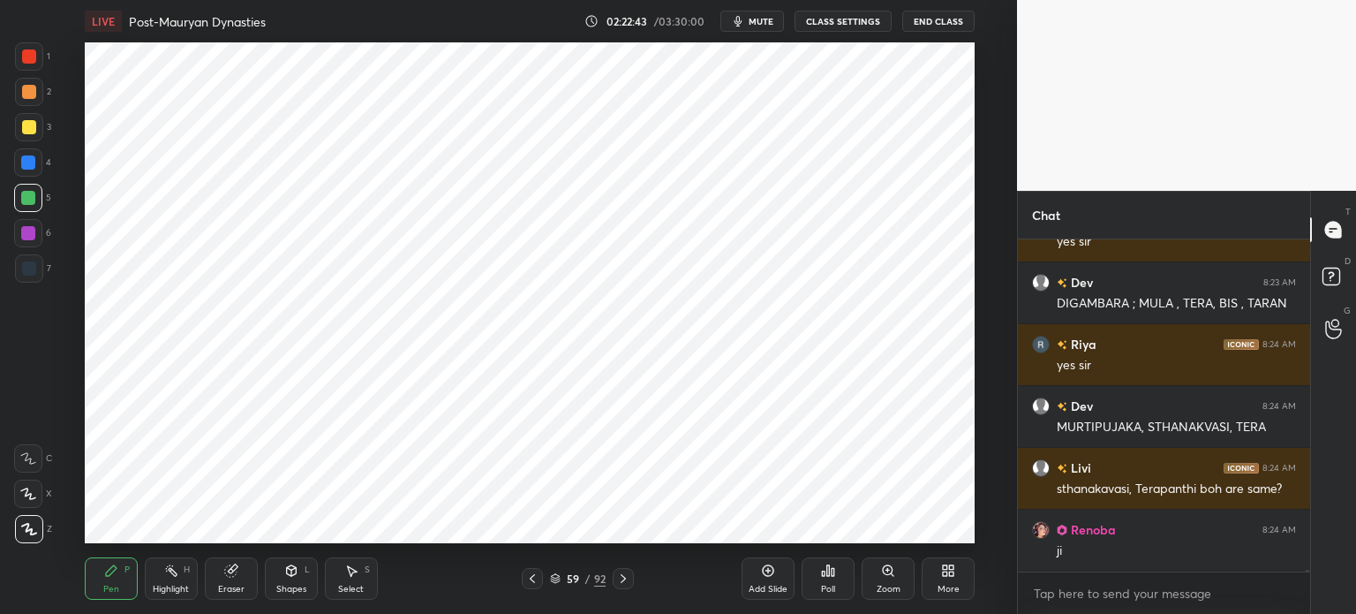
scroll to position [50617, 0]
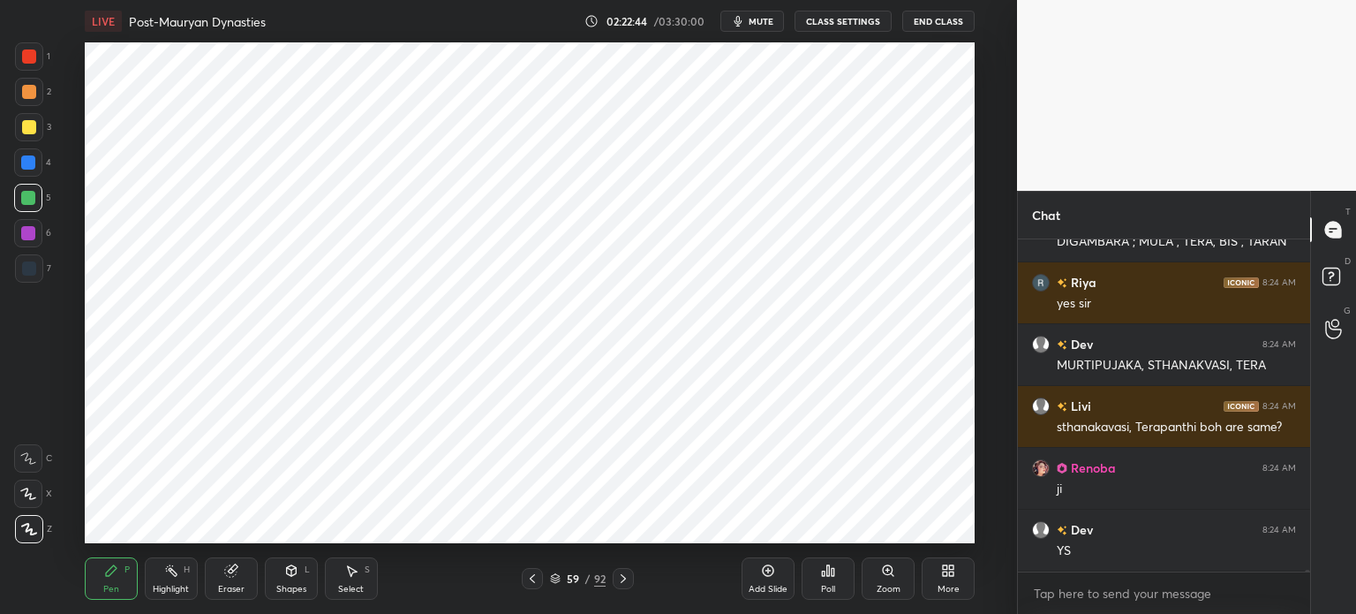
click at [33, 169] on div at bounding box center [28, 162] width 14 height 14
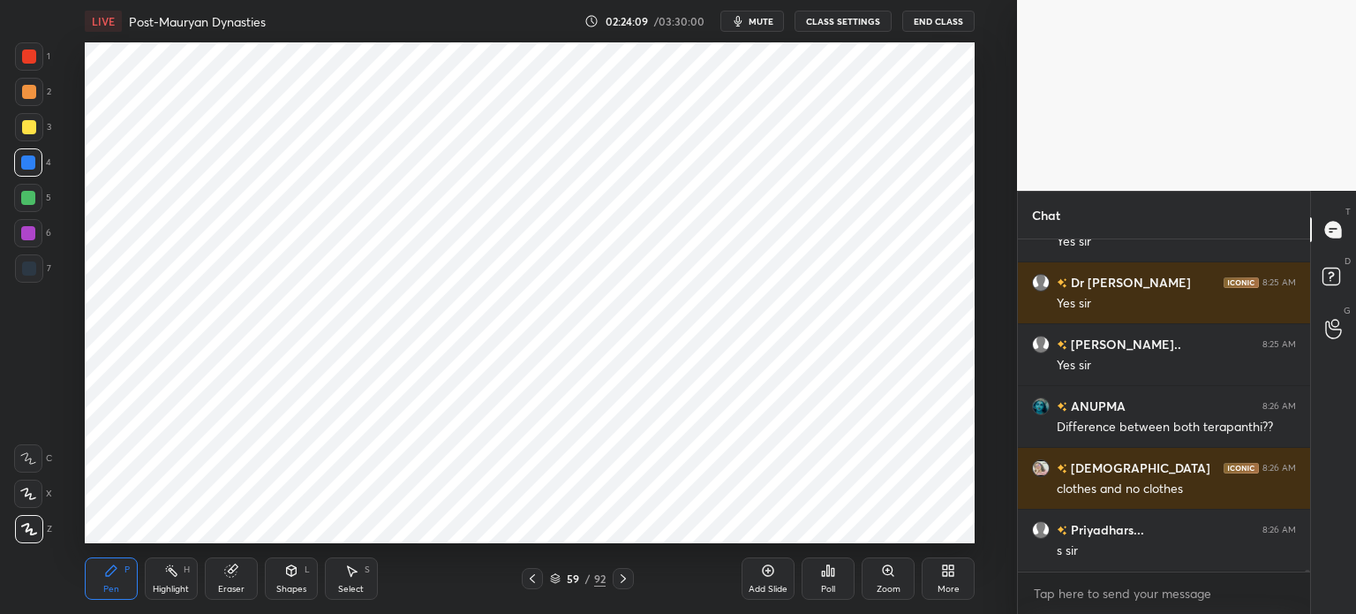
scroll to position [52005, 0]
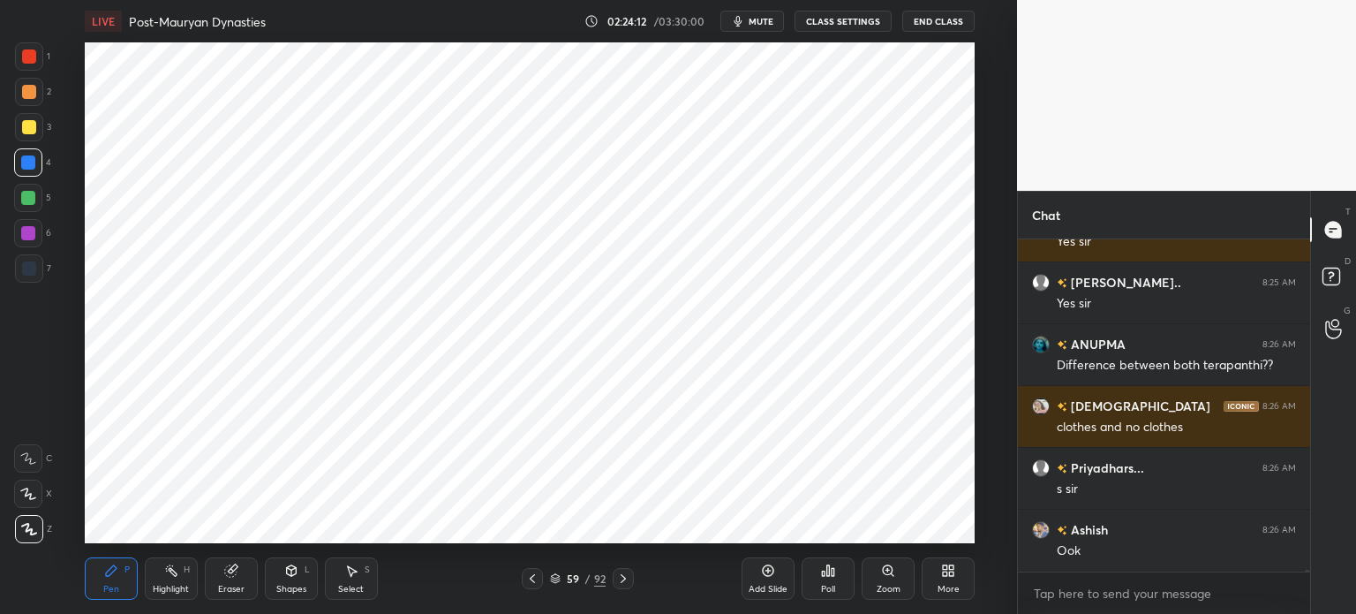
click at [780, 564] on div "Add Slide" at bounding box center [768, 578] width 53 height 42
click at [20, 267] on div at bounding box center [29, 268] width 28 height 28
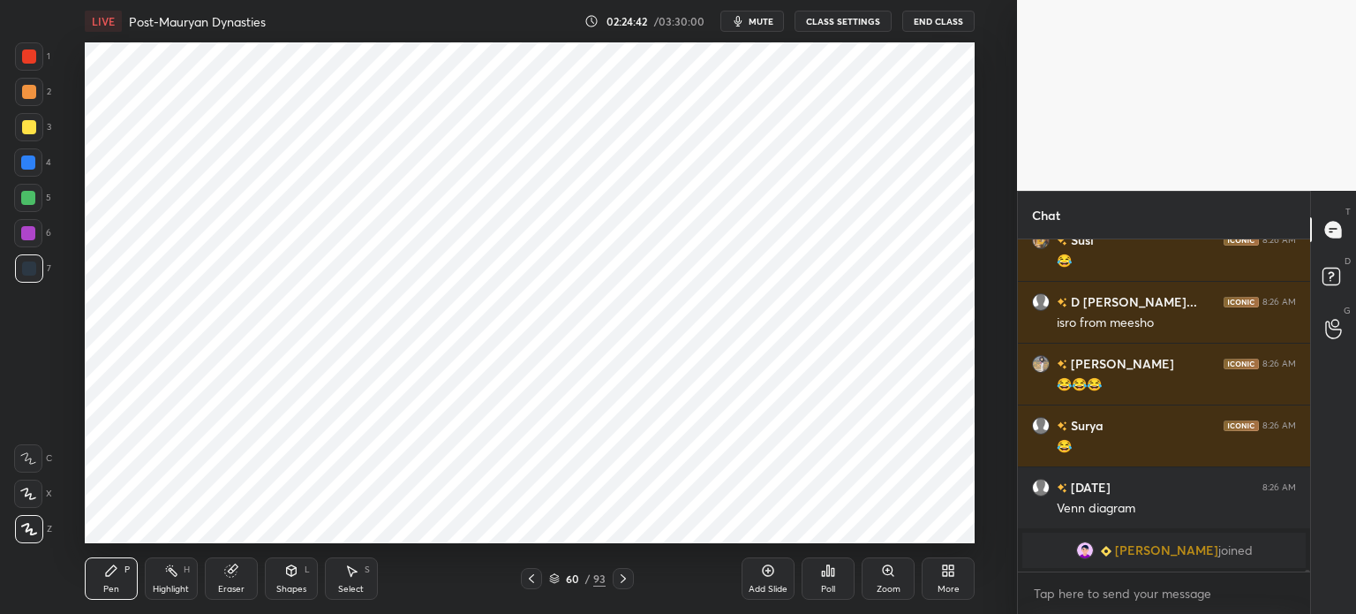
scroll to position [52561, 0]
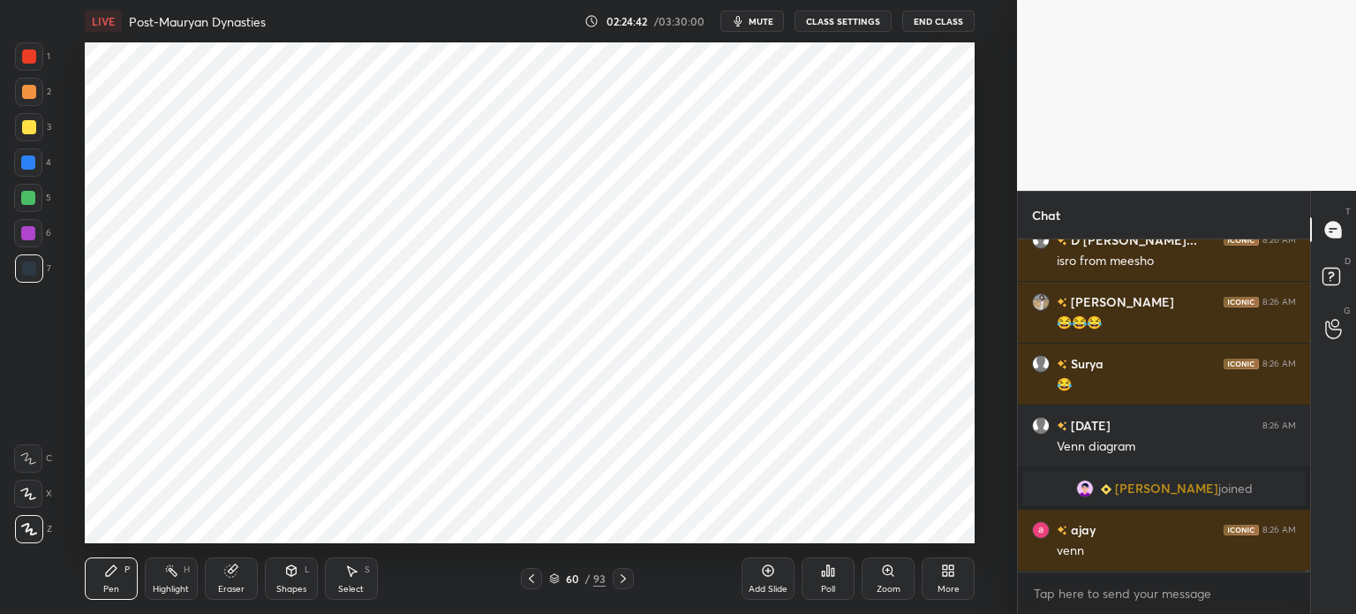
click at [34, 274] on div at bounding box center [29, 268] width 14 height 14
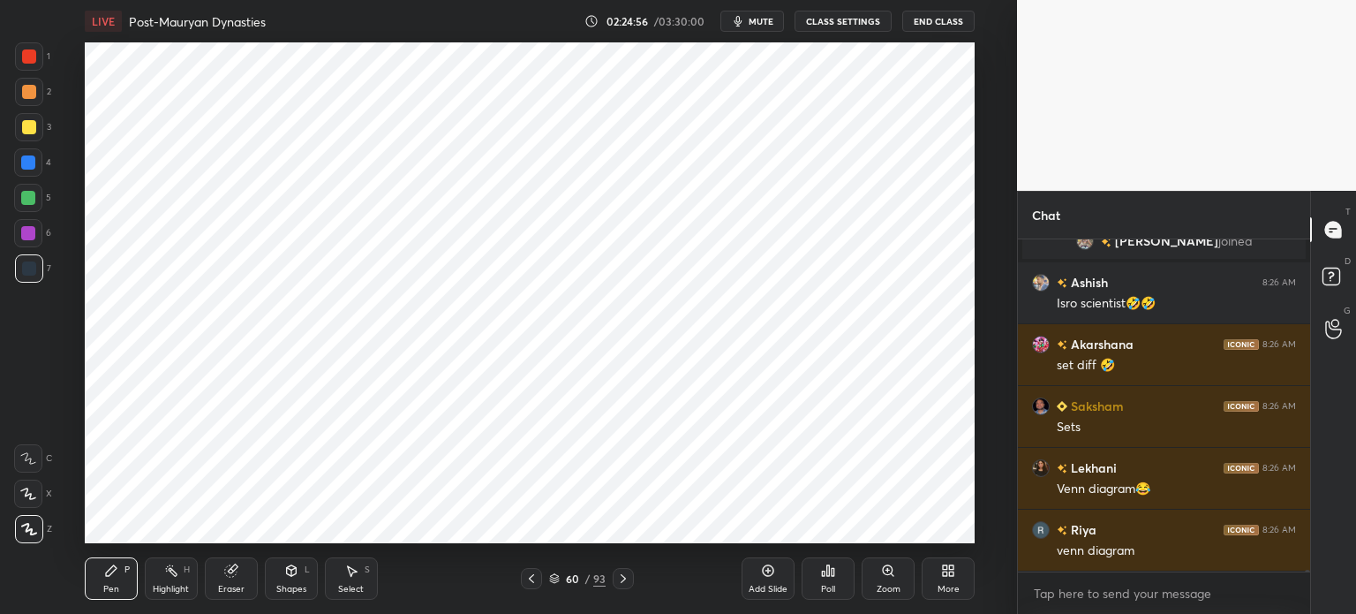
scroll to position [291, 287]
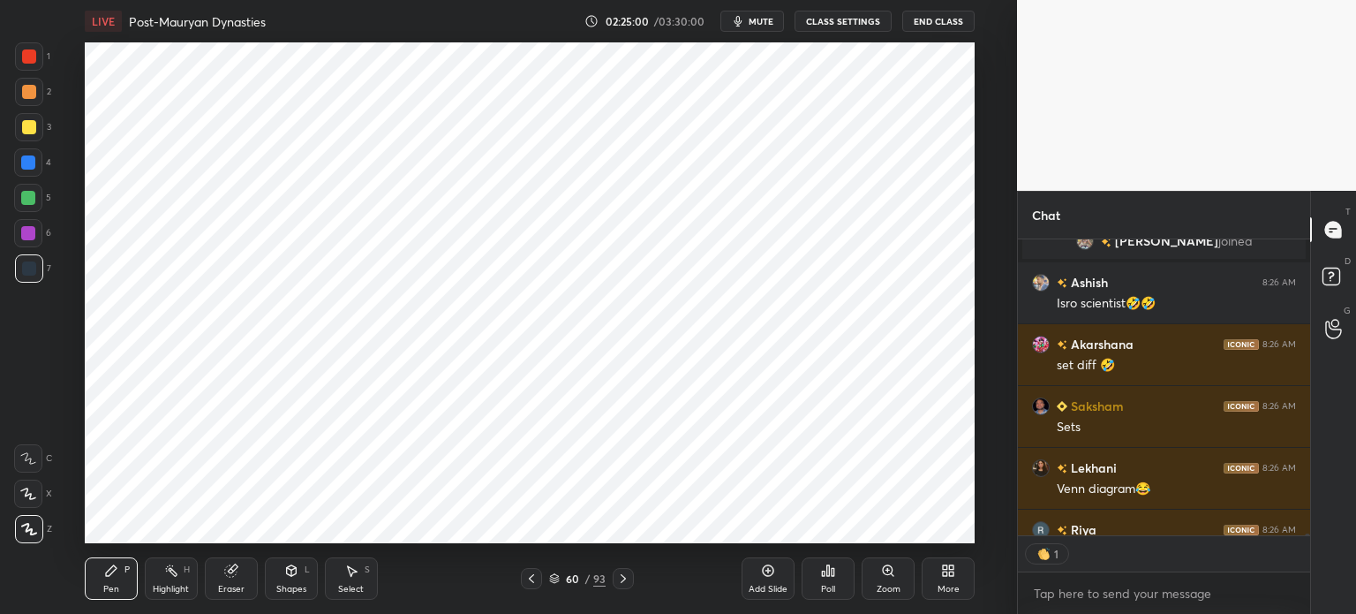
click at [18, 63] on div at bounding box center [29, 56] width 28 height 28
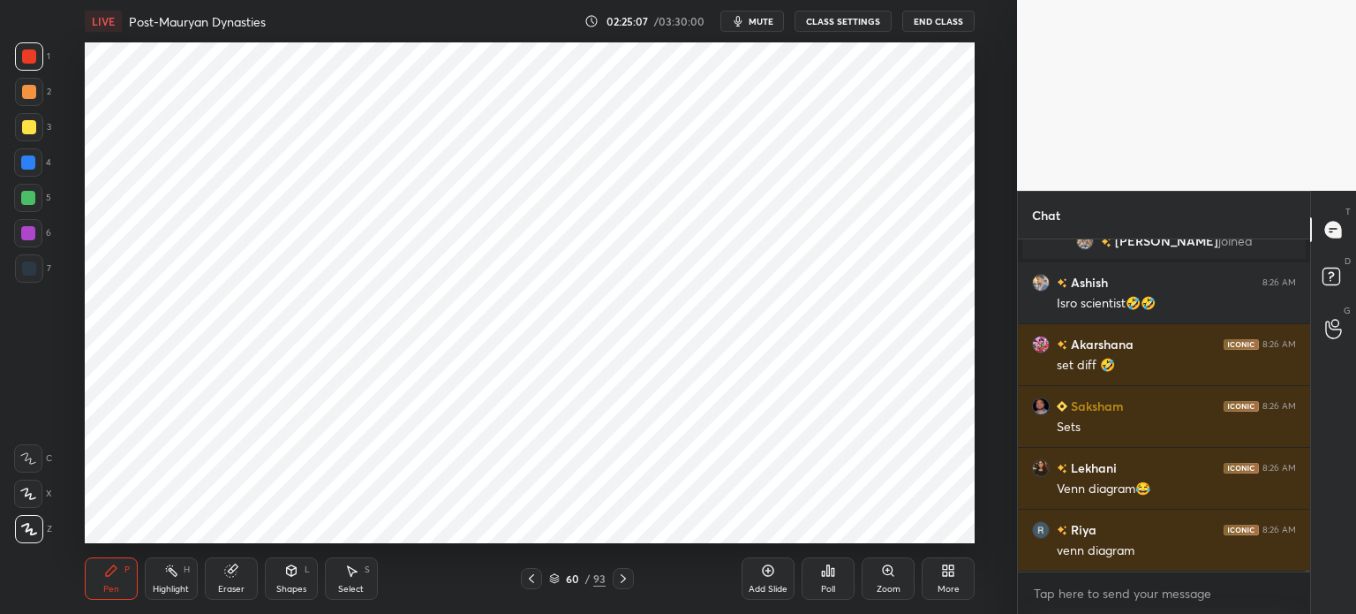
scroll to position [52912, 0]
click at [32, 243] on div at bounding box center [28, 233] width 28 height 28
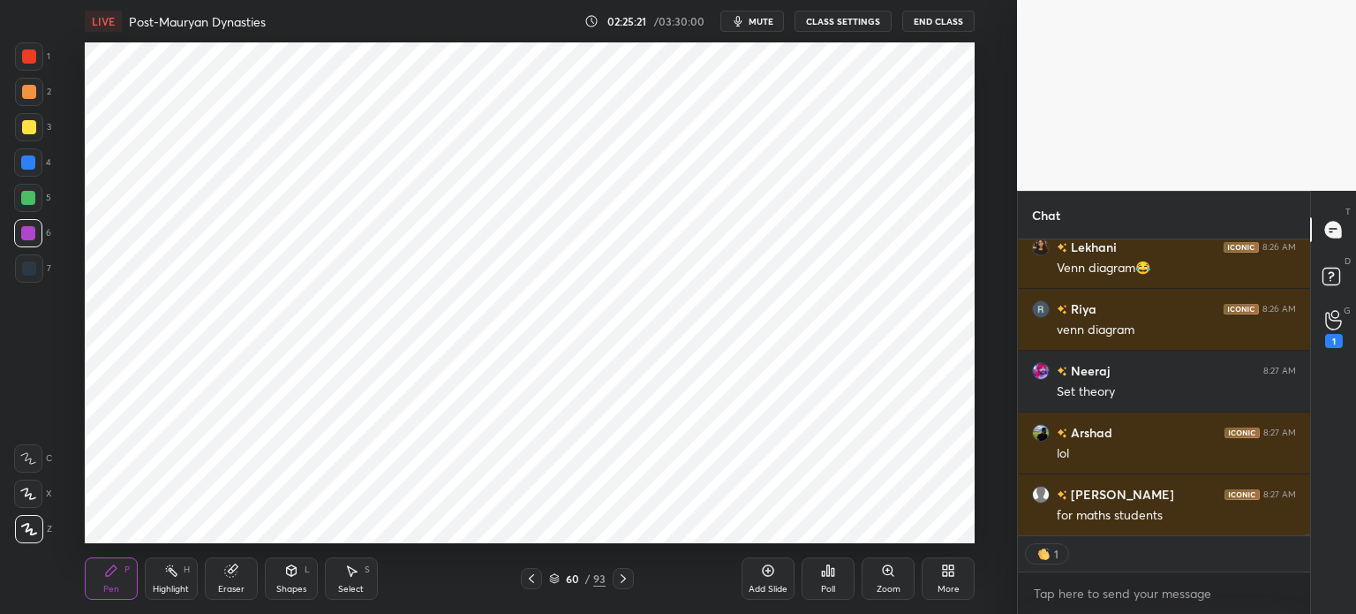
click at [28, 165] on div at bounding box center [28, 162] width 14 height 14
click at [32, 131] on div at bounding box center [29, 127] width 14 height 14
click at [22, 93] on div at bounding box center [29, 92] width 14 height 14
click at [31, 56] on div at bounding box center [29, 56] width 14 height 14
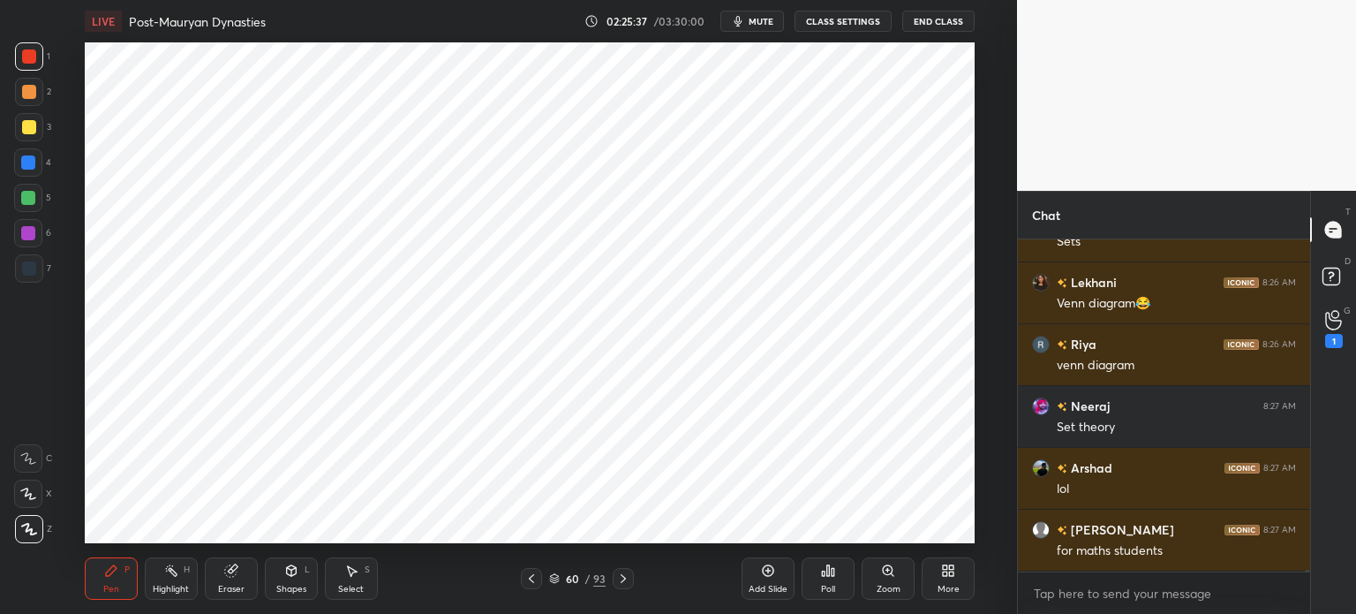
scroll to position [53160, 0]
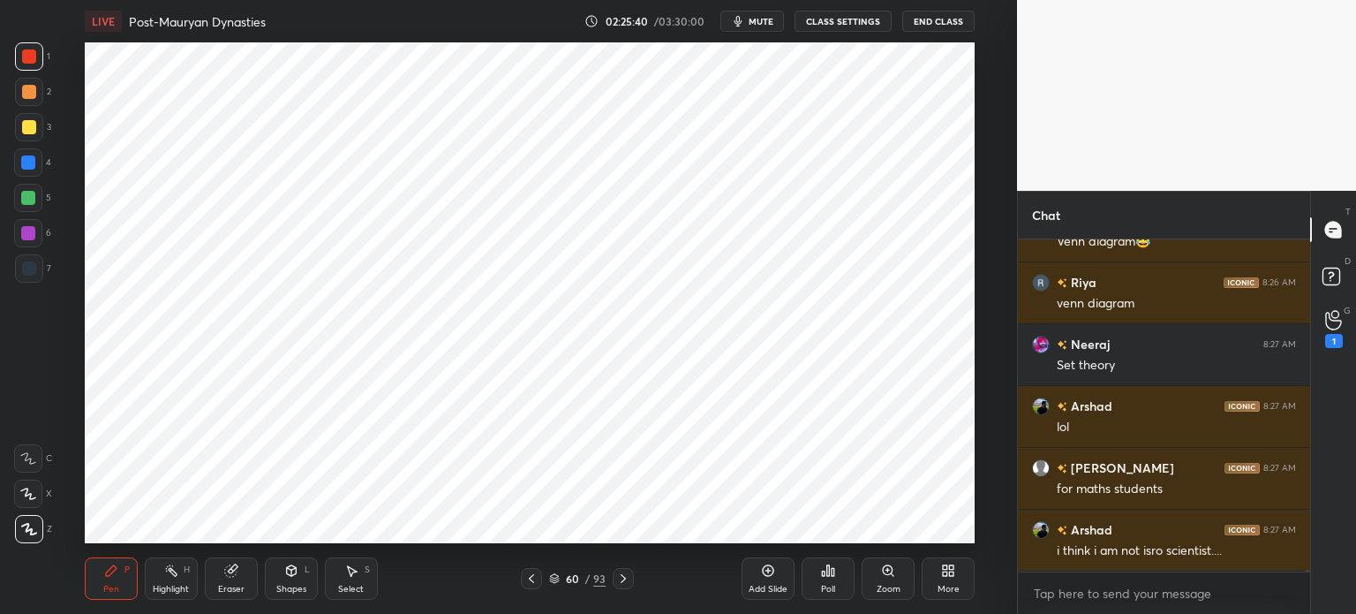
click at [34, 197] on div at bounding box center [28, 198] width 14 height 14
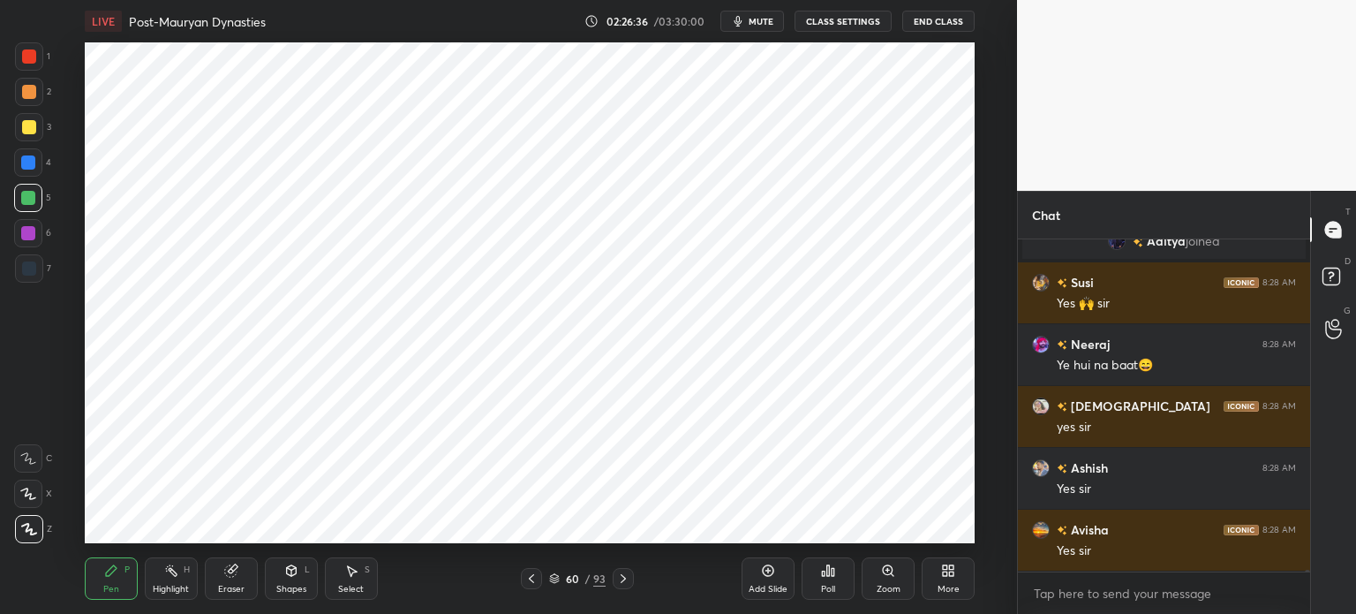
scroll to position [56324, 0]
click at [231, 567] on icon at bounding box center [231, 570] width 14 height 14
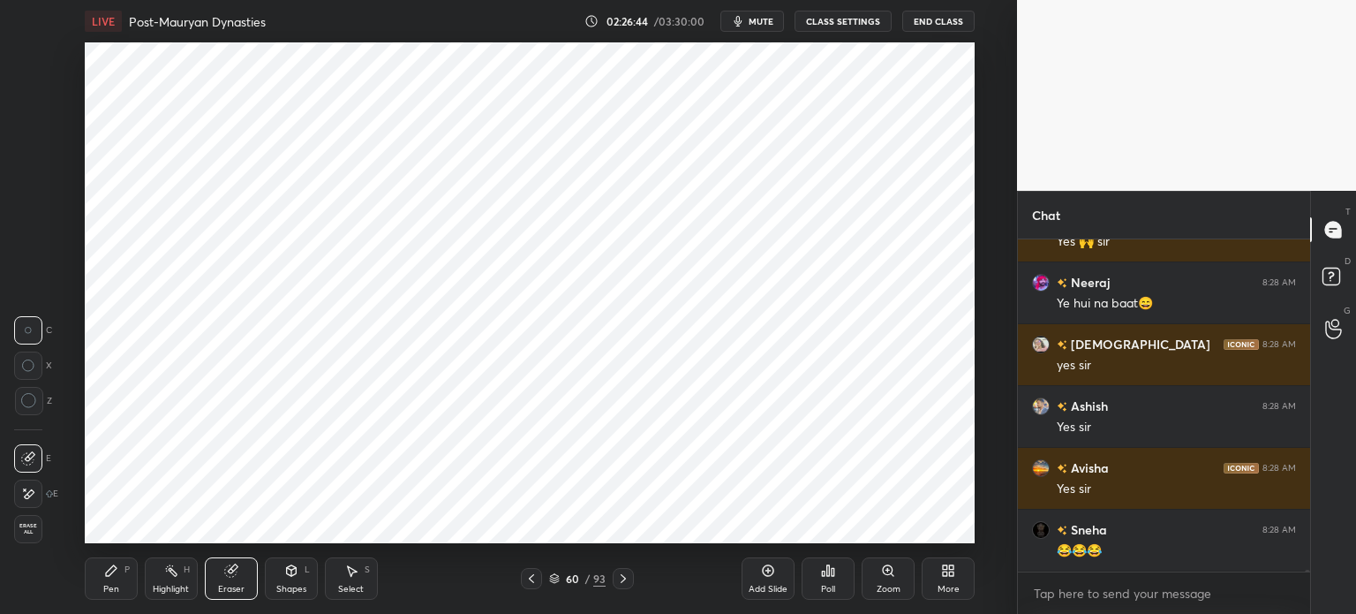
click at [113, 578] on div "Pen P" at bounding box center [111, 578] width 53 height 42
click at [28, 224] on div at bounding box center [28, 233] width 28 height 28
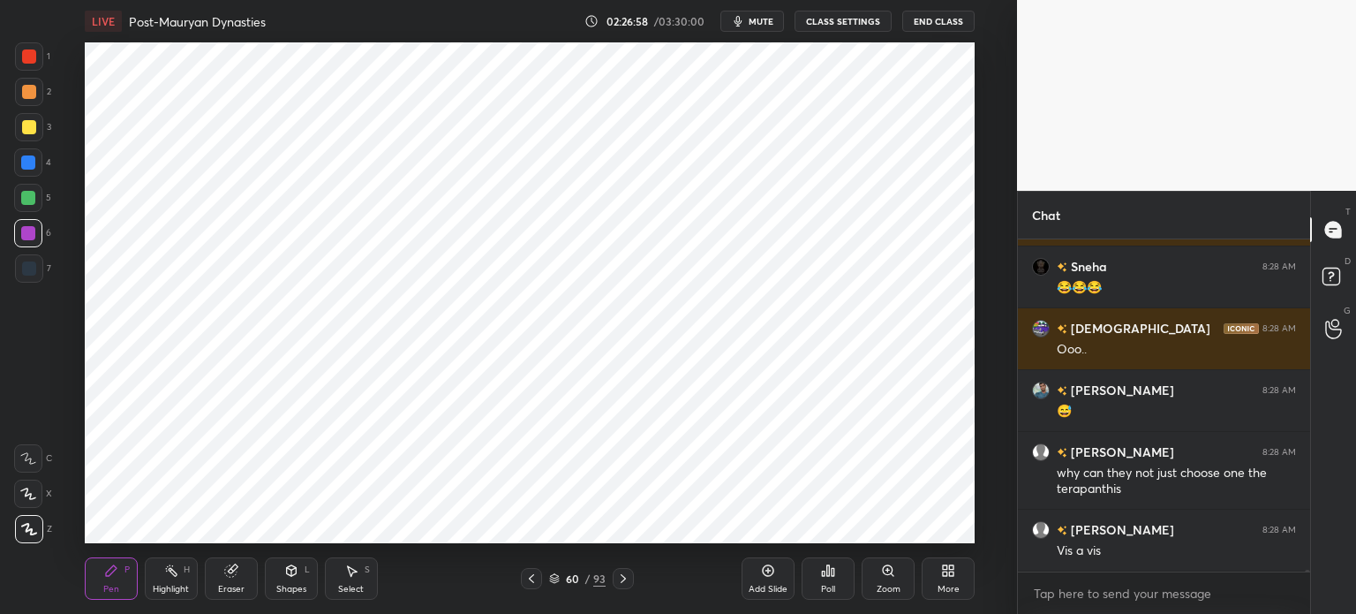
scroll to position [56711, 0]
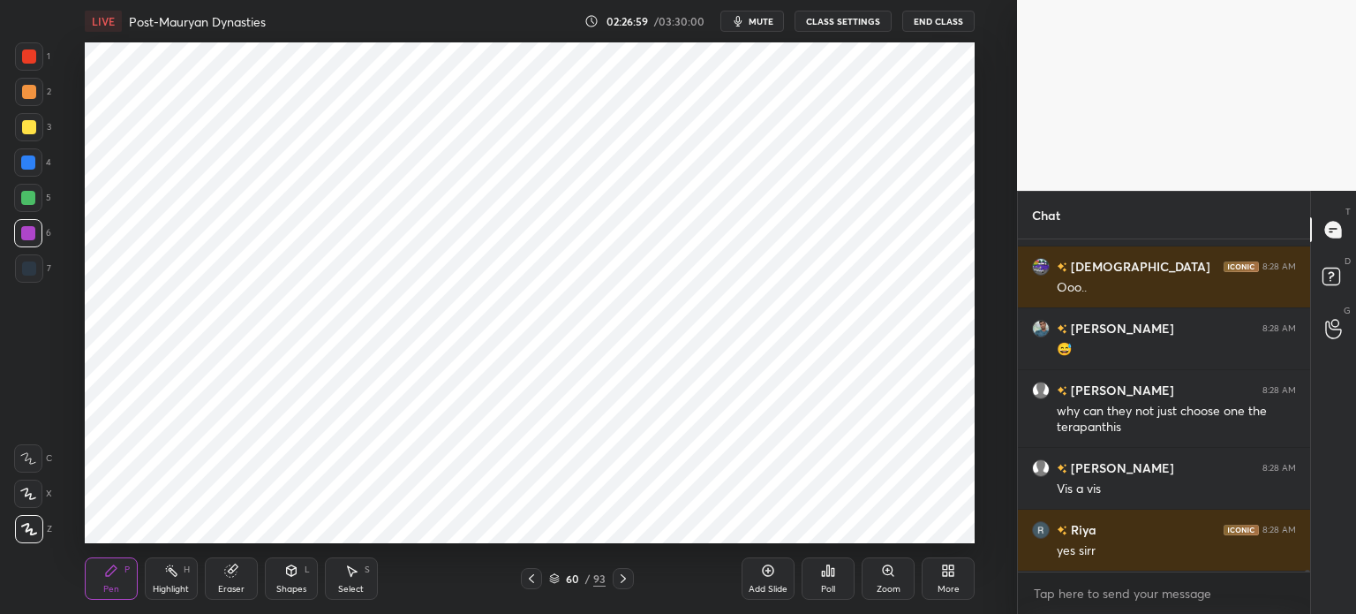
click at [22, 59] on div at bounding box center [29, 56] width 14 height 14
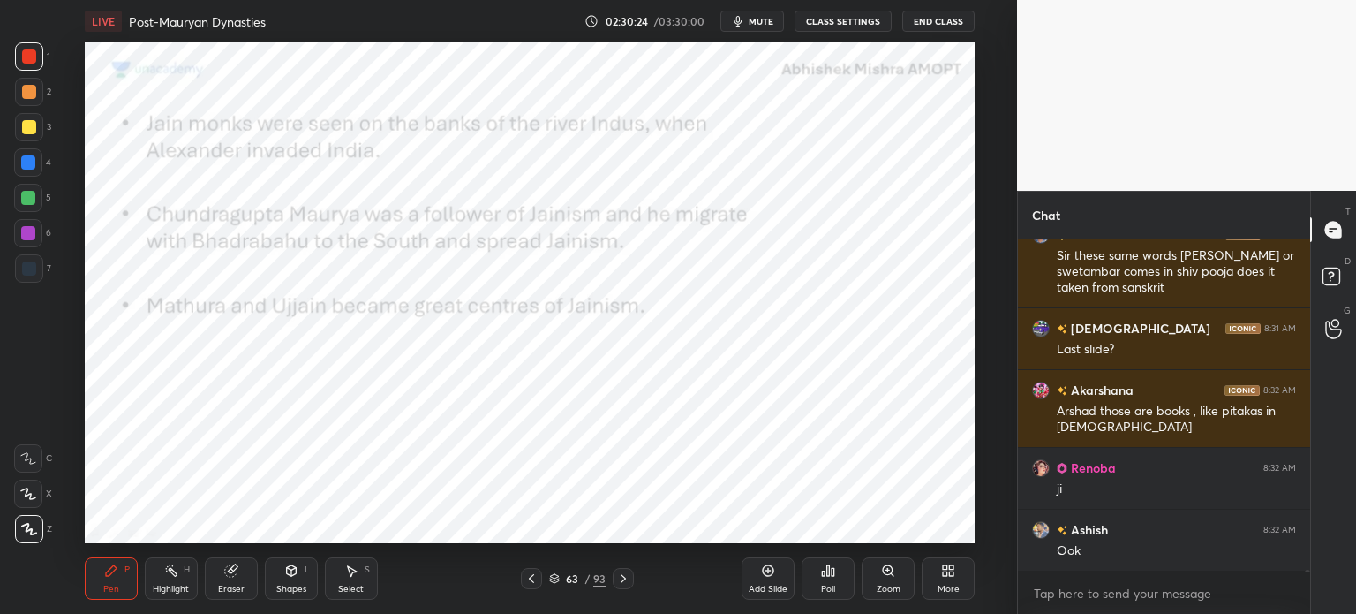
scroll to position [63837, 0]
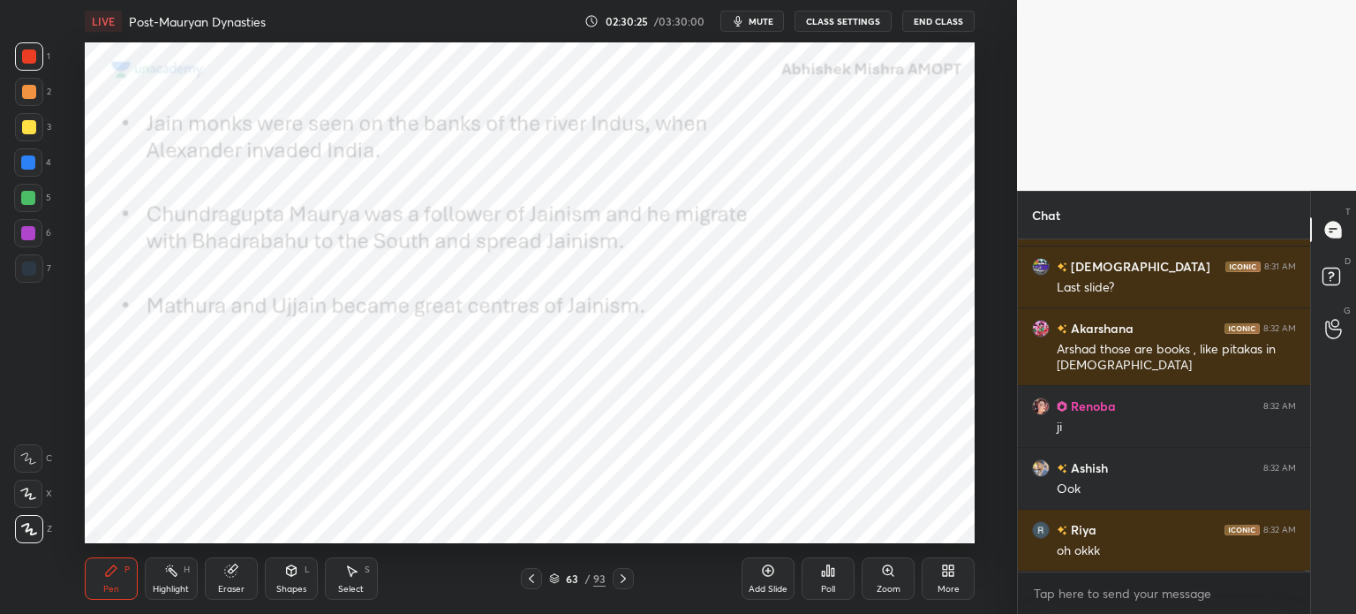
click at [759, 587] on div "Add Slide" at bounding box center [768, 588] width 39 height 9
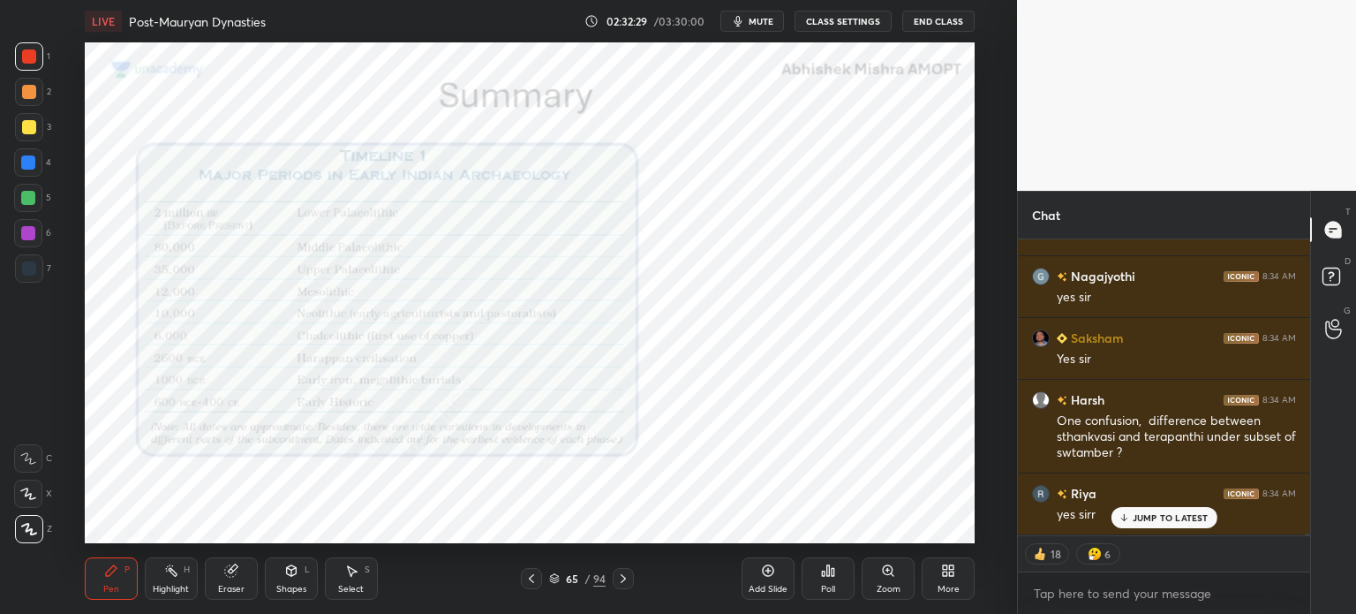
scroll to position [64427, 0]
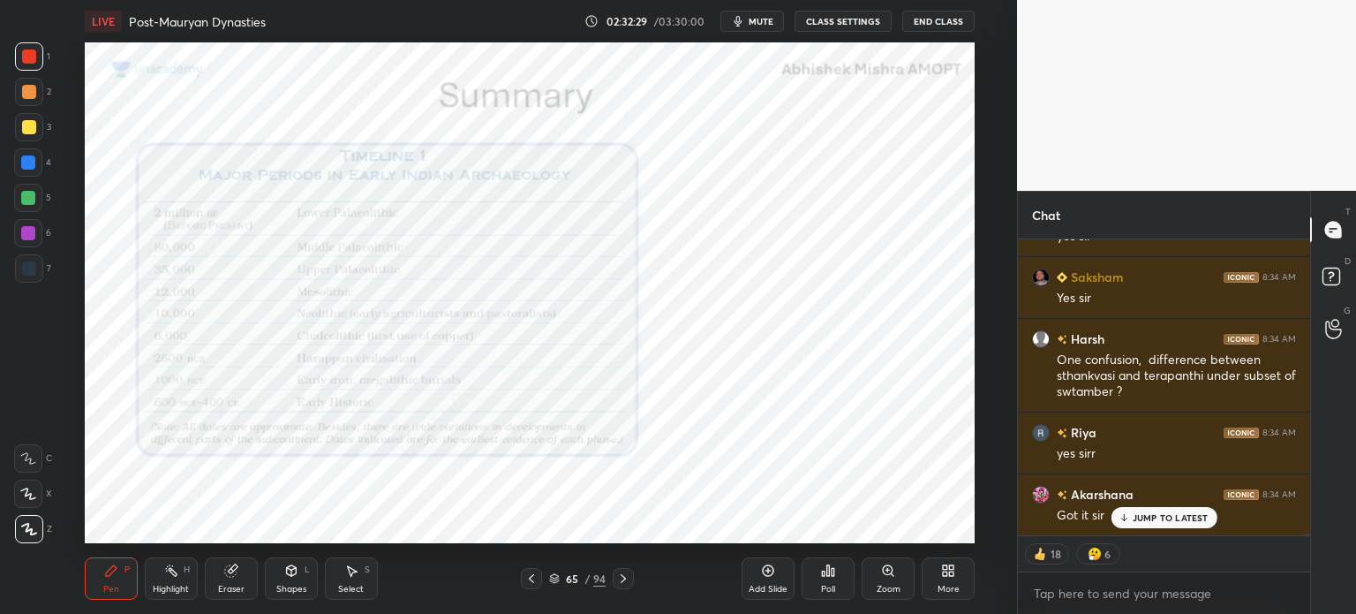
click at [771, 571] on icon at bounding box center [768, 570] width 14 height 14
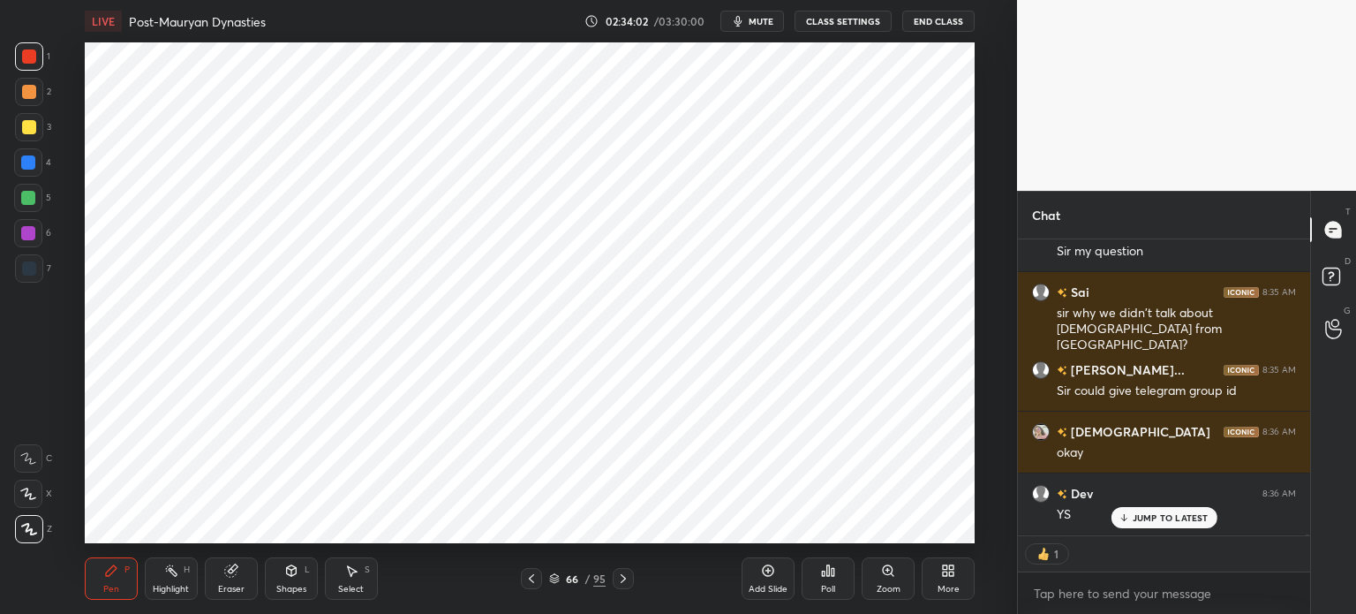
scroll to position [67754, 0]
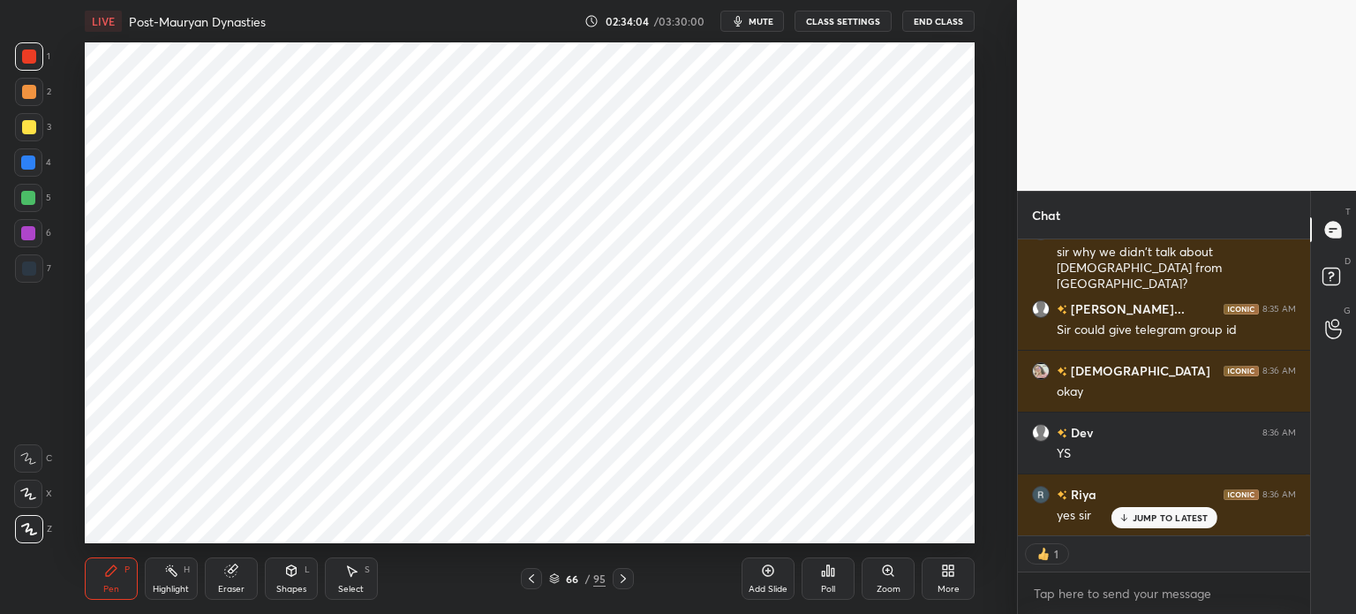
click at [1146, 516] on p "JUMP TO LATEST" at bounding box center [1171, 517] width 76 height 11
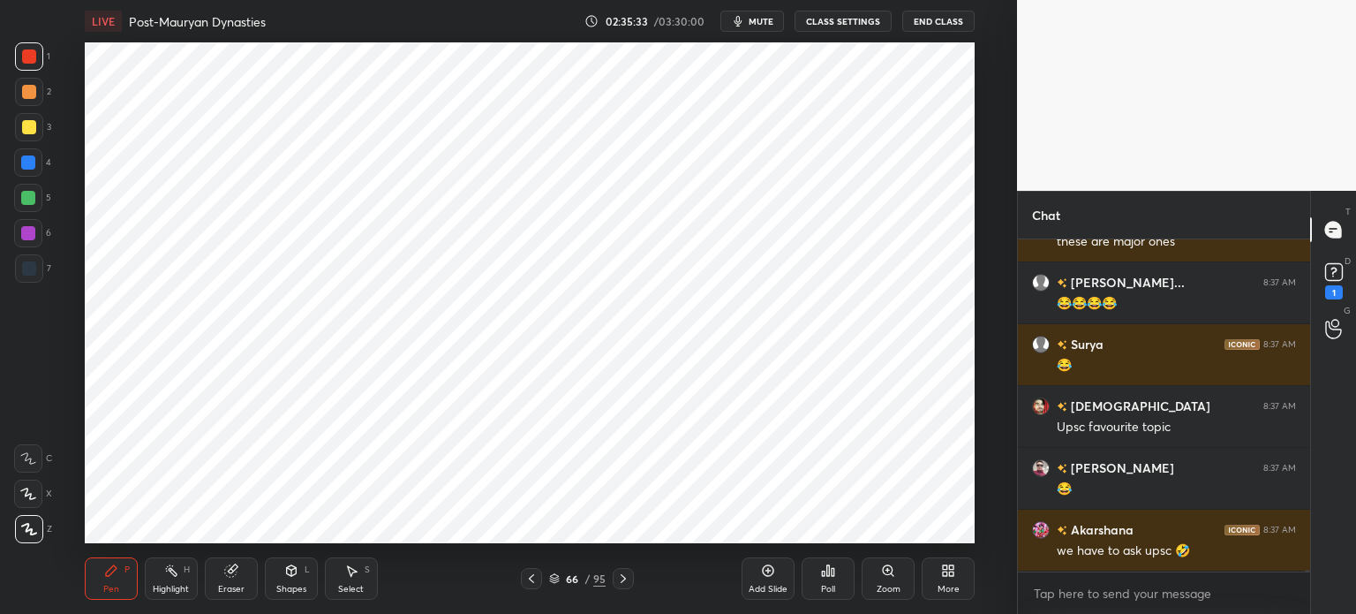
scroll to position [68575, 0]
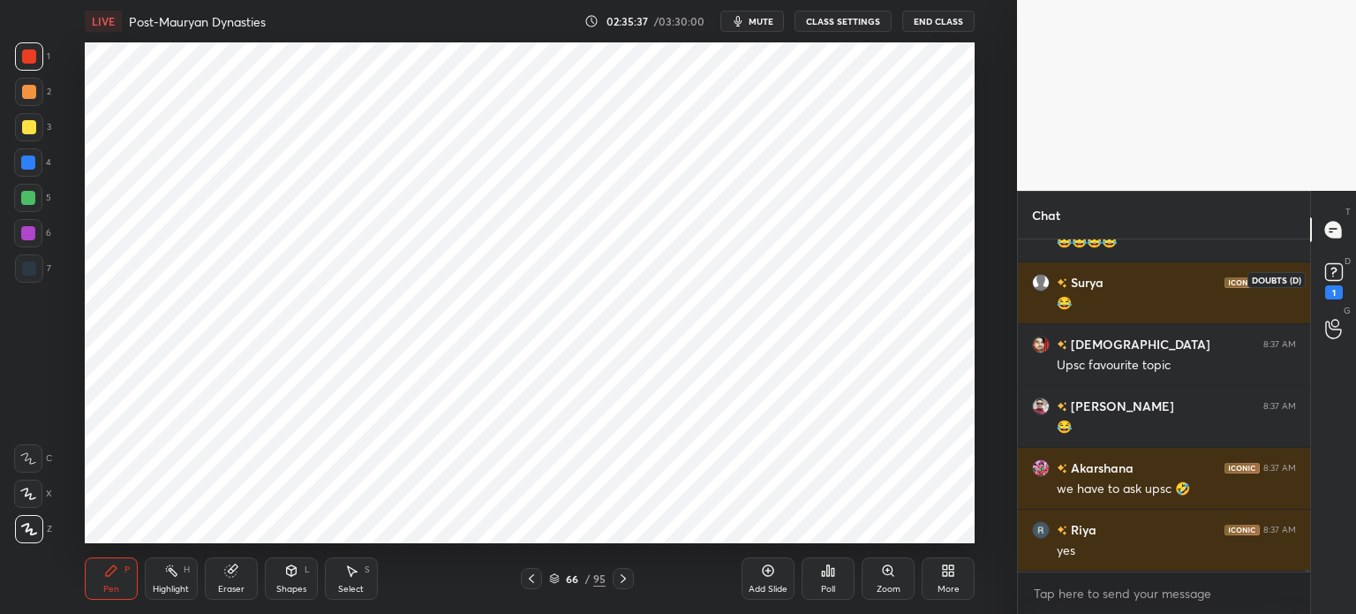
click at [1342, 285] on div "1" at bounding box center [1334, 279] width 26 height 41
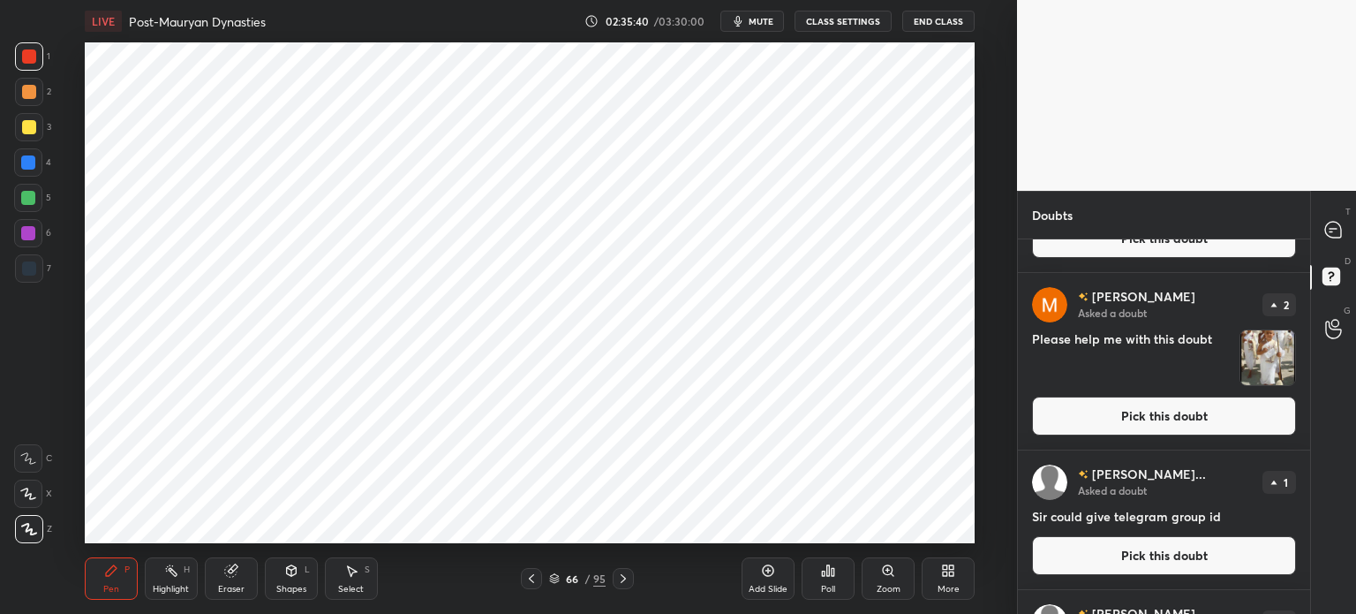
scroll to position [0, 0]
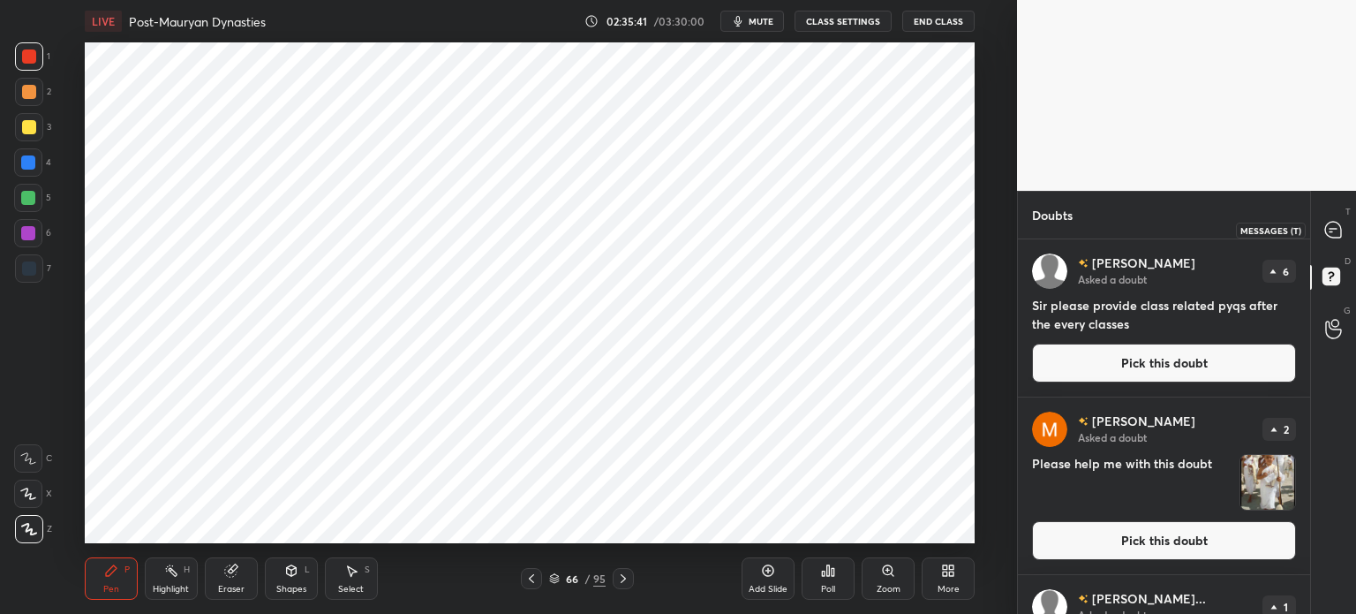
click at [1331, 232] on icon at bounding box center [1333, 230] width 16 height 16
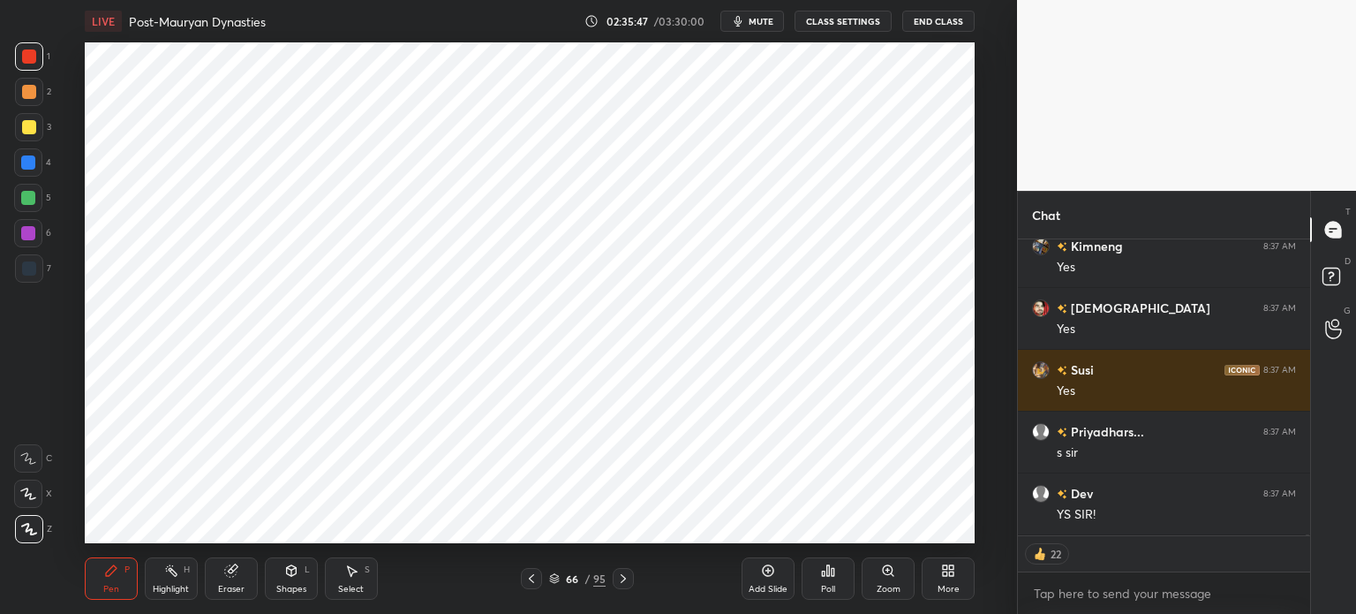
scroll to position [70590, 0]
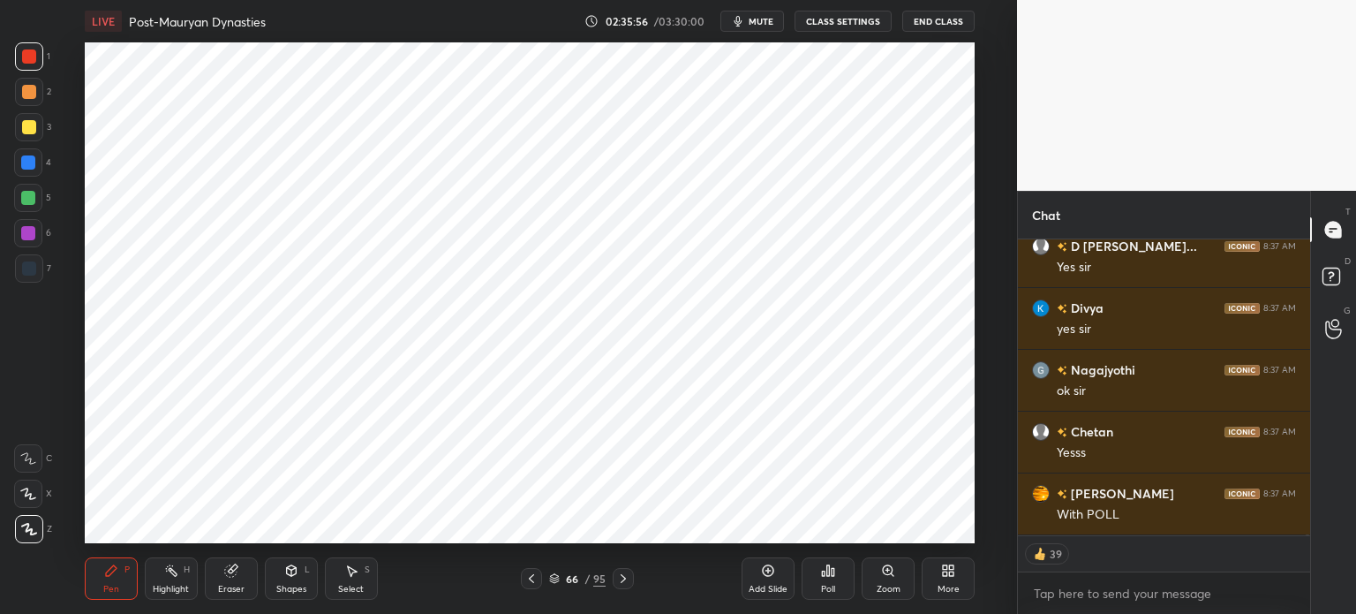
click at [27, 204] on div at bounding box center [28, 198] width 14 height 14
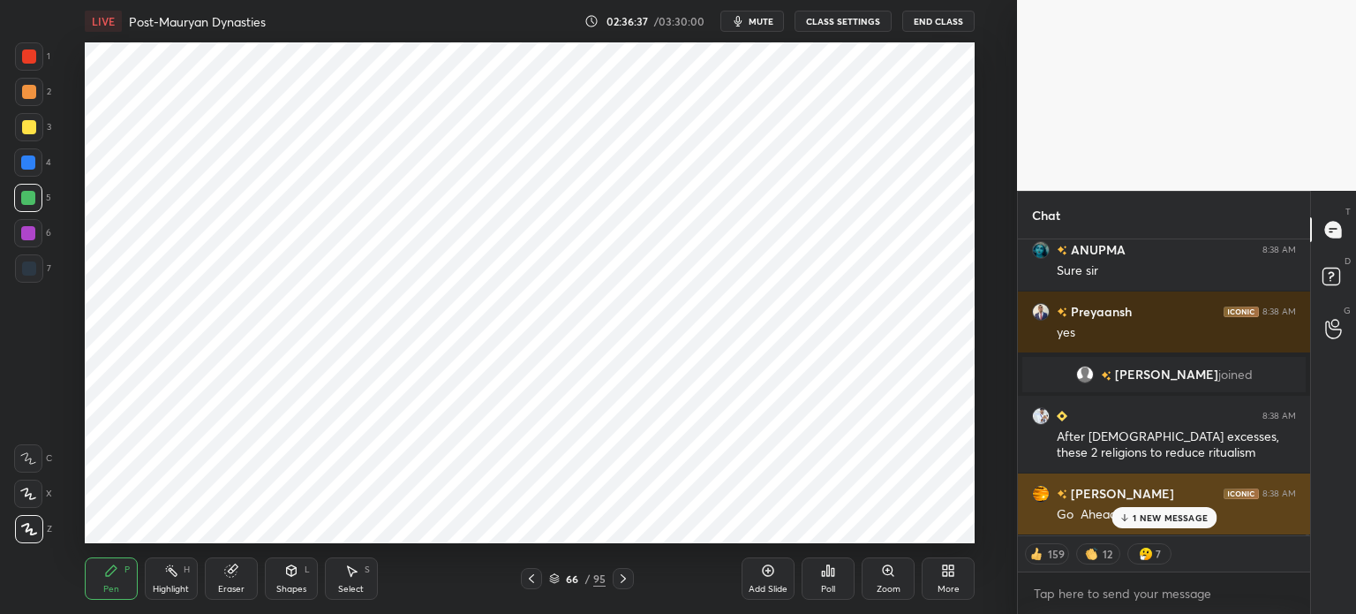
click at [1169, 516] on div "Go Ahead sir" at bounding box center [1176, 515] width 239 height 18
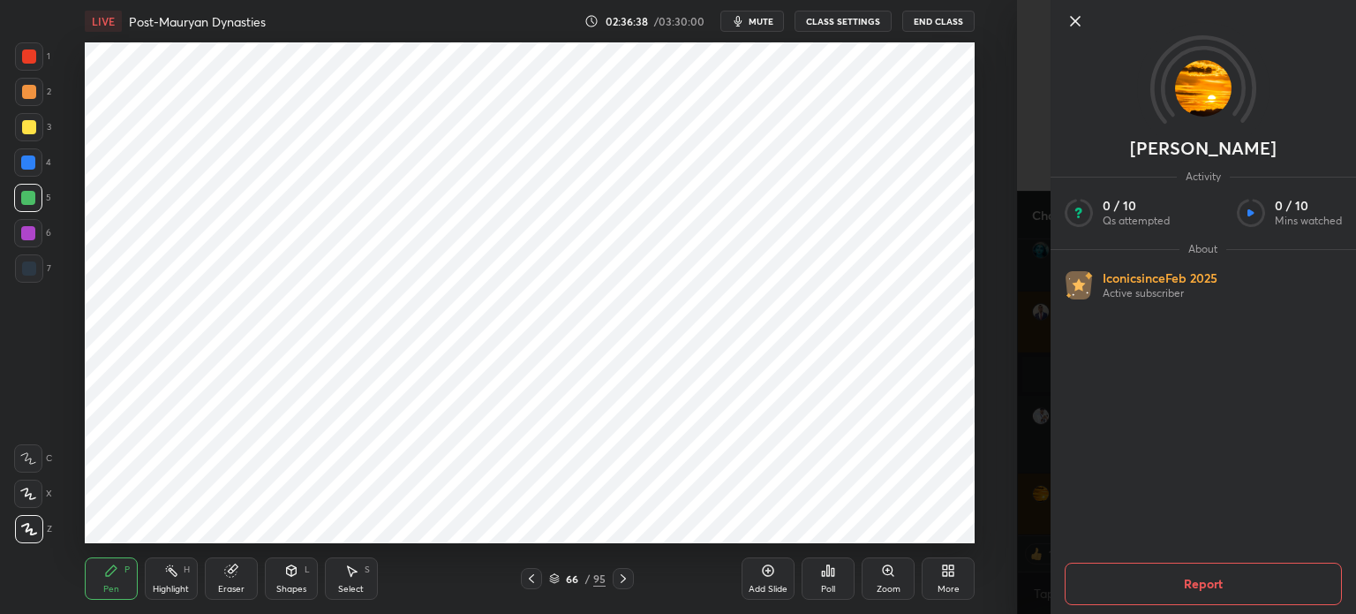
click at [1013, 369] on div "1 2 3 4 5 6 7 C X Z C X Z E E Erase all H H LIVE Post-Mauryan Dynasties 02:36:3…" at bounding box center [508, 307] width 1017 height 614
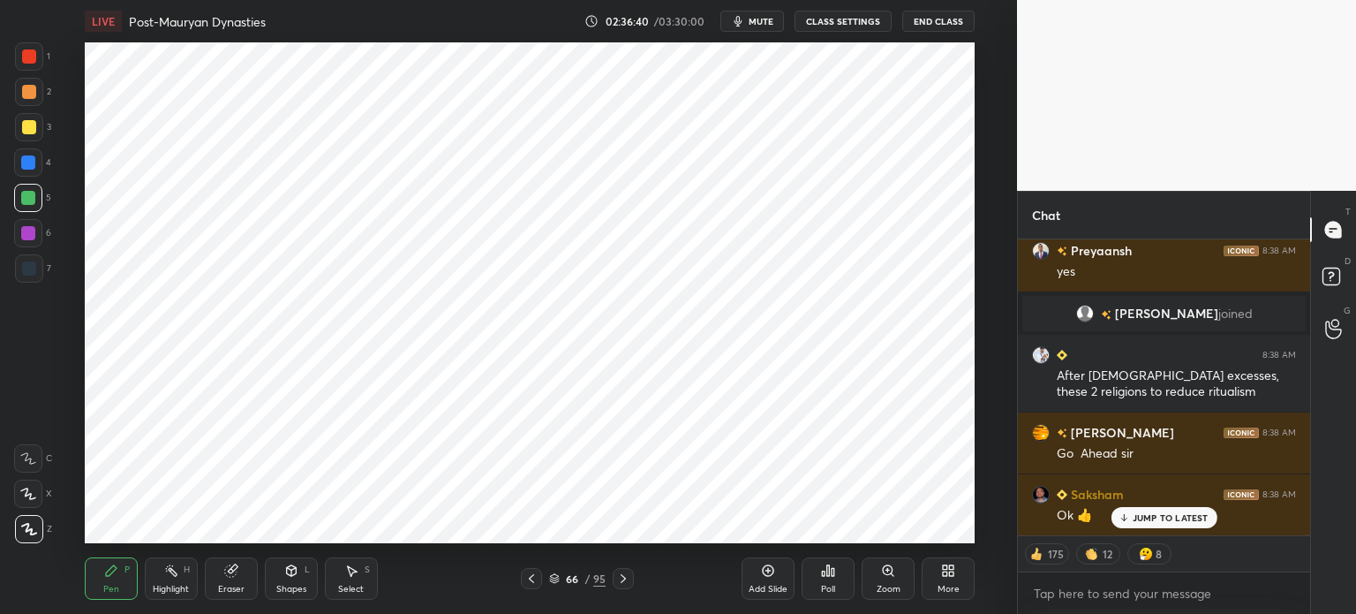
click at [1141, 516] on p "JUMP TO LATEST" at bounding box center [1171, 517] width 76 height 11
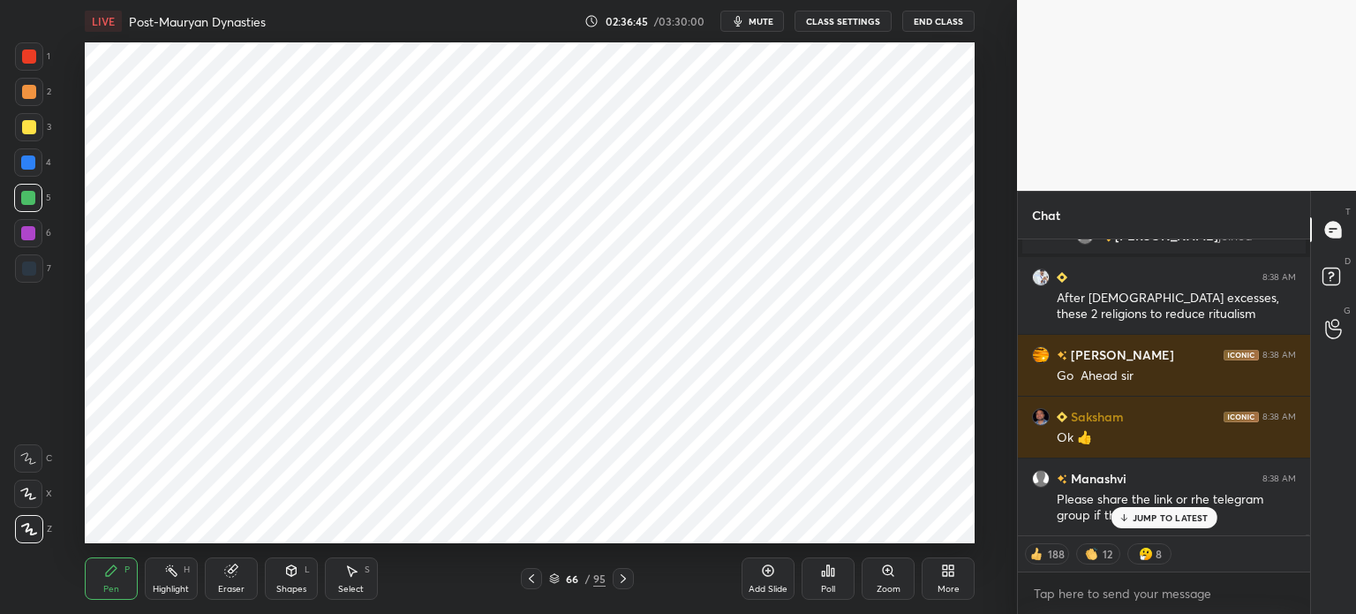
click at [1143, 514] on p "JUMP TO LATEST" at bounding box center [1171, 517] width 76 height 11
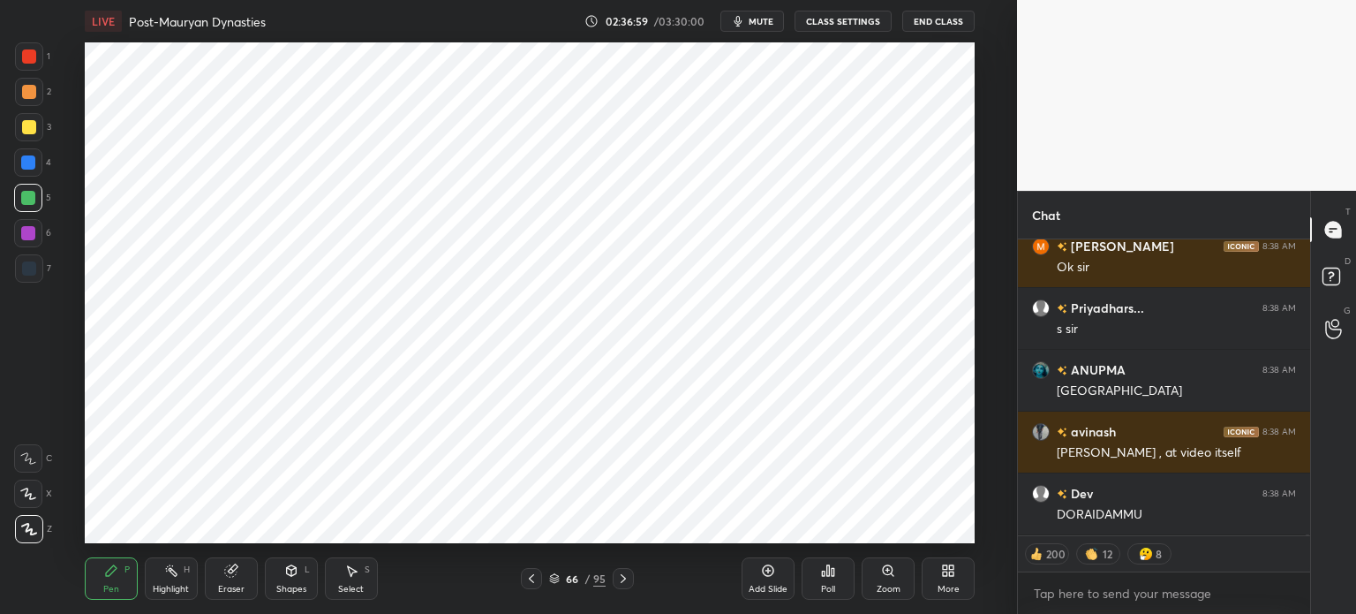
scroll to position [73910, 0]
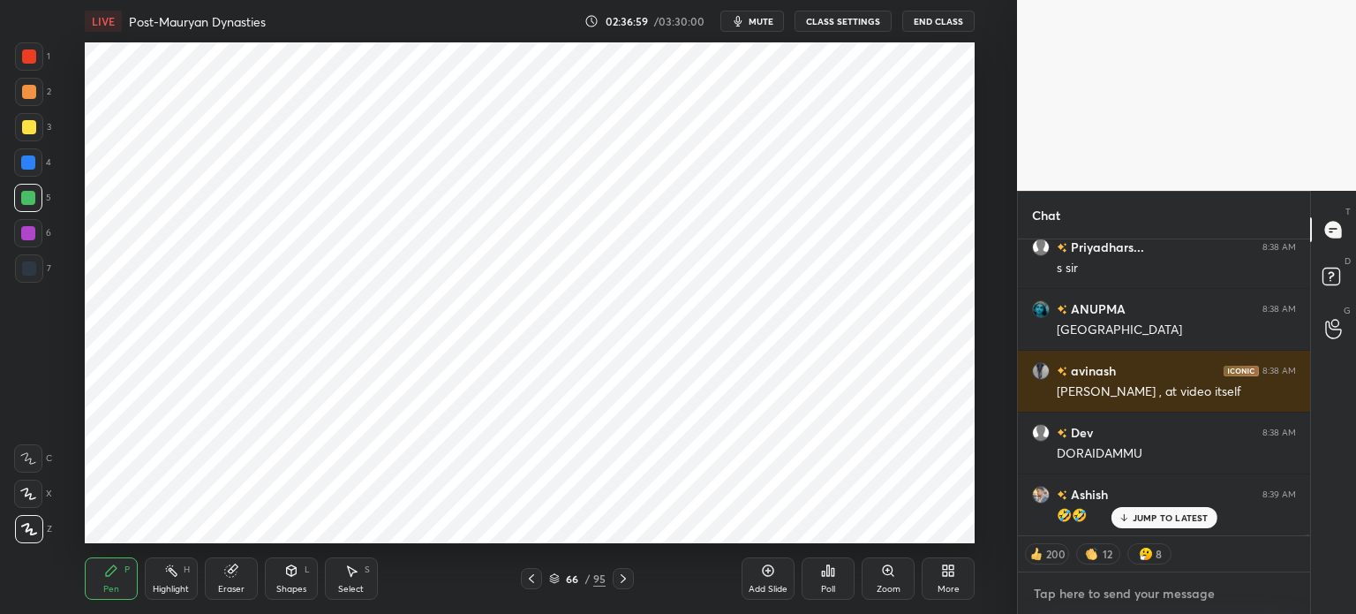
click at [1107, 579] on textarea at bounding box center [1164, 593] width 264 height 28
type textarea "x"
paste textarea "[URL][DOMAIN_NAME]"
type textarea "[URL][DOMAIN_NAME]"
type textarea "x"
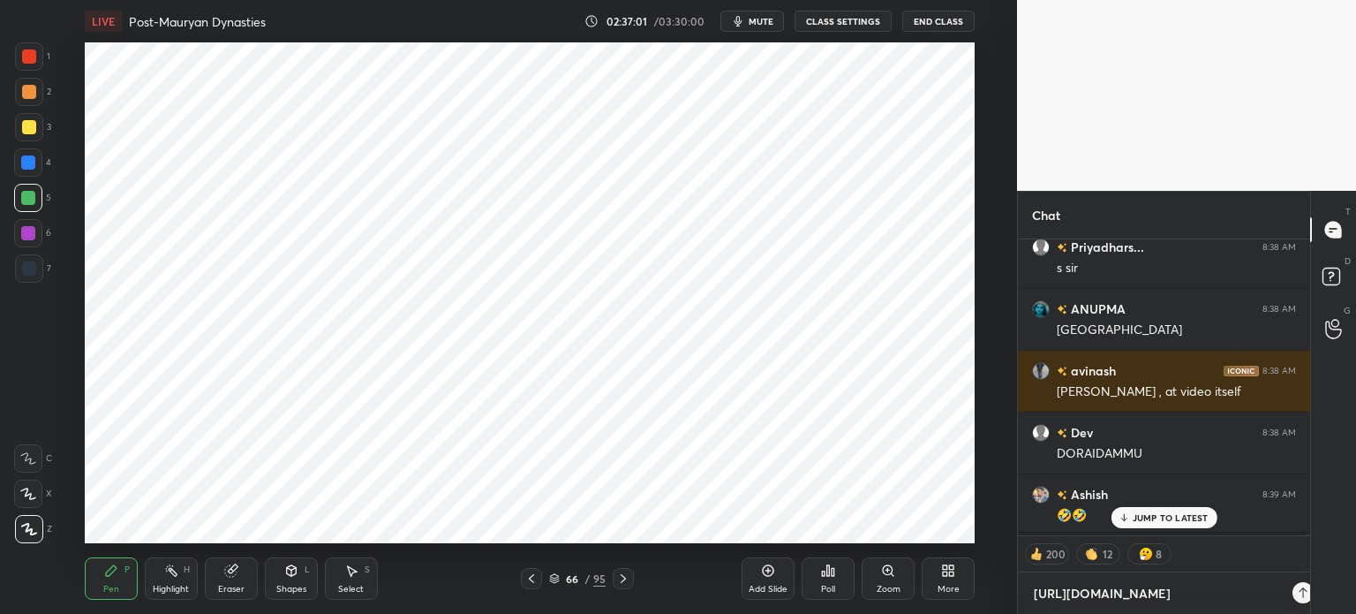
scroll to position [5, 5]
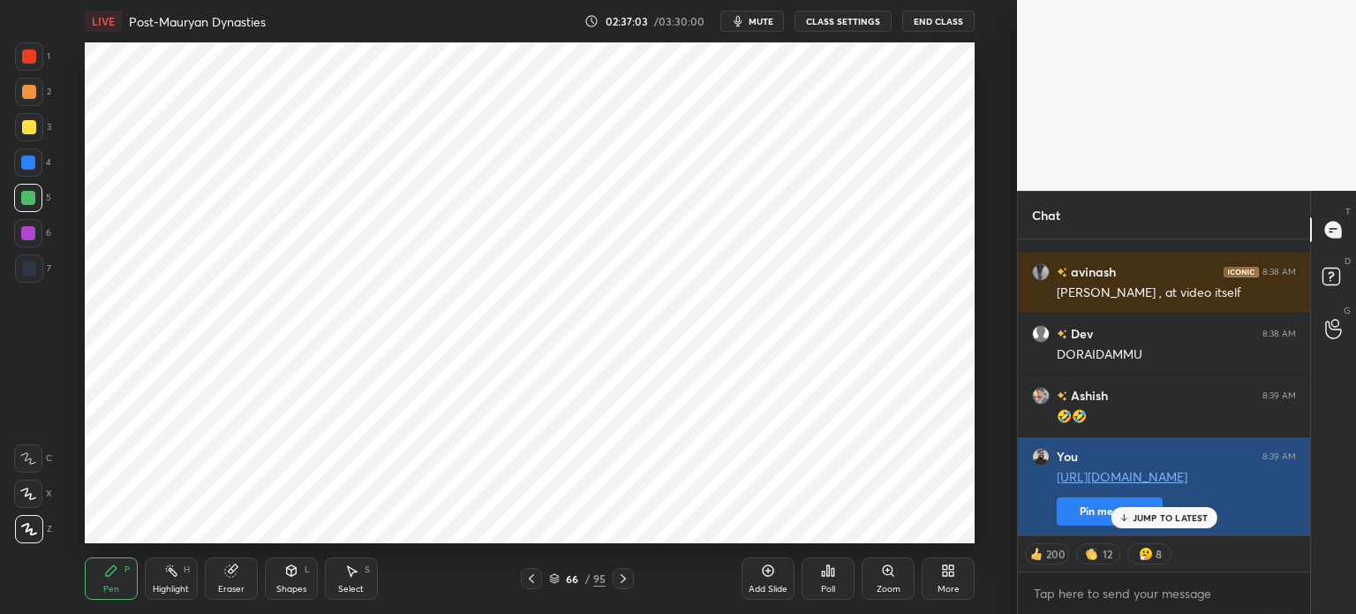
click at [1084, 506] on button "Pin message" at bounding box center [1110, 511] width 106 height 28
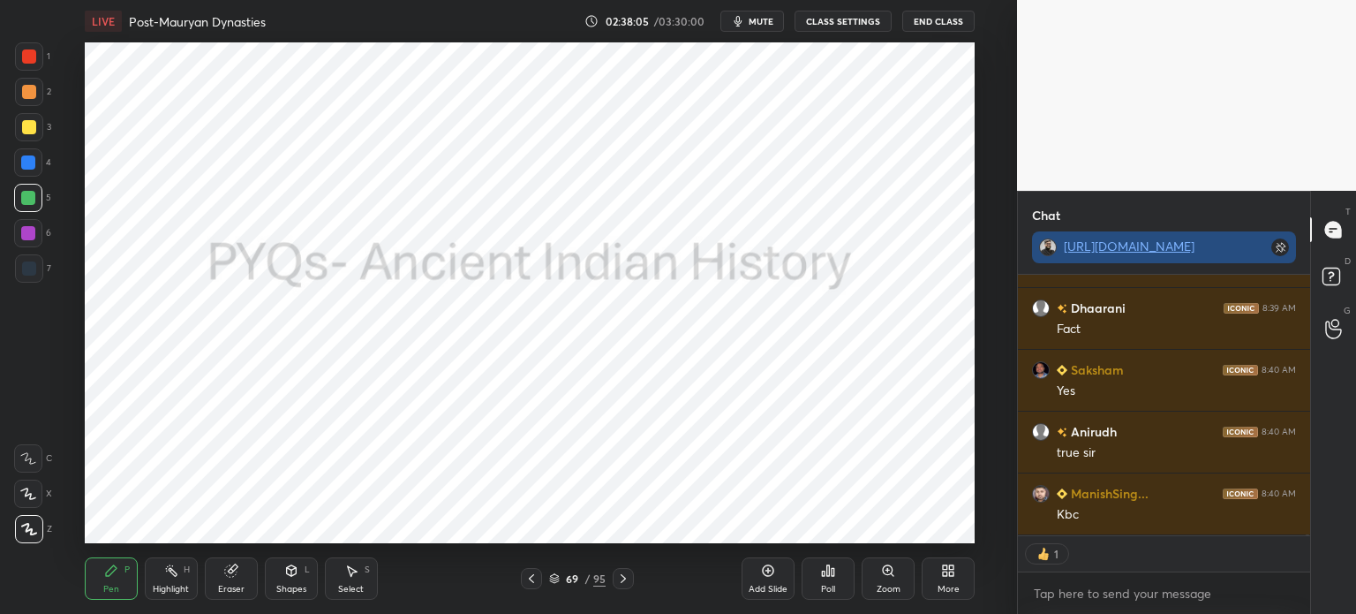
scroll to position [73115, 0]
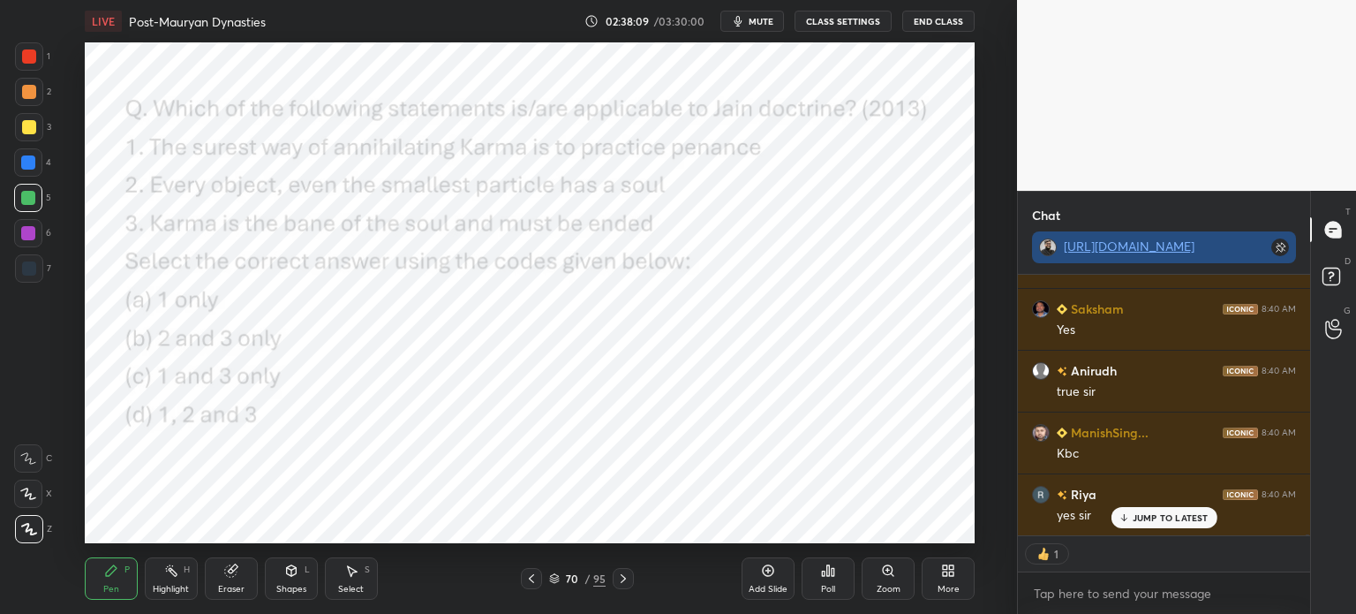
type textarea "x"
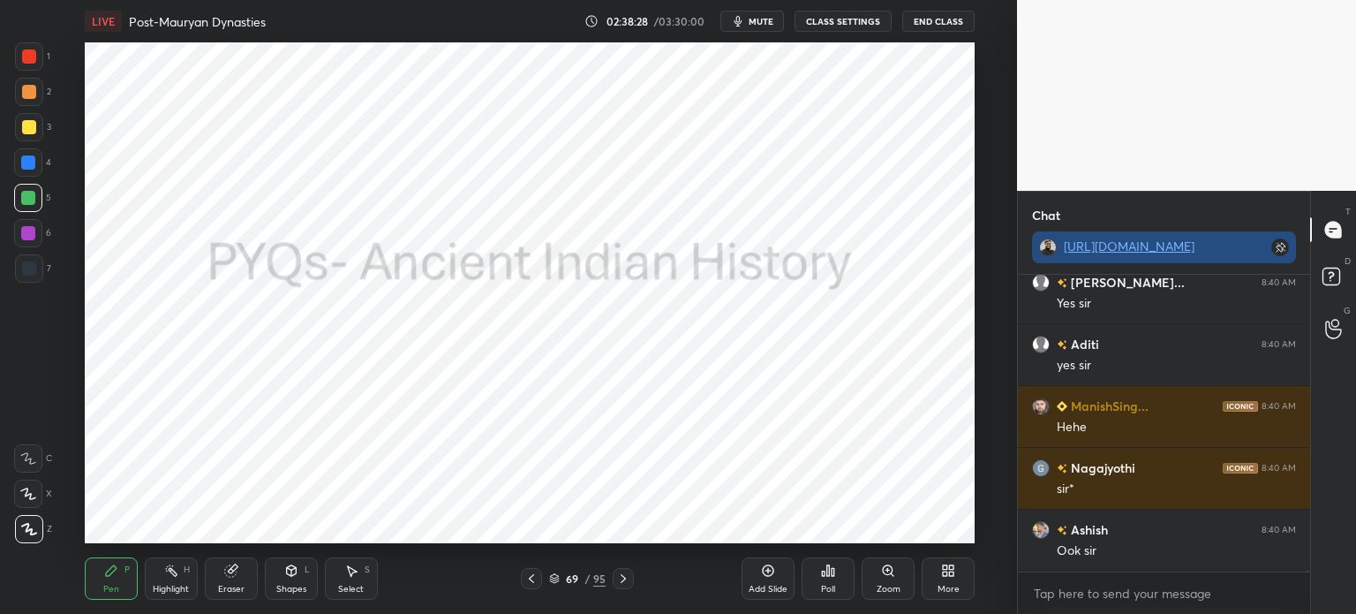
scroll to position [74208, 0]
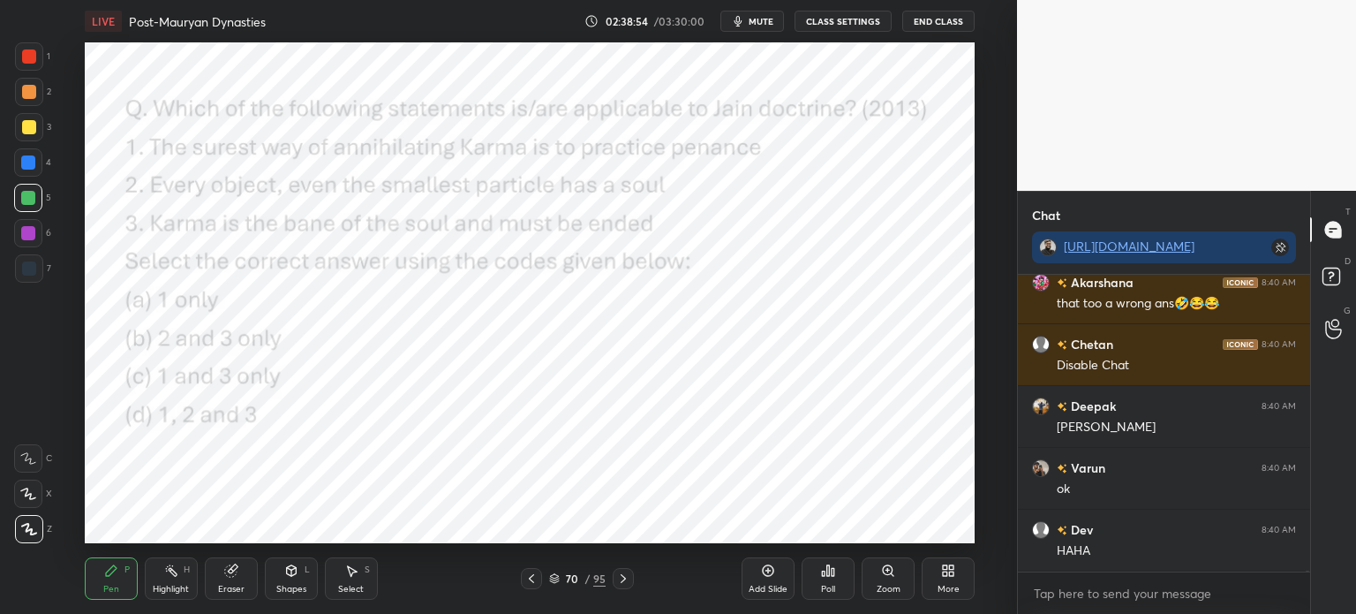
click at [816, 582] on div "Poll" at bounding box center [828, 578] width 53 height 42
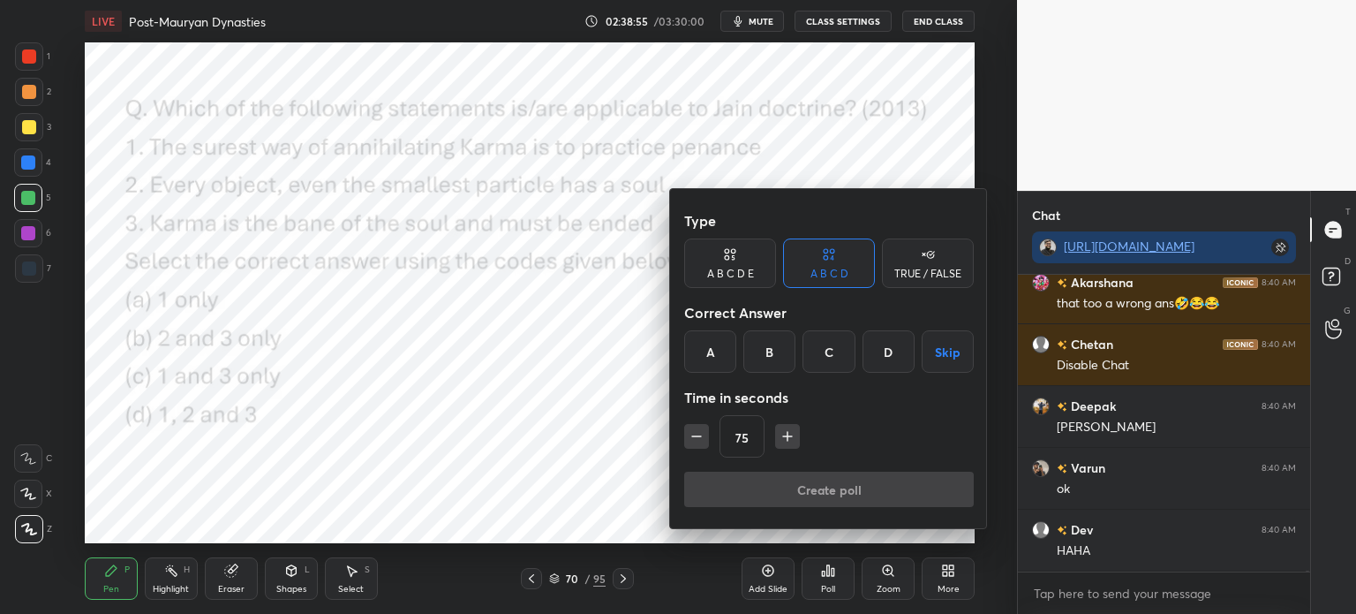
click at [710, 445] on div "75" at bounding box center [829, 436] width 290 height 42
click at [700, 437] on icon "button" at bounding box center [697, 436] width 18 height 18
type input "60"
click at [826, 354] on div "C" at bounding box center [829, 351] width 52 height 42
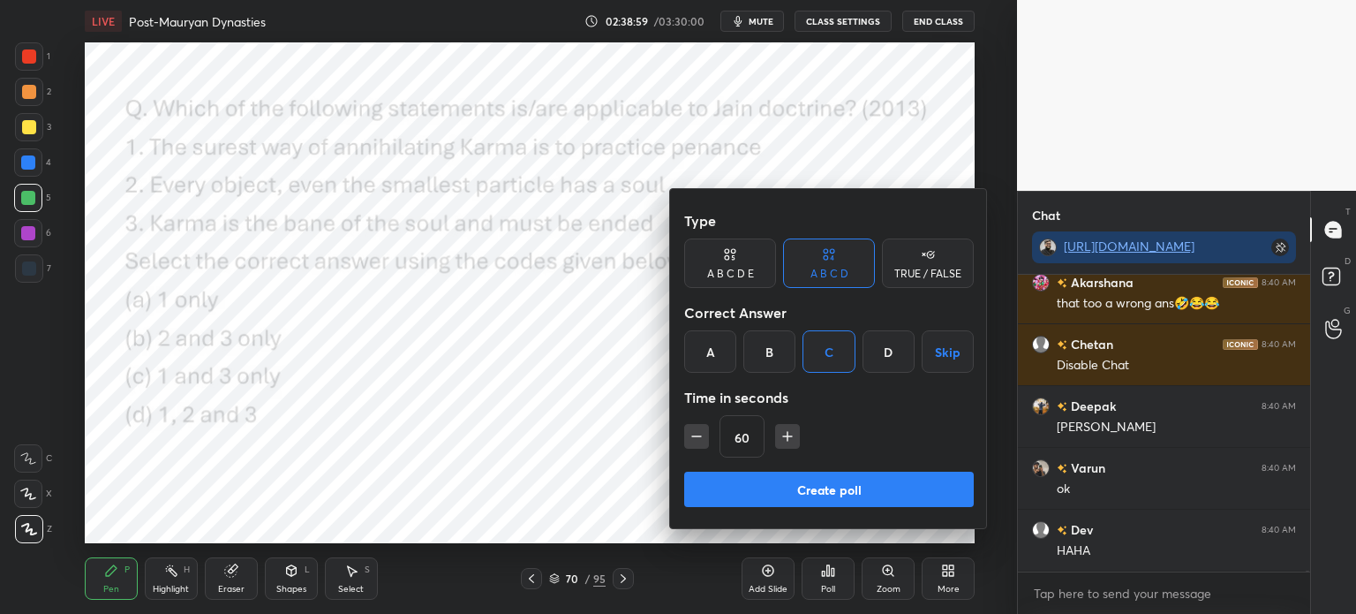
click at [894, 352] on div "D" at bounding box center [889, 351] width 52 height 42
click at [833, 492] on button "Create poll" at bounding box center [829, 488] width 290 height 35
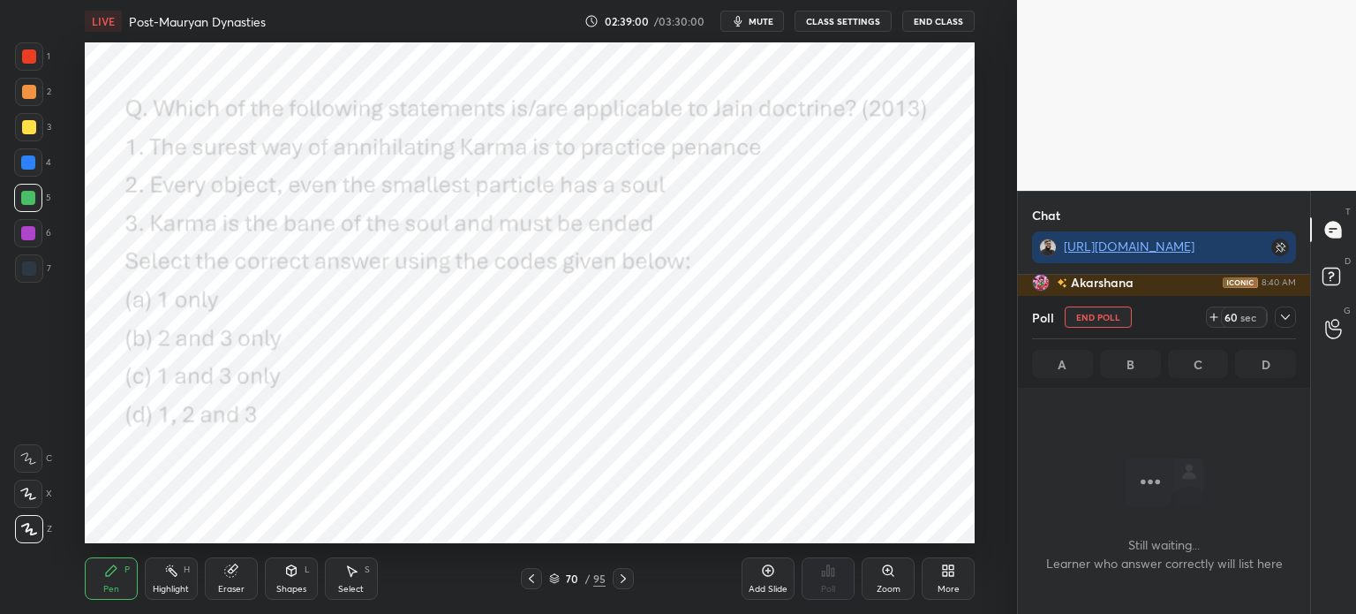
scroll to position [4, 5]
click at [1288, 320] on icon at bounding box center [1285, 317] width 14 height 14
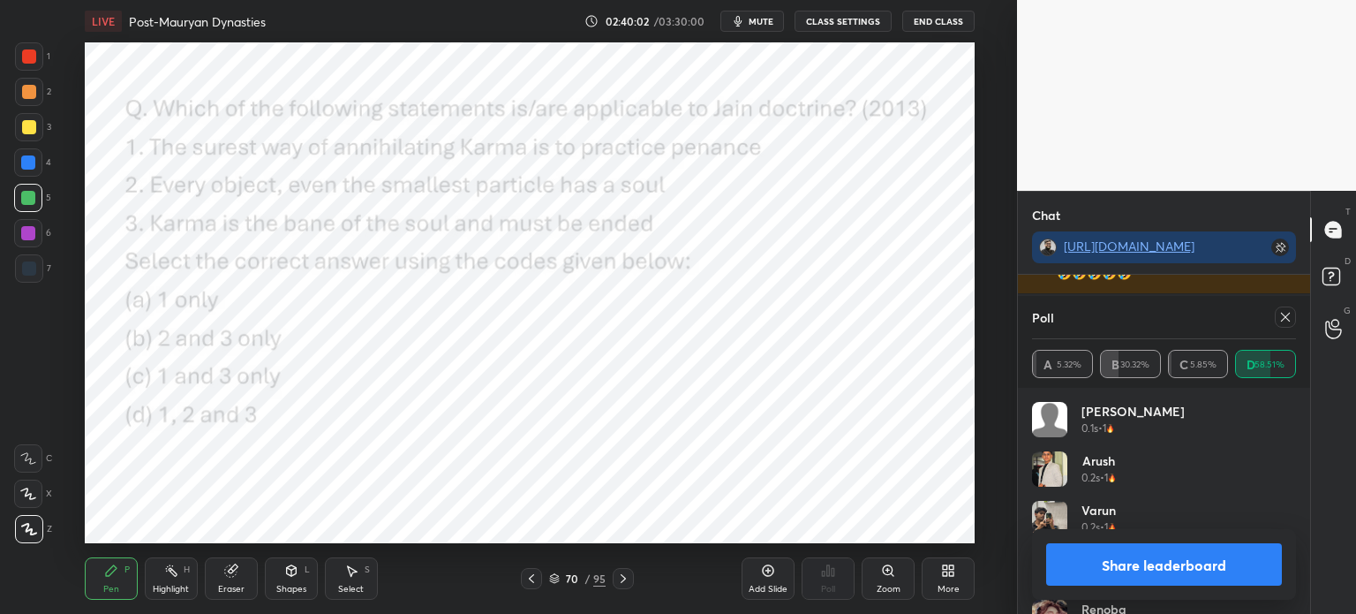
scroll to position [76973, 0]
click at [25, 233] on div at bounding box center [28, 233] width 14 height 14
click at [1275, 324] on div at bounding box center [1285, 316] width 21 height 21
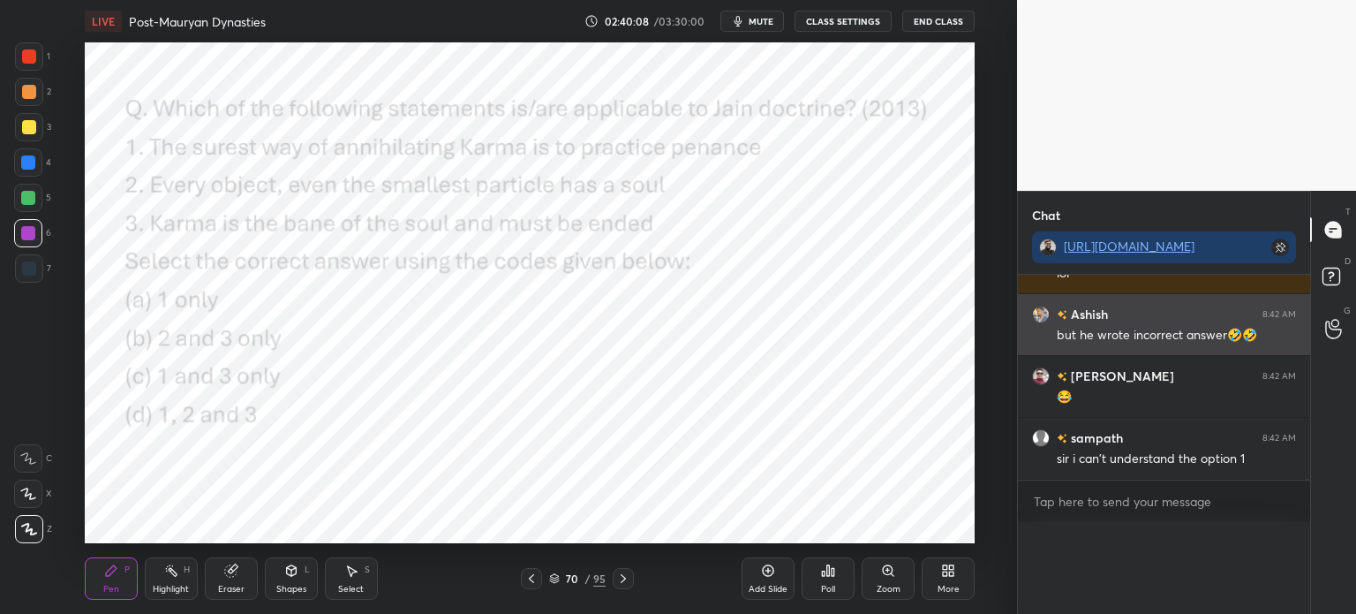
scroll to position [79, 259]
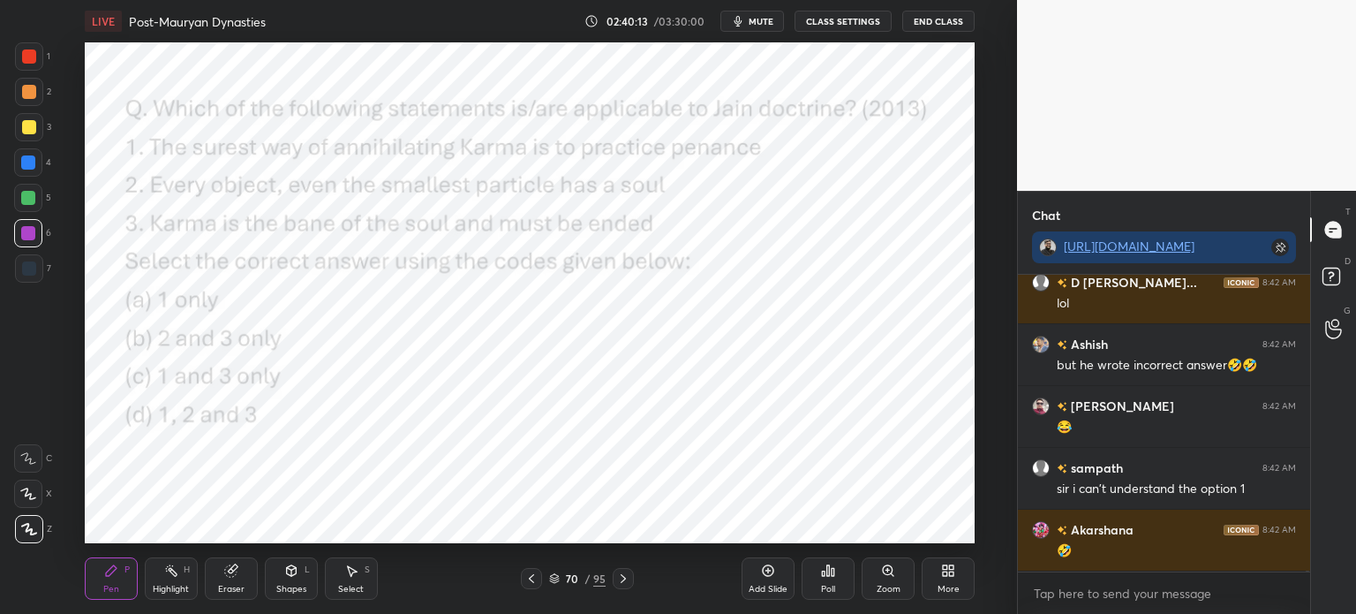
click at [28, 62] on div at bounding box center [29, 56] width 14 height 14
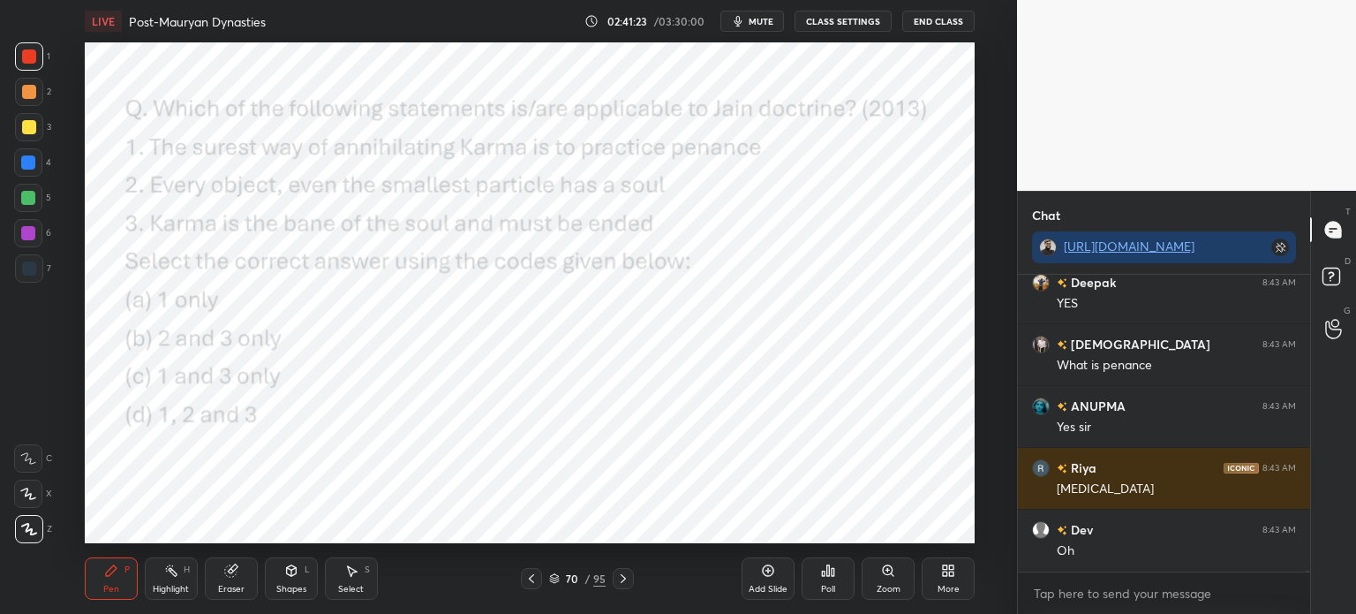
scroll to position [77203, 0]
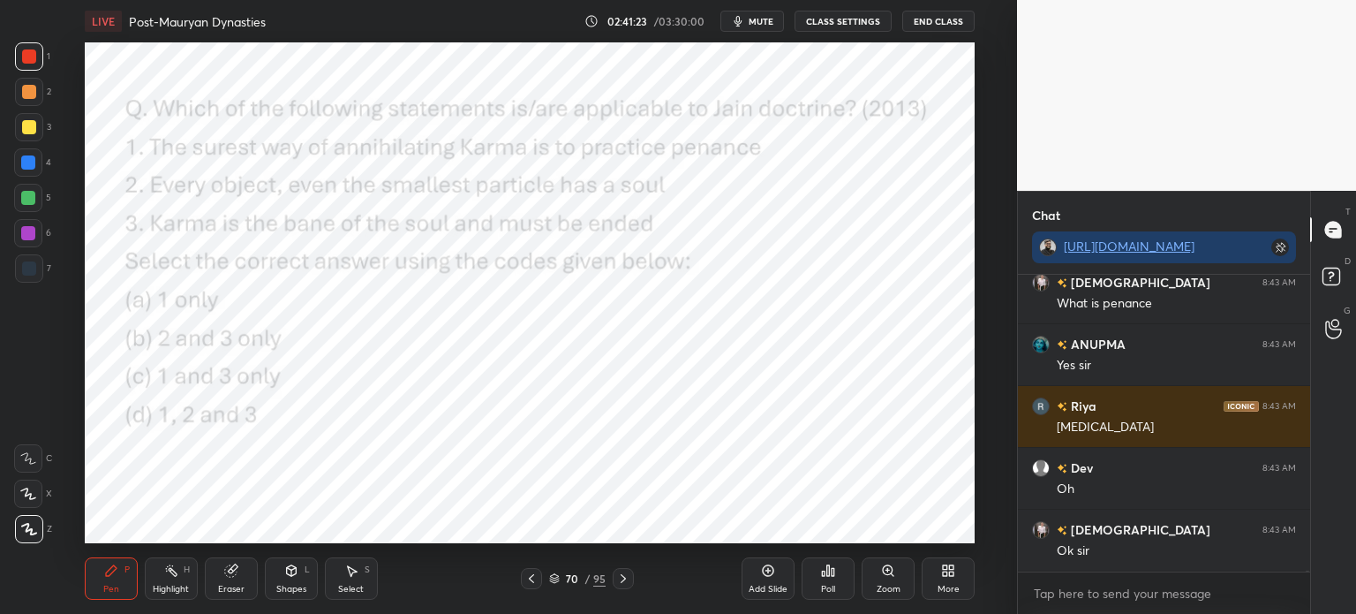
click at [25, 127] on div at bounding box center [29, 127] width 14 height 14
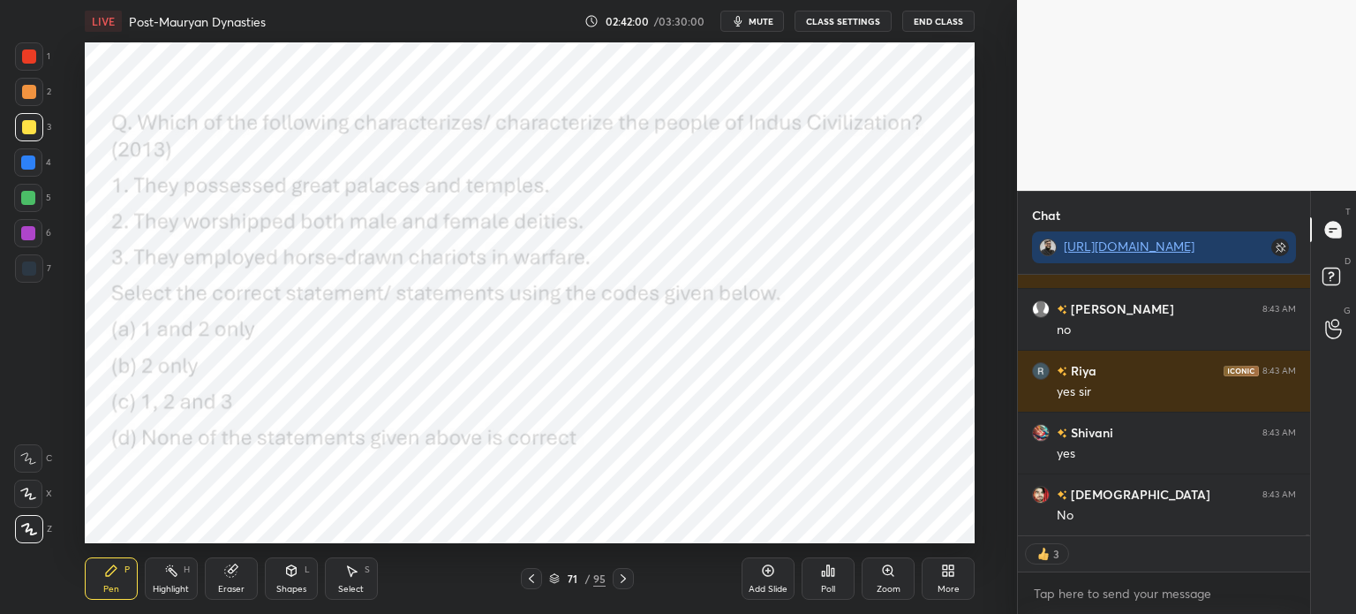
scroll to position [79711, 0]
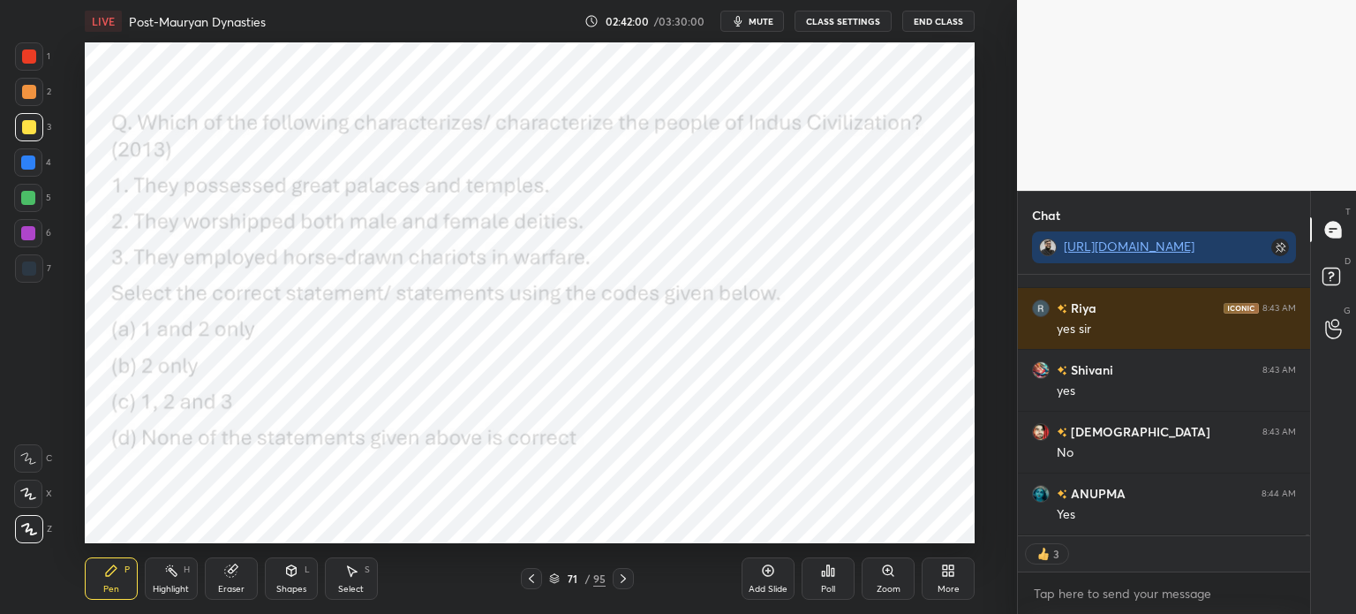
click at [22, 56] on div at bounding box center [29, 56] width 14 height 14
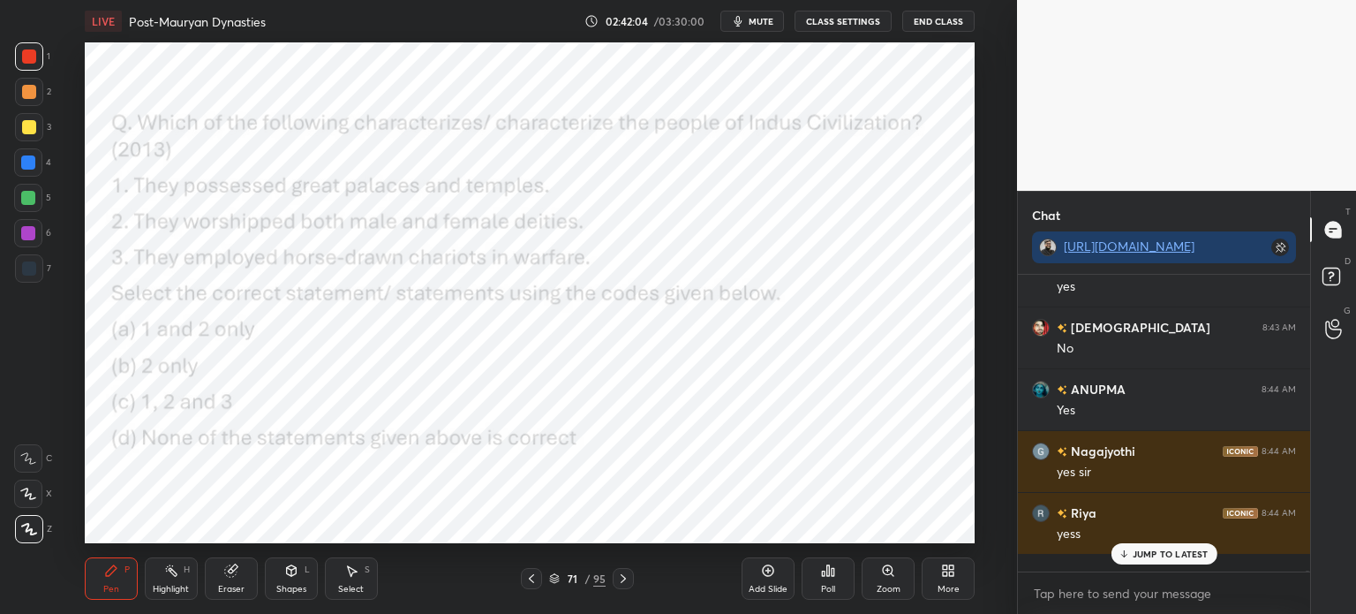
scroll to position [79799, 0]
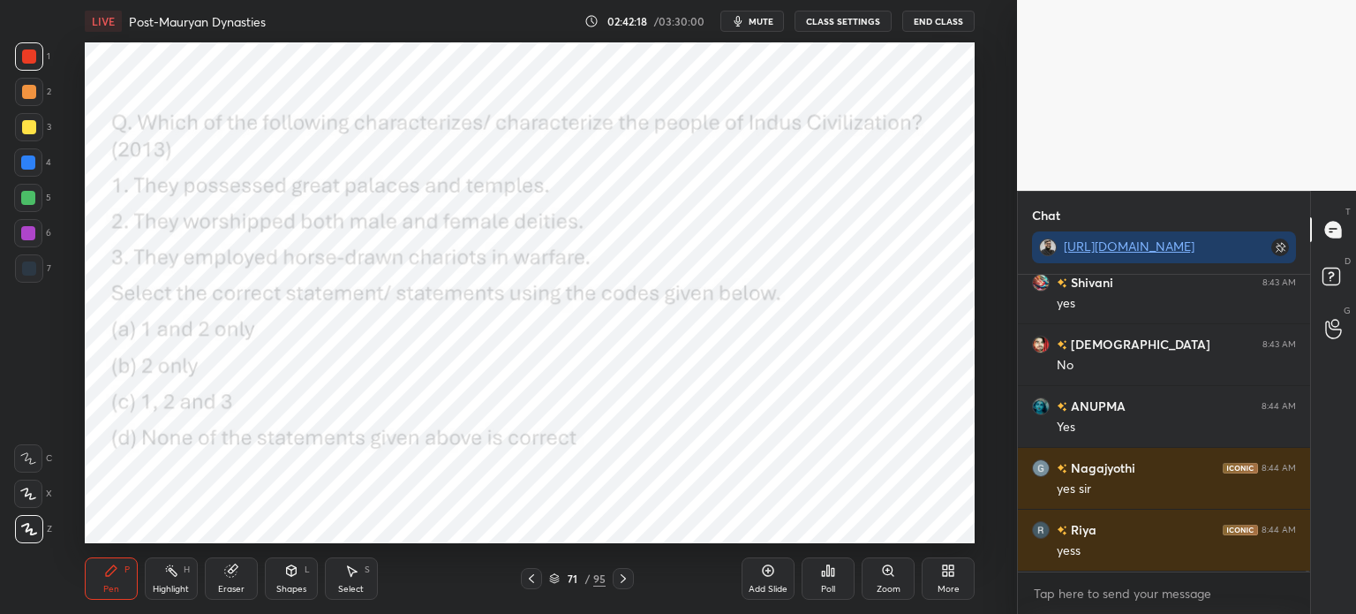
click at [833, 578] on div "Poll" at bounding box center [828, 578] width 53 height 42
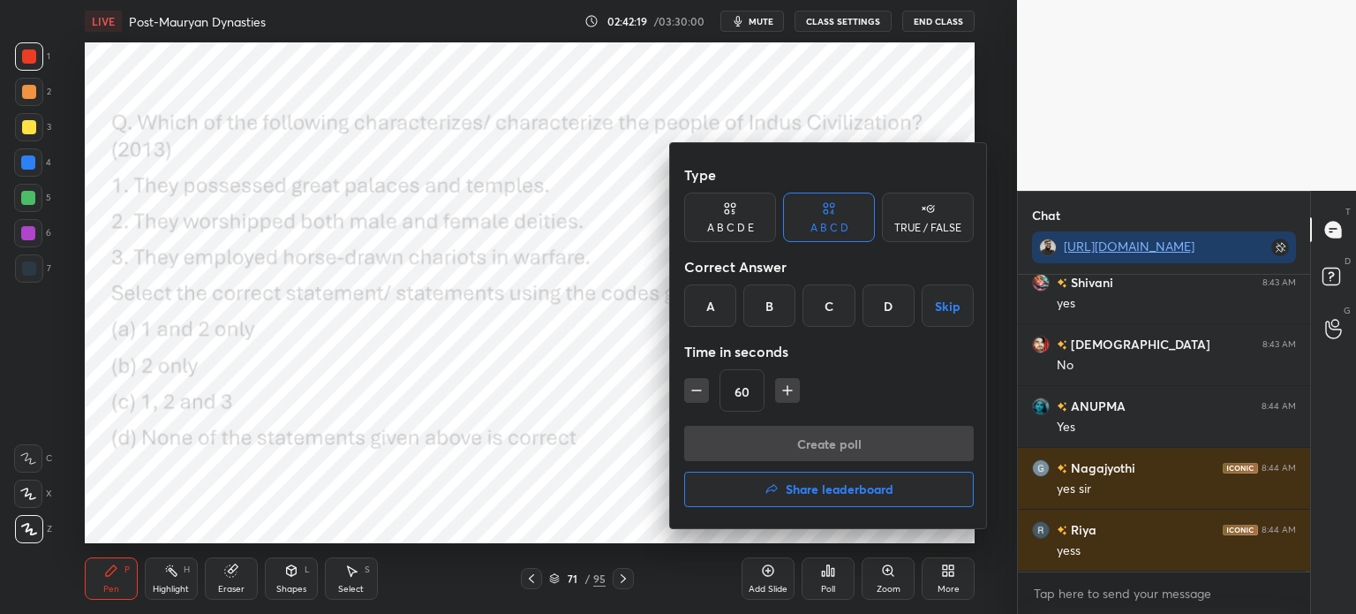
click at [778, 310] on div "B" at bounding box center [769, 305] width 52 height 42
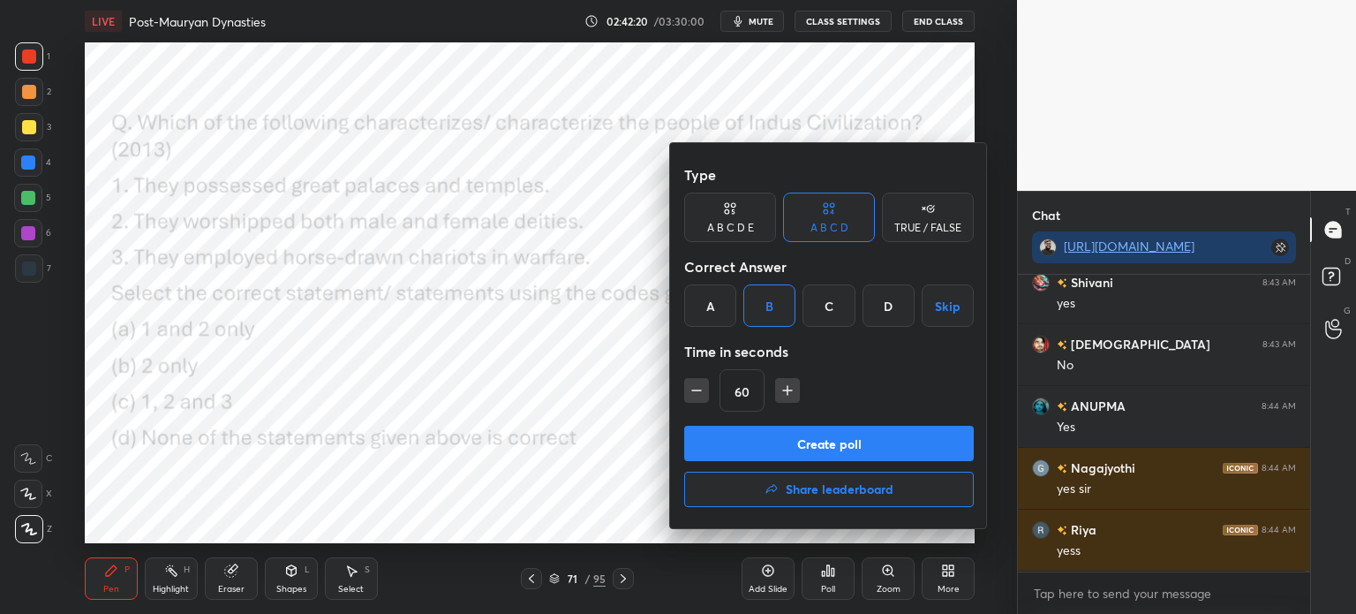
click at [799, 448] on button "Create poll" at bounding box center [829, 443] width 290 height 35
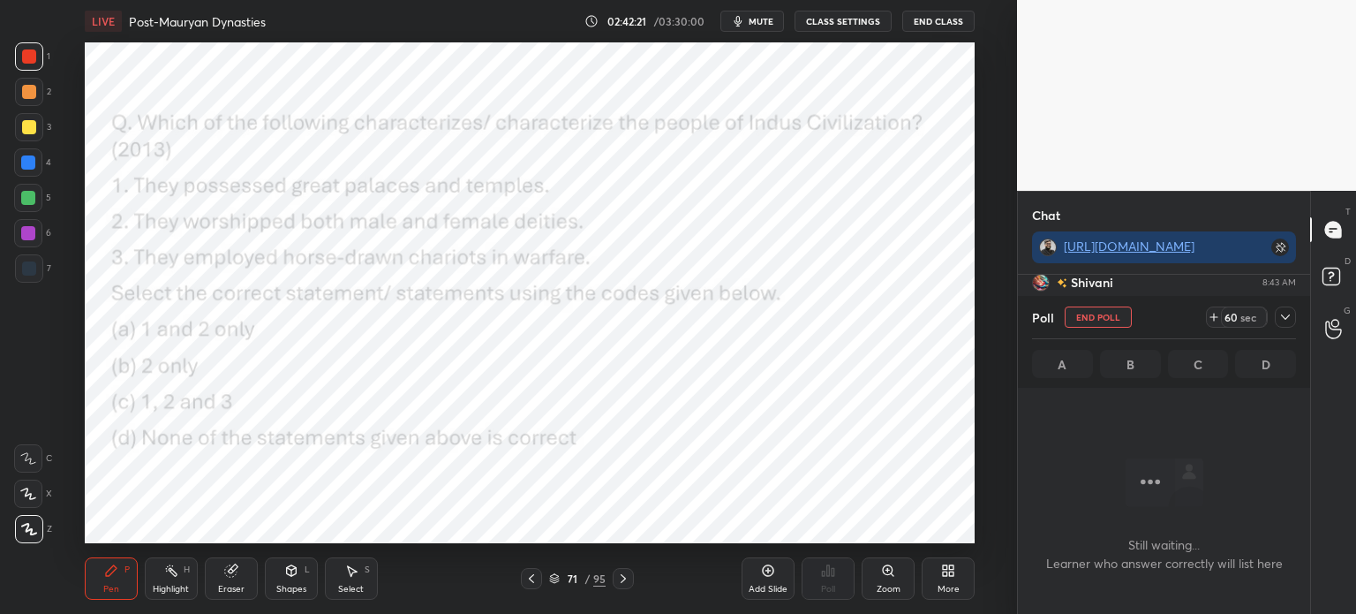
scroll to position [242, 287]
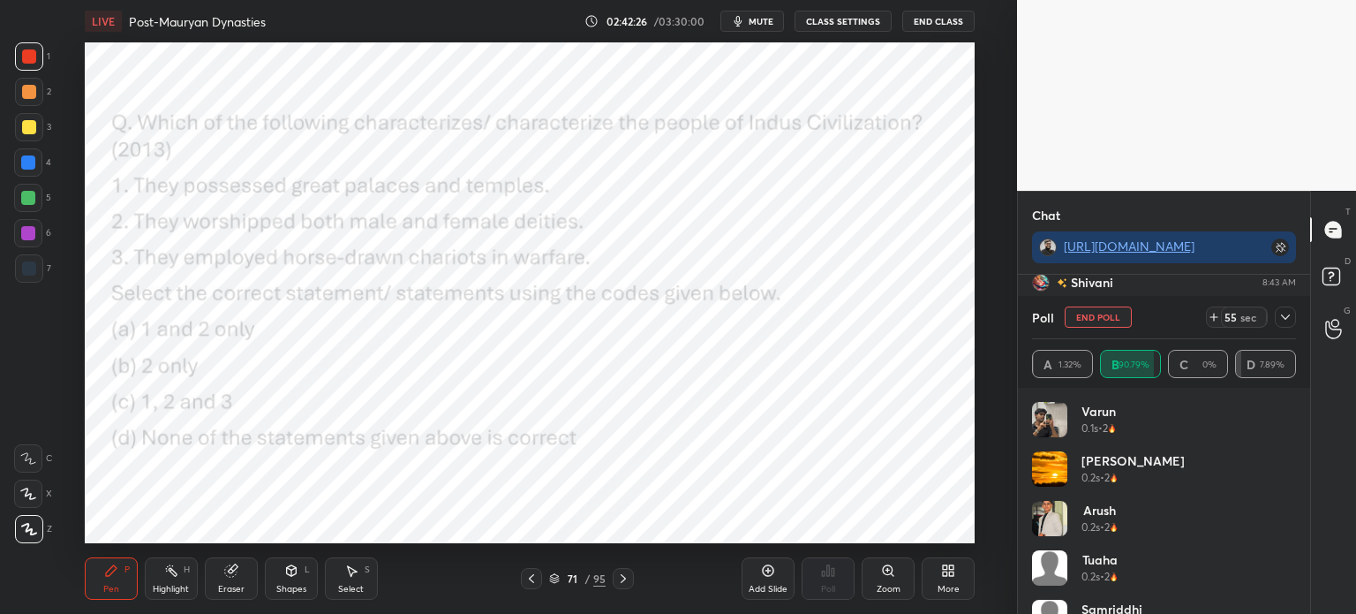
click at [1284, 324] on icon at bounding box center [1285, 317] width 14 height 14
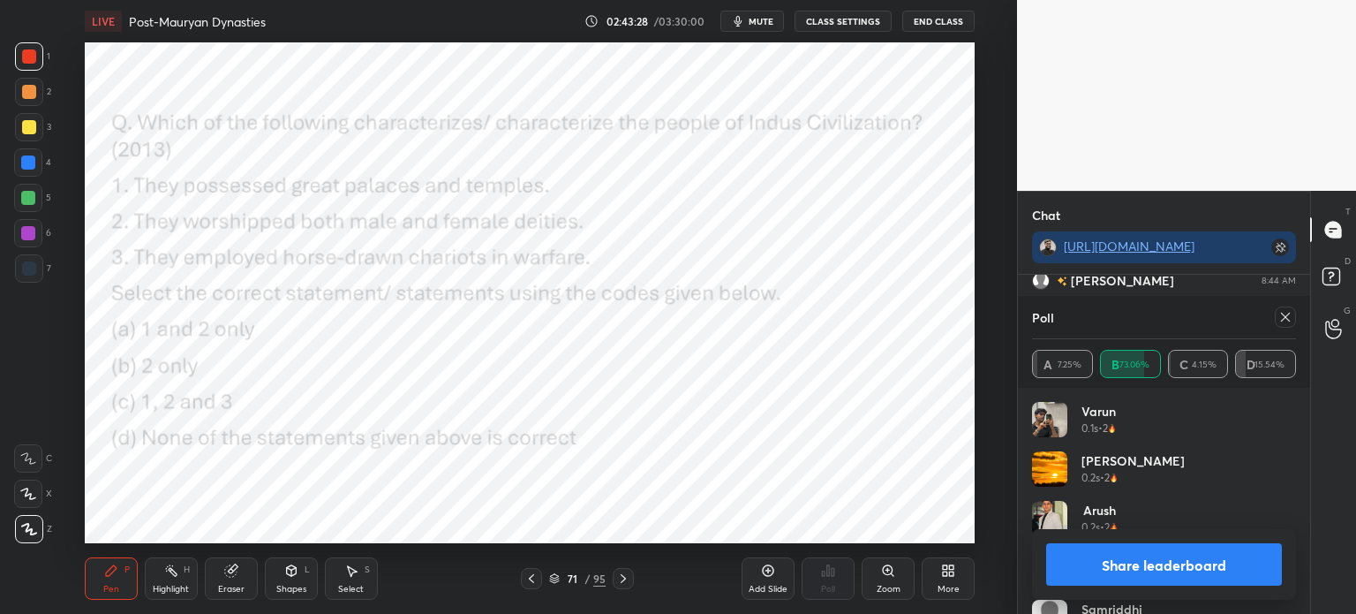
scroll to position [80418, 0]
click at [1284, 320] on icon at bounding box center [1285, 317] width 14 height 14
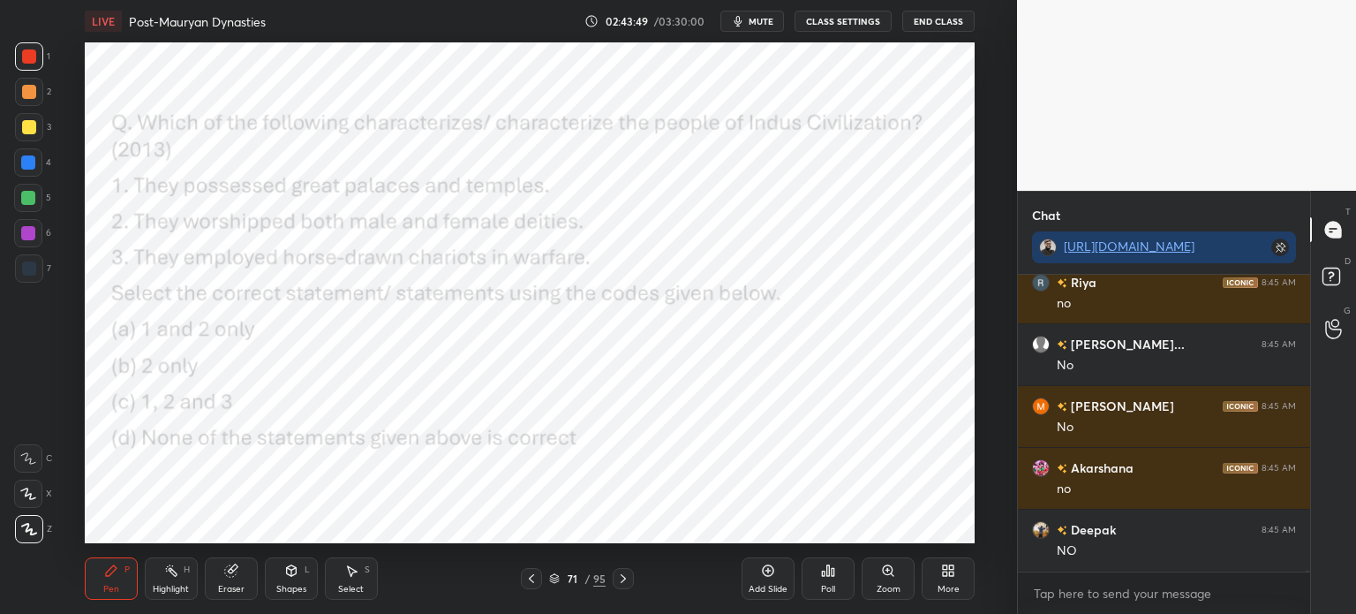
scroll to position [80945, 0]
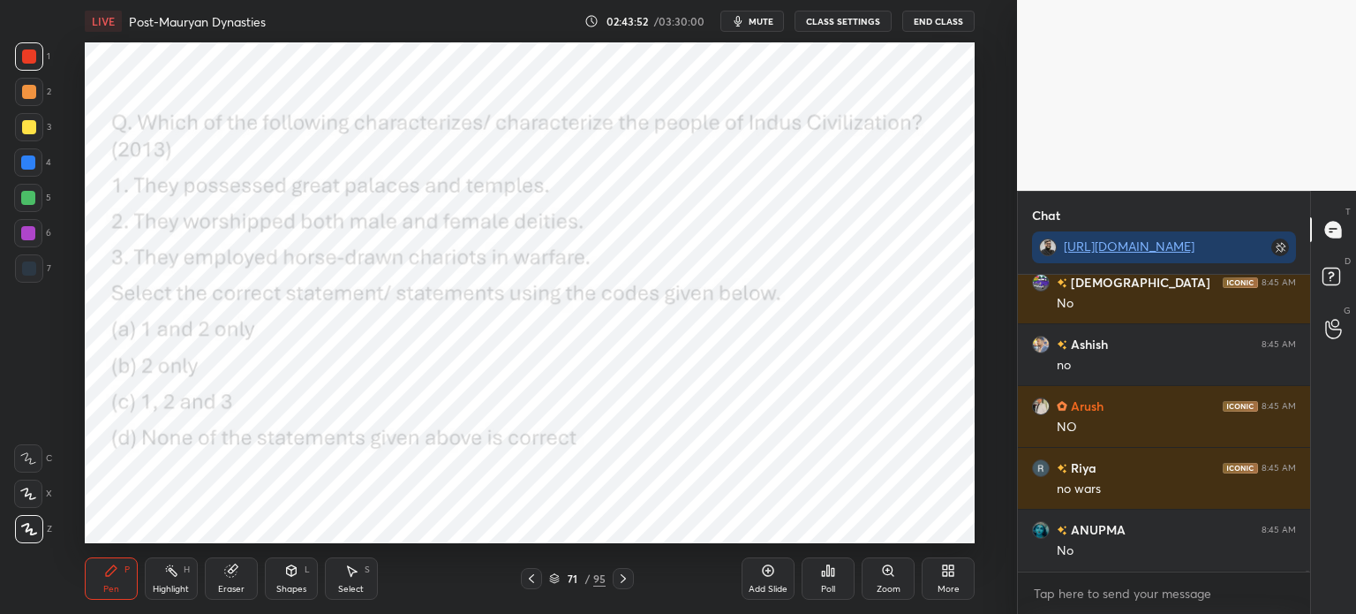
click at [31, 168] on div at bounding box center [28, 162] width 14 height 14
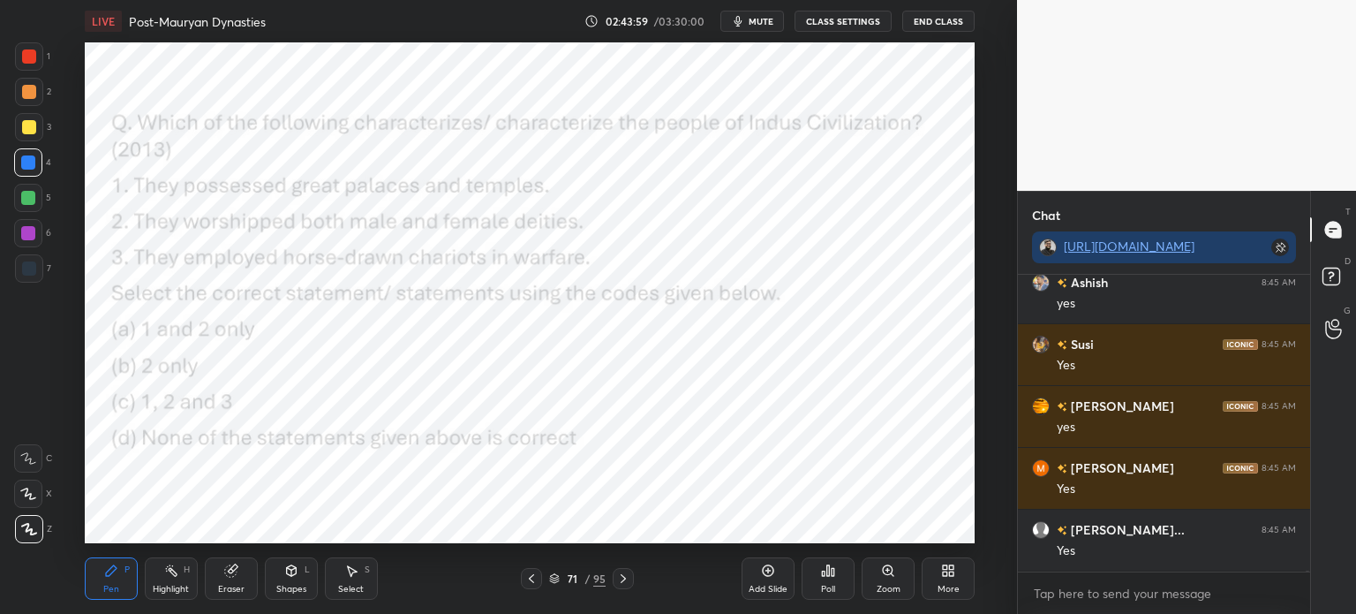
scroll to position [82428, 0]
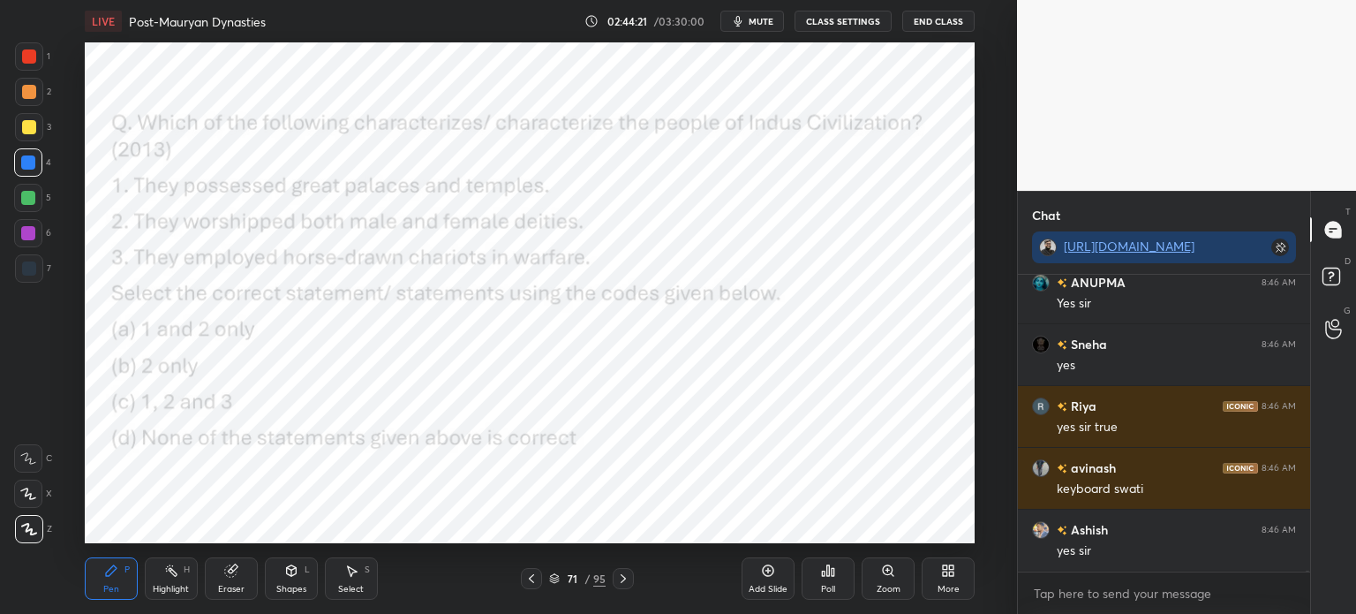
click at [41, 123] on div at bounding box center [29, 127] width 28 height 28
click at [34, 98] on div at bounding box center [29, 92] width 28 height 28
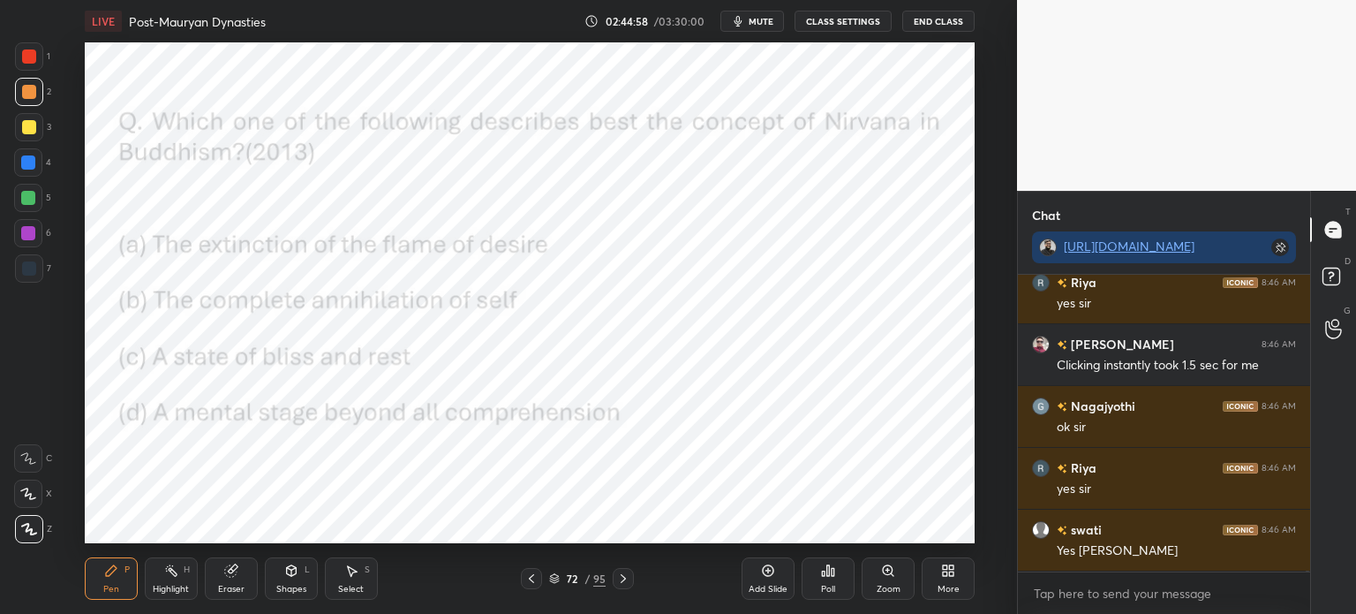
scroll to position [84545, 0]
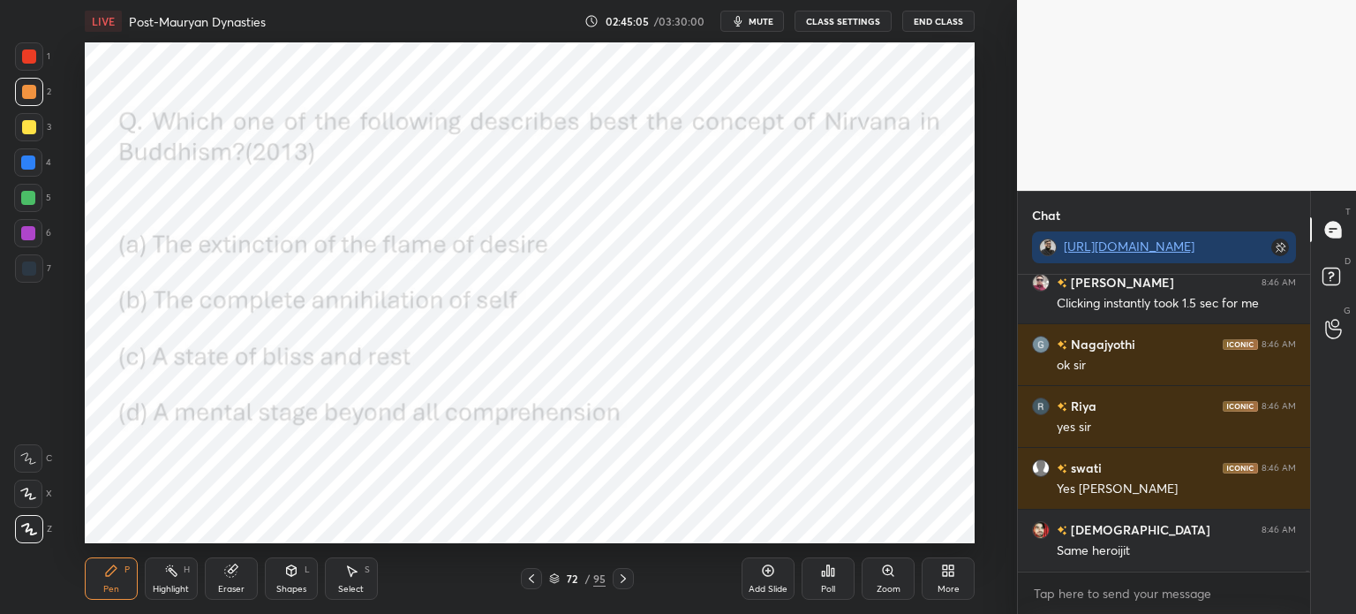
click at [824, 578] on div "Poll" at bounding box center [828, 578] width 53 height 42
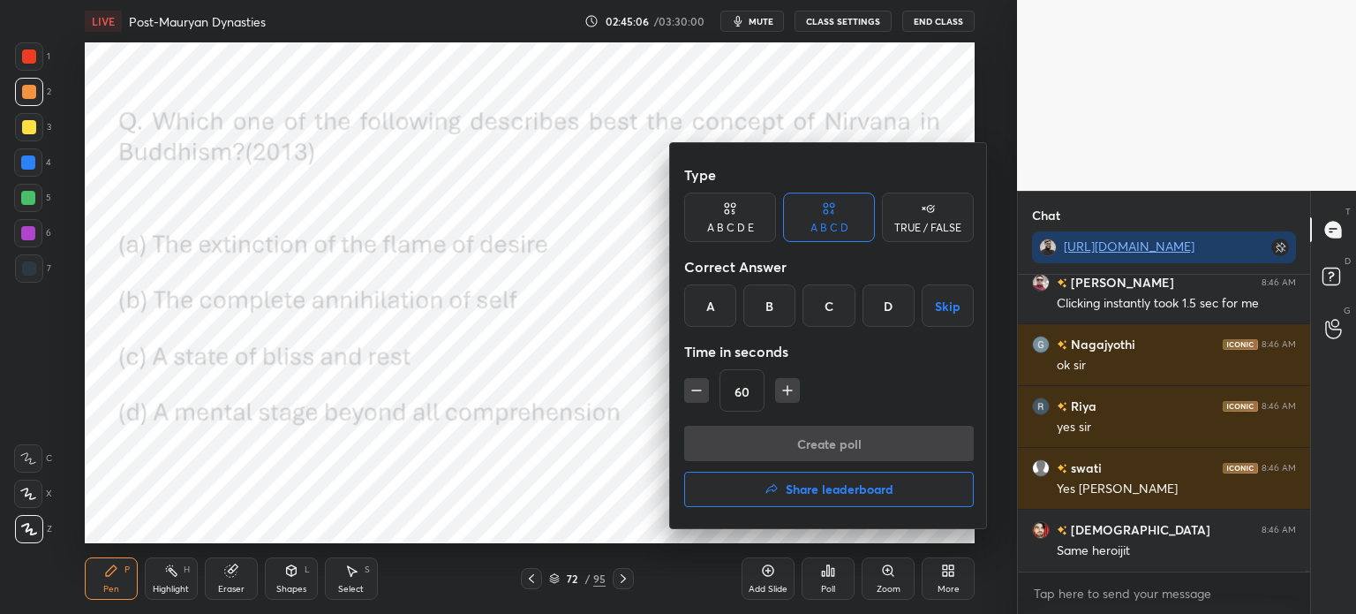
click at [711, 312] on div "A" at bounding box center [710, 305] width 52 height 42
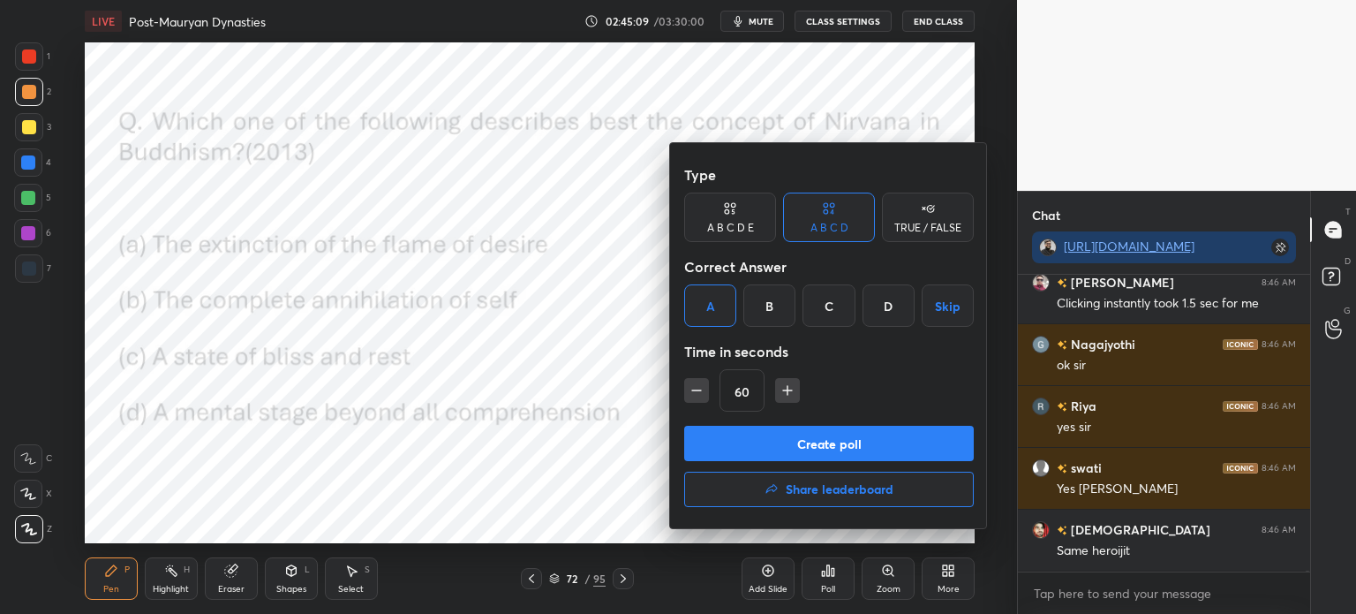
click at [806, 445] on button "Create poll" at bounding box center [829, 443] width 290 height 35
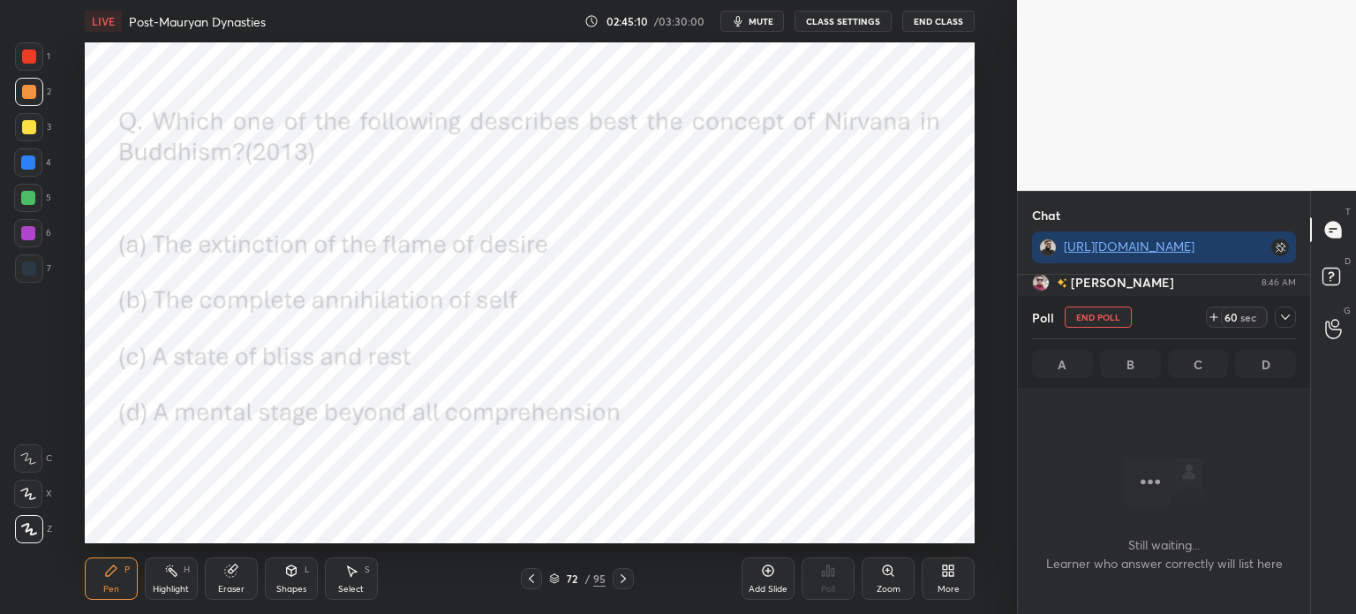
scroll to position [4, 5]
click at [1277, 323] on div at bounding box center [1285, 316] width 21 height 21
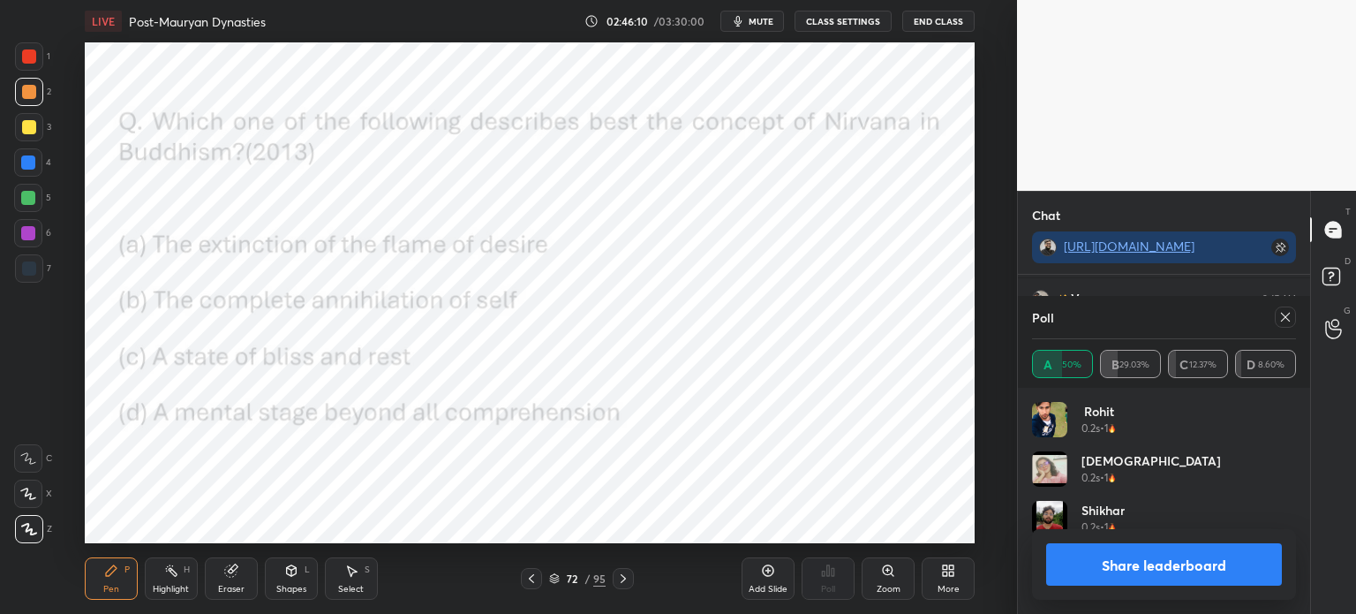
scroll to position [207, 259]
click at [1282, 320] on icon at bounding box center [1285, 317] width 14 height 14
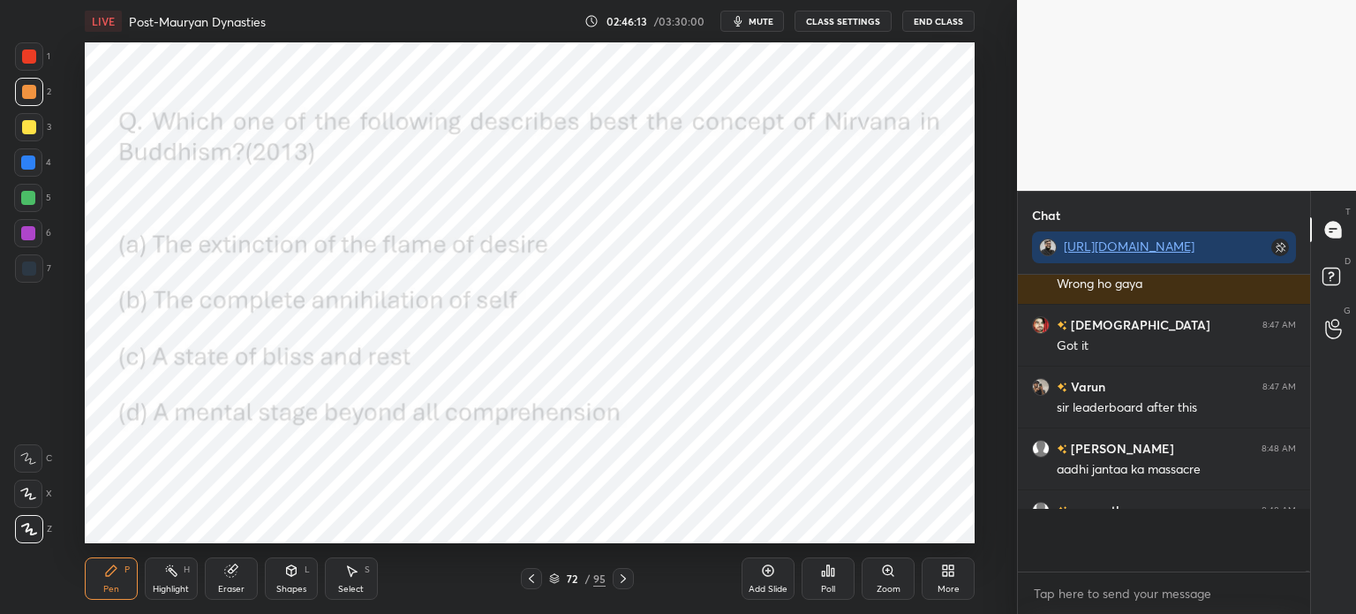
scroll to position [291, 287]
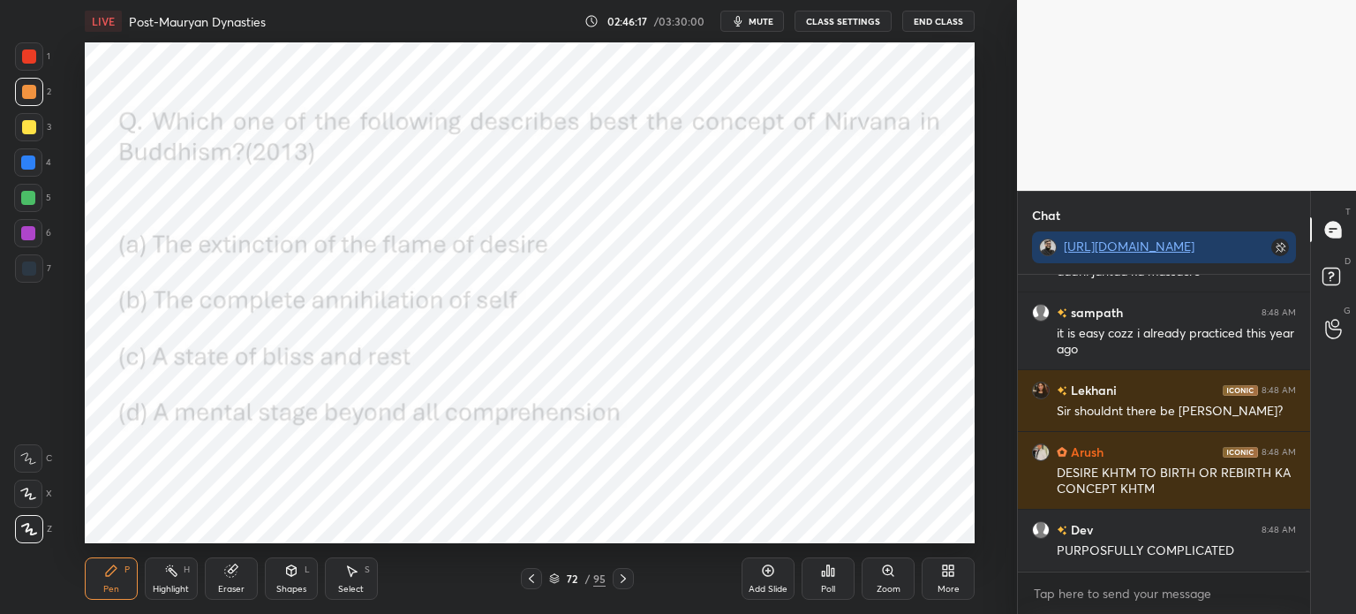
click at [841, 575] on div "Poll" at bounding box center [828, 578] width 53 height 42
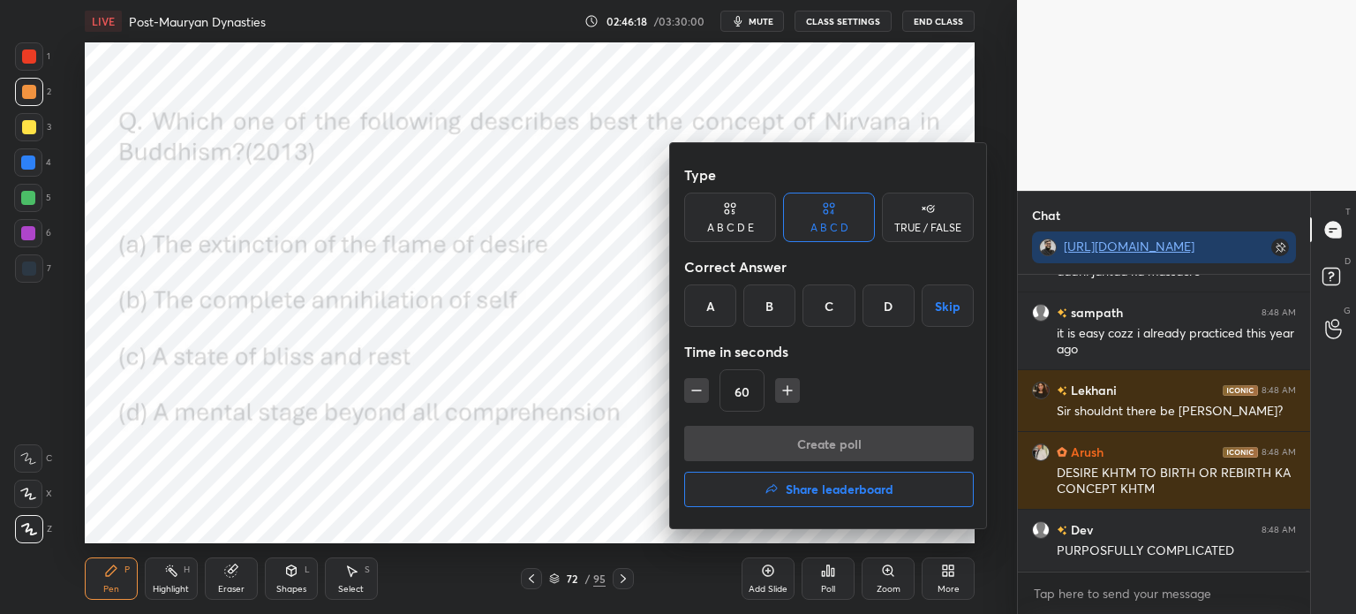
click at [826, 488] on h4 "Share leaderboard" at bounding box center [840, 489] width 108 height 12
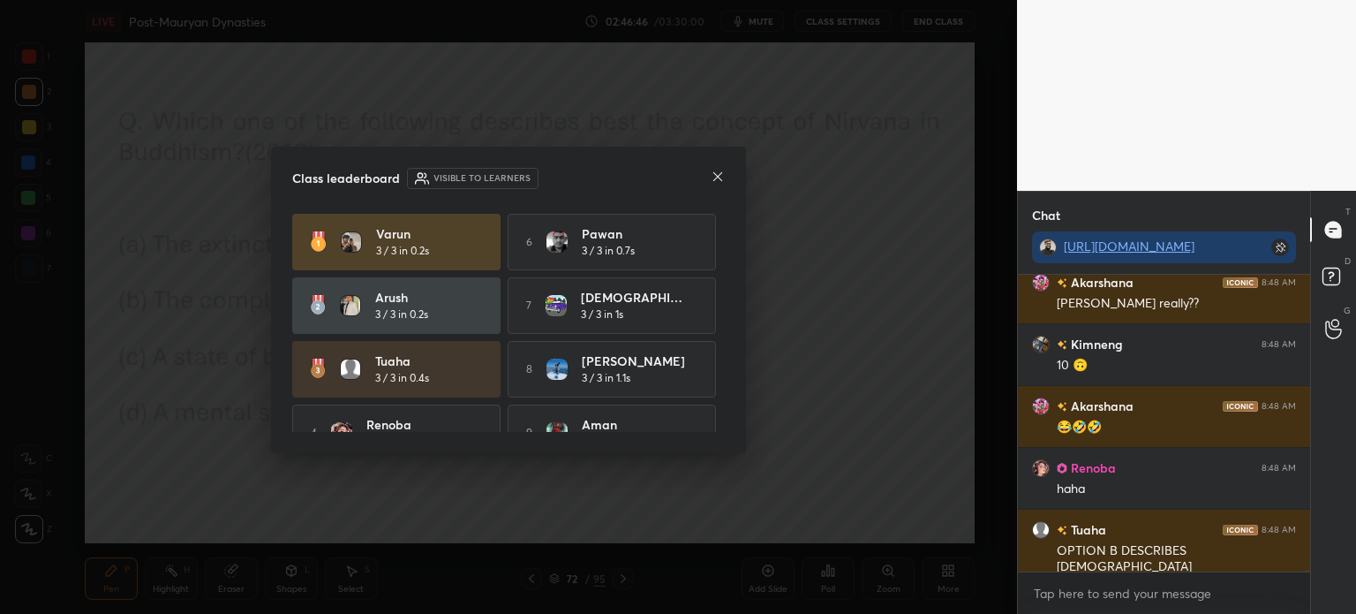
click at [716, 175] on icon at bounding box center [717, 176] width 9 height 9
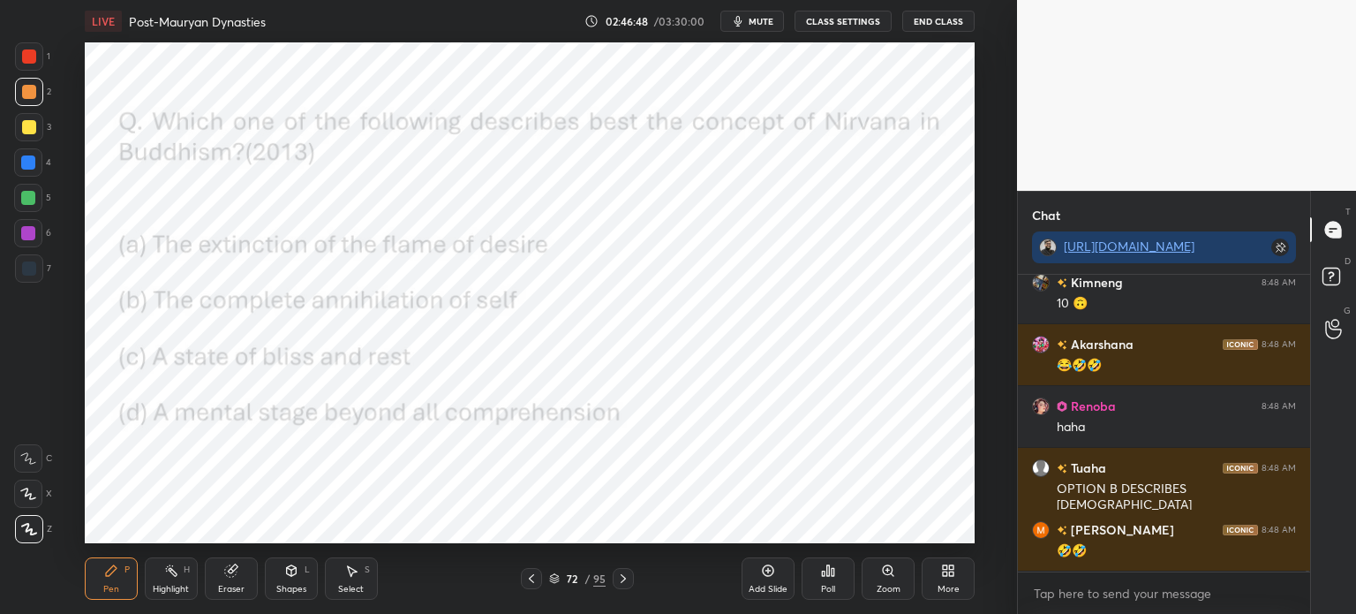
click at [230, 569] on icon at bounding box center [229, 570] width 11 height 11
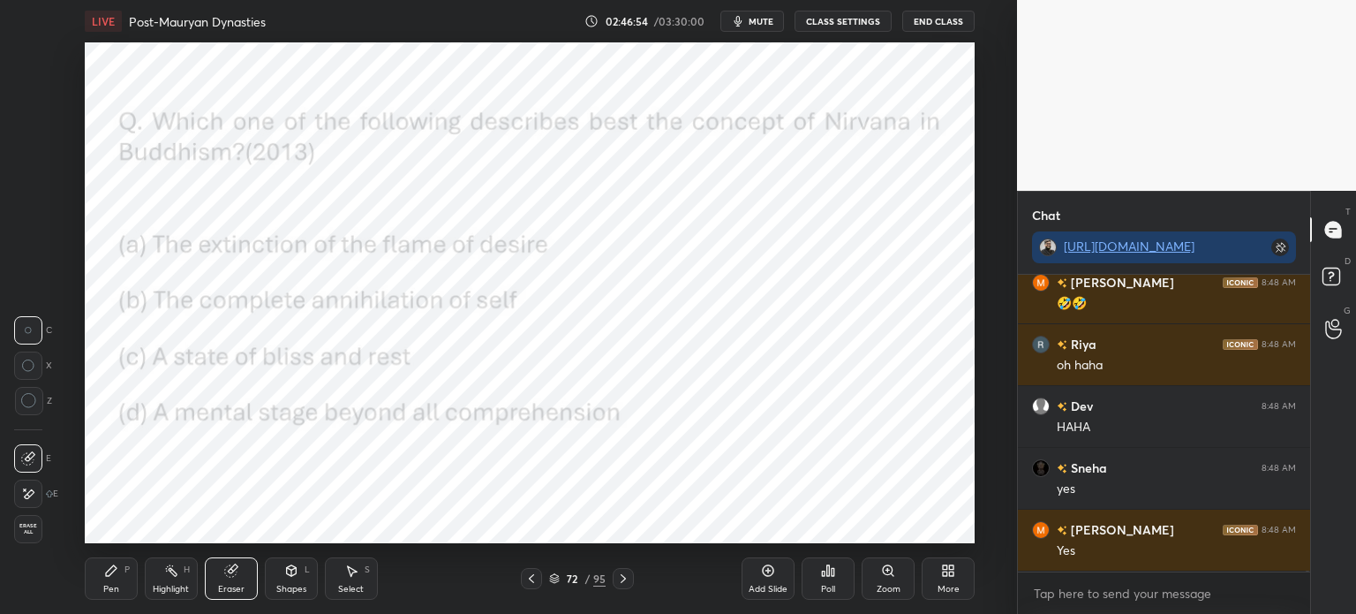
click at [113, 579] on div "Pen P" at bounding box center [111, 578] width 53 height 42
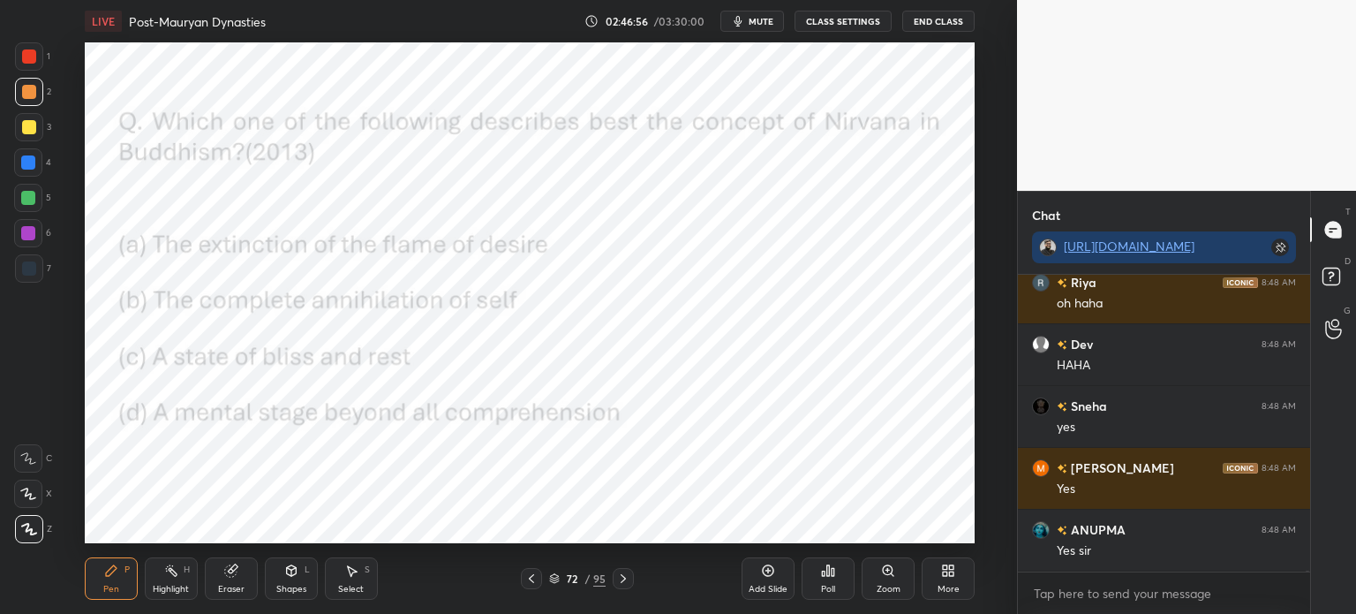
click at [33, 58] on div at bounding box center [29, 56] width 14 height 14
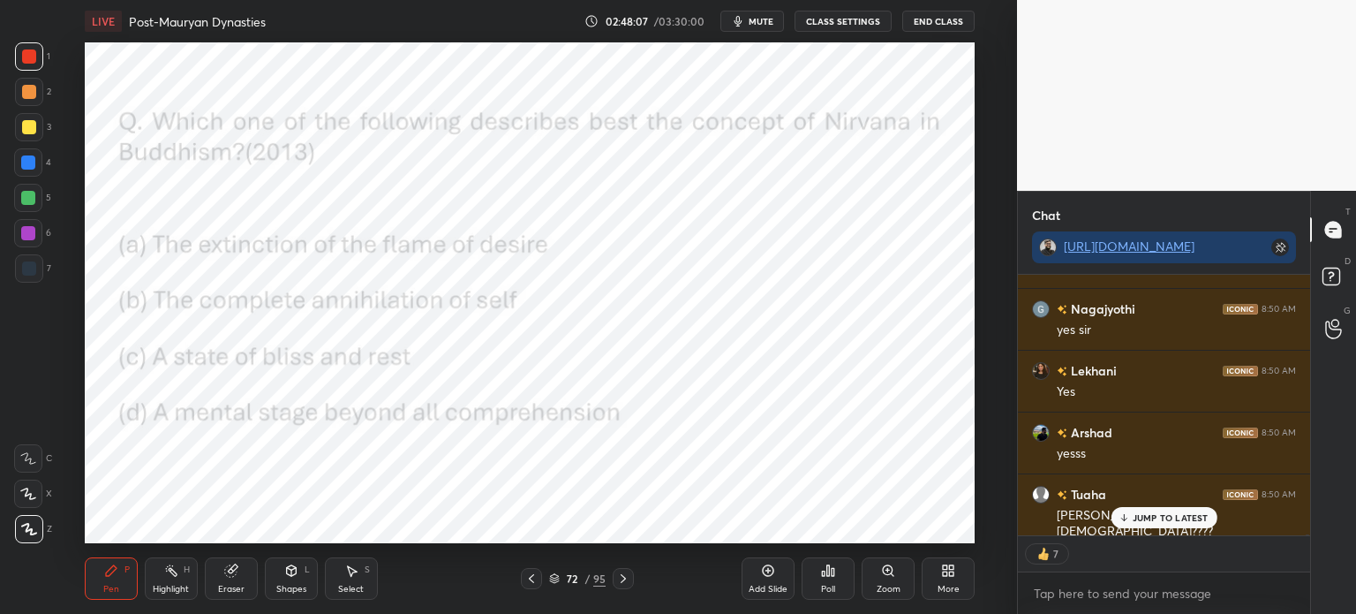
scroll to position [89607, 0]
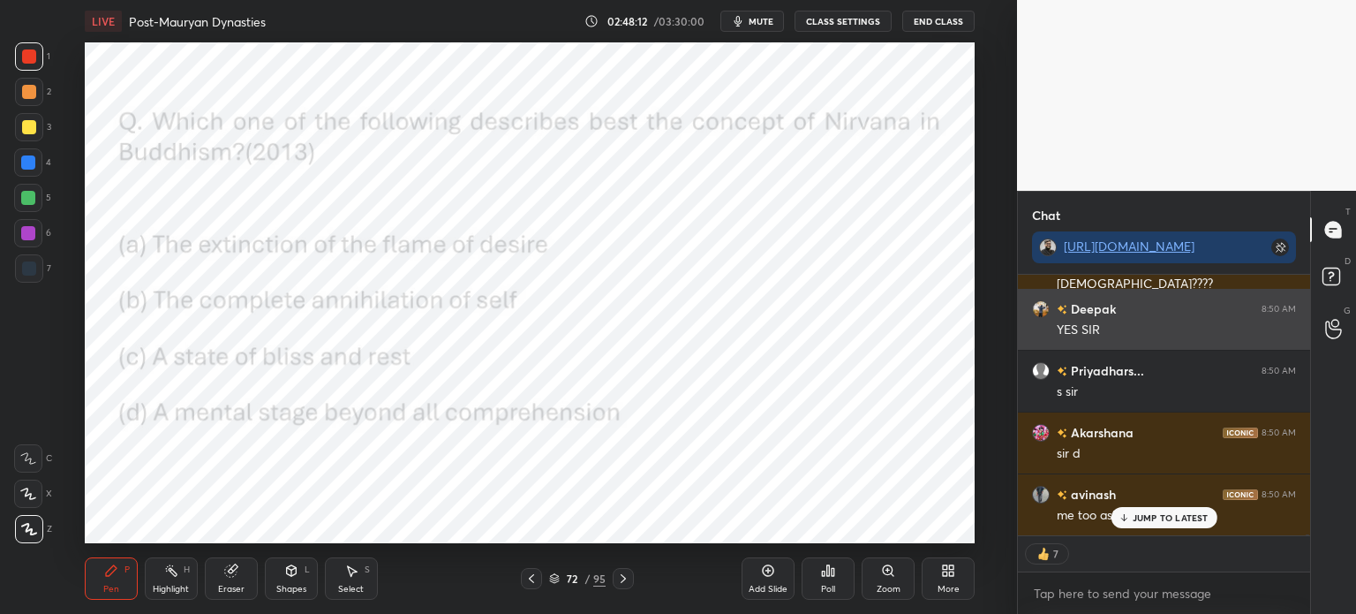
click at [1133, 339] on div "Deepak 8:50 AM YES SIR" at bounding box center [1164, 319] width 292 height 61
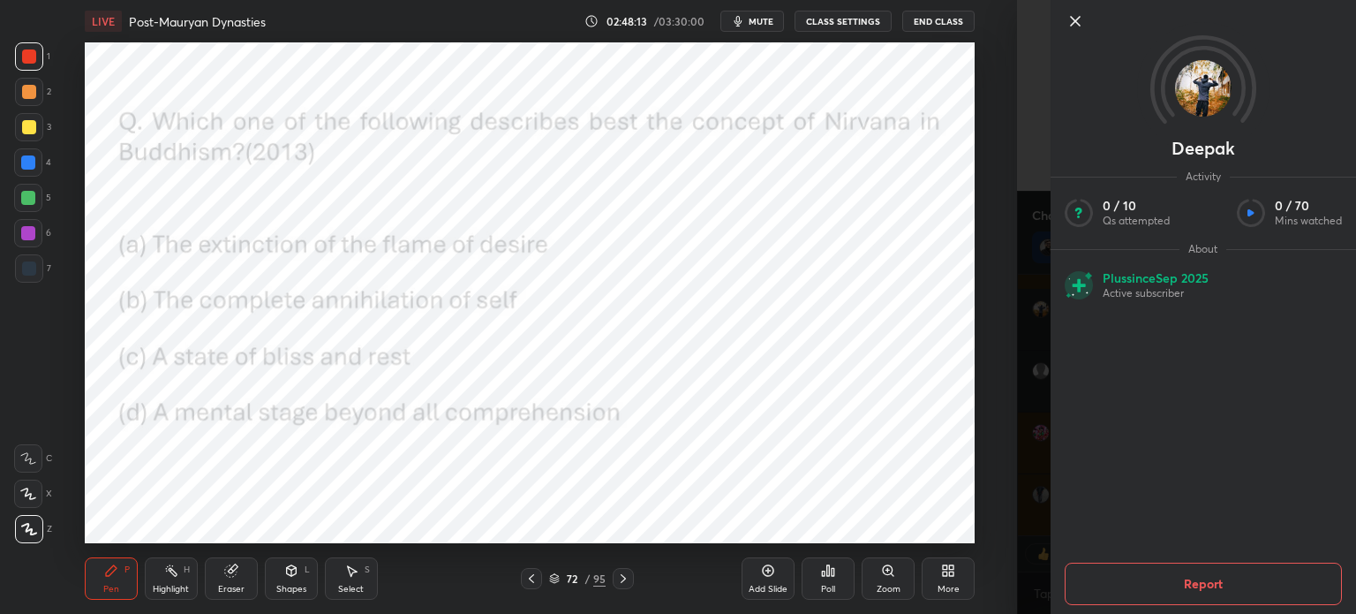
click at [1007, 338] on div "1 2 3 4 5 6 7 C X Z C X Z E E Erase all H H LIVE Post-Mauryan Dynasties 02:48:1…" at bounding box center [508, 307] width 1017 height 614
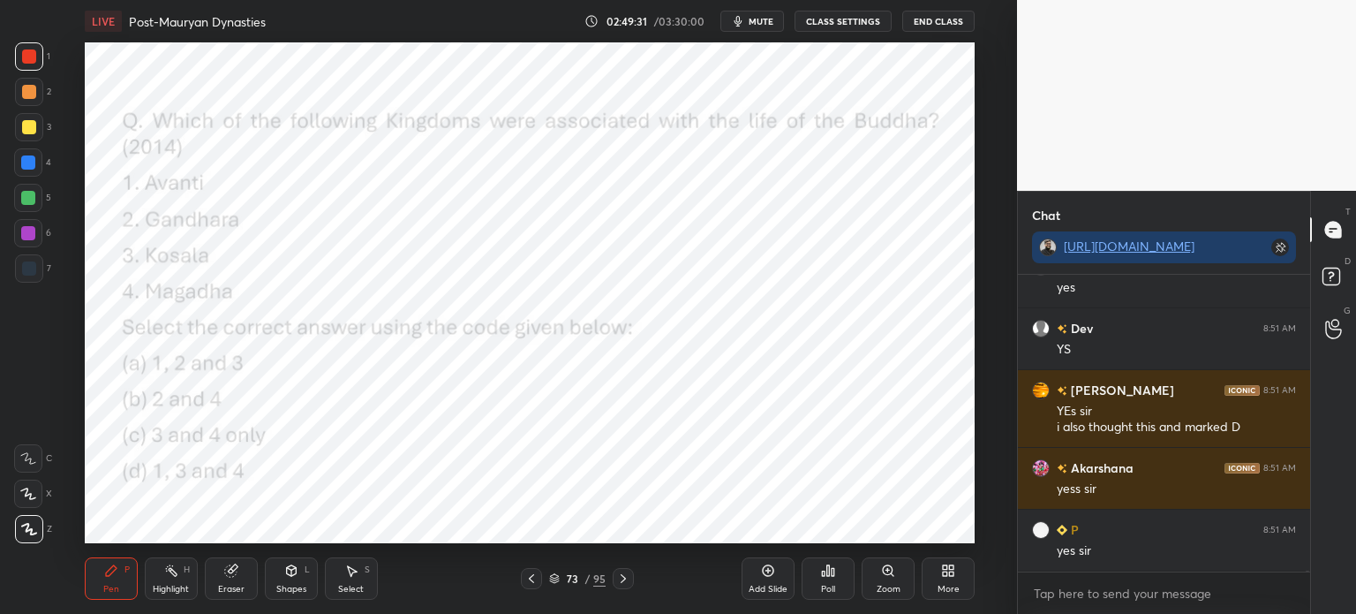
scroll to position [91781, 0]
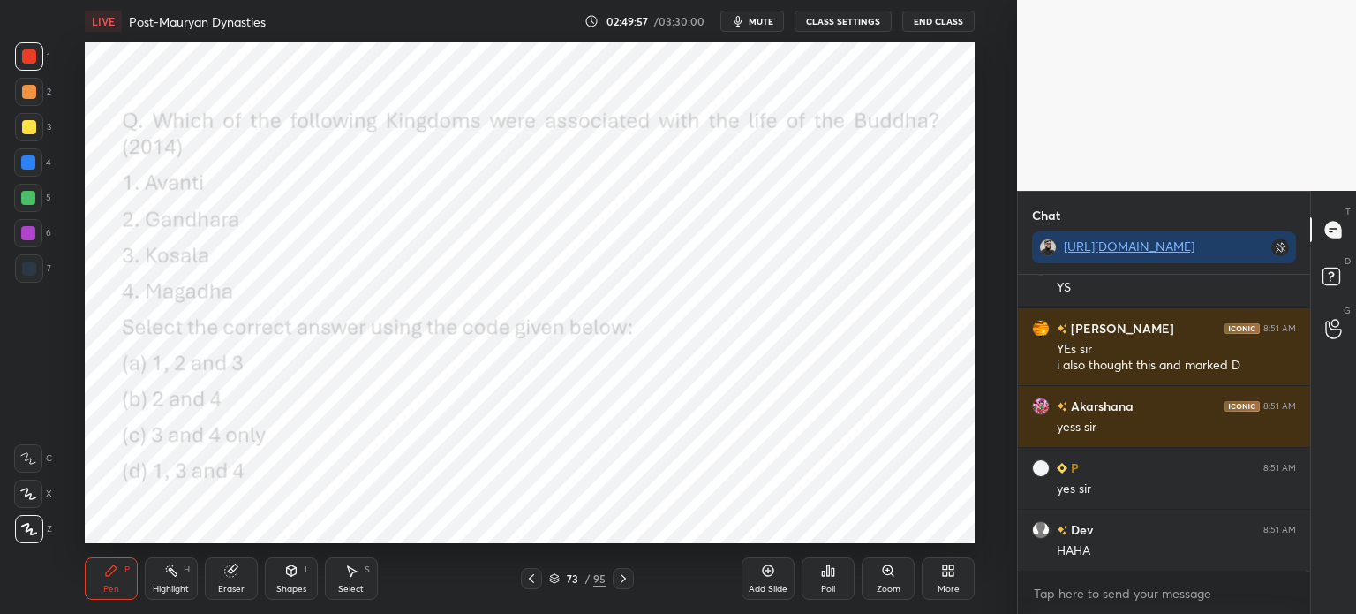
click at [824, 578] on div "Poll" at bounding box center [828, 578] width 53 height 42
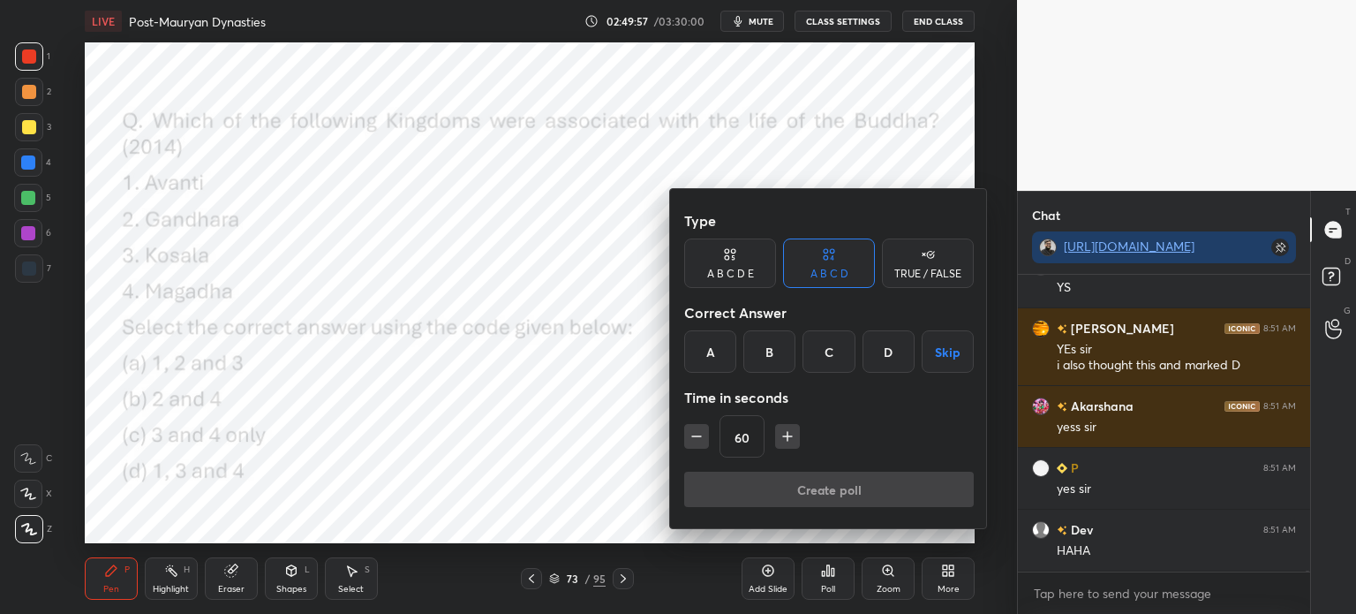
click at [835, 585] on div at bounding box center [678, 307] width 1356 height 614
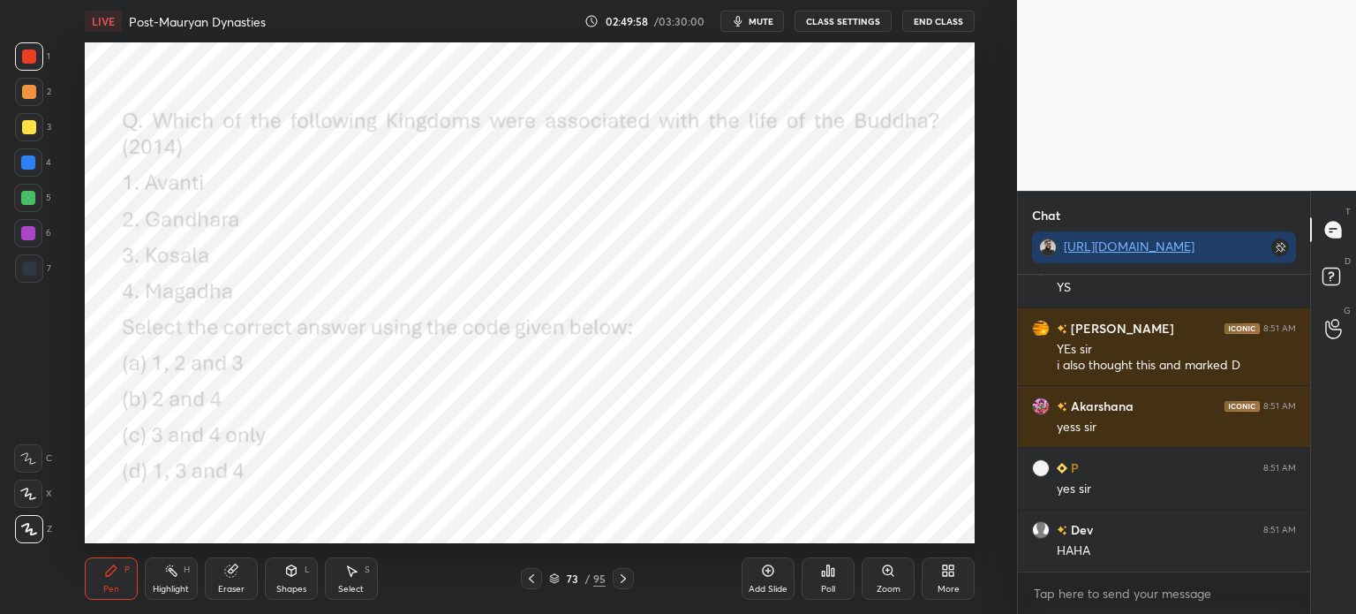
click at [826, 581] on div "Poll" at bounding box center [828, 578] width 53 height 42
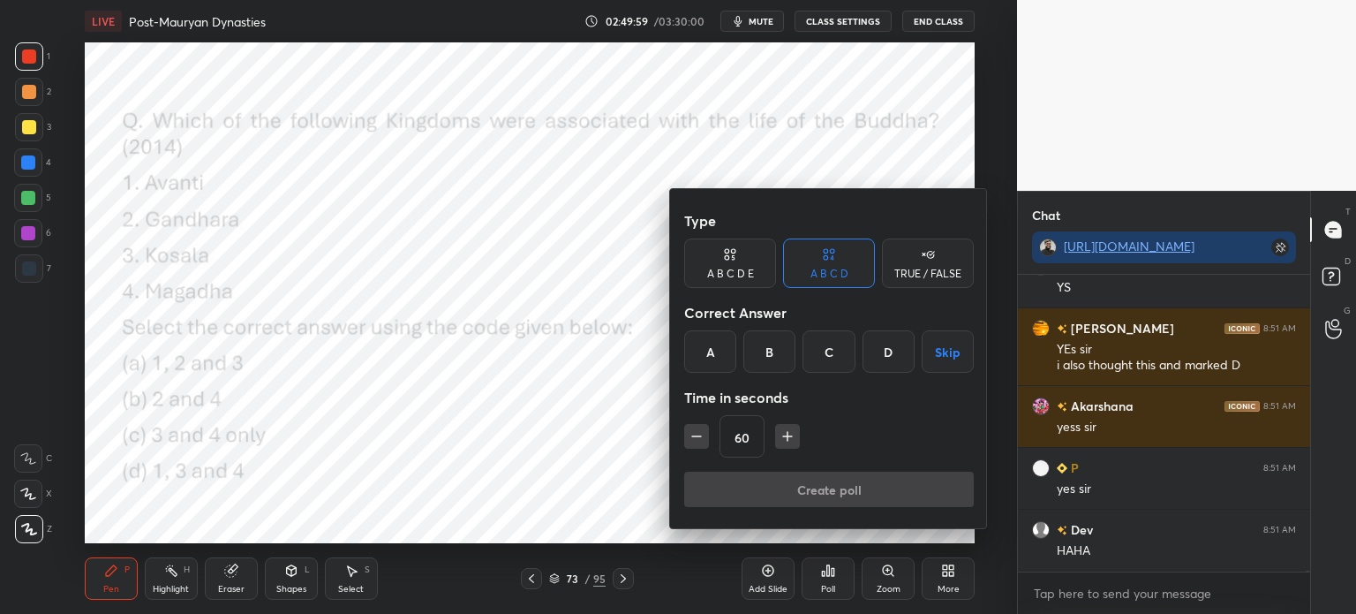
click at [886, 363] on div "D" at bounding box center [889, 351] width 52 height 42
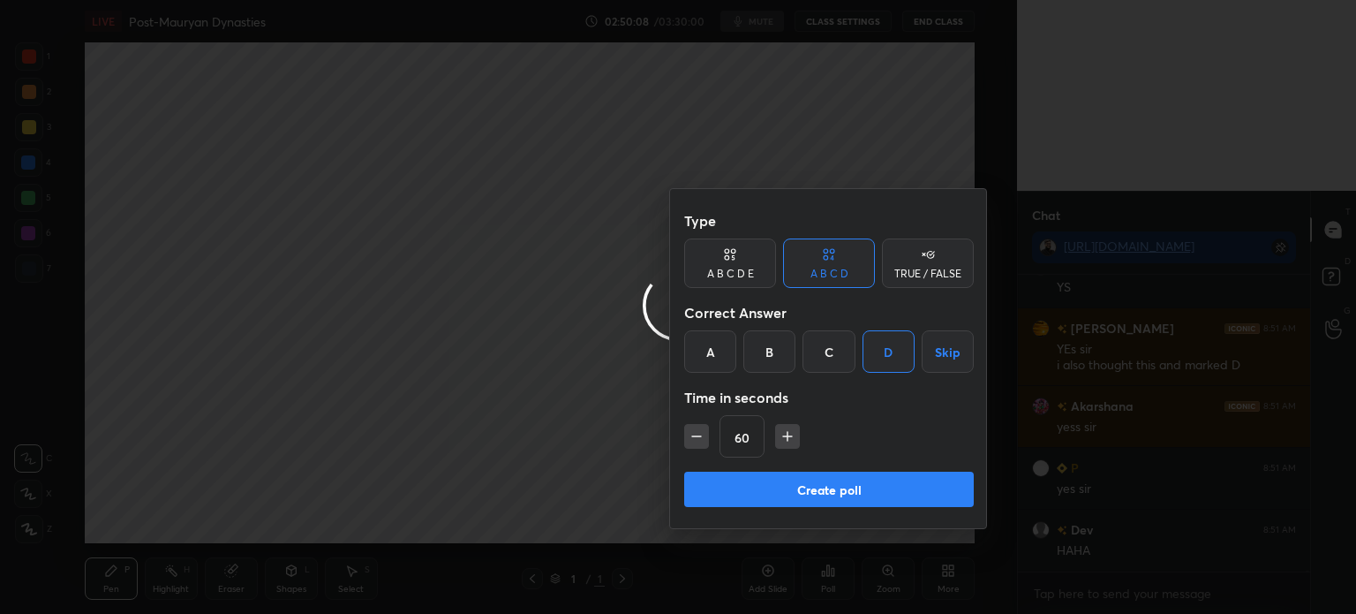
click at [606, 395] on div at bounding box center [678, 307] width 1356 height 614
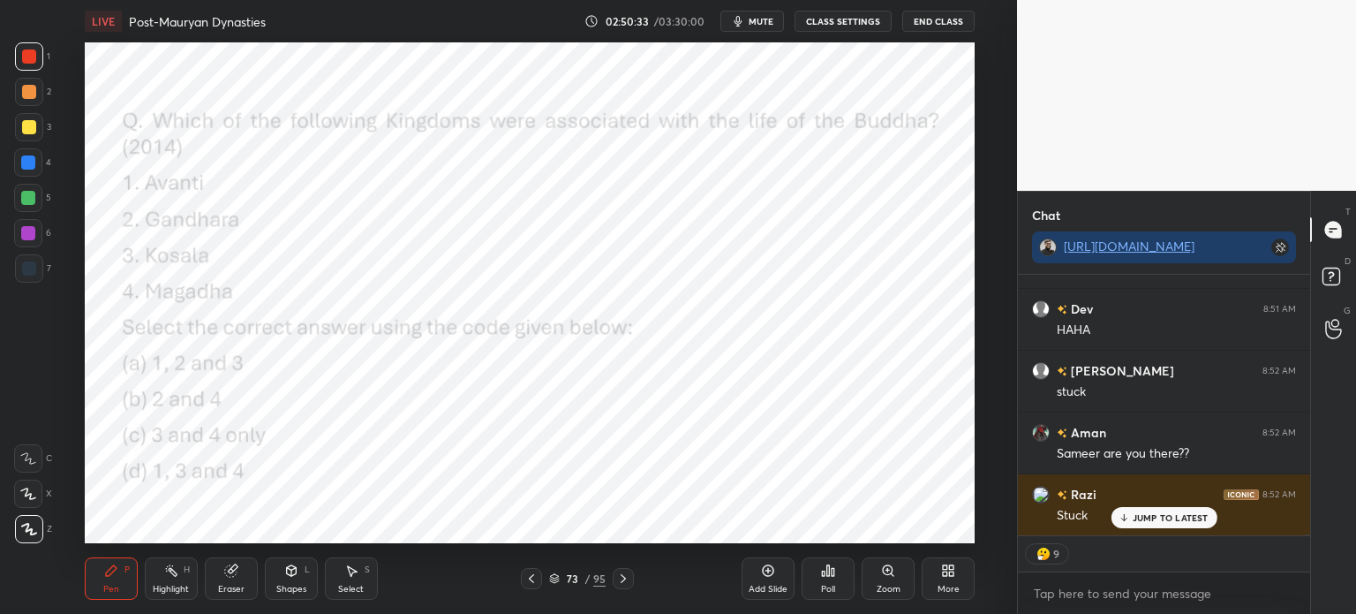
scroll to position [92065, 0]
click at [827, 575] on icon at bounding box center [828, 570] width 3 height 11
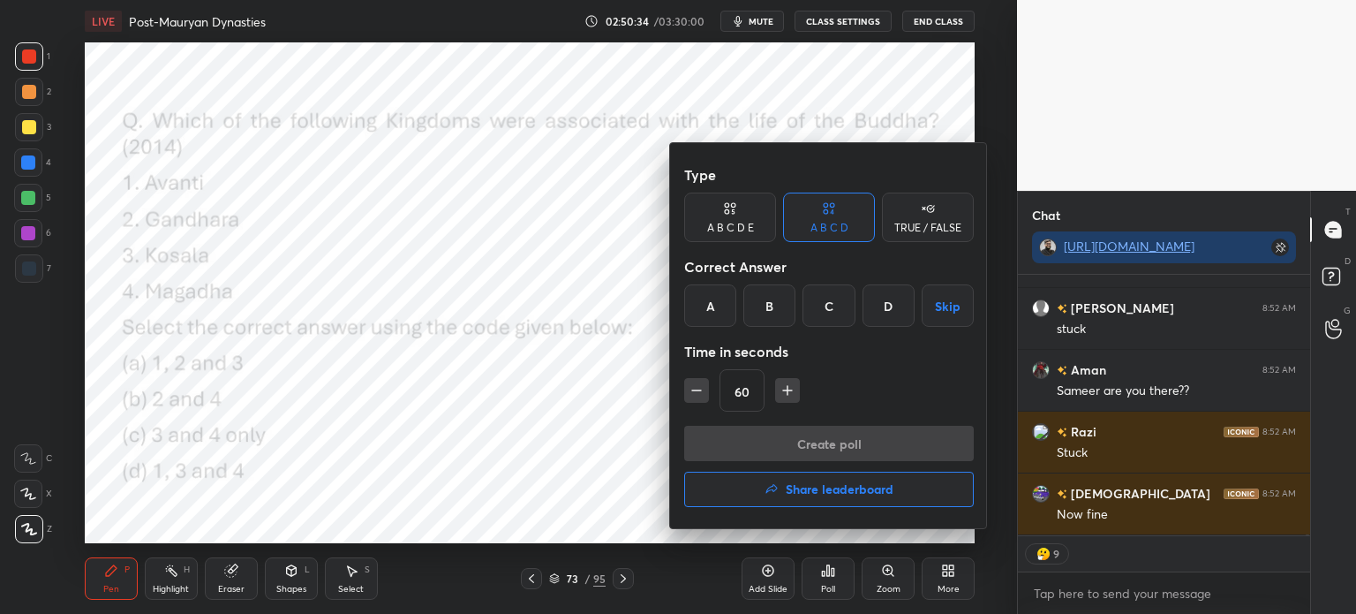
scroll to position [92126, 0]
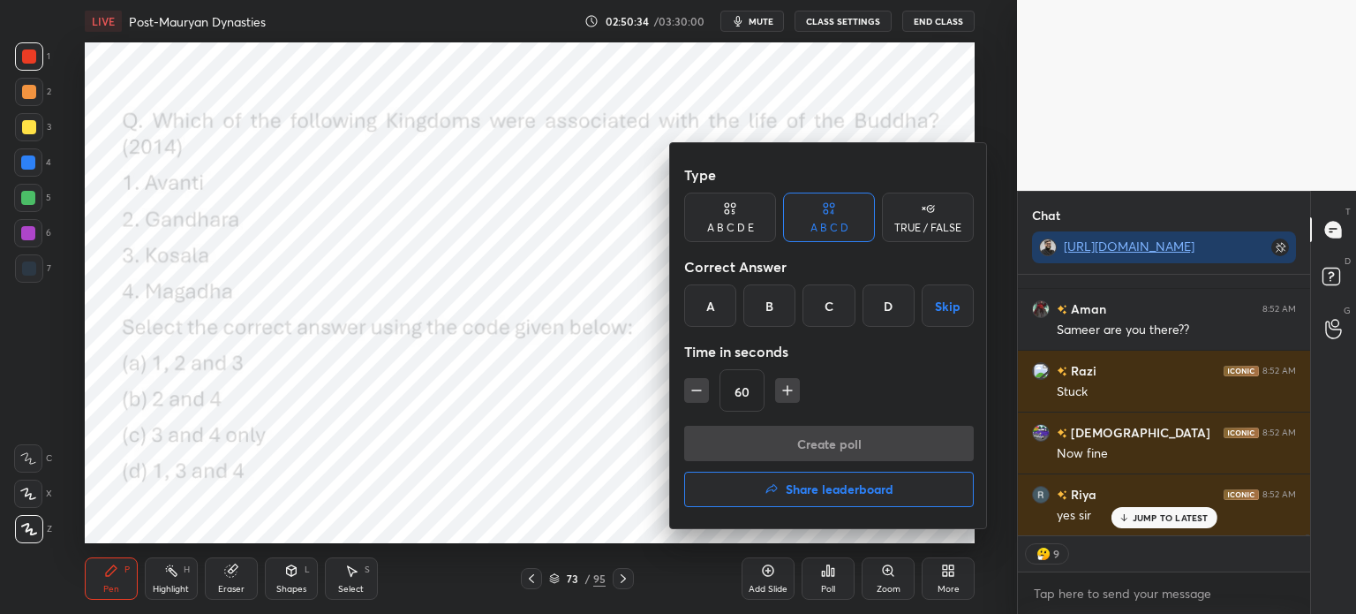
click at [879, 306] on div "D" at bounding box center [889, 305] width 52 height 42
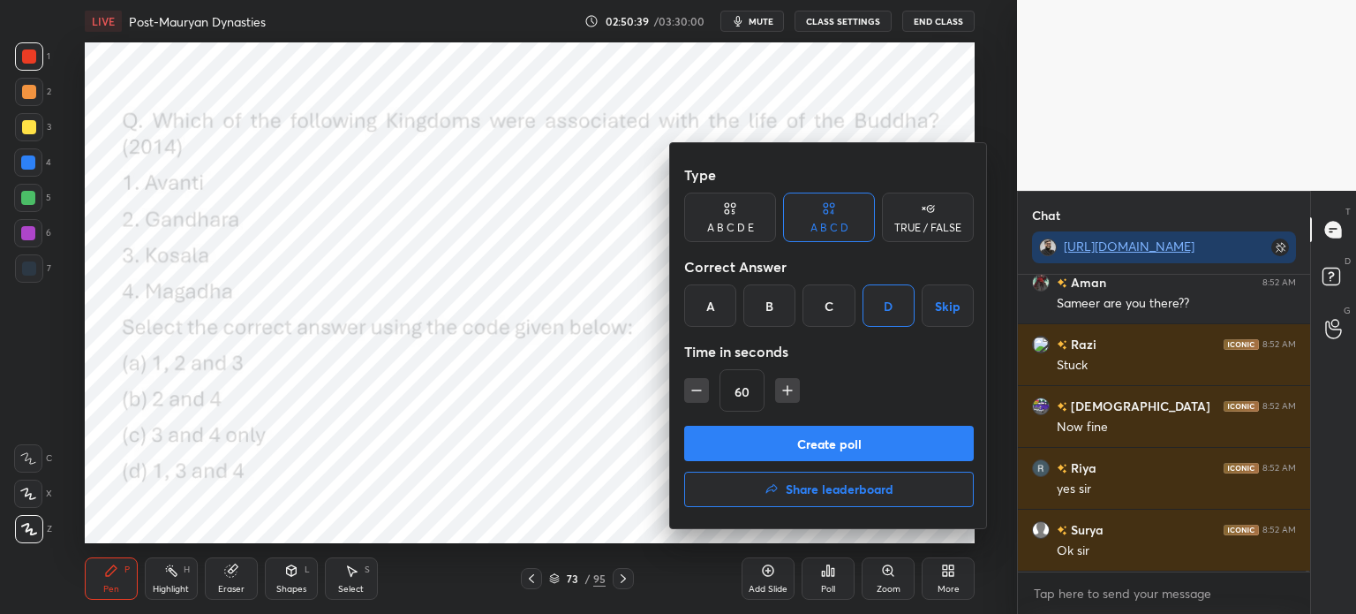
scroll to position [92214, 0]
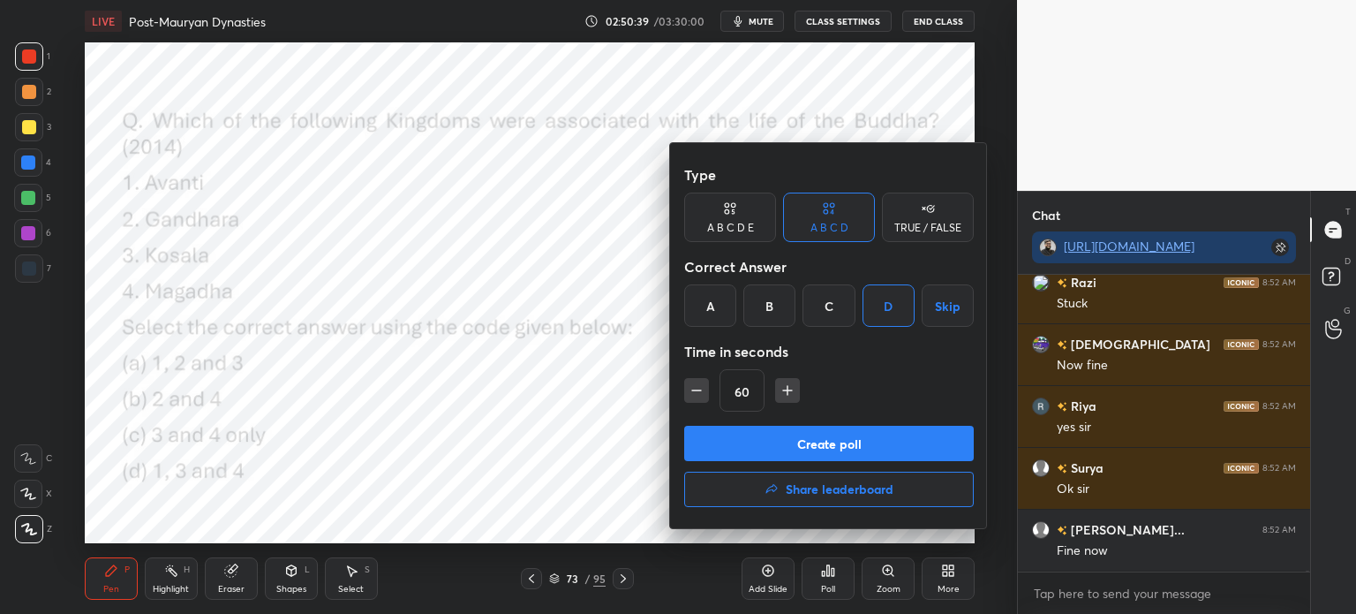
click at [807, 456] on button "Create poll" at bounding box center [829, 443] width 290 height 35
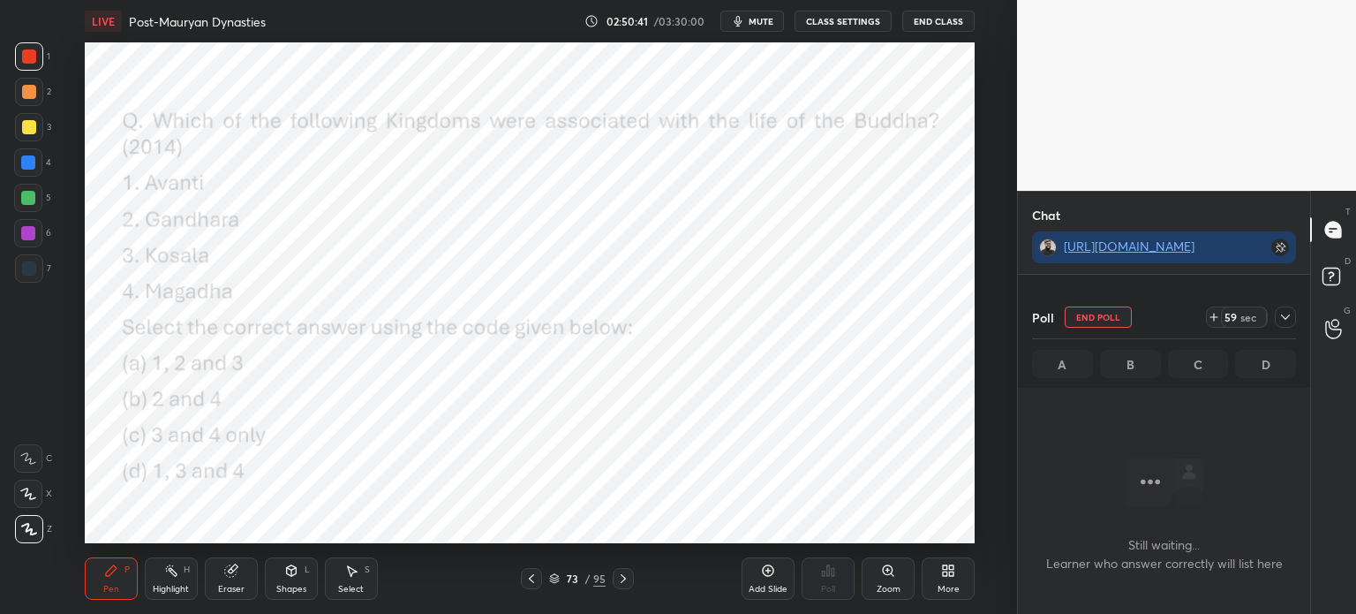
scroll to position [92368, 0]
click at [1281, 317] on icon at bounding box center [1285, 317] width 14 height 14
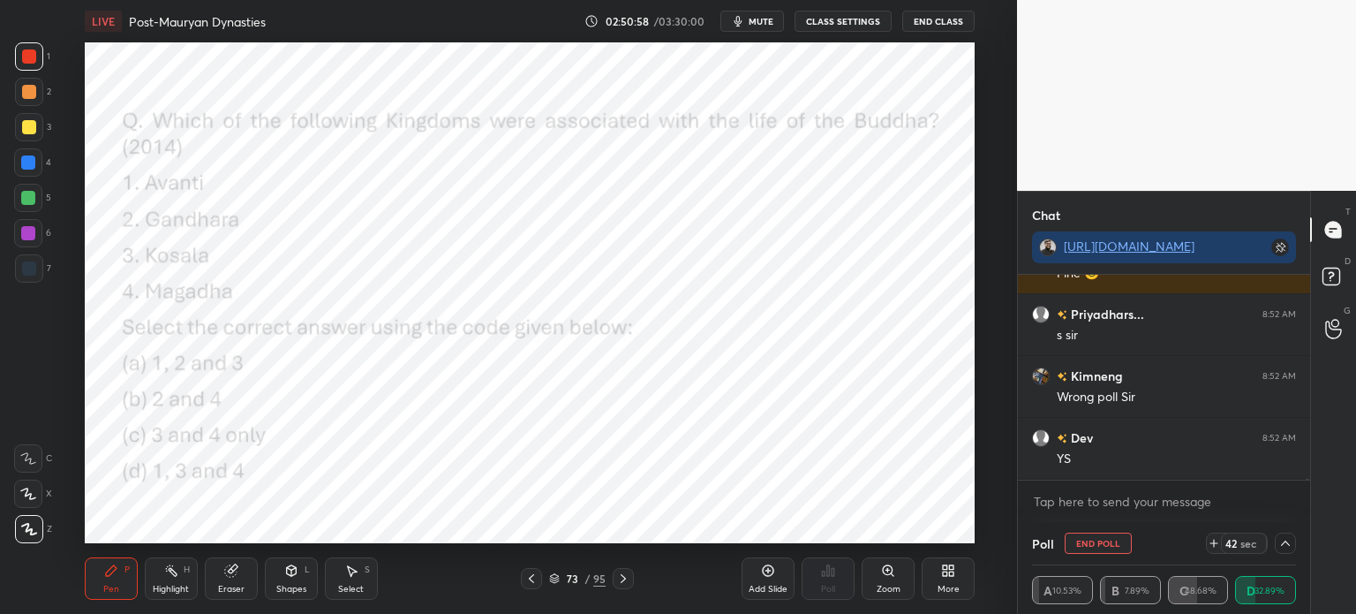
scroll to position [92677, 0]
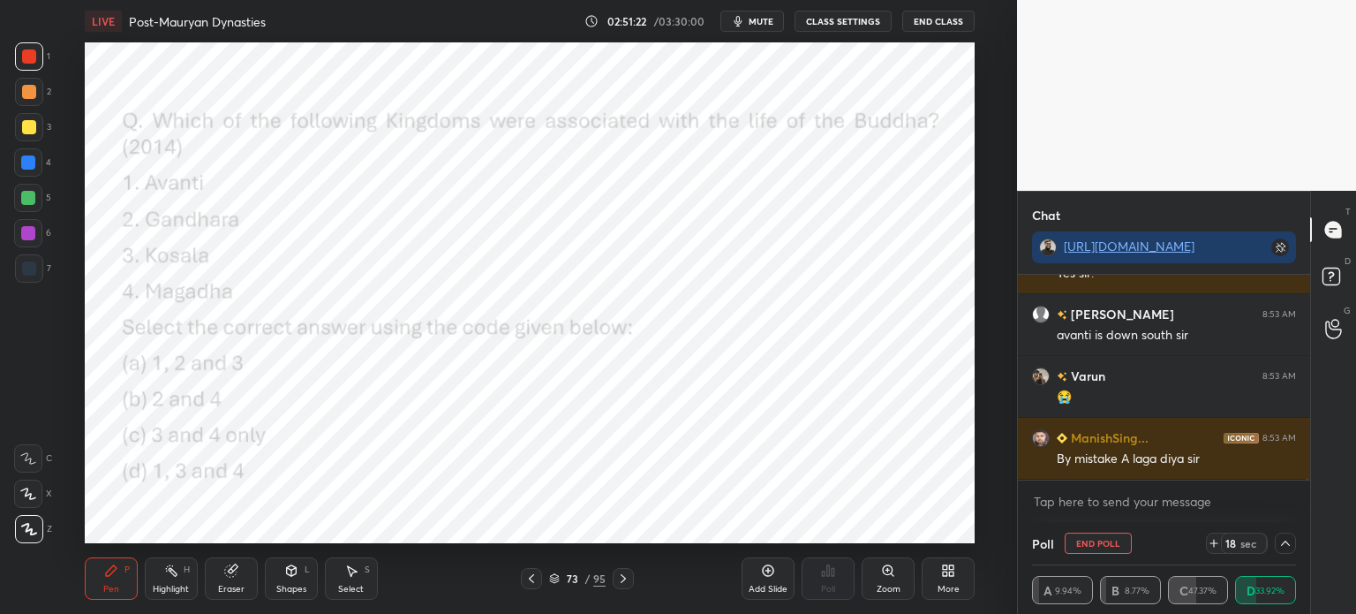
click at [26, 166] on div at bounding box center [28, 162] width 14 height 14
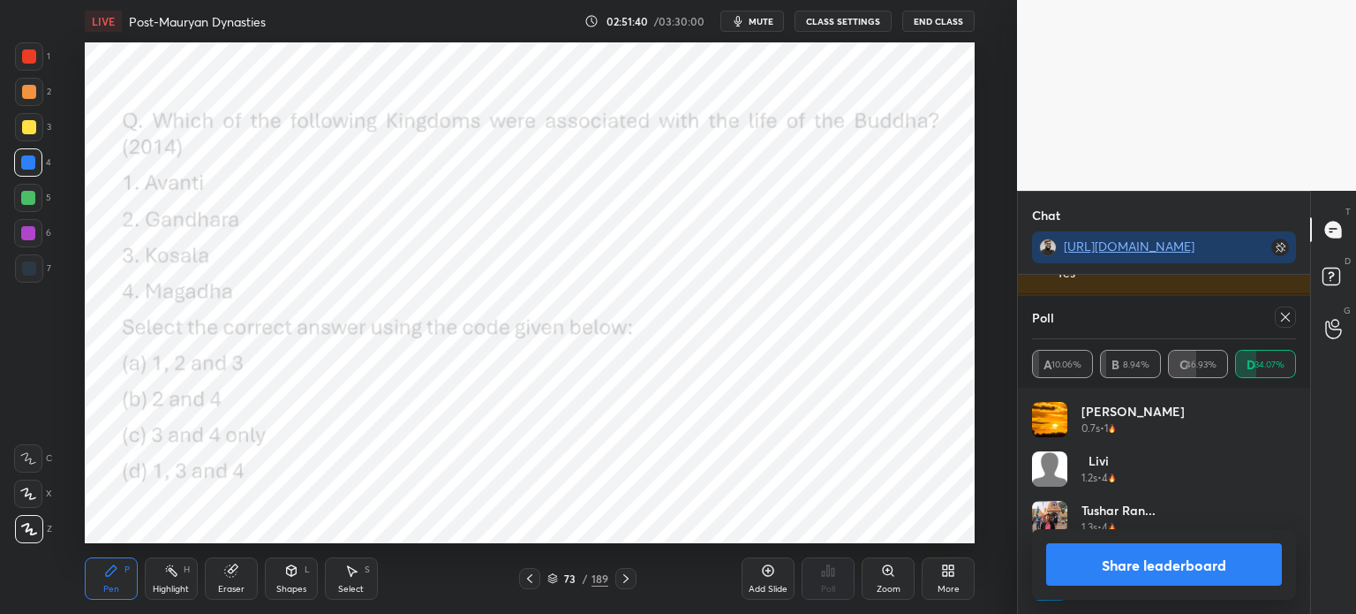
scroll to position [207, 259]
click at [1286, 324] on icon at bounding box center [1285, 317] width 14 height 14
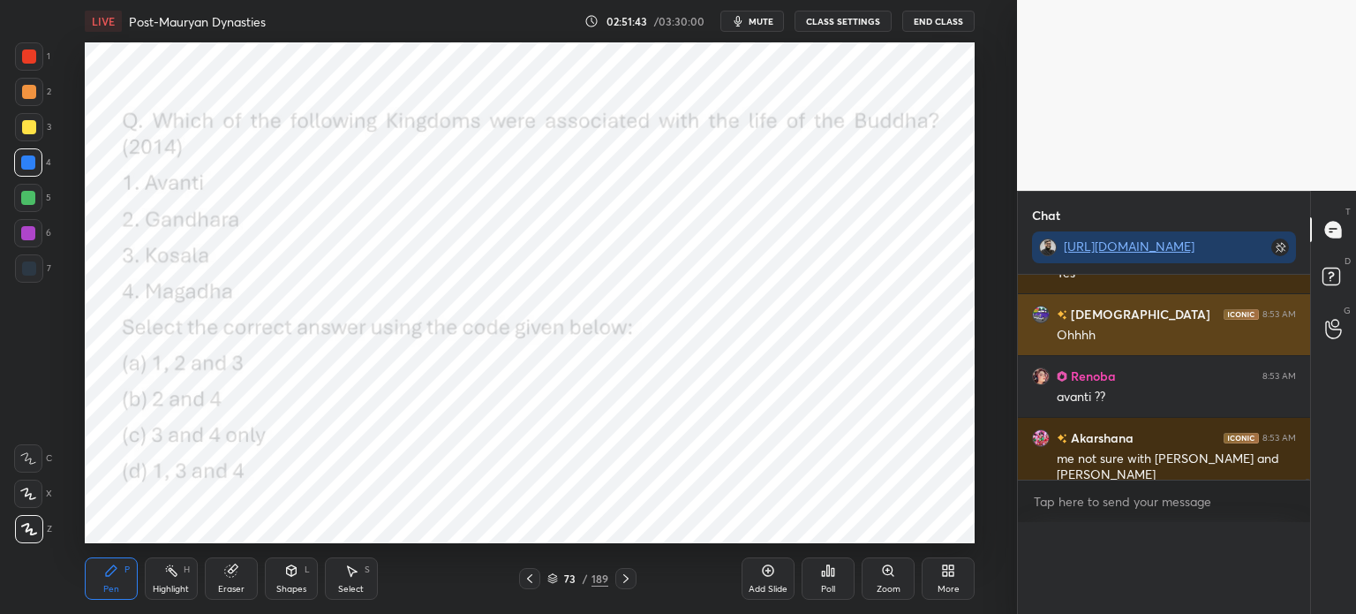
scroll to position [0, 5]
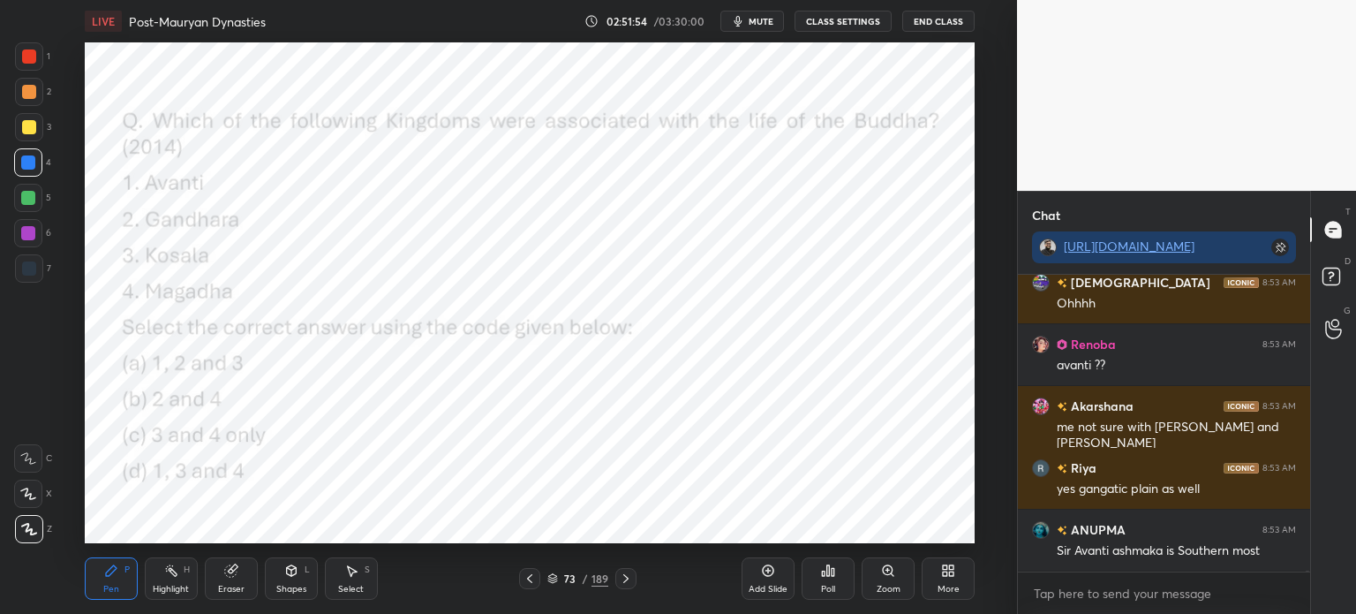
click at [32, 94] on div at bounding box center [29, 92] width 14 height 14
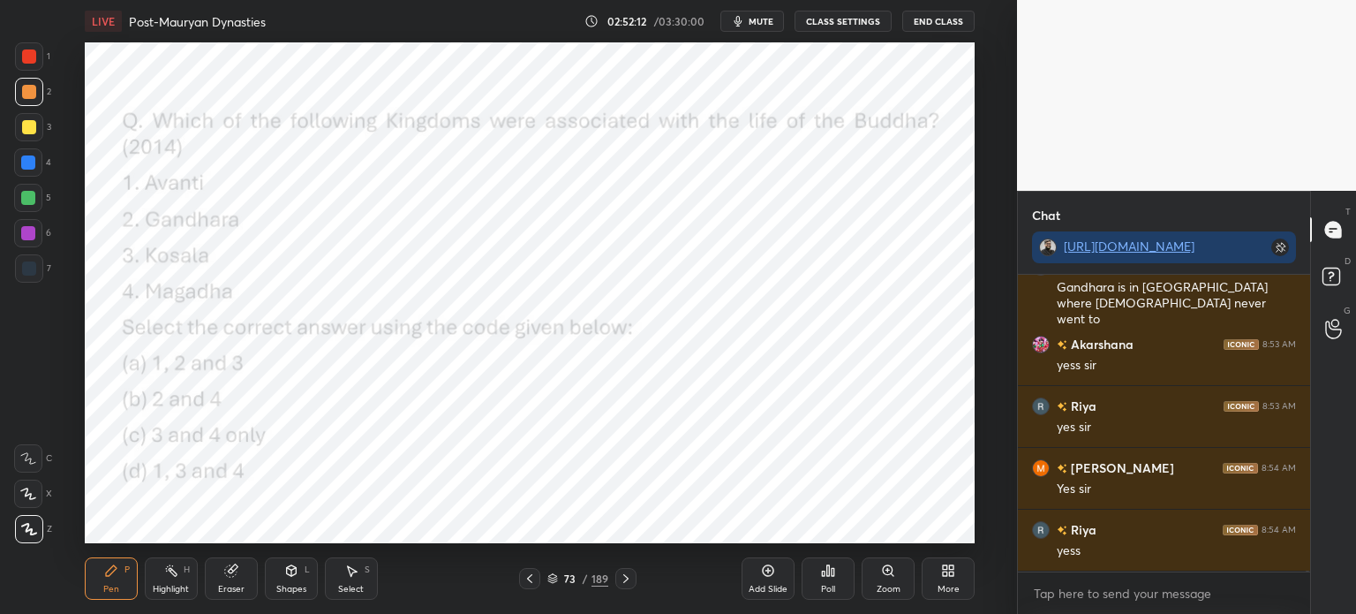
click at [15, 62] on div at bounding box center [29, 56] width 28 height 28
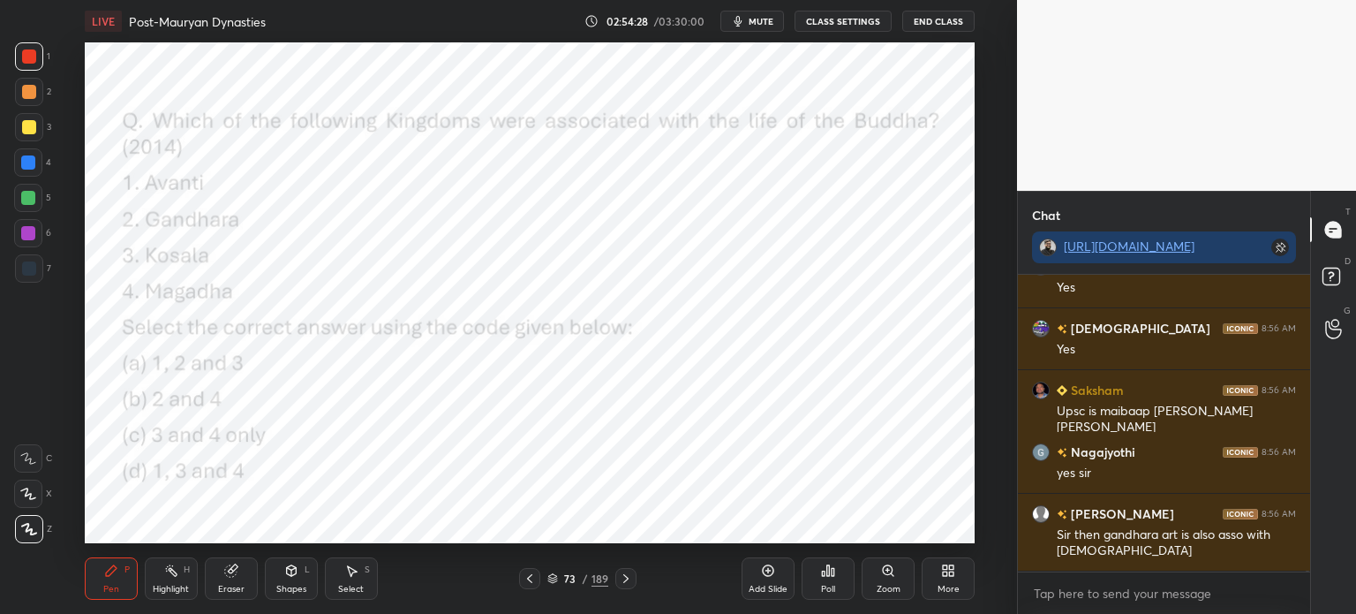
scroll to position [92698, 0]
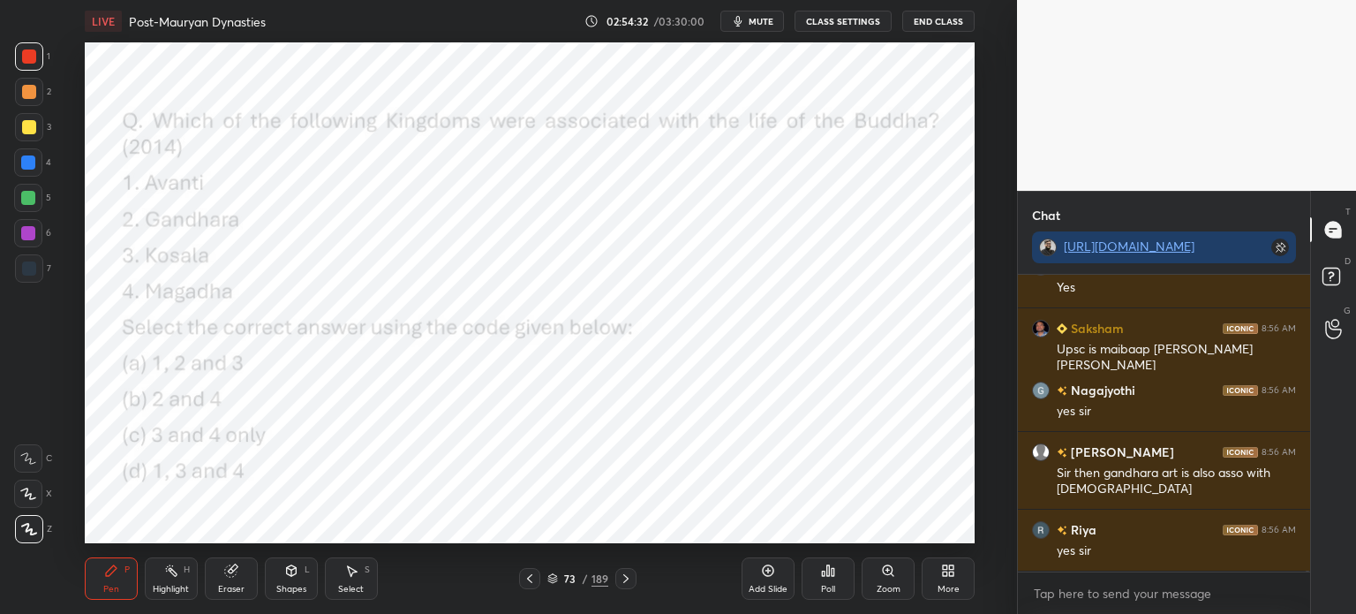
click at [30, 204] on div at bounding box center [28, 198] width 14 height 14
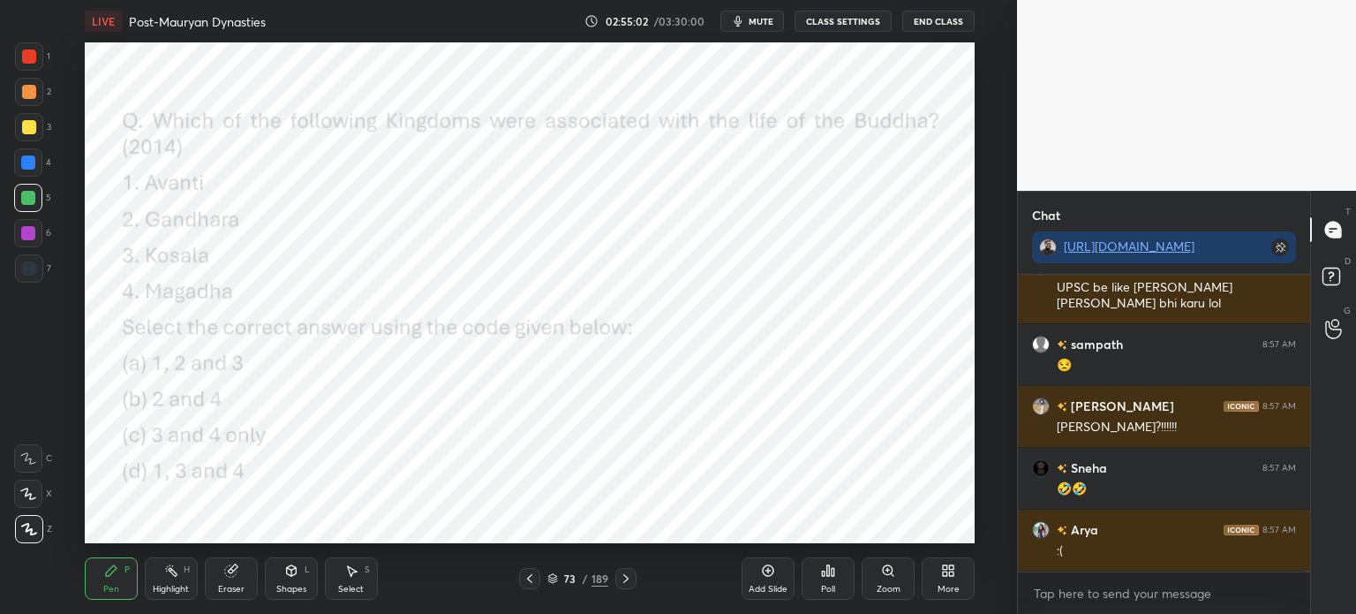
scroll to position [94352, 0]
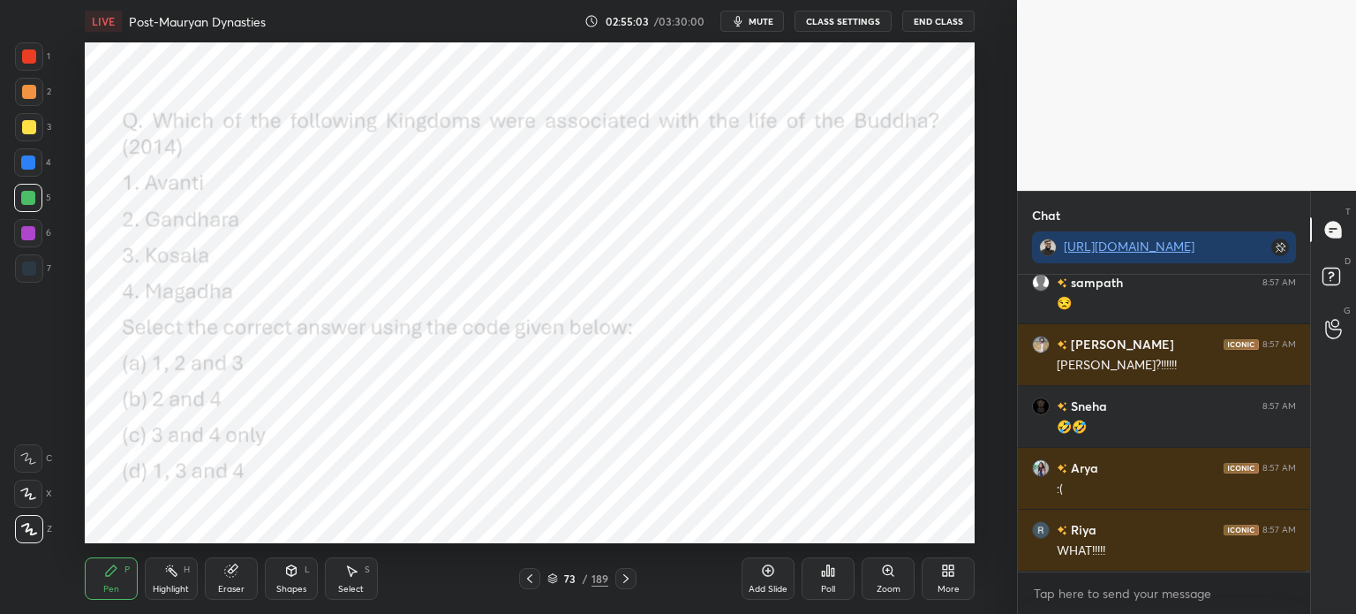
click at [25, 130] on div at bounding box center [29, 127] width 14 height 14
click at [26, 103] on div at bounding box center [29, 92] width 28 height 28
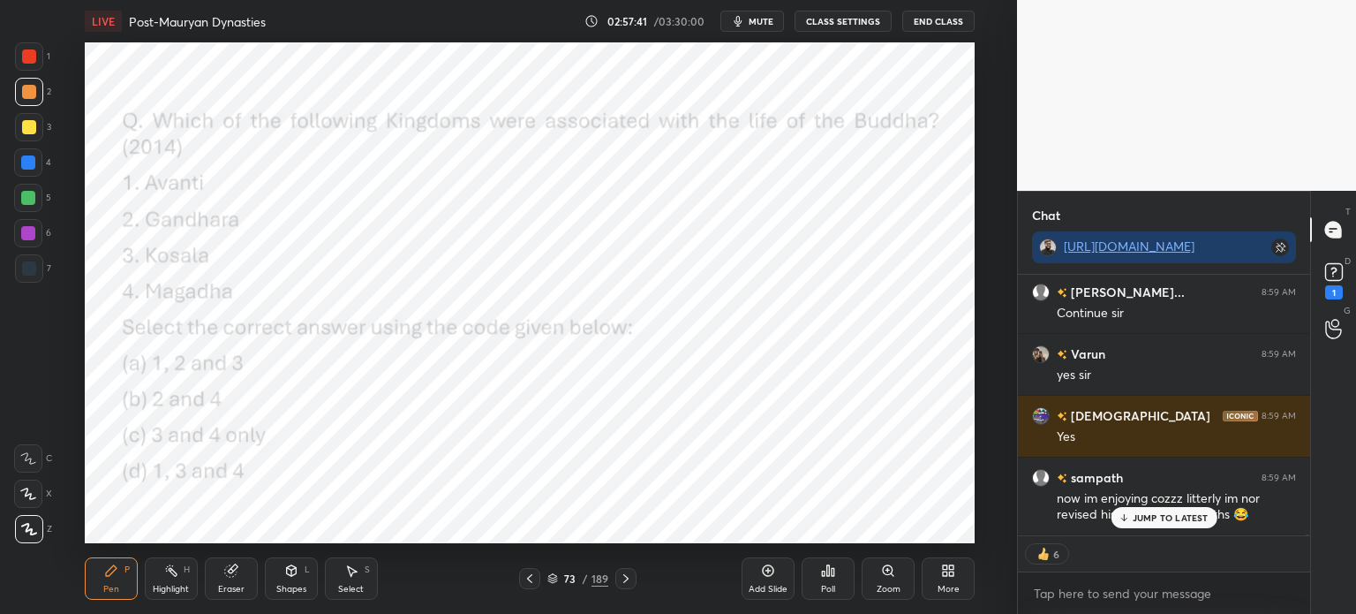
scroll to position [98281, 0]
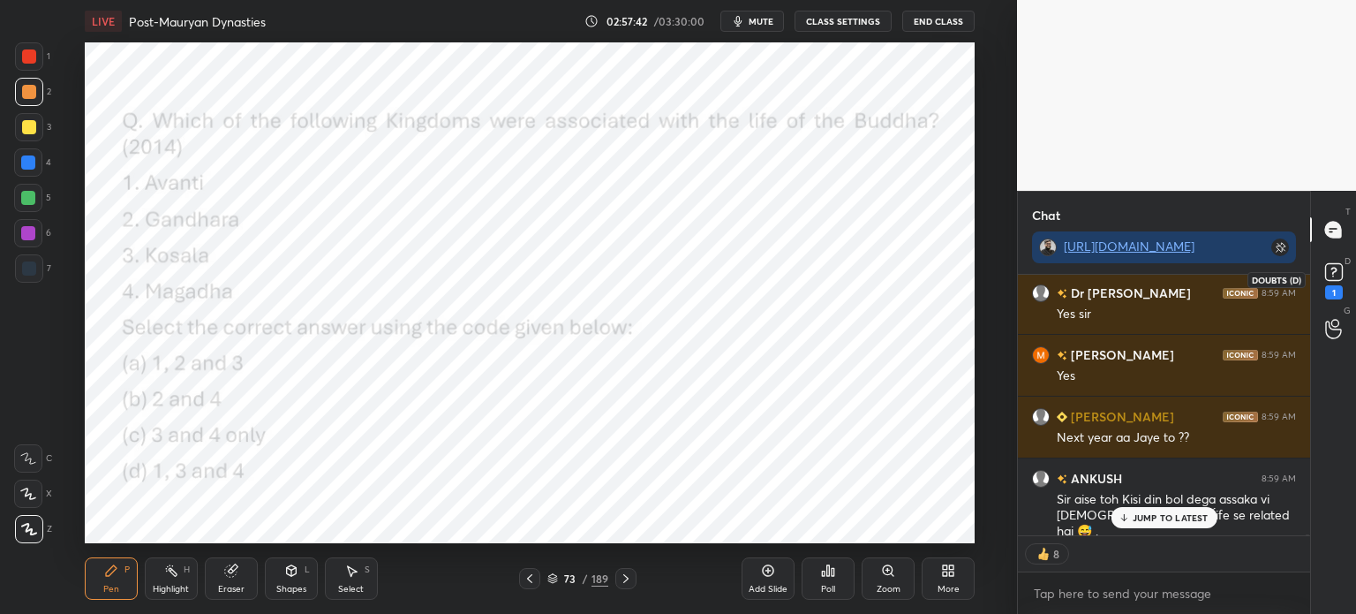
click at [1340, 268] on rect at bounding box center [1333, 272] width 17 height 17
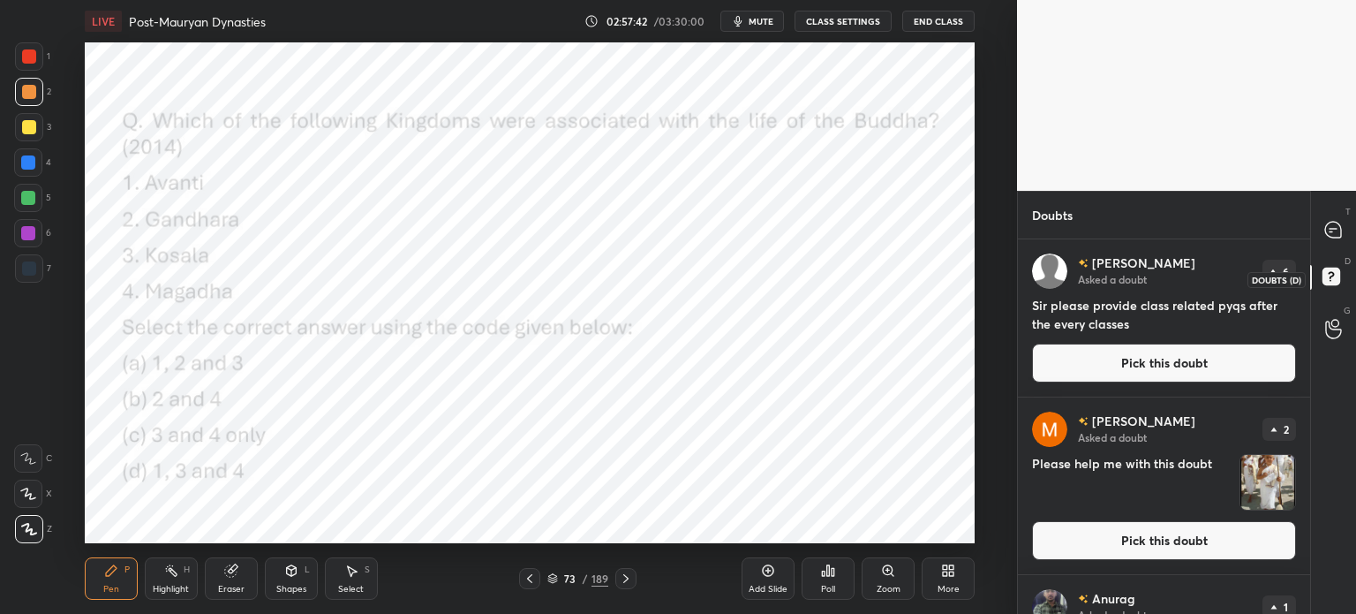
scroll to position [369, 287]
click at [1350, 229] on div at bounding box center [1333, 230] width 35 height 32
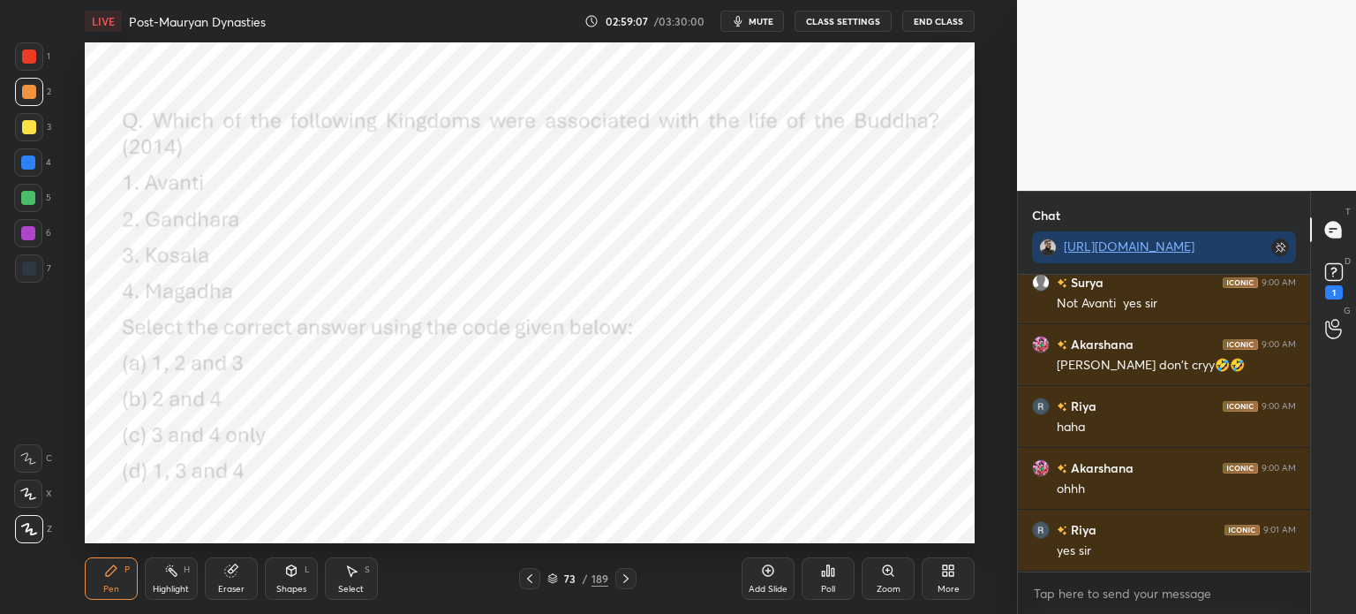
scroll to position [98207, 0]
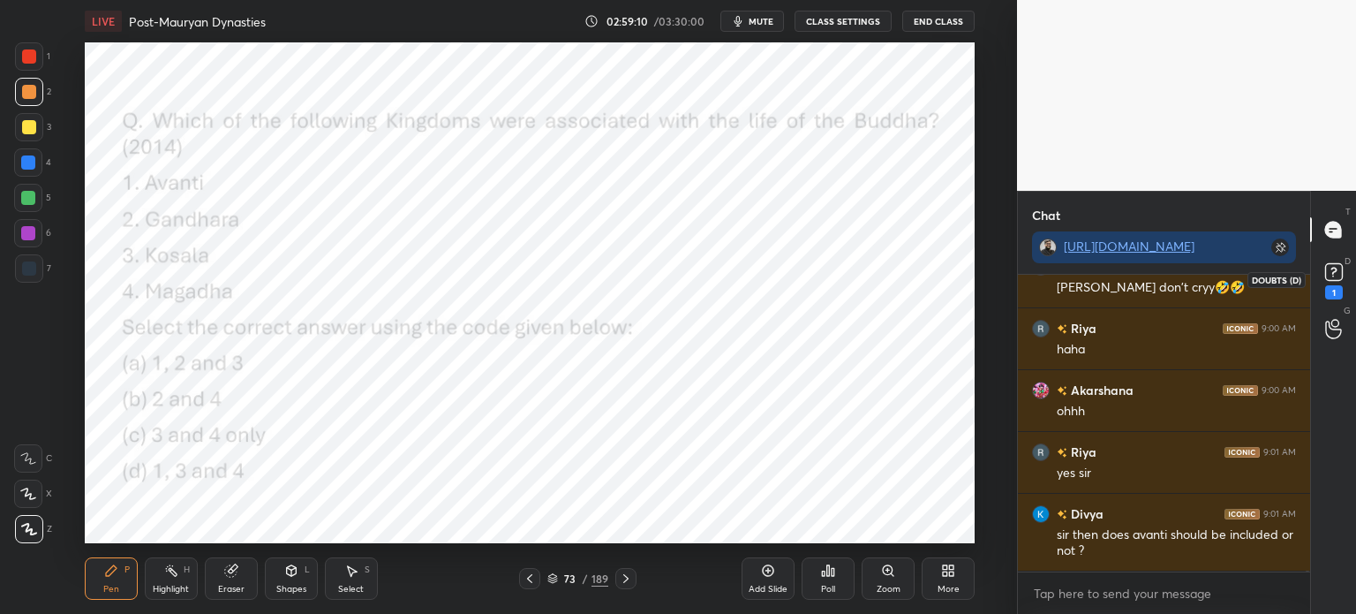
click at [1327, 281] on rect at bounding box center [1333, 272] width 17 height 17
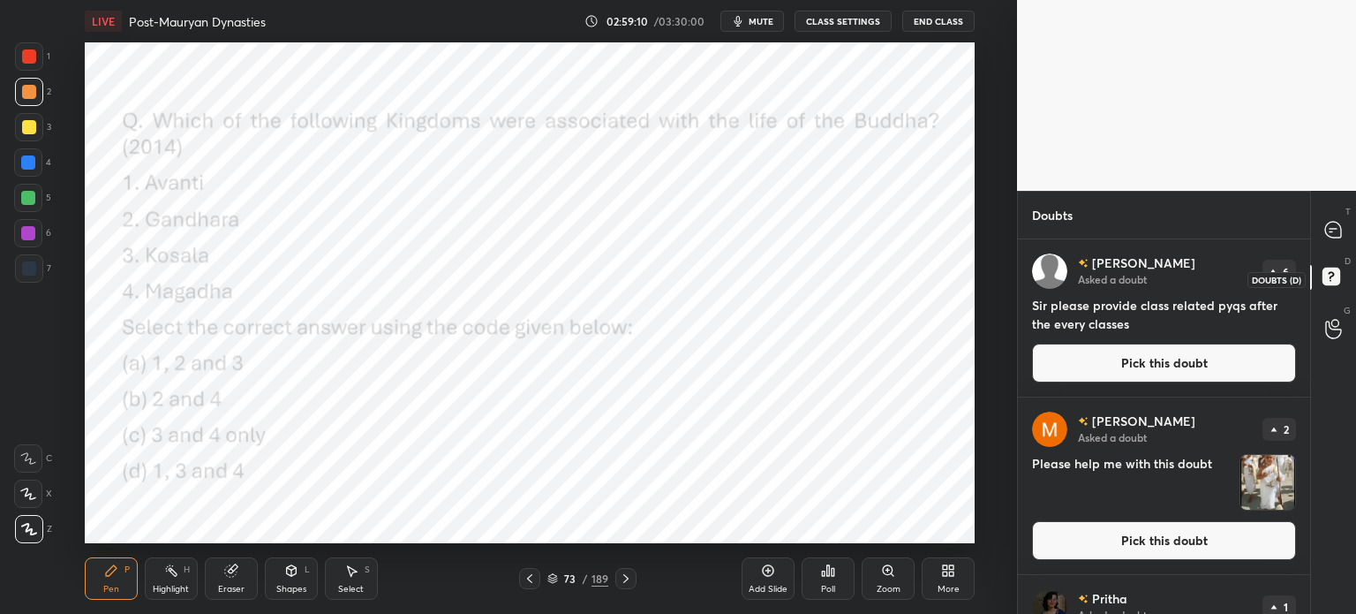
scroll to position [369, 287]
click at [1326, 225] on icon at bounding box center [1333, 230] width 16 height 16
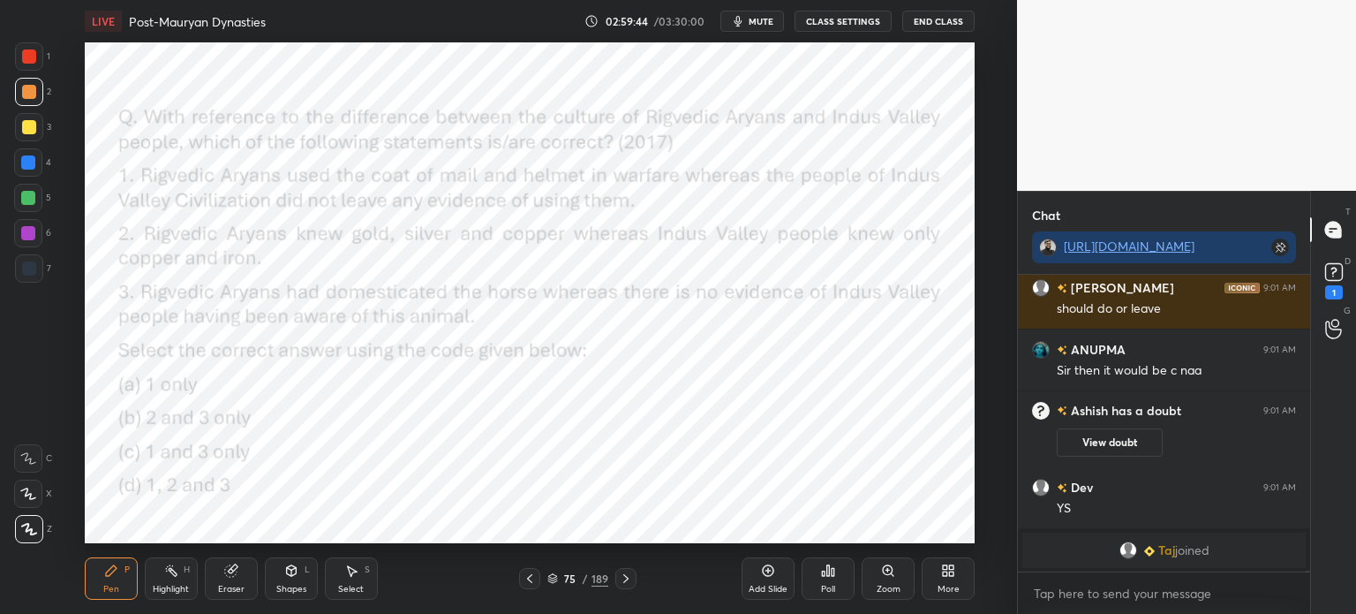
scroll to position [98857, 0]
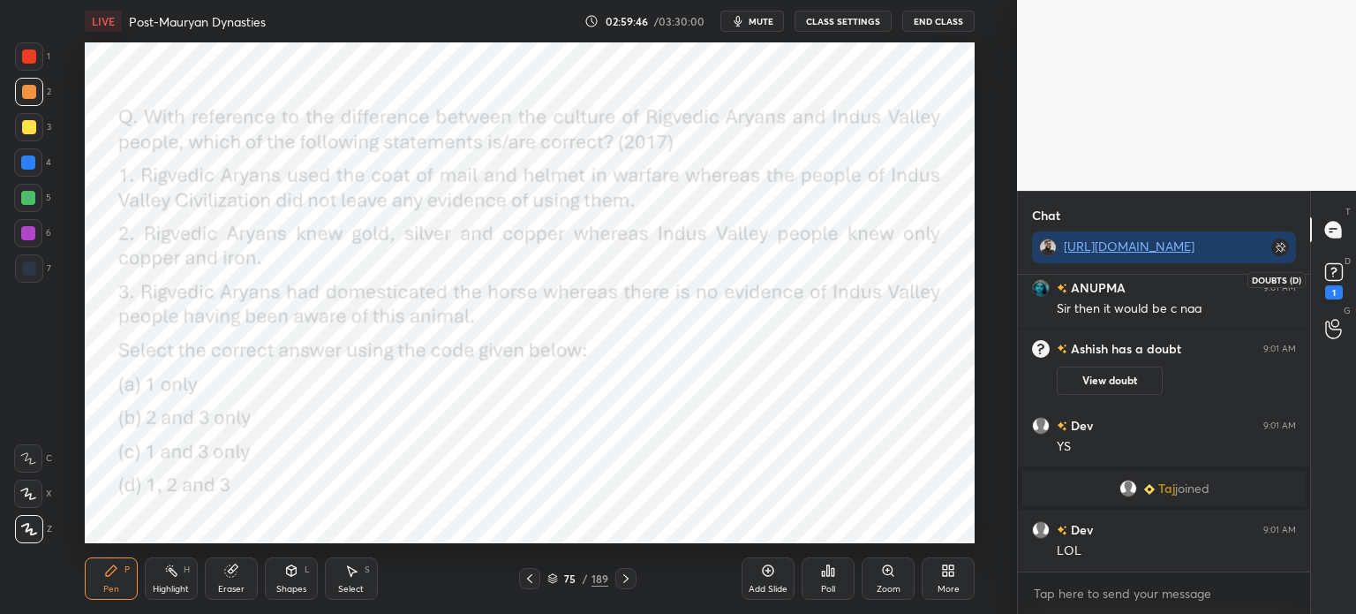
click at [1341, 283] on icon at bounding box center [1334, 272] width 26 height 26
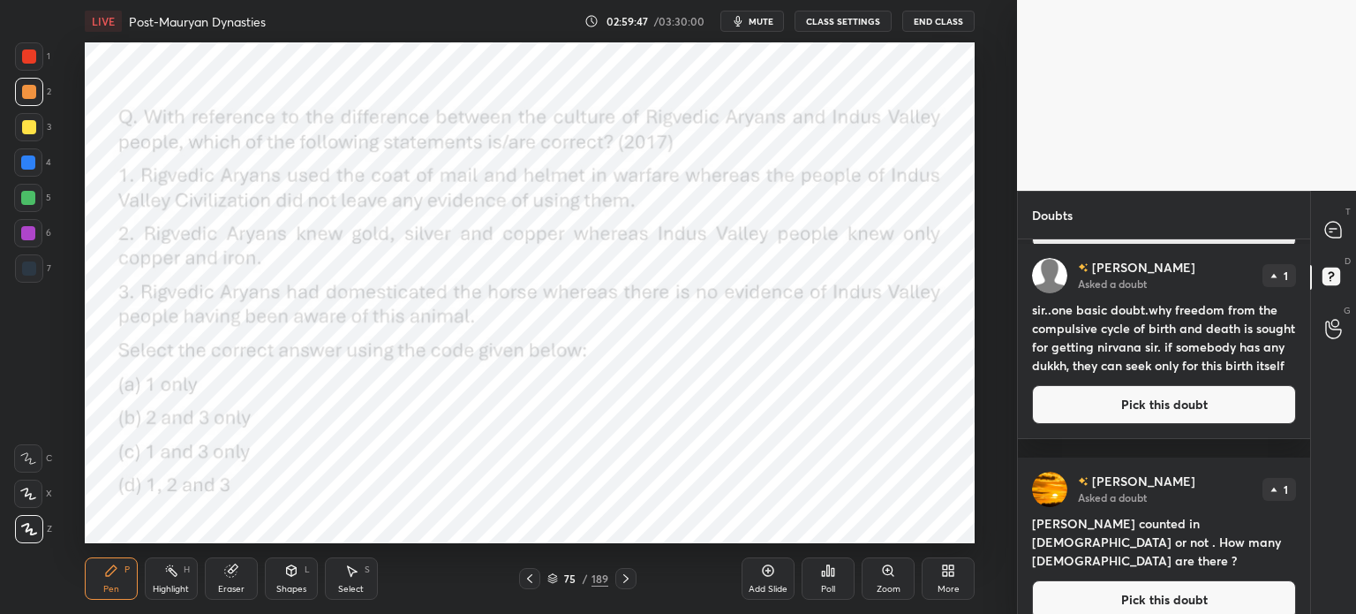
scroll to position [1125, 0]
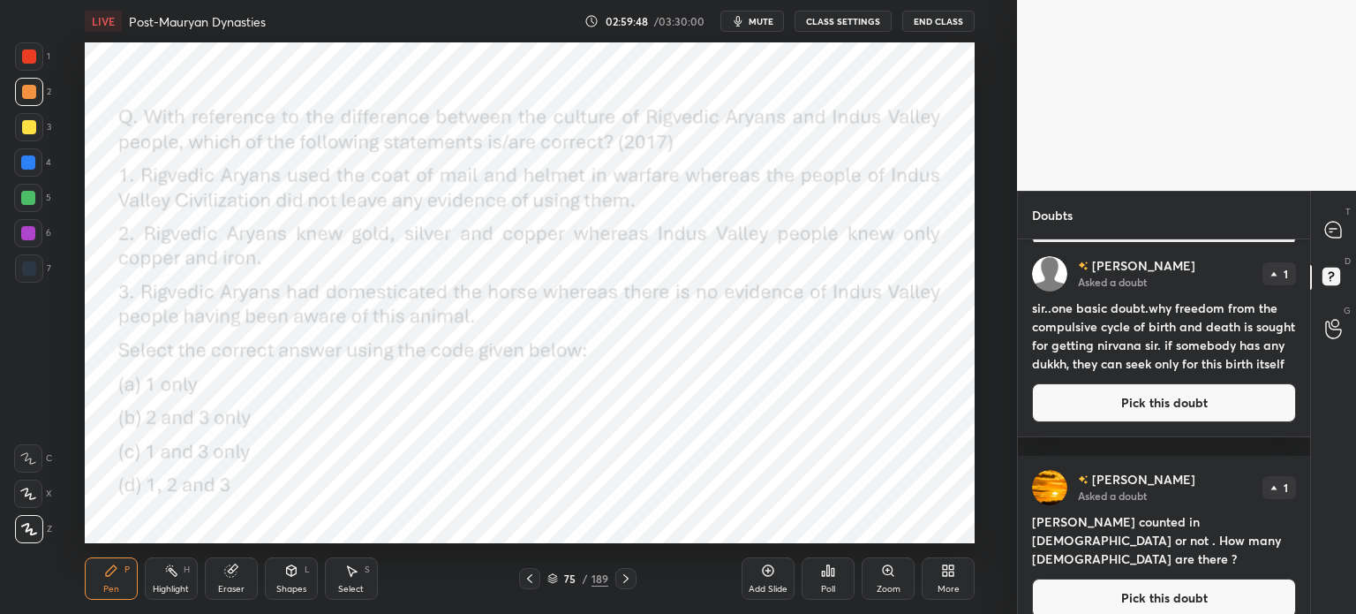
click at [1335, 237] on icon at bounding box center [1333, 230] width 16 height 16
type textarea "x"
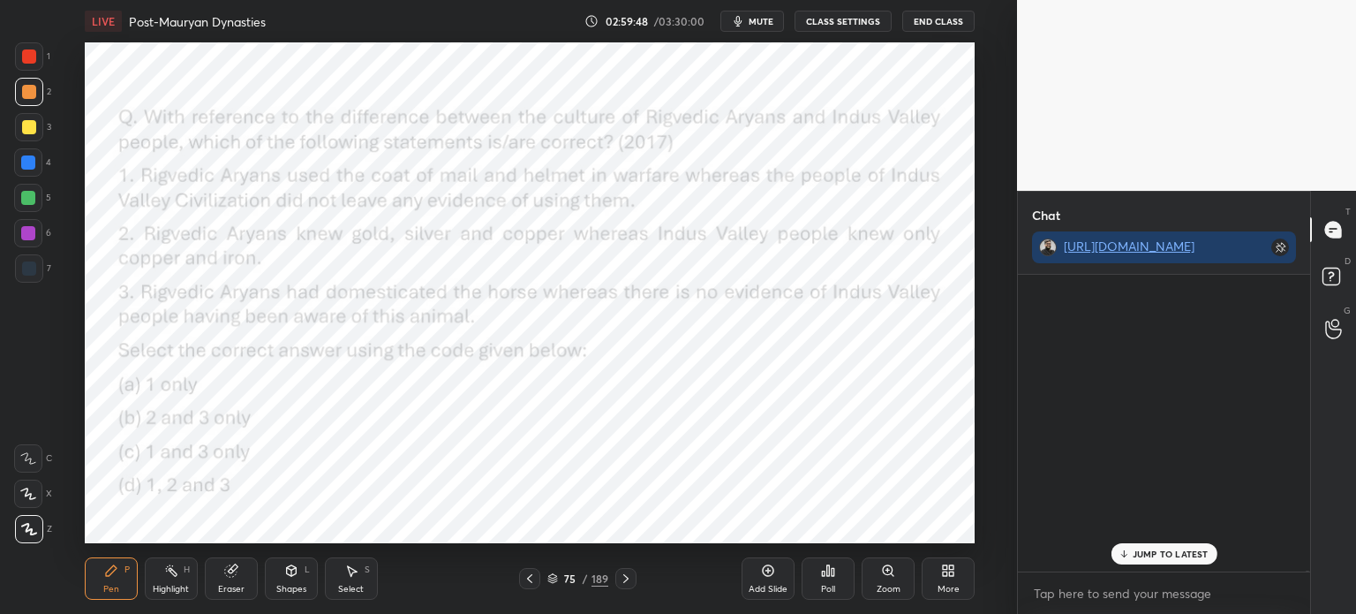
scroll to position [4, 5]
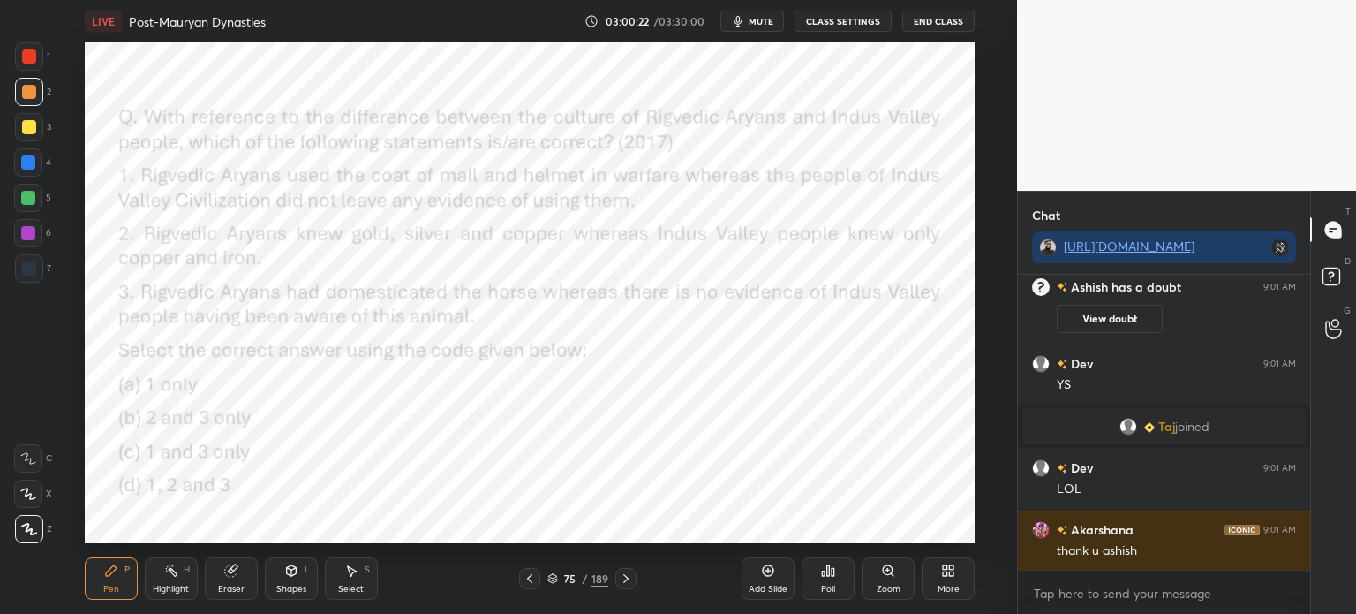
click at [832, 581] on div "Poll" at bounding box center [828, 578] width 53 height 42
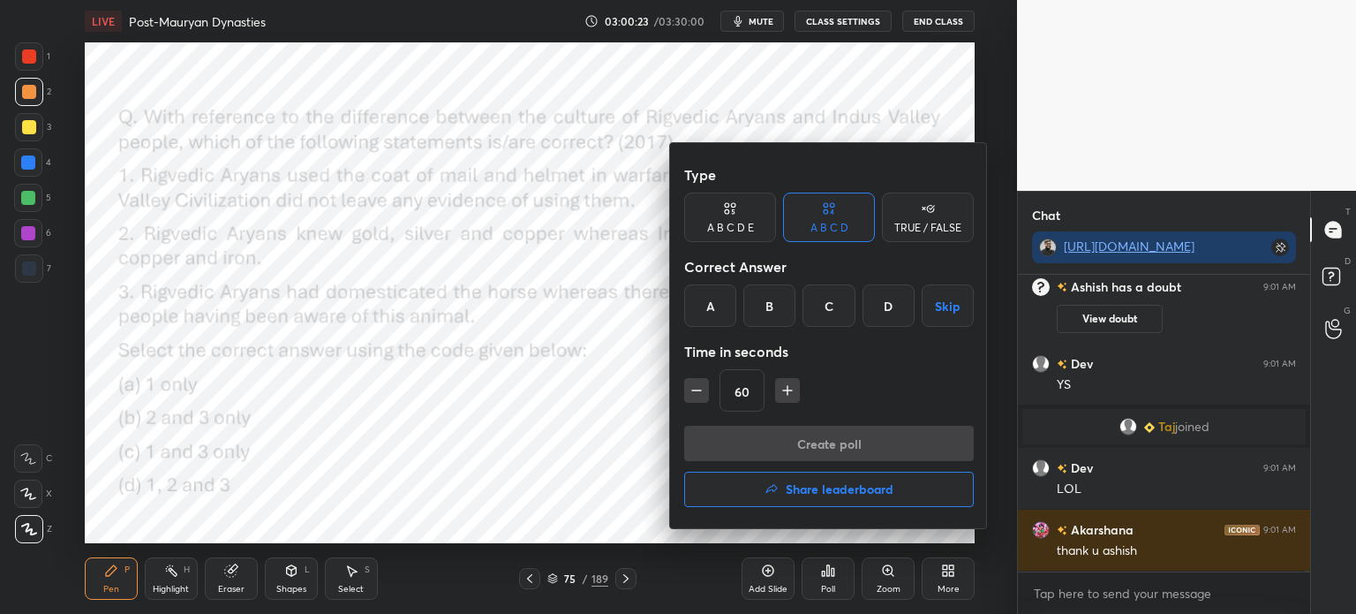
click at [710, 315] on div "A" at bounding box center [710, 305] width 52 height 42
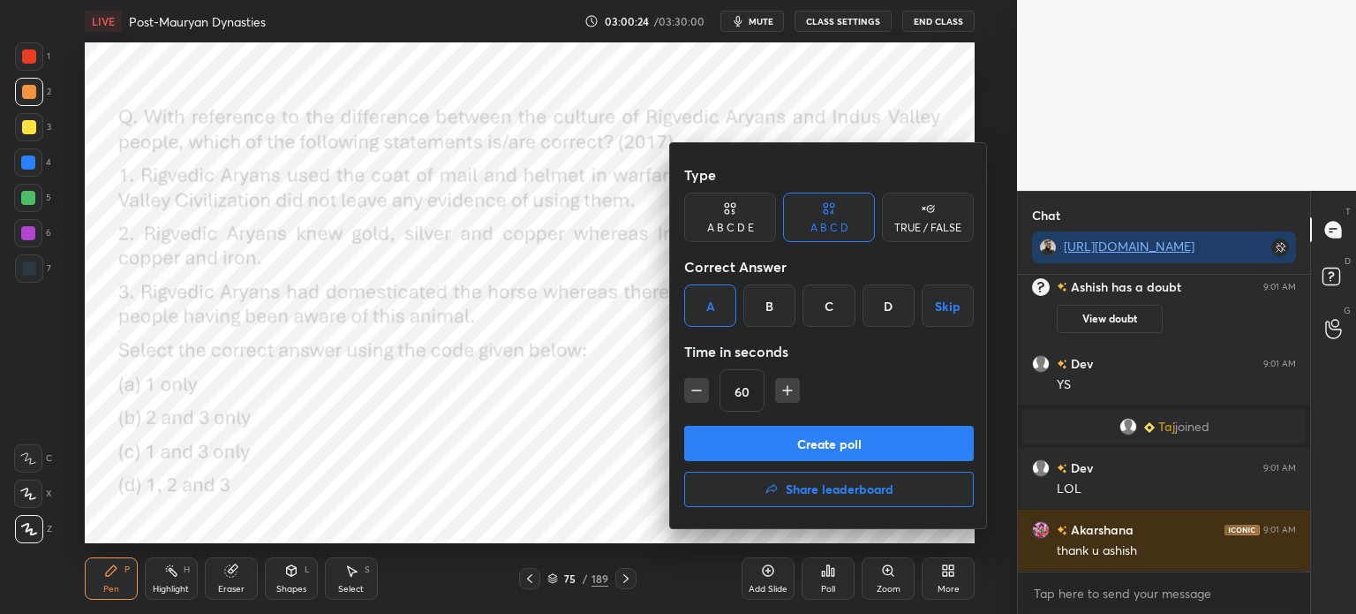
click at [784, 393] on icon "button" at bounding box center [788, 390] width 18 height 18
type input "75"
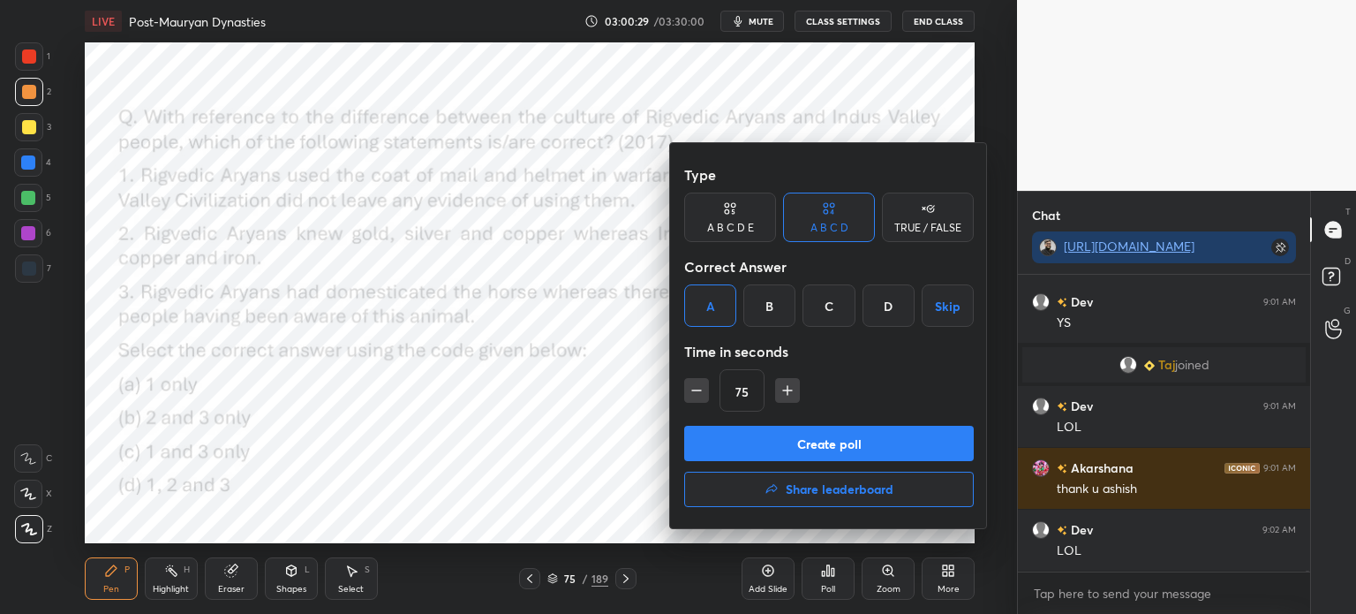
click at [841, 449] on button "Create poll" at bounding box center [829, 443] width 290 height 35
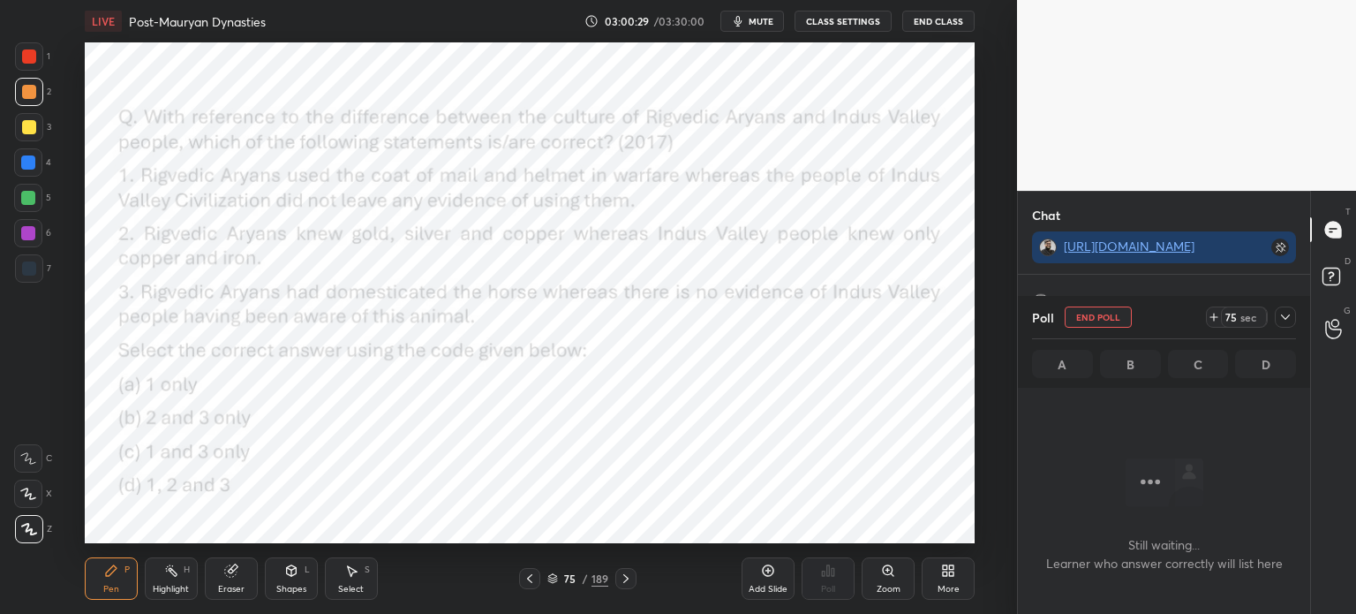
scroll to position [242, 287]
click at [1277, 315] on div at bounding box center [1285, 316] width 21 height 21
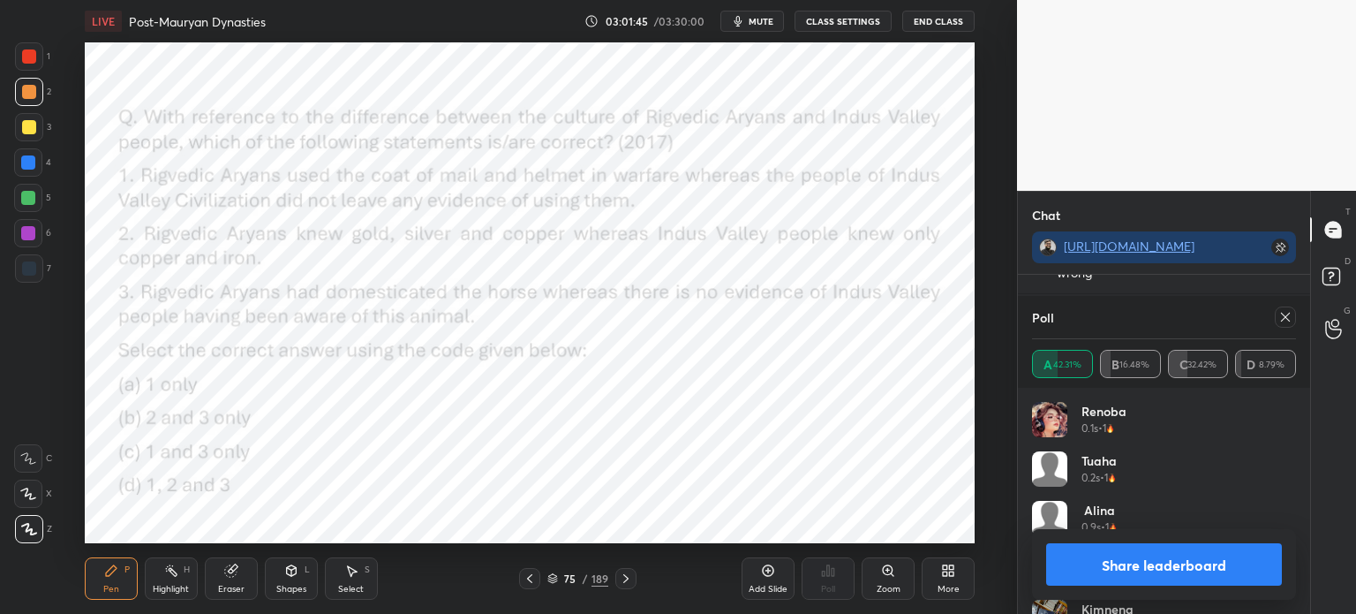
scroll to position [100868, 0]
click at [1278, 315] on icon at bounding box center [1285, 317] width 14 height 14
type textarea "x"
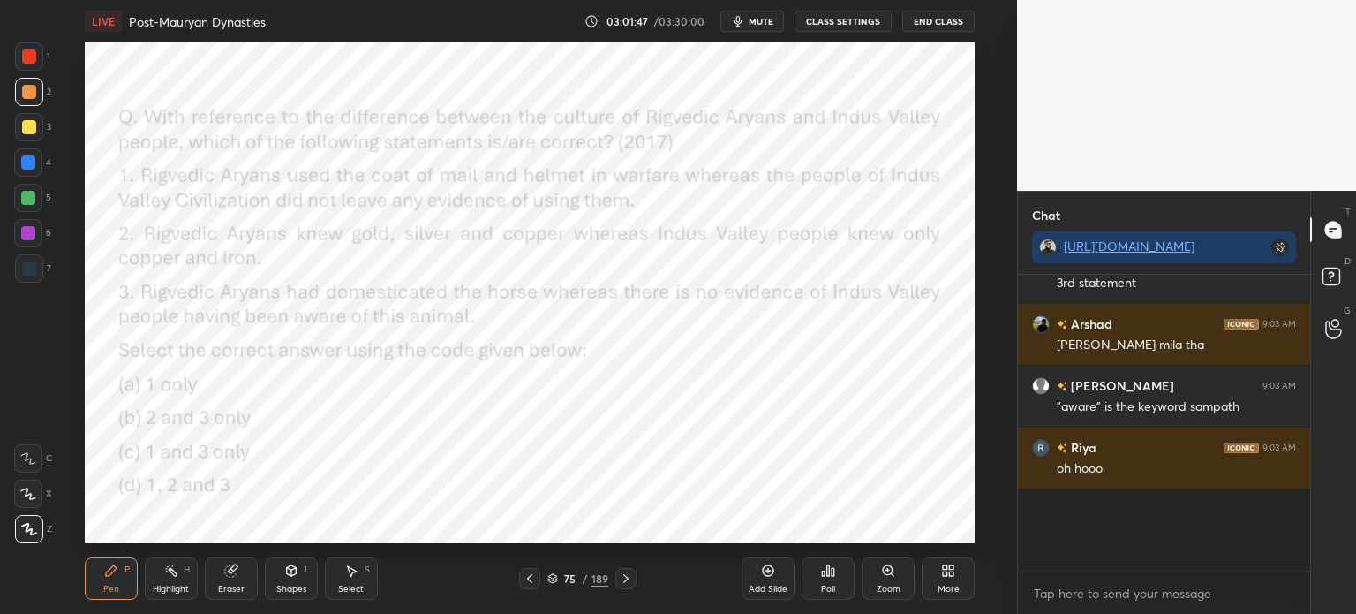
scroll to position [6, 5]
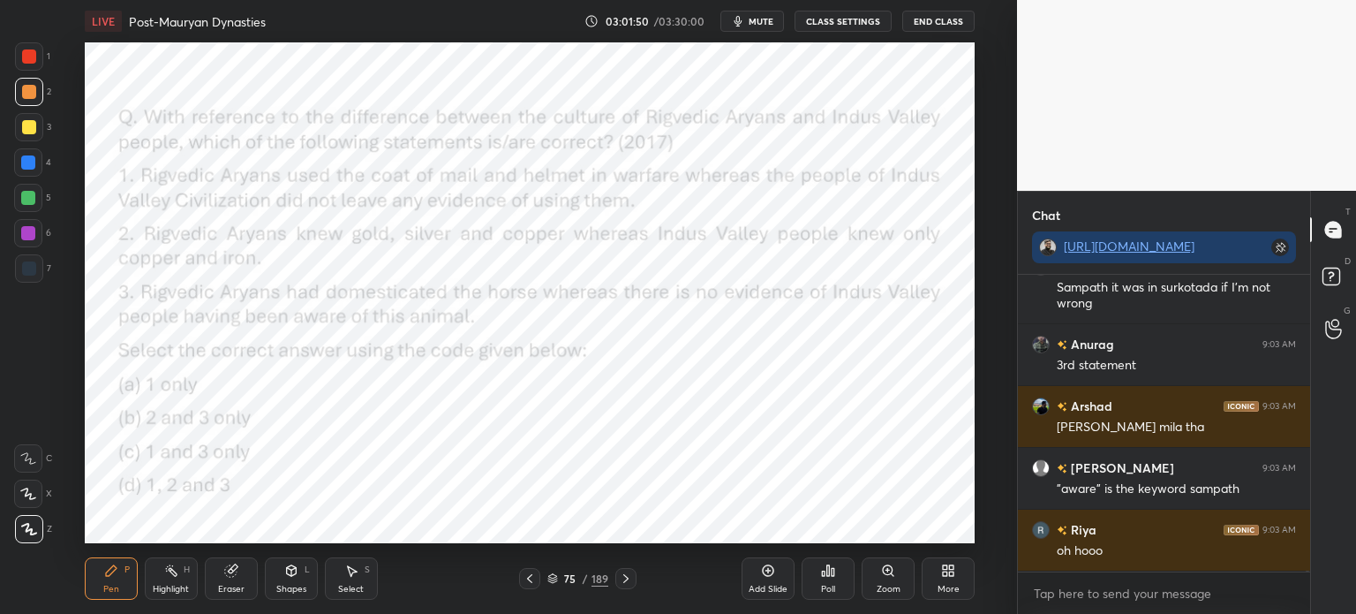
click at [21, 49] on div at bounding box center [29, 56] width 28 height 28
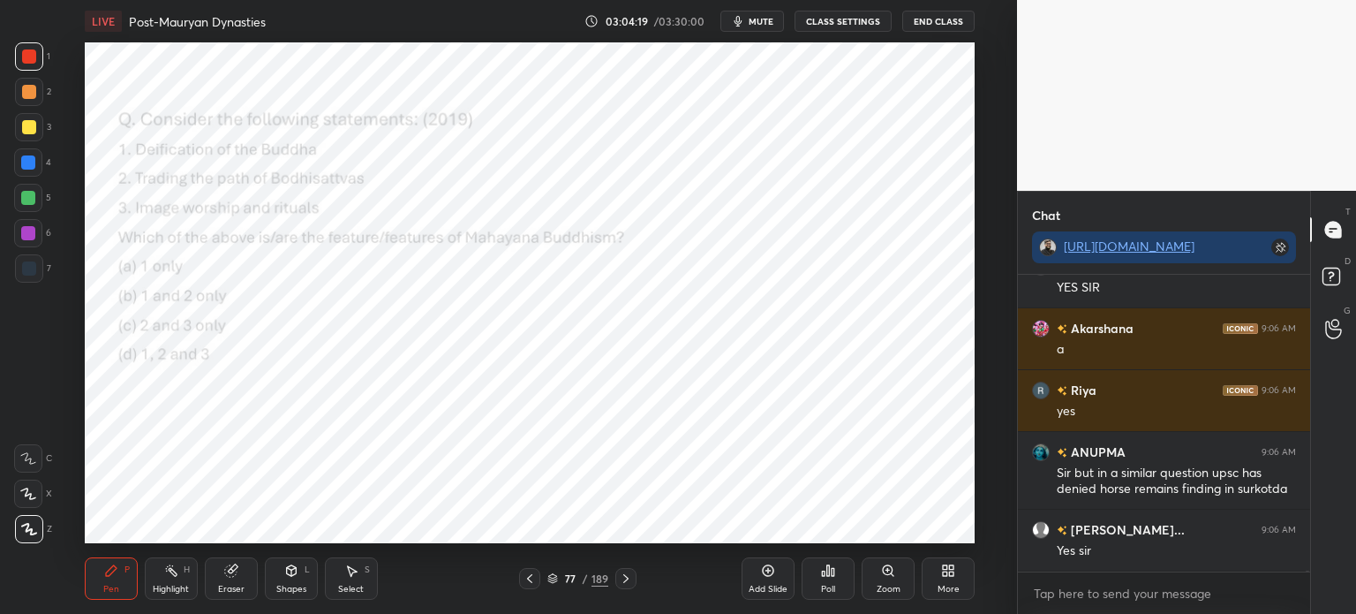
scroll to position [106268, 0]
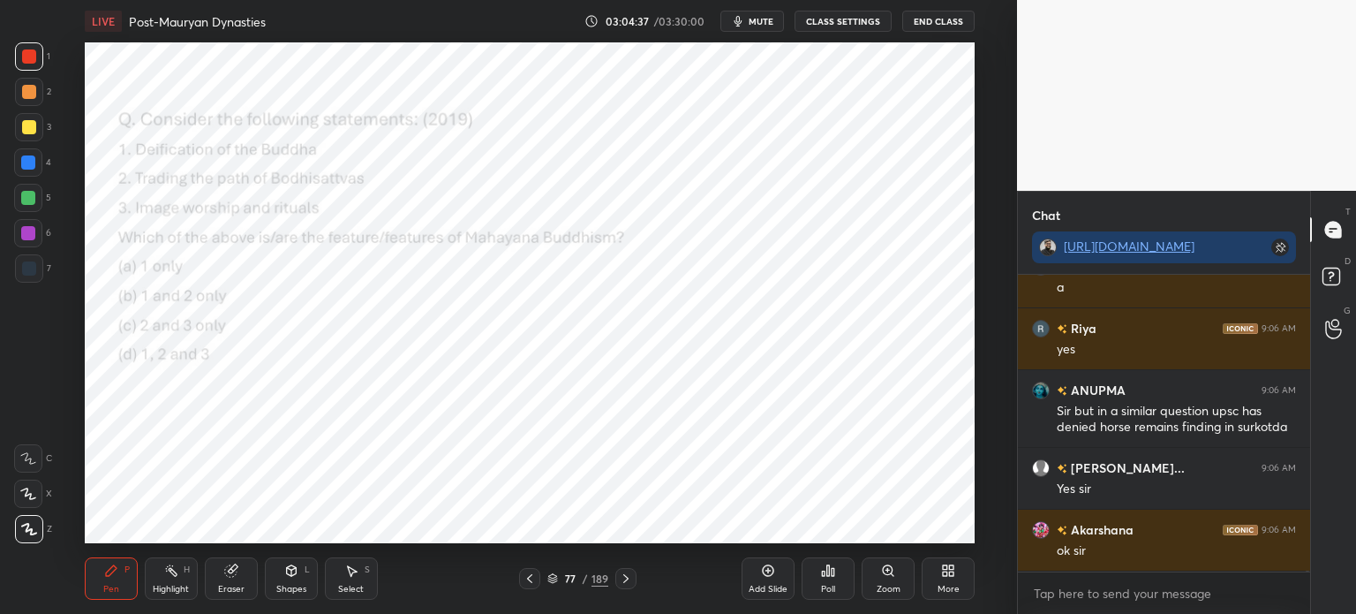
click at [828, 564] on icon at bounding box center [828, 570] width 14 height 14
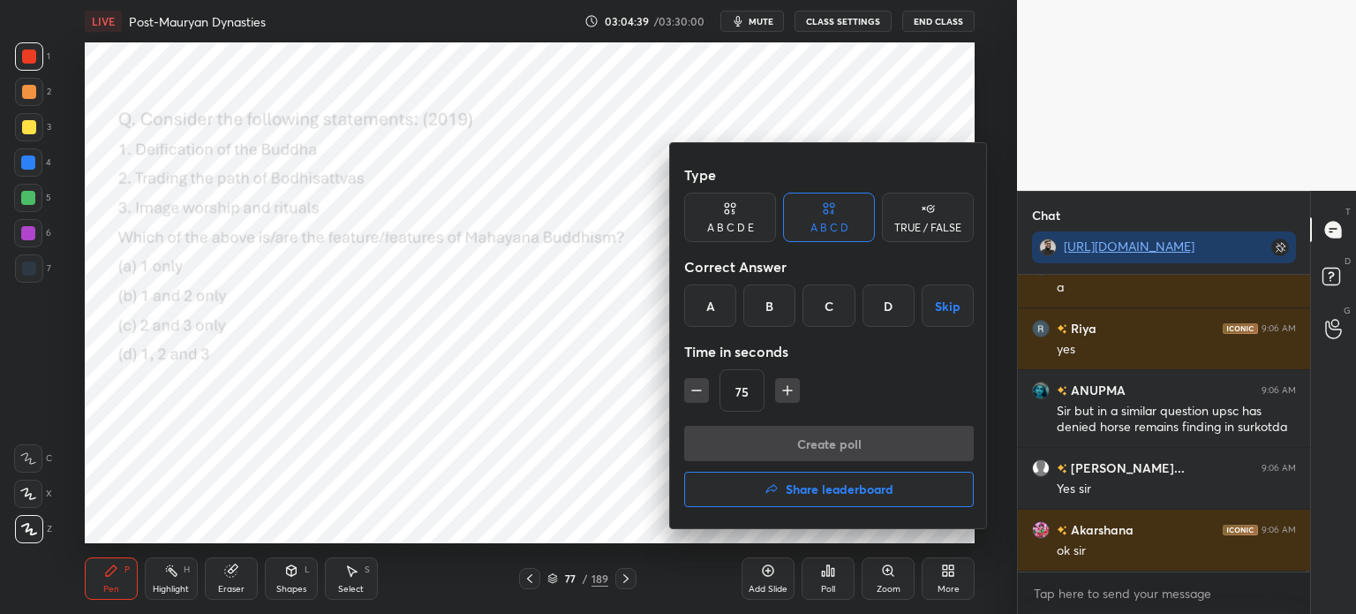
click at [879, 303] on div "D" at bounding box center [889, 305] width 52 height 42
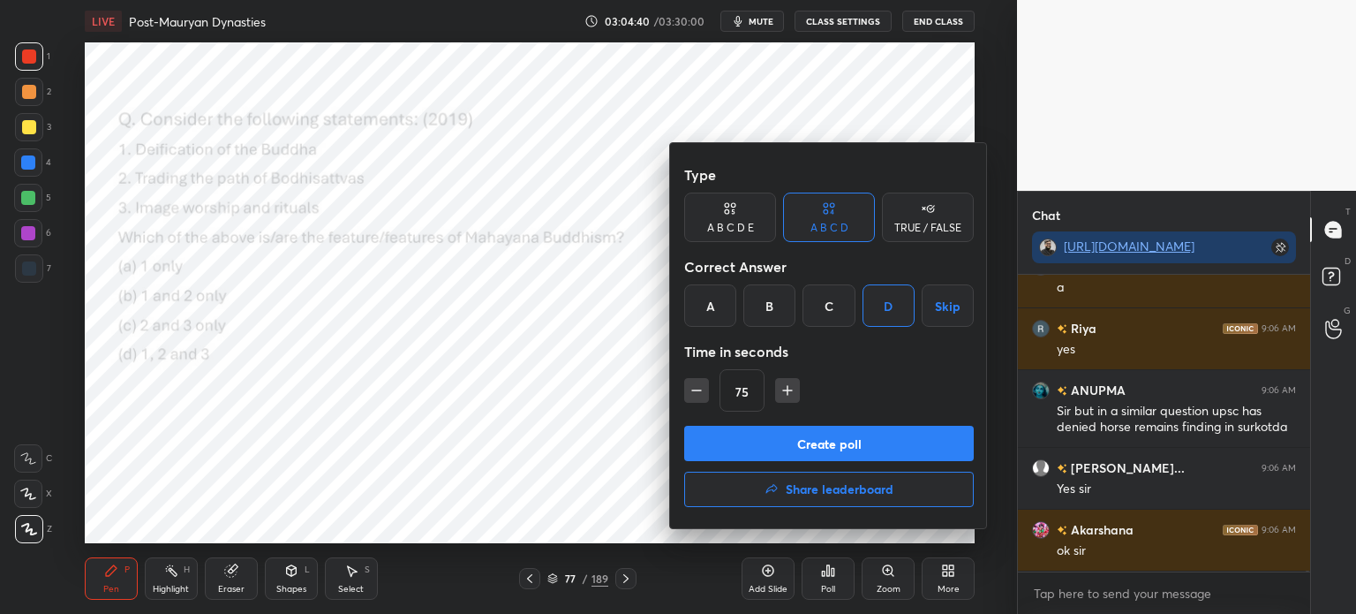
click at [689, 391] on icon "button" at bounding box center [697, 390] width 18 height 18
type input "60"
click at [755, 441] on button "Create poll" at bounding box center [829, 443] width 290 height 35
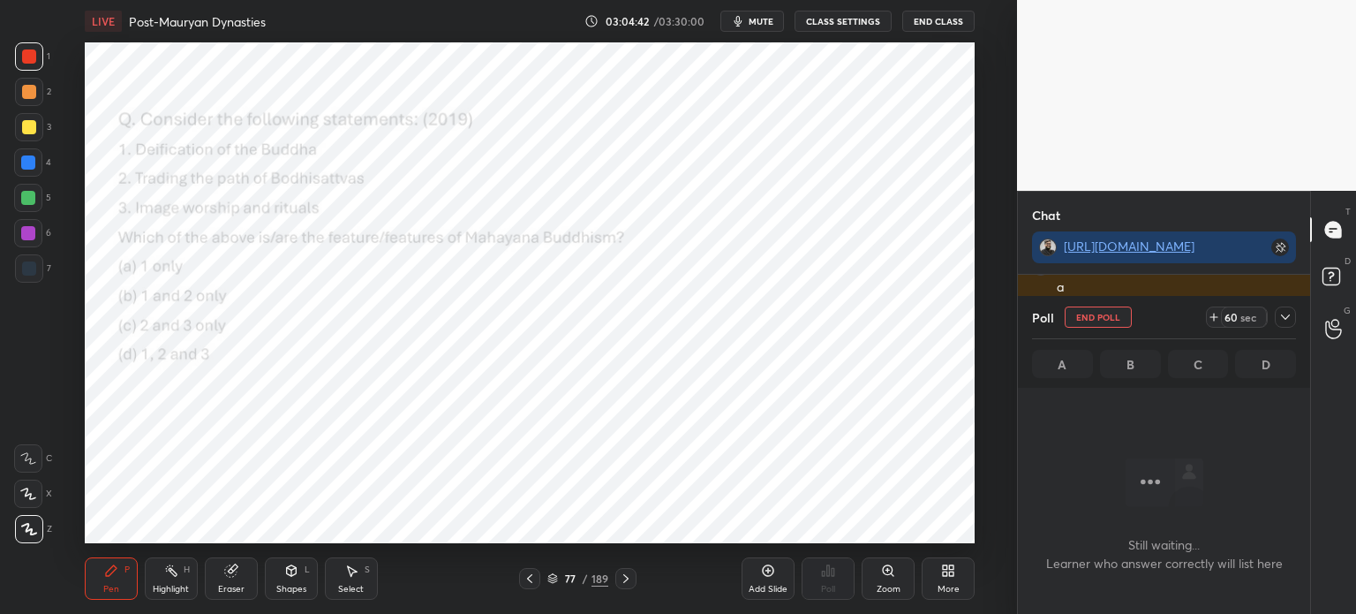
scroll to position [4, 5]
click at [1278, 320] on icon at bounding box center [1285, 317] width 14 height 14
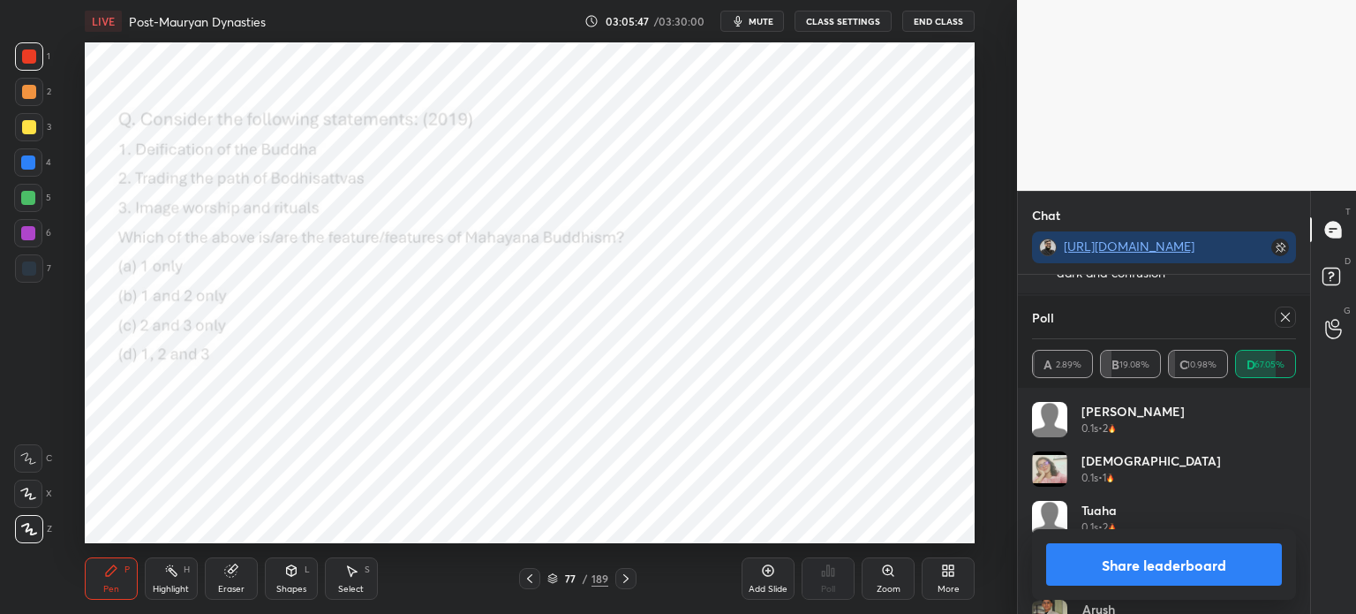
scroll to position [106964, 0]
click at [1291, 320] on icon at bounding box center [1285, 317] width 14 height 14
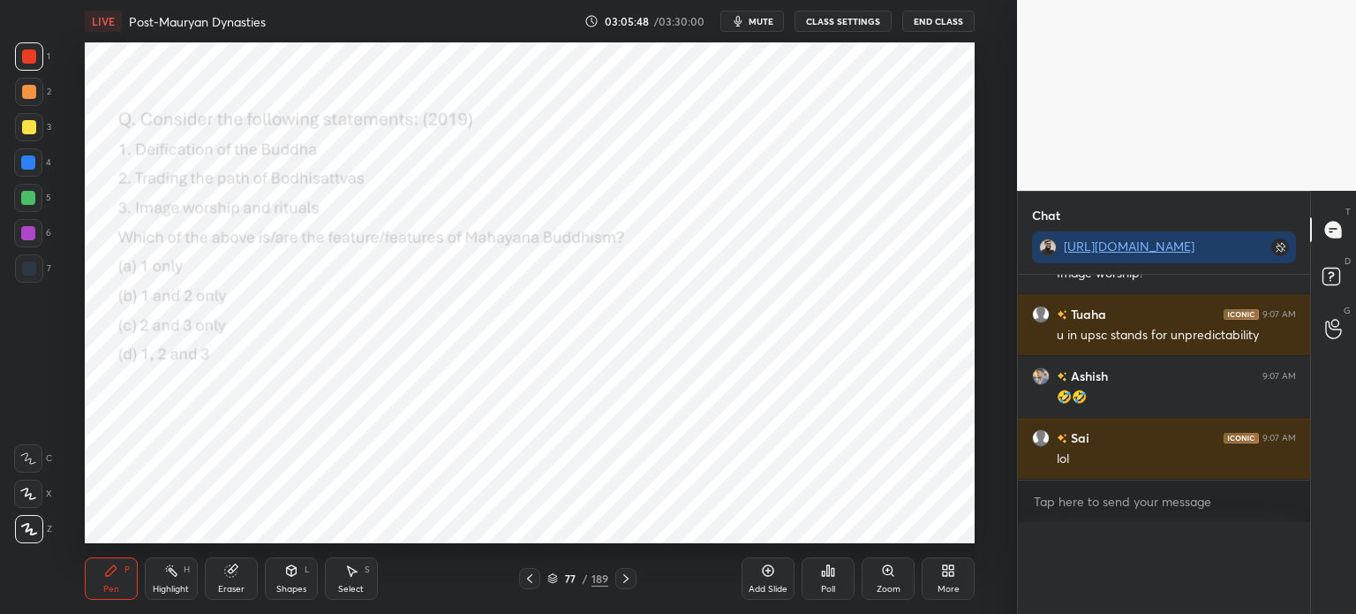
scroll to position [106935, 0]
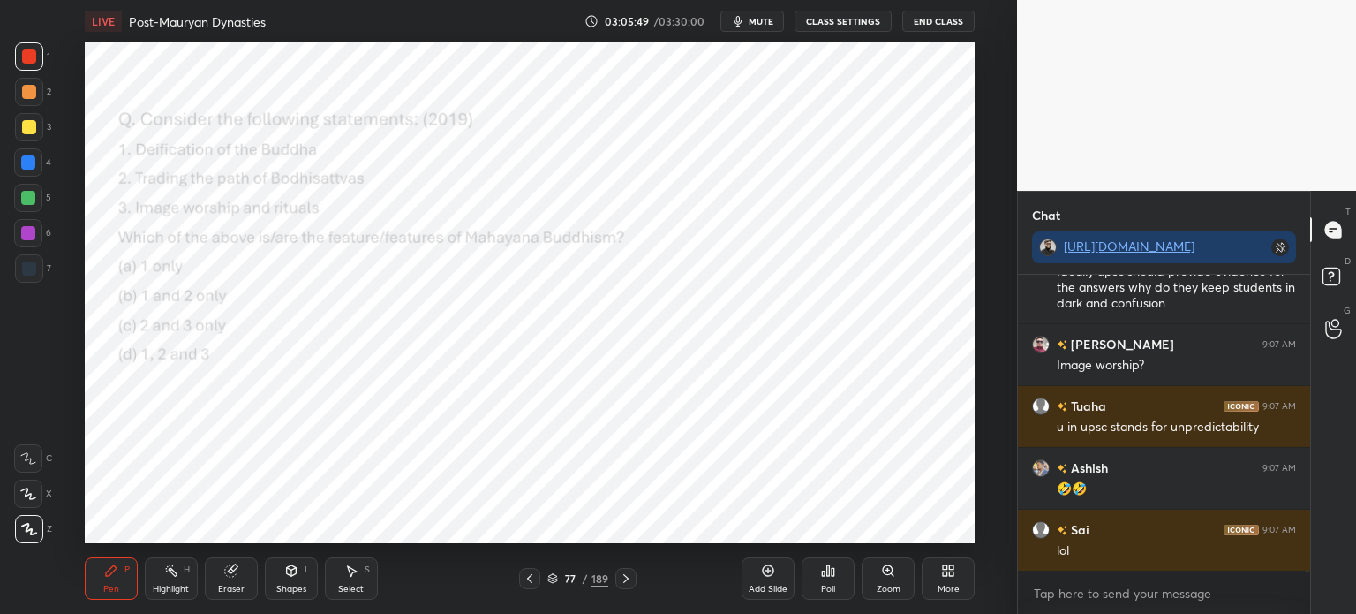
click at [29, 169] on div at bounding box center [28, 162] width 14 height 14
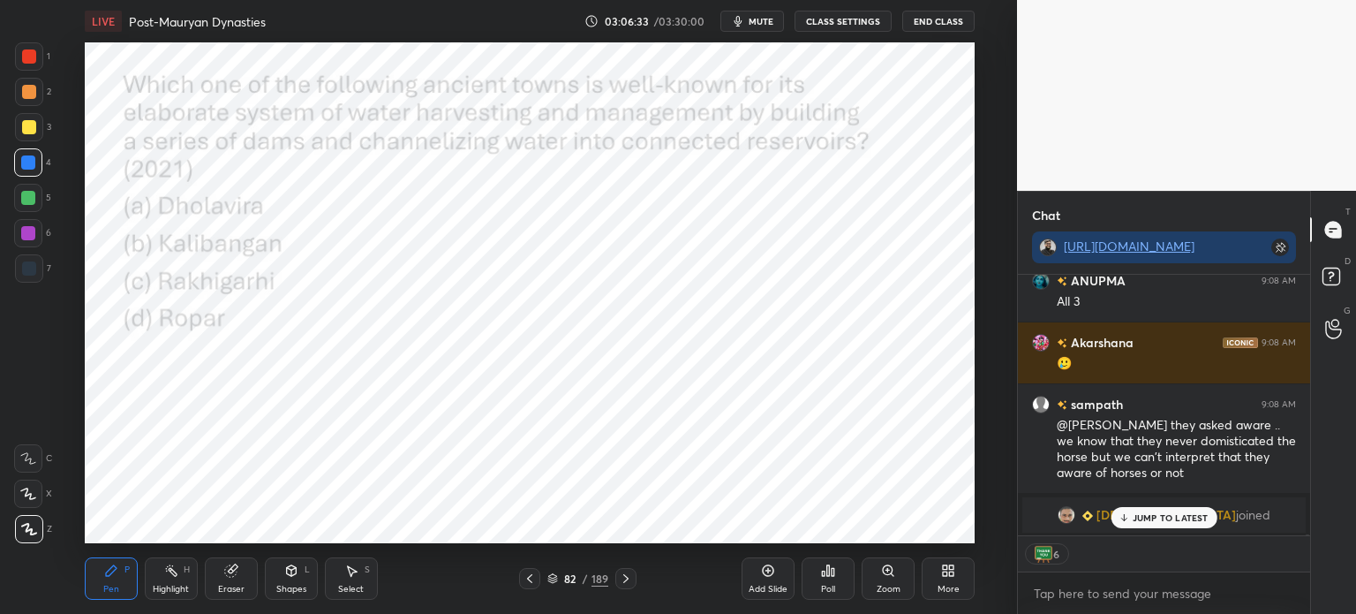
click at [828, 576] on icon at bounding box center [828, 570] width 3 height 11
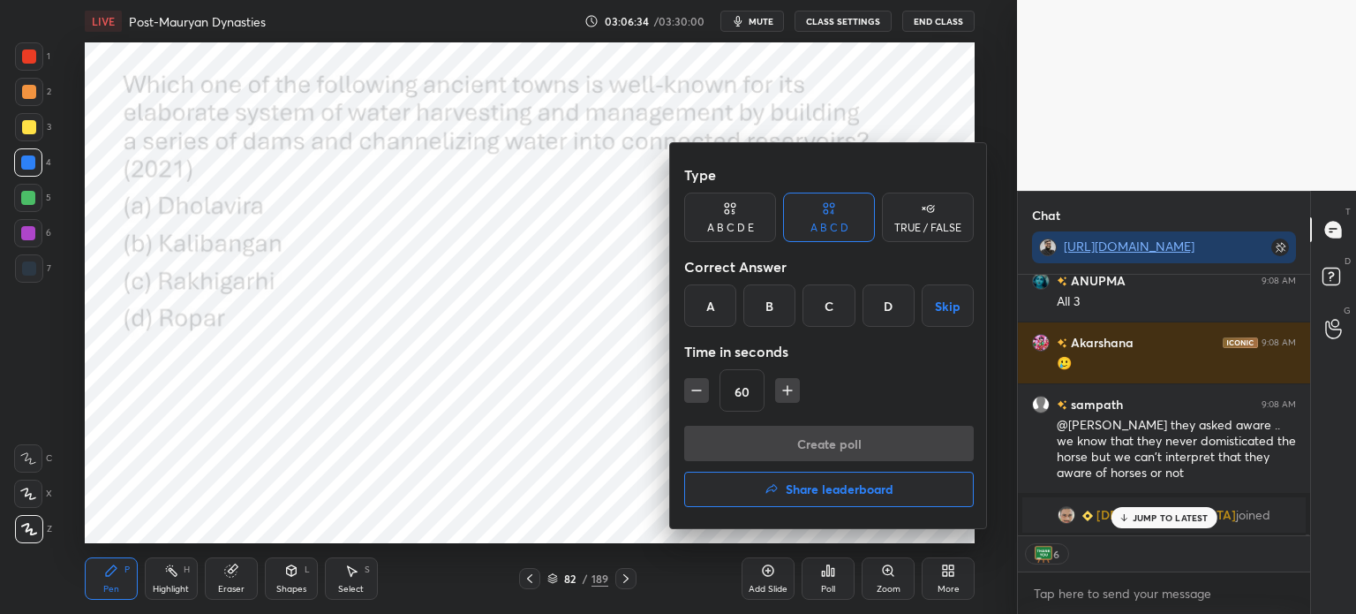
click at [706, 309] on div "A" at bounding box center [710, 305] width 52 height 42
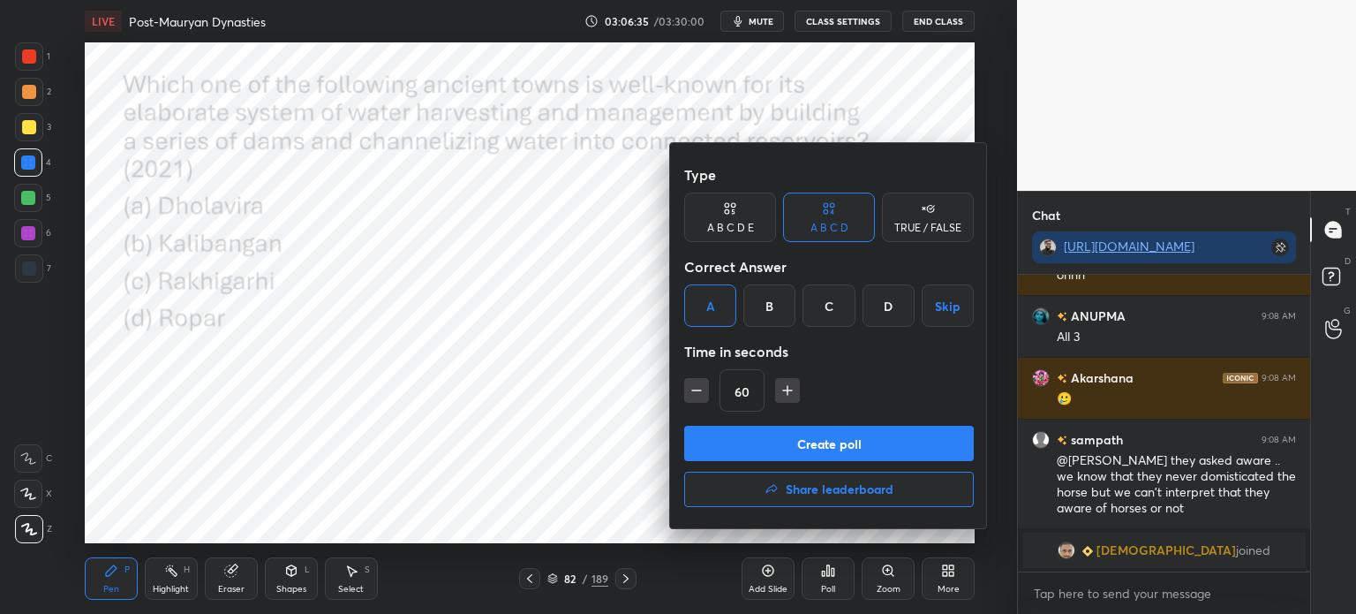
click at [795, 446] on button "Create poll" at bounding box center [829, 443] width 290 height 35
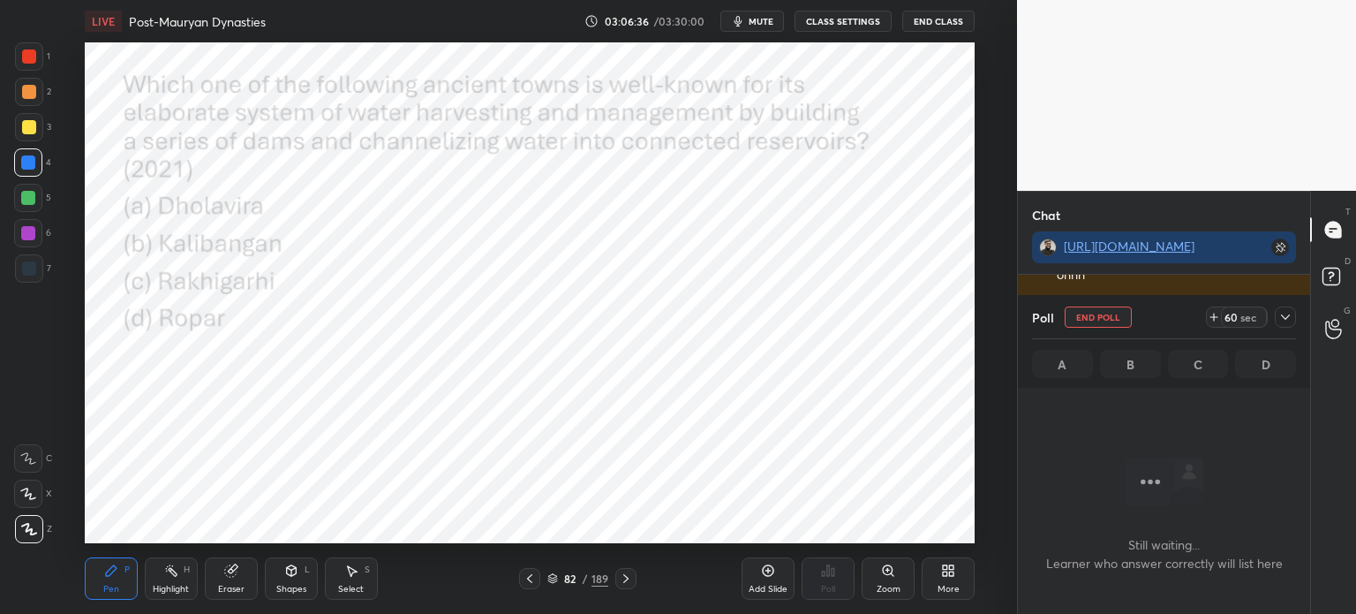
click at [1295, 322] on div at bounding box center [1285, 316] width 21 height 21
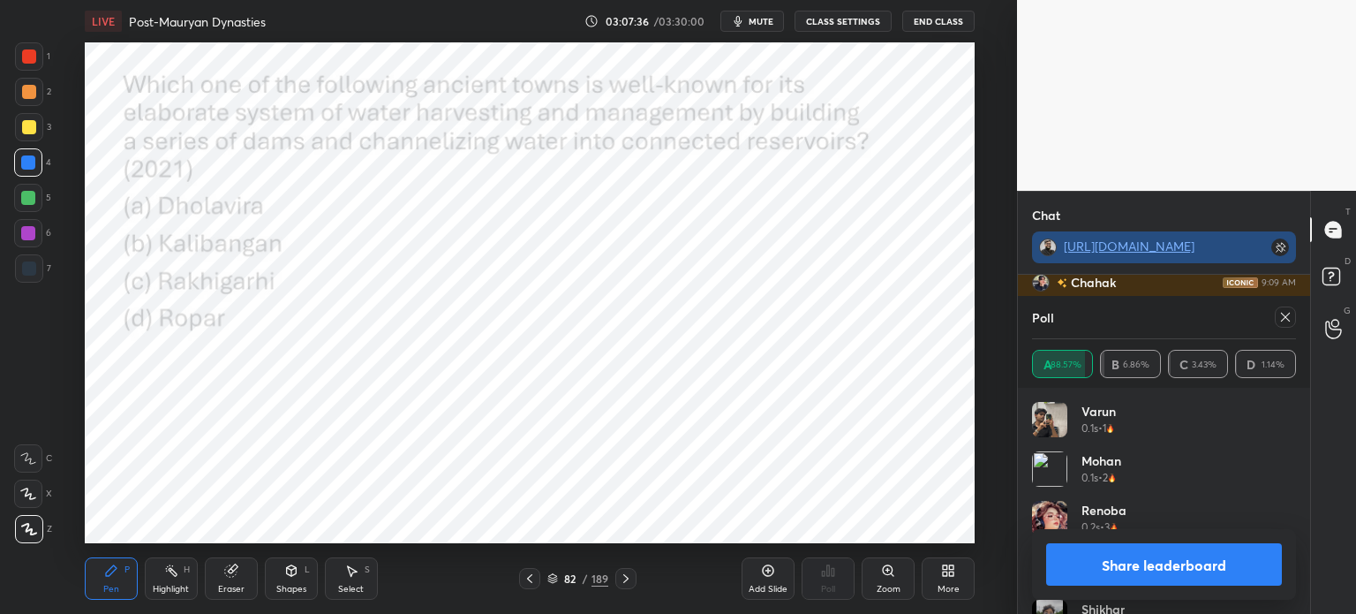
scroll to position [106328, 0]
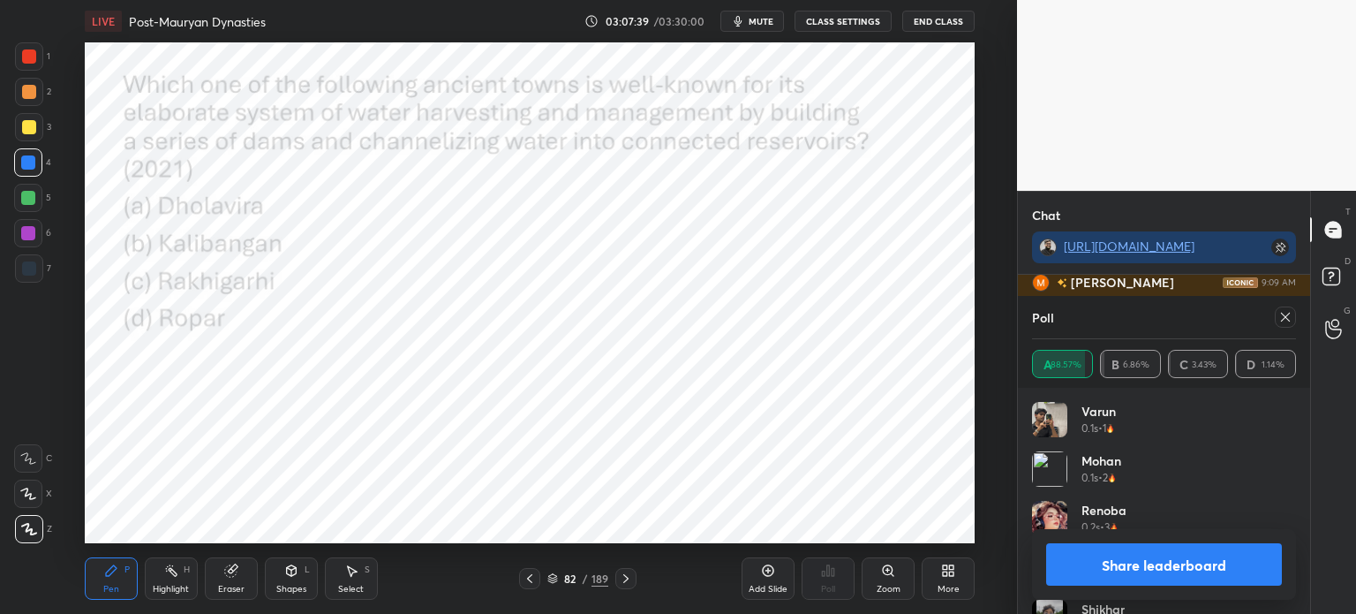
click at [1285, 320] on icon at bounding box center [1285, 317] width 14 height 14
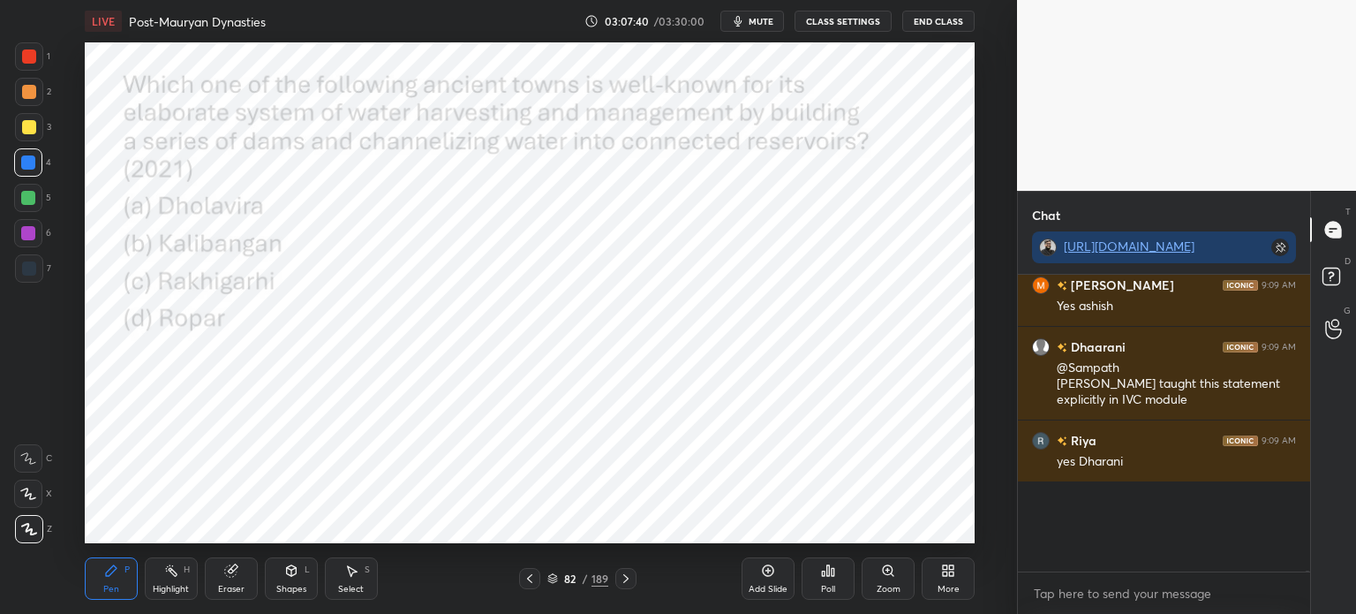
scroll to position [106241, 0]
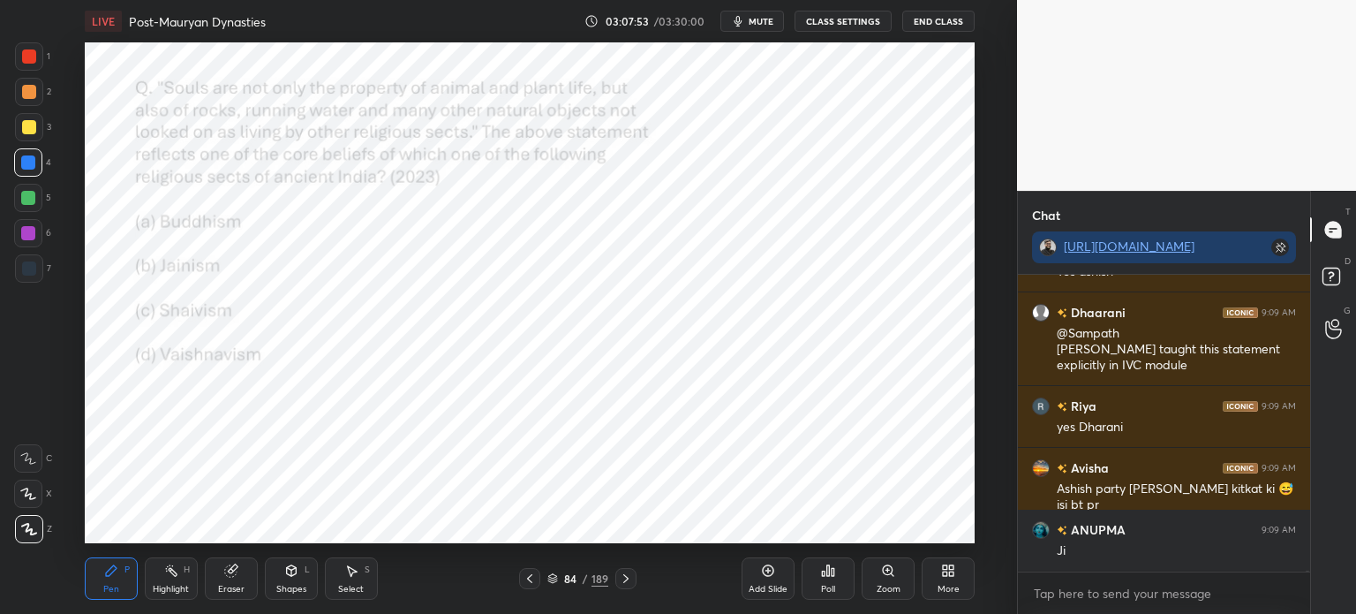
click at [821, 588] on div "Poll" at bounding box center [828, 588] width 14 height 9
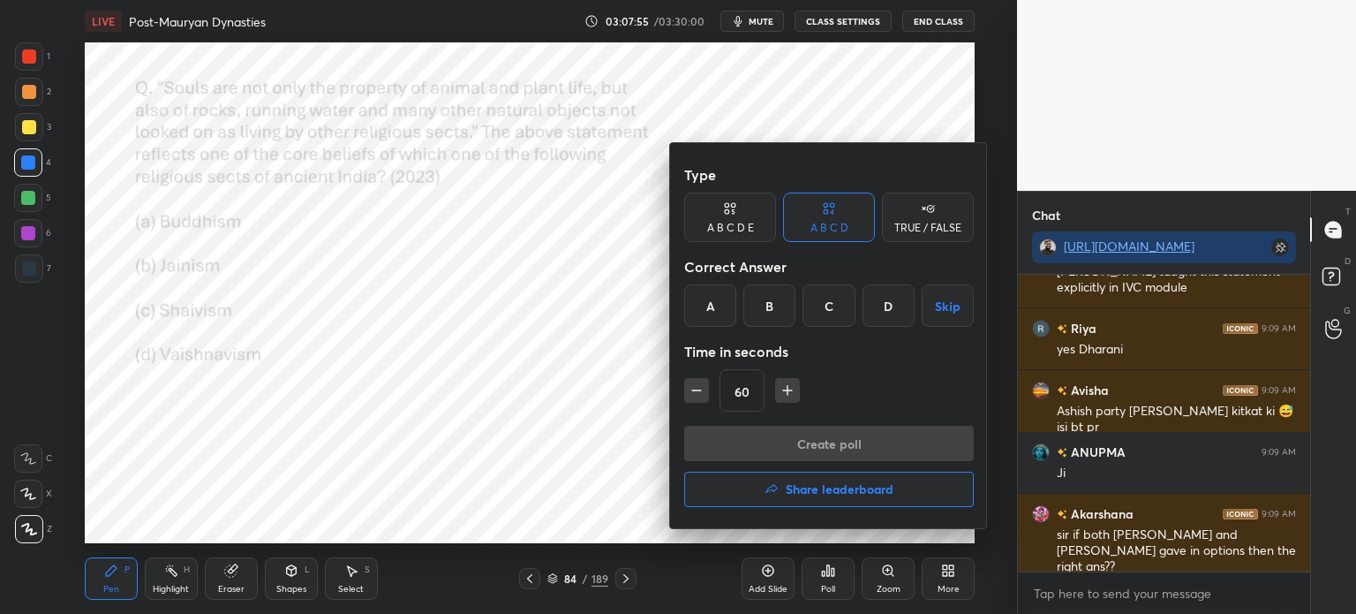
click at [777, 310] on div "B" at bounding box center [769, 305] width 52 height 42
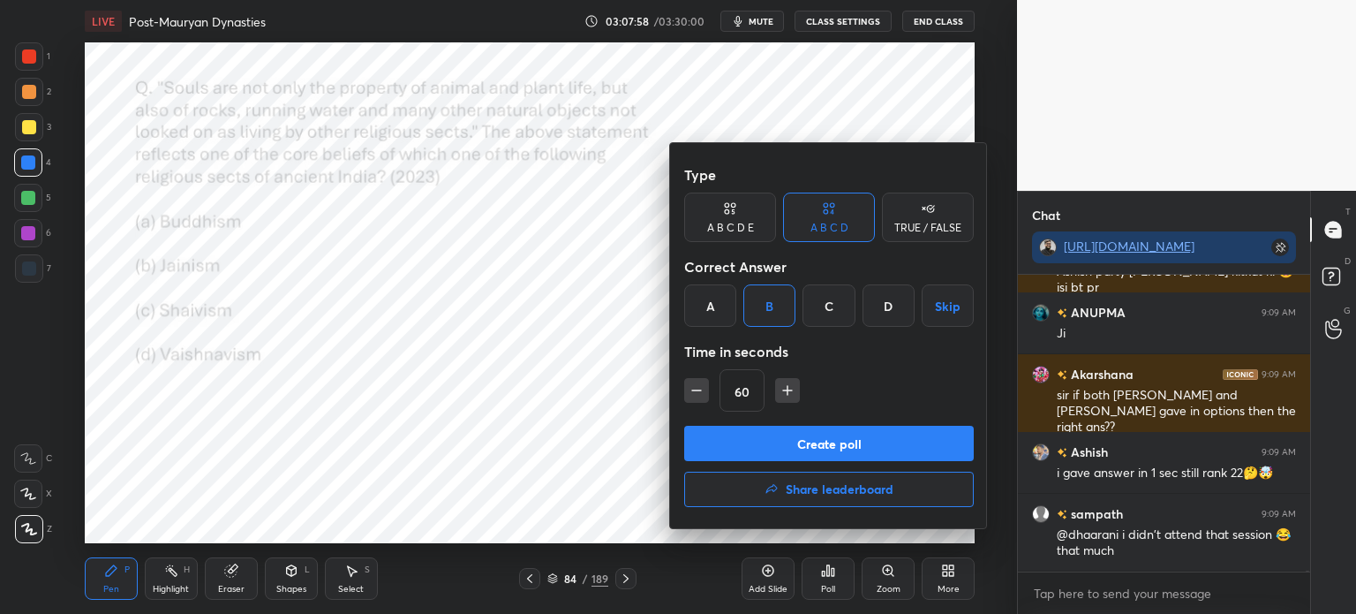
click at [823, 447] on button "Create poll" at bounding box center [829, 443] width 290 height 35
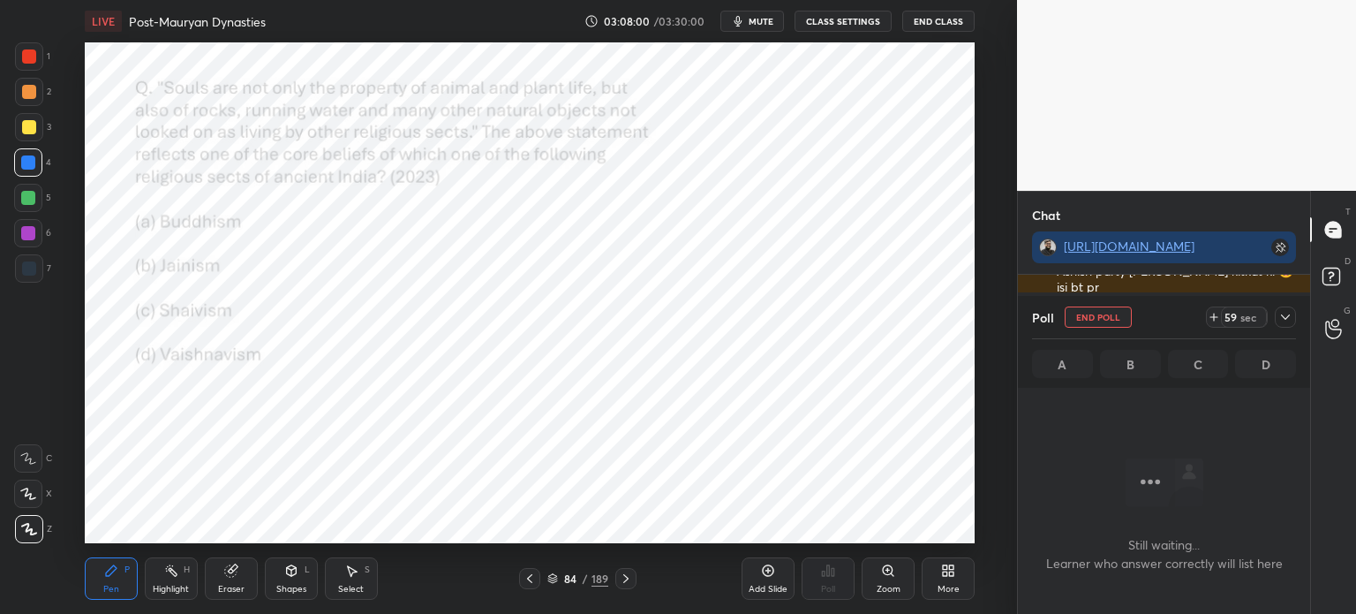
click at [1286, 319] on icon at bounding box center [1285, 316] width 9 height 5
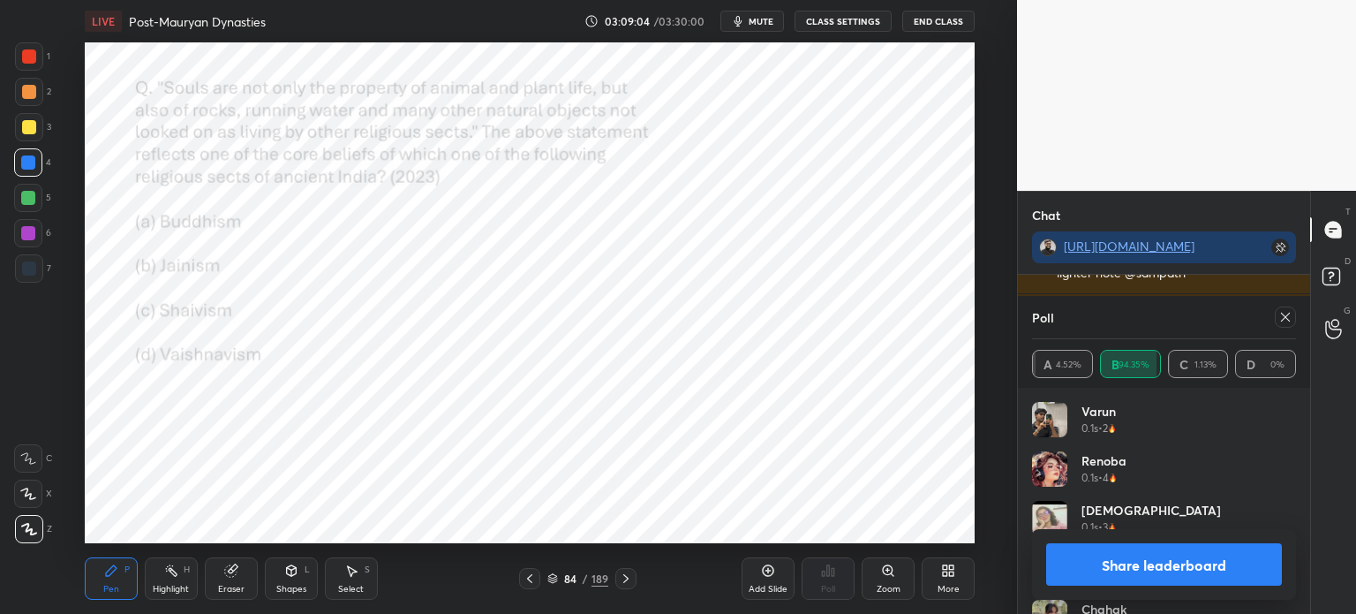
scroll to position [108092, 0]
click at [1116, 564] on button "Share leaderboard" at bounding box center [1164, 564] width 236 height 42
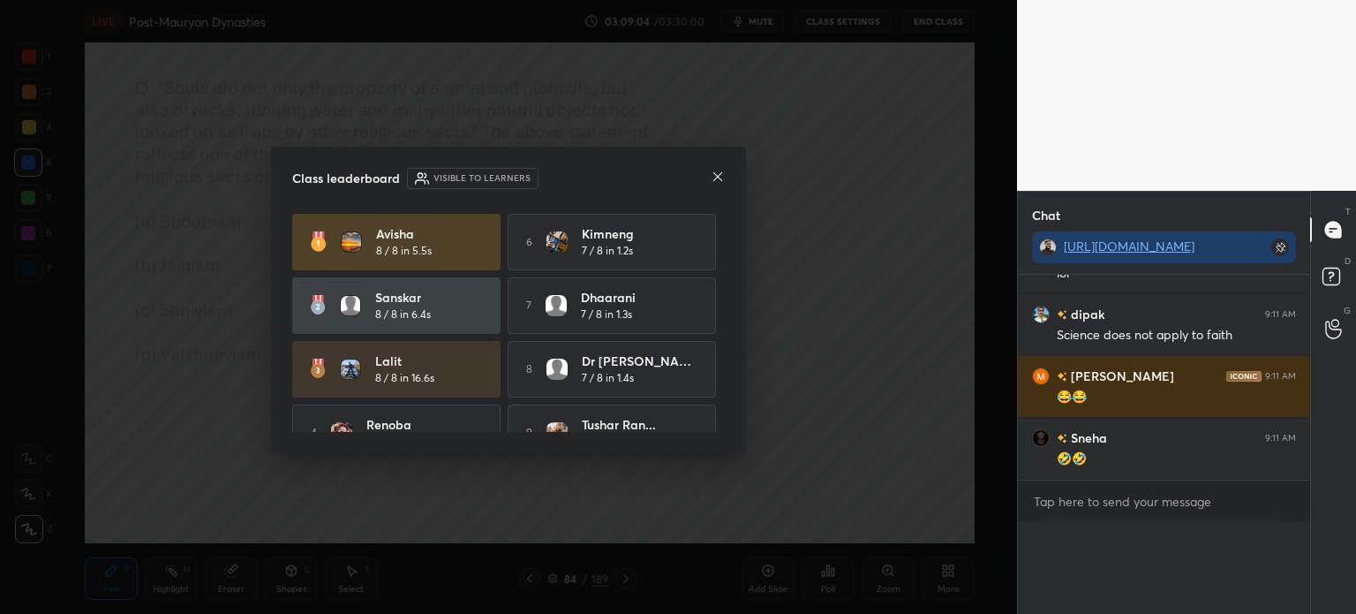
scroll to position [108063, 0]
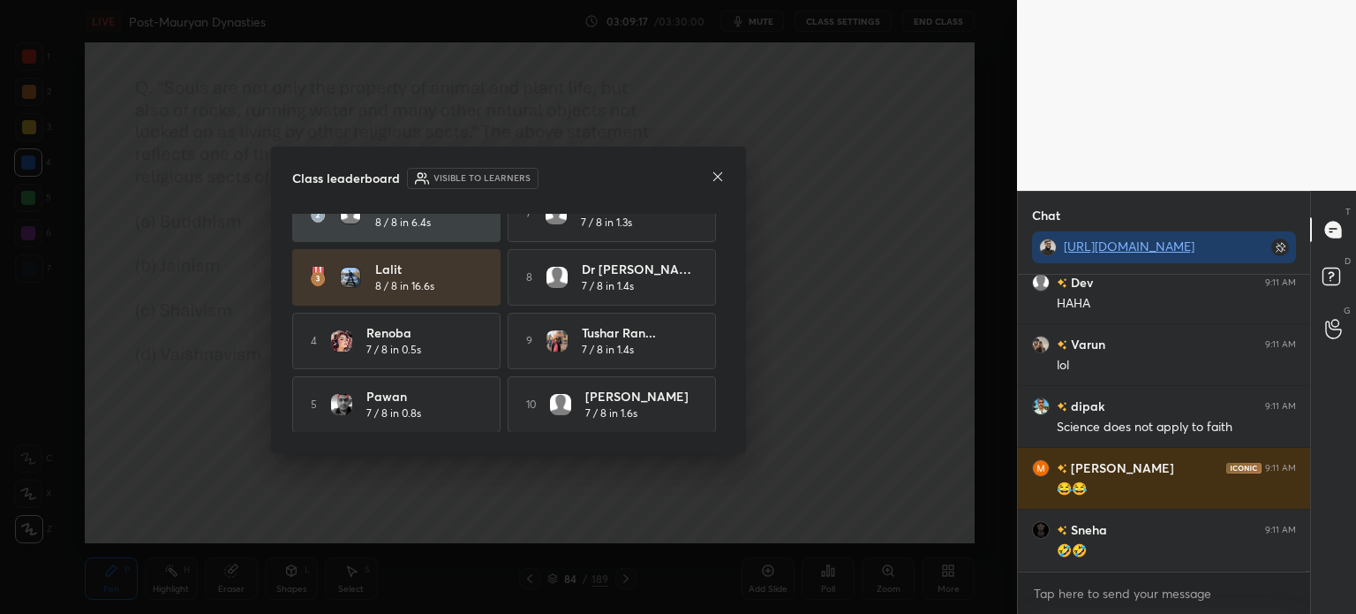
click at [711, 173] on icon at bounding box center [718, 177] width 14 height 14
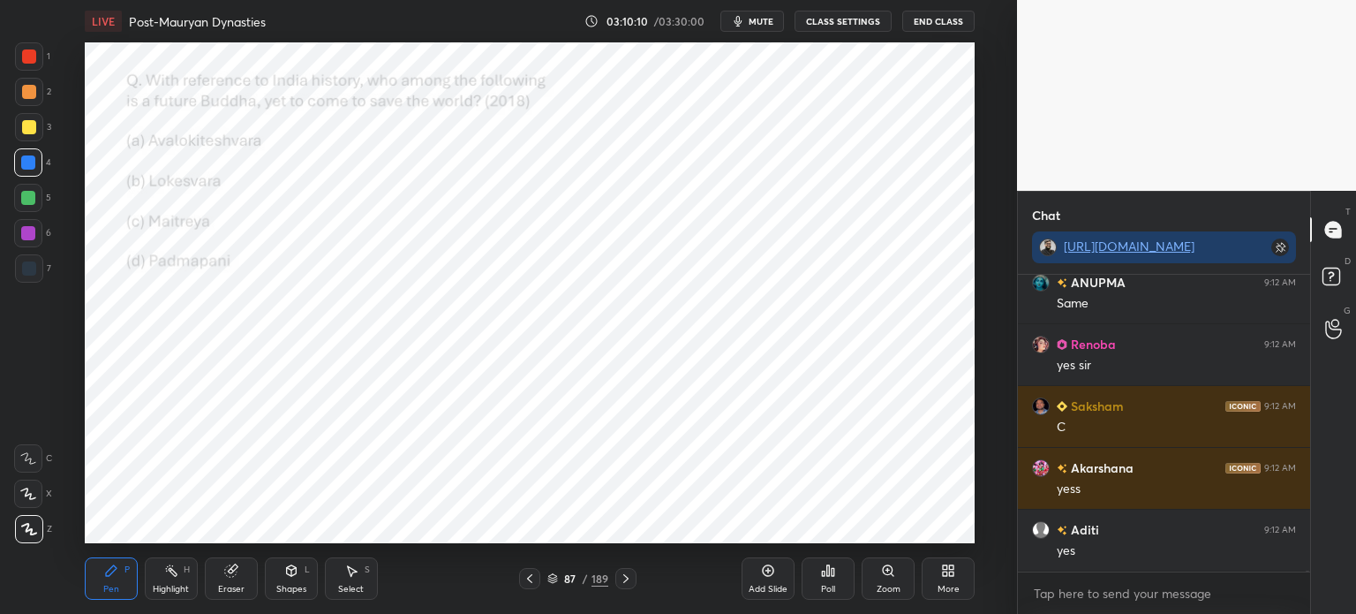
scroll to position [111045, 0]
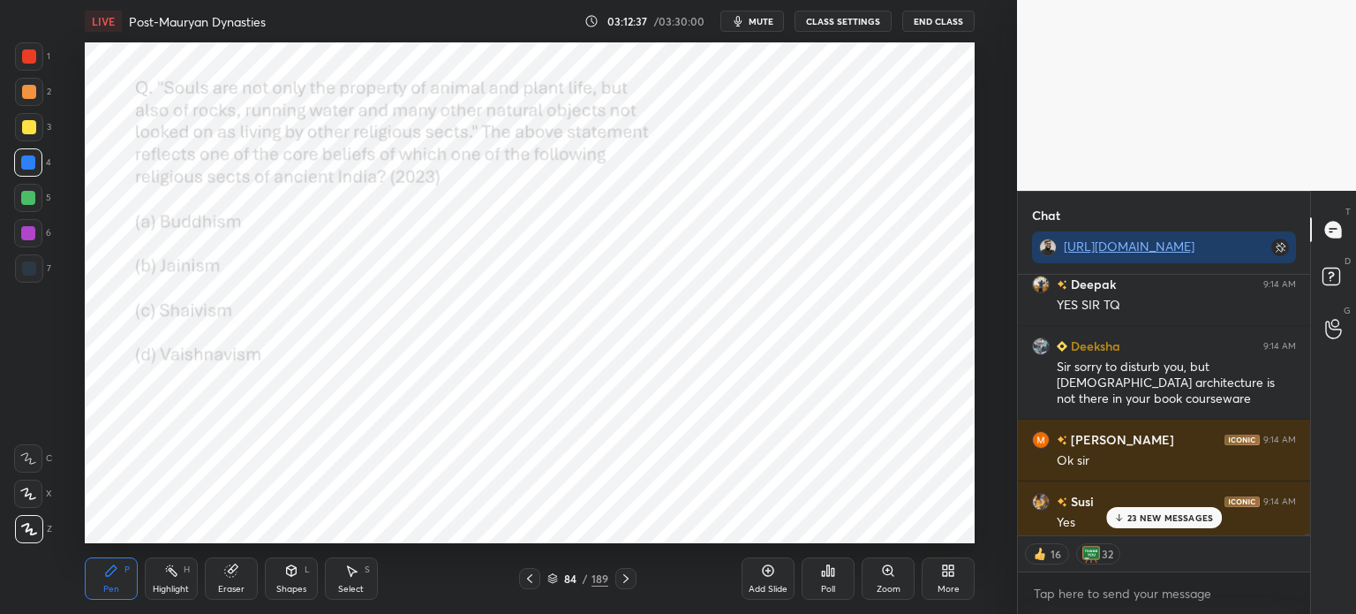
click at [1152, 522] on p "23 NEW MESSAGES" at bounding box center [1170, 517] width 86 height 11
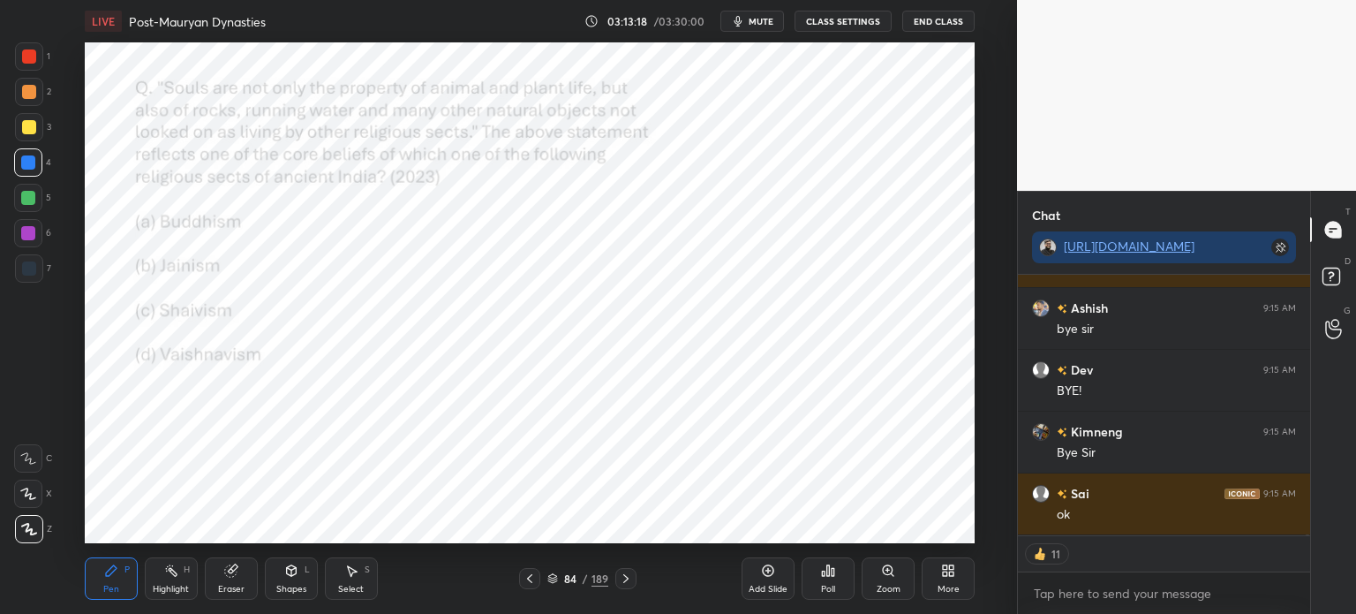
scroll to position [118697, 0]
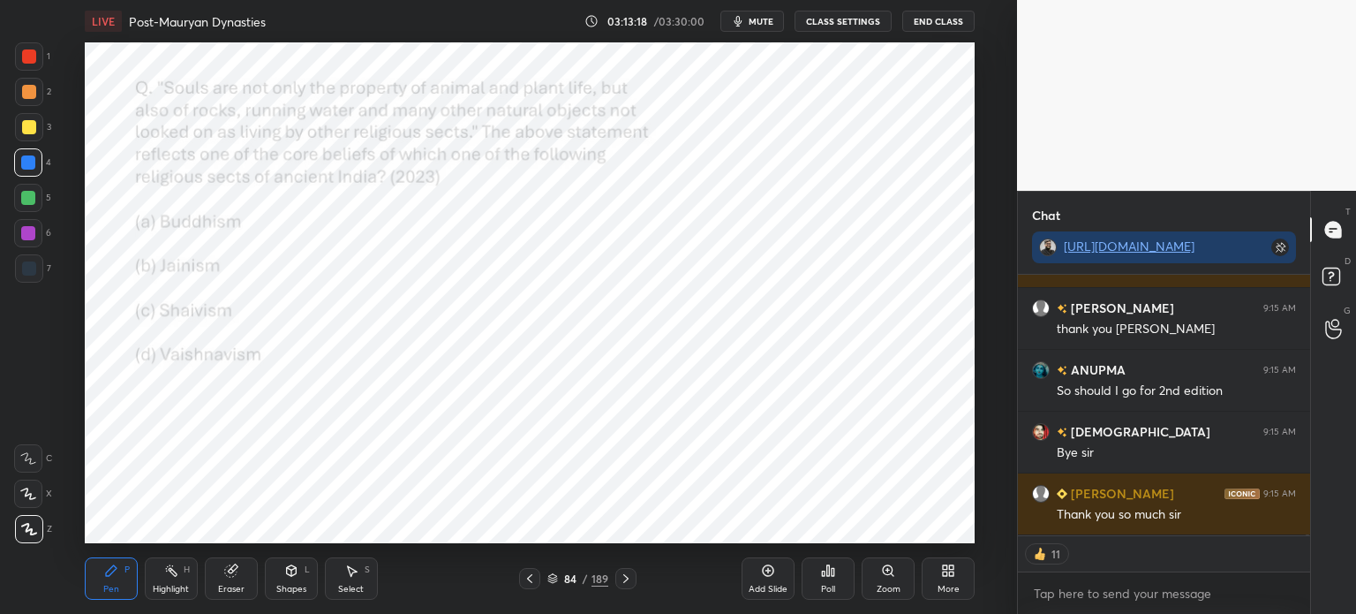
click at [931, 28] on button "End Class" at bounding box center [938, 21] width 72 height 21
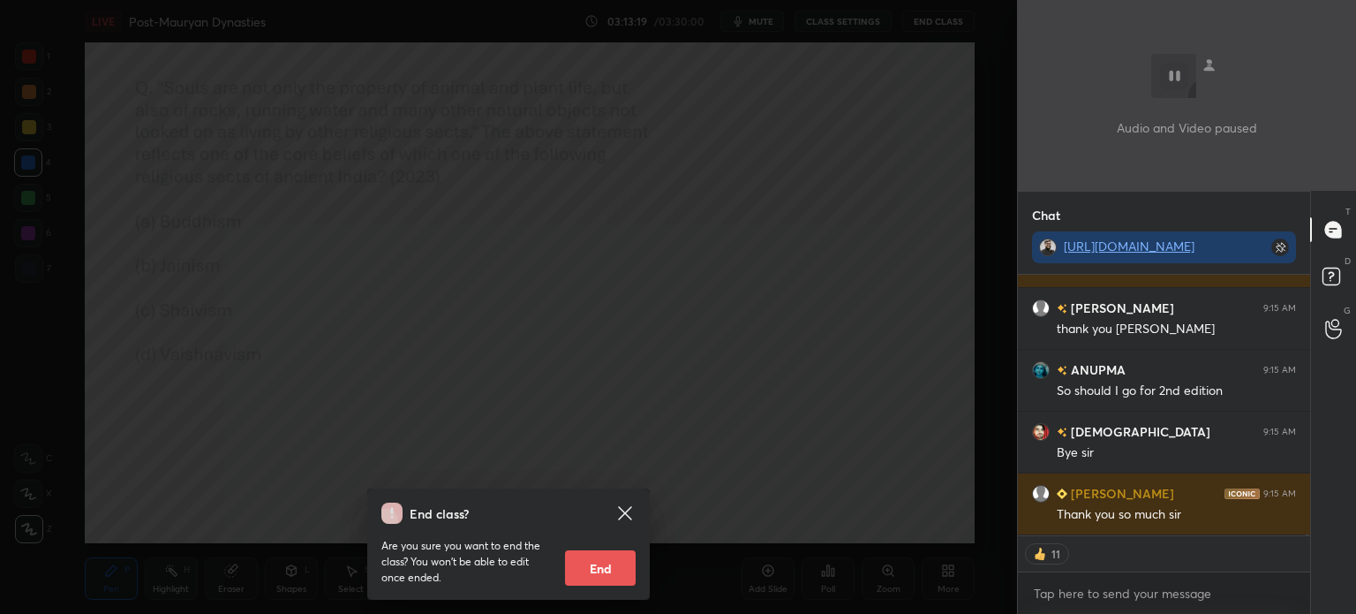
scroll to position [118820, 0]
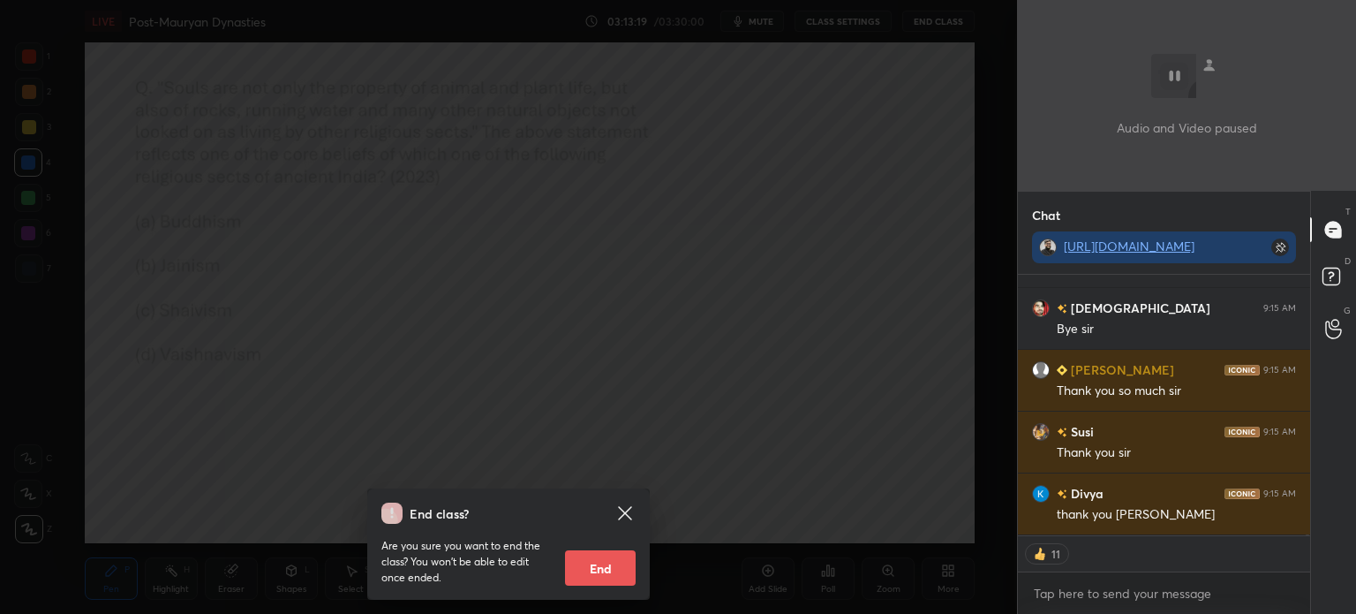
click at [601, 557] on button "End" at bounding box center [600, 567] width 71 height 35
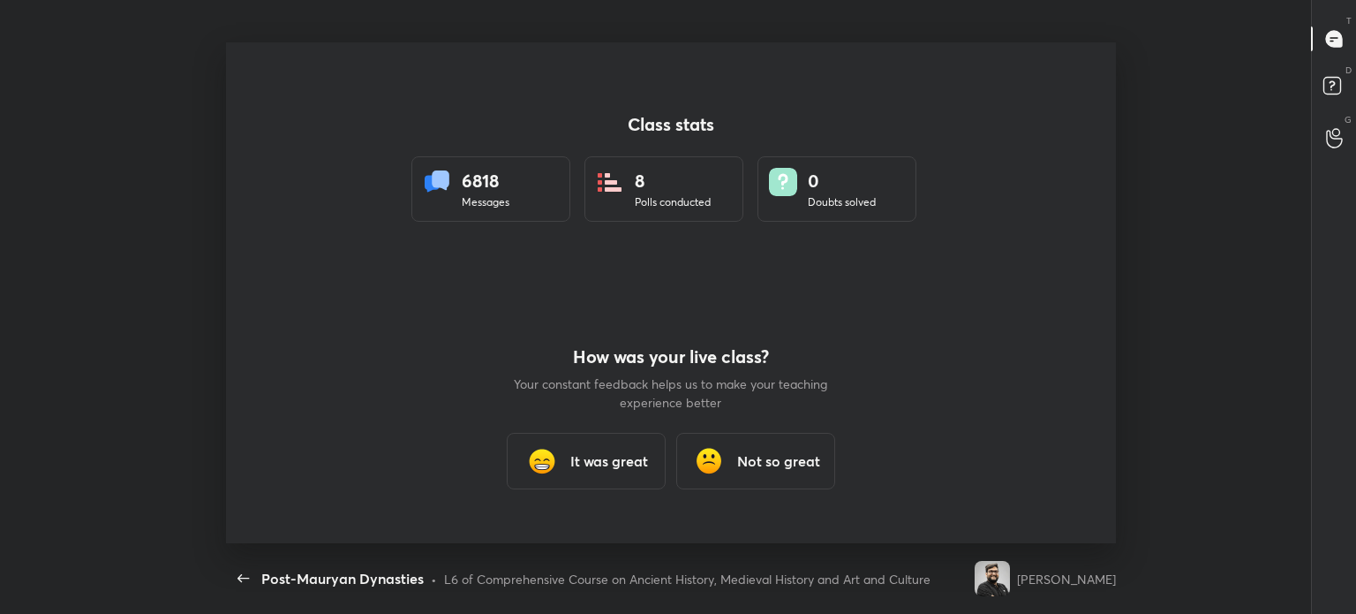
scroll to position [0, 0]
type textarea "x"
